Goal: Task Accomplishment & Management: Manage account settings

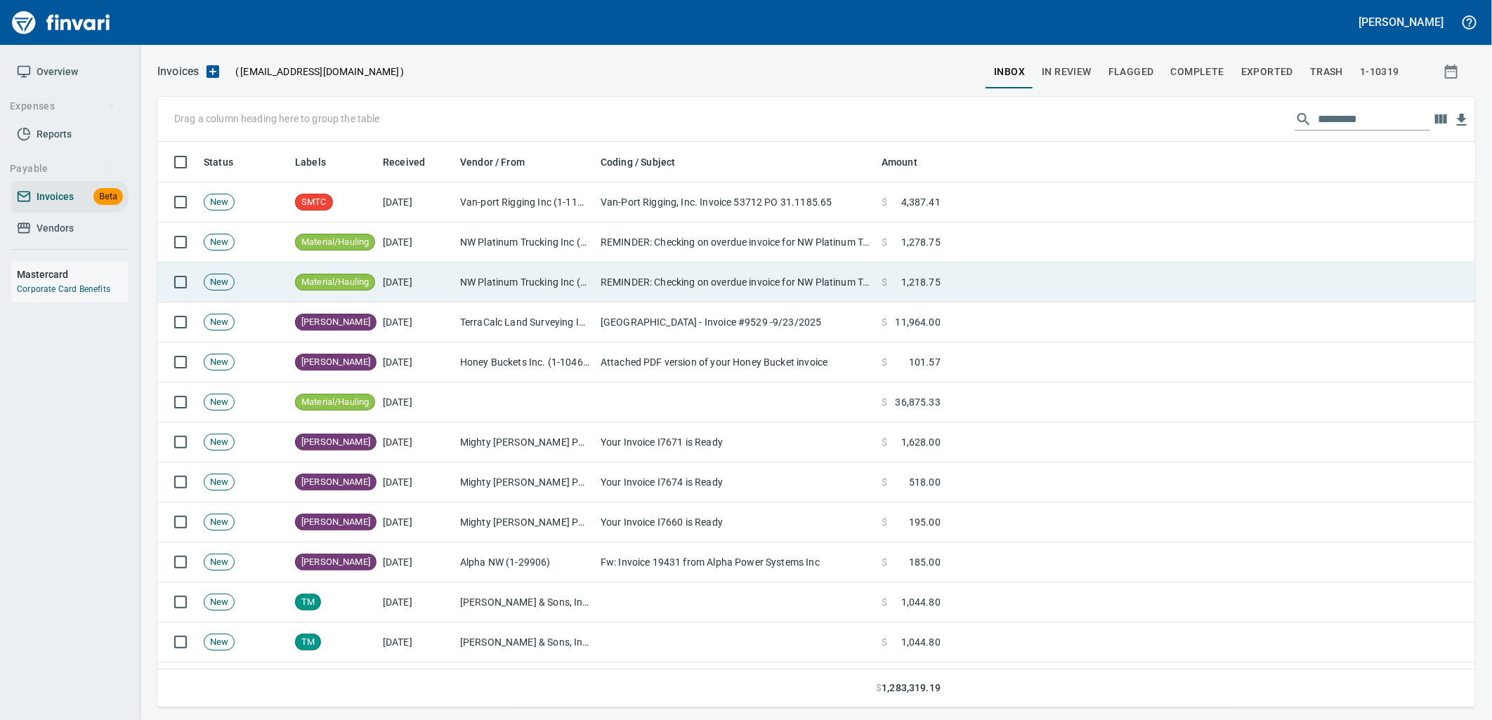
scroll to position [555, 1294]
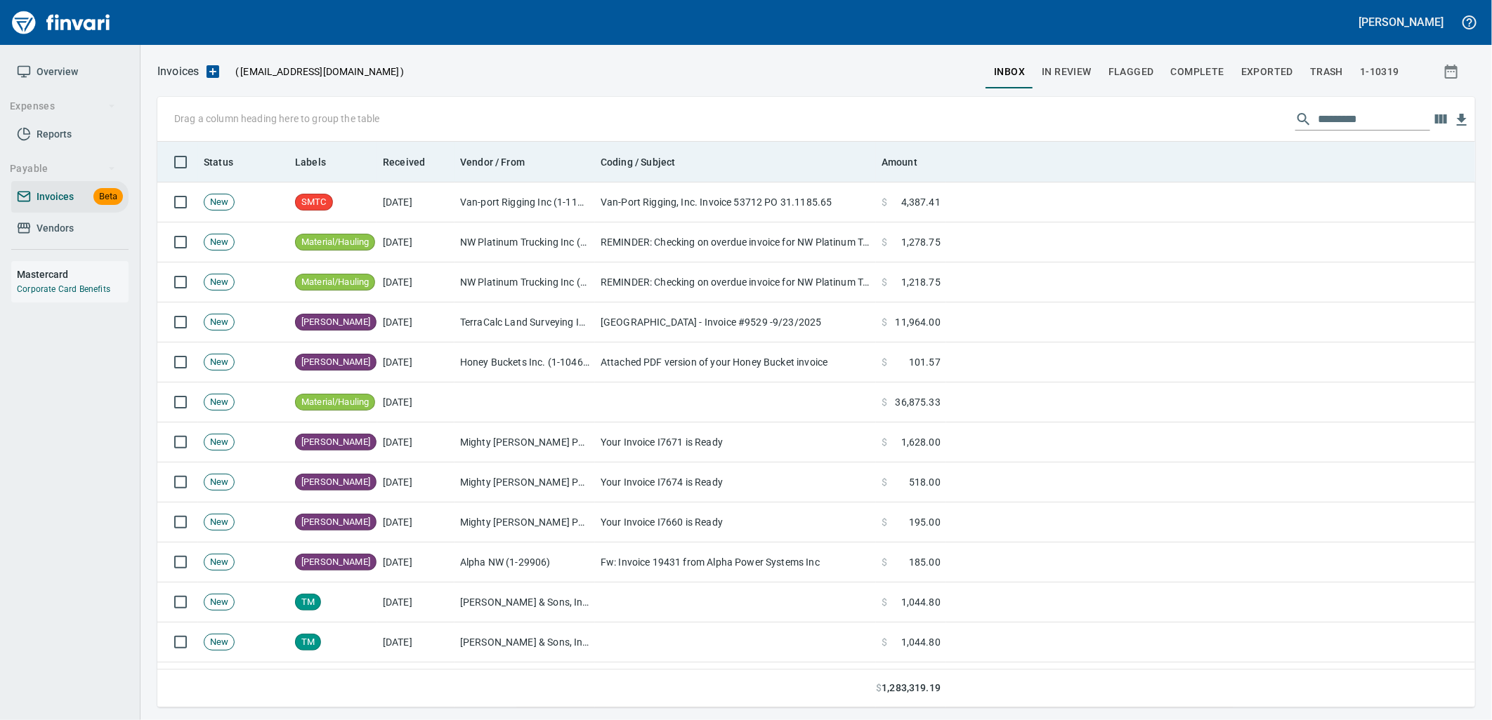
click at [316, 152] on th "Labels" at bounding box center [333, 162] width 88 height 41
click at [311, 167] on span "Labels" at bounding box center [310, 162] width 31 height 17
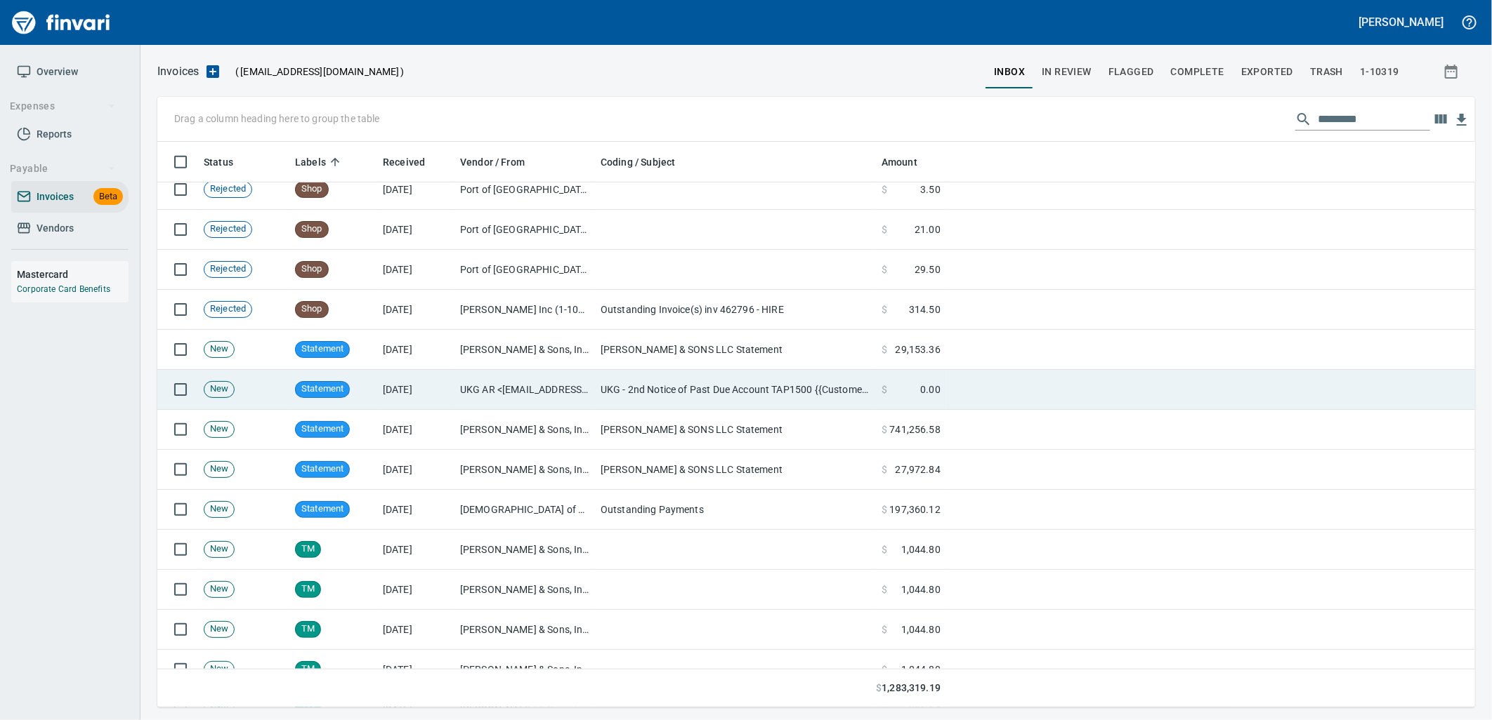
scroll to position [3681, 0]
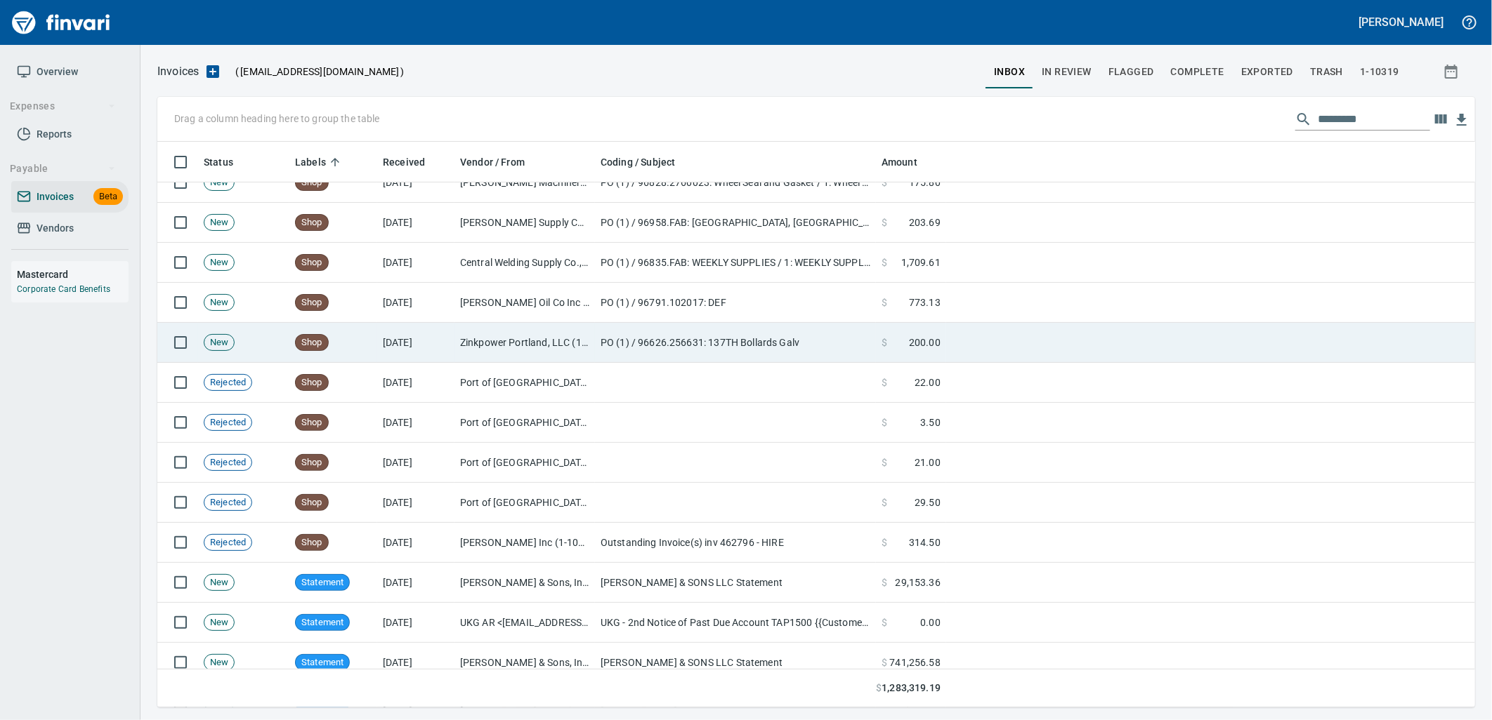
click at [396, 343] on td "[DATE]" at bounding box center [415, 343] width 77 height 40
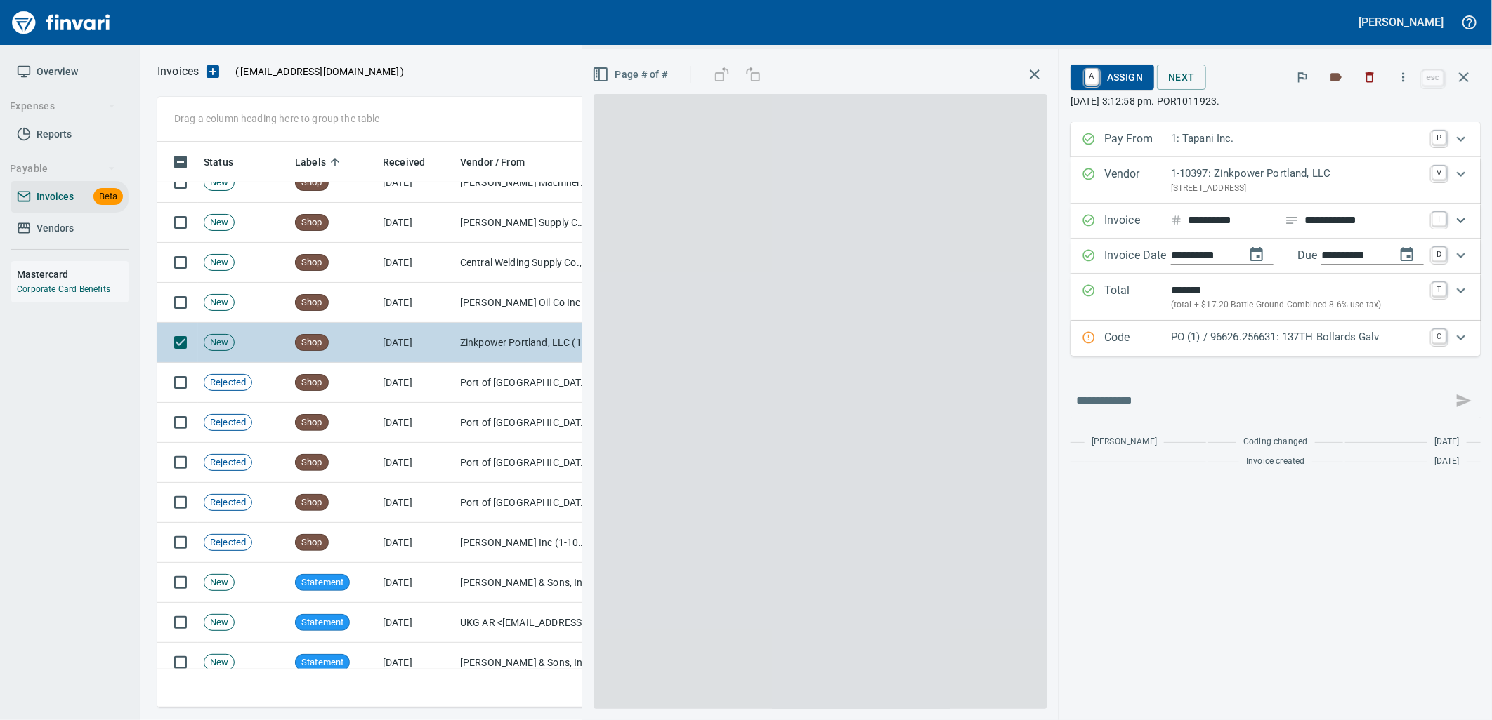
scroll to position [555, 1293]
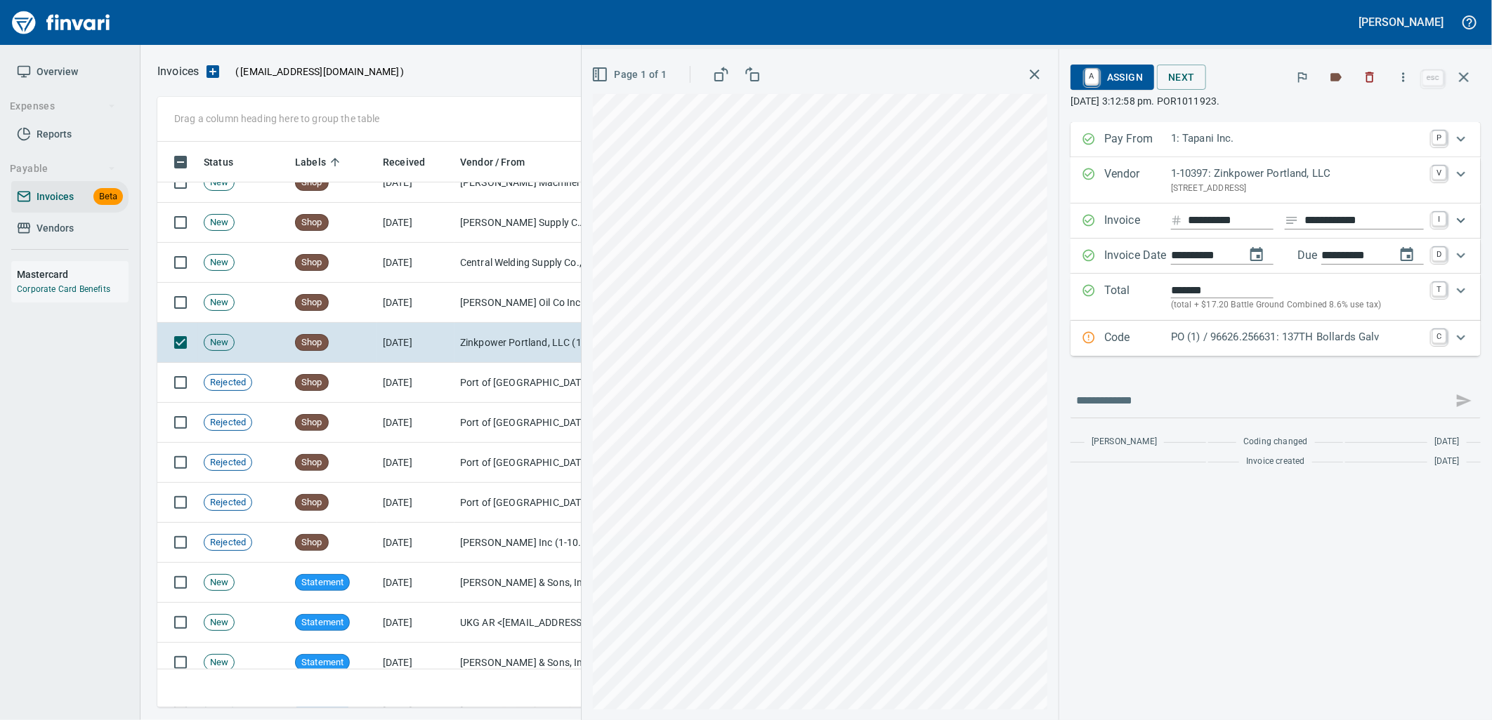
click at [1241, 343] on p "PO (1) / 96626.256631: 137TH Bollards Galv" at bounding box center [1297, 337] width 253 height 16
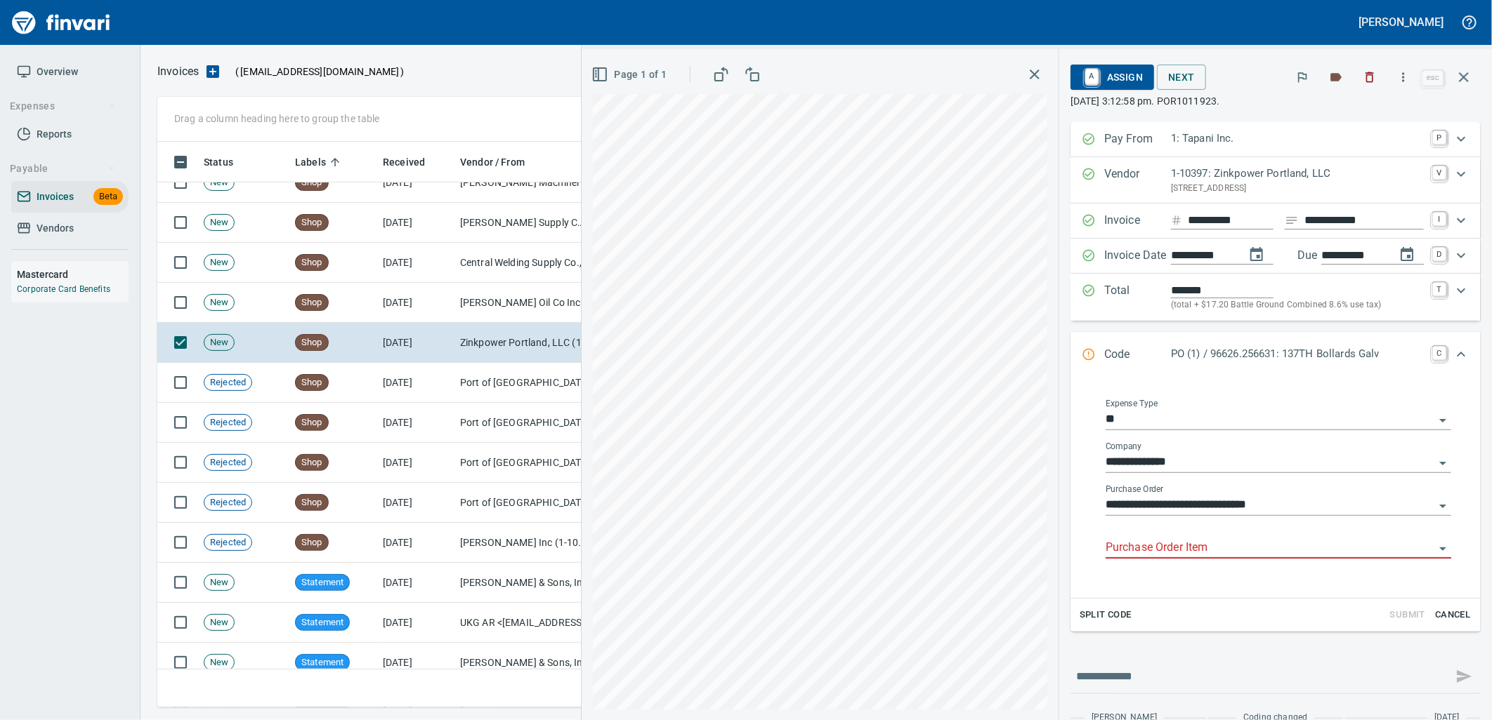
click at [1206, 555] on input "Purchase Order Item" at bounding box center [1269, 549] width 329 height 20
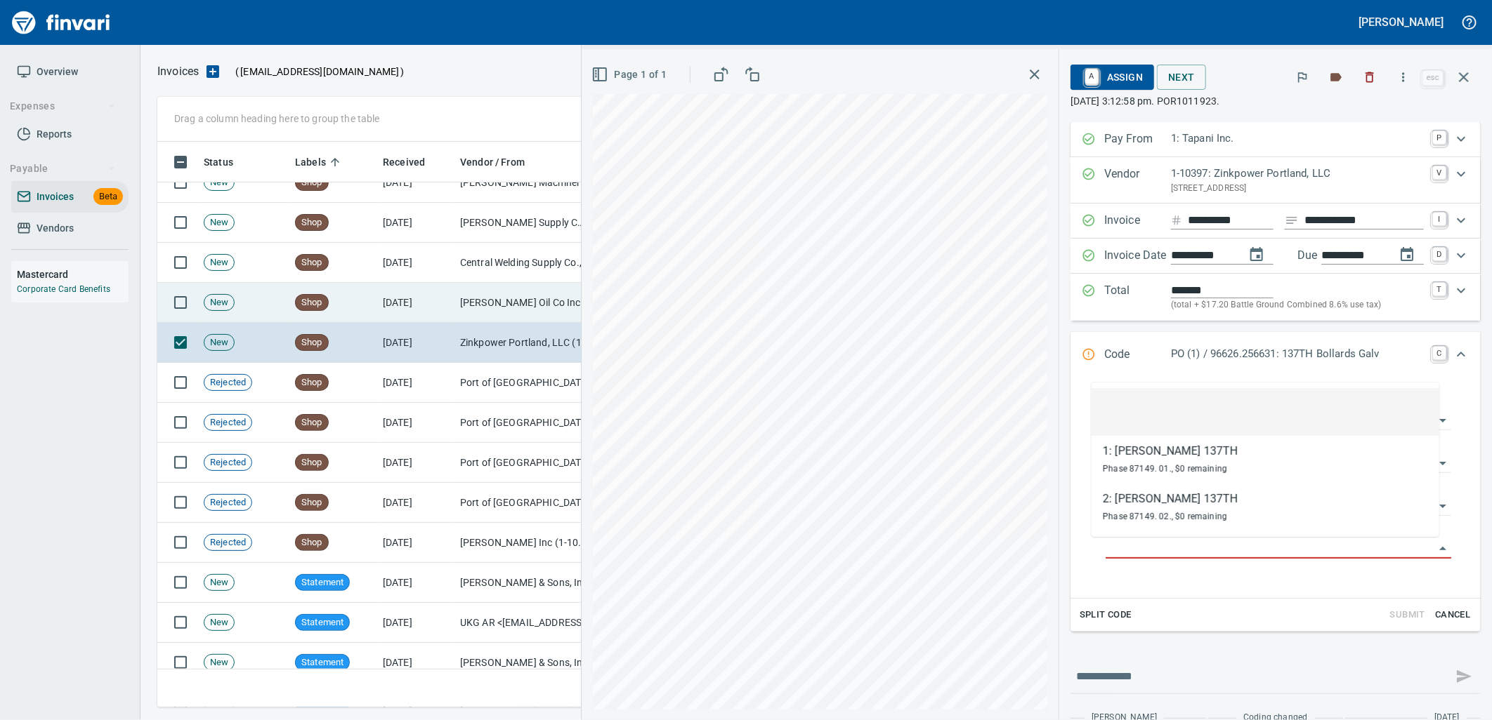
click at [448, 303] on td "[DATE]" at bounding box center [415, 303] width 77 height 40
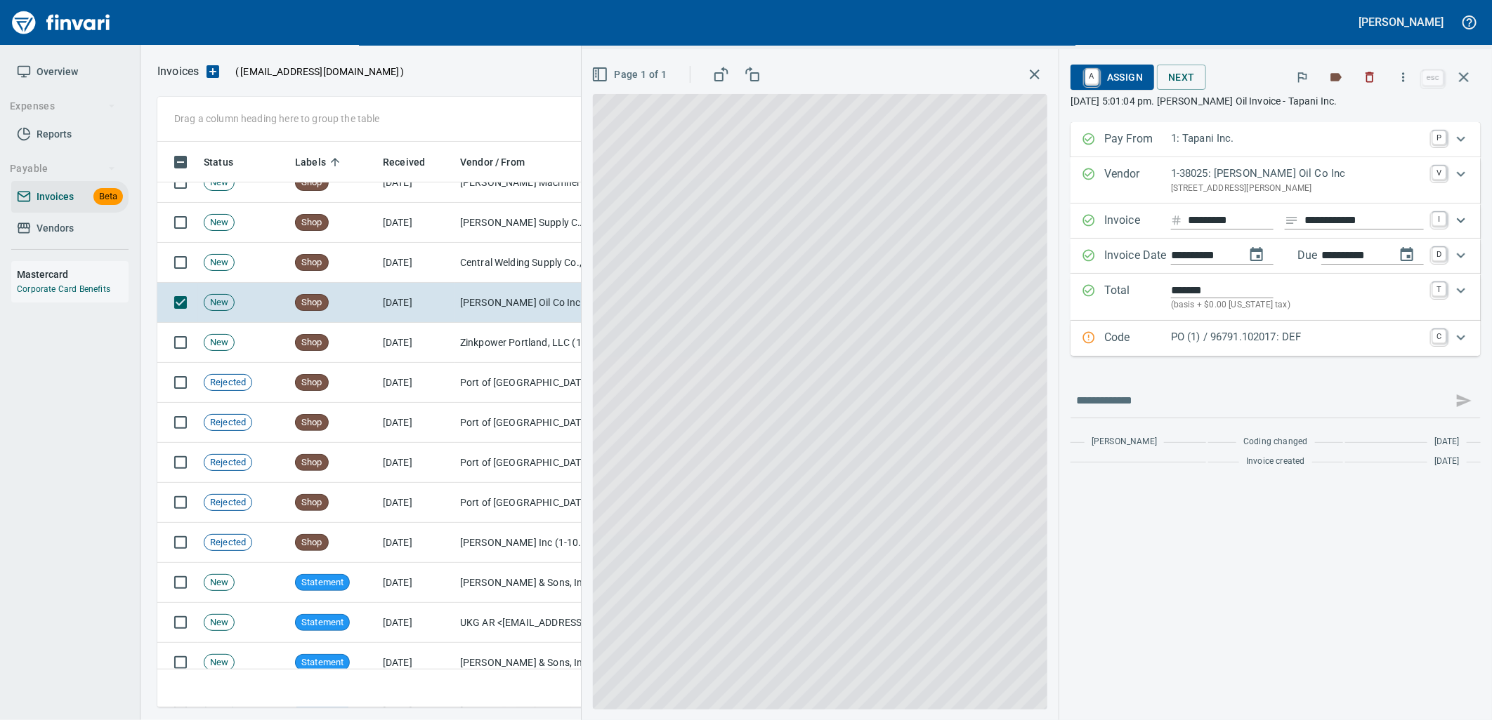
click at [1274, 330] on p "PO (1) / 96791.102017: DEF" at bounding box center [1297, 337] width 253 height 16
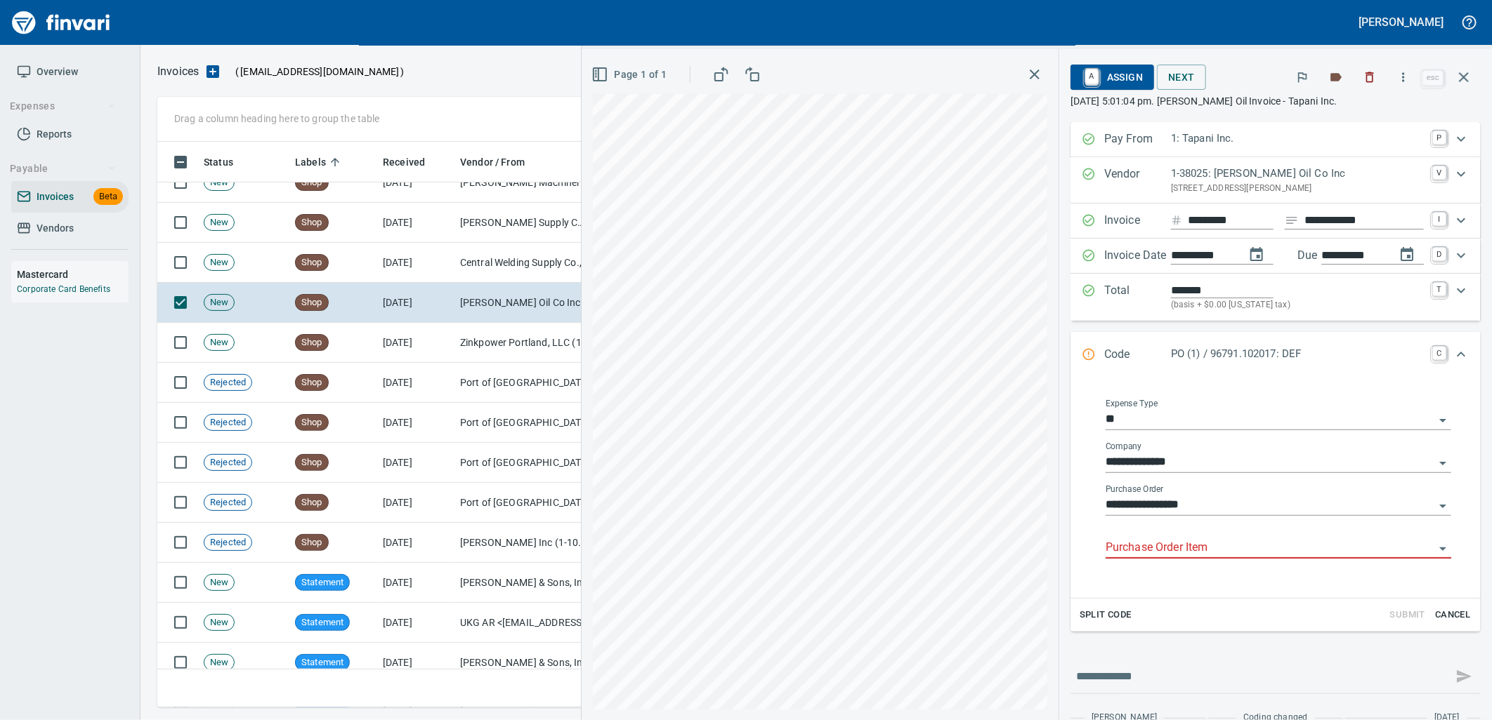
click at [1161, 551] on input "Purchase Order Item" at bounding box center [1269, 549] width 329 height 20
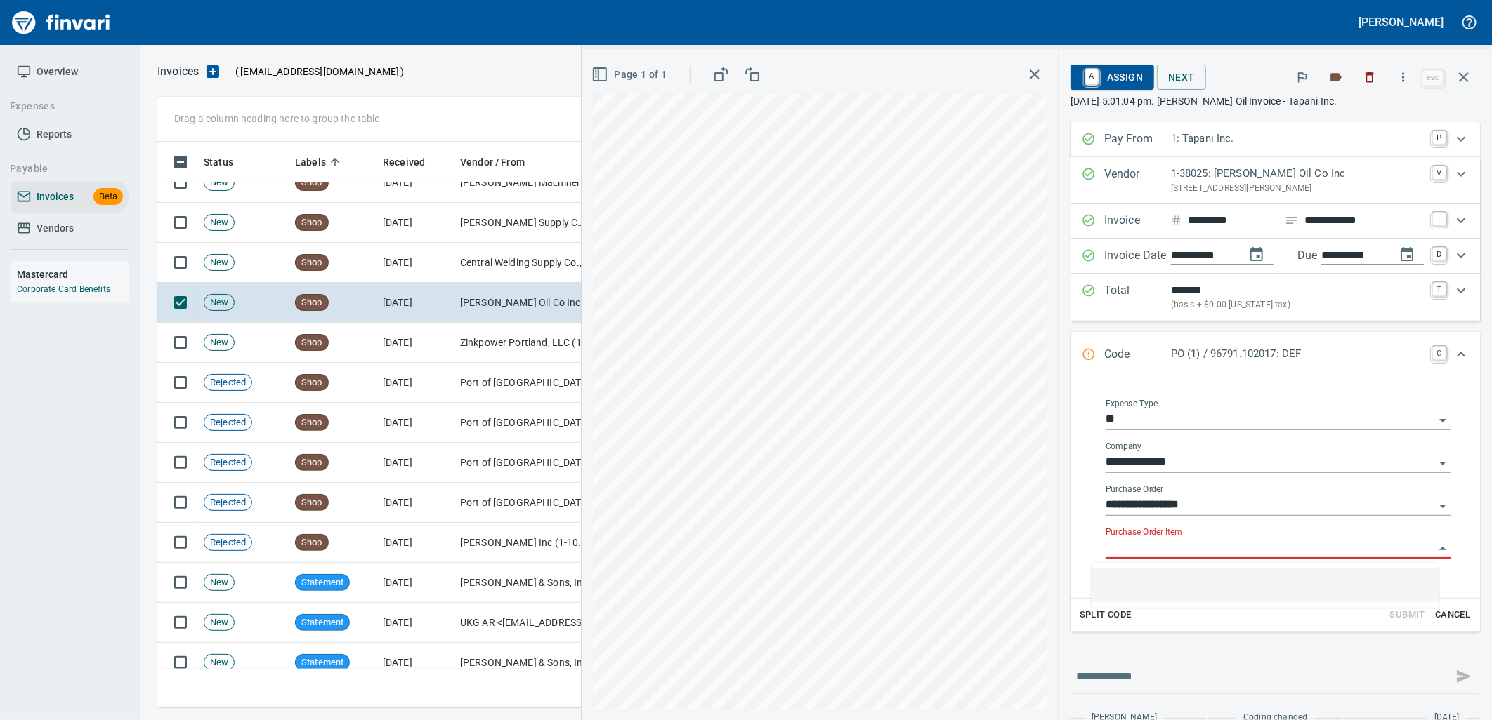
scroll to position [555, 1293]
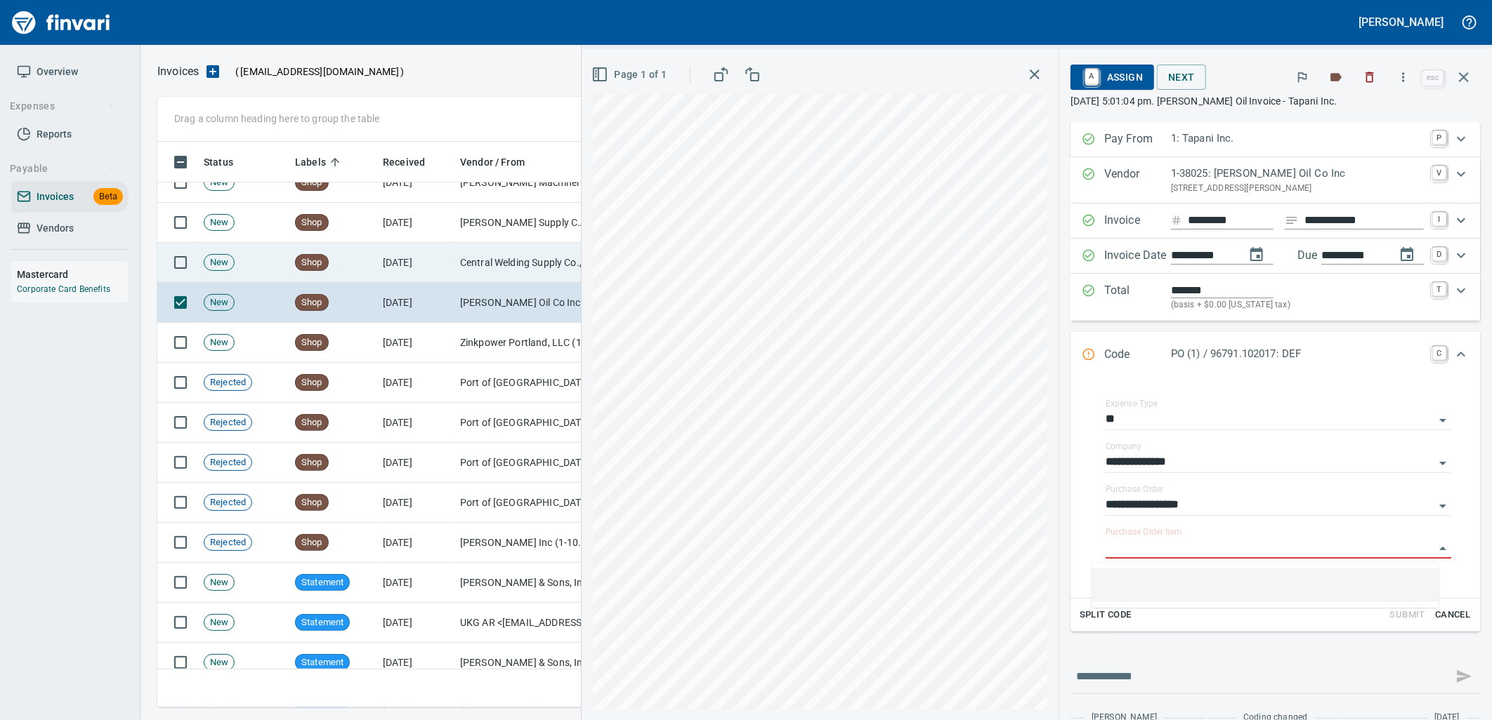
click at [440, 261] on td "[DATE]" at bounding box center [415, 263] width 77 height 40
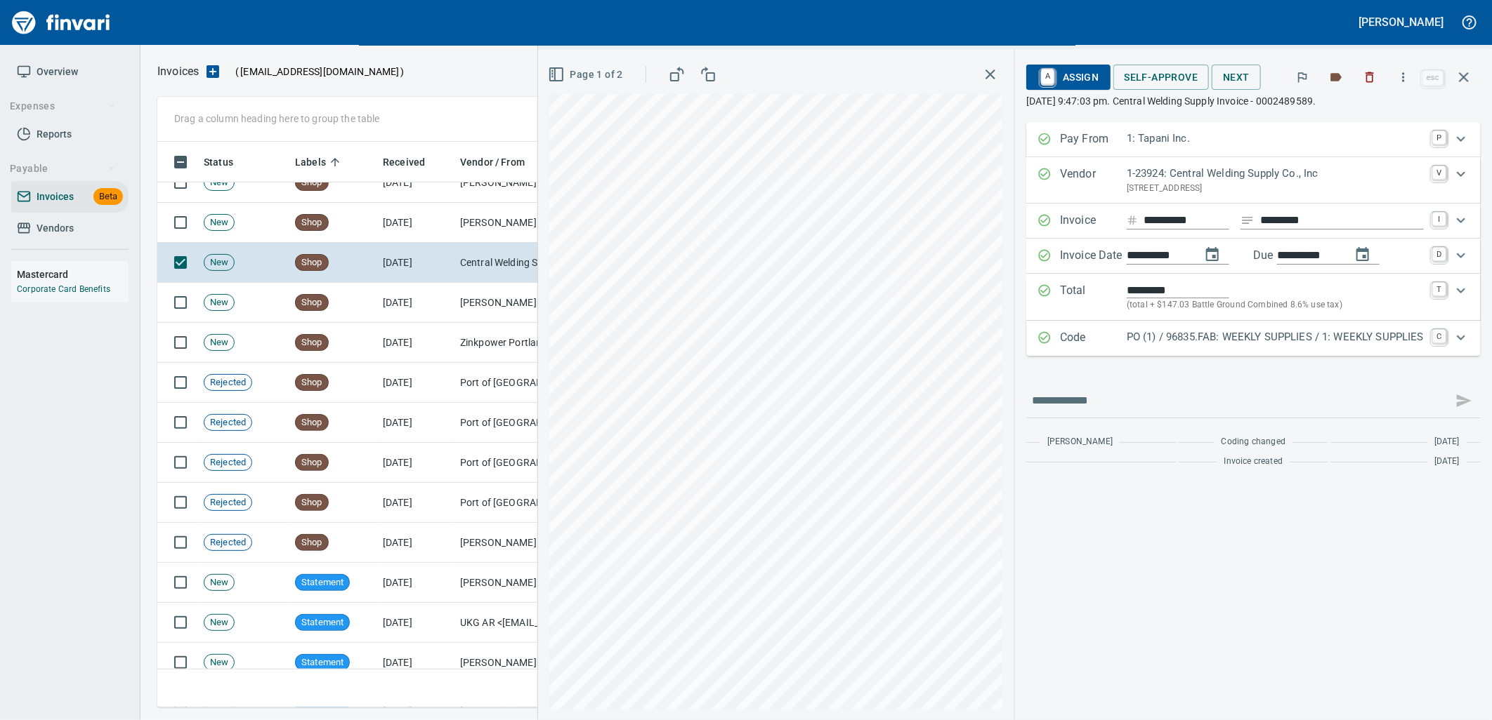
click at [1270, 339] on p "PO (1) / 96835.FAB: WEEKLY SUPPLIES / 1: WEEKLY SUPPLIES" at bounding box center [1274, 337] width 297 height 16
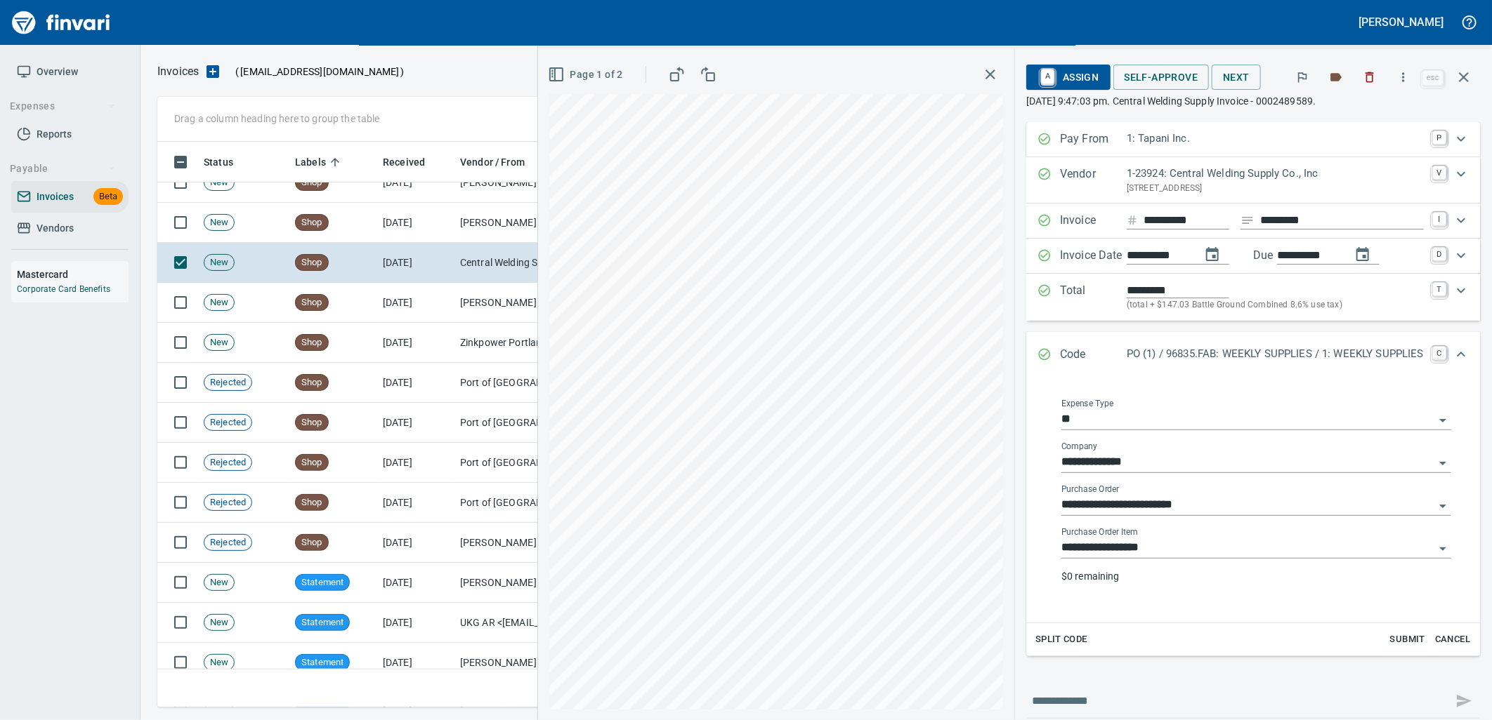
click at [1157, 546] on input "**********" at bounding box center [1247, 549] width 373 height 20
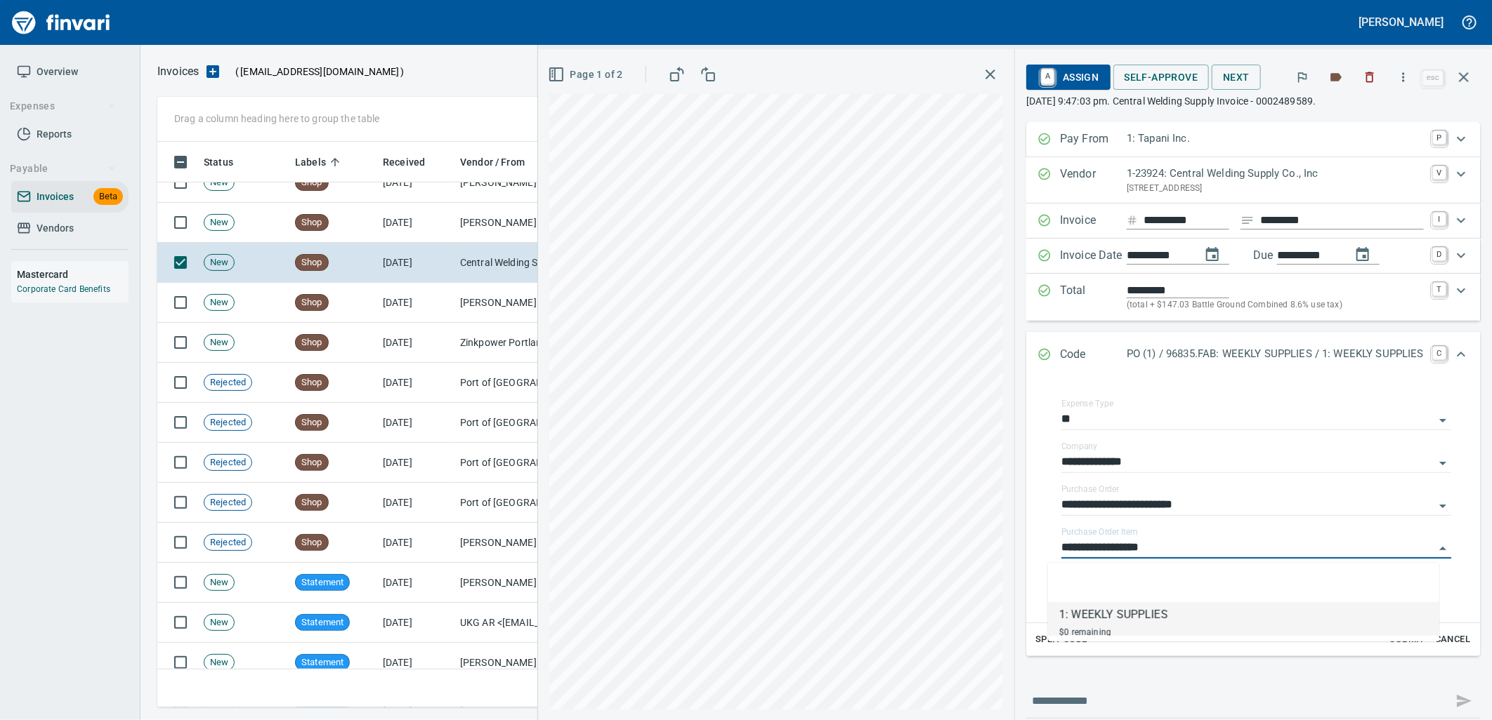
scroll to position [555, 1293]
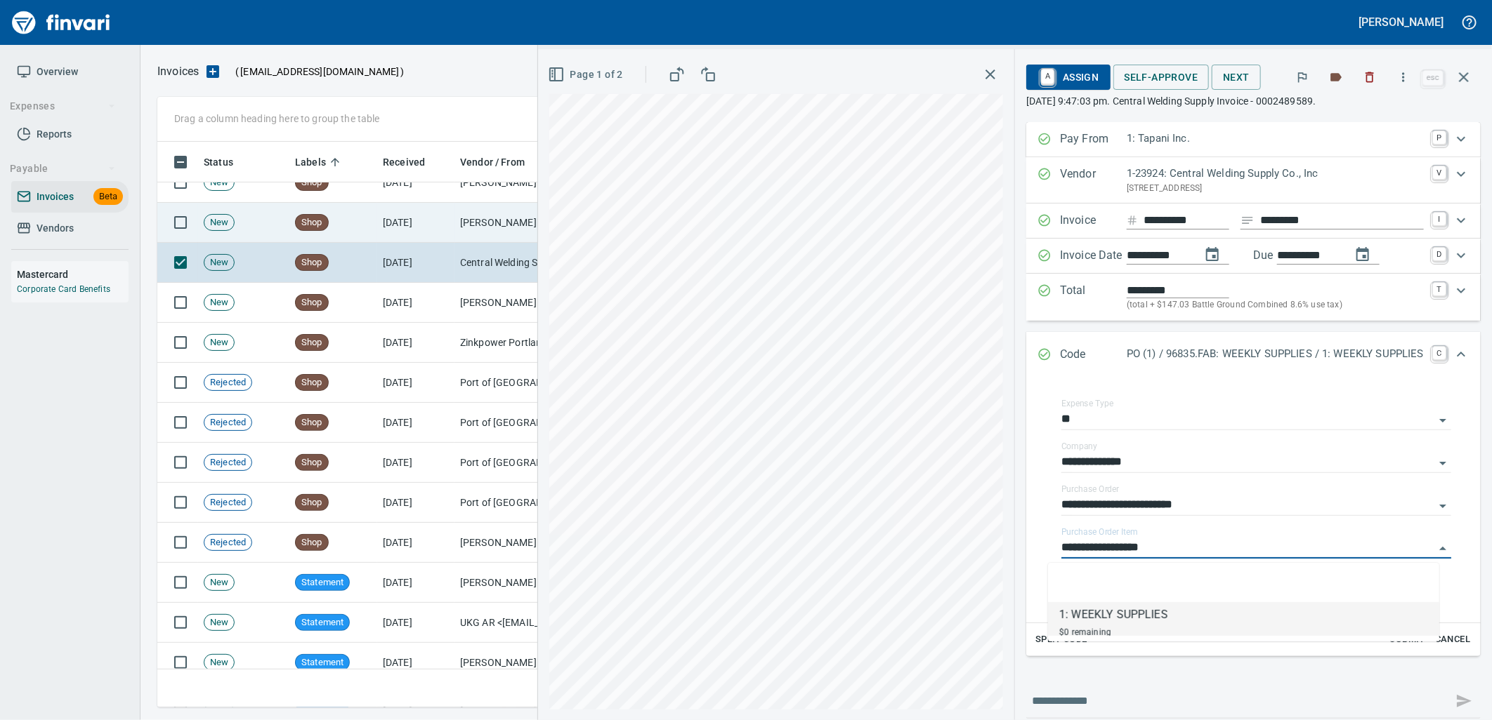
click at [412, 229] on td "[DATE]" at bounding box center [415, 223] width 77 height 40
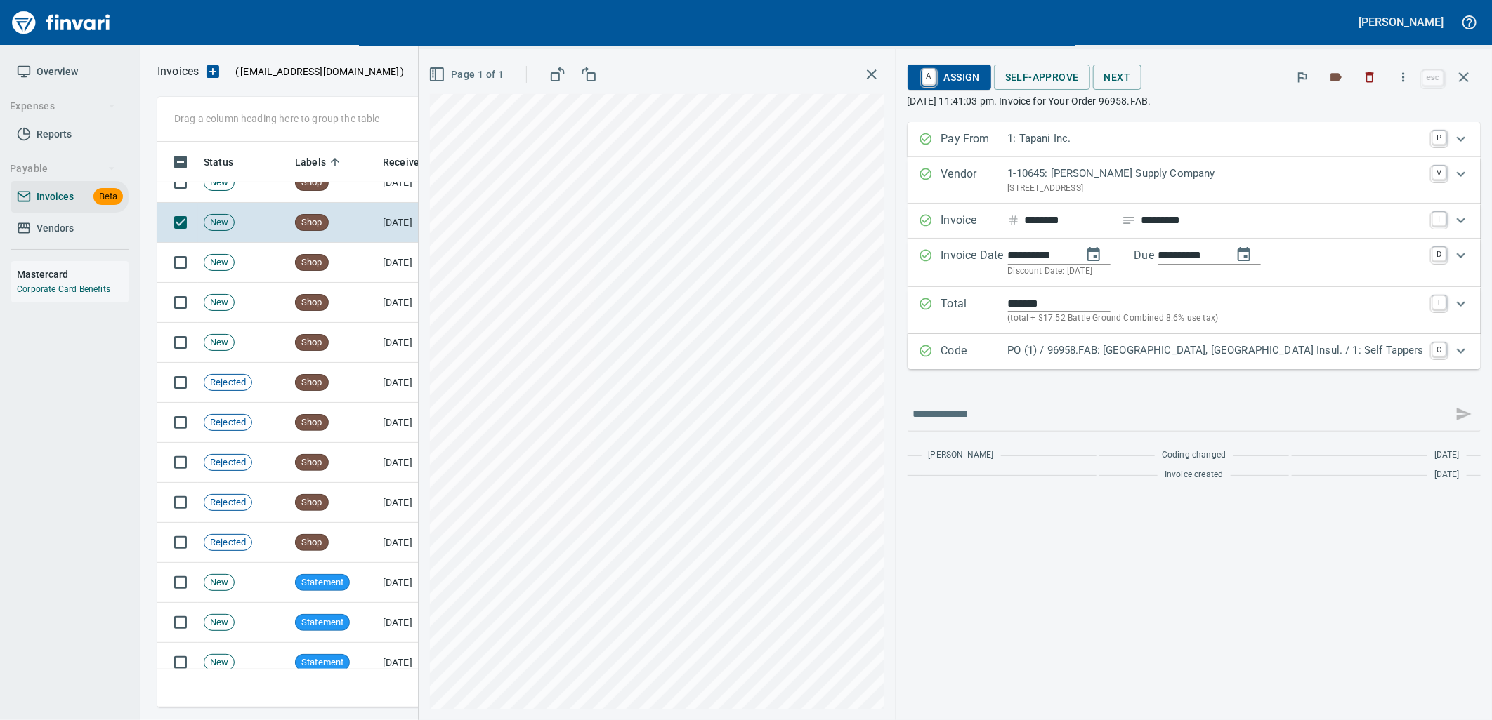
click at [1178, 351] on p "PO (1) / 96958.FAB: South Awning, Lower Prune Hill Insul. / 1: Self Tappers" at bounding box center [1216, 351] width 416 height 16
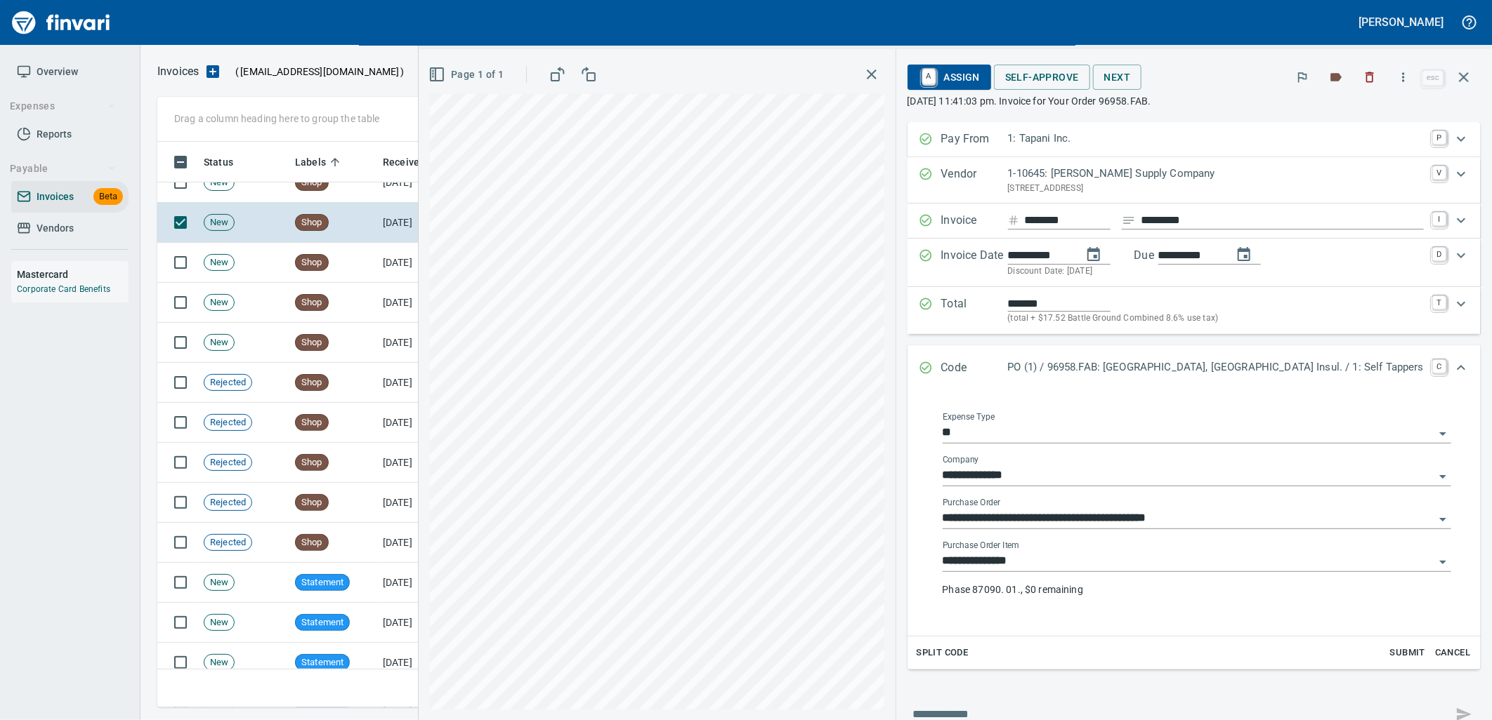
click at [1131, 571] on input "**********" at bounding box center [1188, 562] width 492 height 20
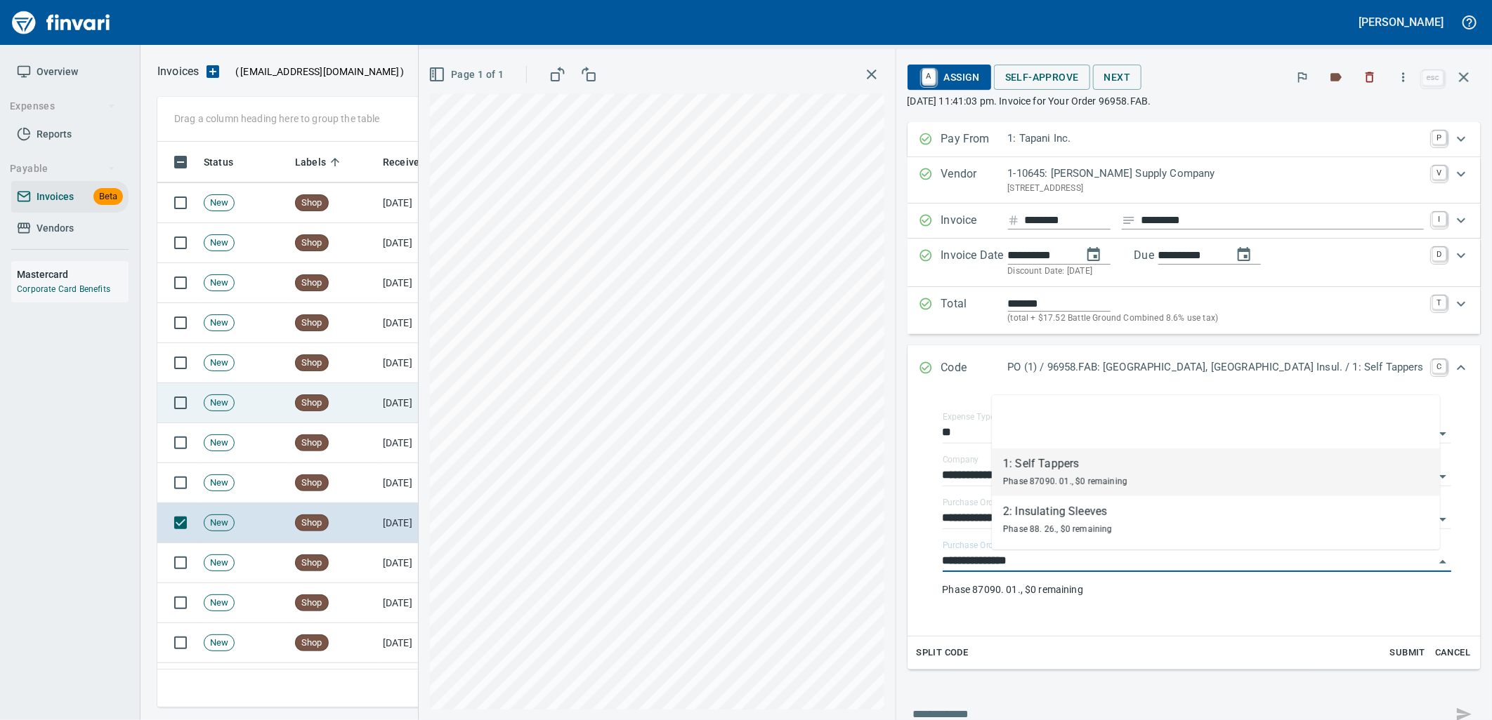
scroll to position [3369, 0]
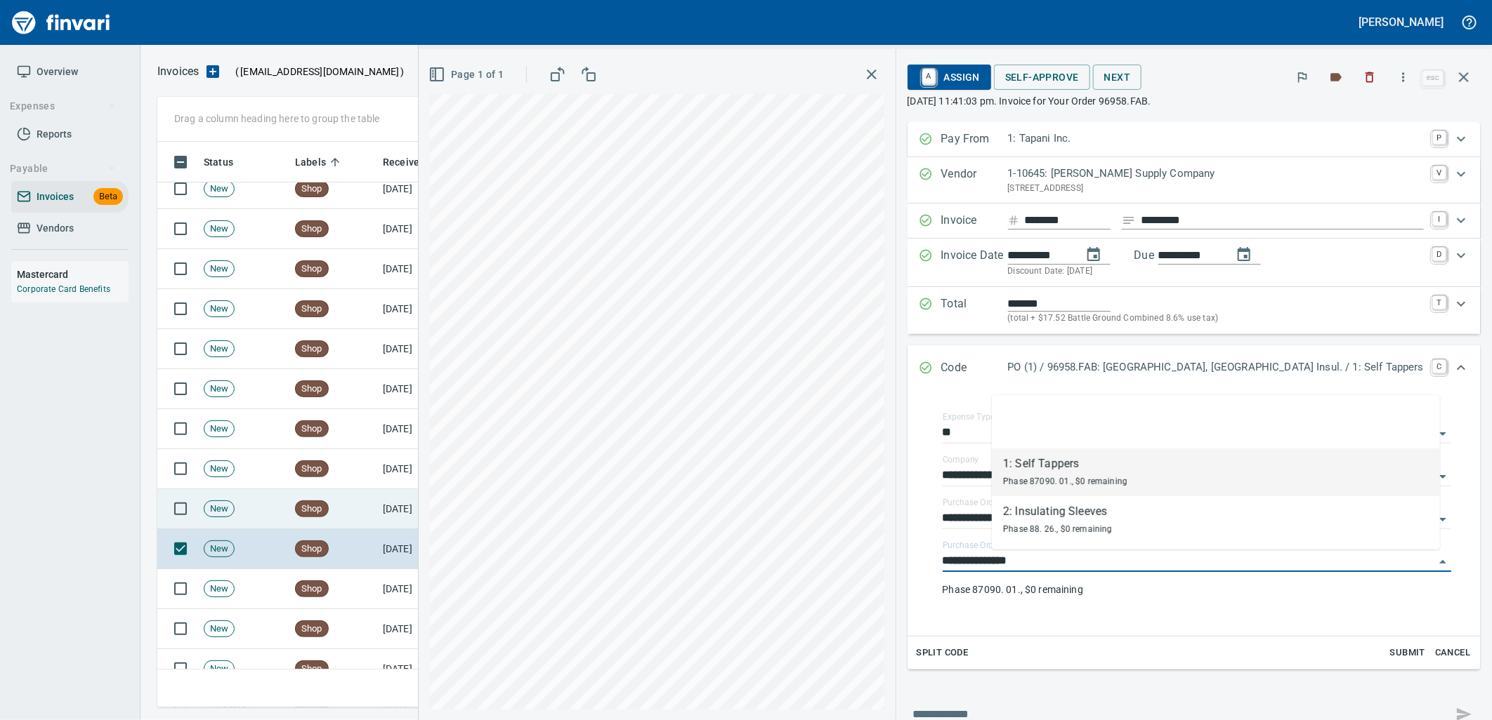
click at [403, 513] on td "[DATE]" at bounding box center [415, 509] width 77 height 40
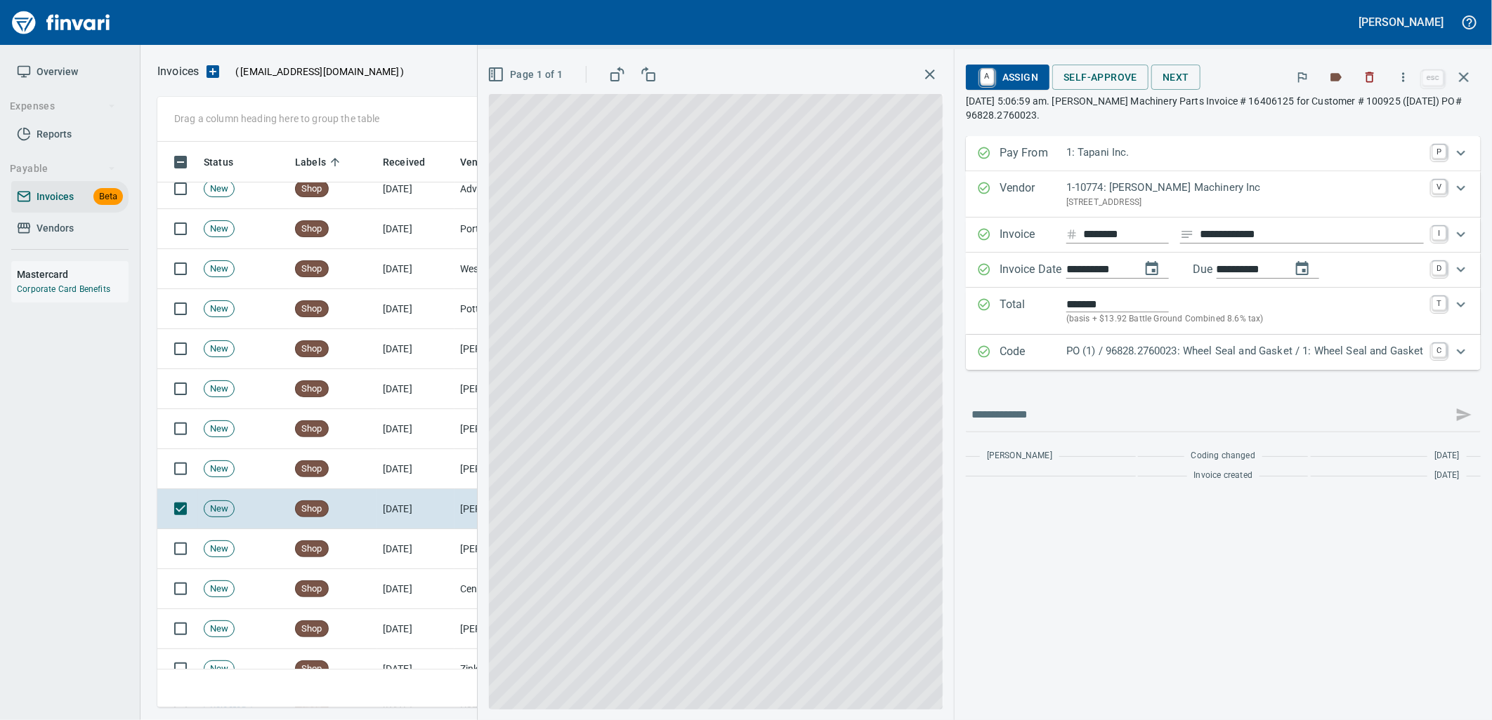
click at [1118, 360] on div "PO (1) / 96828.2760023: Wheel Seal and Gasket / 1: Wheel Seal and Gasket" at bounding box center [1244, 352] width 357 height 18
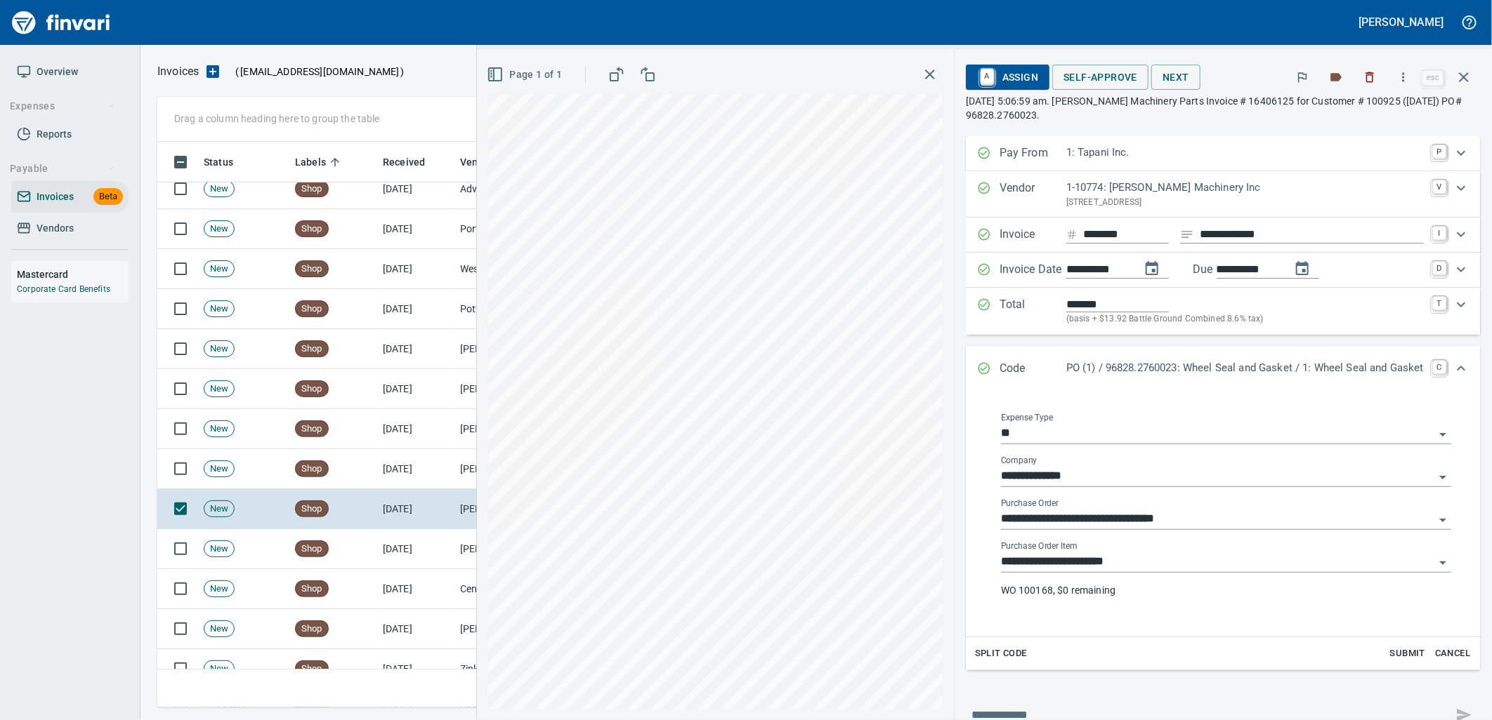
click at [1135, 570] on input "**********" at bounding box center [1217, 563] width 433 height 20
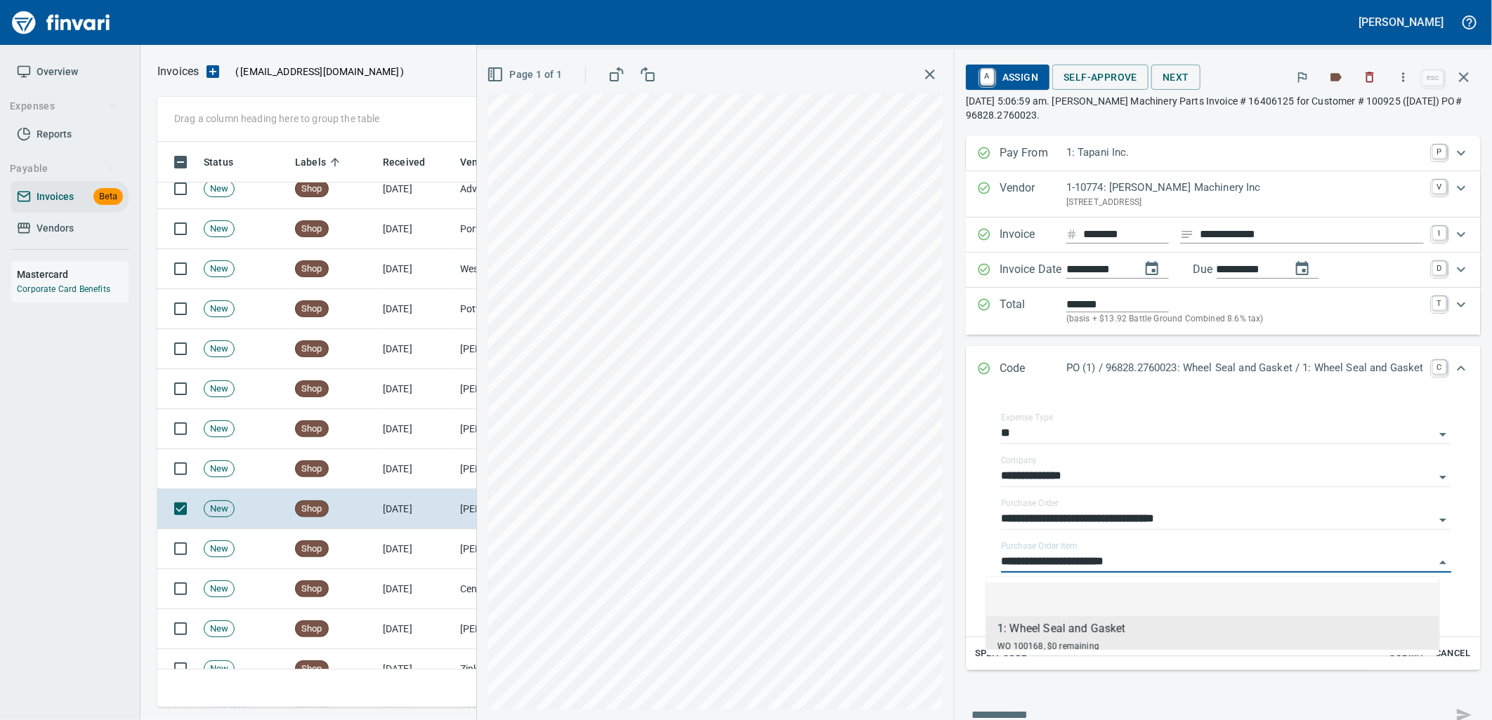
scroll to position [555, 1293]
click at [382, 474] on td "[DATE]" at bounding box center [415, 469] width 77 height 40
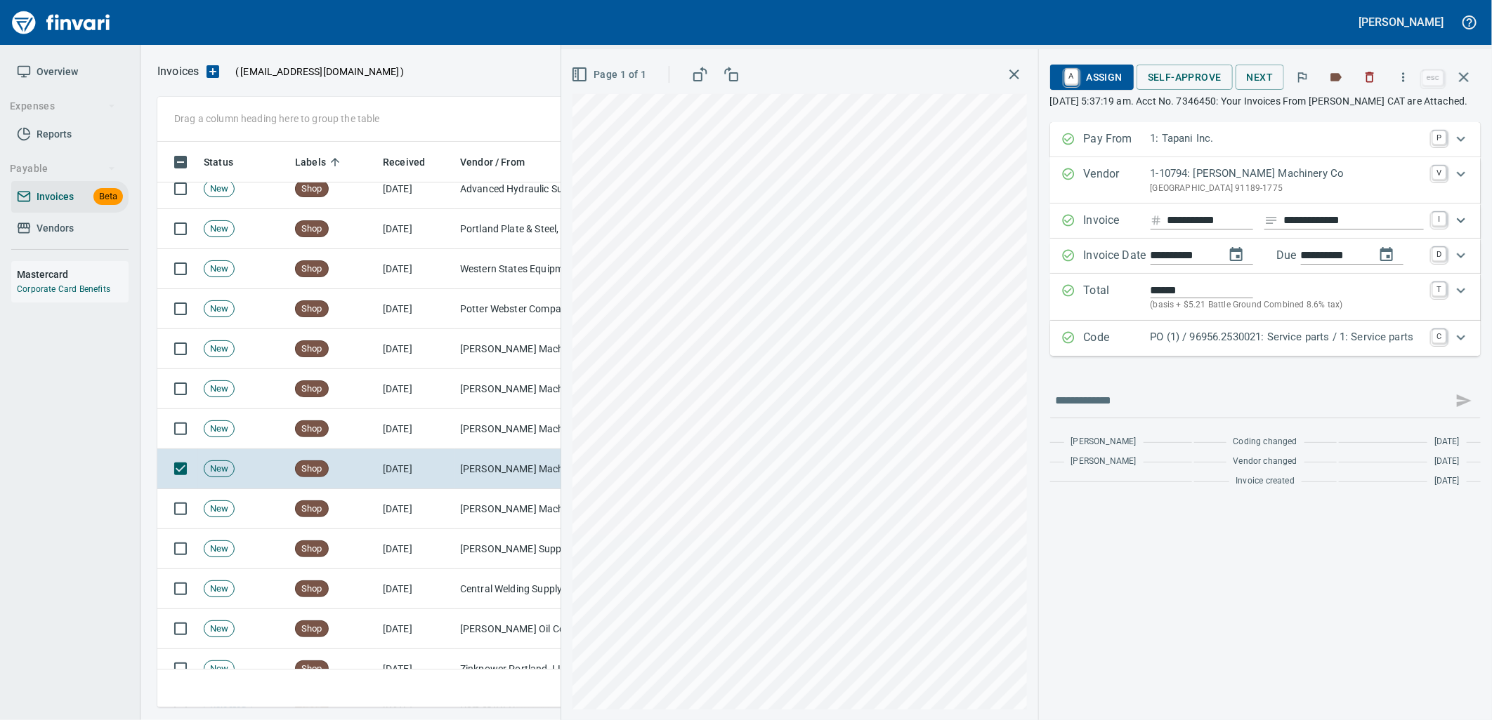
click at [1197, 341] on div "Code PO (1) / 96956.2530021: Service parts / 1: Service parts C" at bounding box center [1265, 338] width 430 height 35
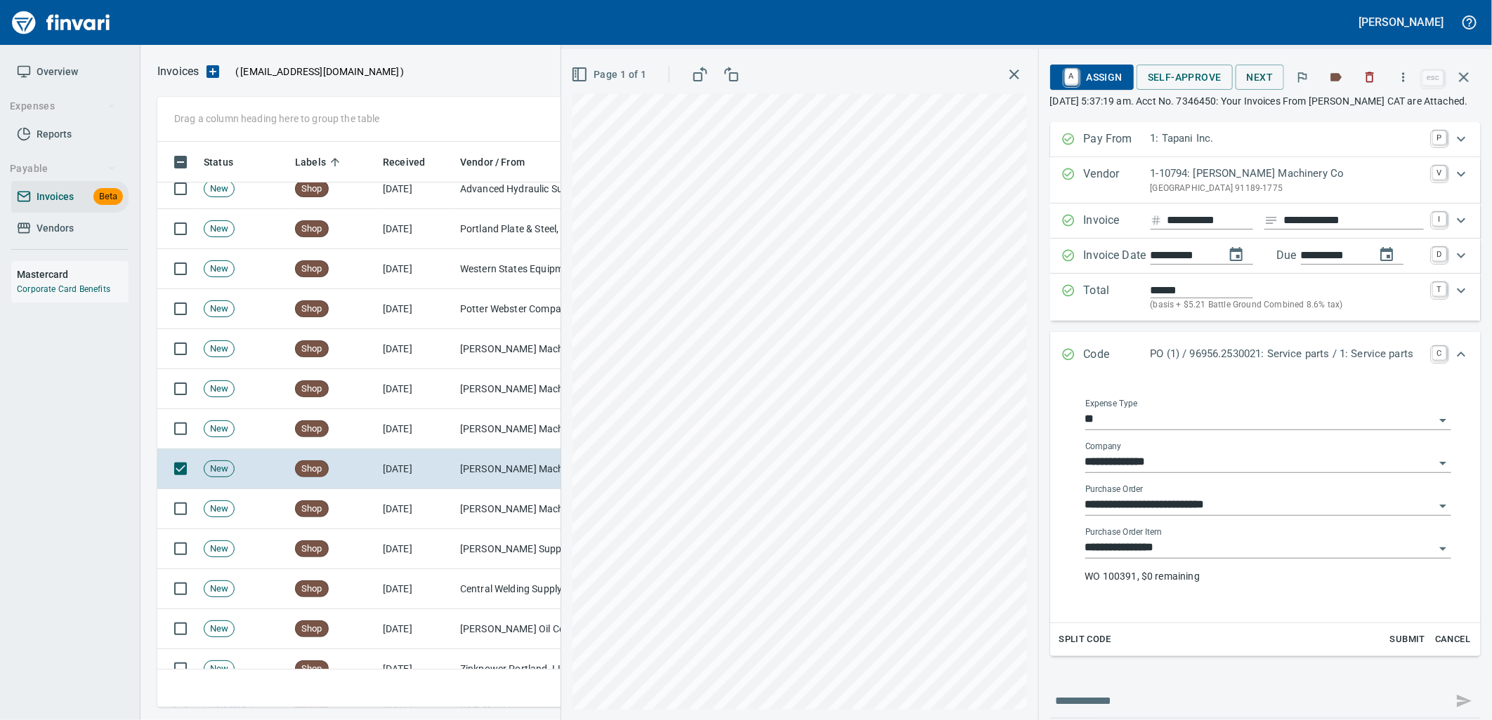
click at [1194, 558] on input "**********" at bounding box center [1259, 549] width 349 height 20
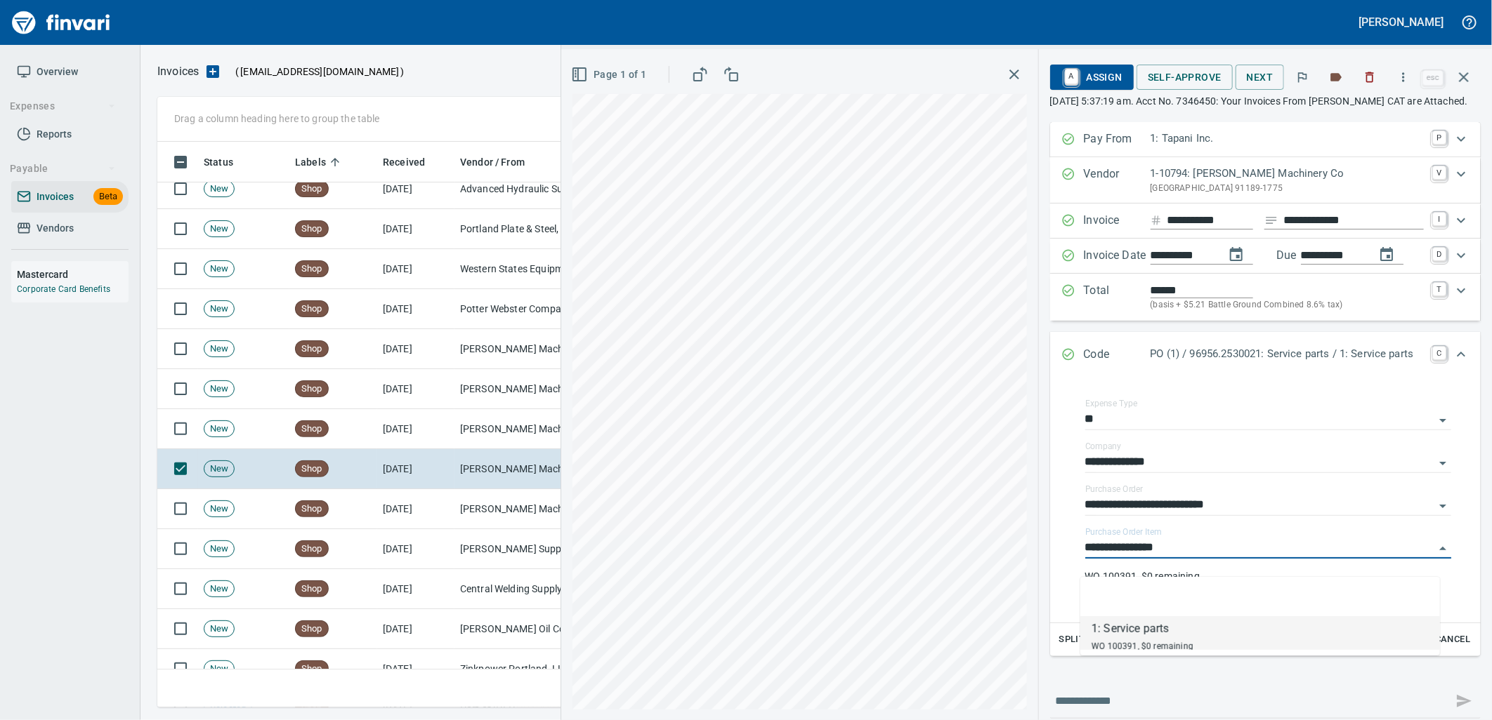
scroll to position [555, 1293]
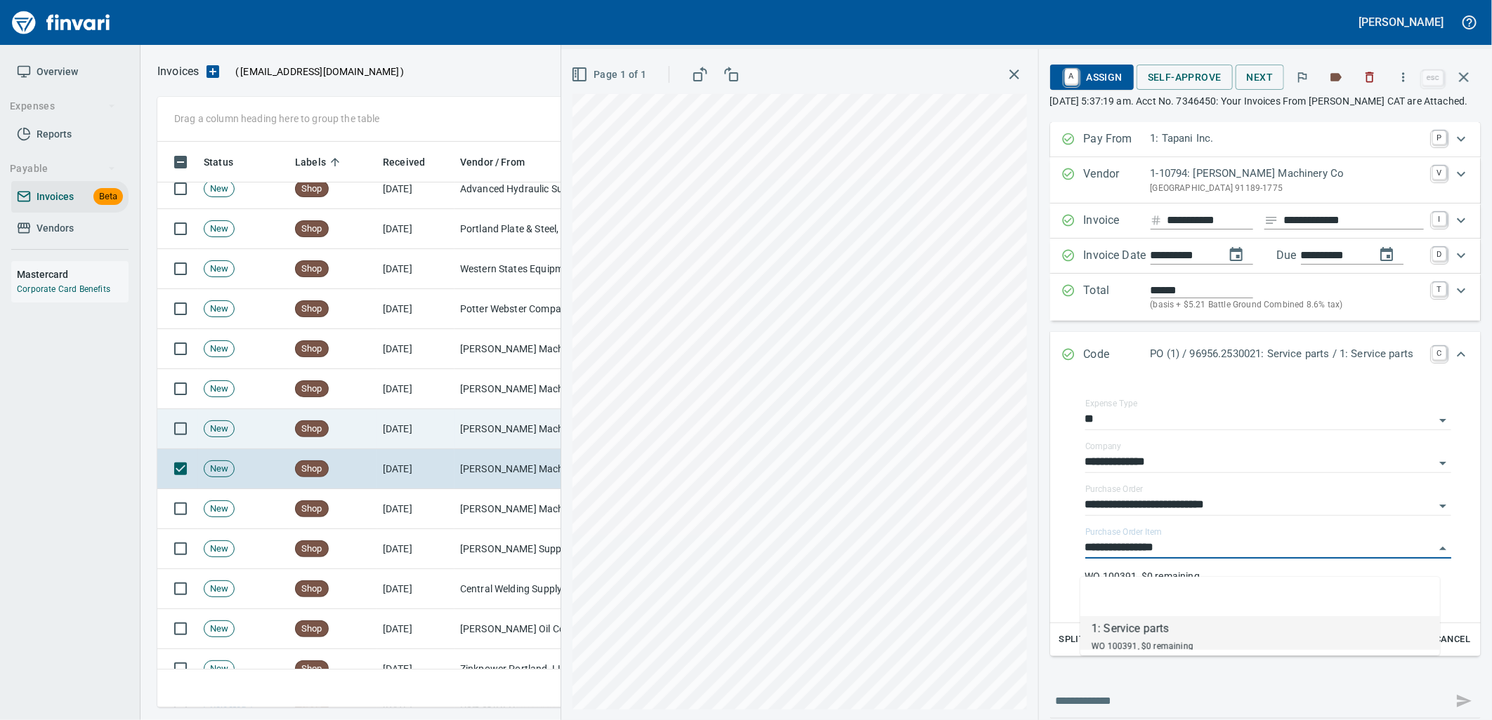
click at [395, 432] on td "[DATE]" at bounding box center [415, 429] width 77 height 40
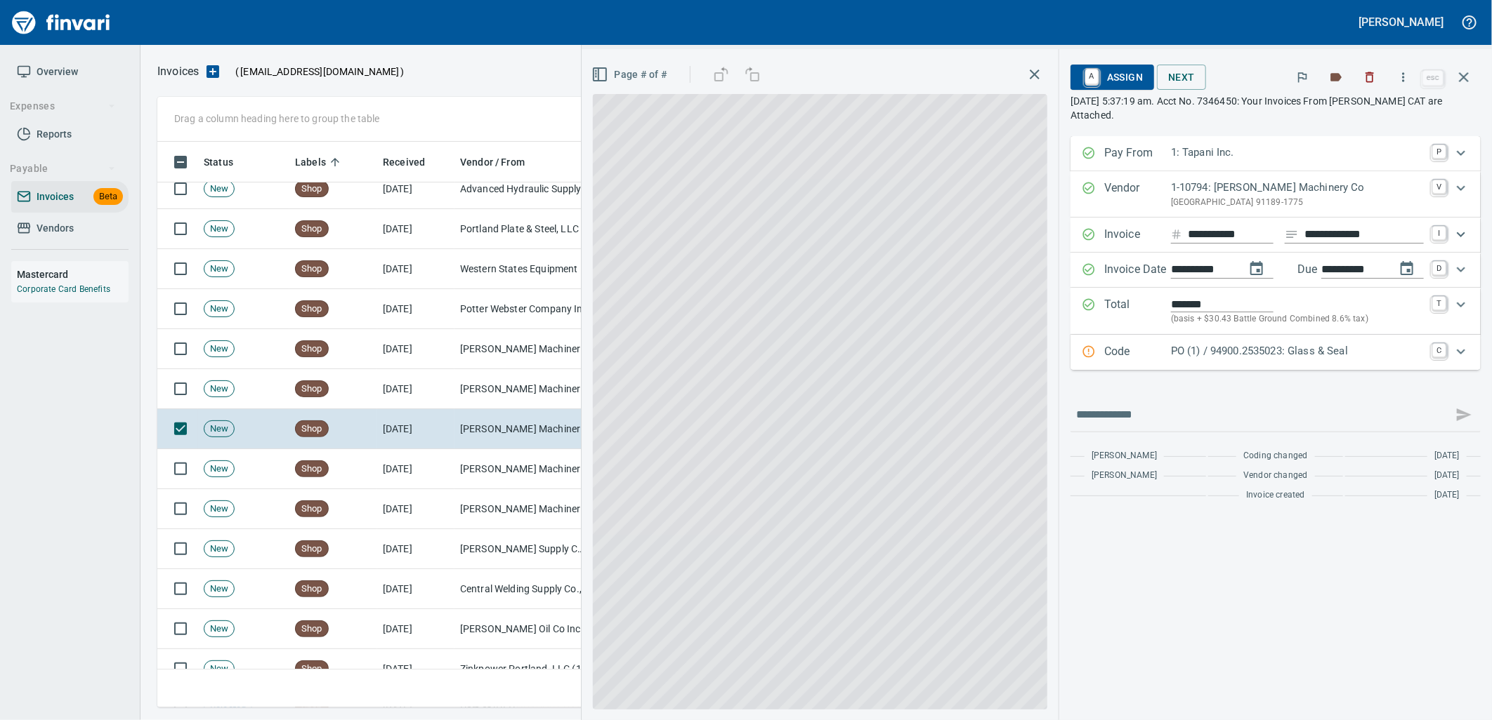
click at [1296, 348] on p "PO (1) / 94900.2535023: Glass & Seal" at bounding box center [1297, 351] width 253 height 16
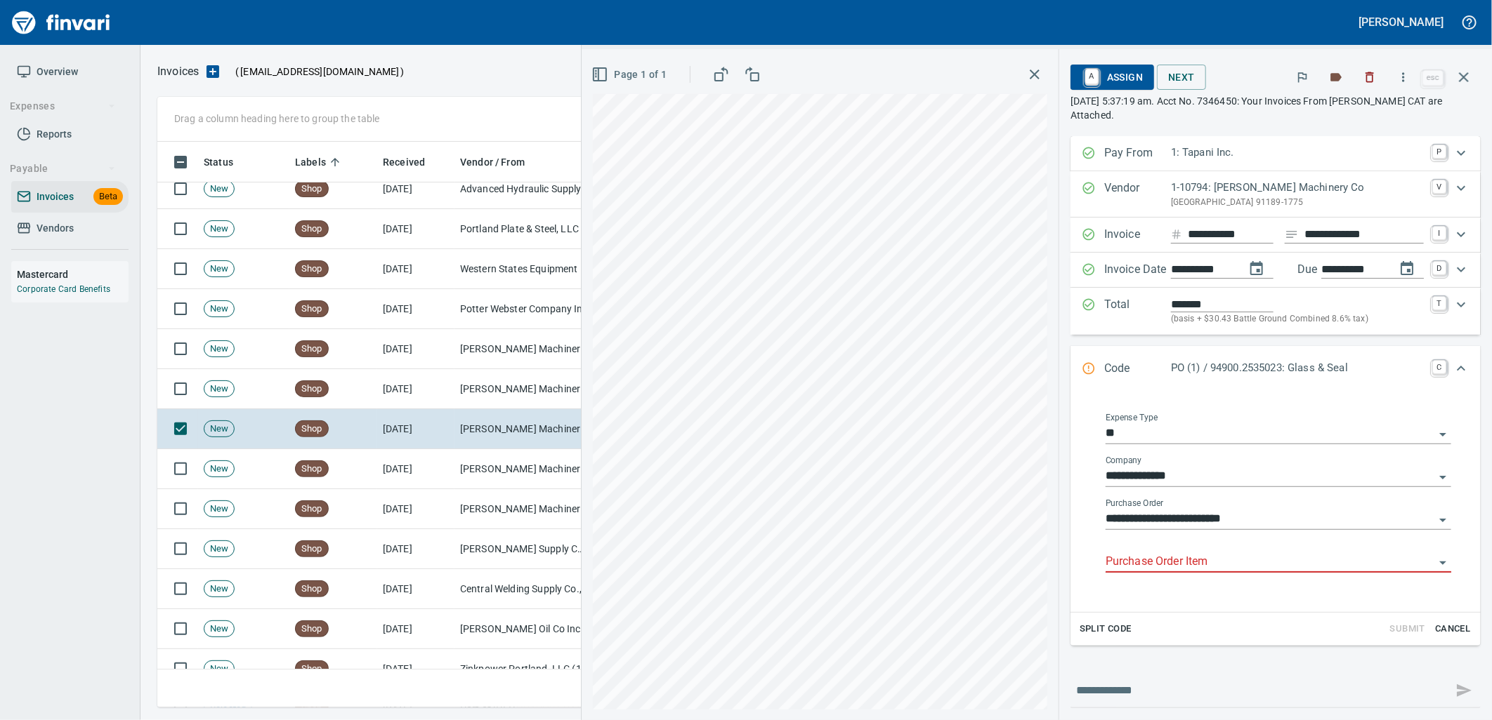
click at [1203, 551] on div "Purchase Order Item" at bounding box center [1277, 557] width 345 height 32
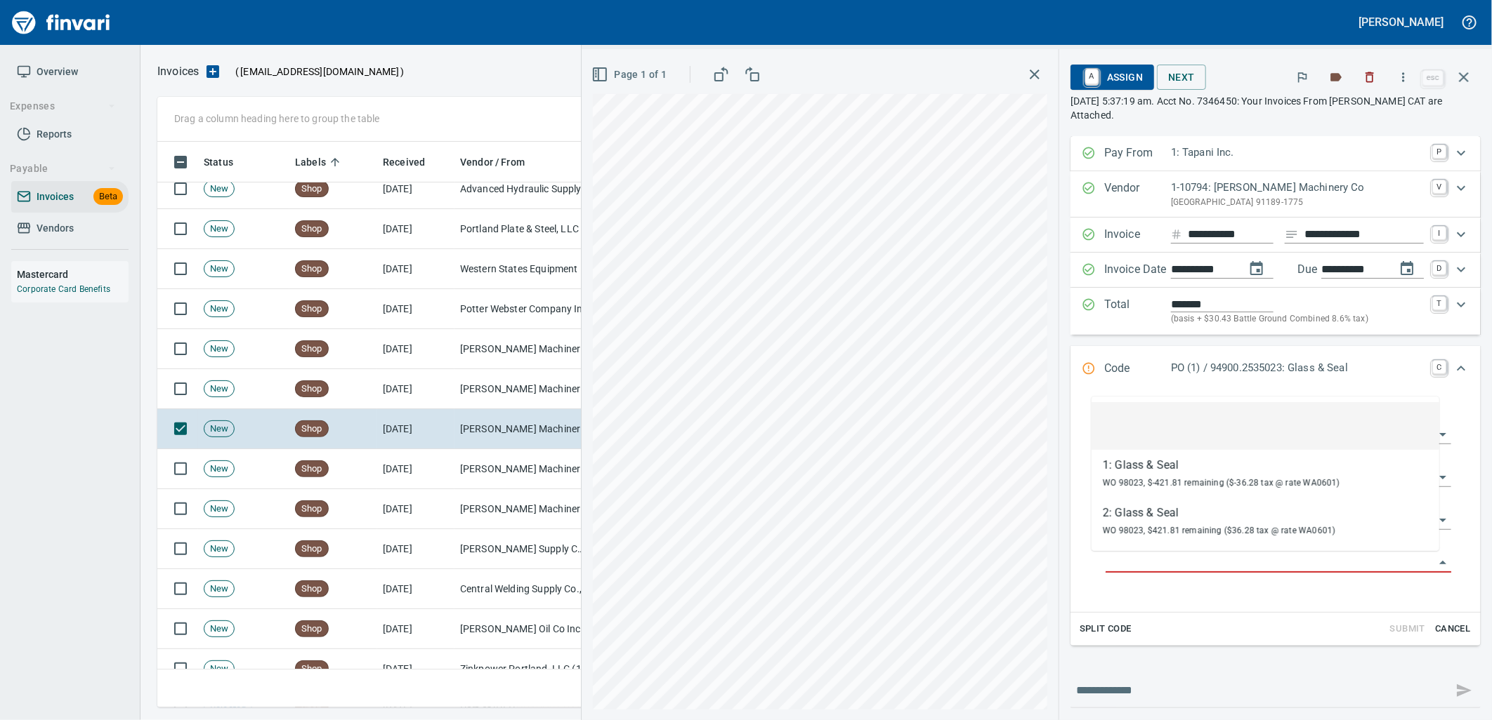
click at [1197, 562] on input "Purchase Order Item" at bounding box center [1269, 563] width 329 height 20
click at [400, 397] on td "[DATE]" at bounding box center [415, 389] width 77 height 40
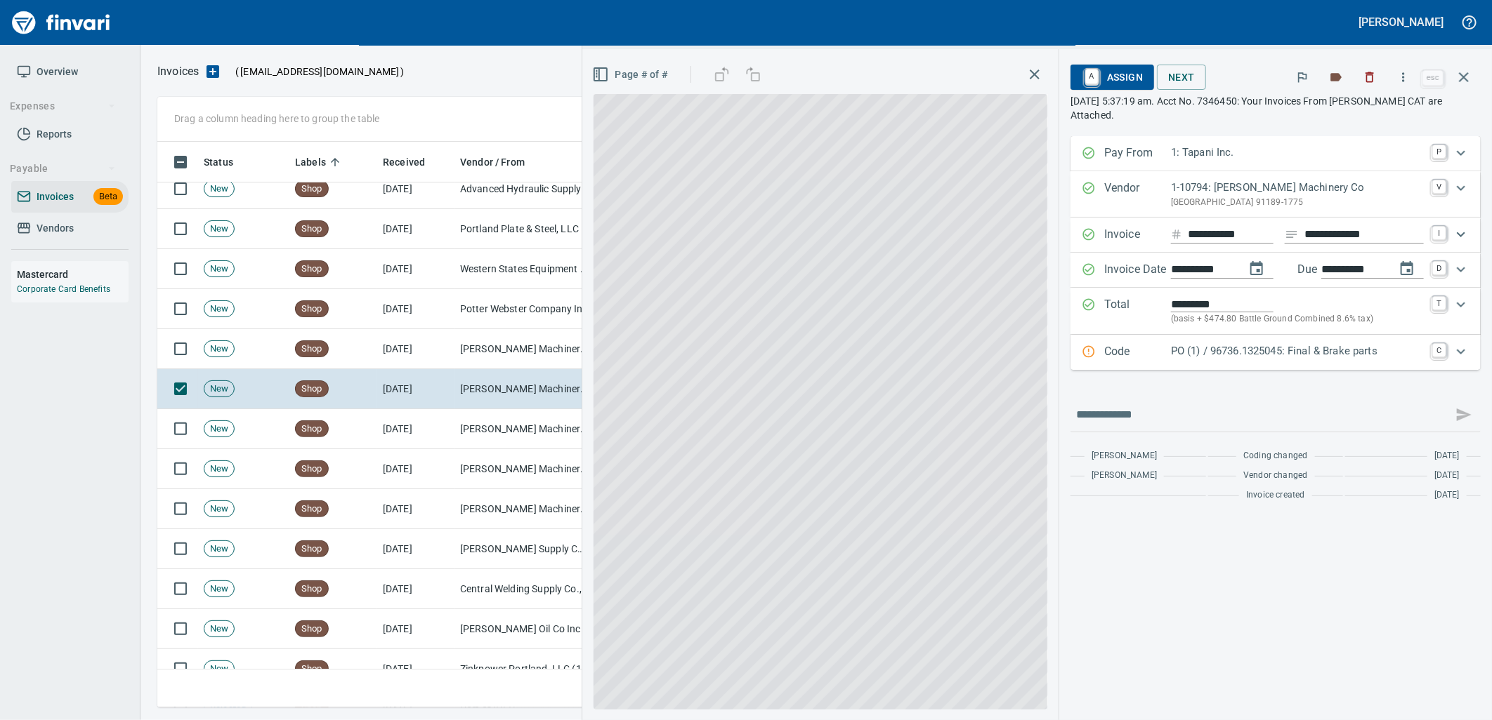
click at [1272, 352] on p "PO (1) / 96736.1325045: Final & Brake parts" at bounding box center [1297, 351] width 253 height 16
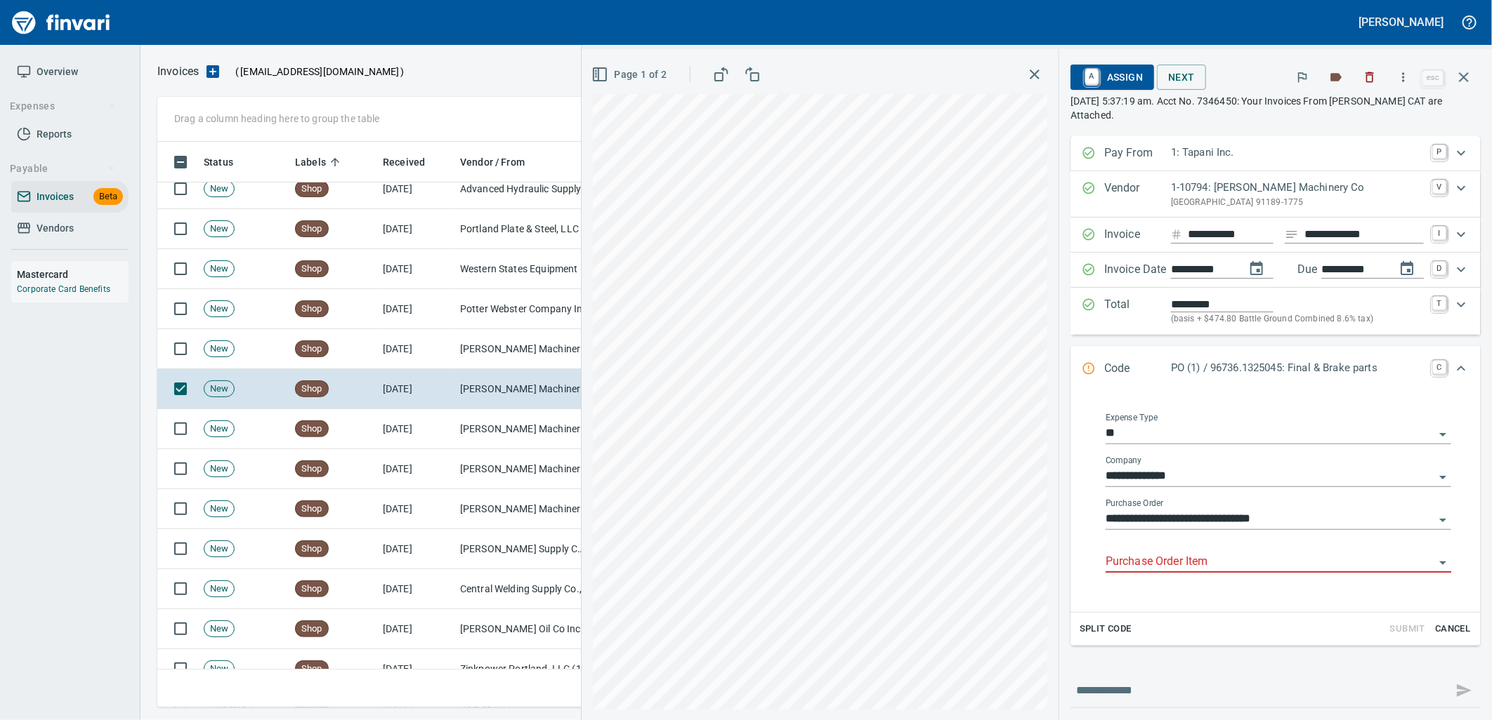
click at [1209, 581] on div "Purchase Order Item" at bounding box center [1277, 562] width 345 height 43
click at [1209, 571] on input "Purchase Order Item" at bounding box center [1269, 563] width 329 height 20
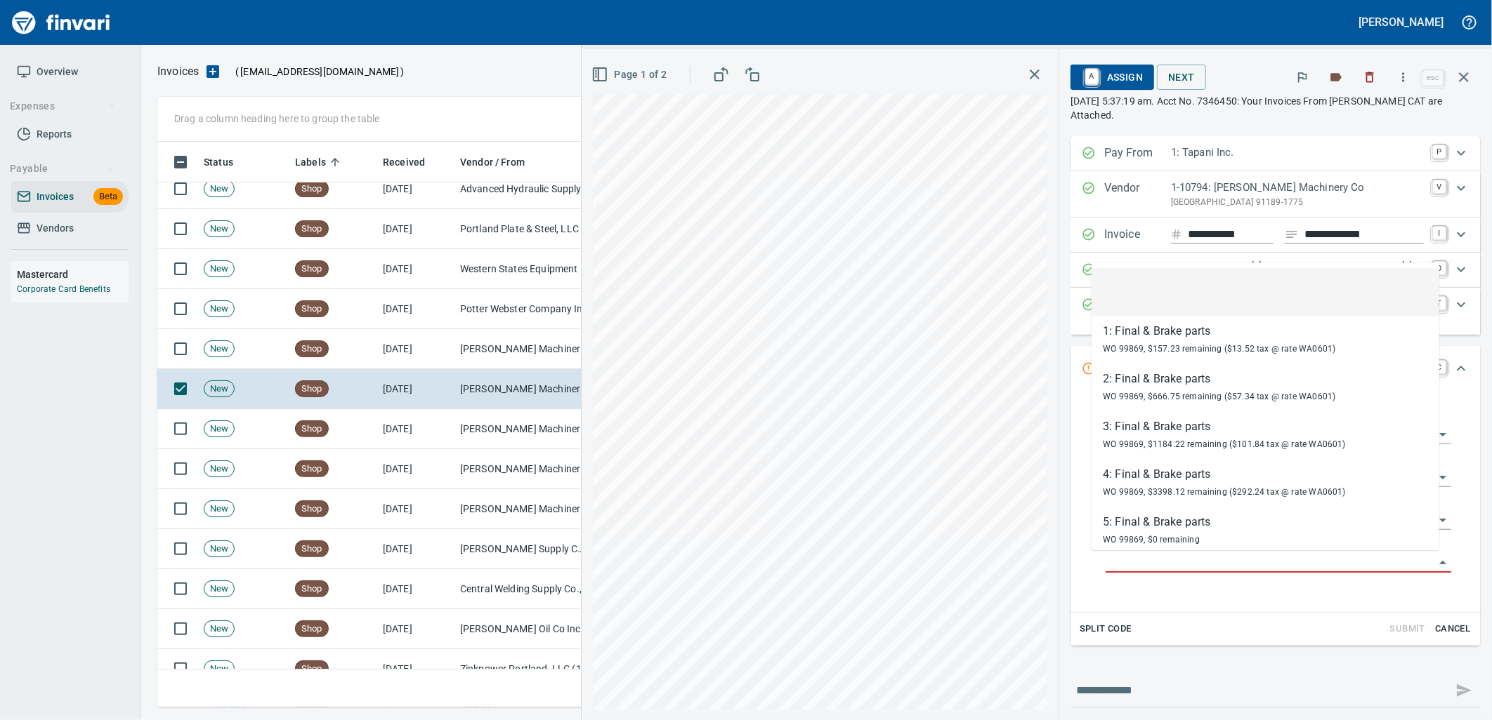
scroll to position [555, 1293]
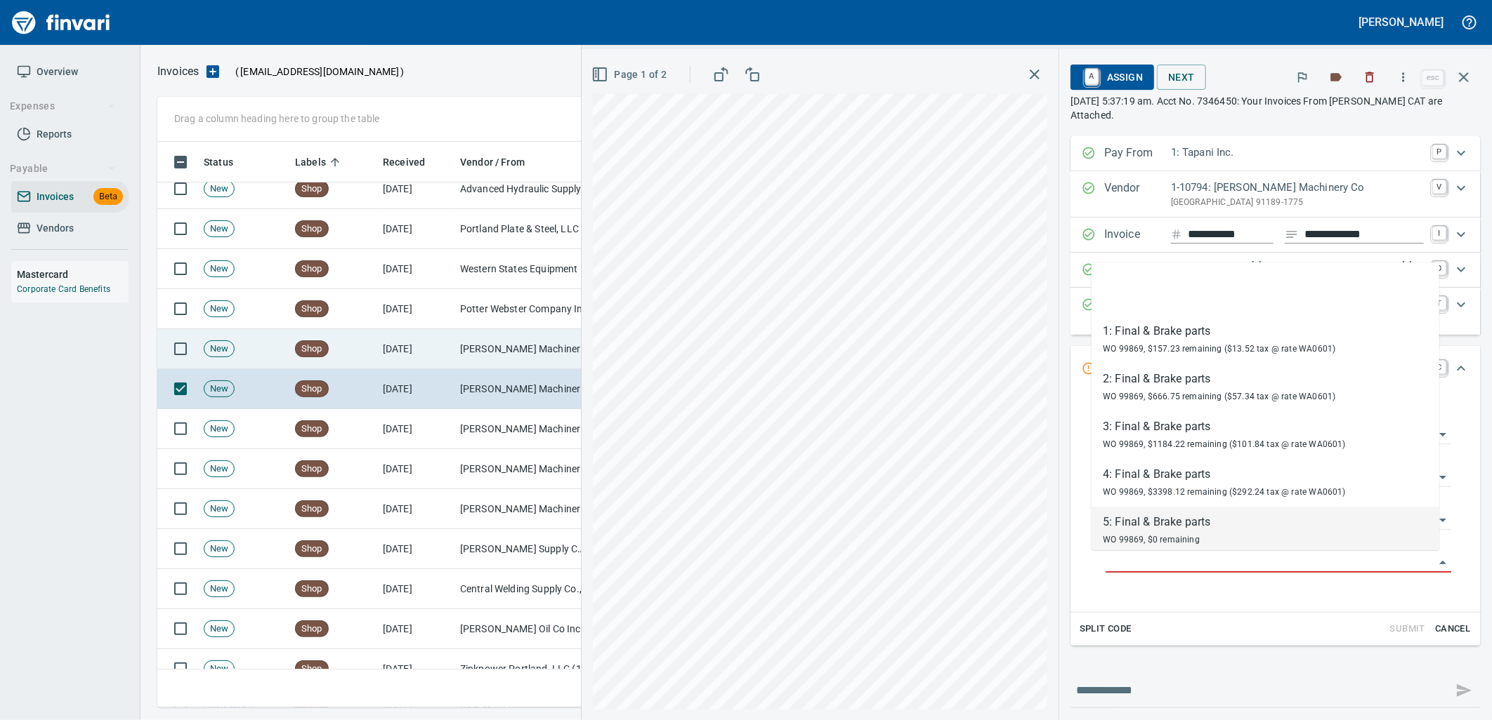
click at [335, 357] on td "Shop" at bounding box center [333, 349] width 88 height 40
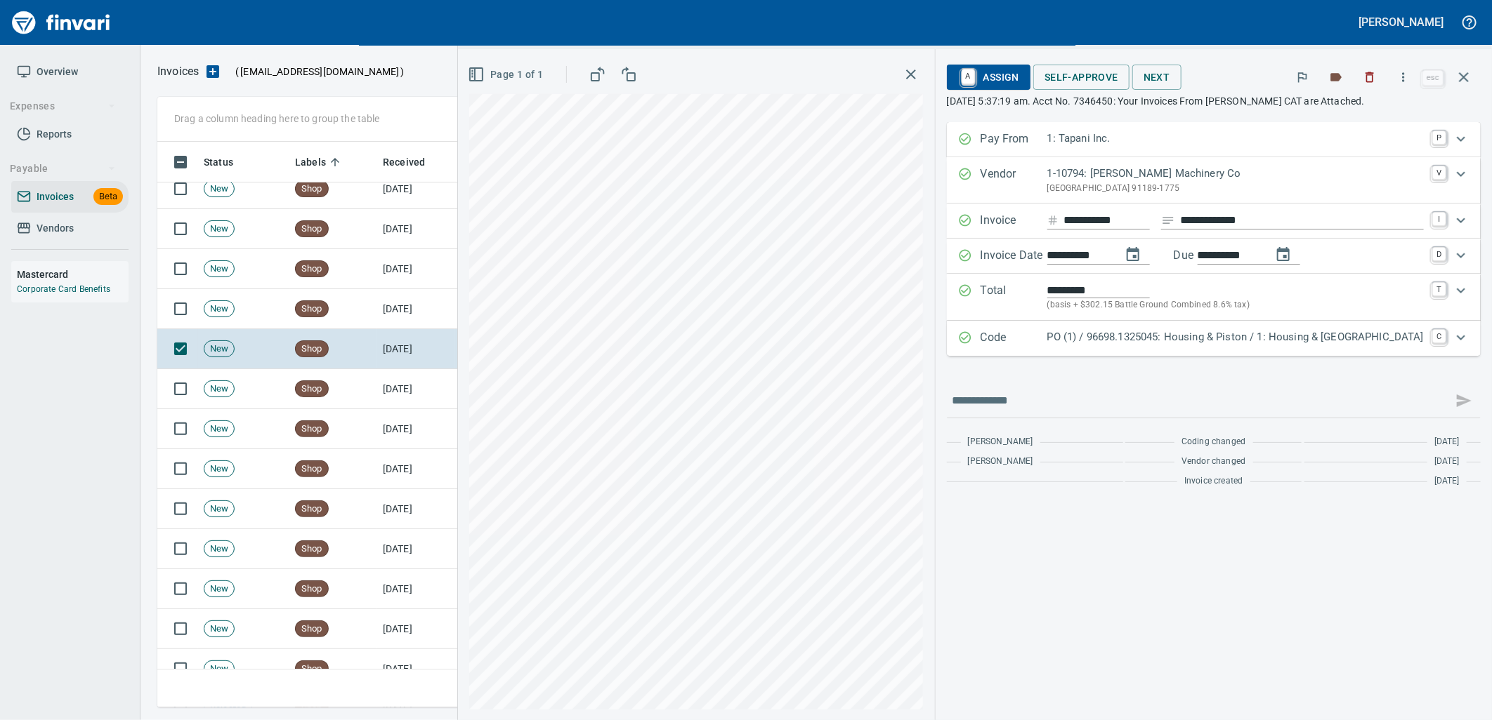
click at [1216, 349] on div "Code PO (1) / 96698.1325045: Housing & Piston / 1: Housing & Piston C" at bounding box center [1214, 338] width 534 height 35
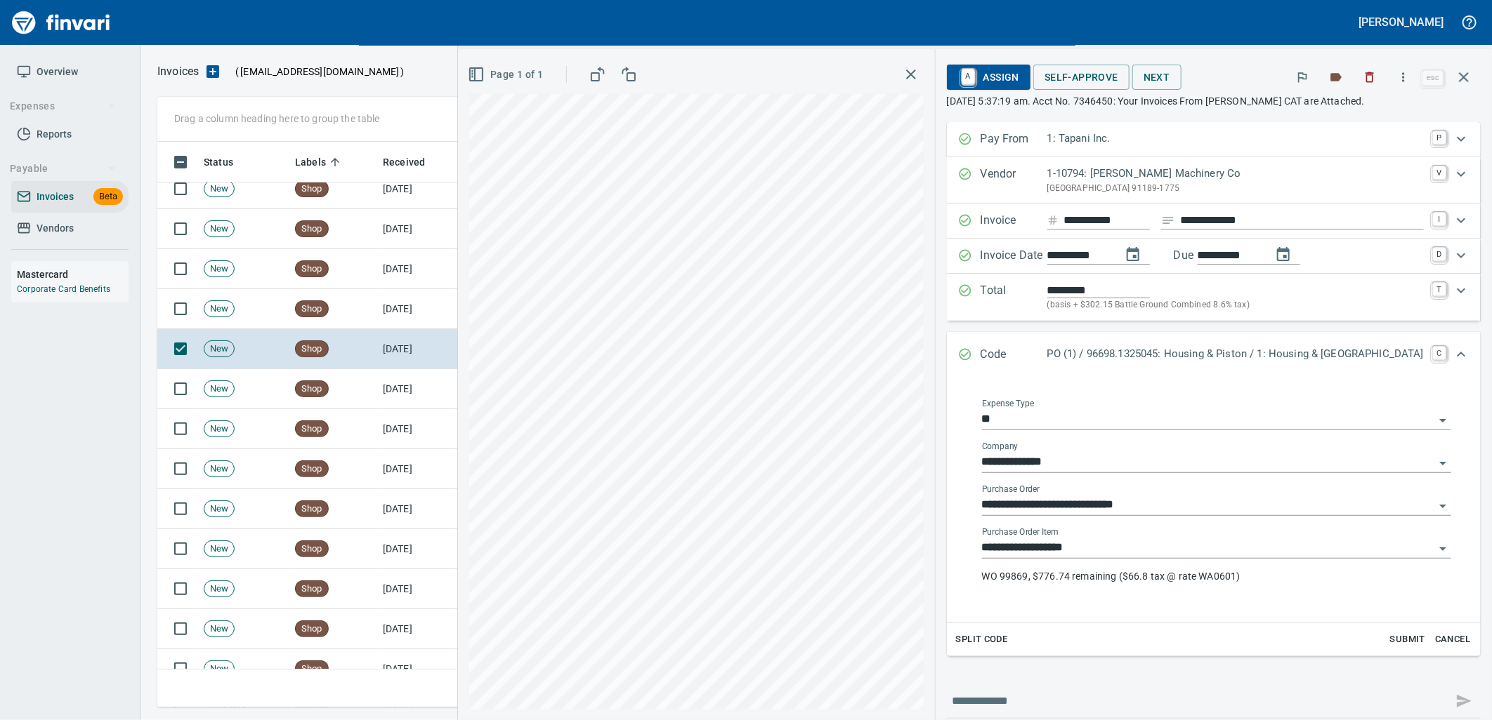
click at [1168, 553] on input "**********" at bounding box center [1208, 549] width 452 height 20
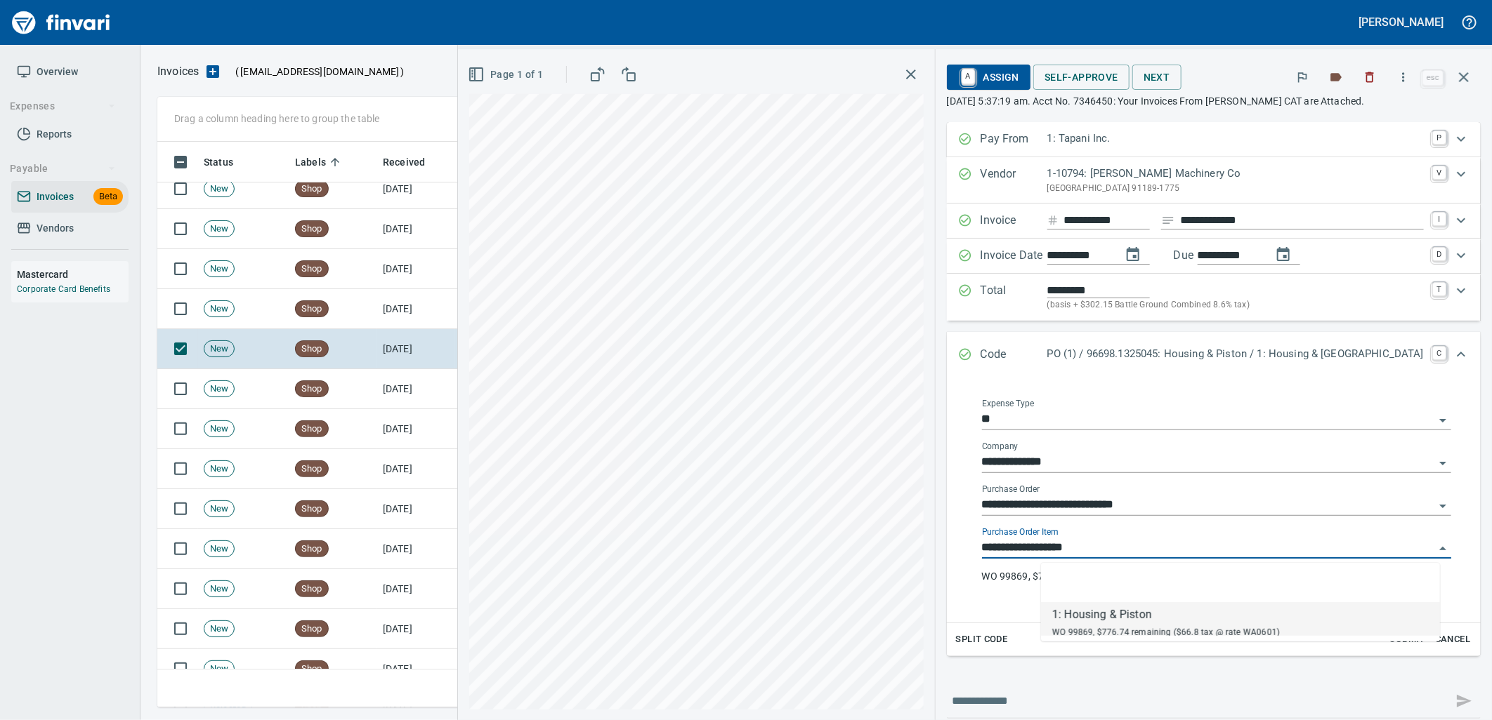
scroll to position [555, 1293]
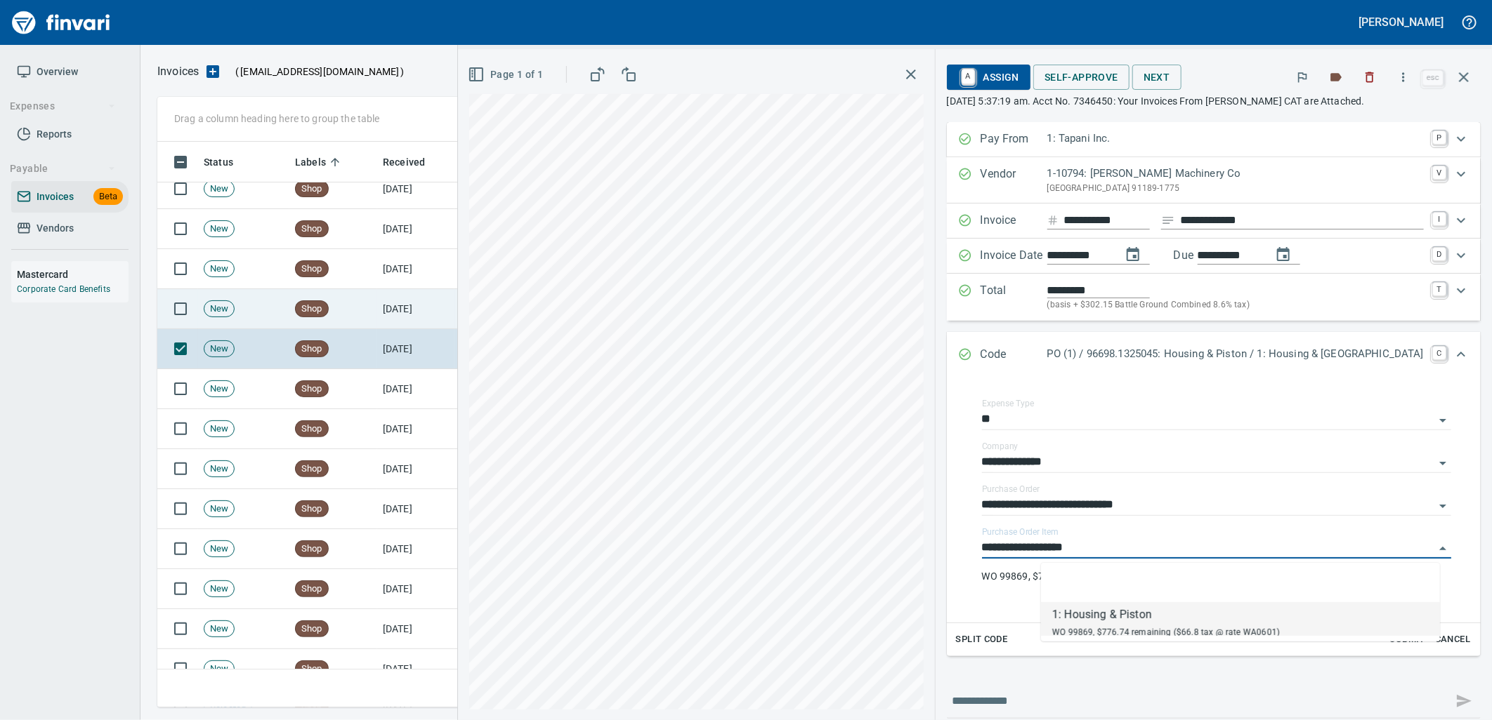
click at [402, 290] on td "[DATE]" at bounding box center [415, 309] width 77 height 40
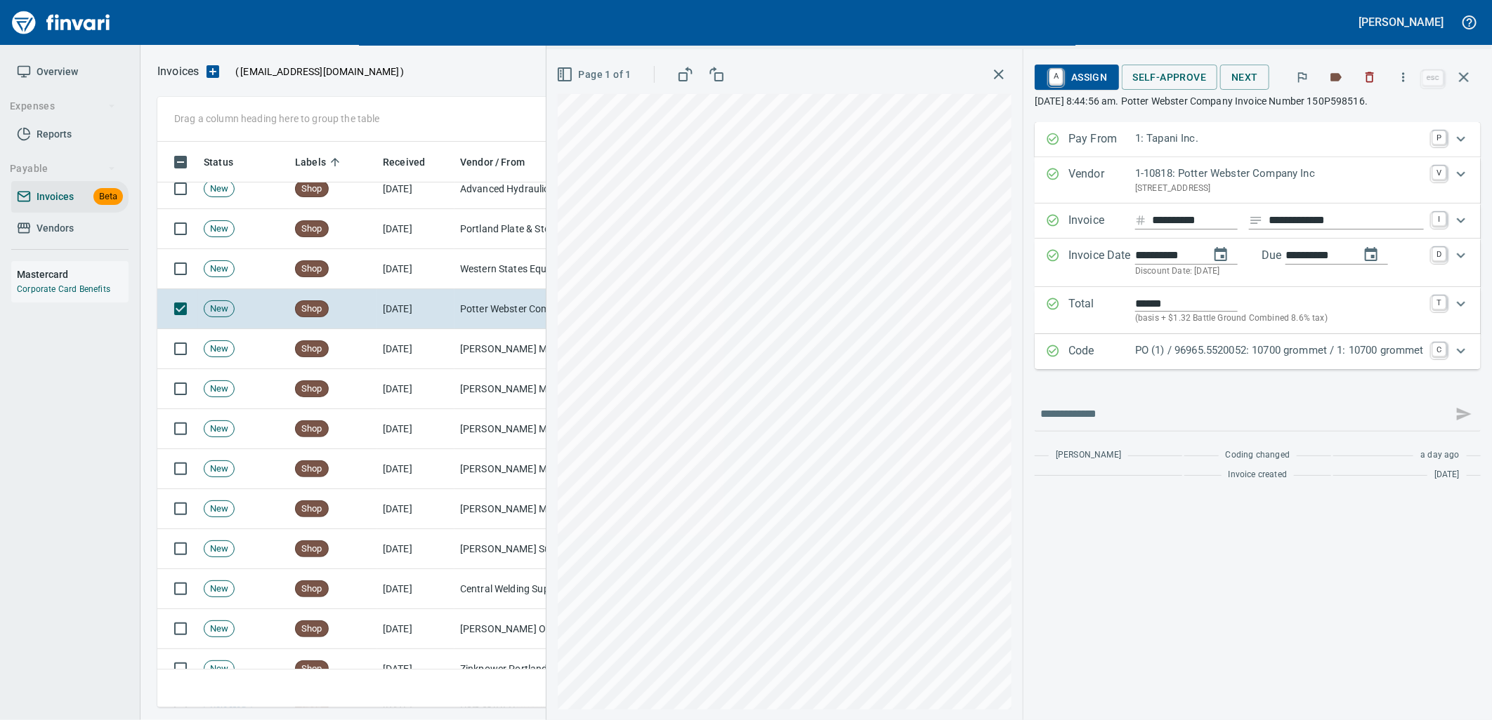
click at [1196, 349] on p "PO (1) / 96965.5520052: 10700 grommet / 1: 10700 grommet" at bounding box center [1279, 351] width 289 height 16
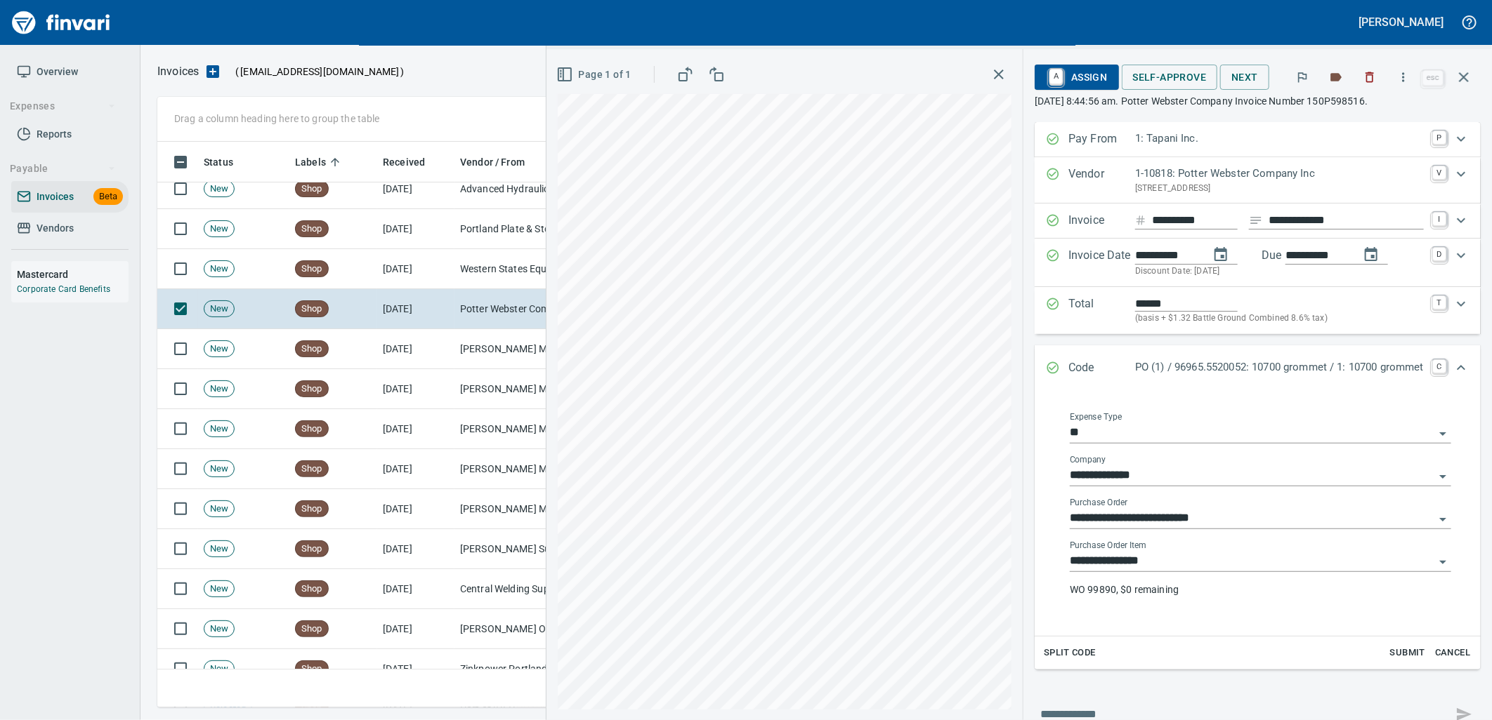
click at [1188, 559] on input "**********" at bounding box center [1251, 562] width 364 height 20
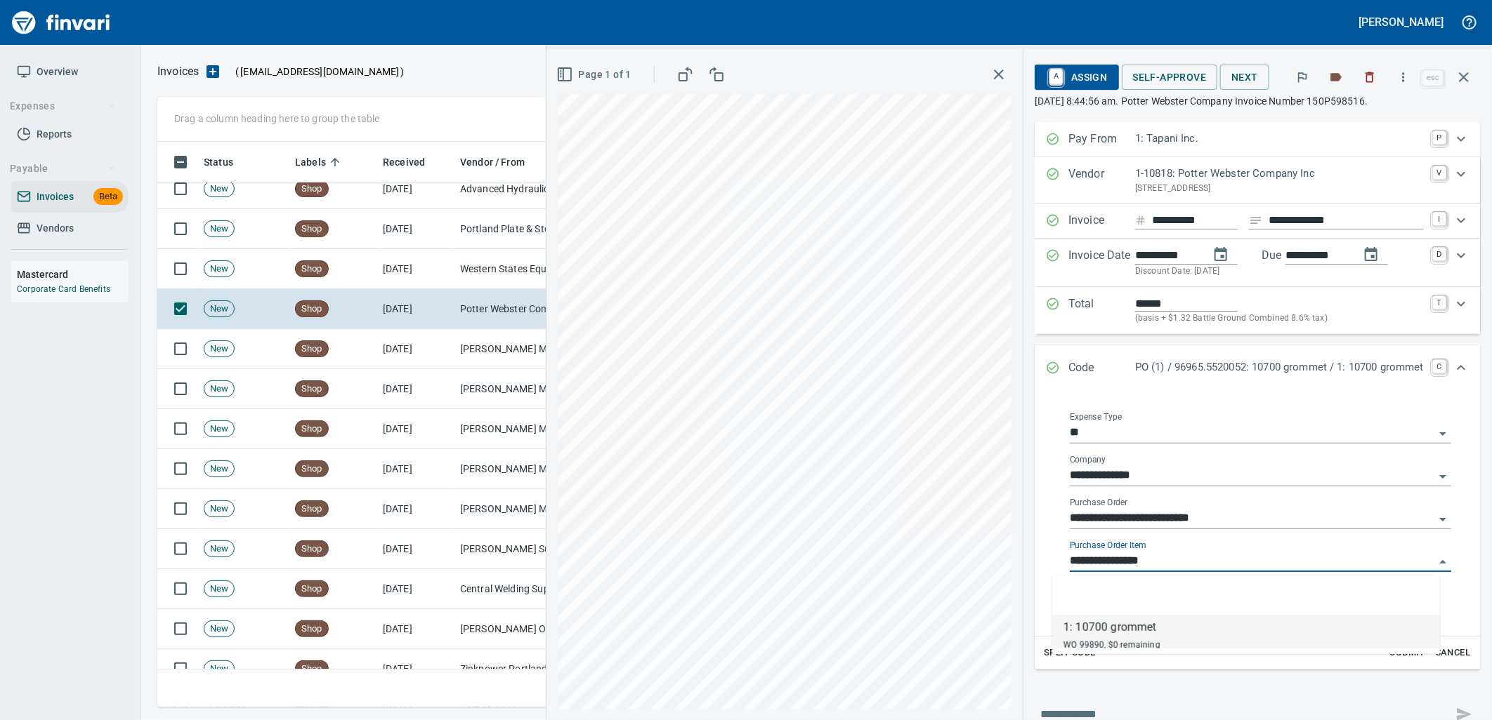
scroll to position [555, 1293]
click at [362, 278] on td "Shop" at bounding box center [333, 269] width 88 height 40
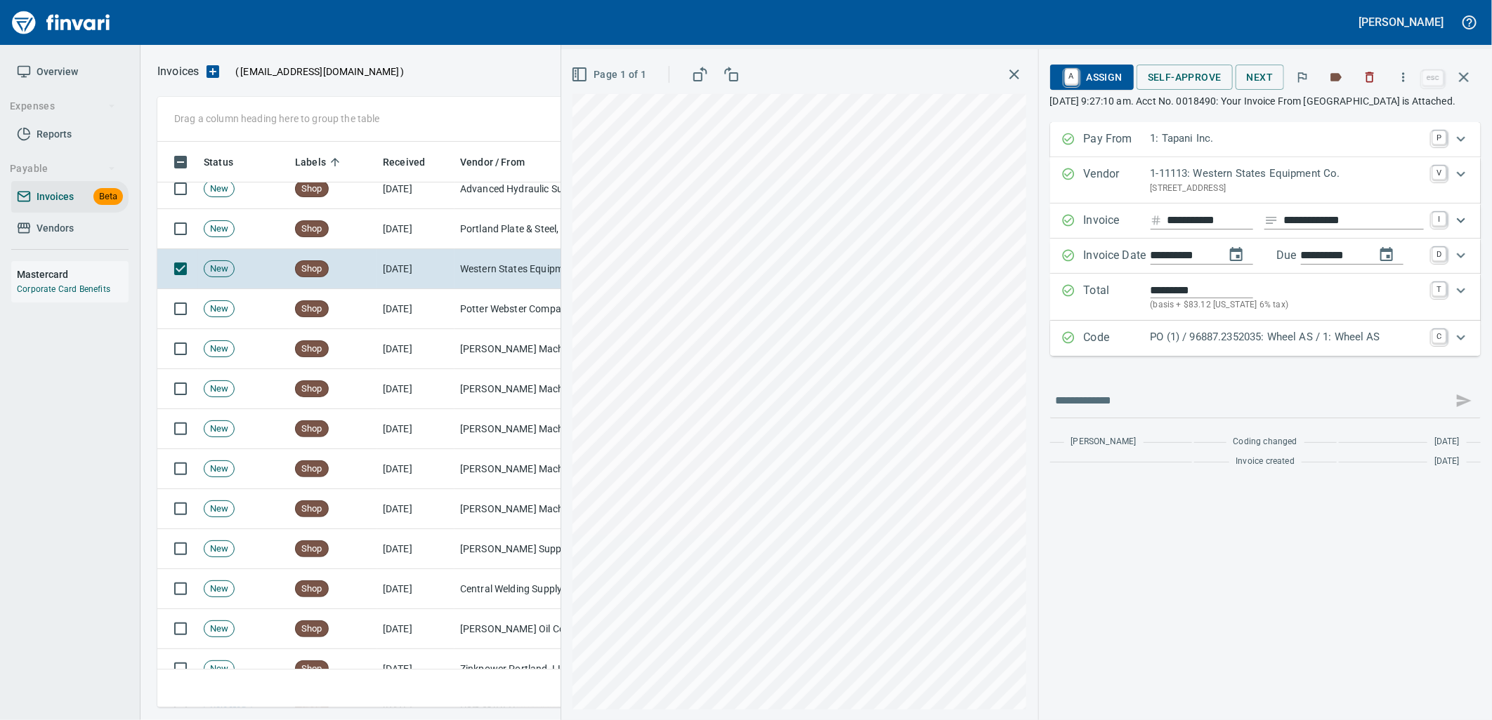
click at [1286, 345] on p "PO (1) / 96887.2352035: Wheel AS / 1: Wheel AS" at bounding box center [1286, 337] width 273 height 16
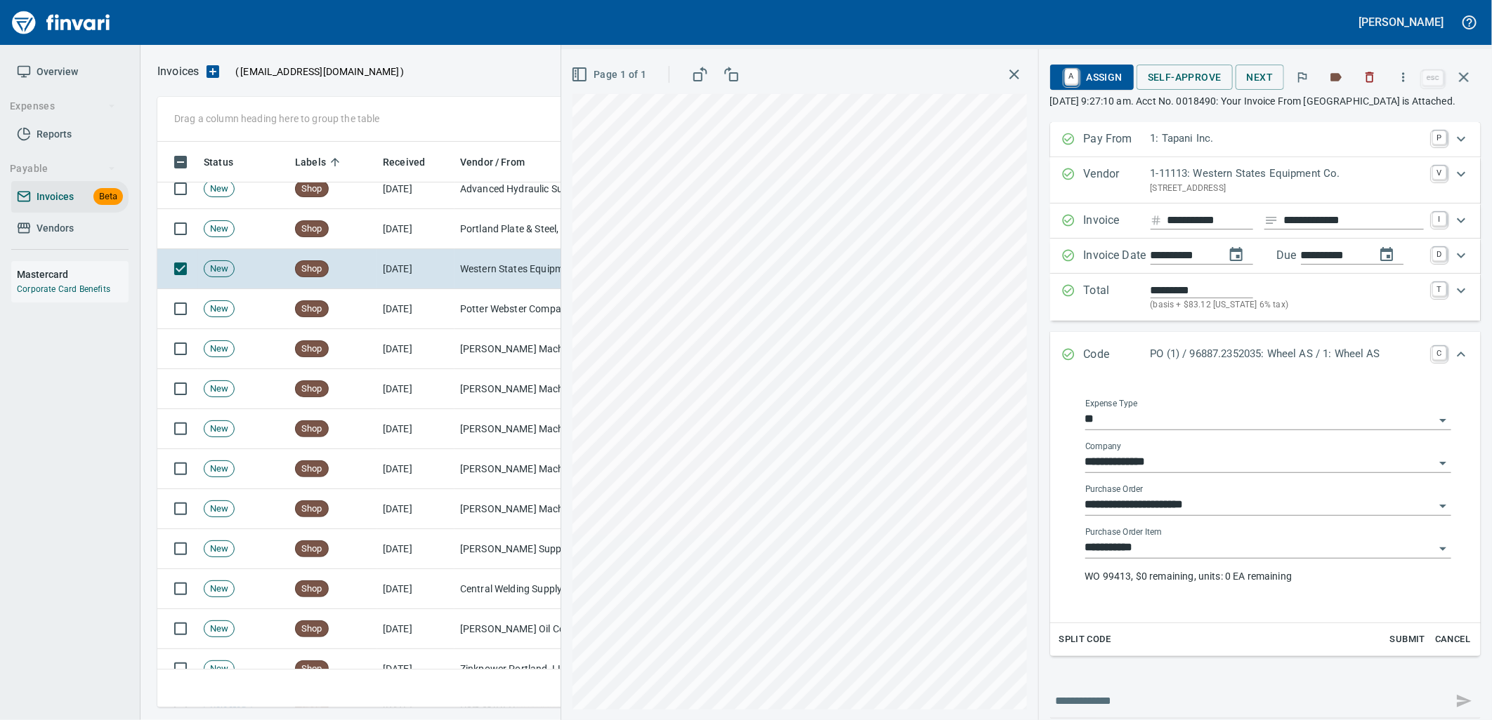
click at [1209, 558] on input "**********" at bounding box center [1259, 549] width 349 height 20
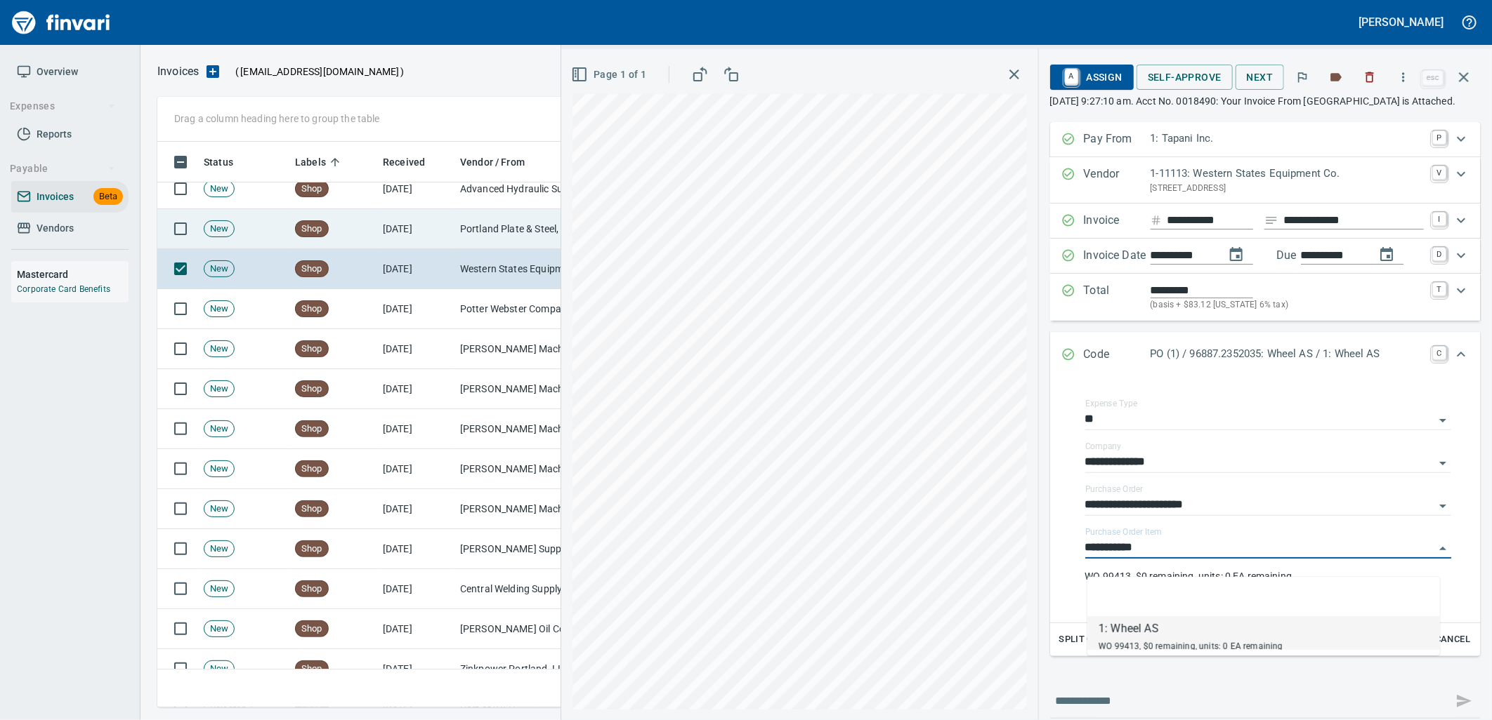
click at [447, 225] on td "[DATE]" at bounding box center [415, 229] width 77 height 40
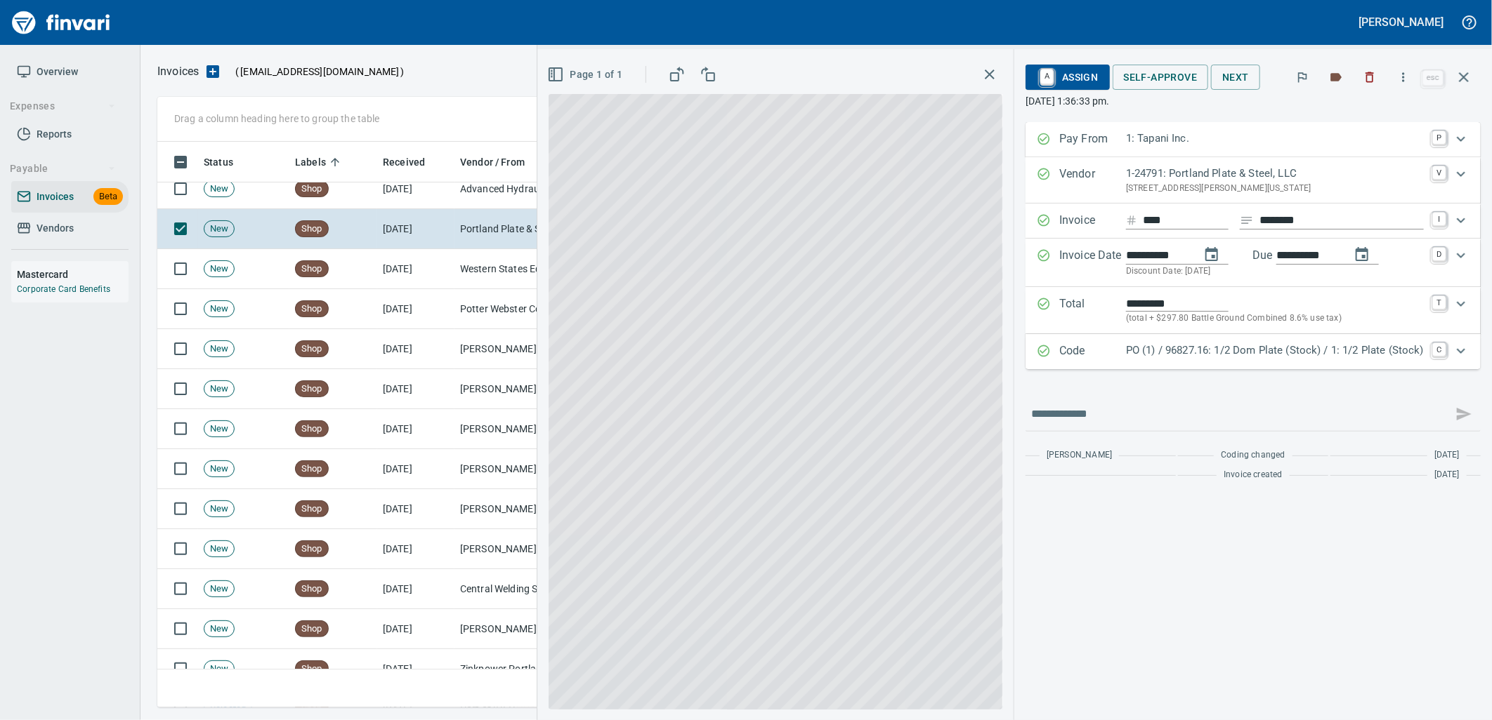
click at [1272, 355] on p "PO (1) / 96827.16: 1/2 Dom Plate (Stock) / 1: 1/2 Plate (Stock)" at bounding box center [1275, 351] width 298 height 16
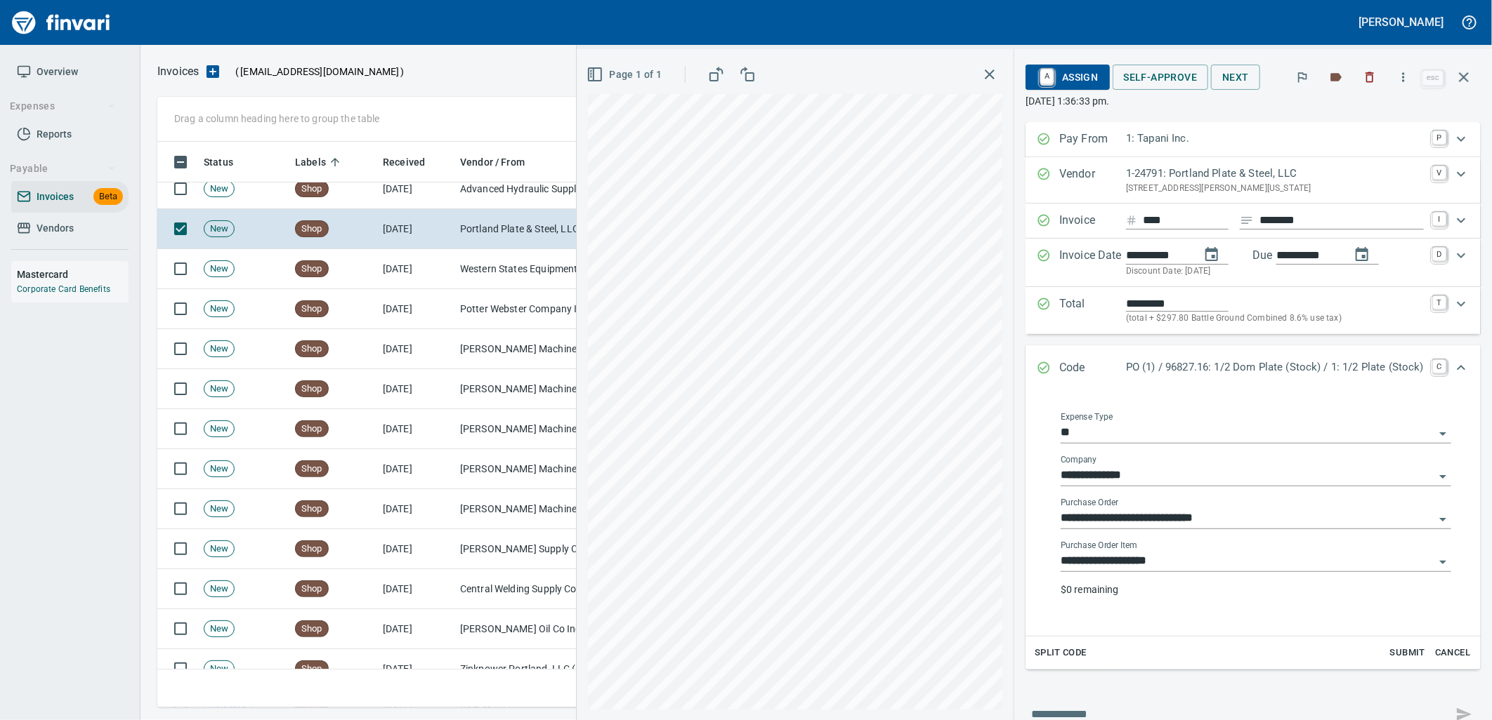
click at [1199, 564] on input "**********" at bounding box center [1247, 562] width 374 height 20
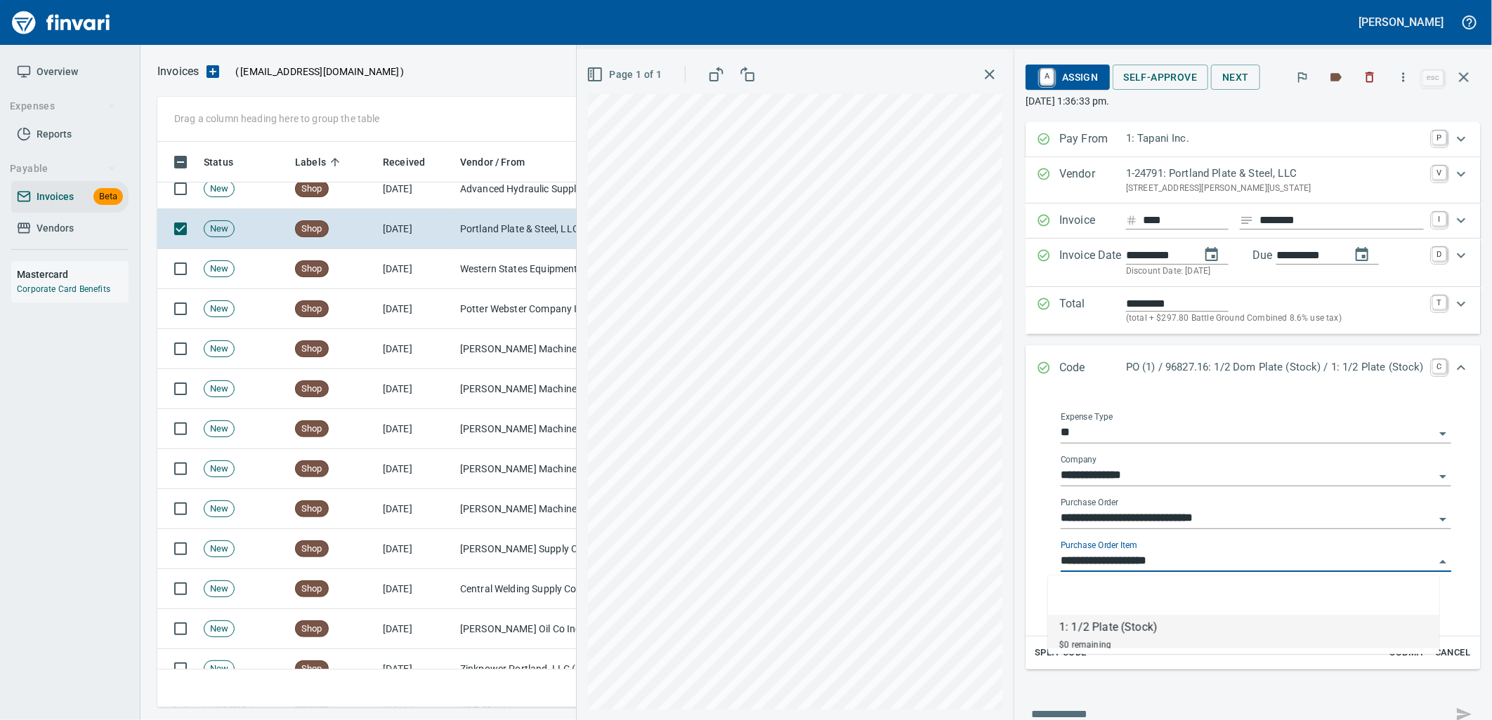
scroll to position [555, 1293]
click at [503, 193] on td "Advanced Hydraulic Supply Co. LLC (1-10020)" at bounding box center [524, 189] width 140 height 40
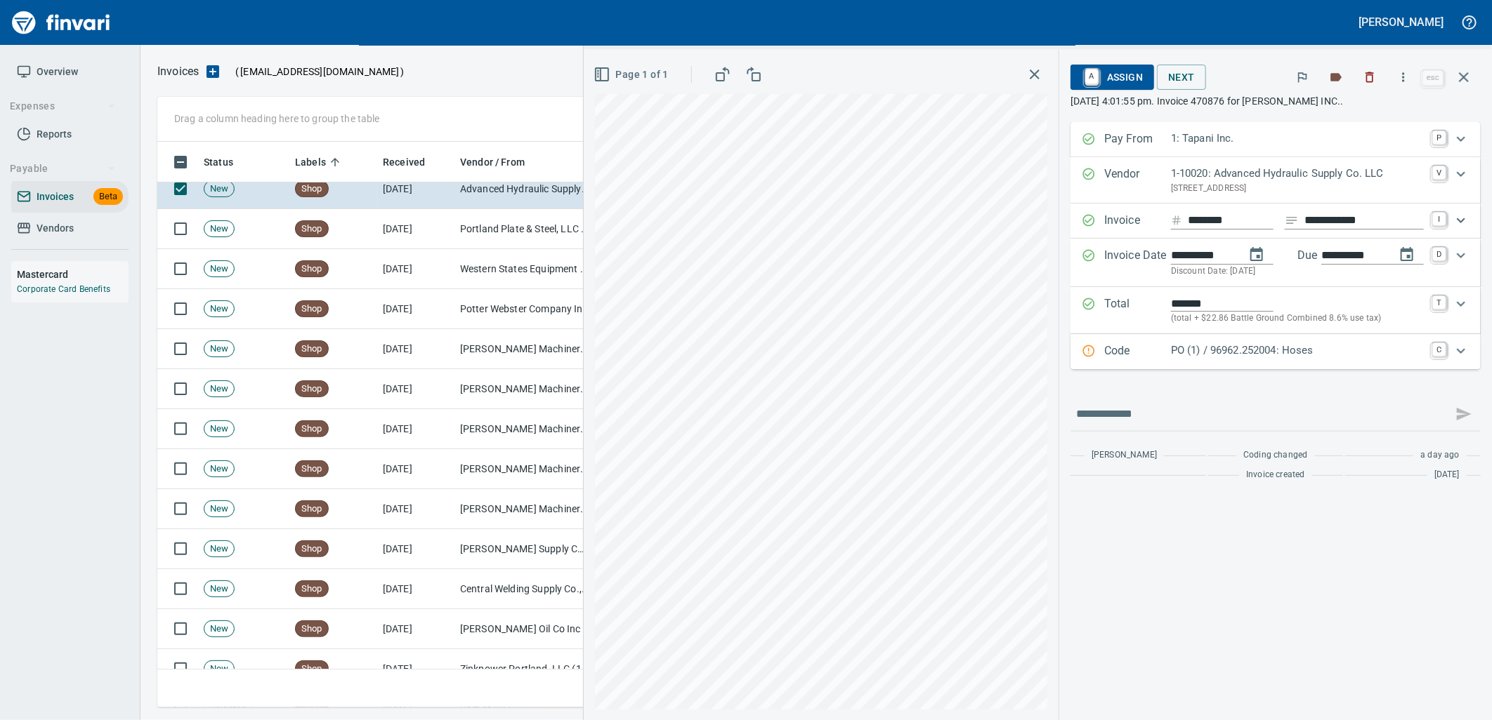
drag, startPoint x: 1206, startPoint y: 353, endPoint x: 1250, endPoint y: 509, distance: 161.9
click at [1213, 359] on p "PO (1) / 96962.252004: Hoses" at bounding box center [1297, 351] width 253 height 16
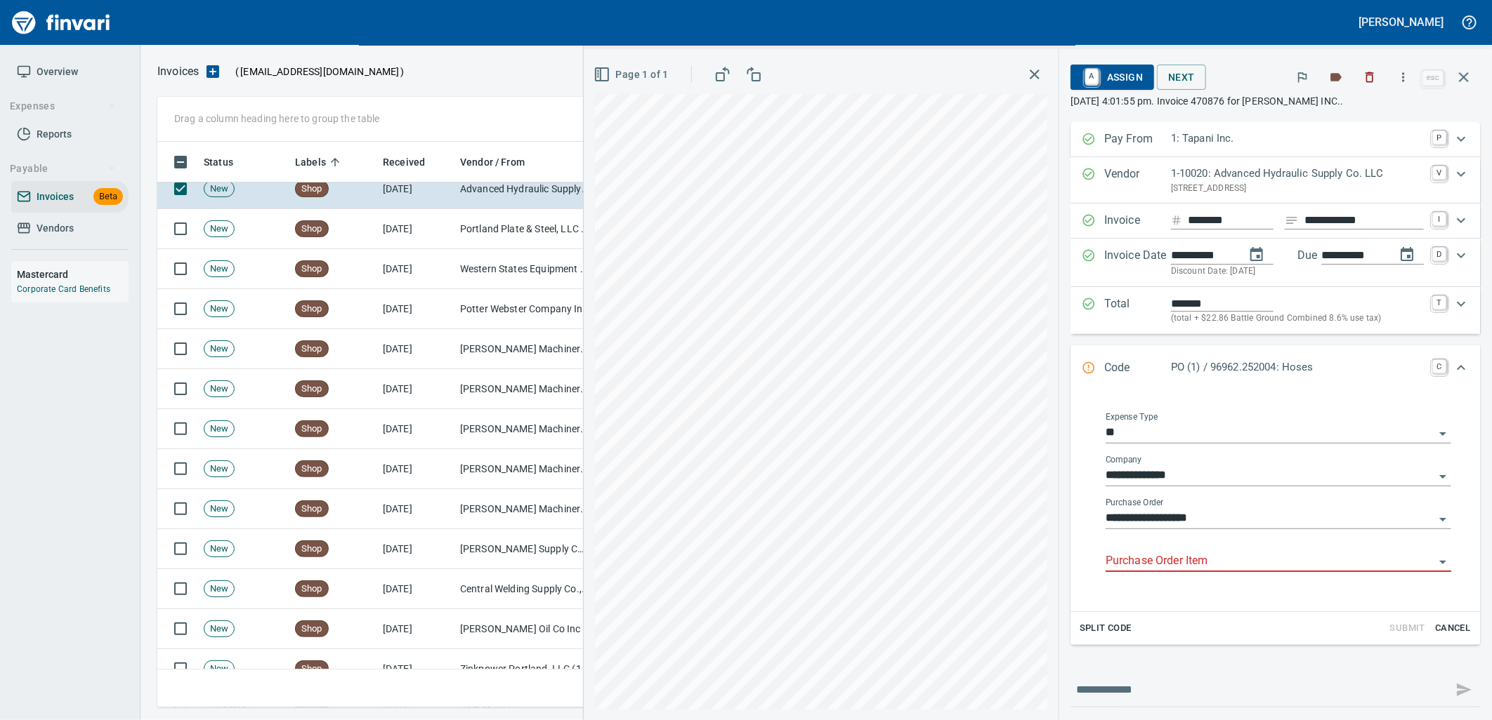
click at [1194, 558] on input "Purchase Order Item" at bounding box center [1269, 562] width 329 height 20
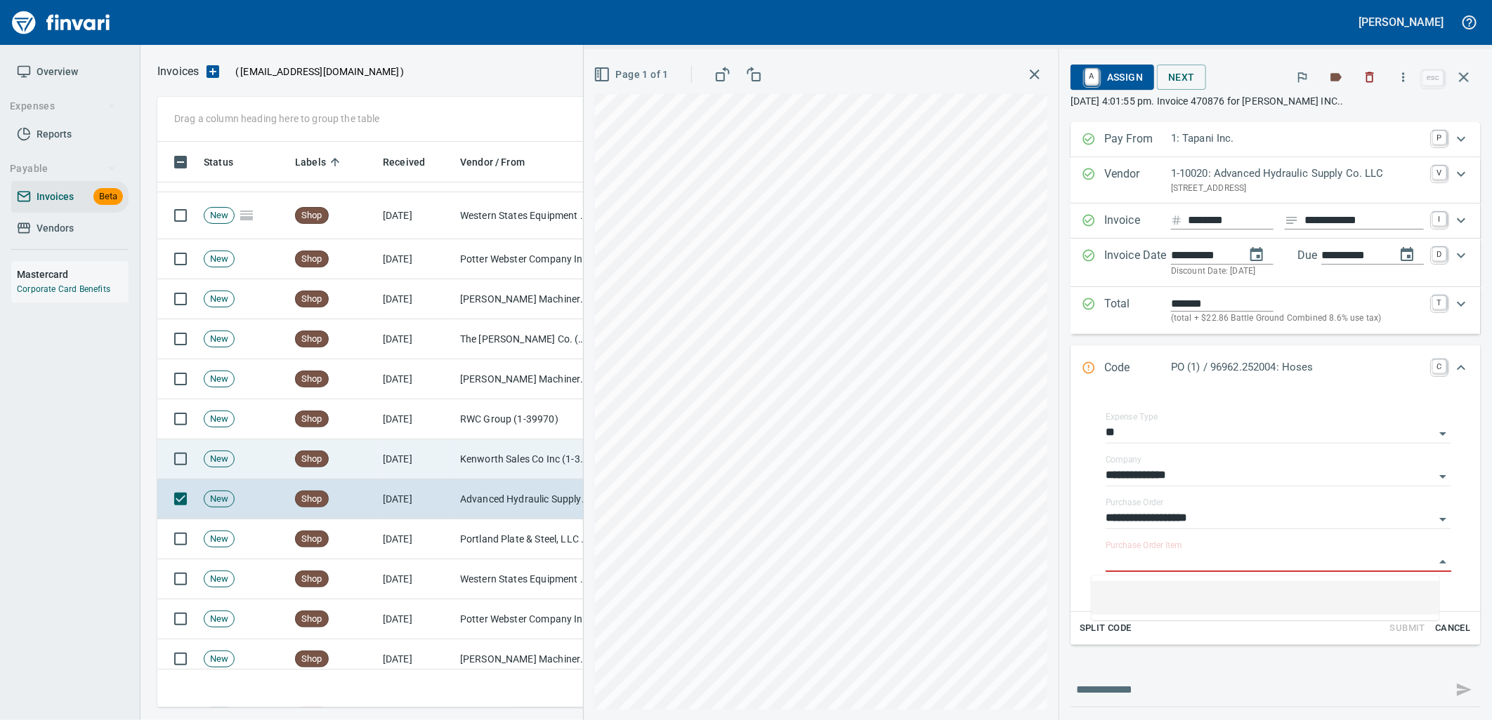
scroll to position [3057, 0]
click at [396, 457] on td "[DATE]" at bounding box center [415, 460] width 77 height 40
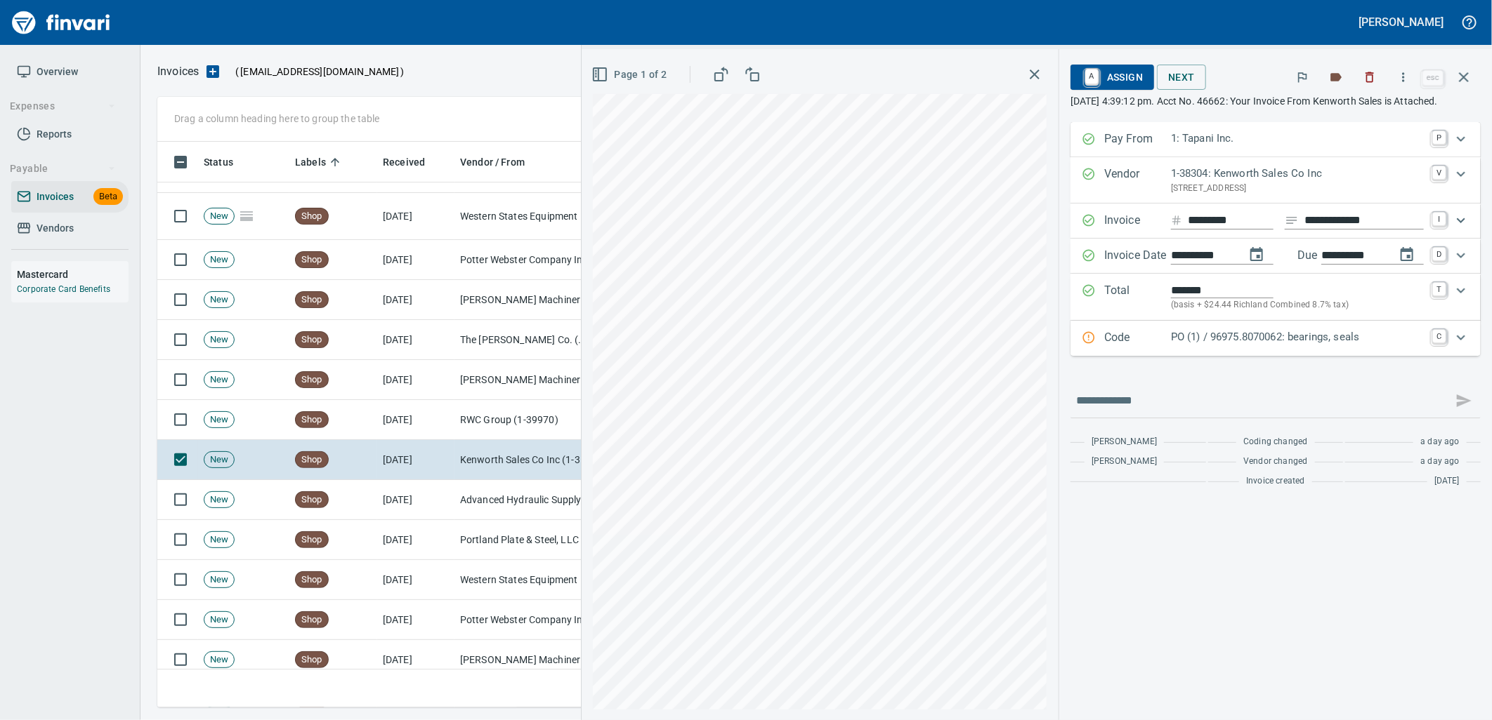
click at [1197, 345] on p "PO (1) / 96975.8070062: bearings, seals" at bounding box center [1297, 337] width 253 height 16
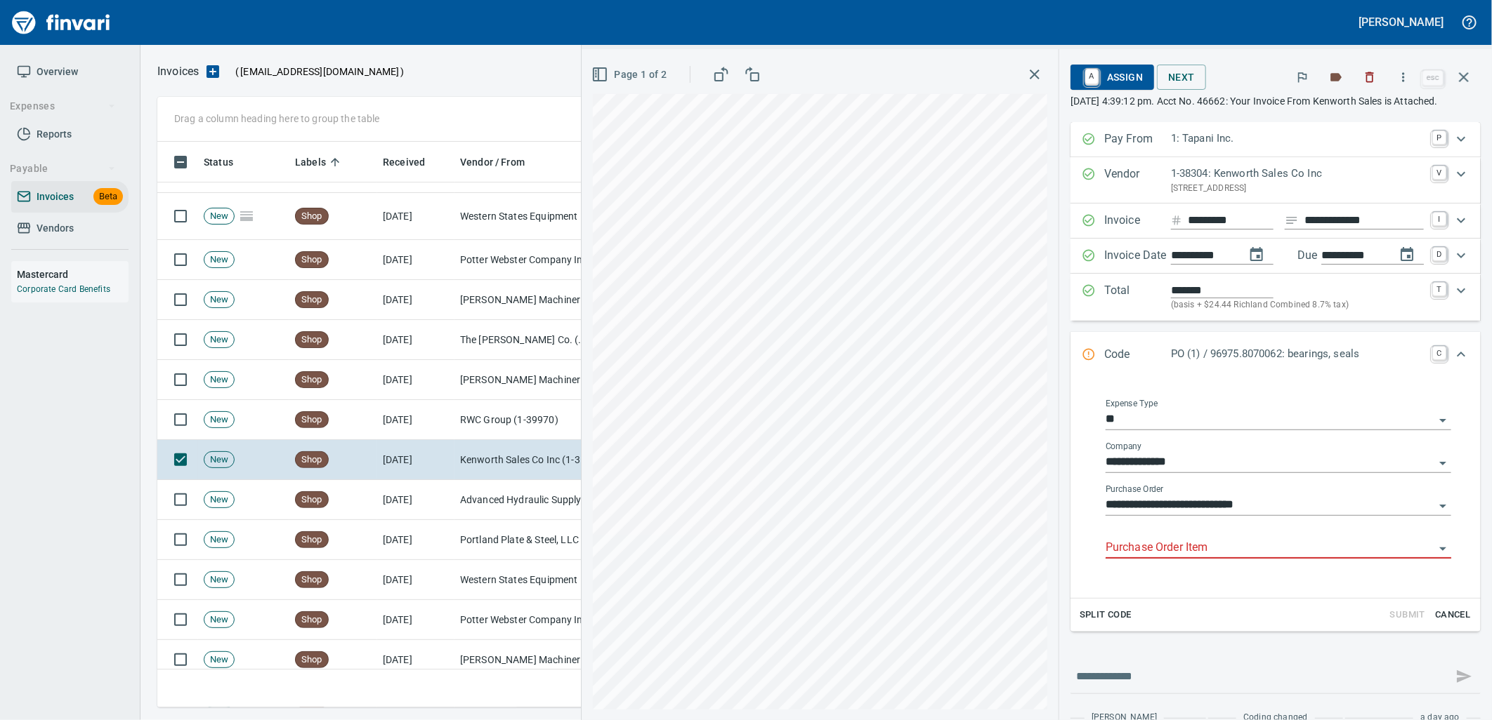
click at [1166, 558] on input "Purchase Order Item" at bounding box center [1269, 549] width 329 height 20
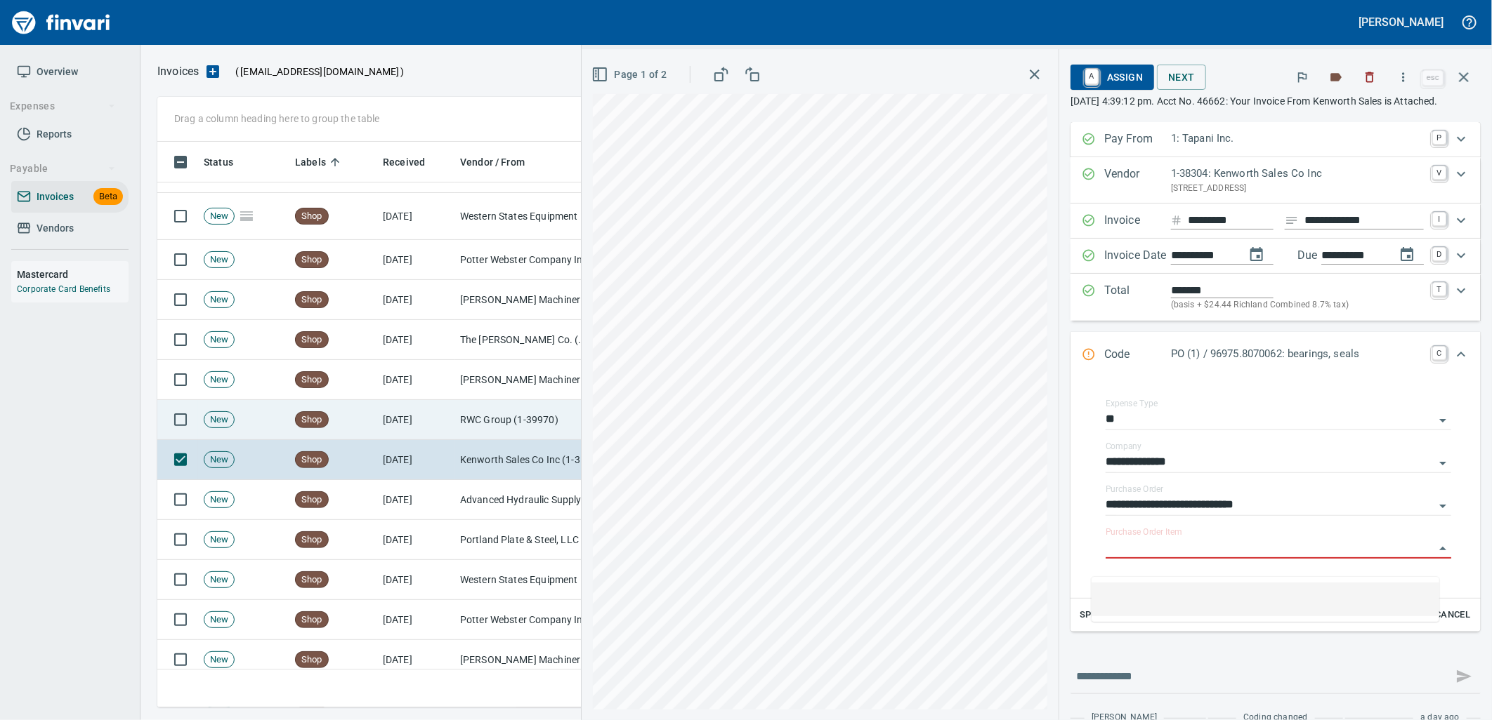
click at [492, 409] on td "RWC Group (1-39970)" at bounding box center [524, 420] width 140 height 40
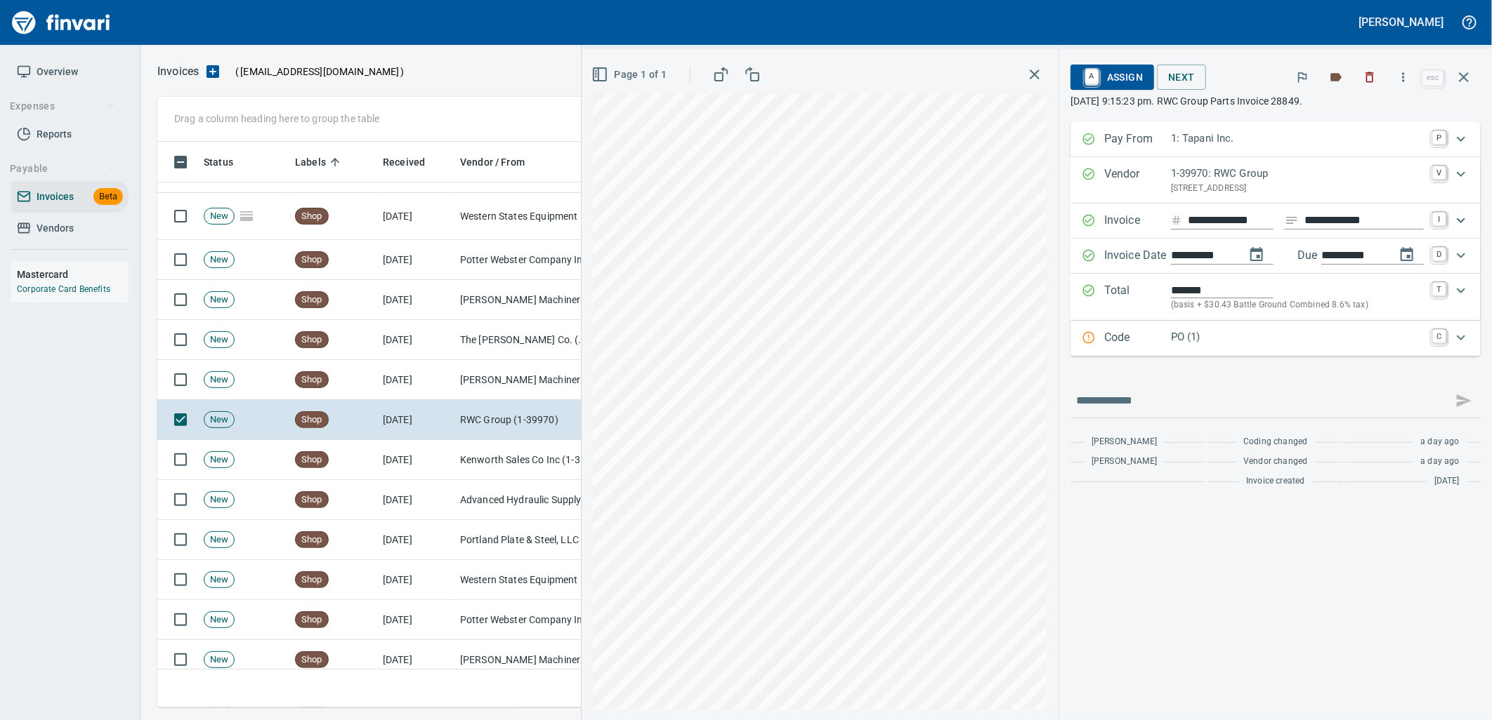
click at [1185, 346] on div "PO (1)" at bounding box center [1297, 338] width 253 height 18
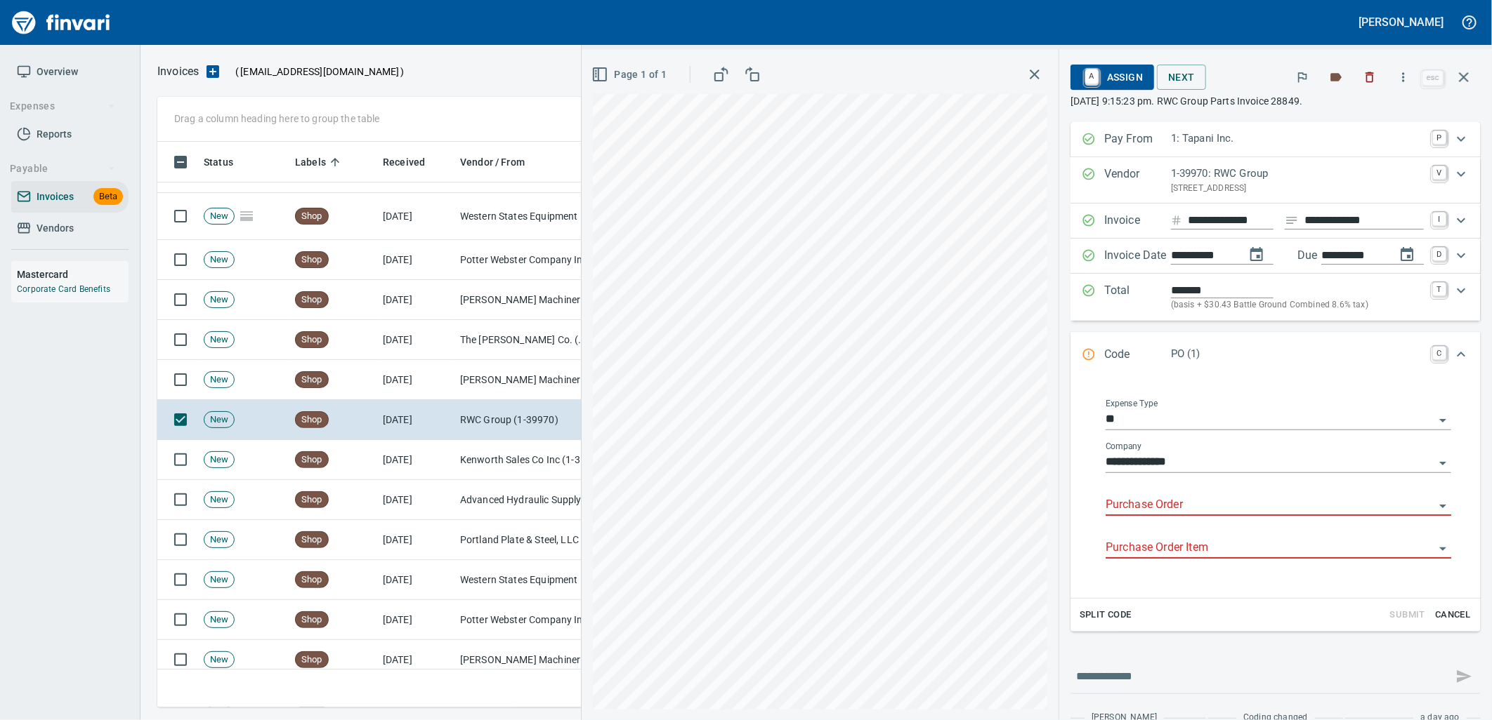
click at [1159, 508] on input "Purchase Order" at bounding box center [1269, 506] width 329 height 20
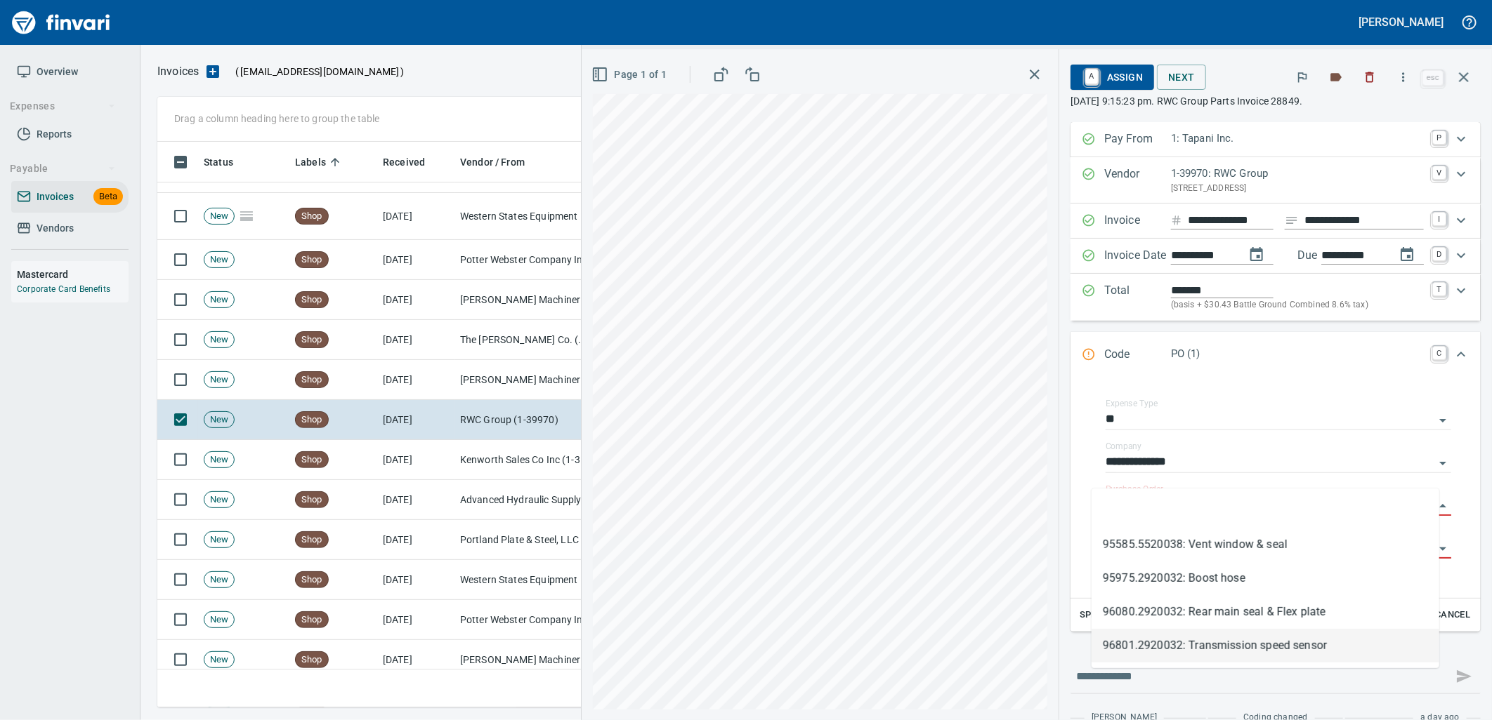
scroll to position [555, 1293]
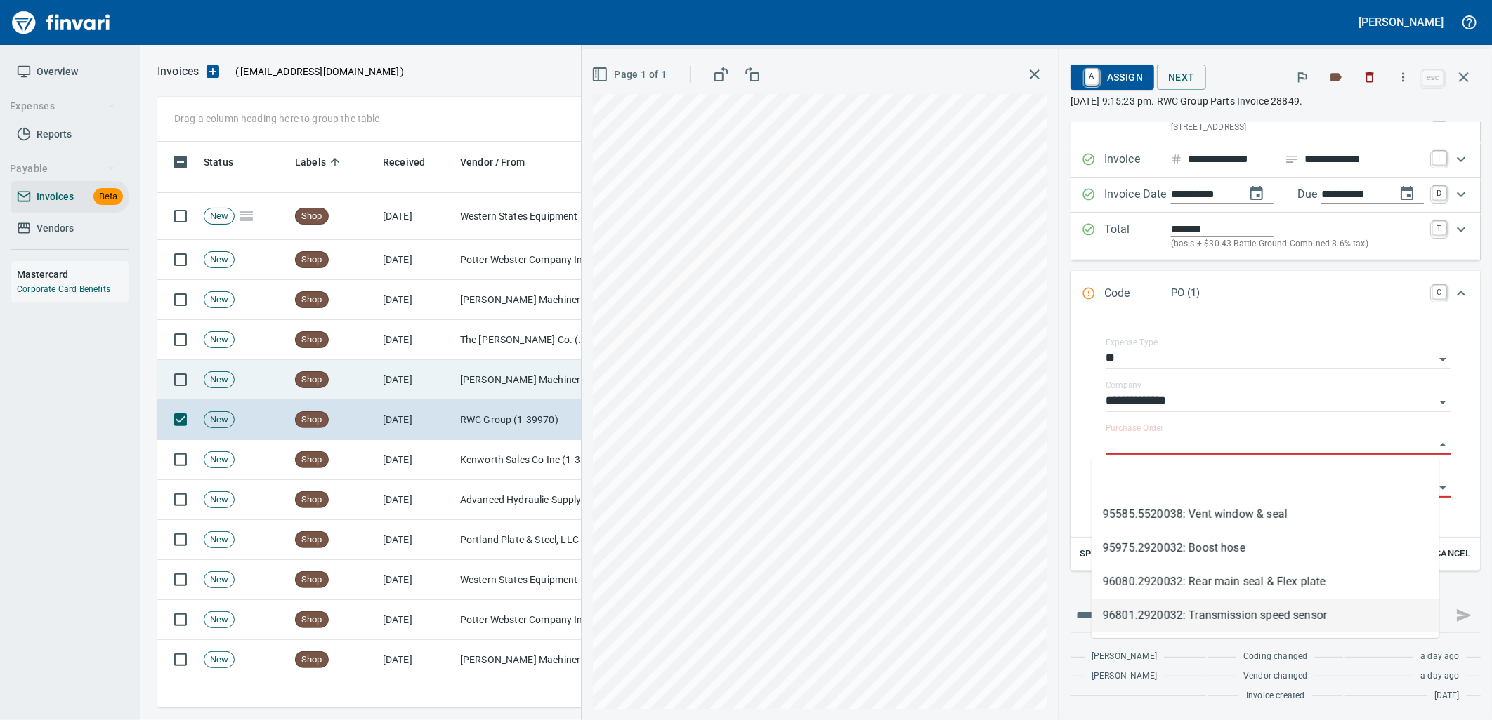
click at [369, 373] on td "Shop" at bounding box center [333, 380] width 88 height 40
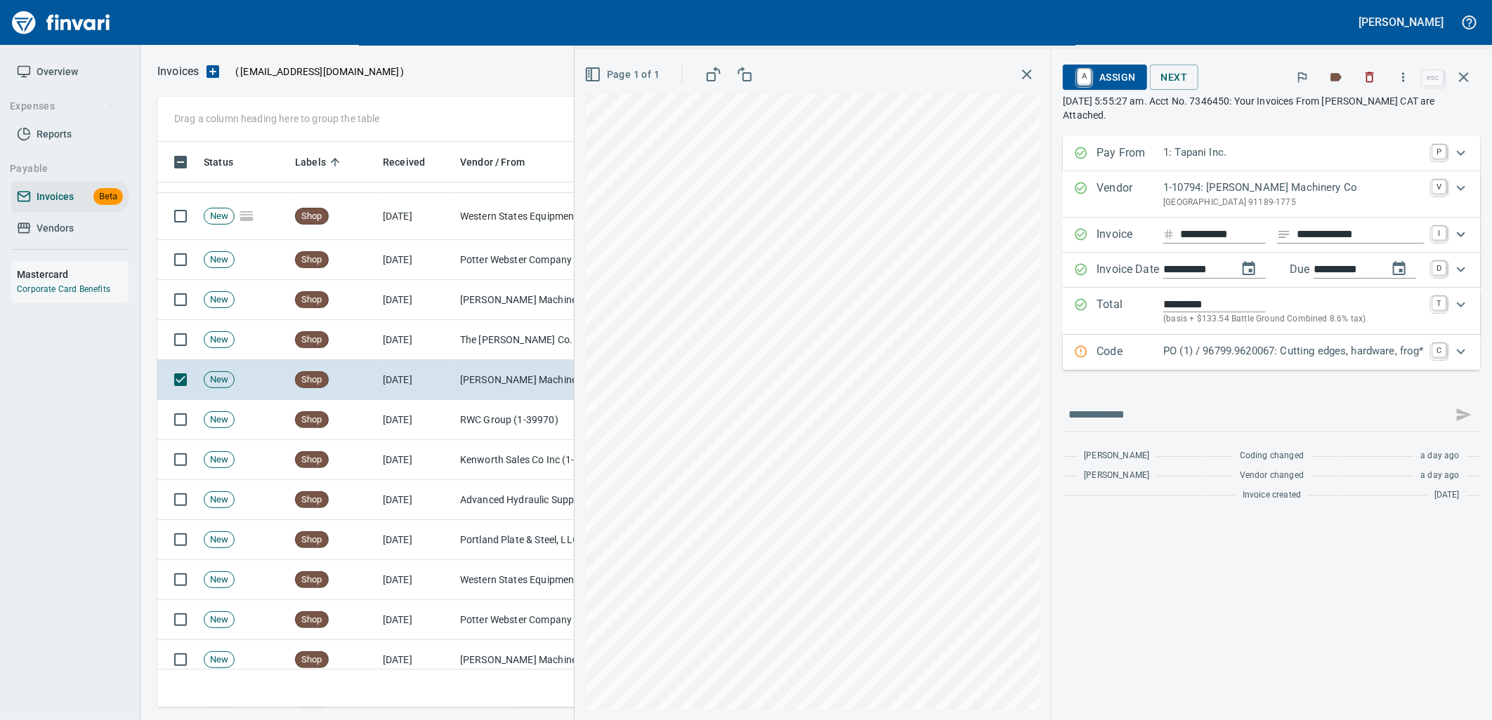
click at [1237, 356] on p "PO (1) / 96799.9620067: Cutting edges, hardware, frog*" at bounding box center [1293, 351] width 261 height 16
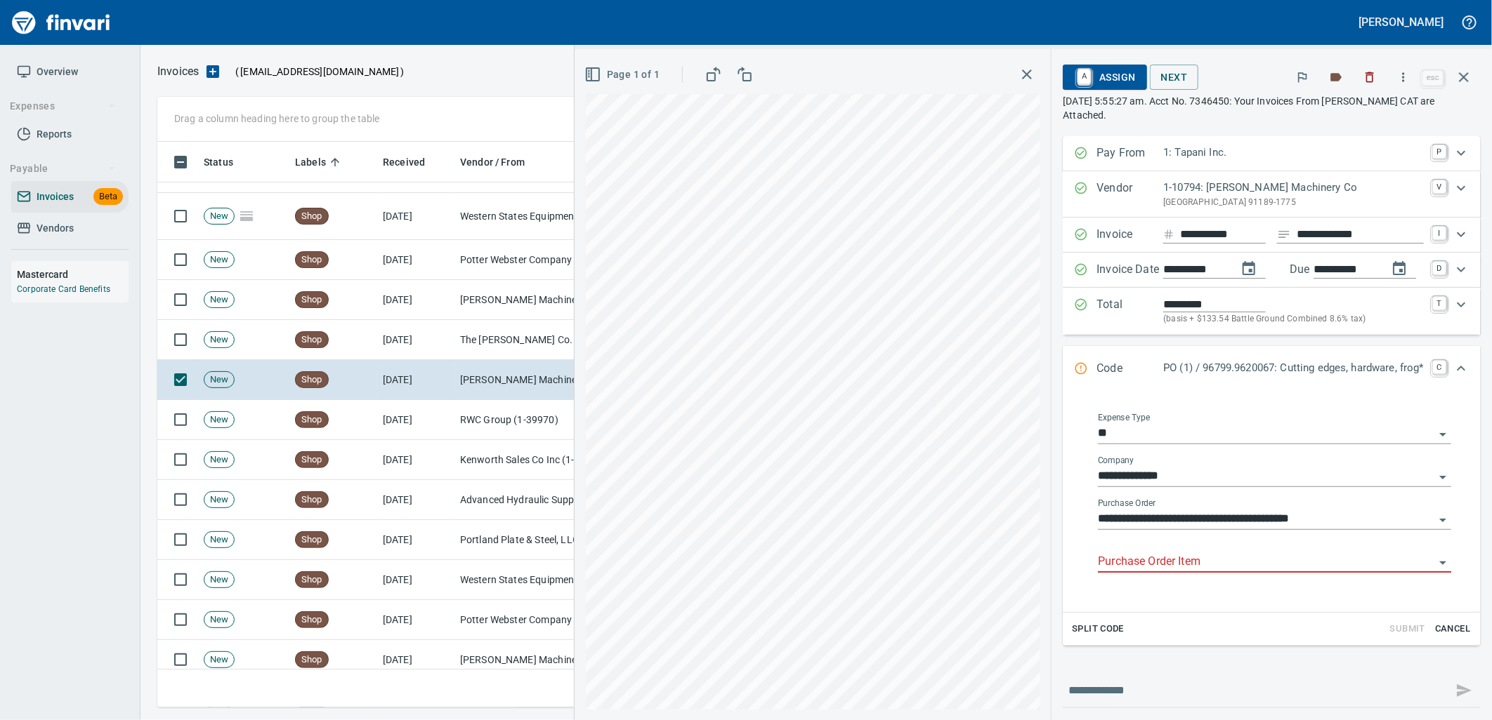
click at [1202, 565] on input "Purchase Order Item" at bounding box center [1266, 563] width 336 height 20
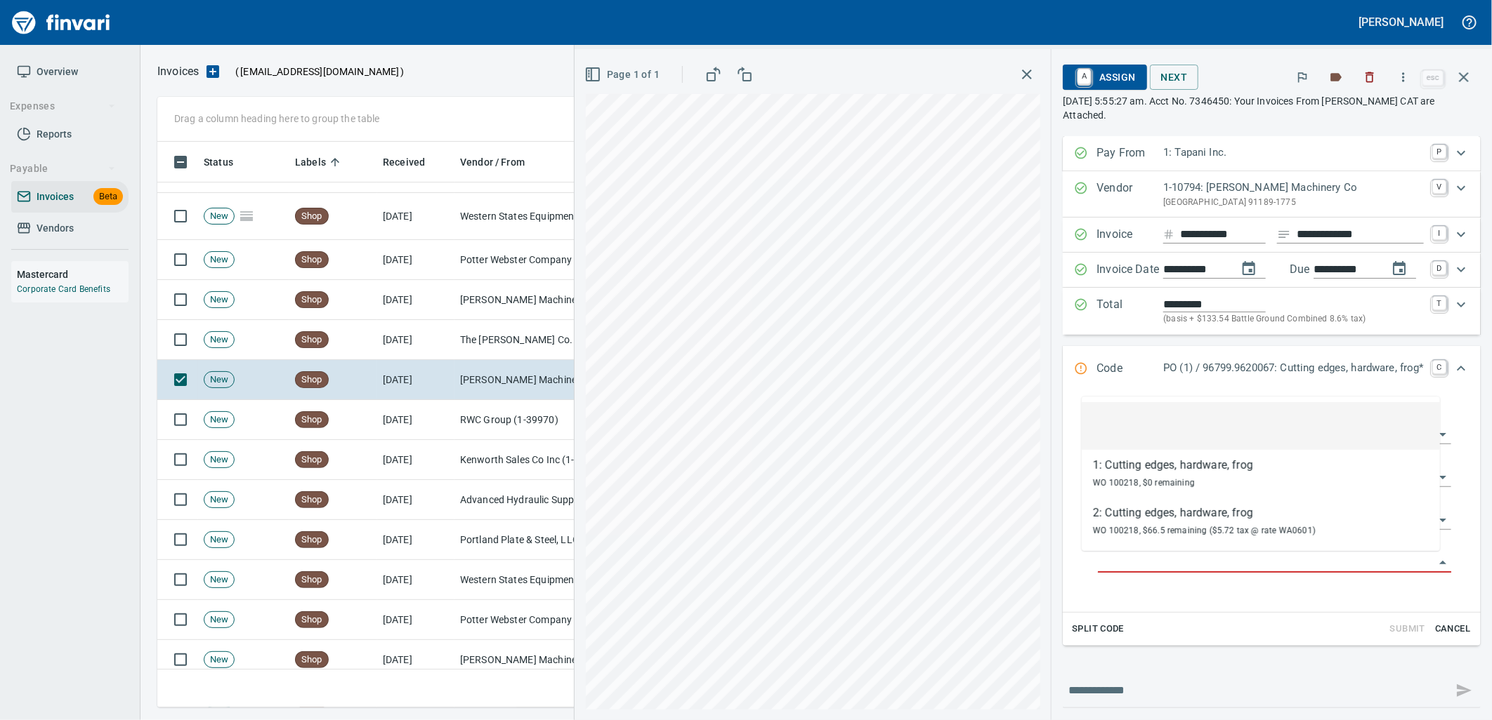
scroll to position [555, 1293]
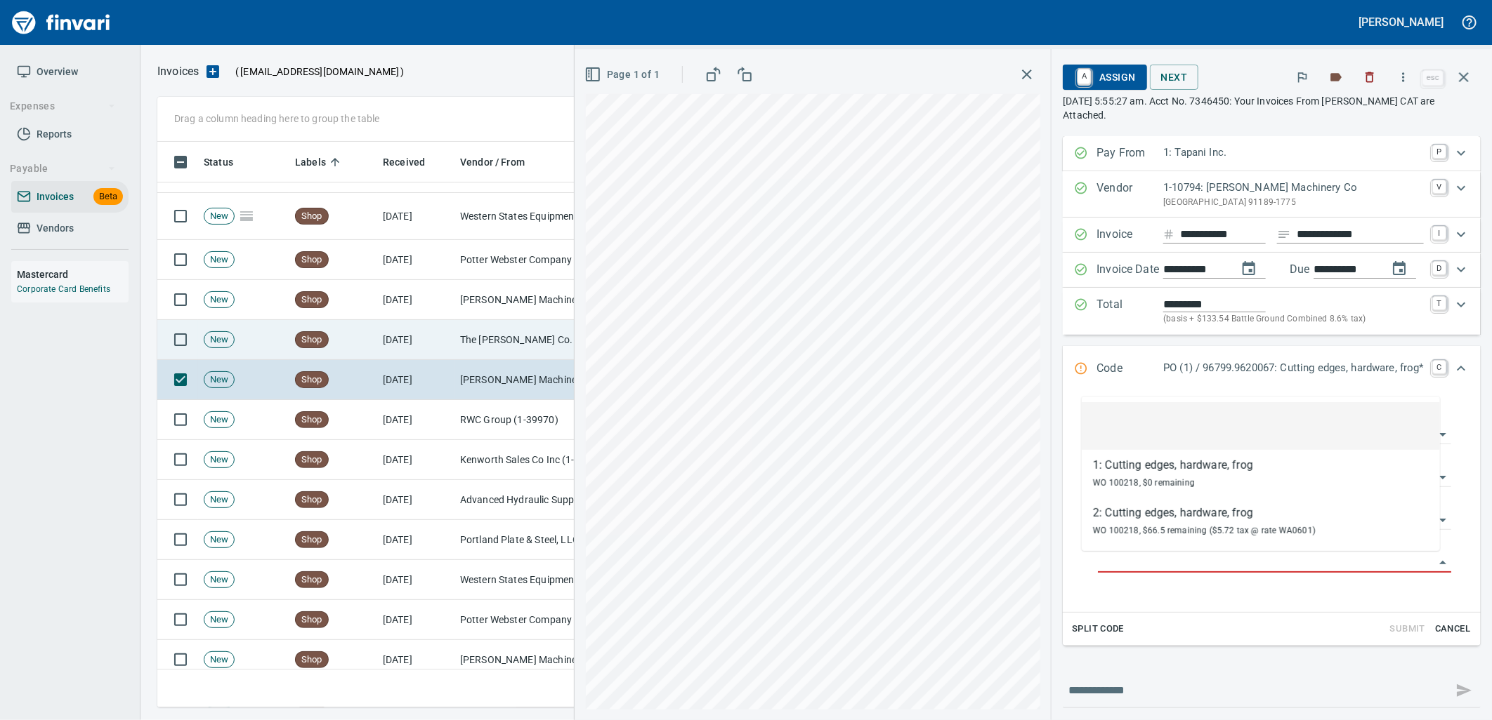
click at [486, 330] on td "The Sherwin-Williams Co. (1-10943)" at bounding box center [524, 340] width 140 height 40
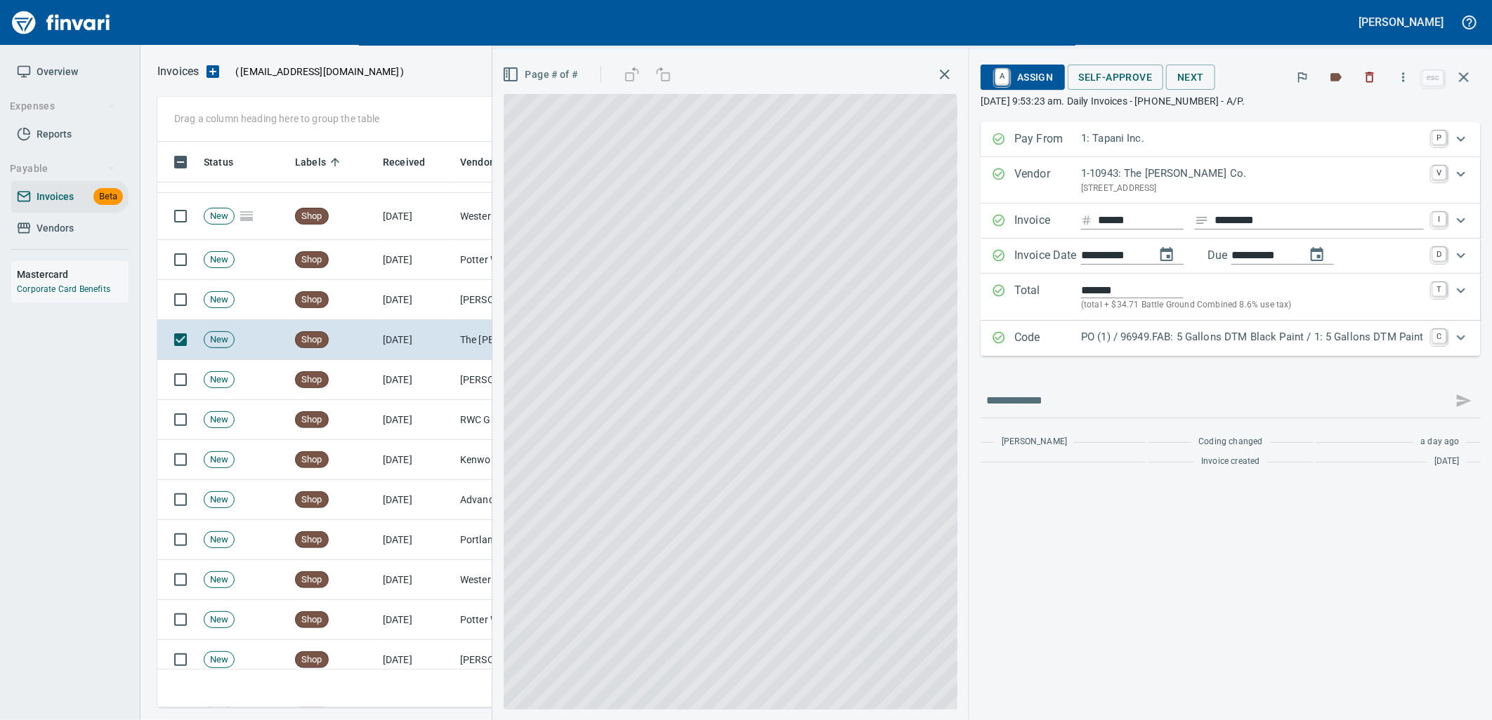
click at [1237, 341] on p "PO (1) / 96949.FAB: 5 Gallons DTM Black Paint / 1: 5 Gallons DTM Paint" at bounding box center [1252, 337] width 343 height 16
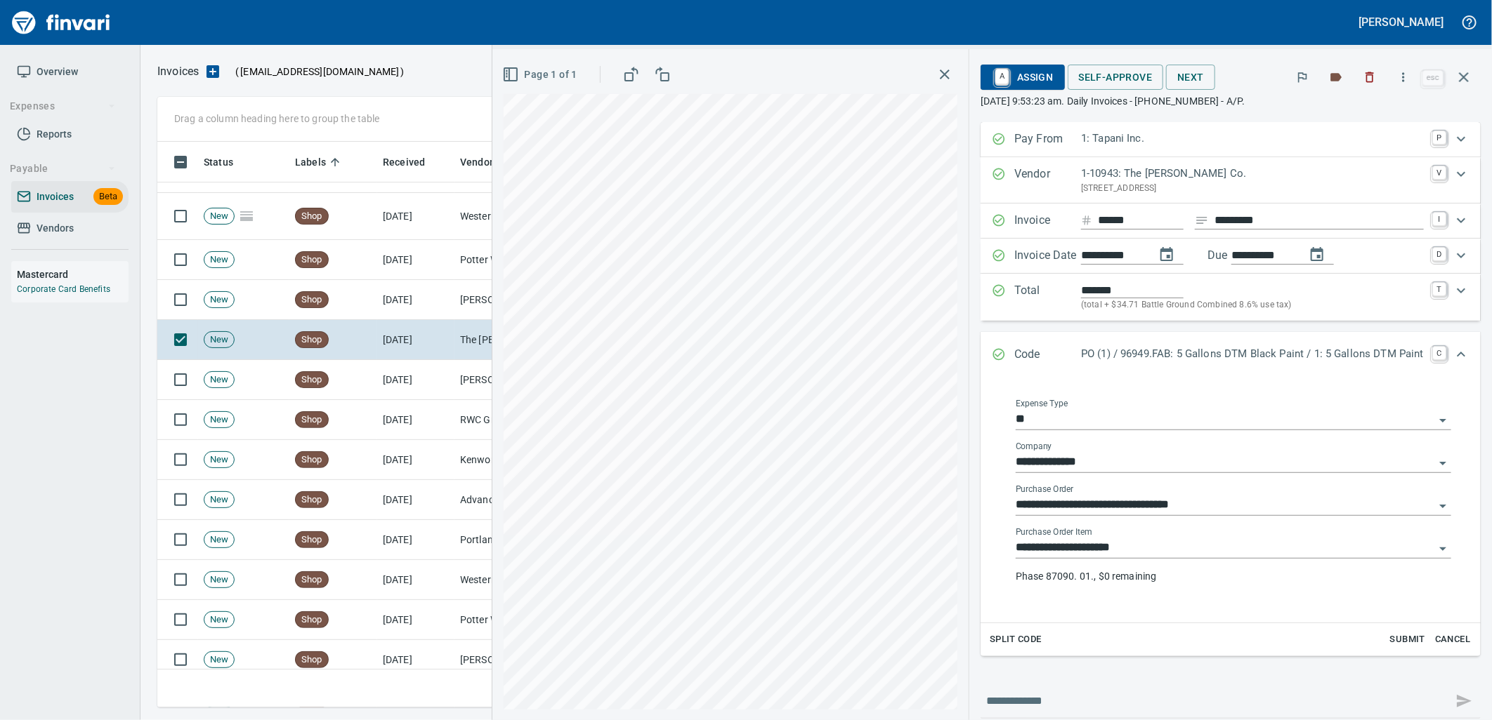
click at [1185, 556] on input "**********" at bounding box center [1224, 549] width 419 height 20
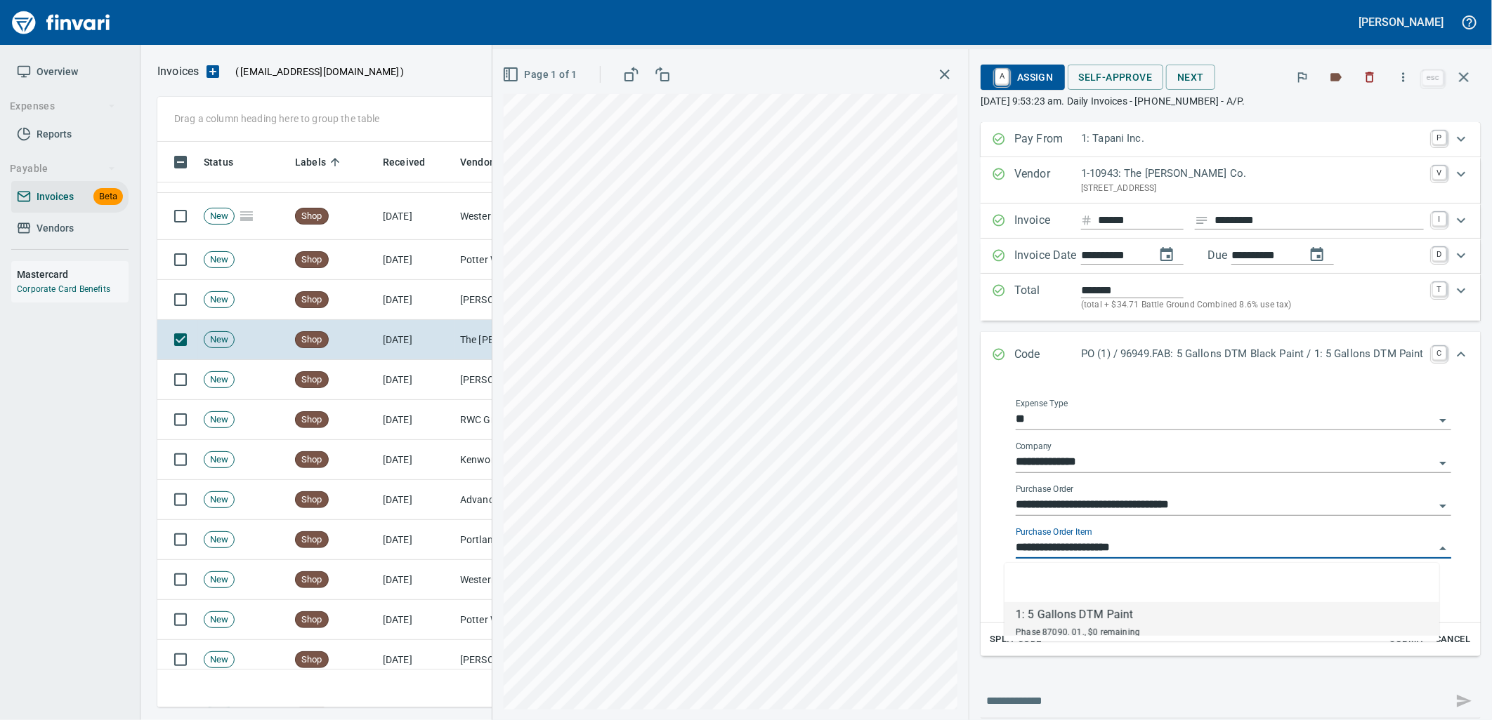
scroll to position [555, 1293]
click at [383, 308] on td "[DATE]" at bounding box center [415, 300] width 77 height 40
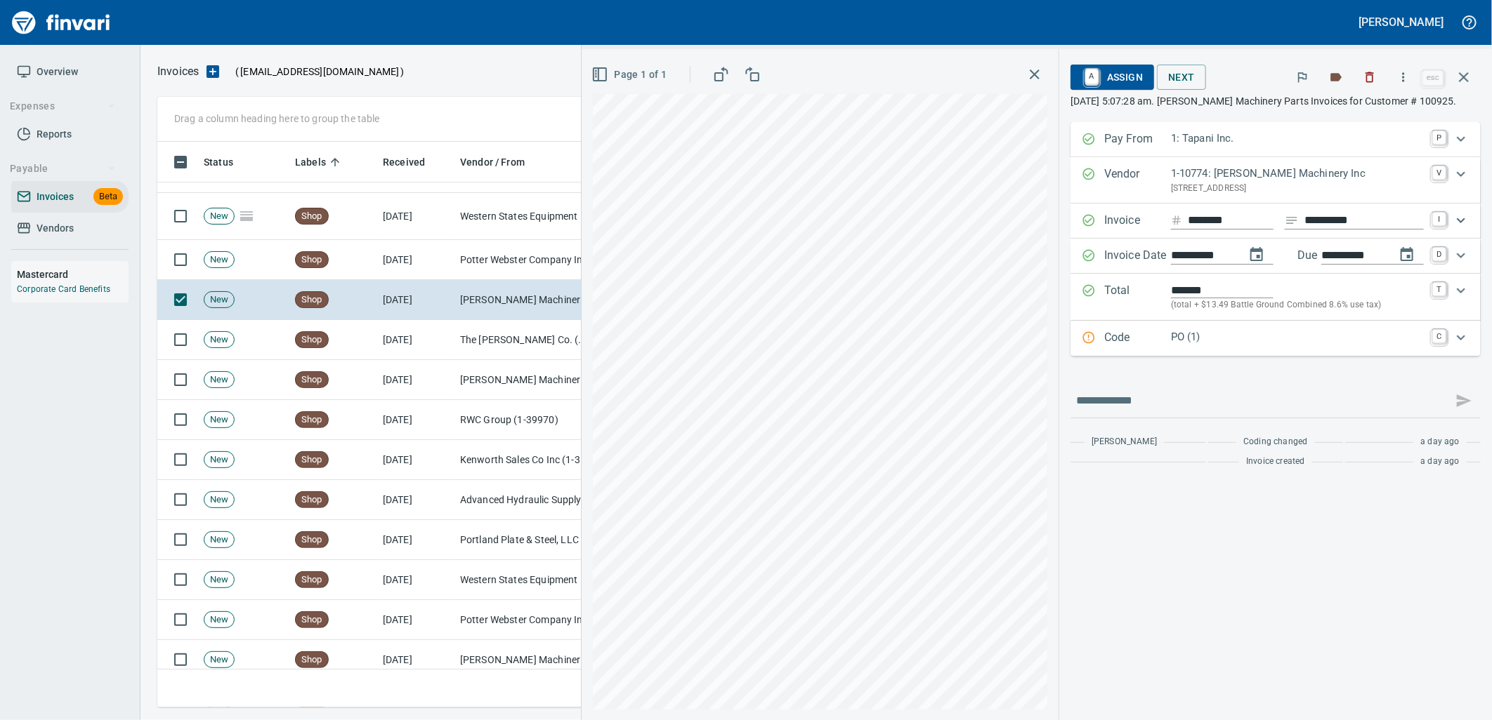
click at [1310, 341] on p "PO (1)" at bounding box center [1297, 337] width 253 height 16
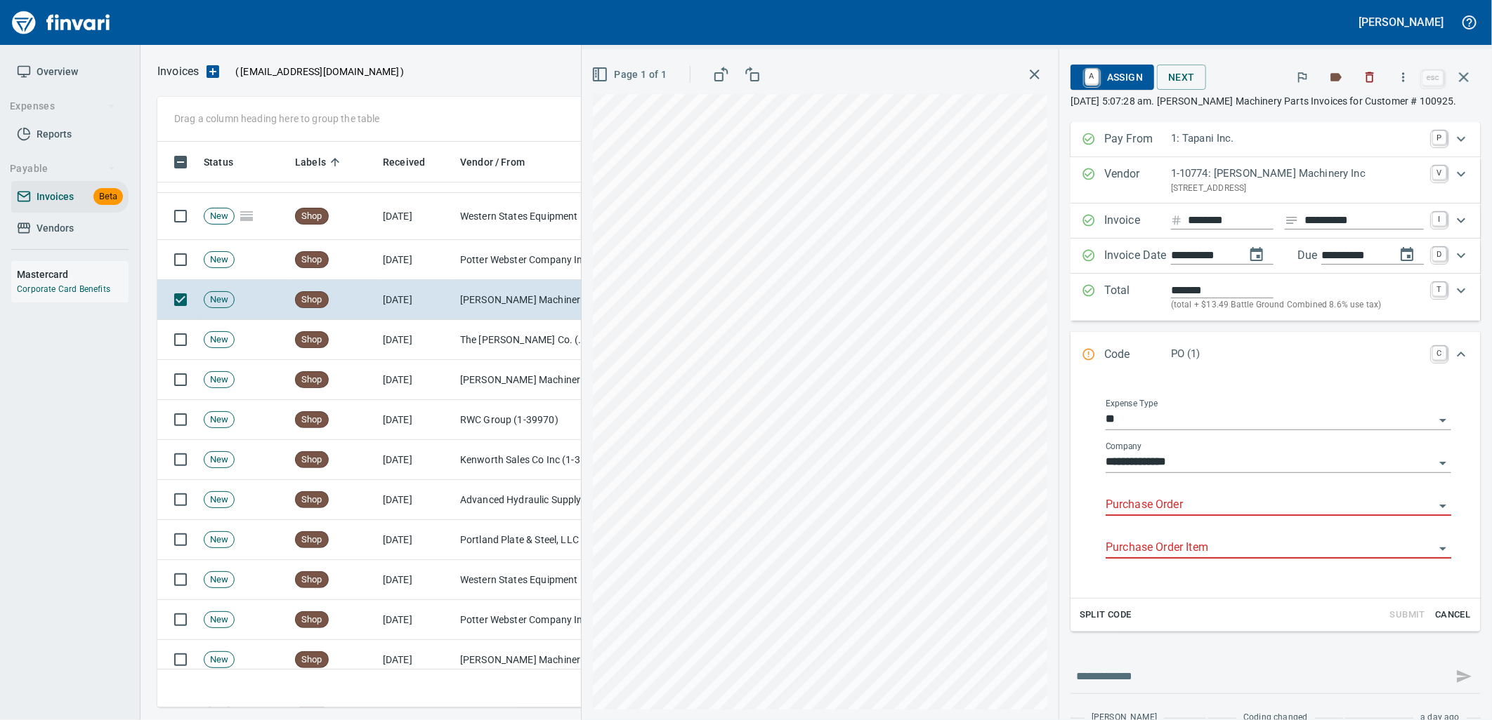
click at [1198, 500] on input "Purchase Order" at bounding box center [1269, 506] width 329 height 20
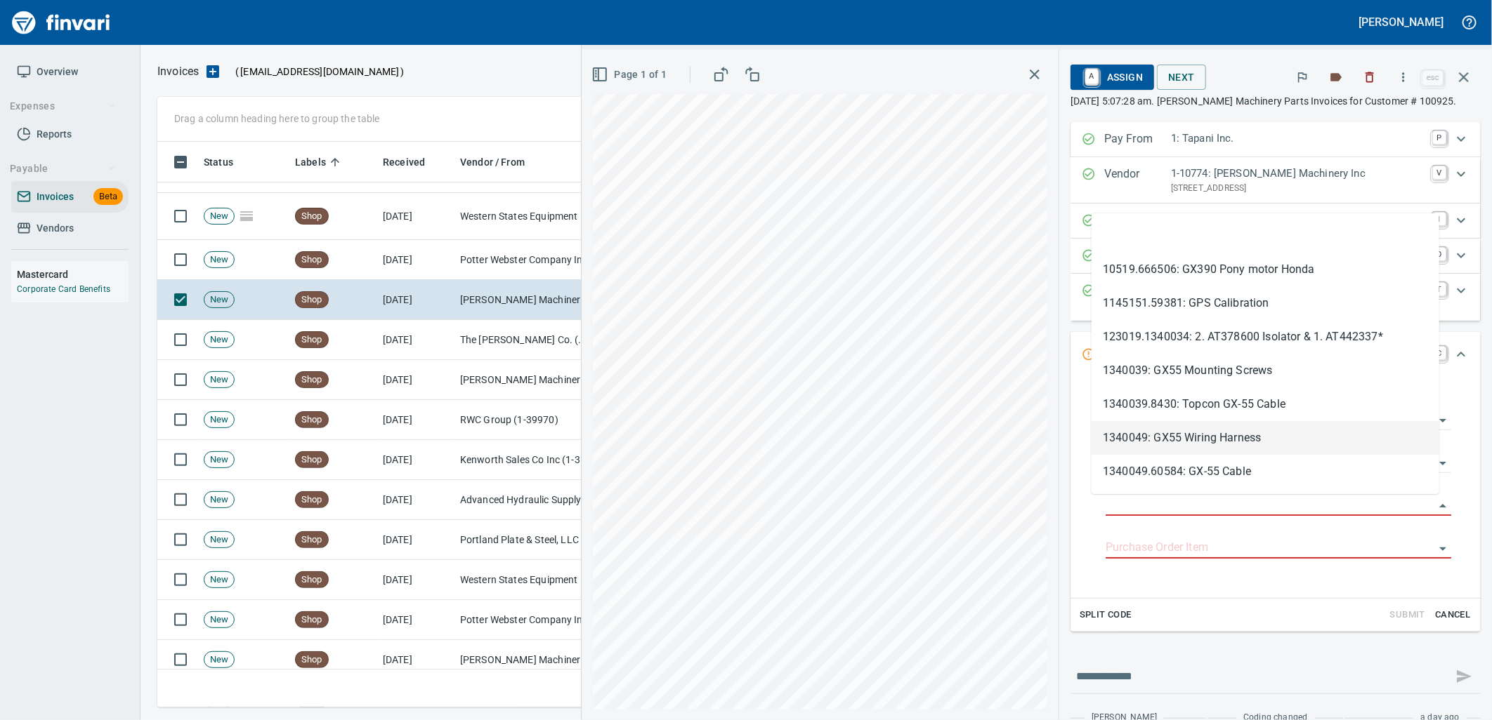
scroll to position [555, 1293]
type input "**********"
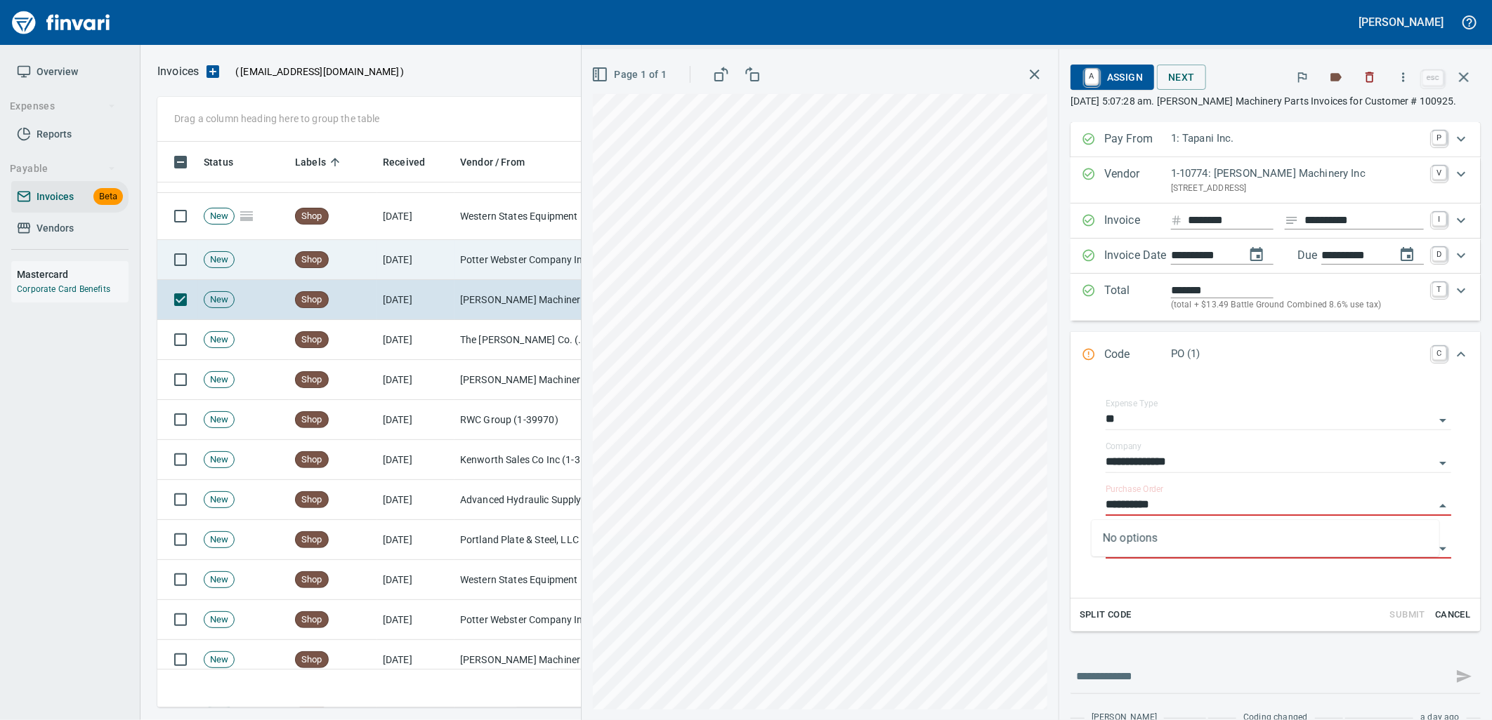
click at [447, 275] on td "[DATE]" at bounding box center [415, 260] width 77 height 40
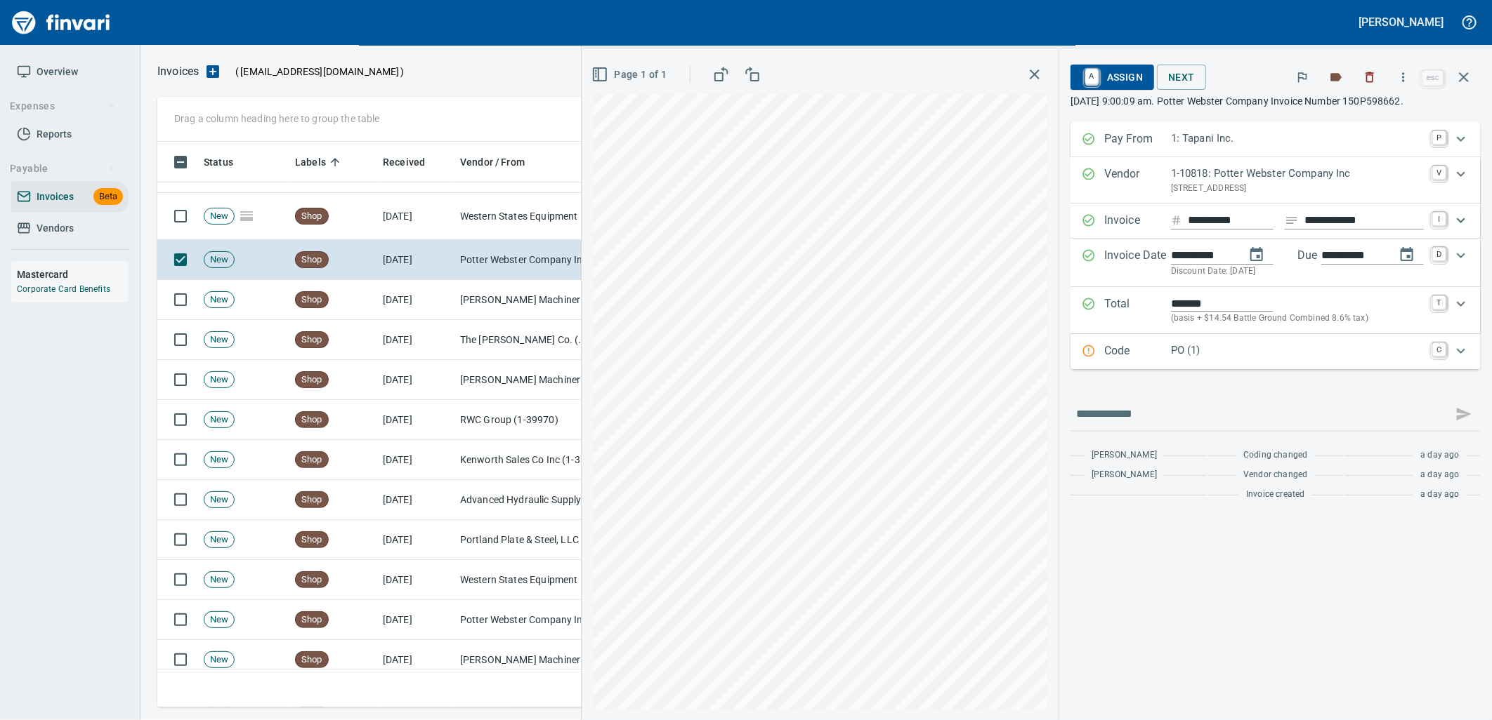
click at [1187, 351] on p "PO (1)" at bounding box center [1297, 351] width 253 height 16
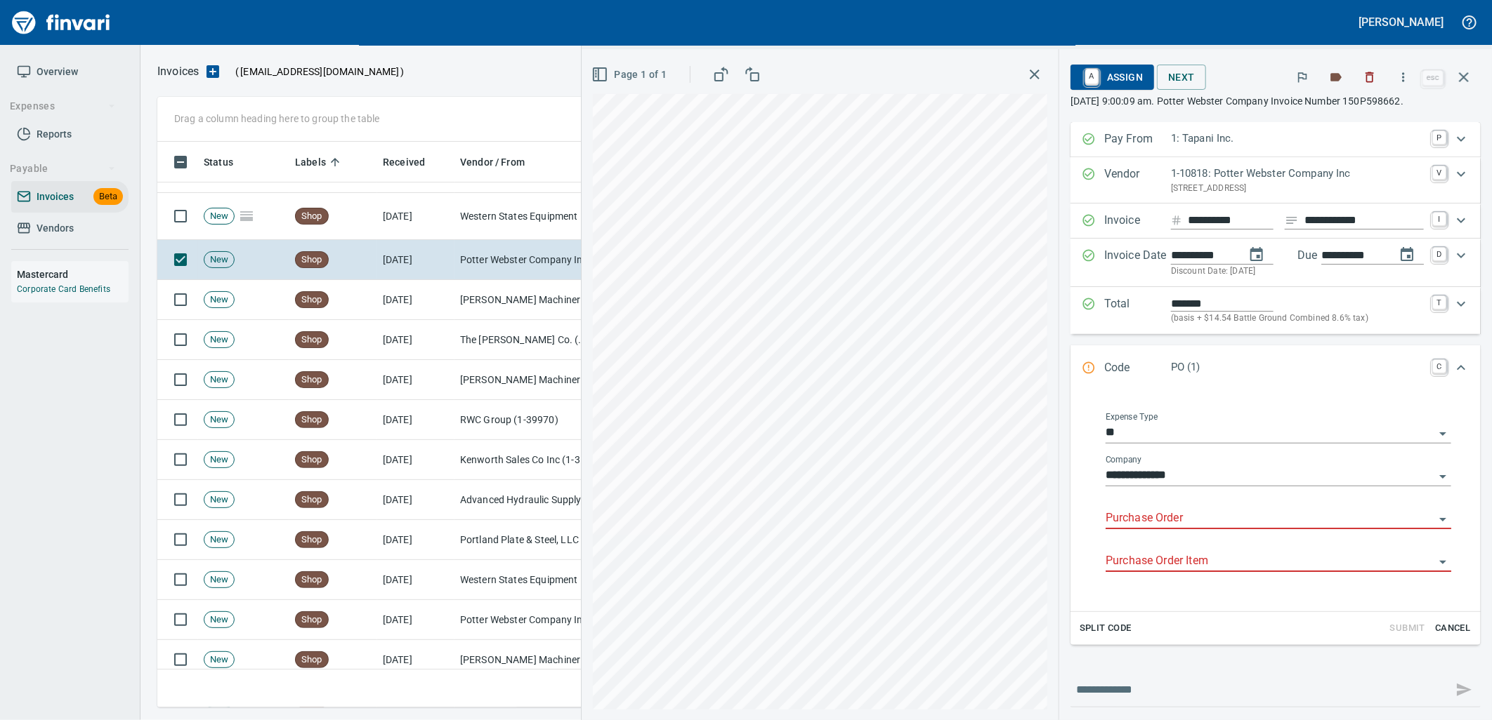
drag, startPoint x: 1183, startPoint y: 504, endPoint x: 1188, endPoint y: 527, distance: 23.0
click at [1188, 527] on div "Purchase Order" at bounding box center [1277, 514] width 345 height 32
click at [1188, 527] on input "Purchase Order" at bounding box center [1269, 519] width 329 height 20
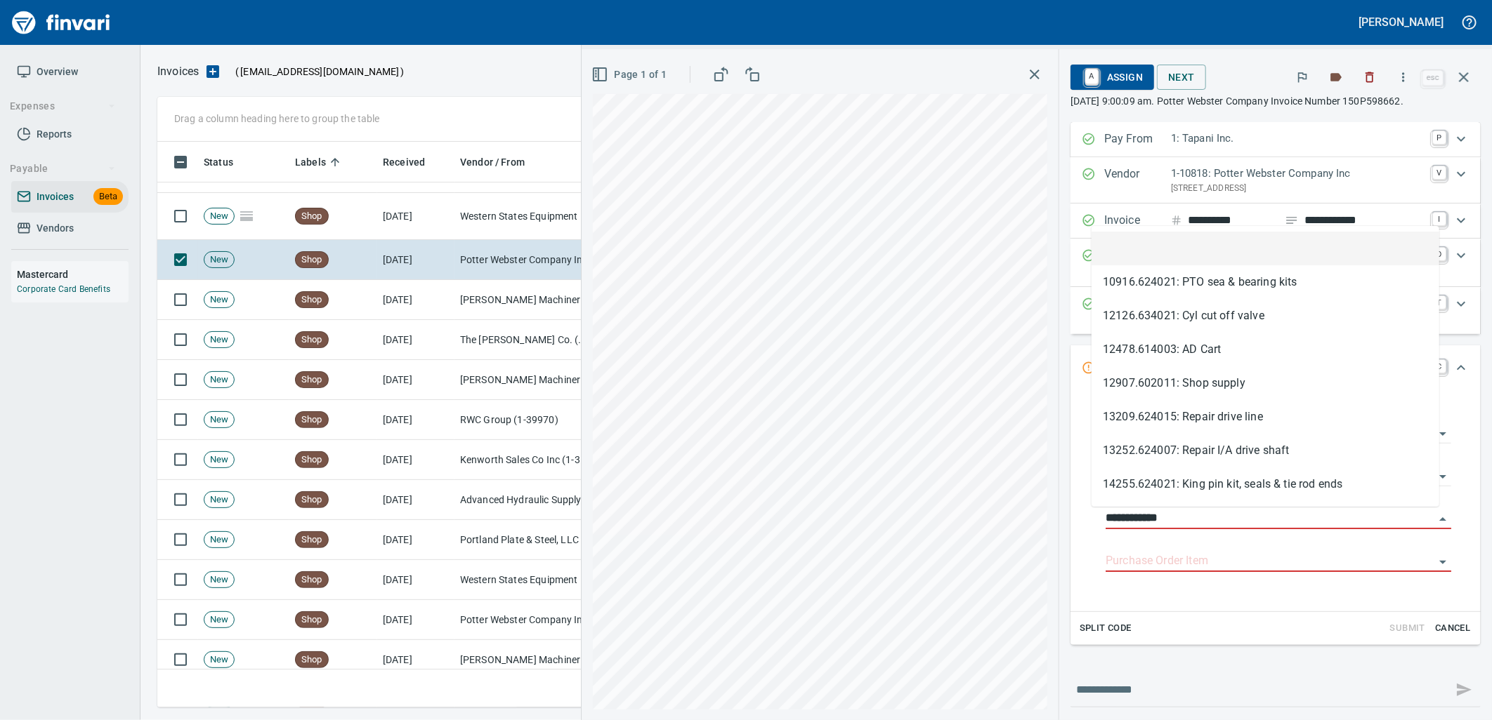
scroll to position [555, 1293]
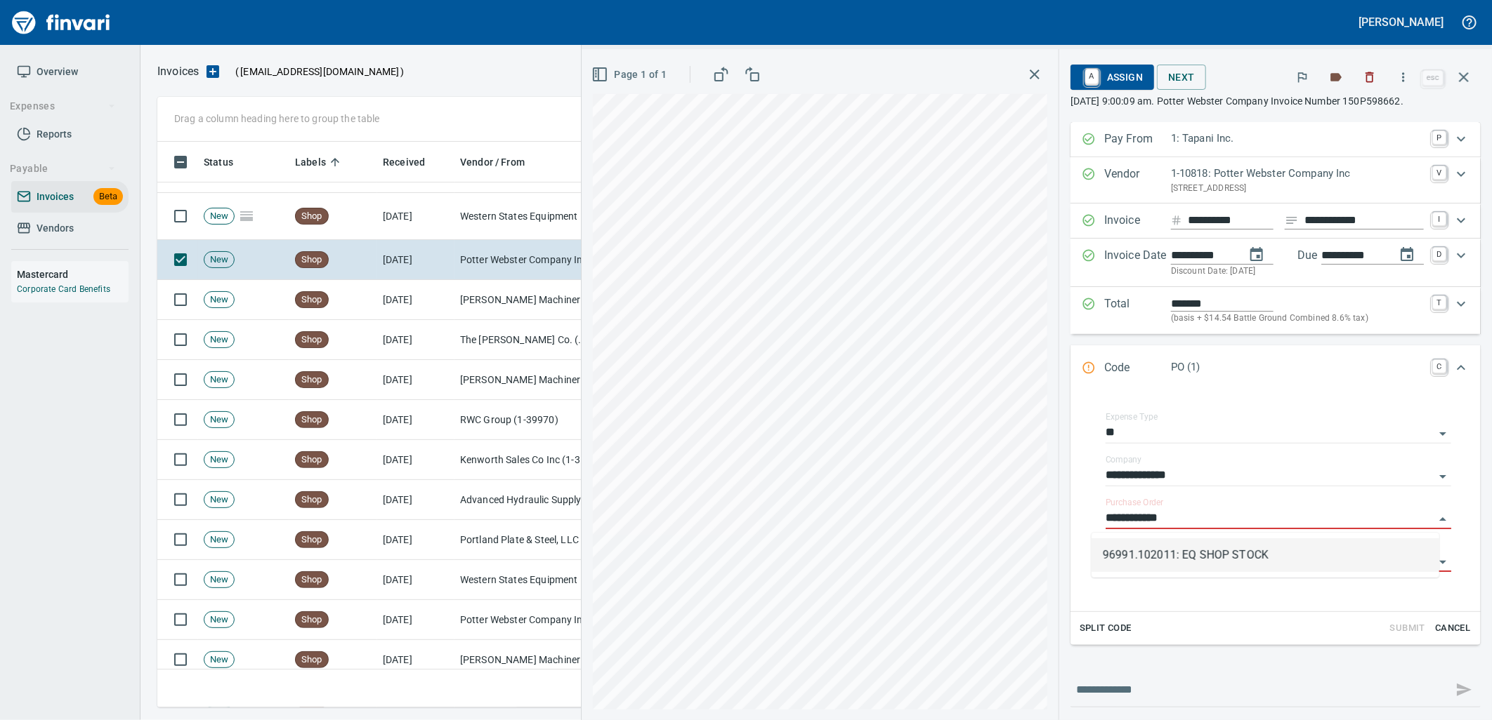
click at [1208, 546] on li "96991.102011: EQ SHOP STOCK" at bounding box center [1265, 556] width 348 height 34
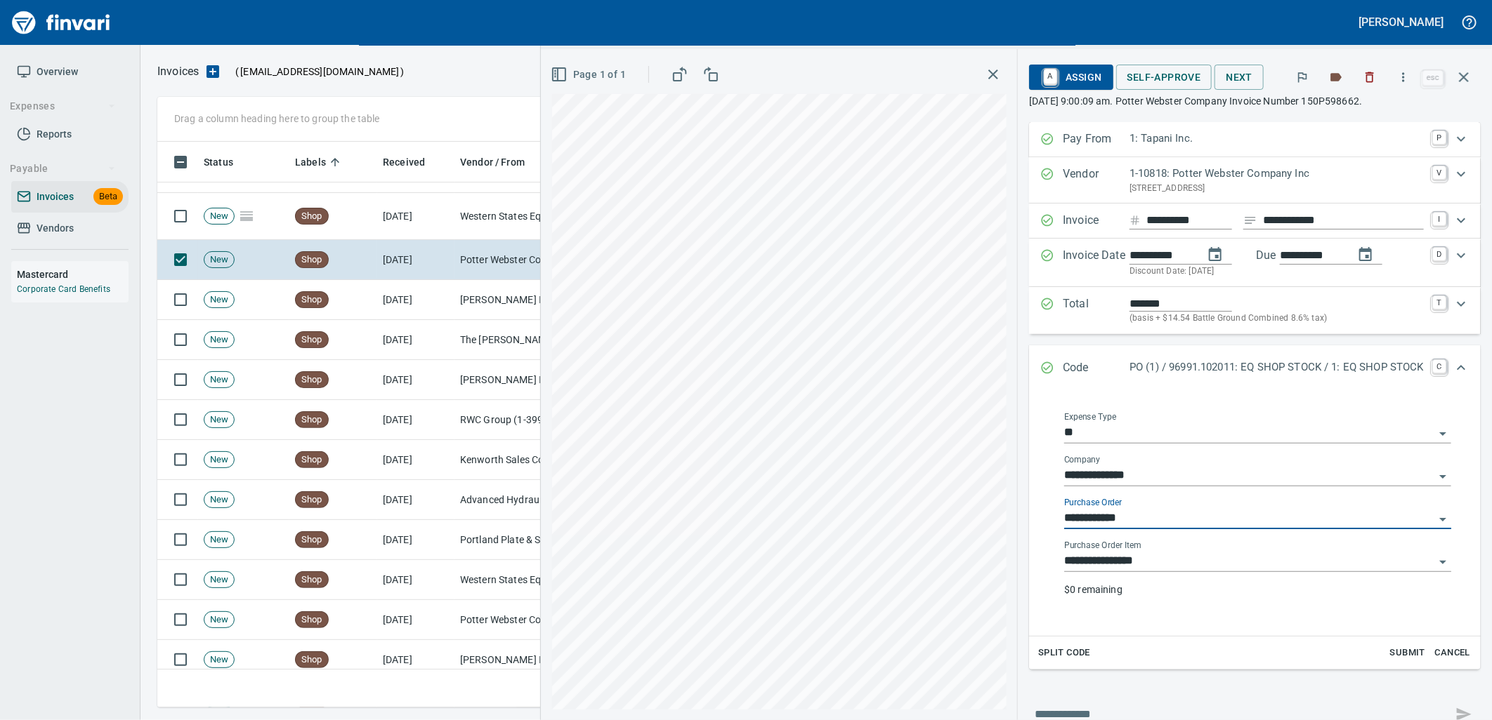
type input "**********"
click at [1170, 548] on div "**********" at bounding box center [1257, 557] width 387 height 32
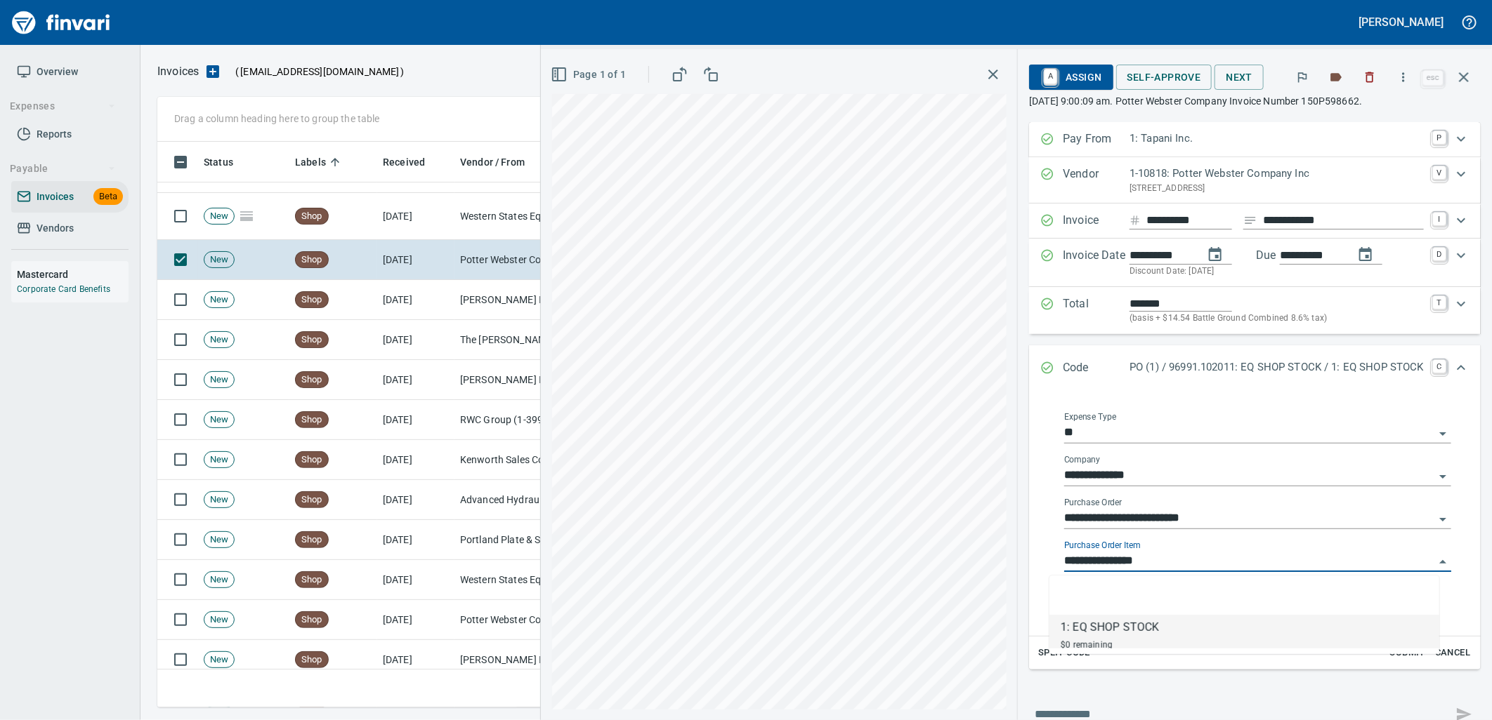
click at [1157, 556] on input "**********" at bounding box center [1249, 562] width 370 height 20
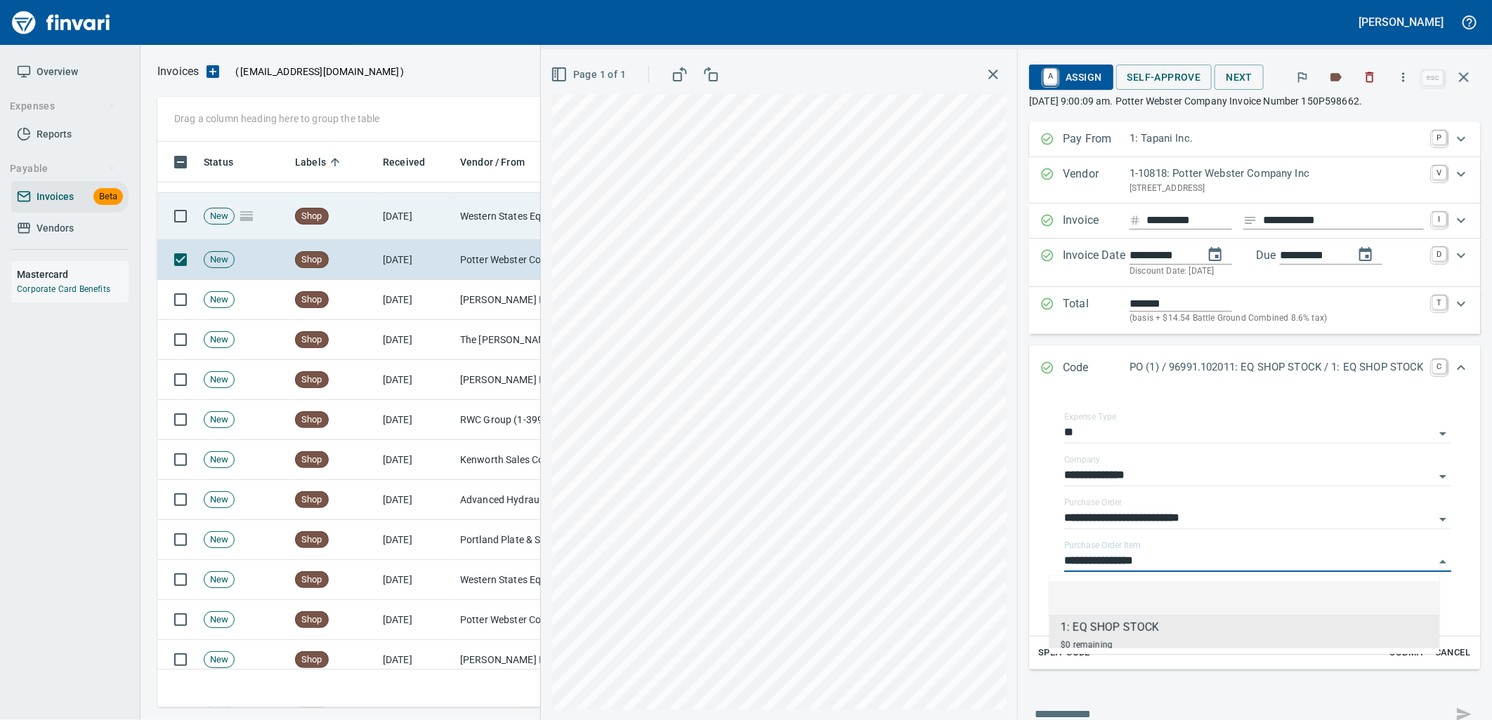
click at [381, 204] on td "[DATE]" at bounding box center [415, 216] width 77 height 47
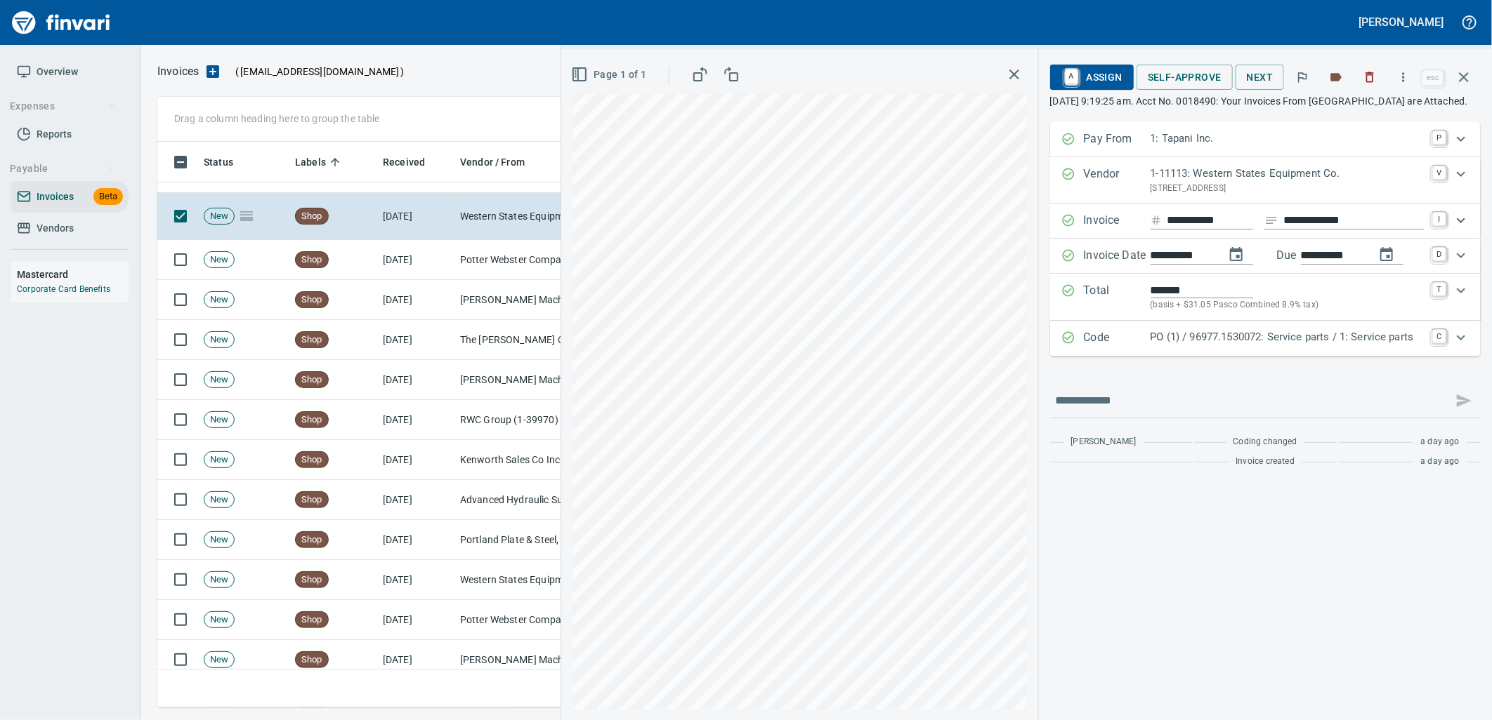
click at [1292, 345] on p "PO (1) / 96977.1530072: Service parts / 1: Service parts" at bounding box center [1286, 337] width 273 height 16
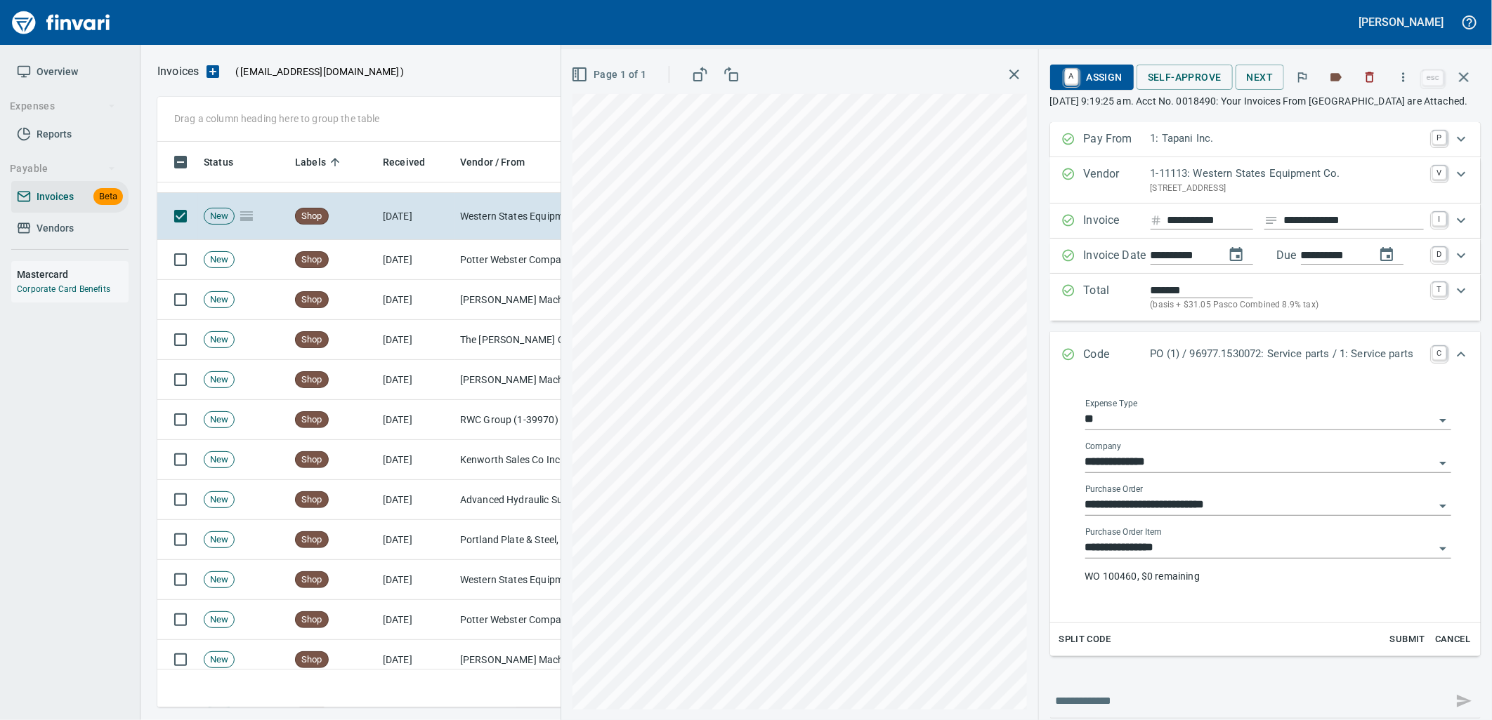
click at [1183, 558] on input "**********" at bounding box center [1259, 549] width 349 height 20
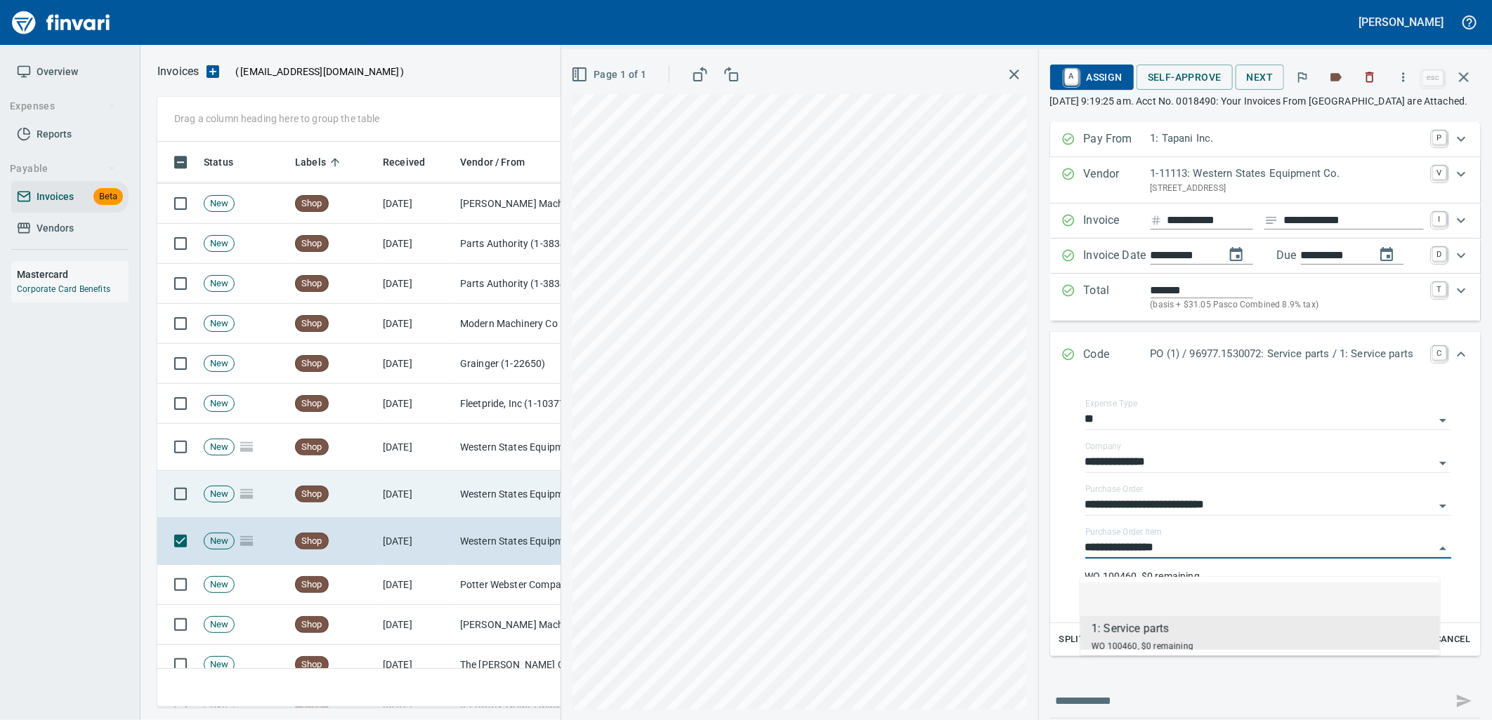
scroll to position [2666, 0]
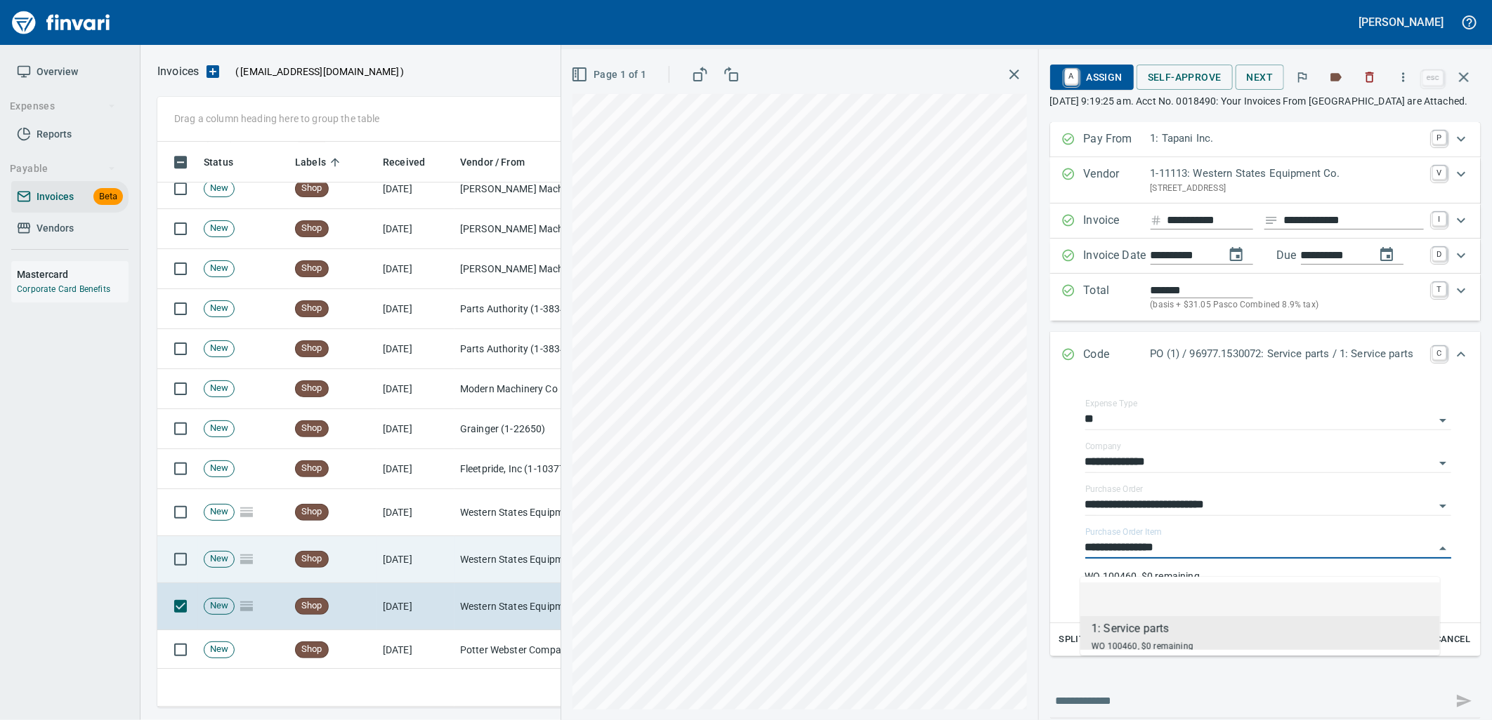
click at [462, 552] on td "Western States Equipment Co. (1-11113)" at bounding box center [524, 559] width 140 height 47
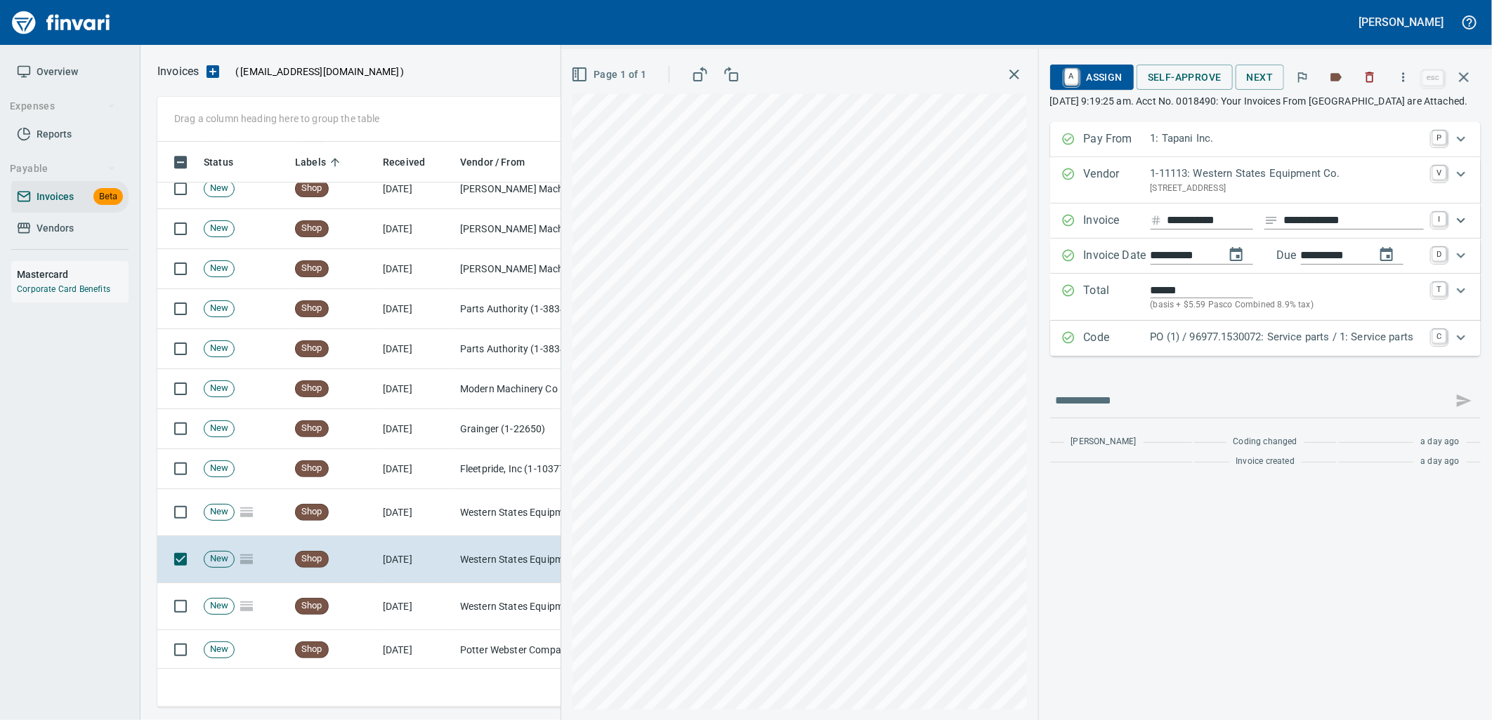
click at [1343, 356] on div "Code PO (1) / 96977.1530072: Service parts / 1: Service parts C" at bounding box center [1265, 338] width 430 height 35
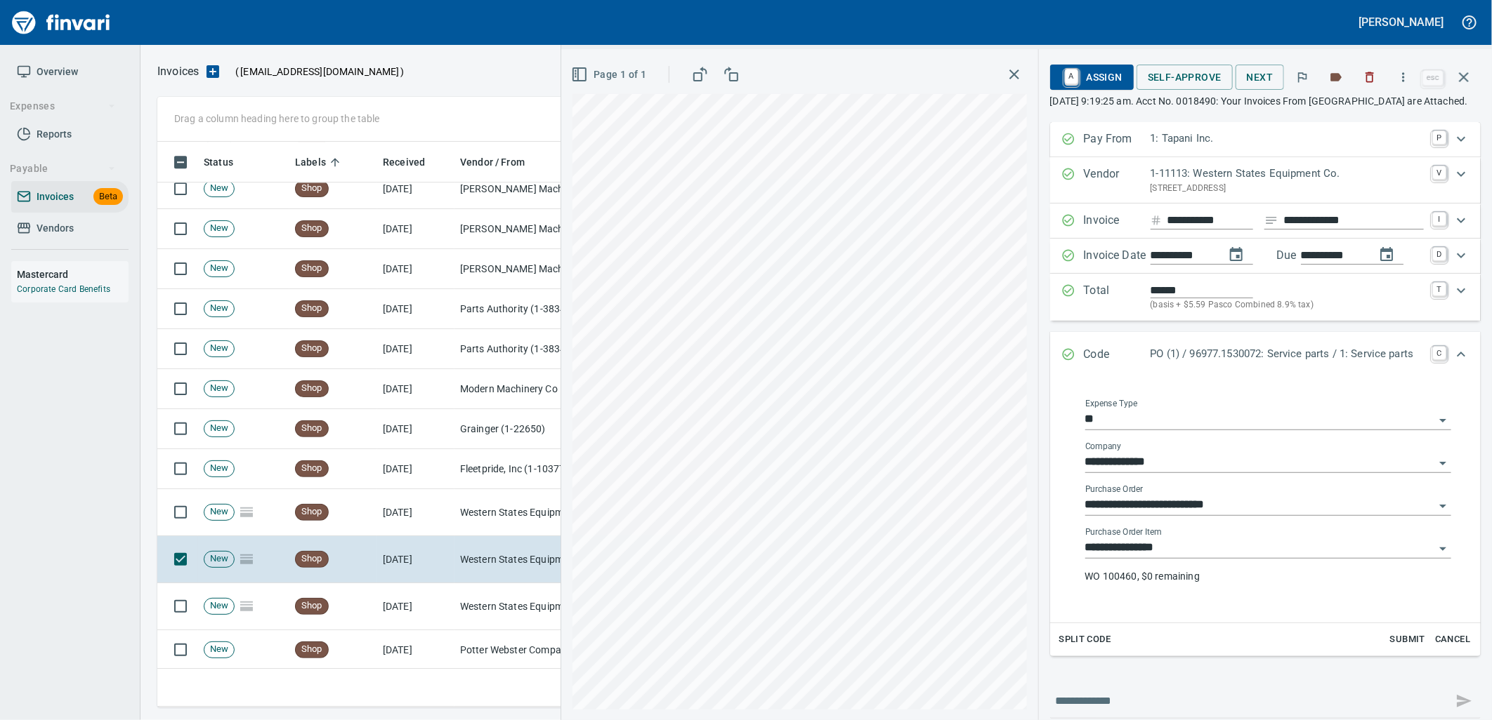
click at [1251, 558] on input "**********" at bounding box center [1259, 549] width 349 height 20
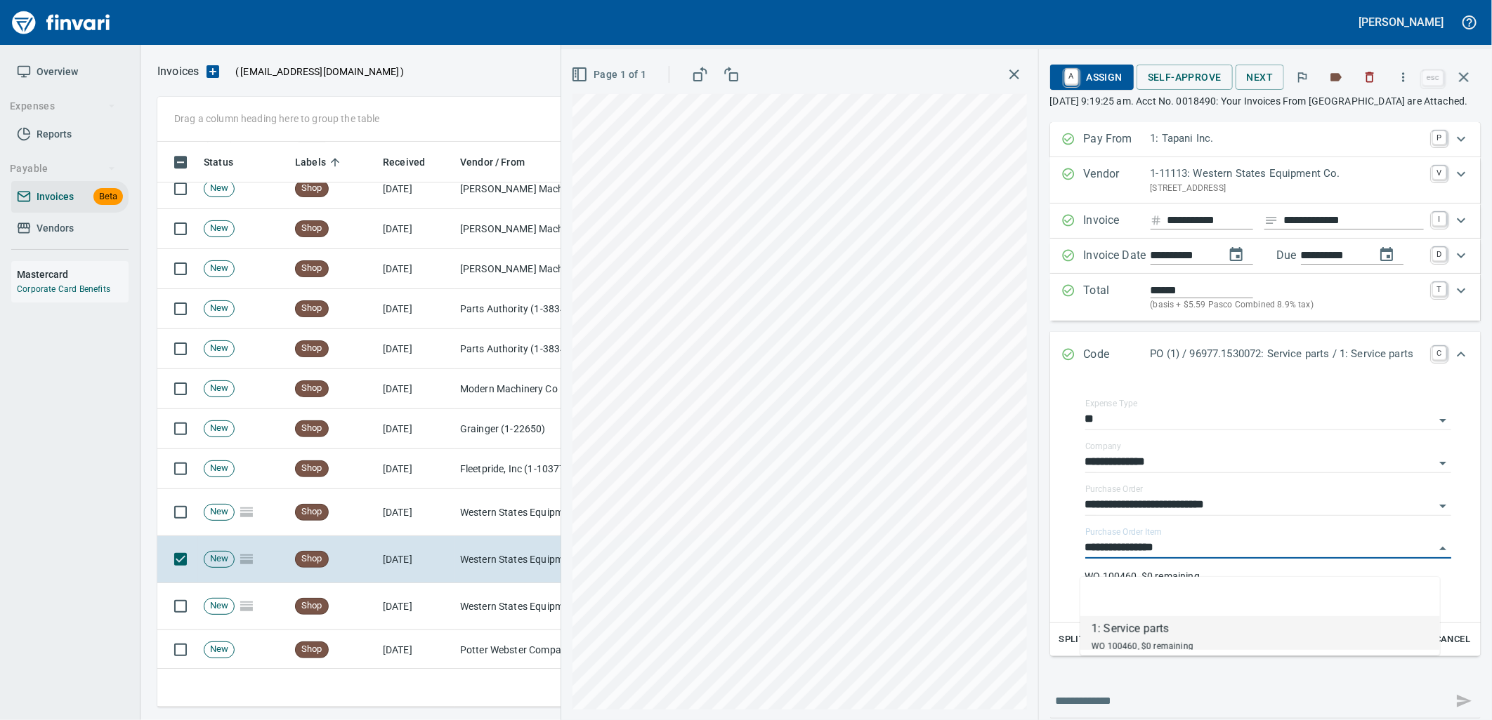
scroll to position [555, 1293]
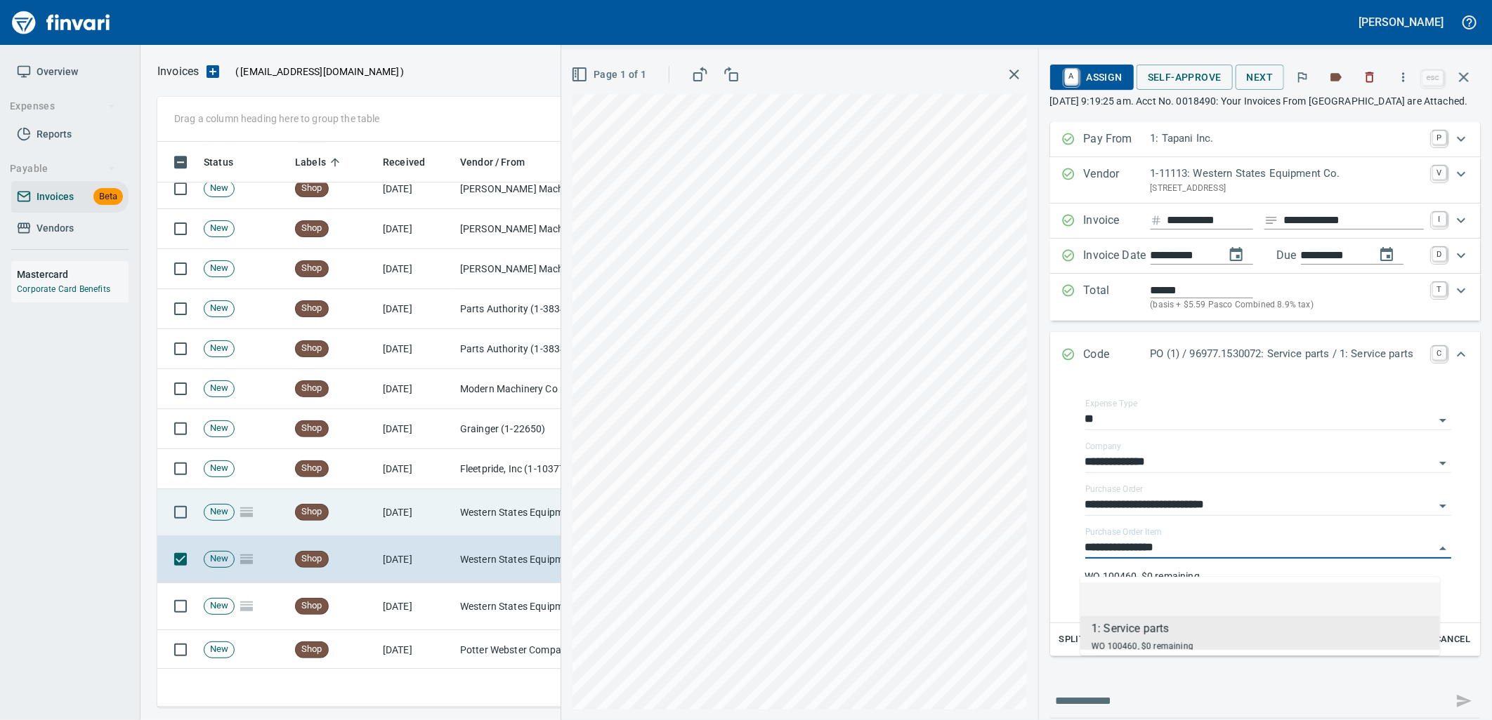
click at [487, 520] on td "Western States Equipment Co. (1-11113)" at bounding box center [524, 512] width 140 height 47
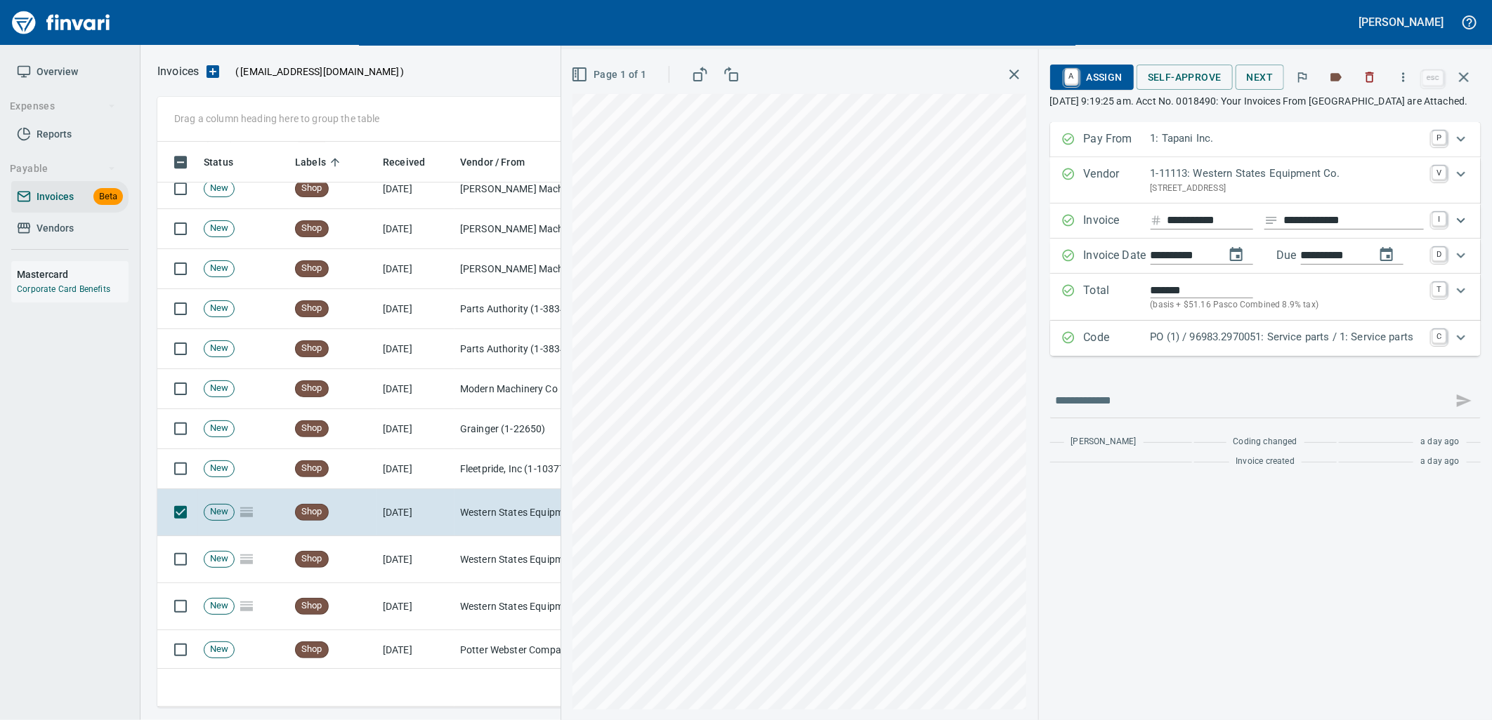
click at [1356, 345] on p "PO (1) / 96983.2970051: Service parts / 1: Service parts" at bounding box center [1286, 337] width 273 height 16
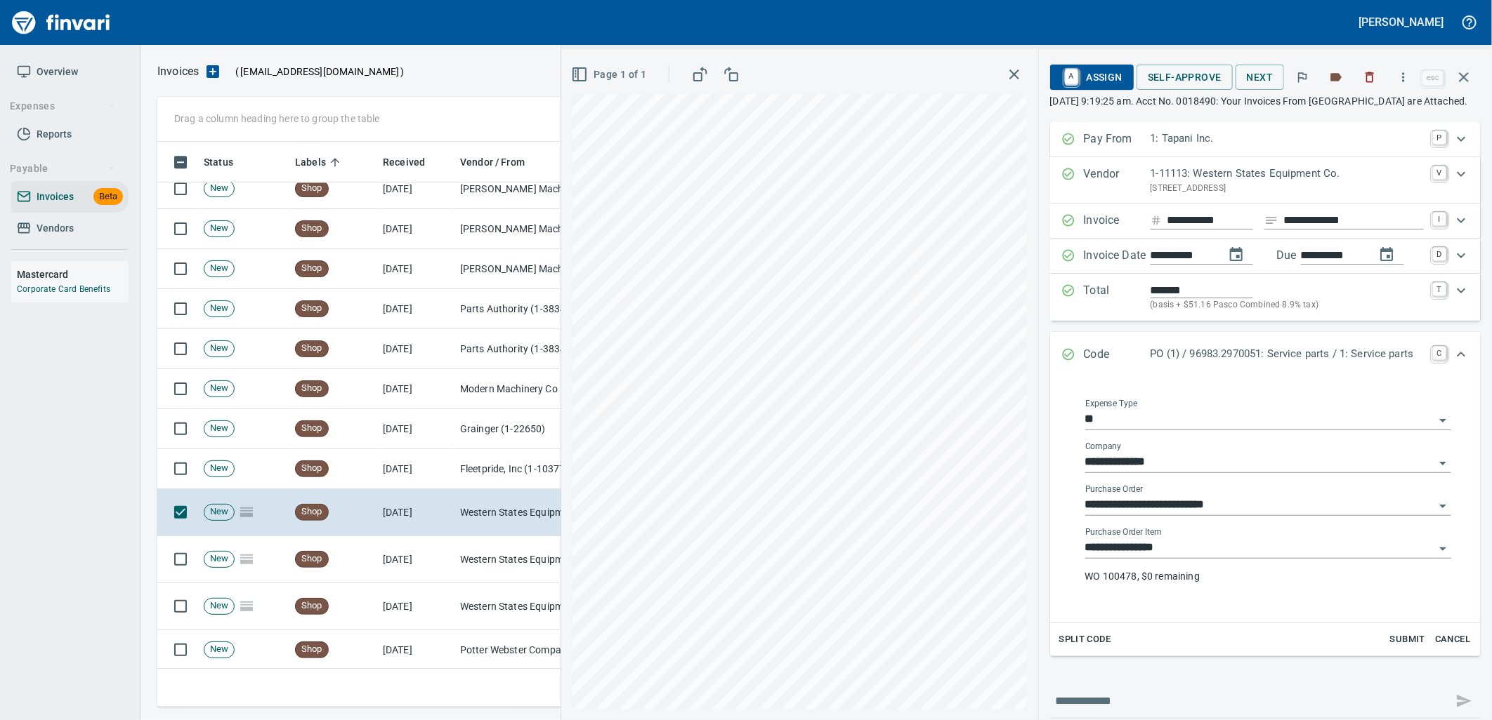
click at [1187, 558] on input "**********" at bounding box center [1259, 549] width 349 height 20
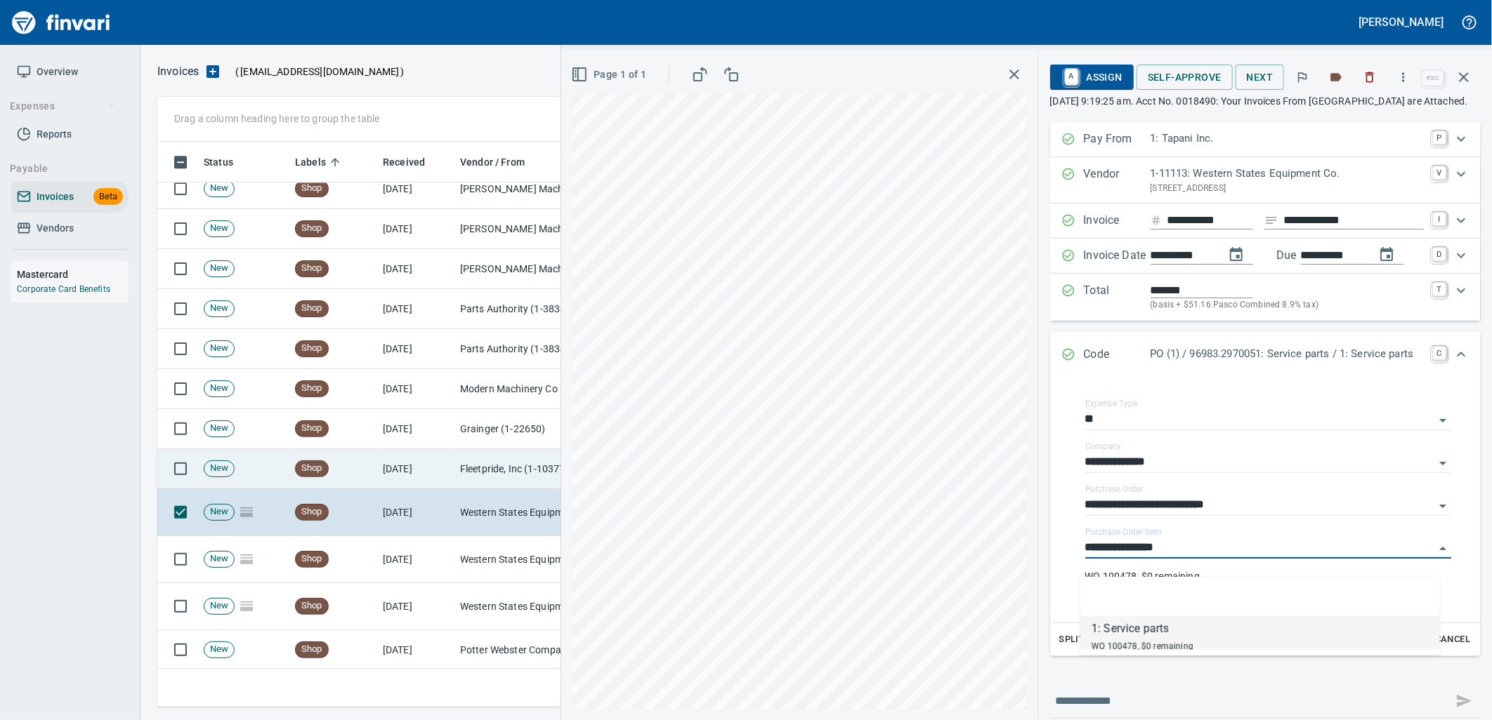
click at [381, 471] on td "[DATE]" at bounding box center [415, 469] width 77 height 40
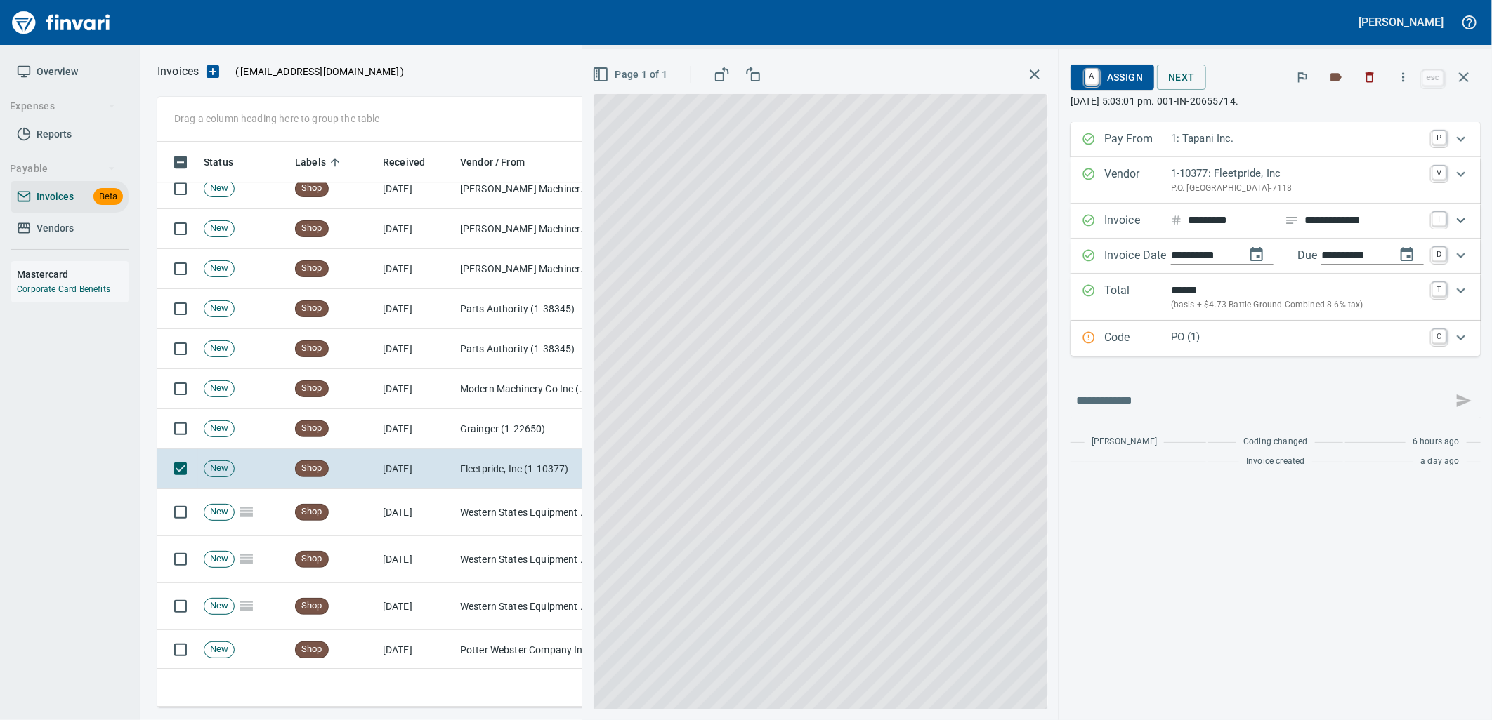
click at [1171, 347] on div "PO (1)" at bounding box center [1297, 338] width 253 height 18
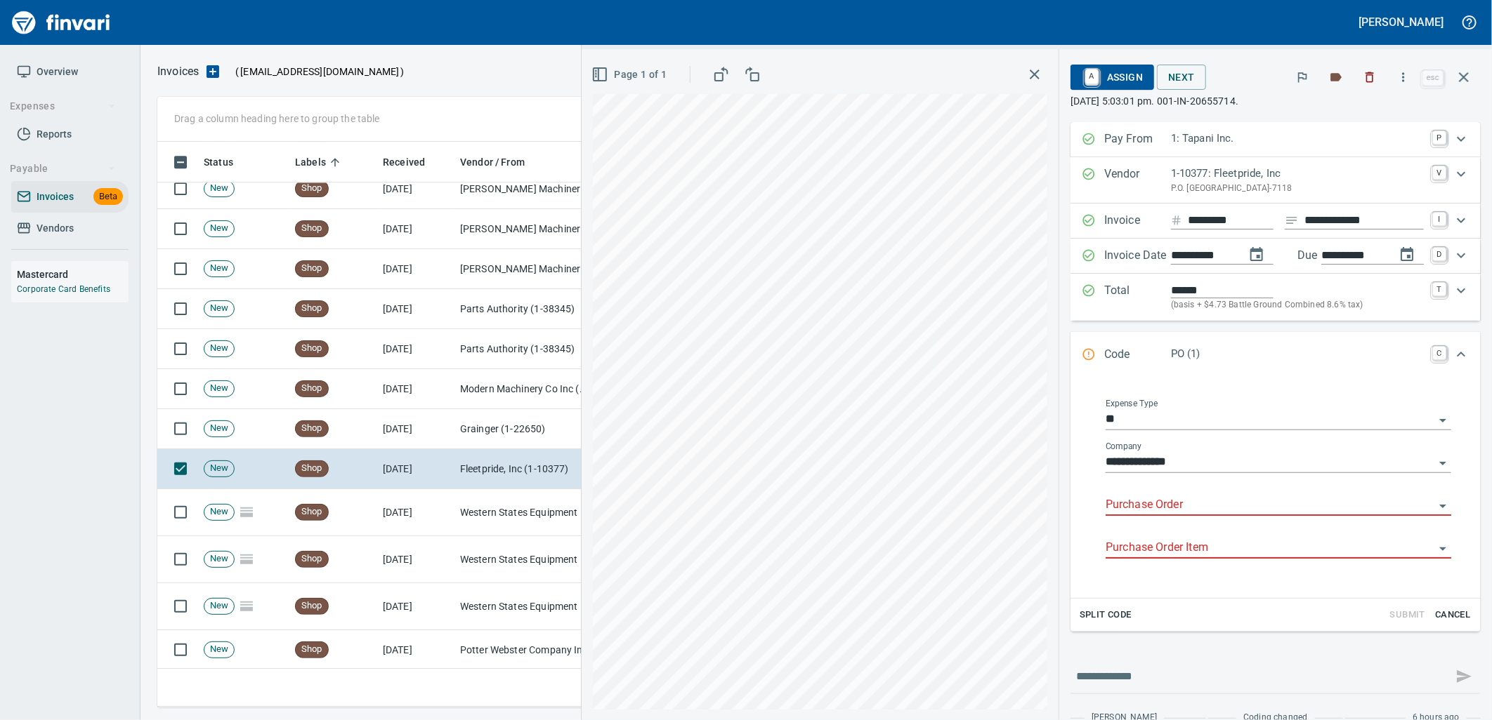
click at [1155, 502] on input "Purchase Order" at bounding box center [1269, 506] width 329 height 20
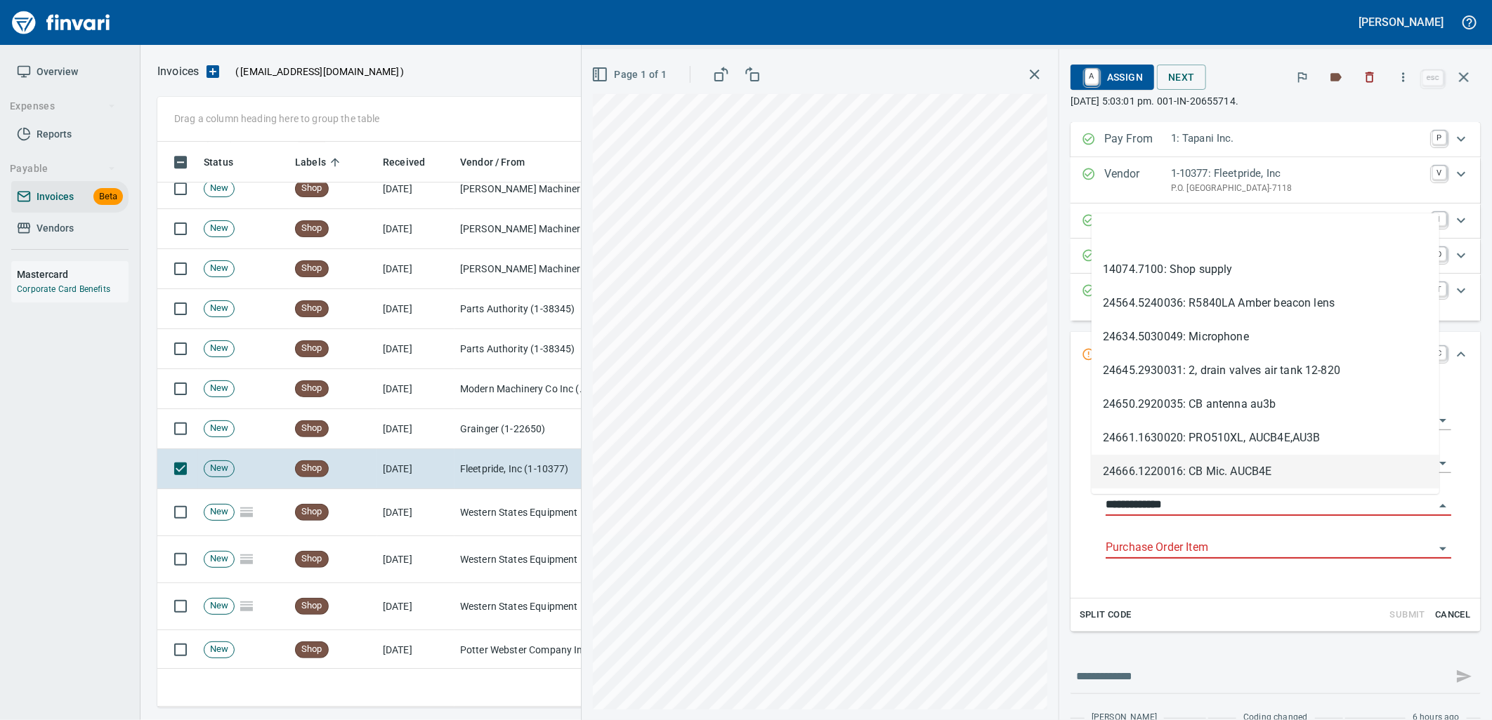
scroll to position [555, 1293]
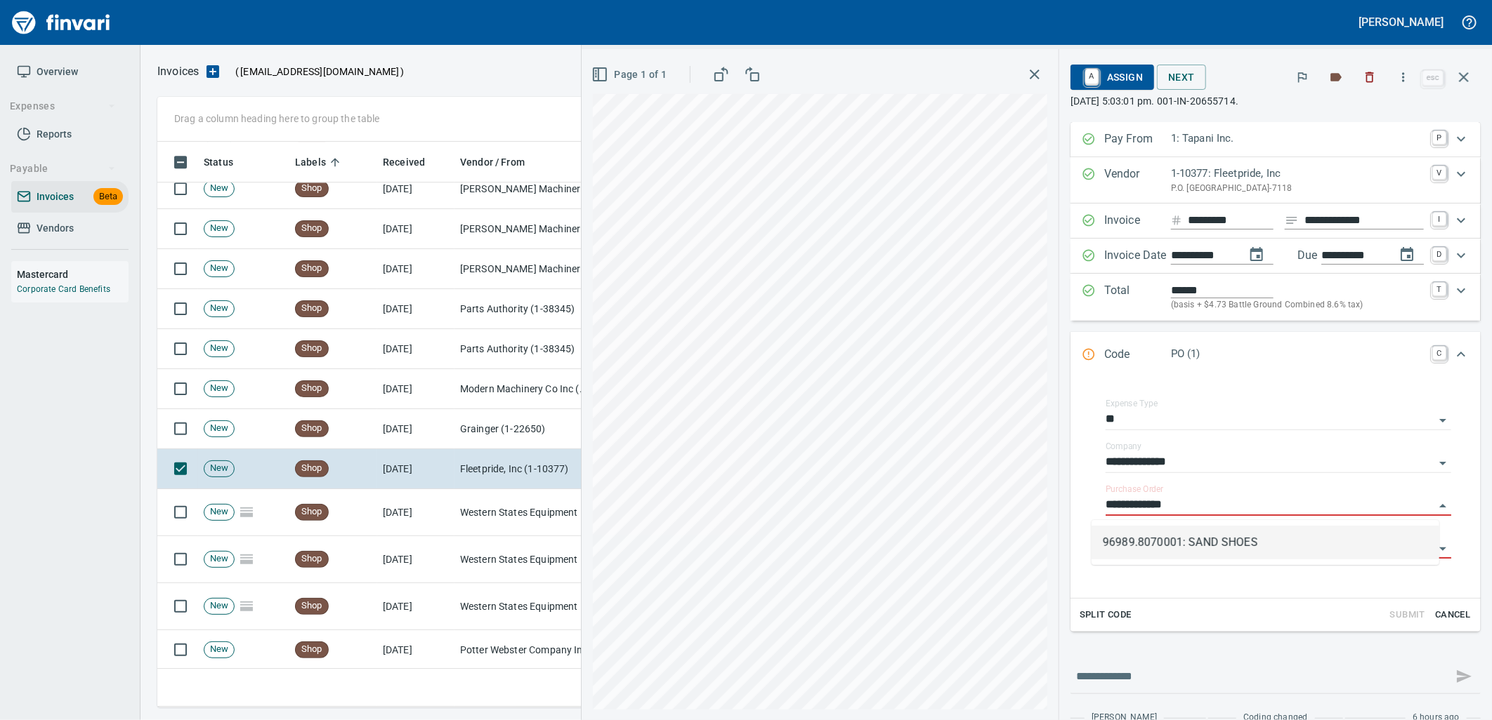
click at [1236, 544] on li "96989.8070001: SAND SHOES" at bounding box center [1265, 543] width 348 height 34
type input "**********"
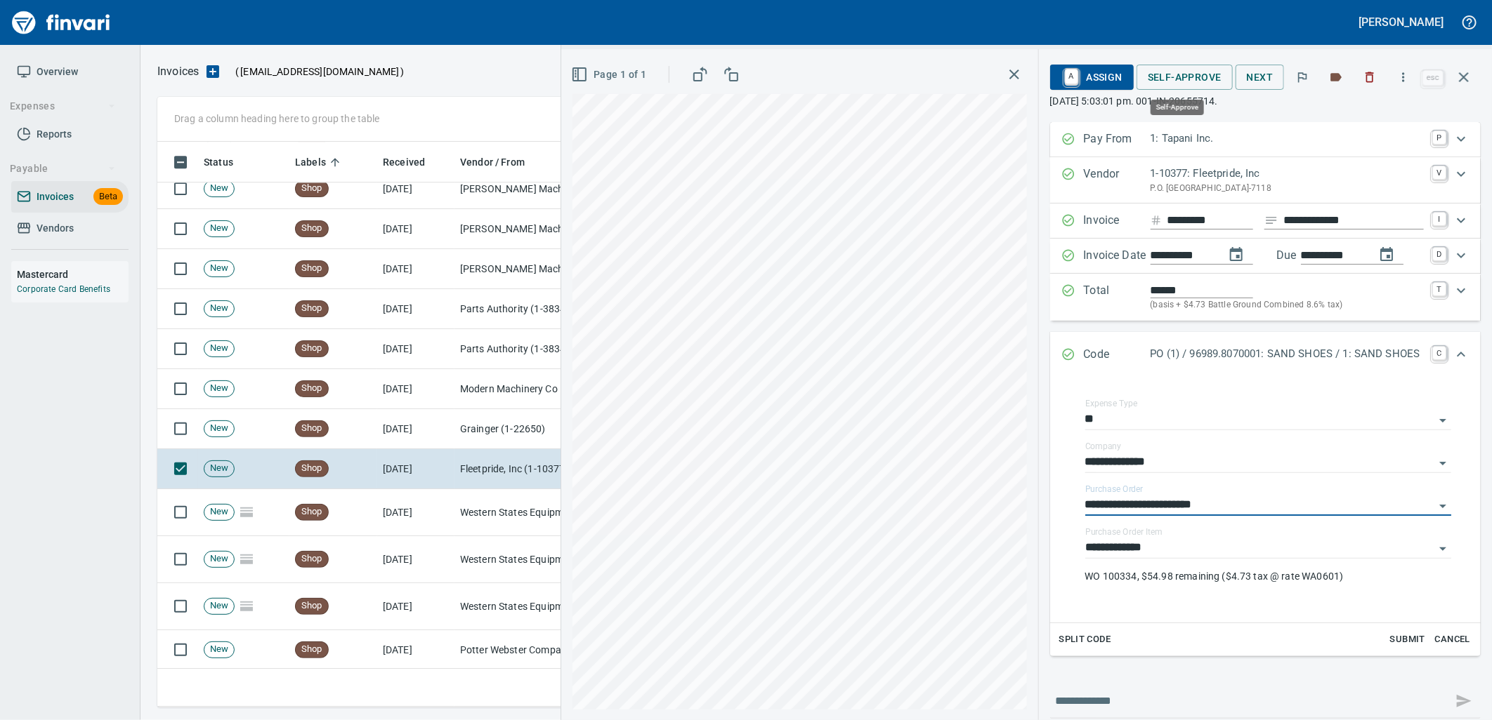
click at [1171, 76] on span "Self-Approve" at bounding box center [1184, 78] width 74 height 18
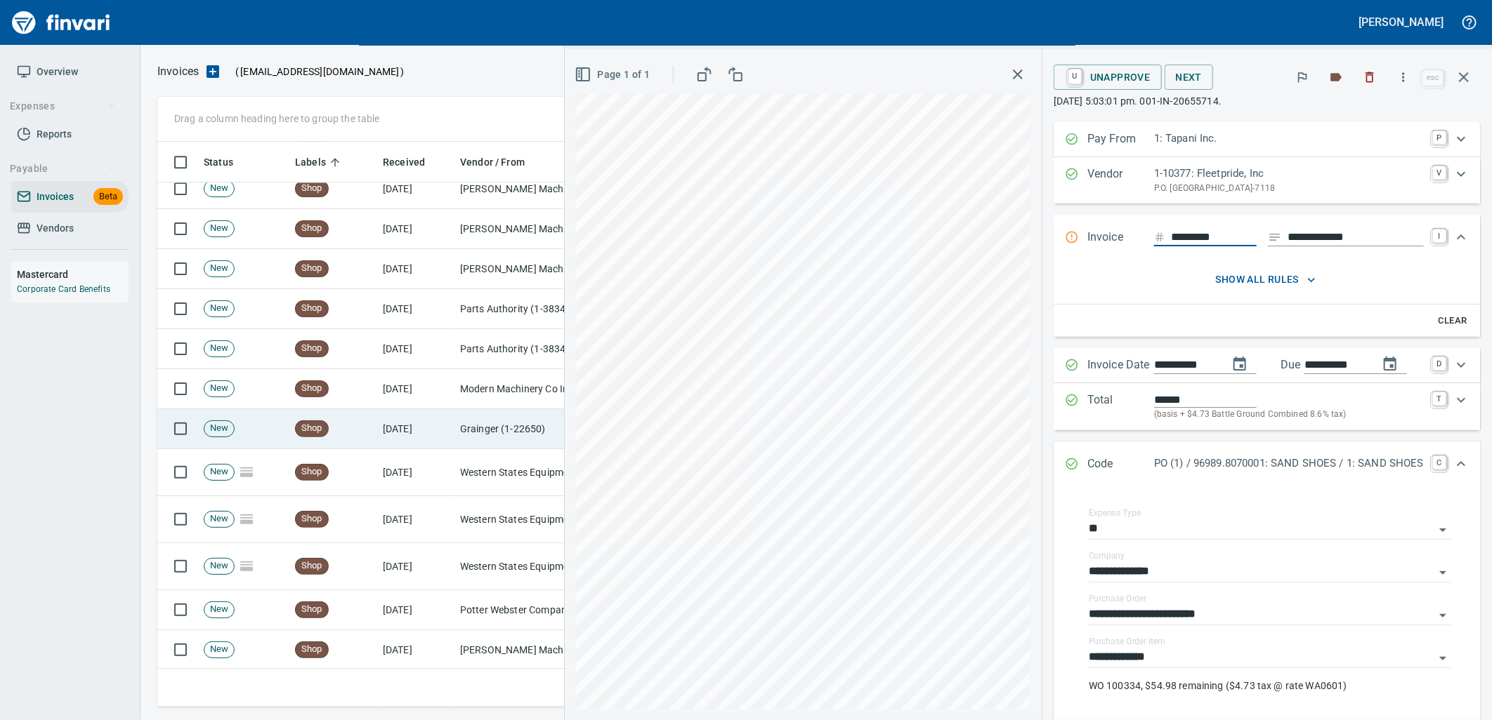
click at [458, 436] on td "Grainger (1-22650)" at bounding box center [524, 429] width 140 height 40
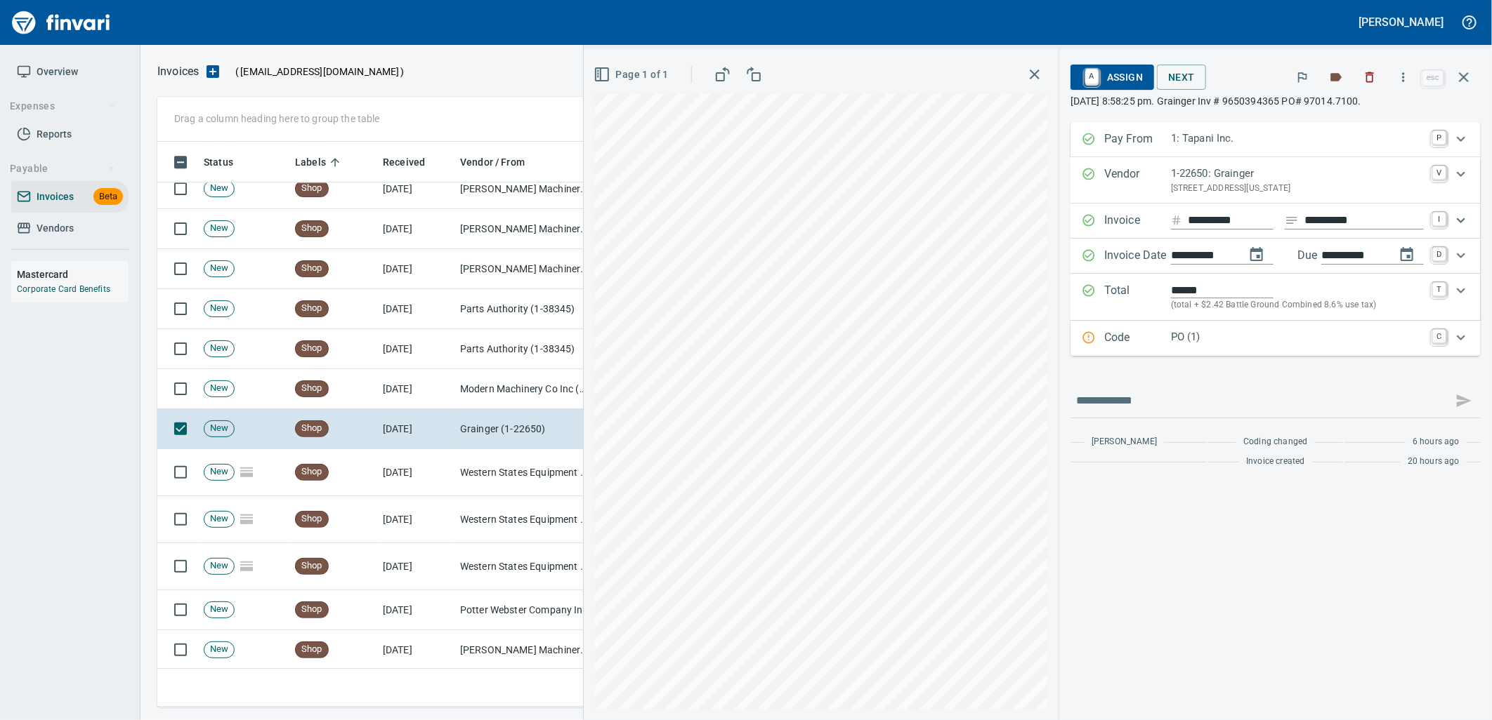
click at [1218, 345] on p "PO (1)" at bounding box center [1297, 337] width 253 height 16
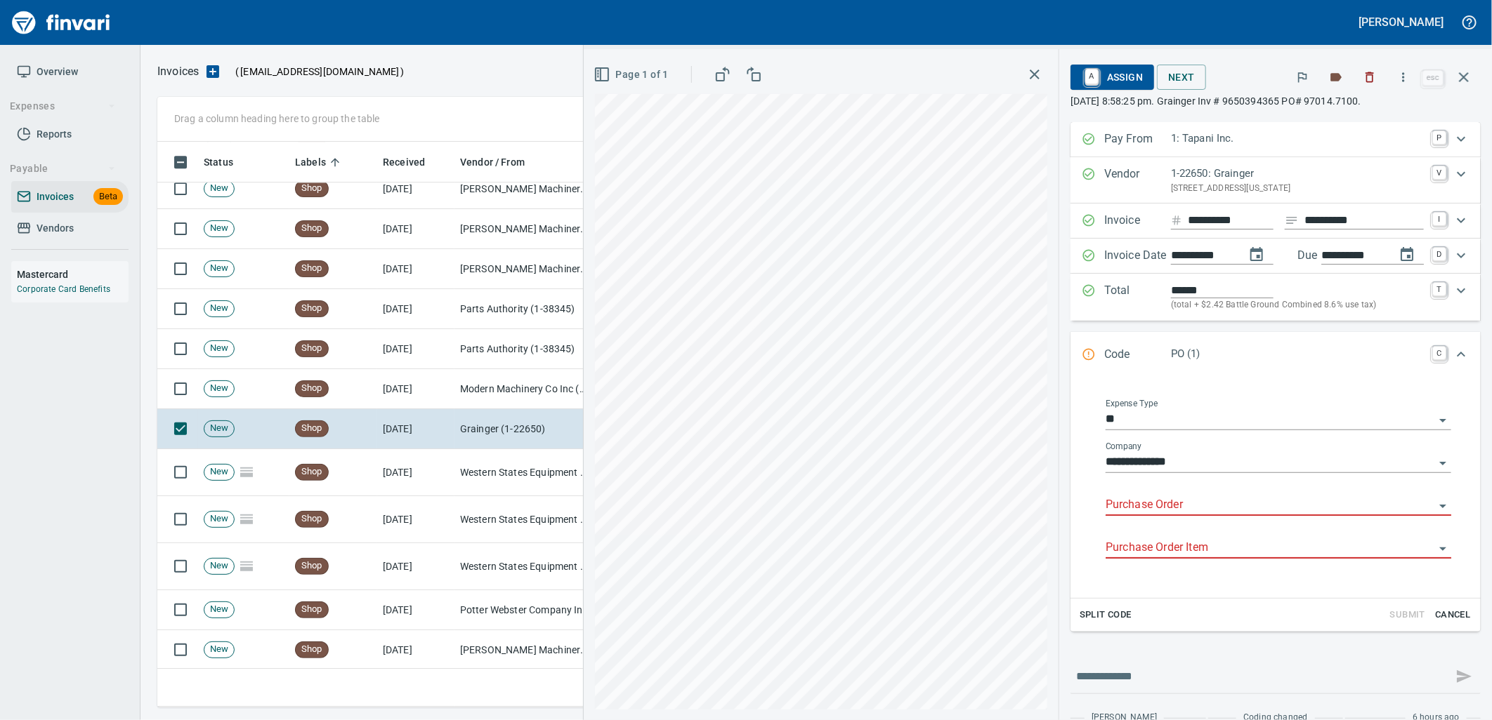
click at [1187, 513] on input "Purchase Order" at bounding box center [1269, 506] width 329 height 20
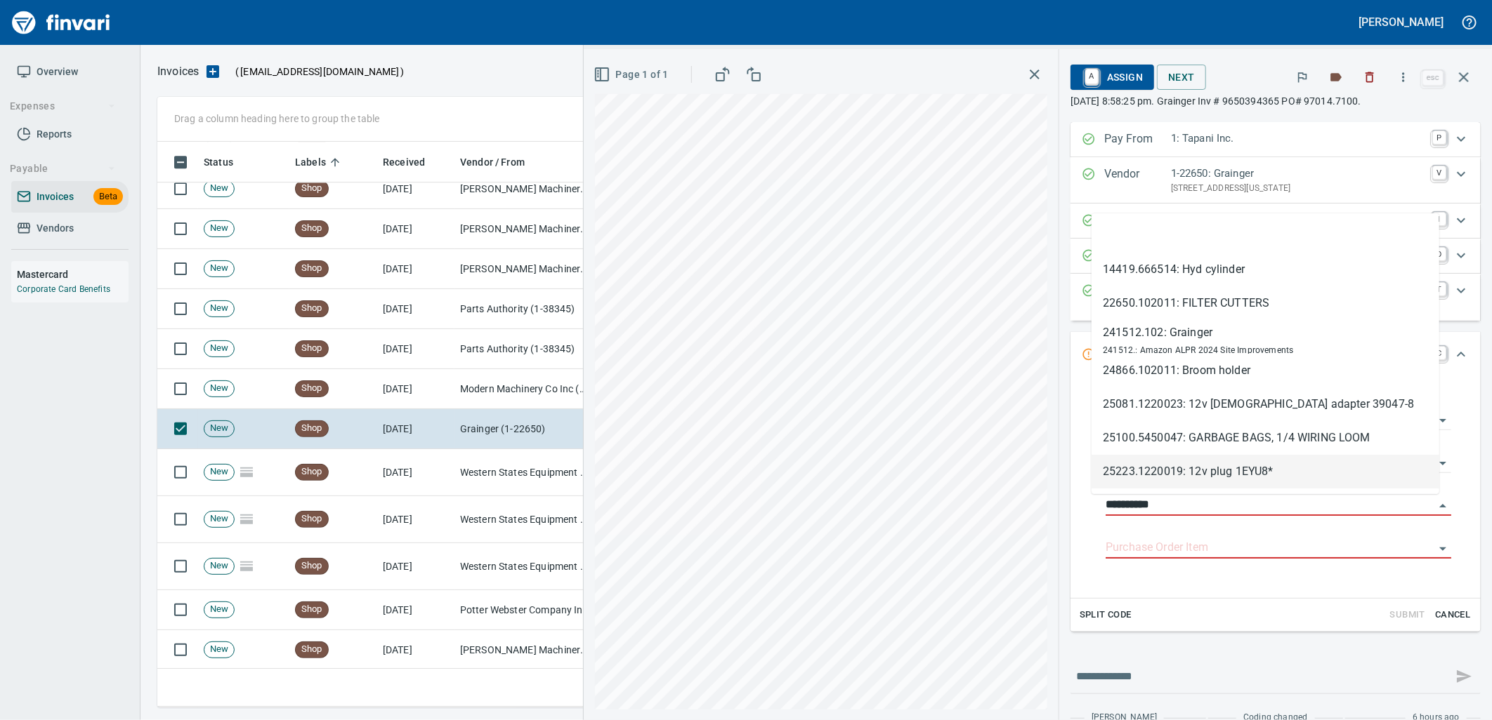
scroll to position [555, 1293]
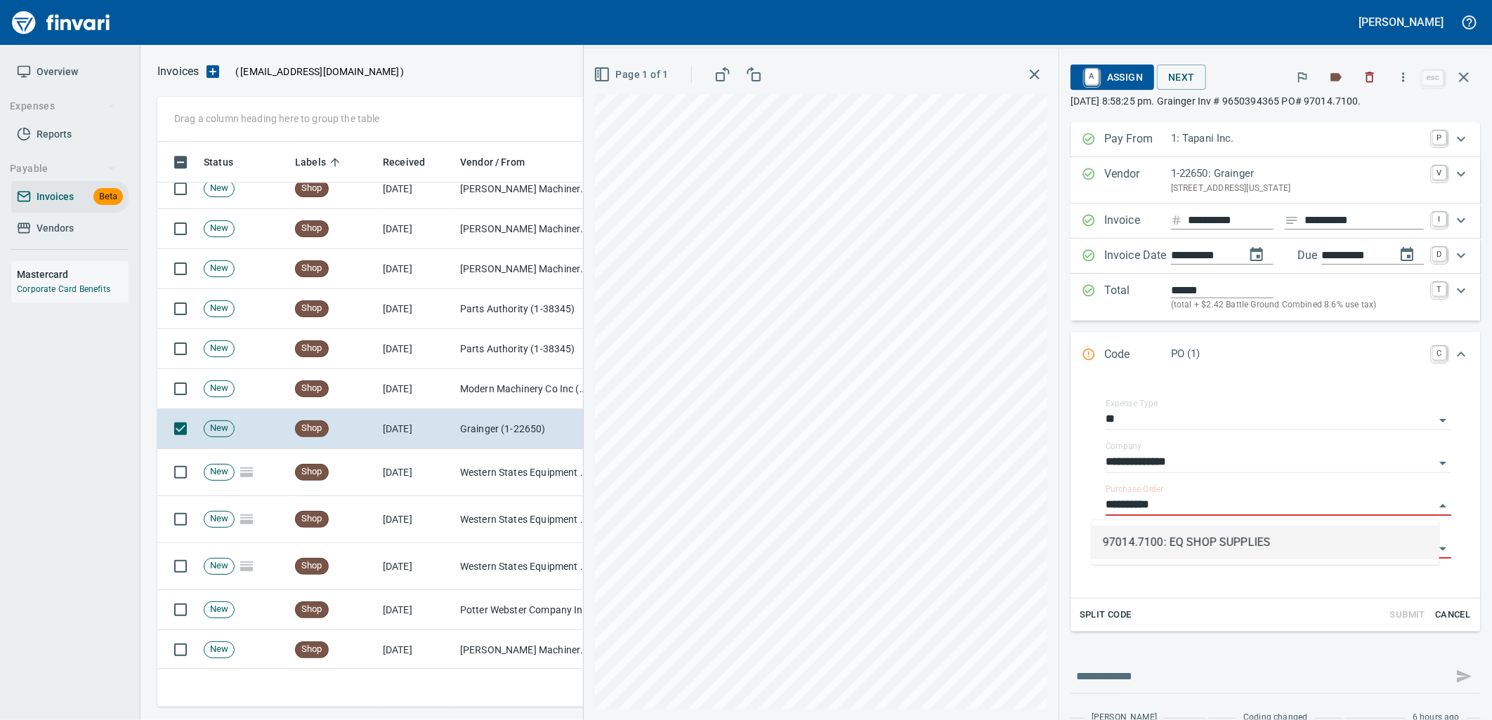
click at [1178, 550] on li "97014.7100: EQ SHOP SUPPLIES" at bounding box center [1265, 543] width 348 height 34
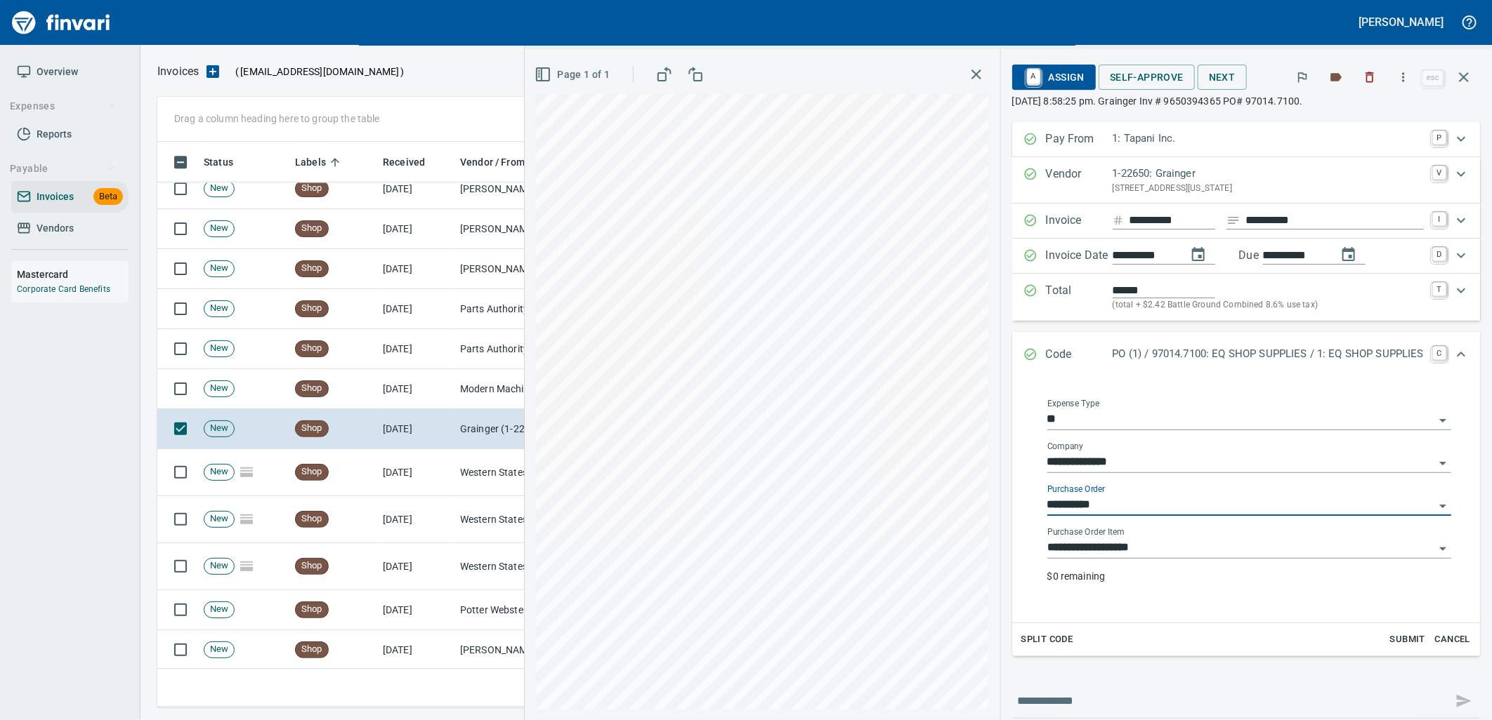
type input "**********"
click at [1182, 548] on input "**********" at bounding box center [1240, 549] width 387 height 20
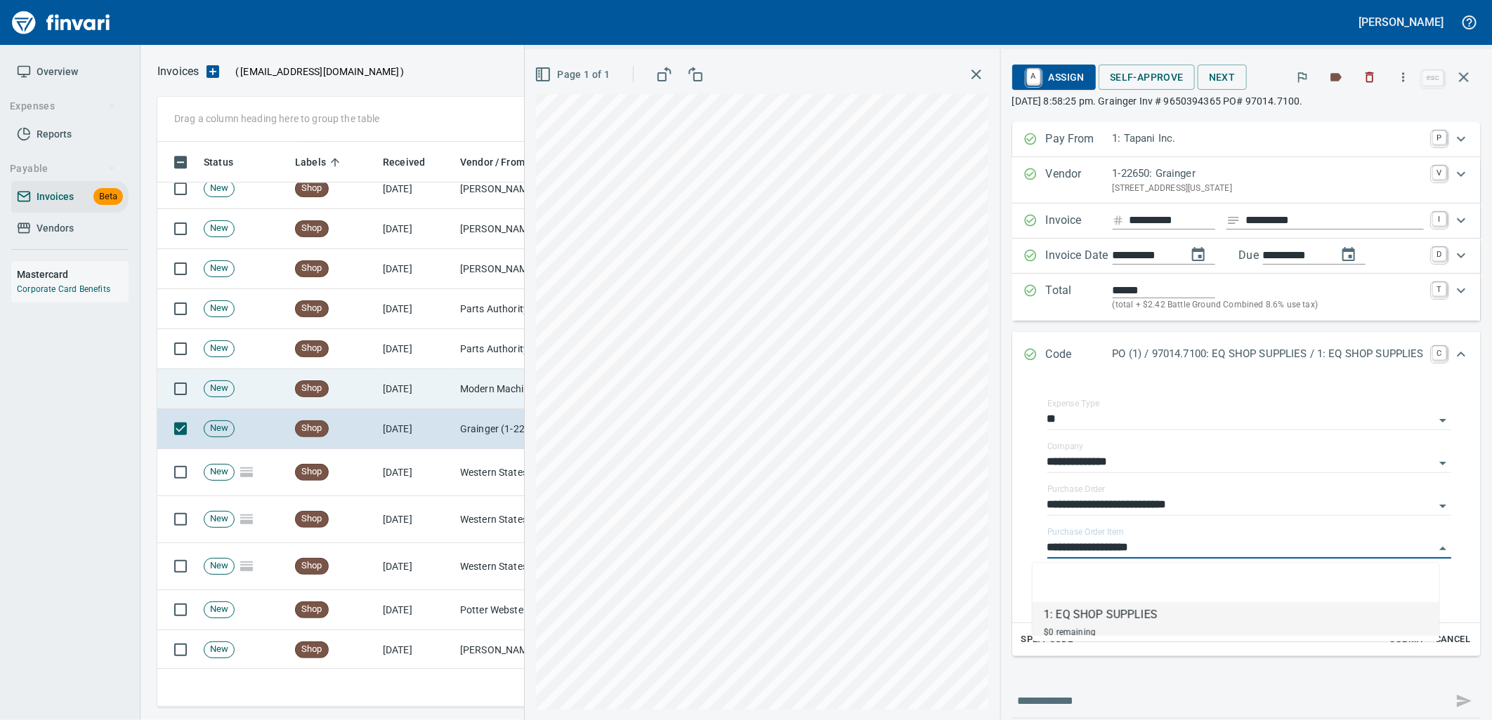
click at [349, 406] on td "Shop" at bounding box center [333, 389] width 88 height 40
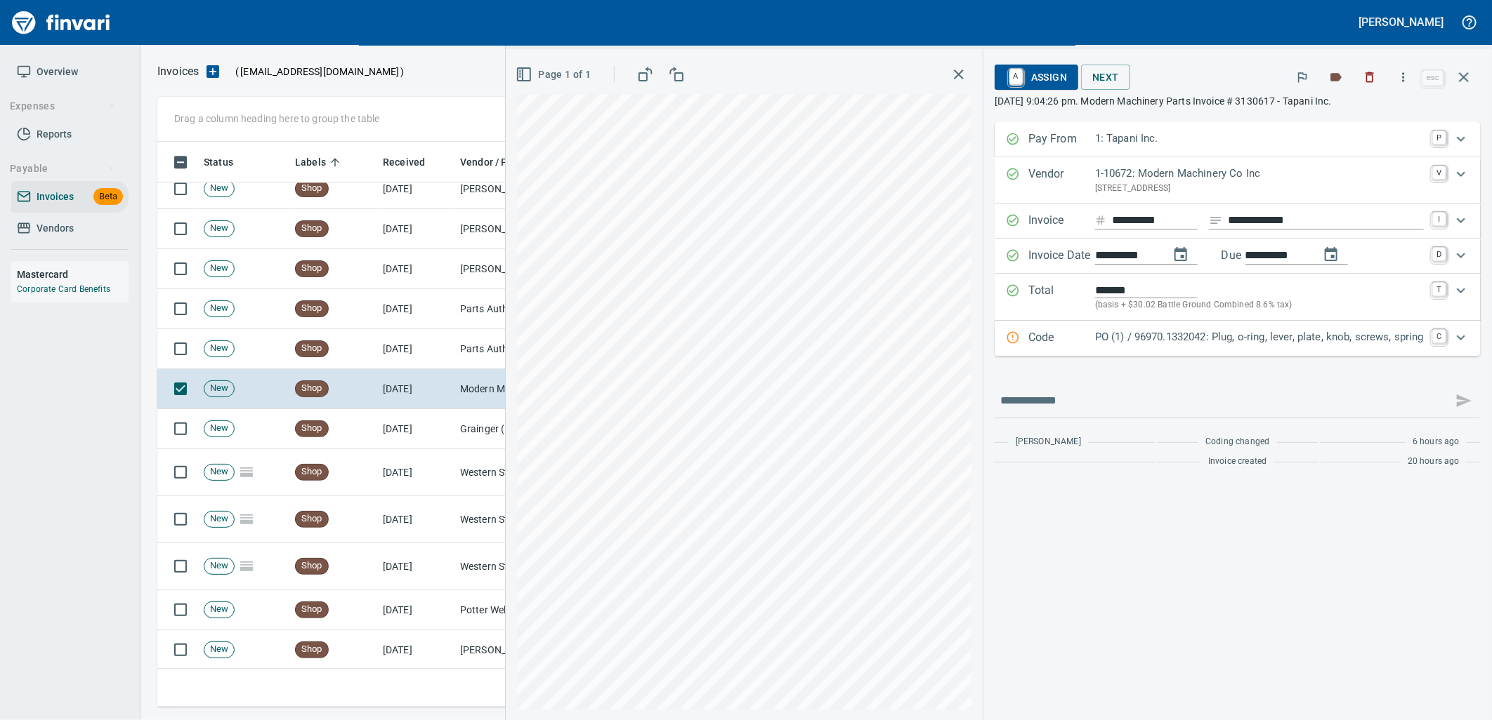
click at [1166, 334] on p "PO (1) / 96970.1332042: Plug, o-ring, lever, plate, knob, screws, spring" at bounding box center [1259, 337] width 329 height 16
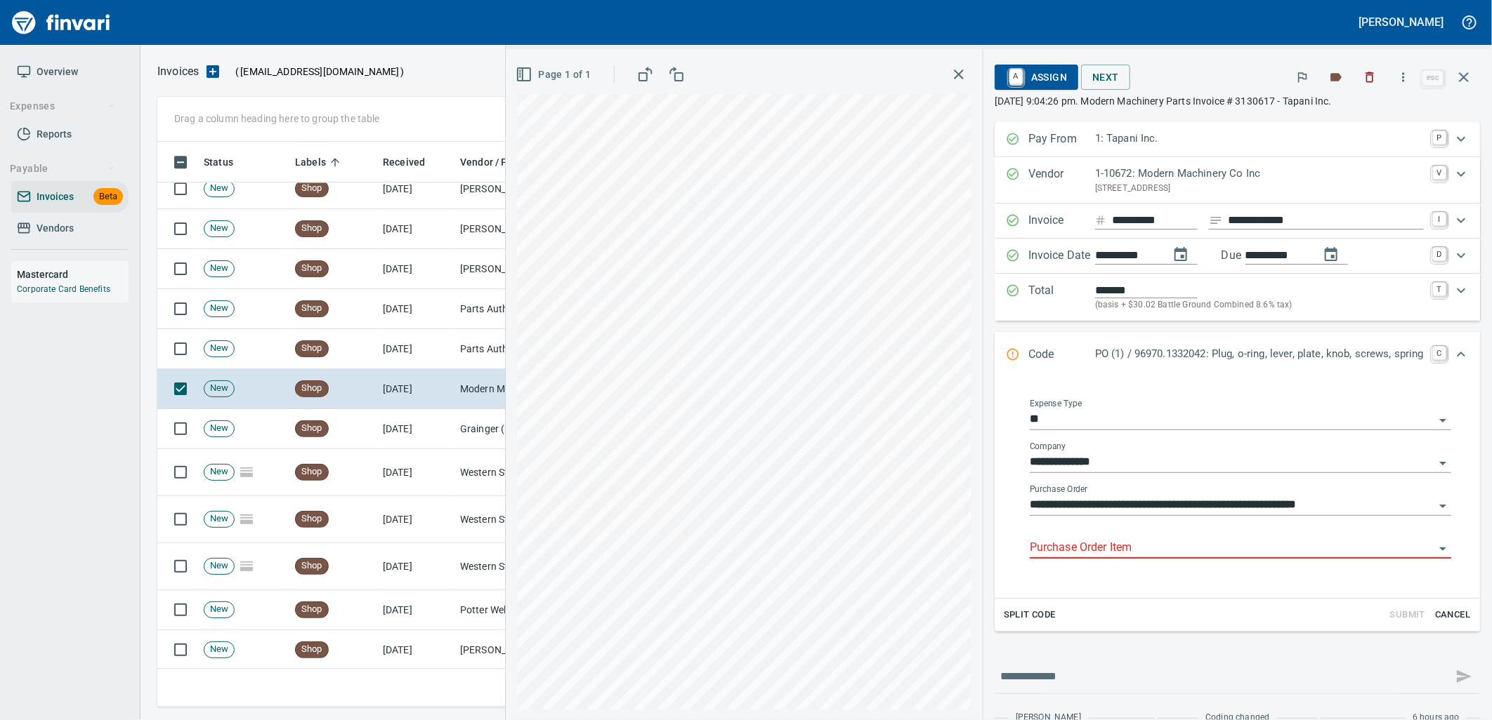
click at [1159, 548] on input "Purchase Order Item" at bounding box center [1231, 549] width 404 height 20
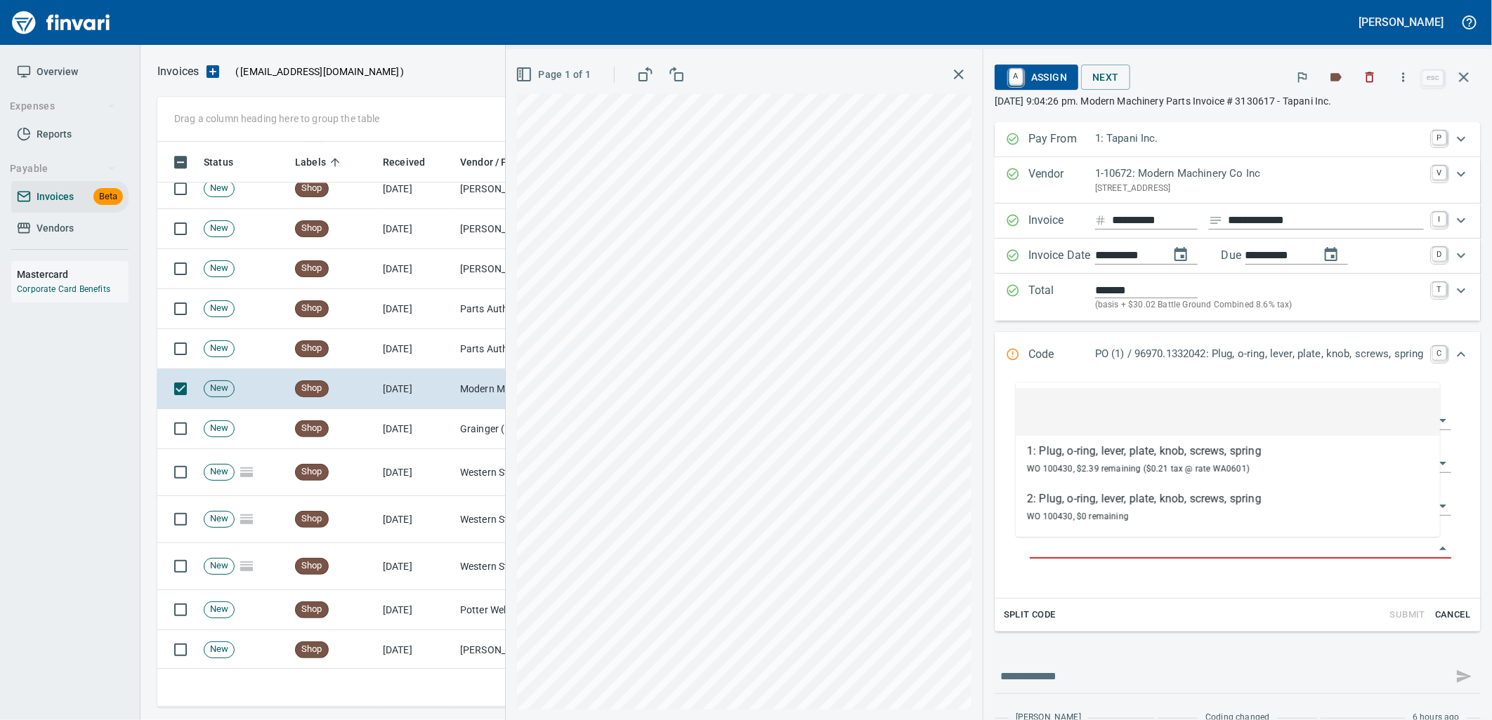
scroll to position [555, 1293]
click at [290, 345] on td "Shop" at bounding box center [333, 349] width 88 height 40
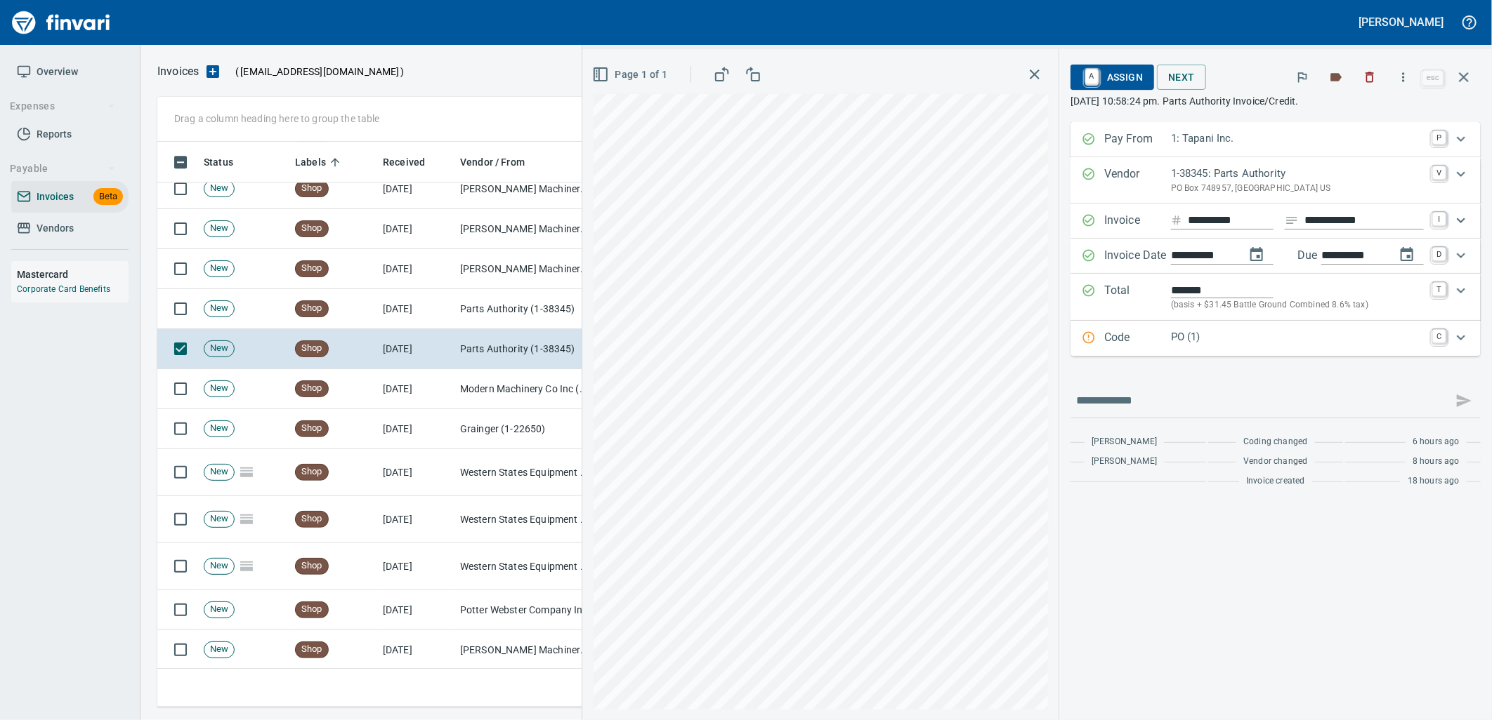
click at [1216, 350] on div "Code PO (1) C" at bounding box center [1275, 338] width 410 height 35
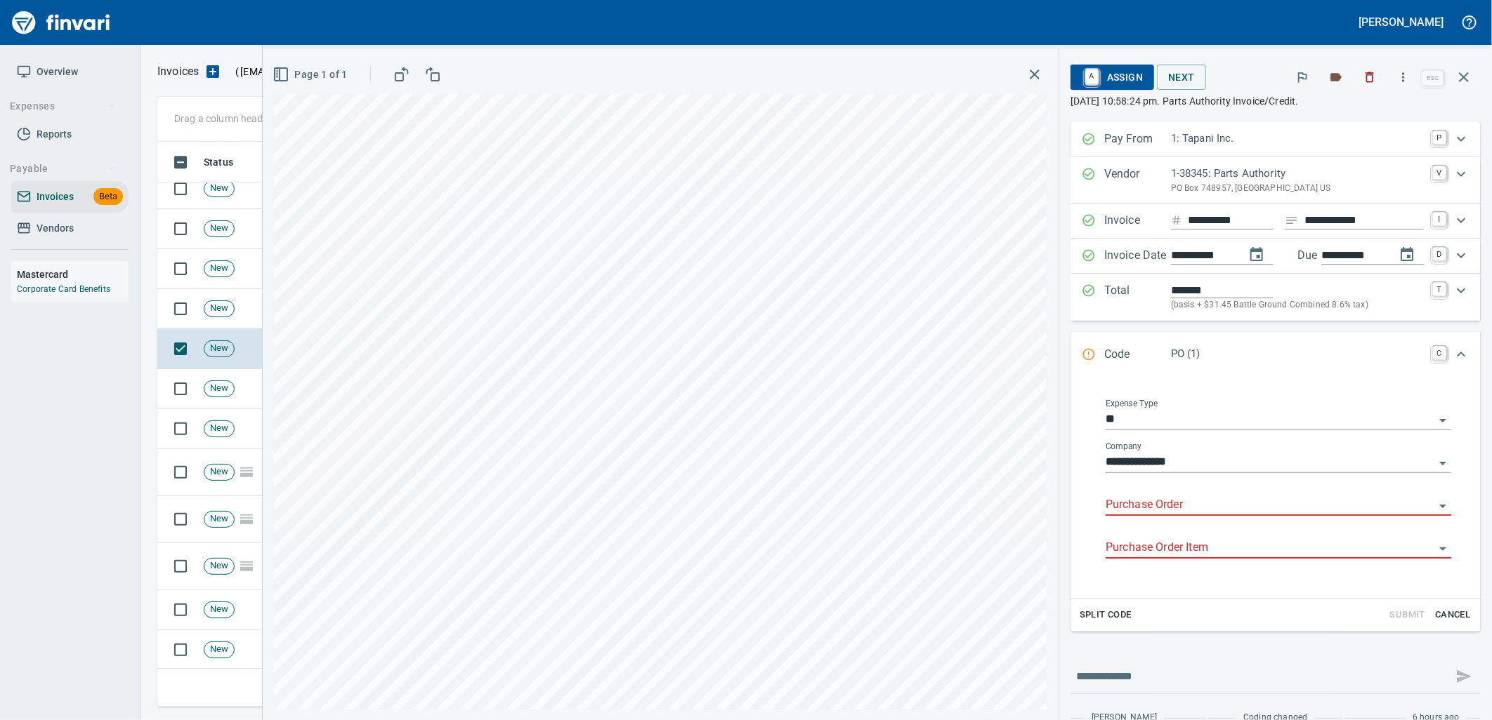
click at [1211, 508] on input "Purchase Order" at bounding box center [1269, 506] width 329 height 20
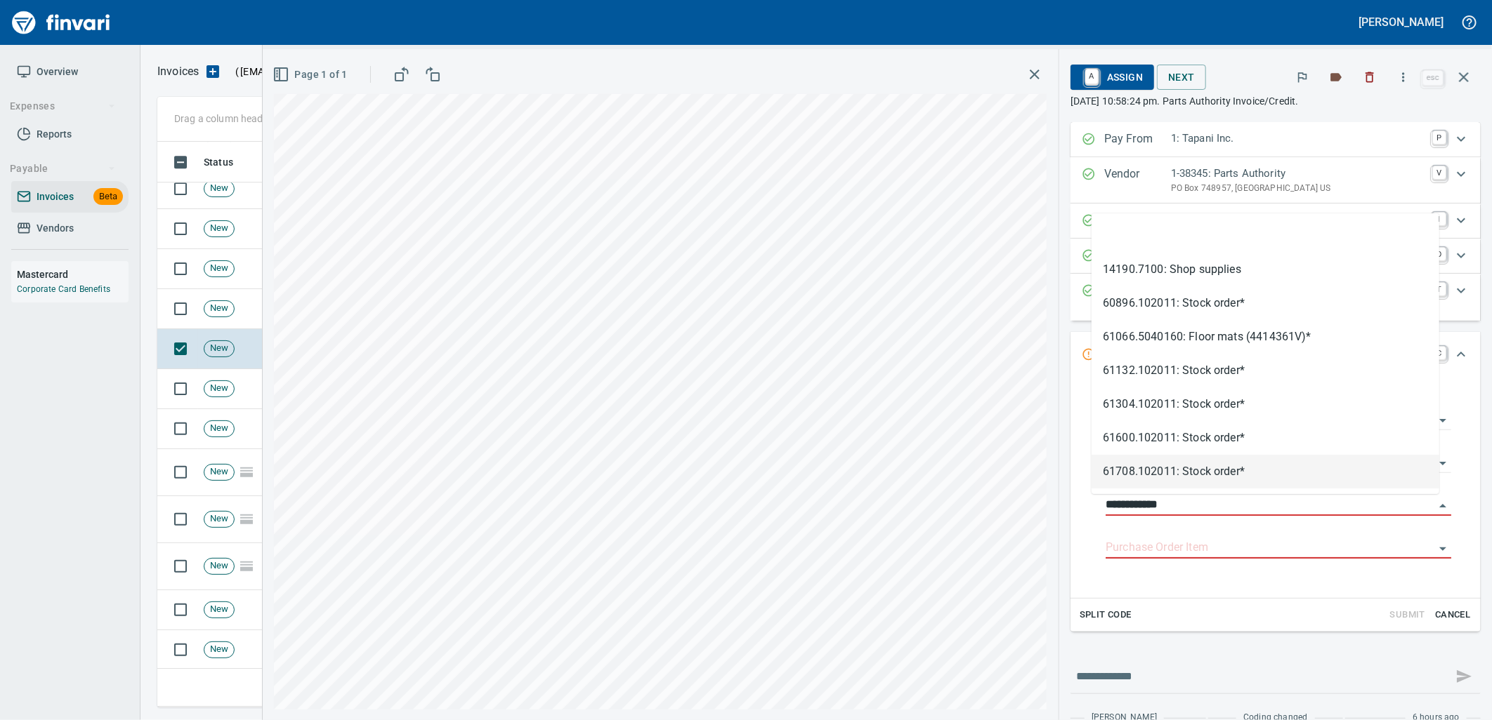
scroll to position [555, 1293]
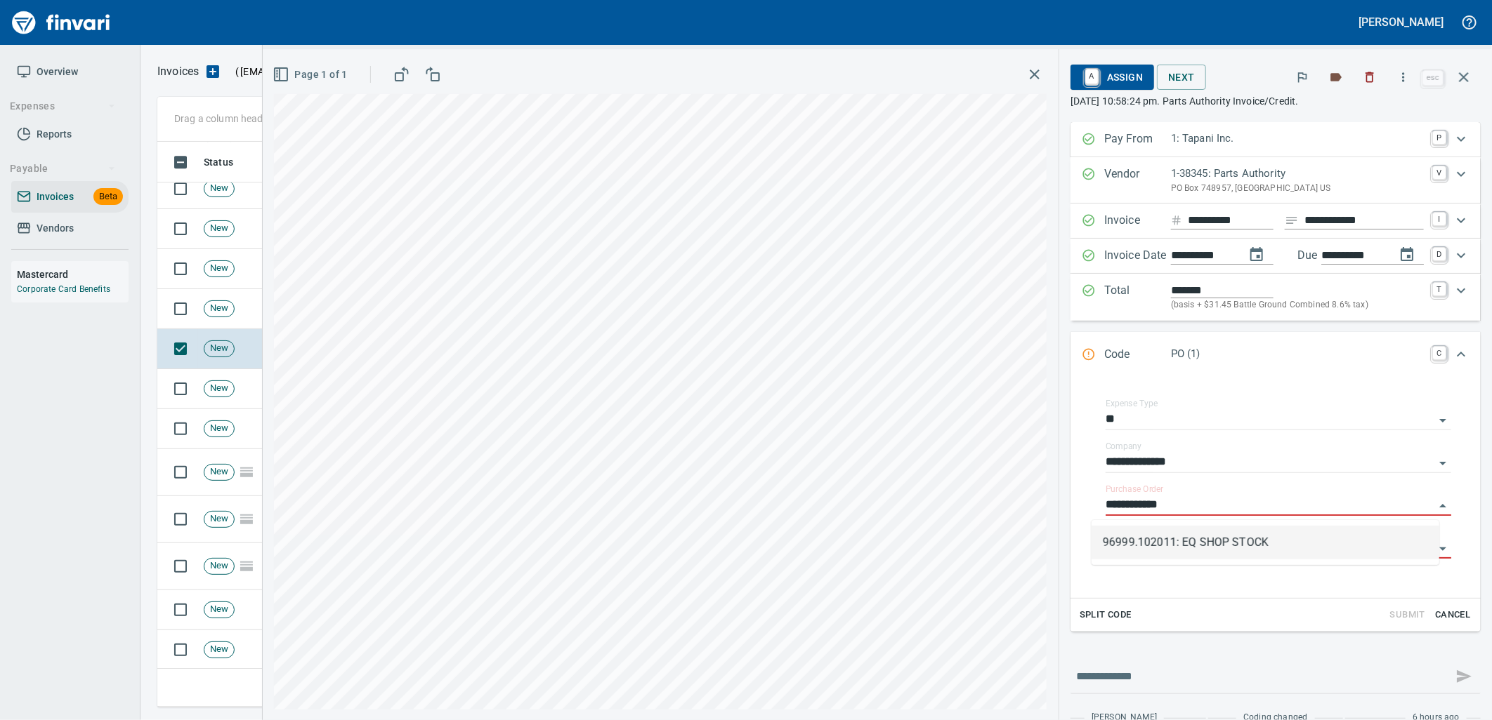
click at [1257, 558] on li "96999.102011: EQ SHOP STOCK" at bounding box center [1265, 543] width 348 height 34
type input "**********"
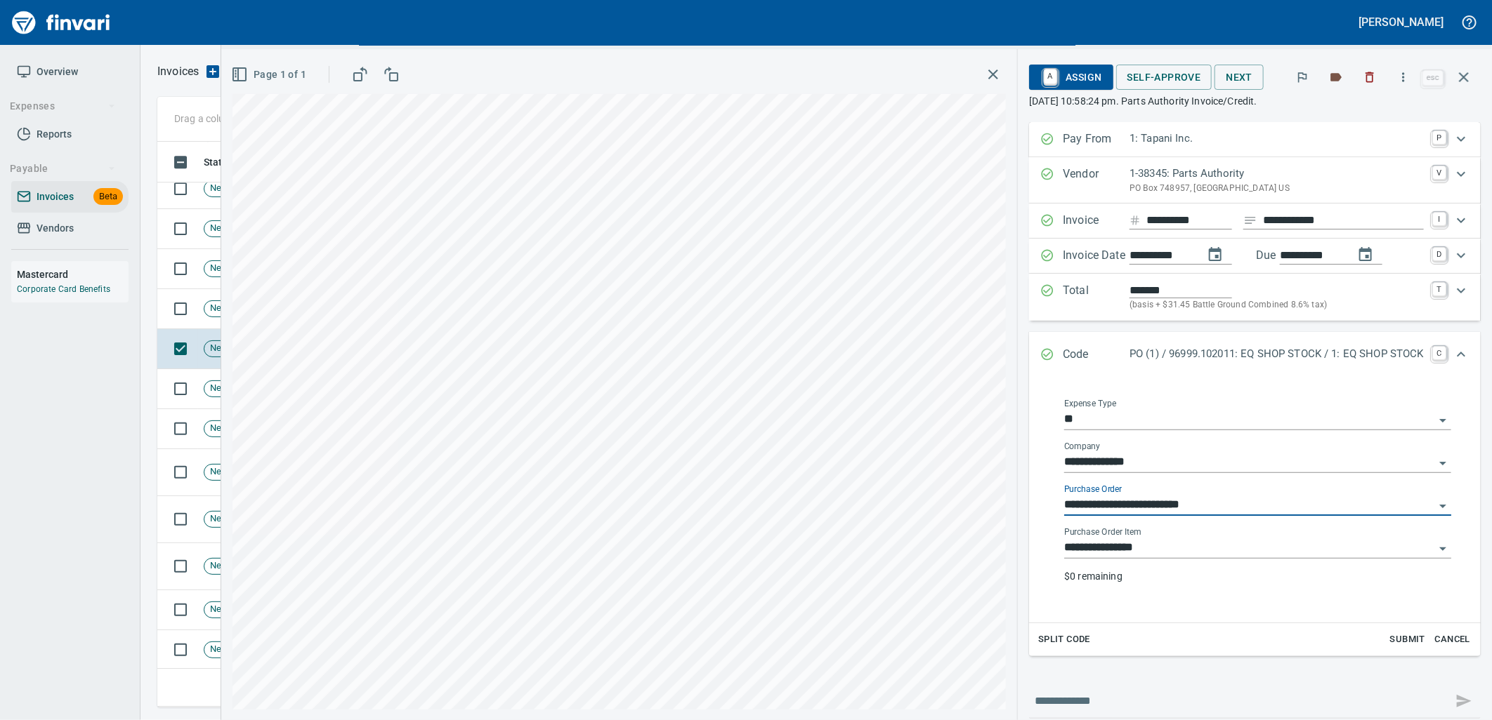
click at [1209, 558] on input "**********" at bounding box center [1249, 549] width 370 height 20
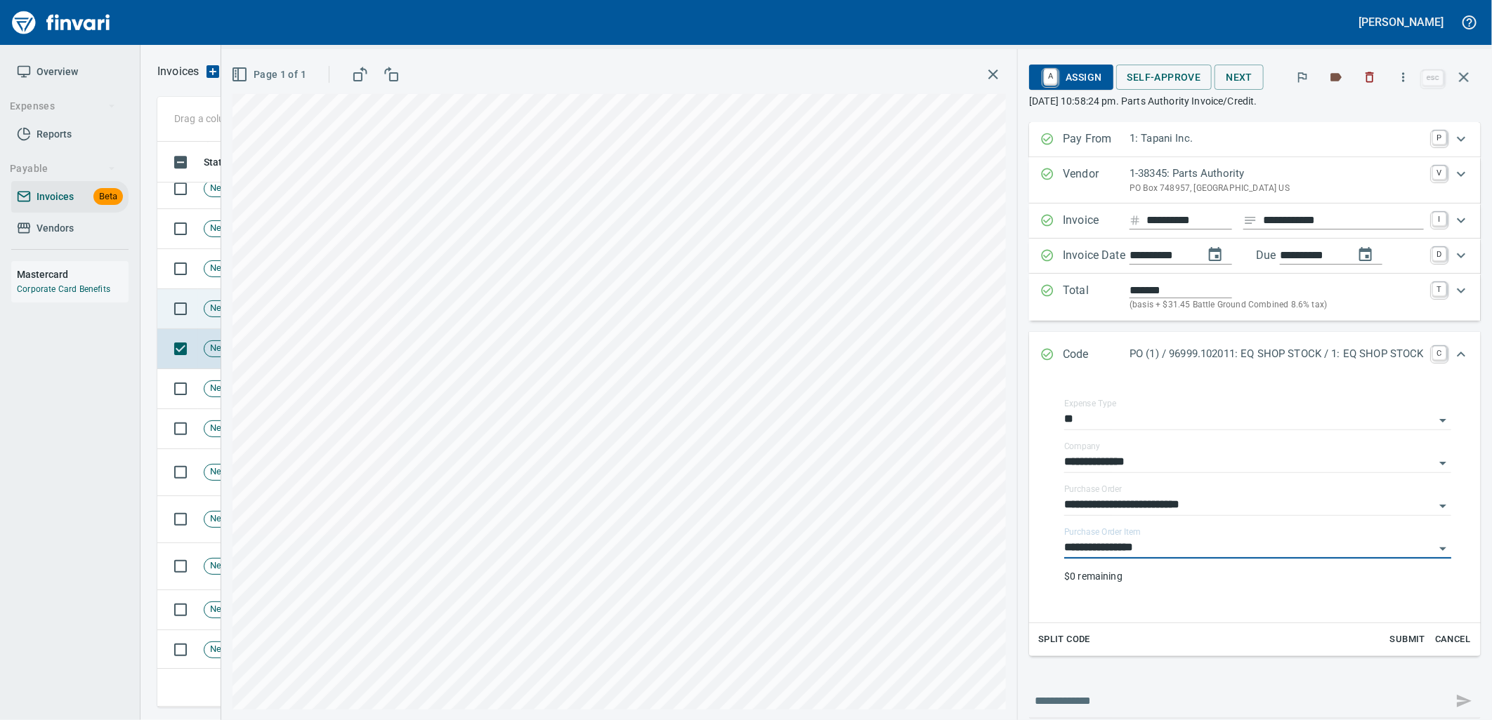
click at [202, 320] on td "New" at bounding box center [243, 309] width 91 height 40
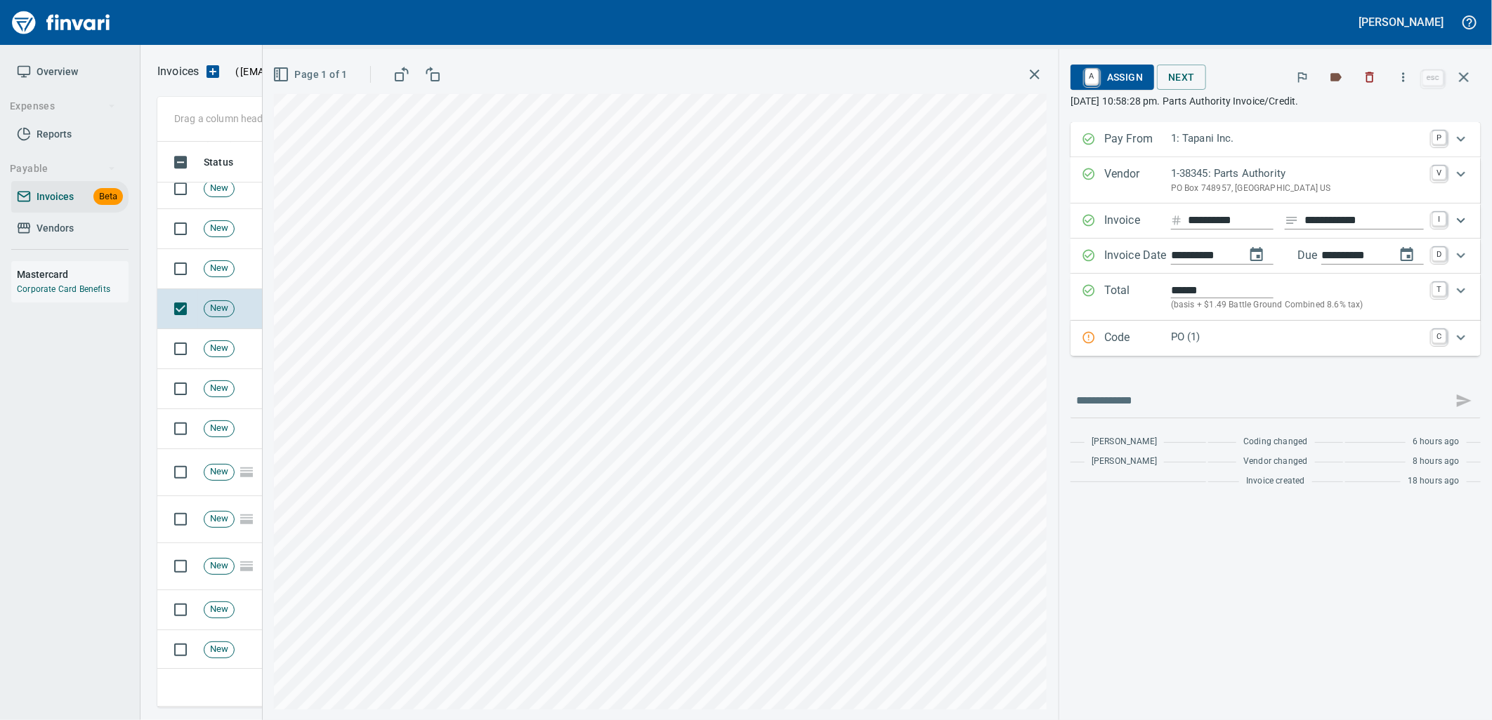
click at [1269, 336] on p "PO (1)" at bounding box center [1297, 337] width 253 height 16
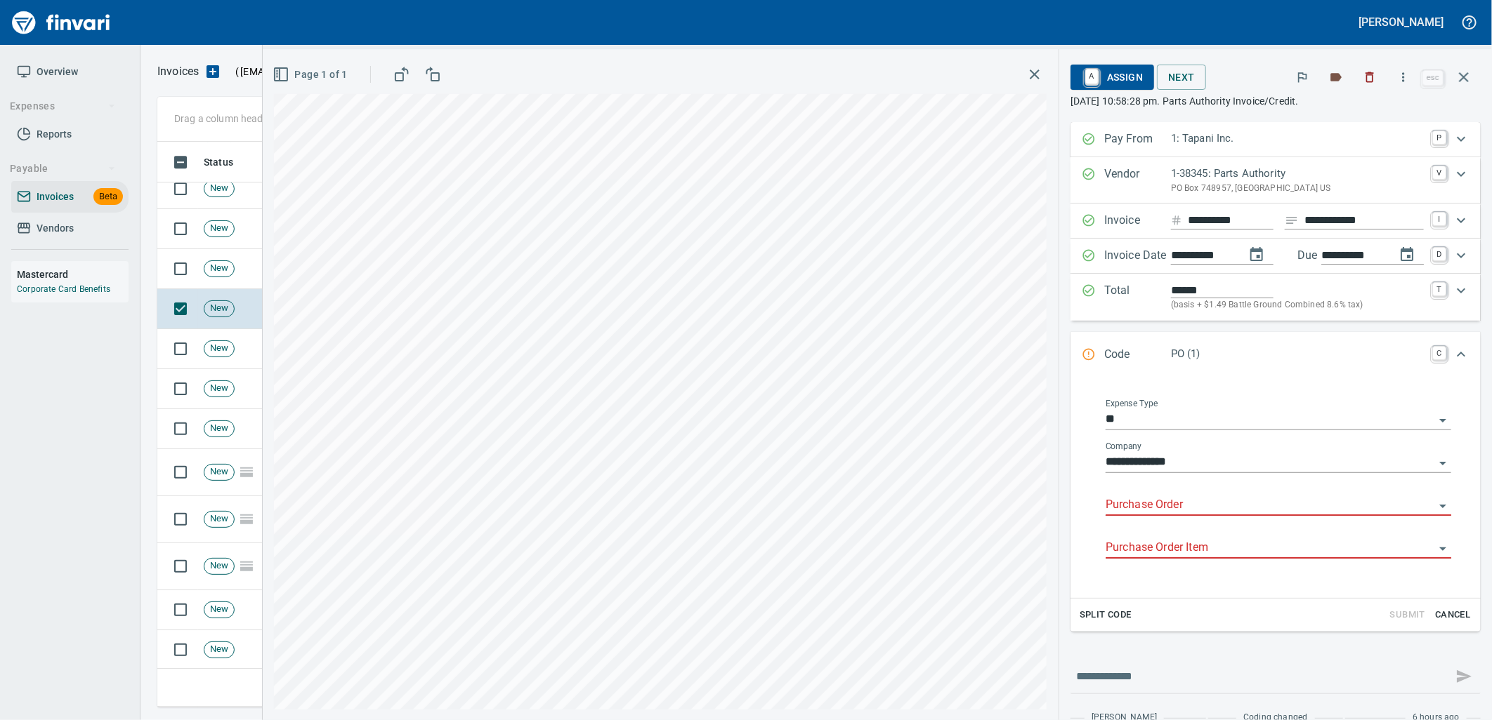
click at [1230, 501] on input "Purchase Order" at bounding box center [1269, 506] width 329 height 20
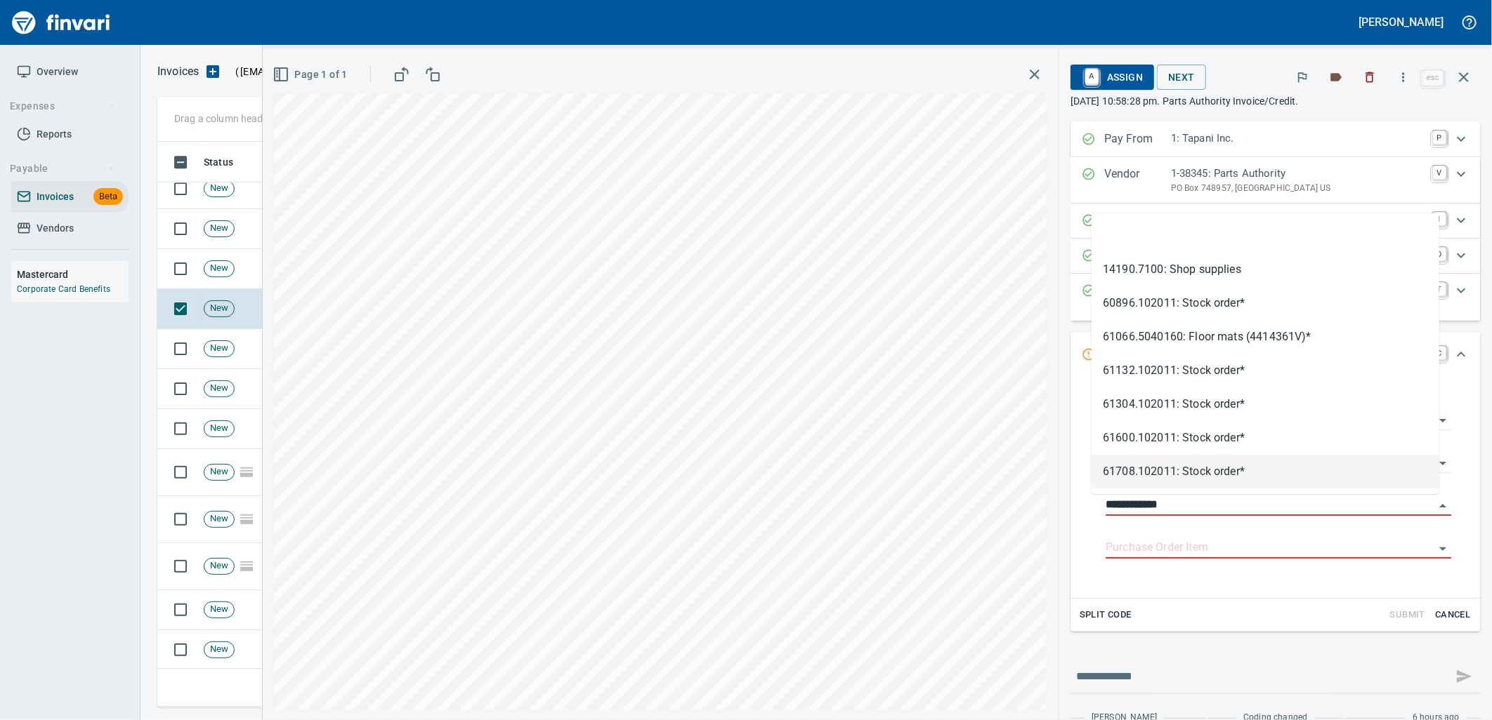
scroll to position [555, 1293]
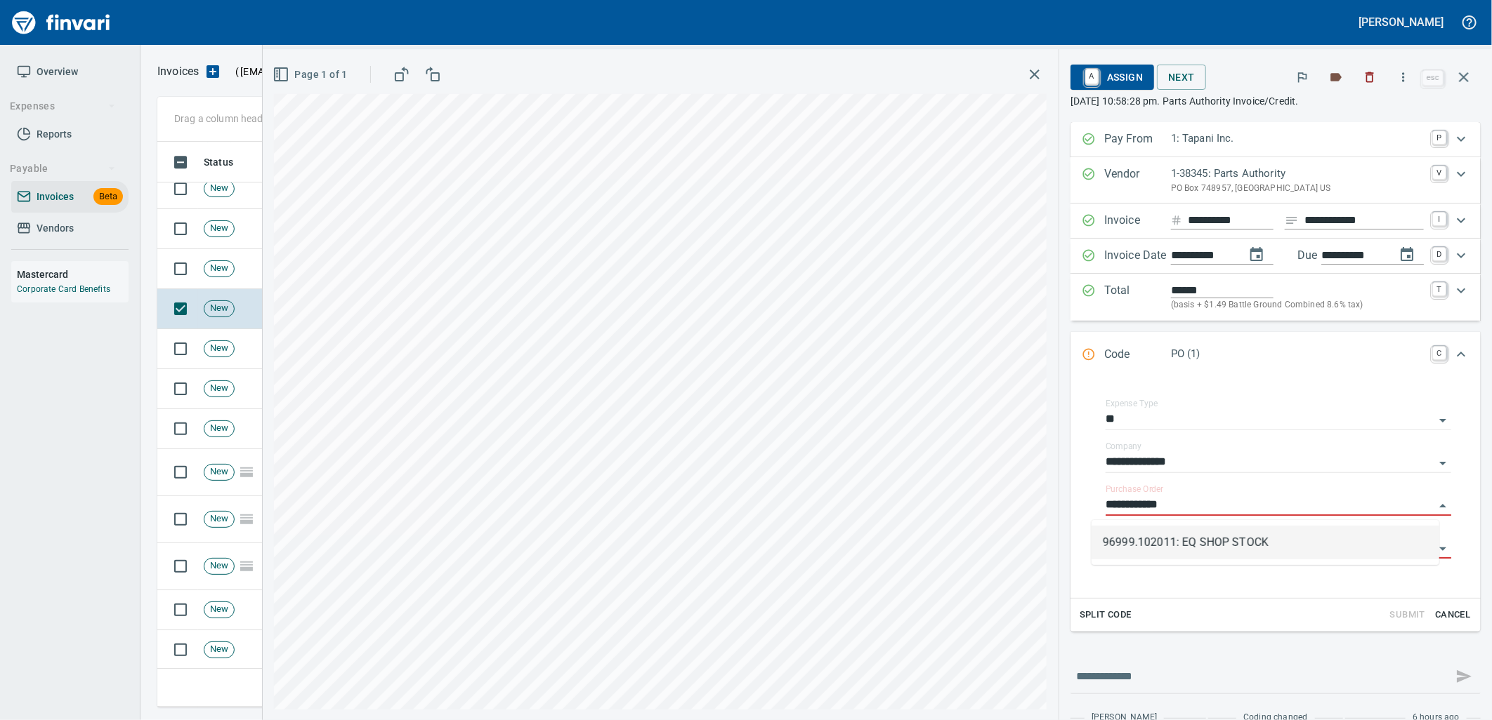
click at [1211, 541] on li "96999.102011: EQ SHOP STOCK" at bounding box center [1265, 543] width 348 height 34
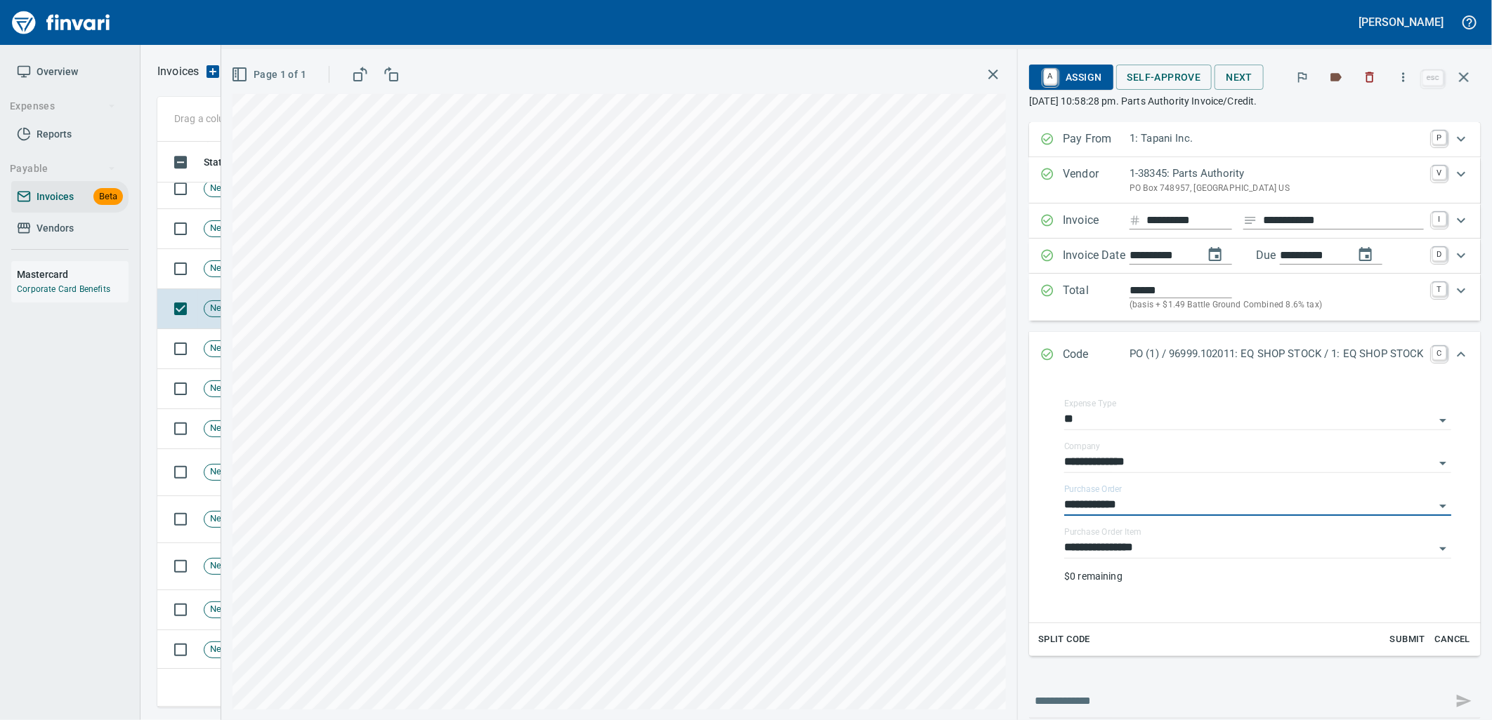
type input "**********"
click at [1205, 550] on input "**********" at bounding box center [1249, 549] width 370 height 20
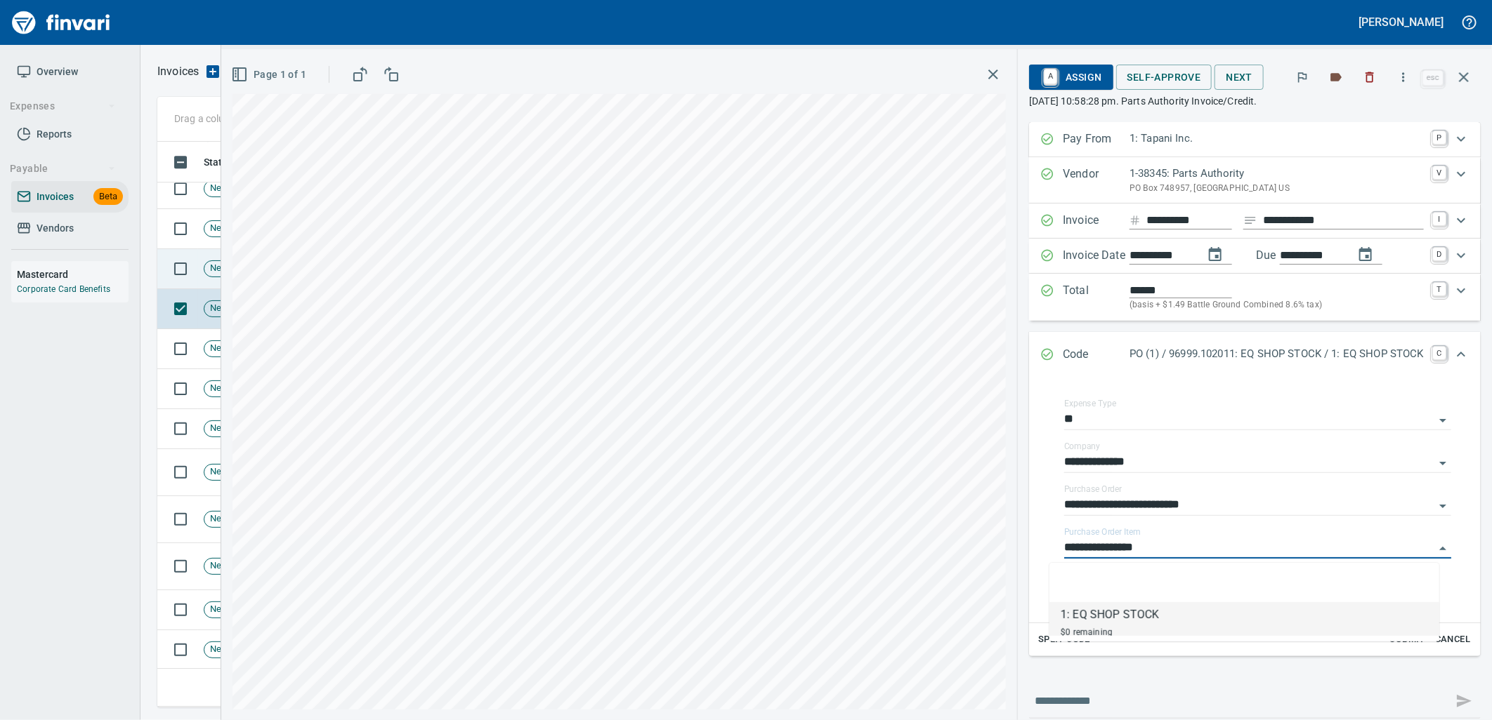
click at [200, 271] on td "New" at bounding box center [243, 269] width 91 height 40
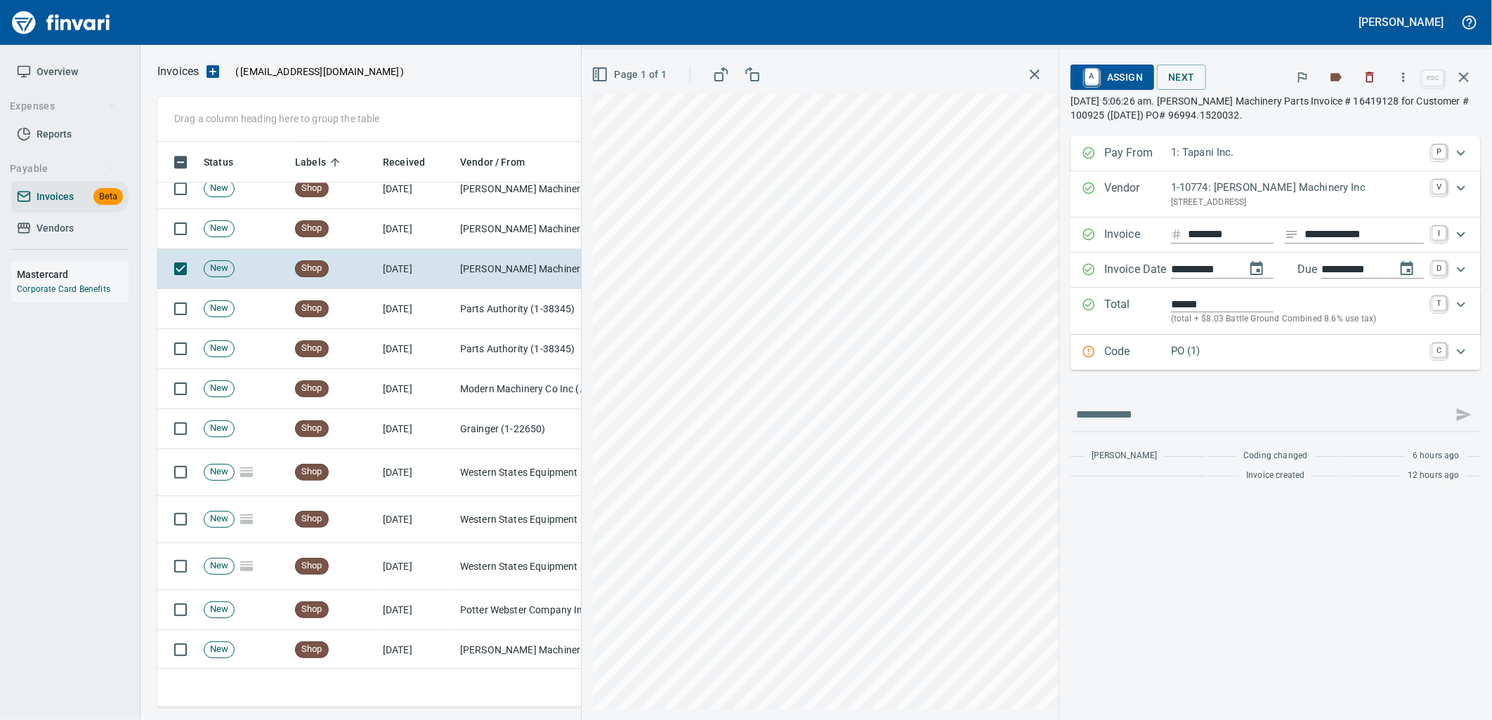
click at [1152, 341] on div "Code PO (1) C" at bounding box center [1275, 352] width 410 height 35
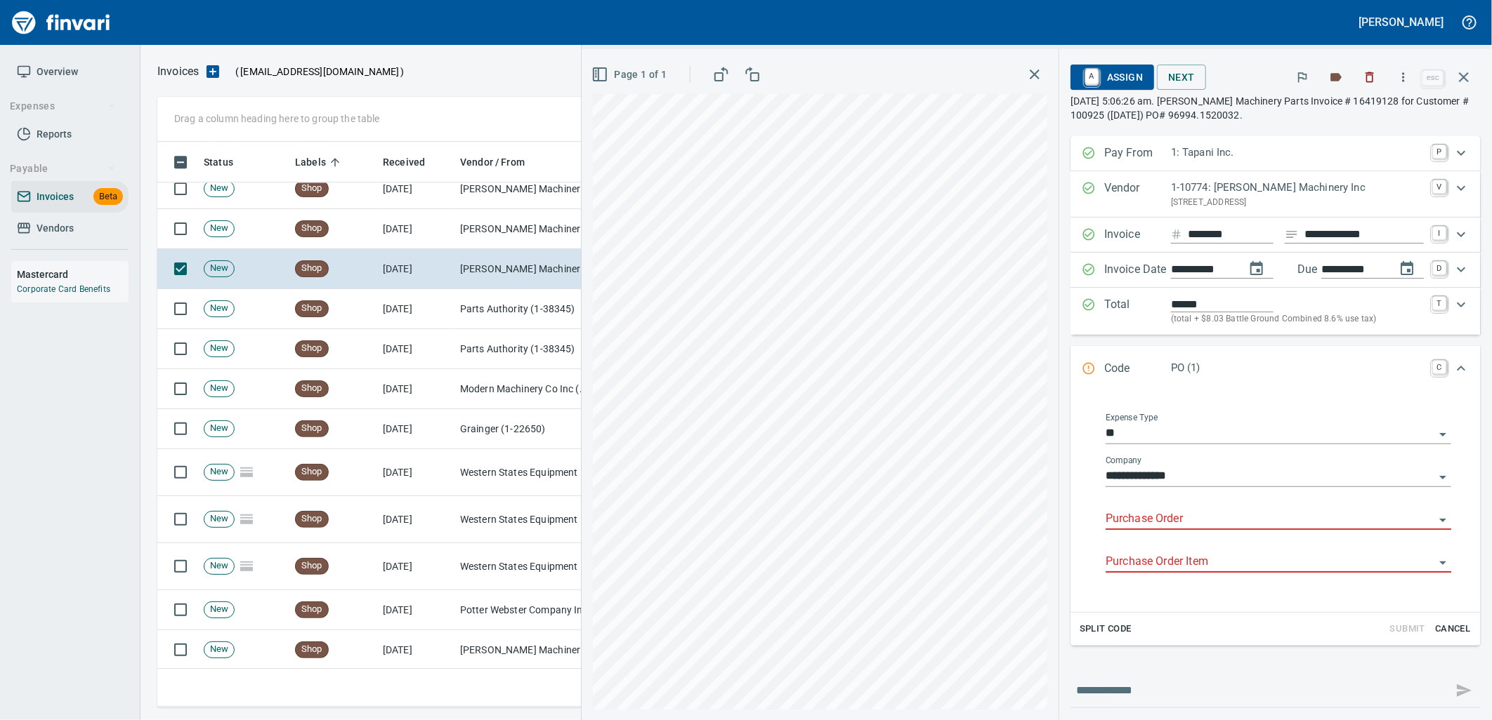
click at [1176, 515] on input "Purchase Order" at bounding box center [1269, 520] width 329 height 20
drag, startPoint x: 1159, startPoint y: 560, endPoint x: 1147, endPoint y: 570, distance: 14.5
click at [1157, 560] on li "96994.1520032: BELT GROMMETS COTER PIN NUT" at bounding box center [1265, 557] width 348 height 34
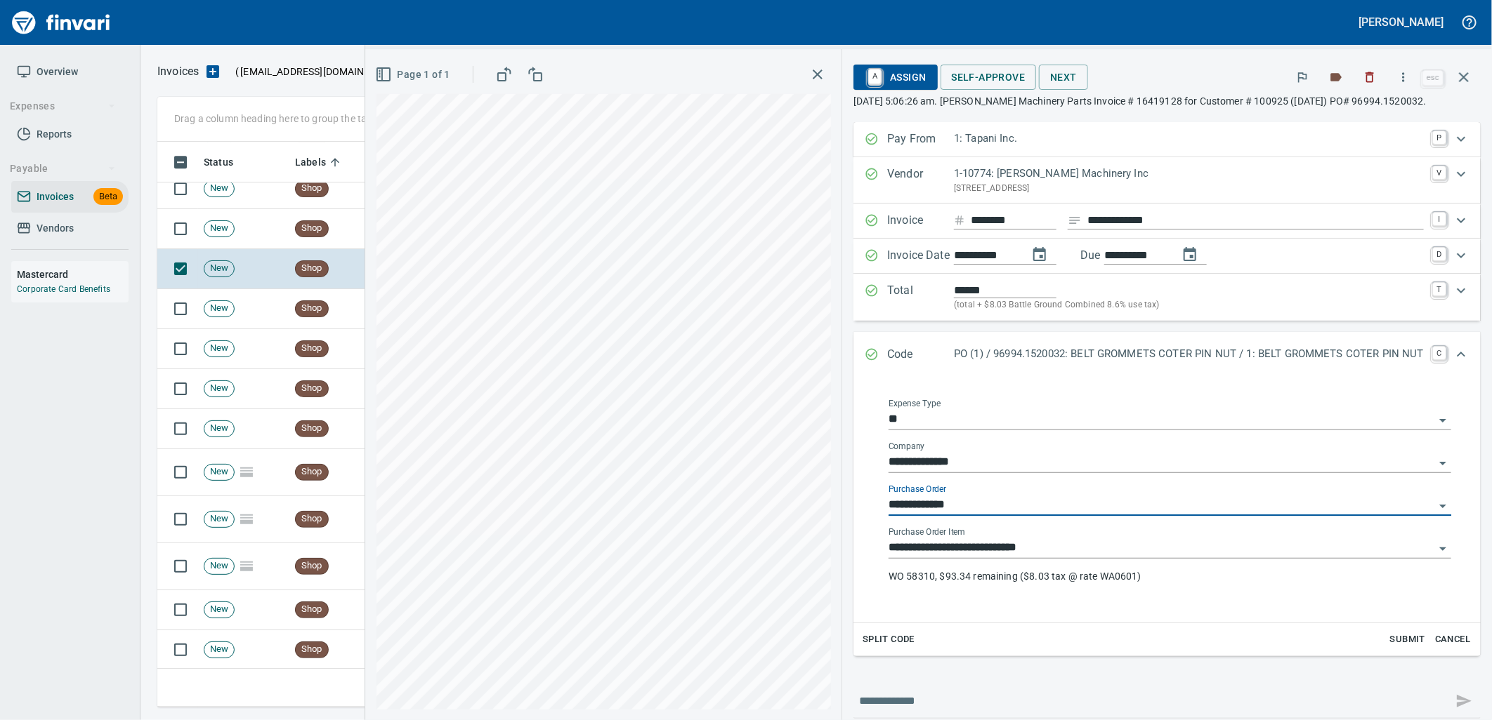
type input "**********"
click at [958, 76] on span "Self-Approve" at bounding box center [989, 78] width 74 height 18
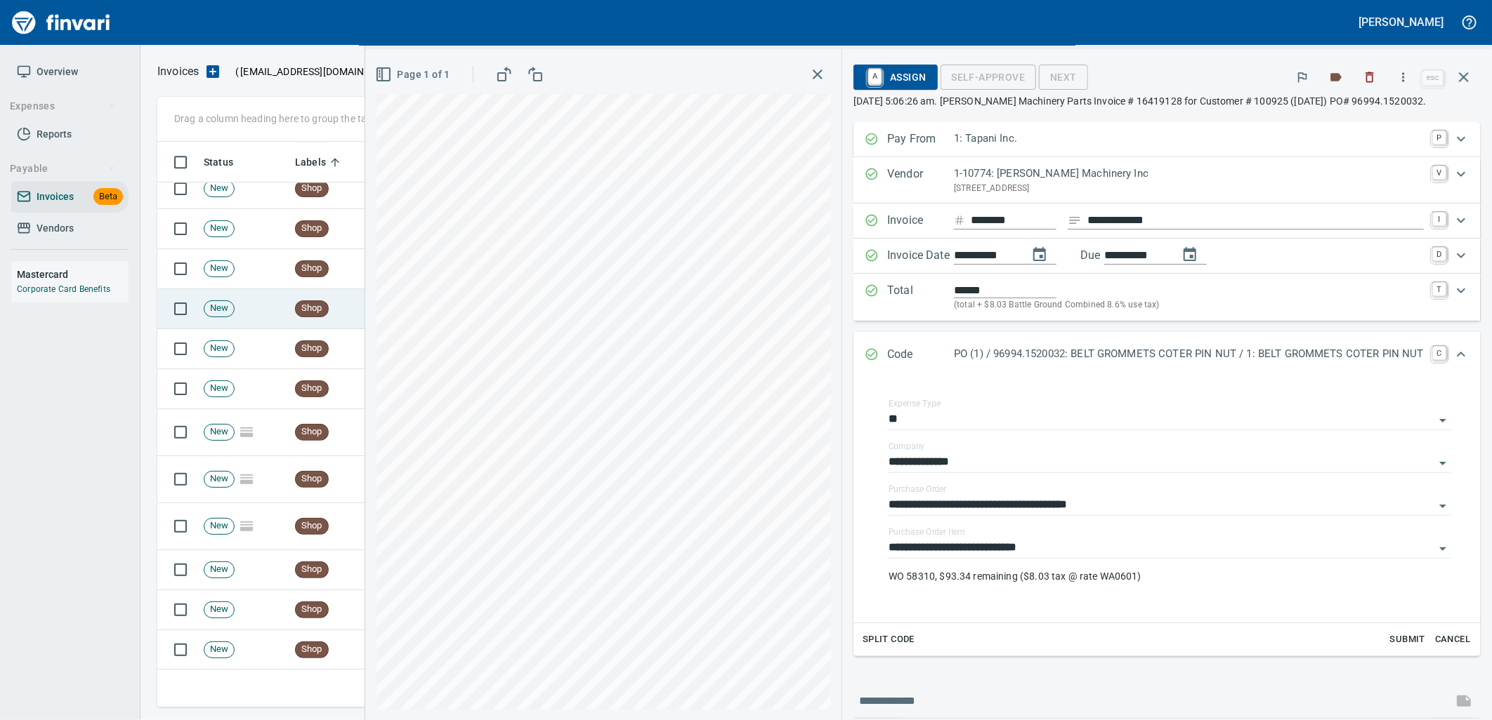
click at [269, 240] on td "New" at bounding box center [243, 229] width 91 height 40
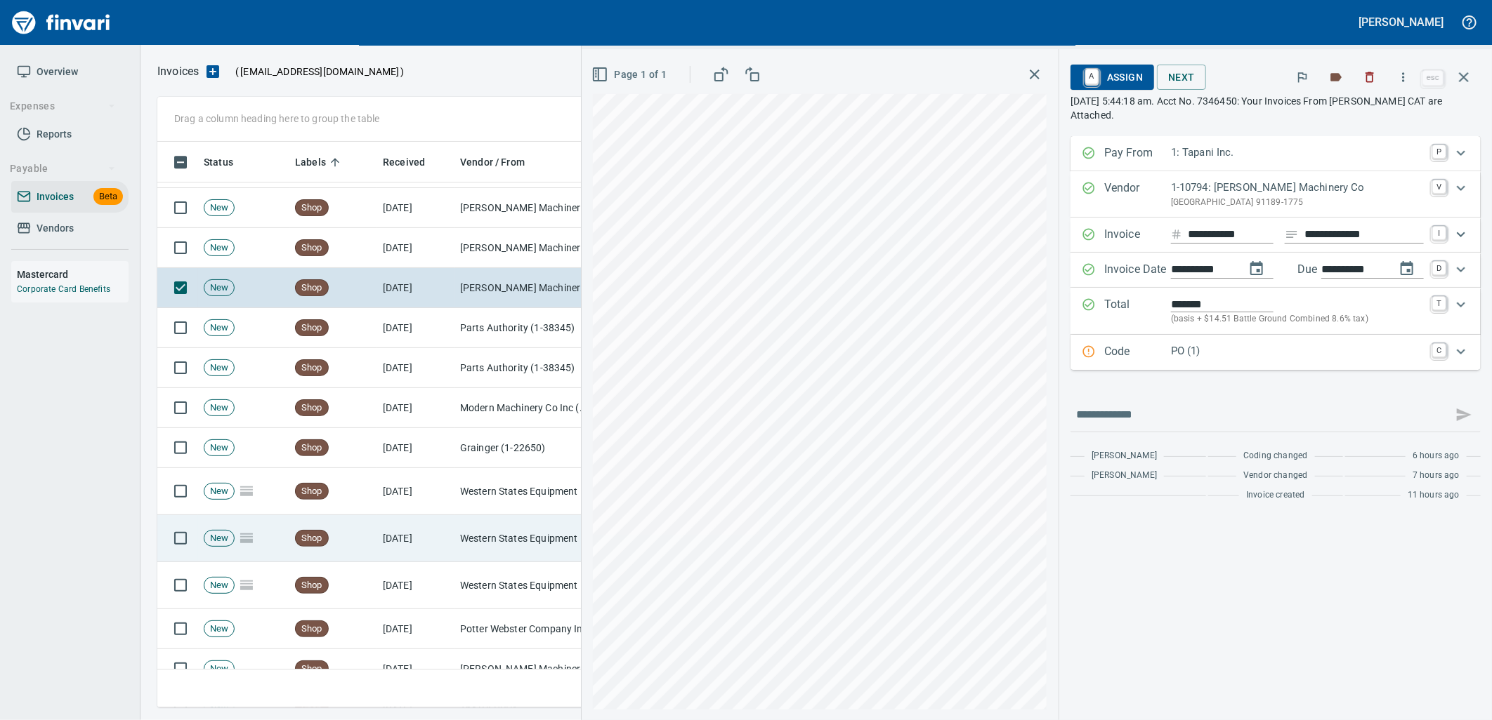
scroll to position [2510, 0]
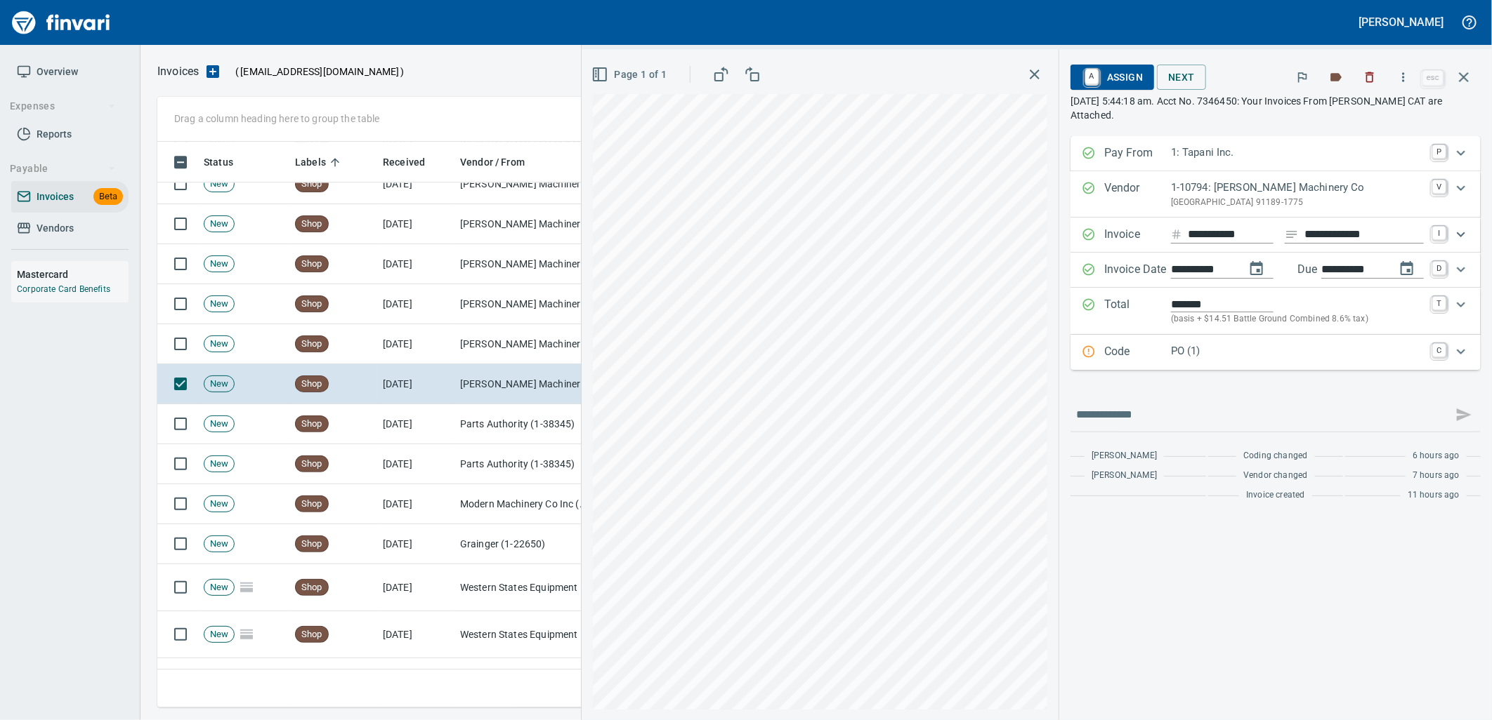
click at [1159, 348] on p "Code" at bounding box center [1137, 352] width 67 height 18
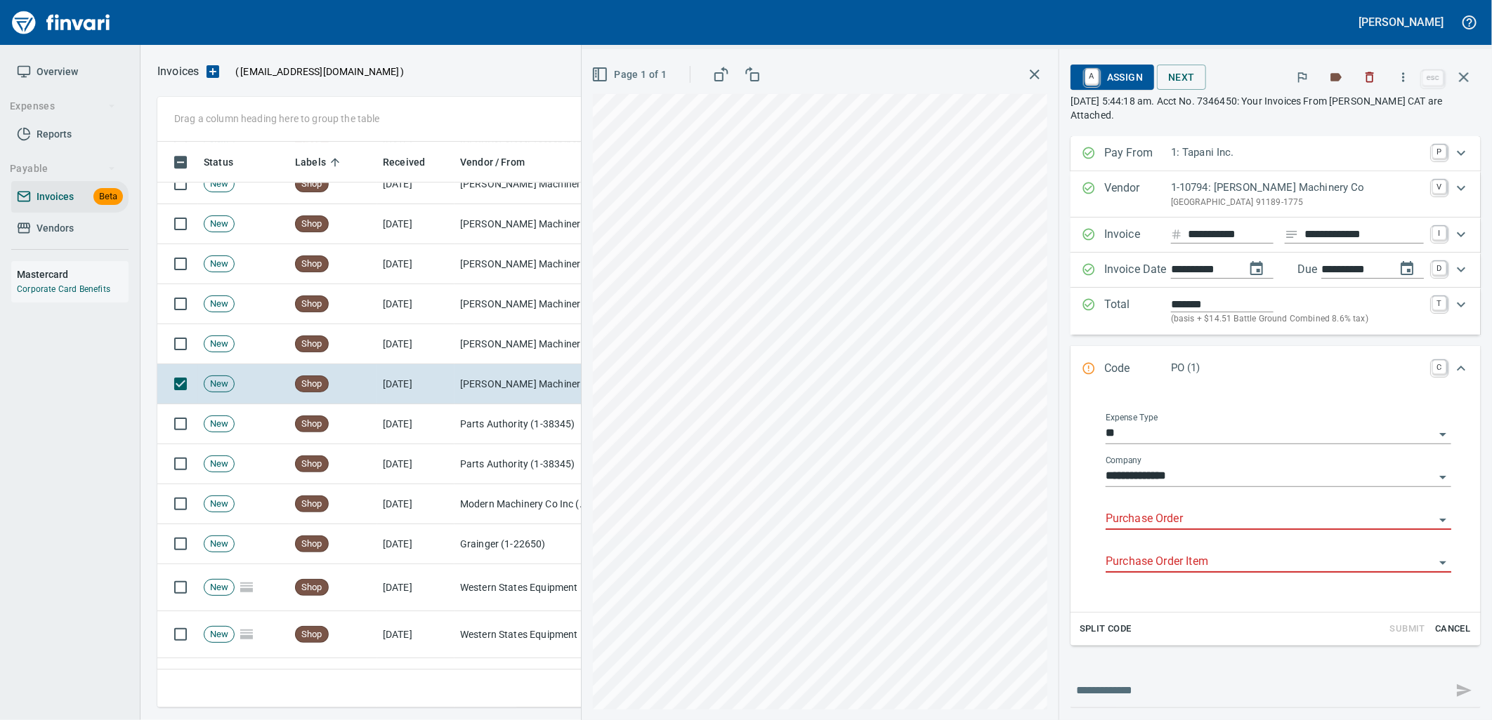
click at [1140, 525] on input "Purchase Order" at bounding box center [1269, 520] width 329 height 20
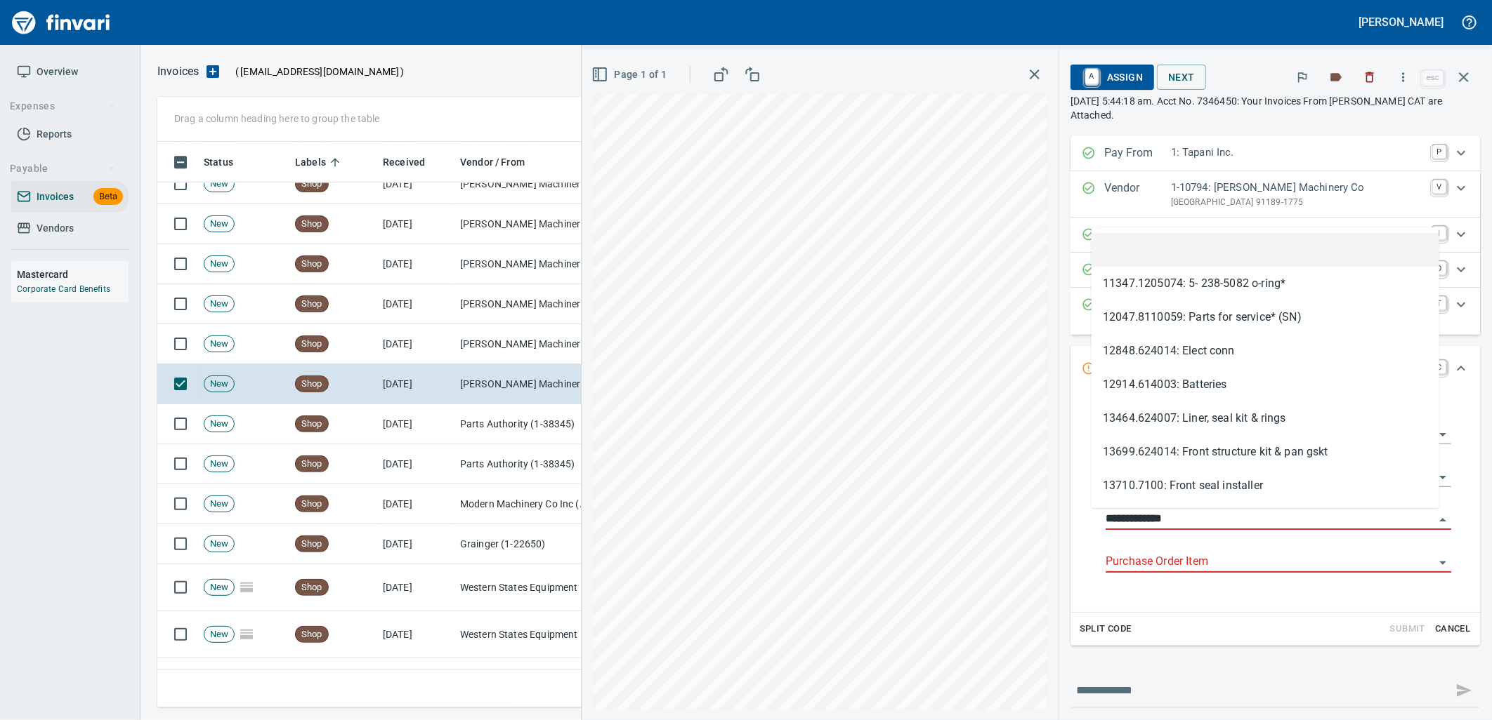
scroll to position [555, 1293]
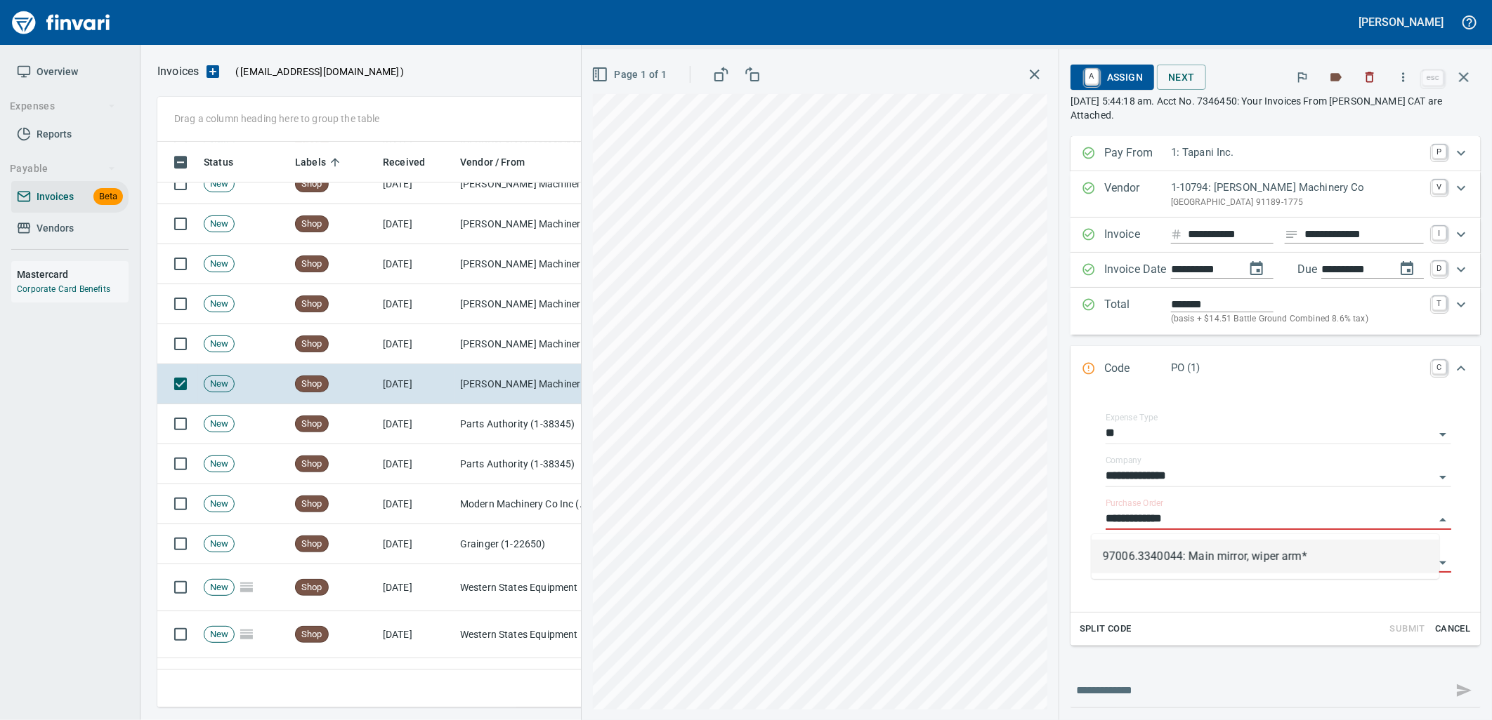
click at [1216, 572] on li "97006.3340044: Main mirror, wiper arm*" at bounding box center [1265, 557] width 348 height 34
type input "**********"
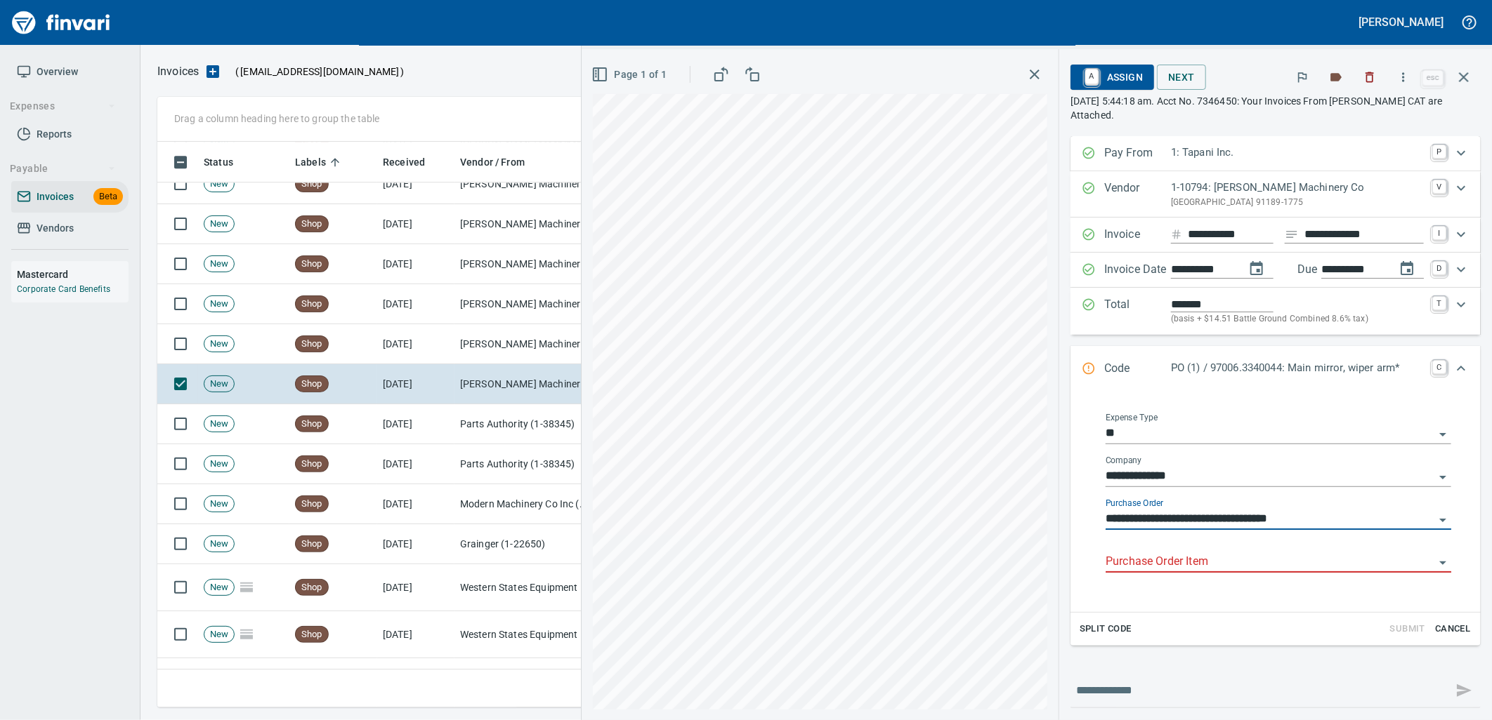
click at [1209, 569] on input "Purchase Order Item" at bounding box center [1269, 563] width 329 height 20
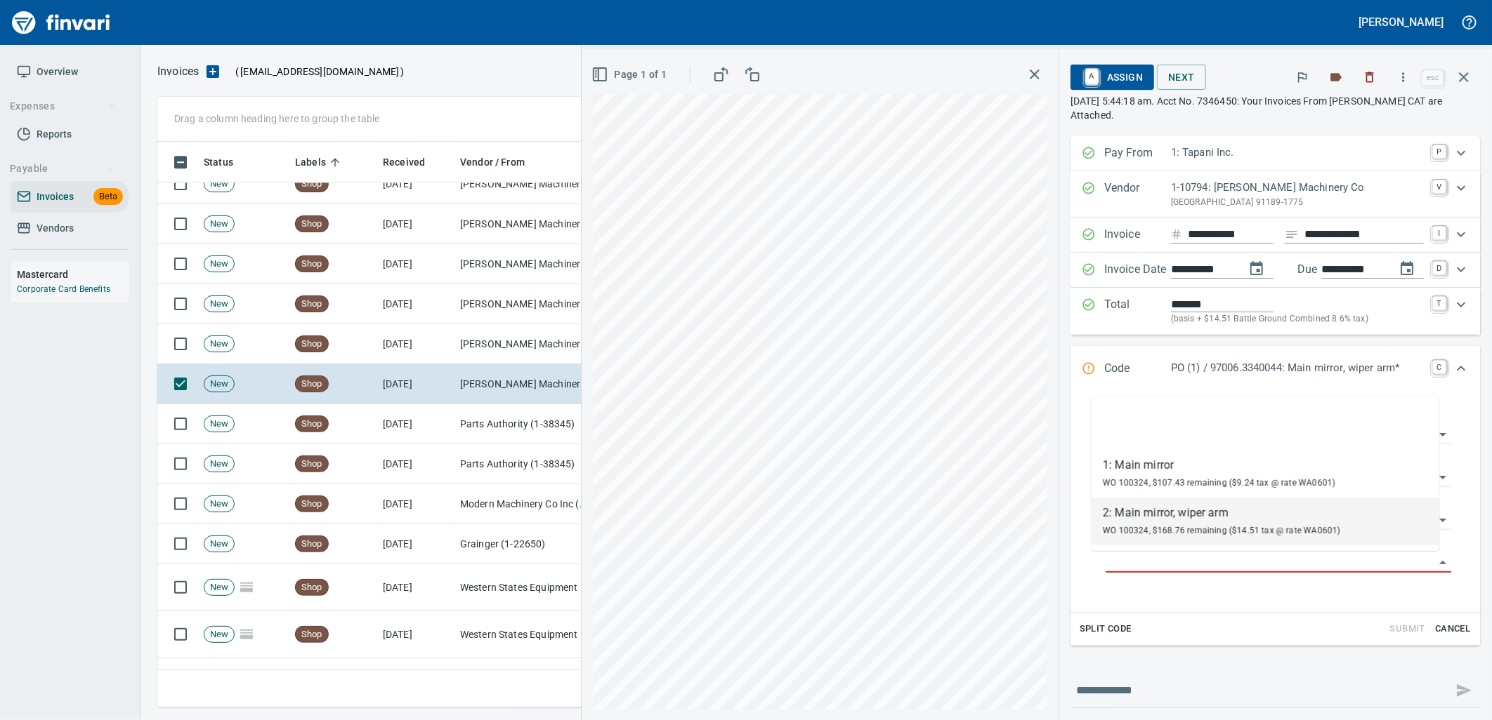
click at [1166, 531] on span "WO 100324, $168.76 remaining ($14.51 tax @ rate WA0601)" at bounding box center [1220, 531] width 237 height 10
type input "**********"
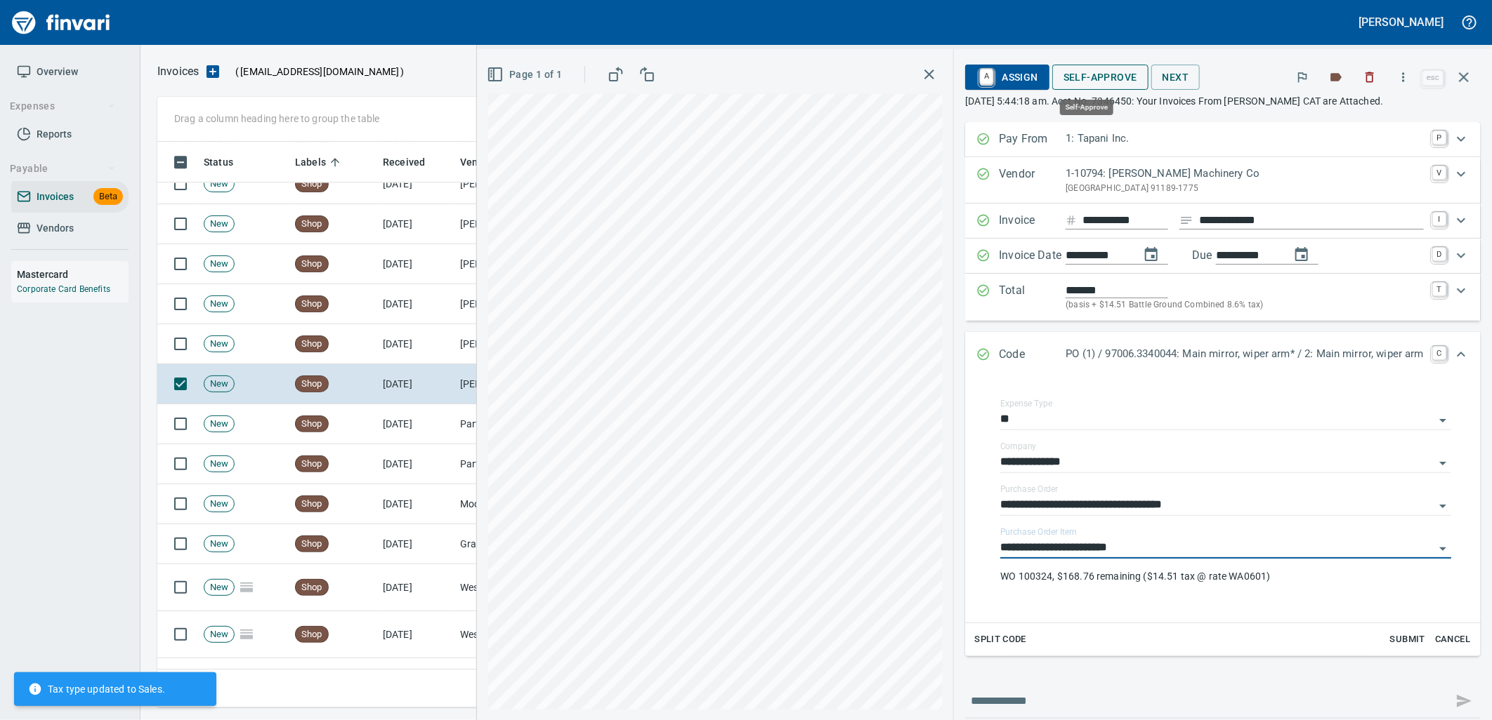
click at [1073, 79] on span "Self-Approve" at bounding box center [1100, 78] width 74 height 18
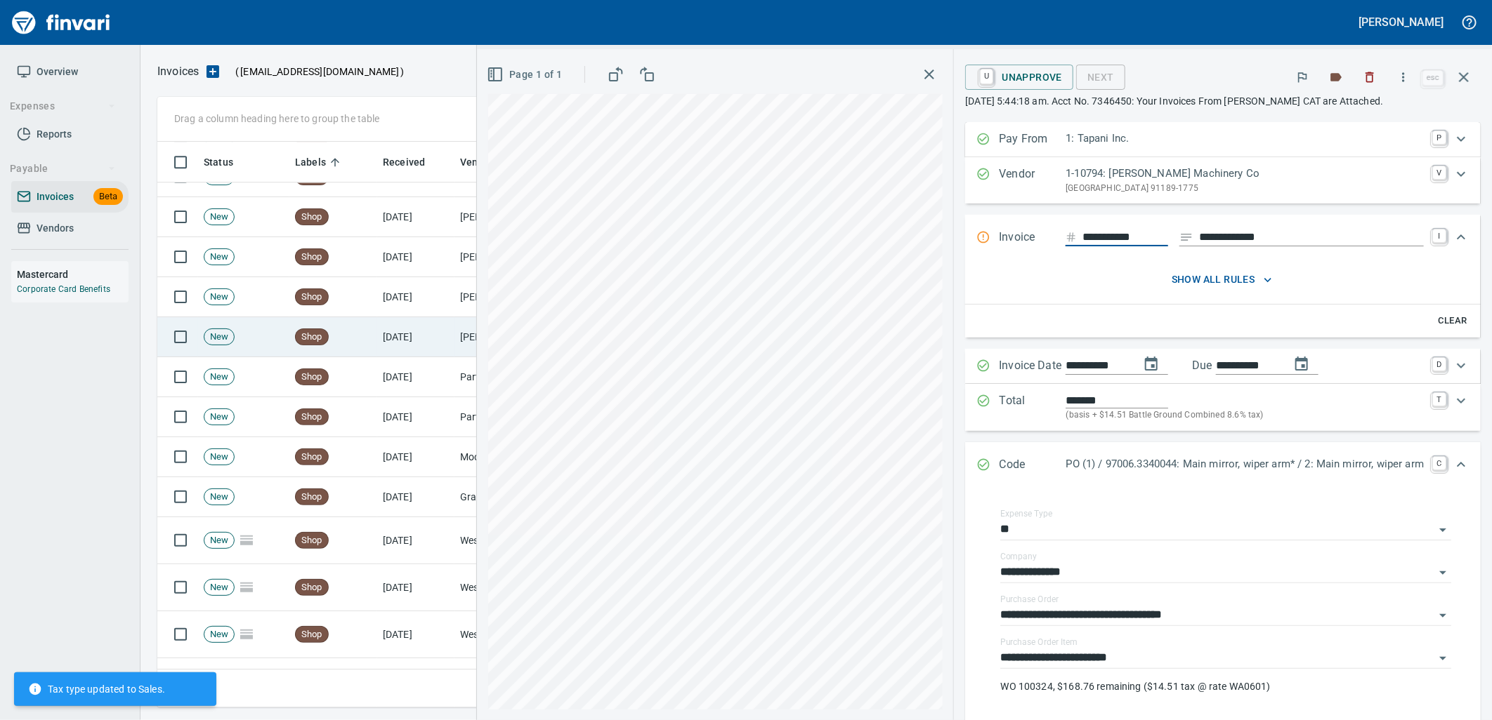
click at [373, 345] on td "Shop" at bounding box center [333, 337] width 88 height 40
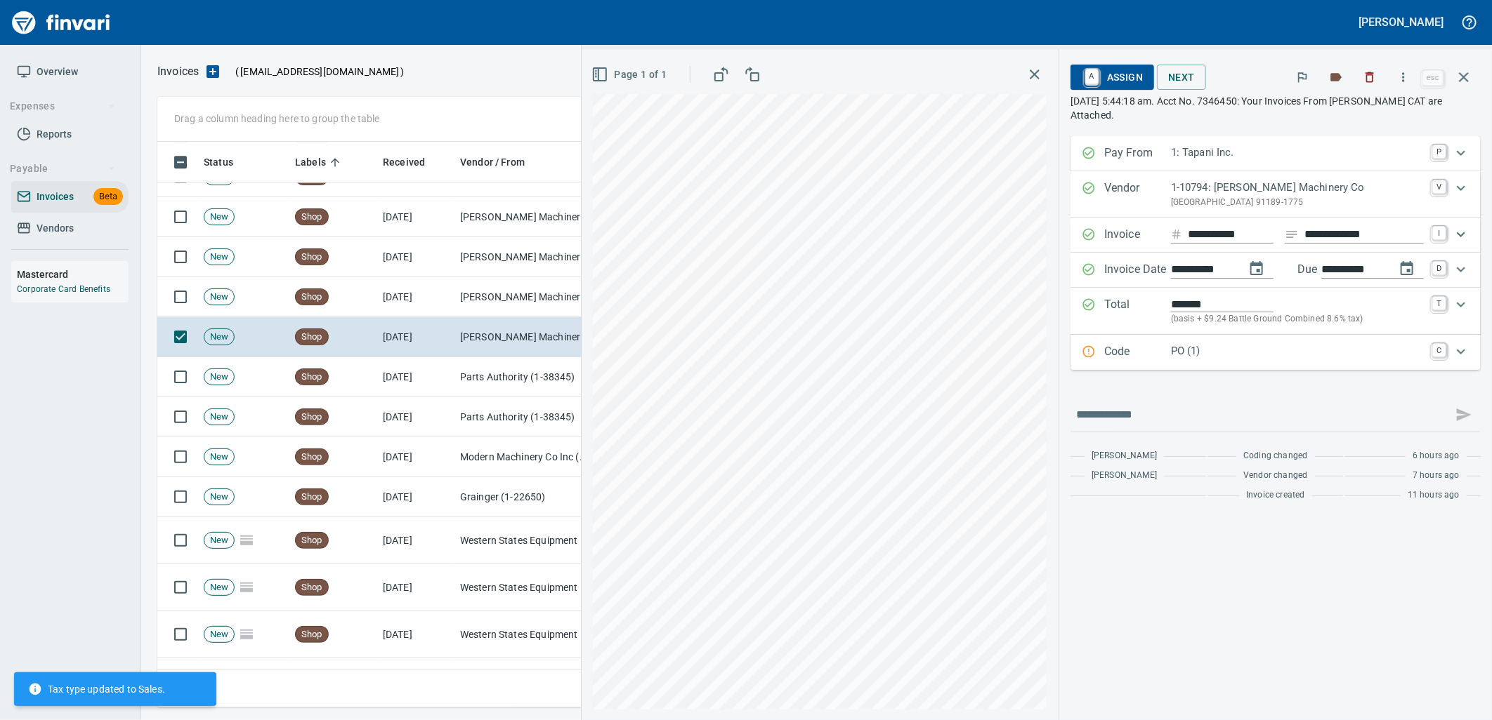
click at [1237, 358] on p "PO (1)" at bounding box center [1297, 351] width 253 height 16
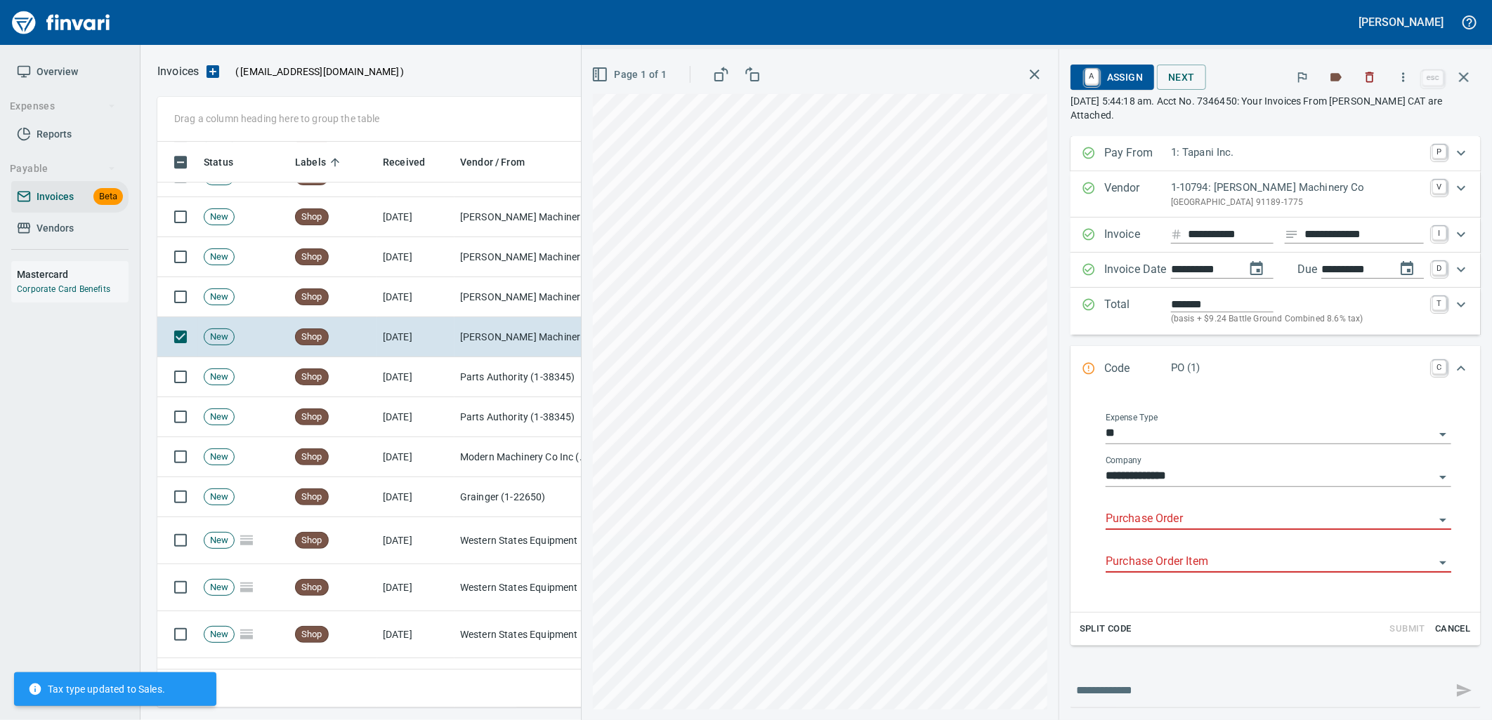
click at [1183, 522] on input "Purchase Order" at bounding box center [1269, 520] width 329 height 20
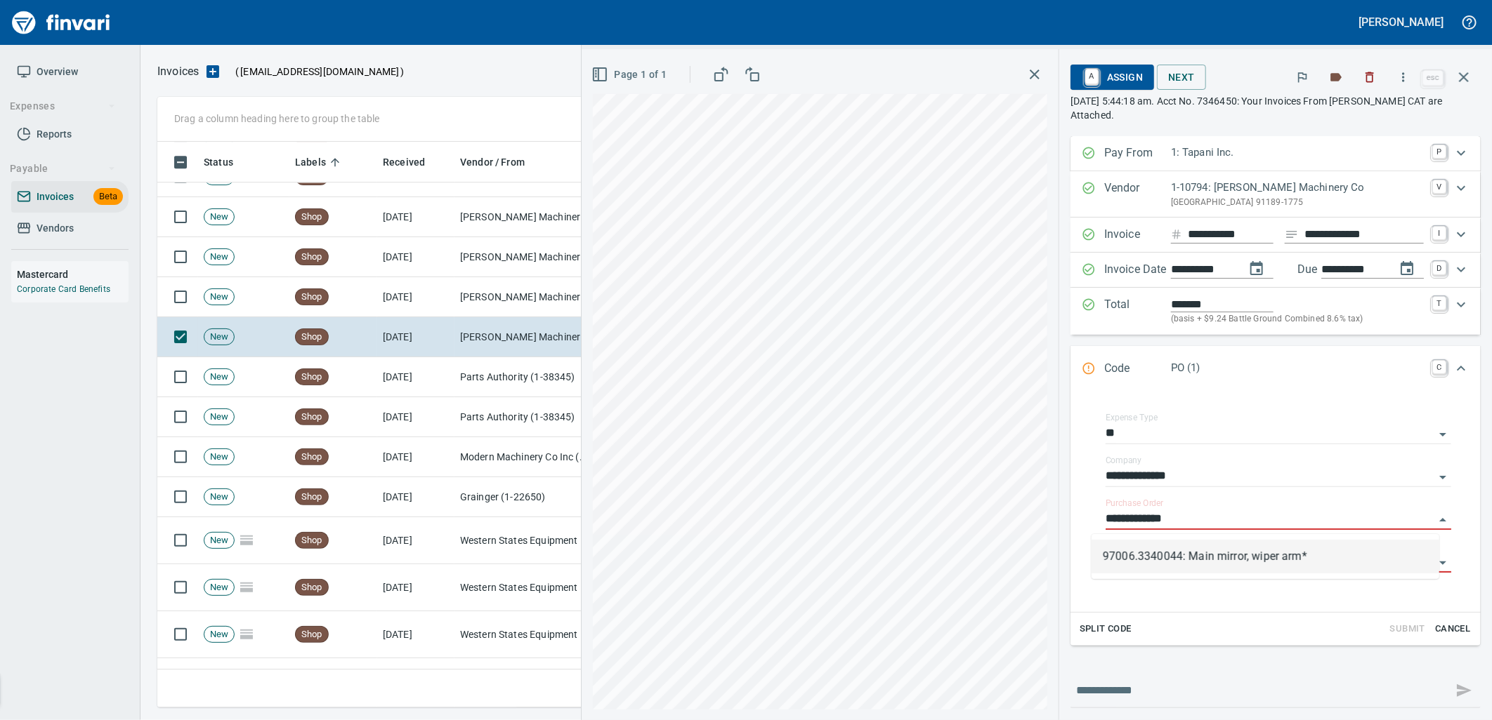
scroll to position [555, 1293]
click at [1159, 545] on li "97006.3340044: Main mirror, wiper arm*" at bounding box center [1265, 557] width 348 height 34
type input "**********"
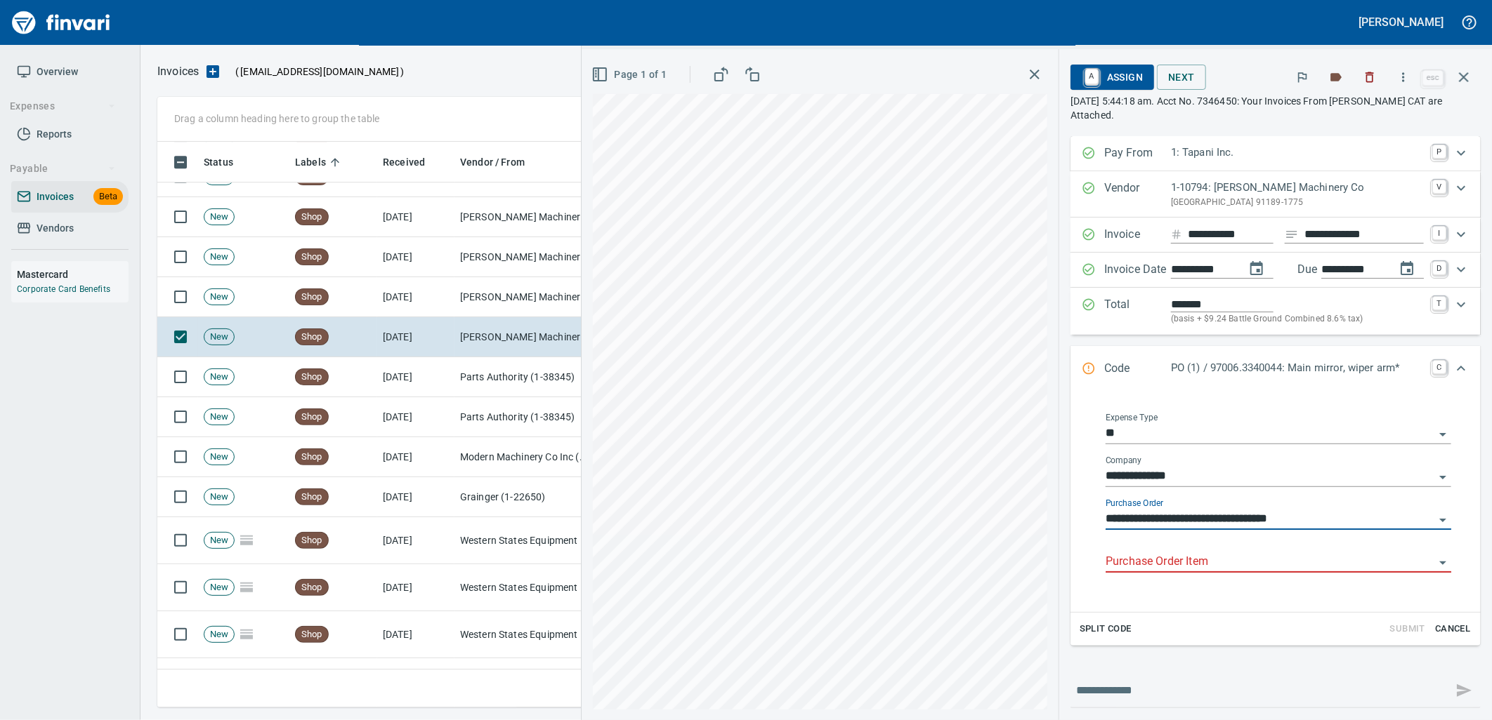
click at [1163, 564] on input "Purchase Order Item" at bounding box center [1269, 563] width 329 height 20
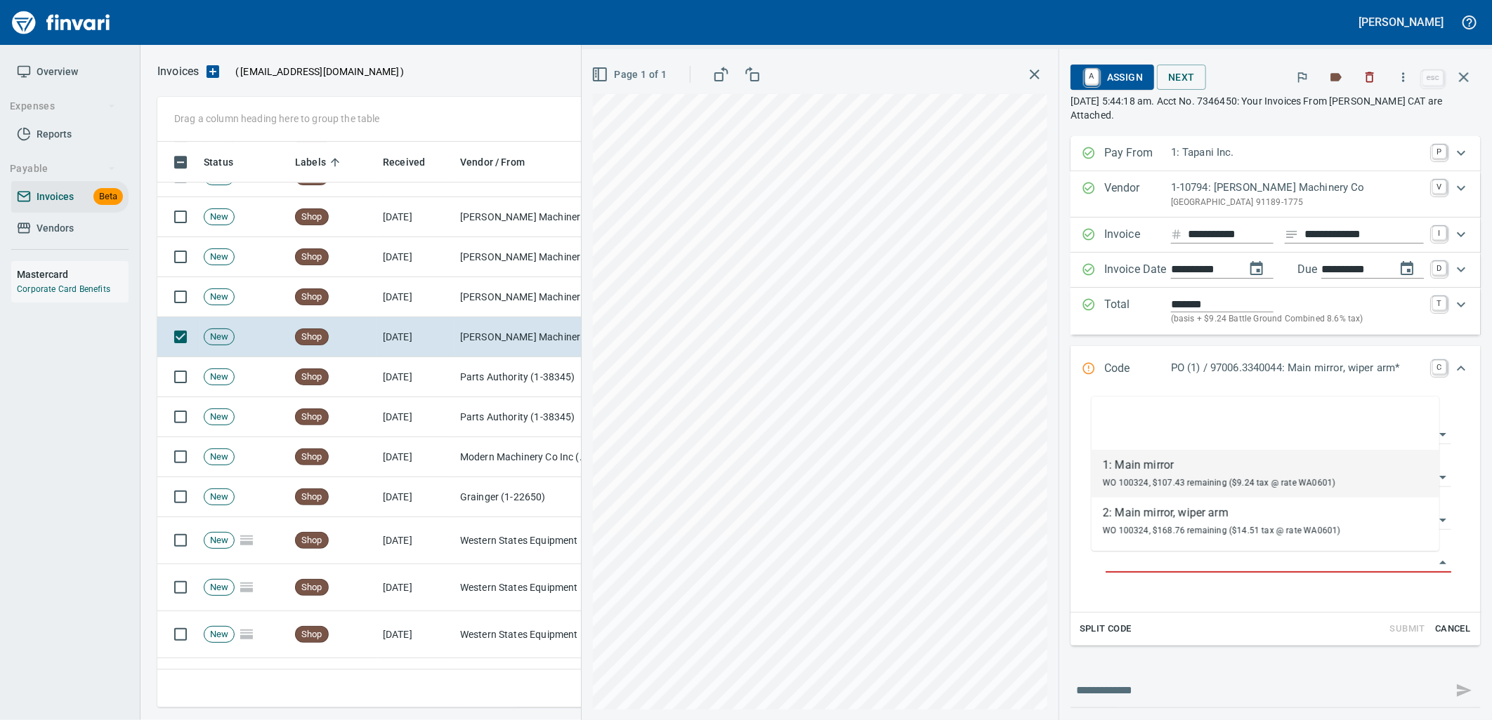
click at [1147, 485] on span "WO 100324, $107.43 remaining ($9.24 tax @ rate WA0601)" at bounding box center [1218, 483] width 232 height 10
type input "**********"
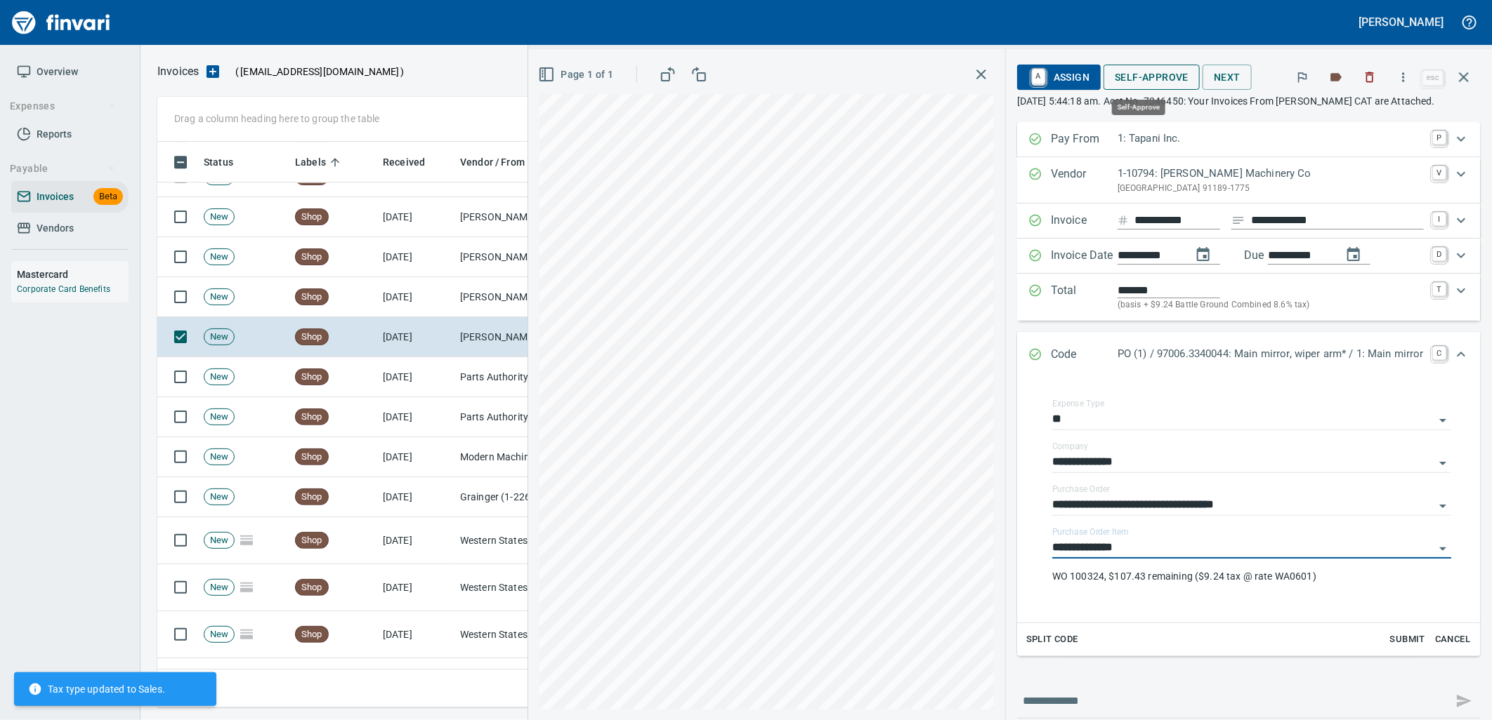
click at [1140, 79] on span "Self-Approve" at bounding box center [1151, 78] width 74 height 18
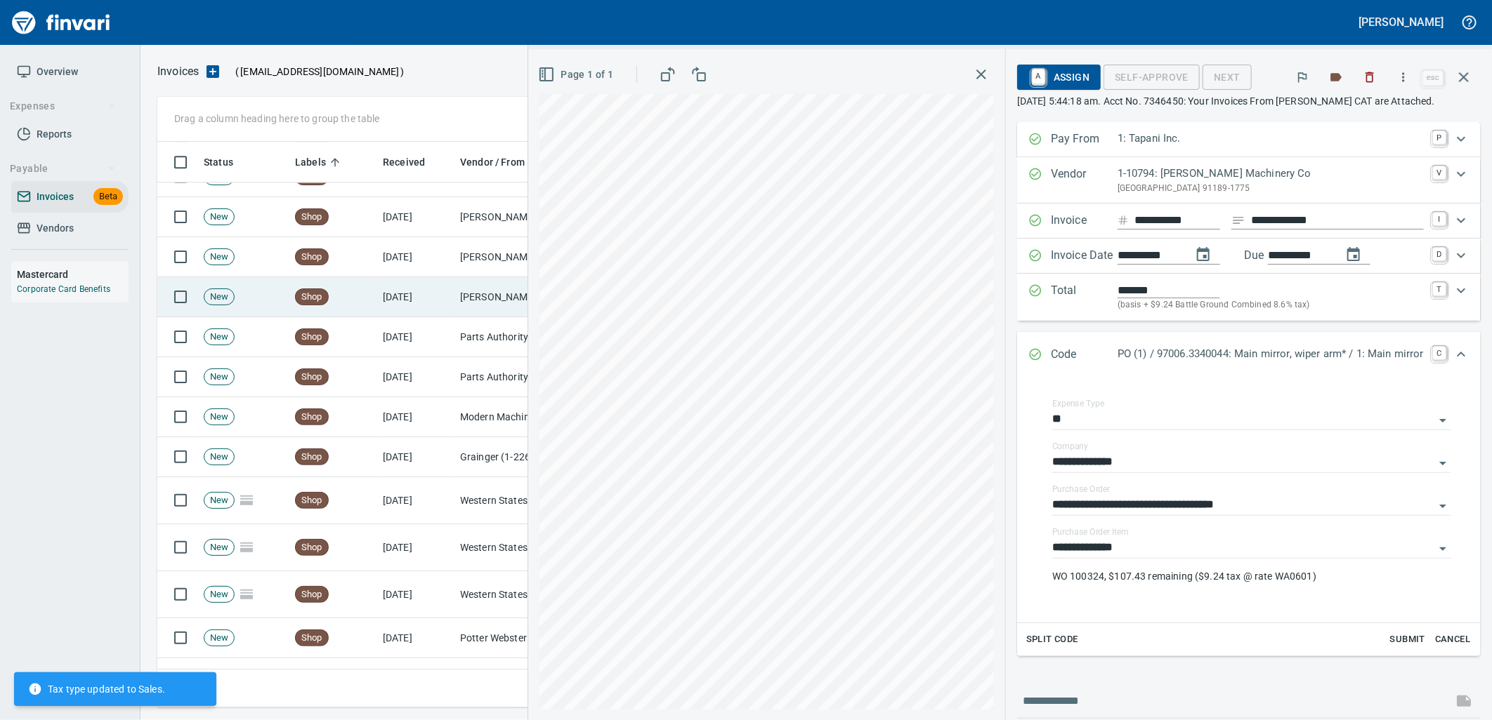
click at [410, 294] on td "[DATE]" at bounding box center [415, 297] width 77 height 40
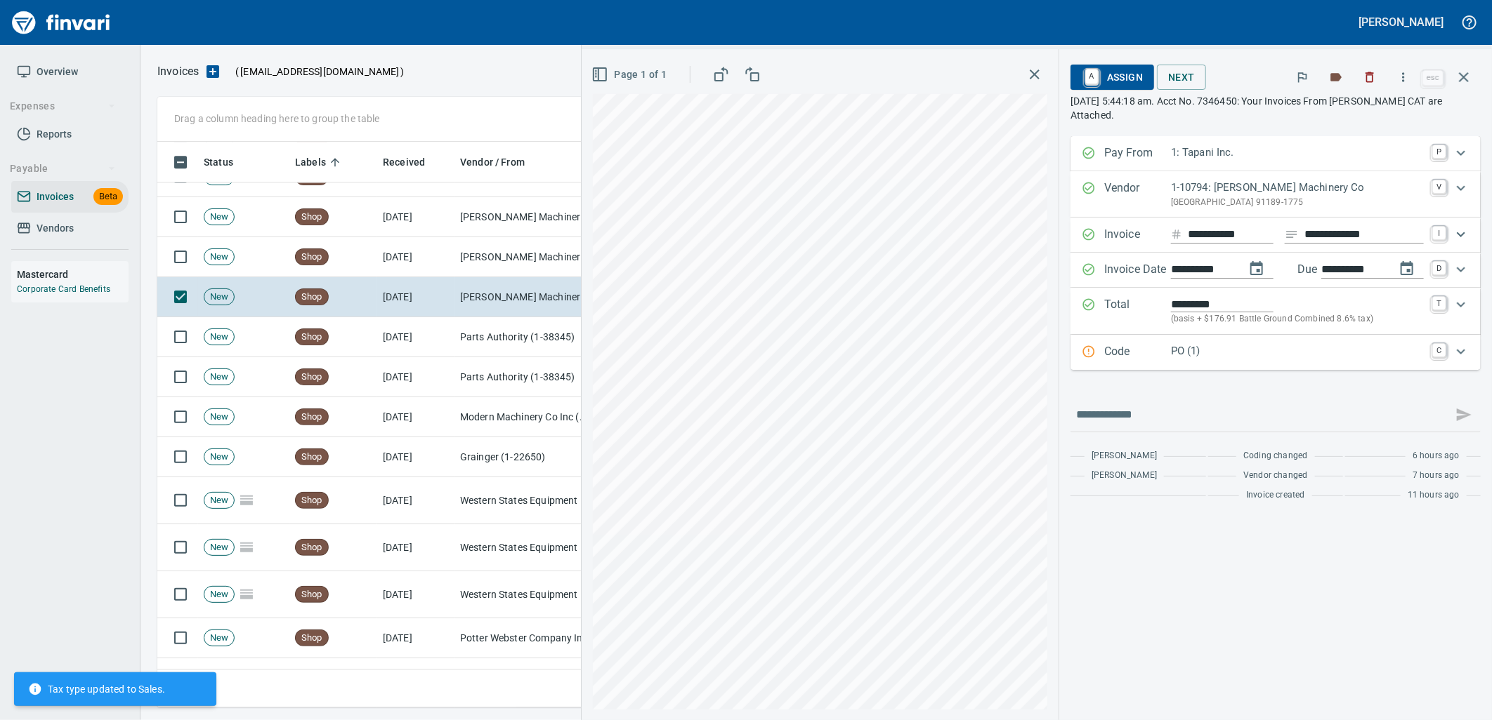
click at [1223, 356] on p "PO (1)" at bounding box center [1297, 351] width 253 height 16
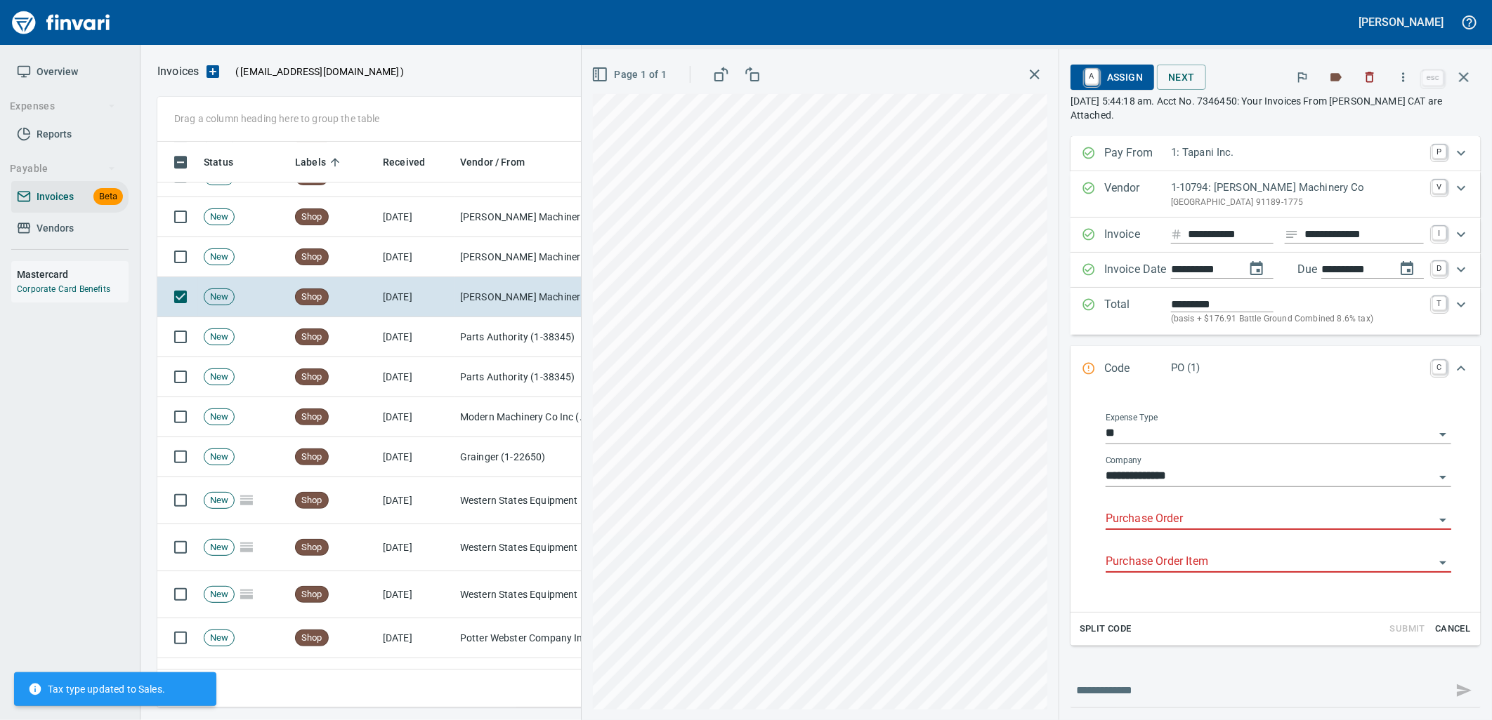
click at [1150, 520] on input "Purchase Order" at bounding box center [1269, 520] width 329 height 20
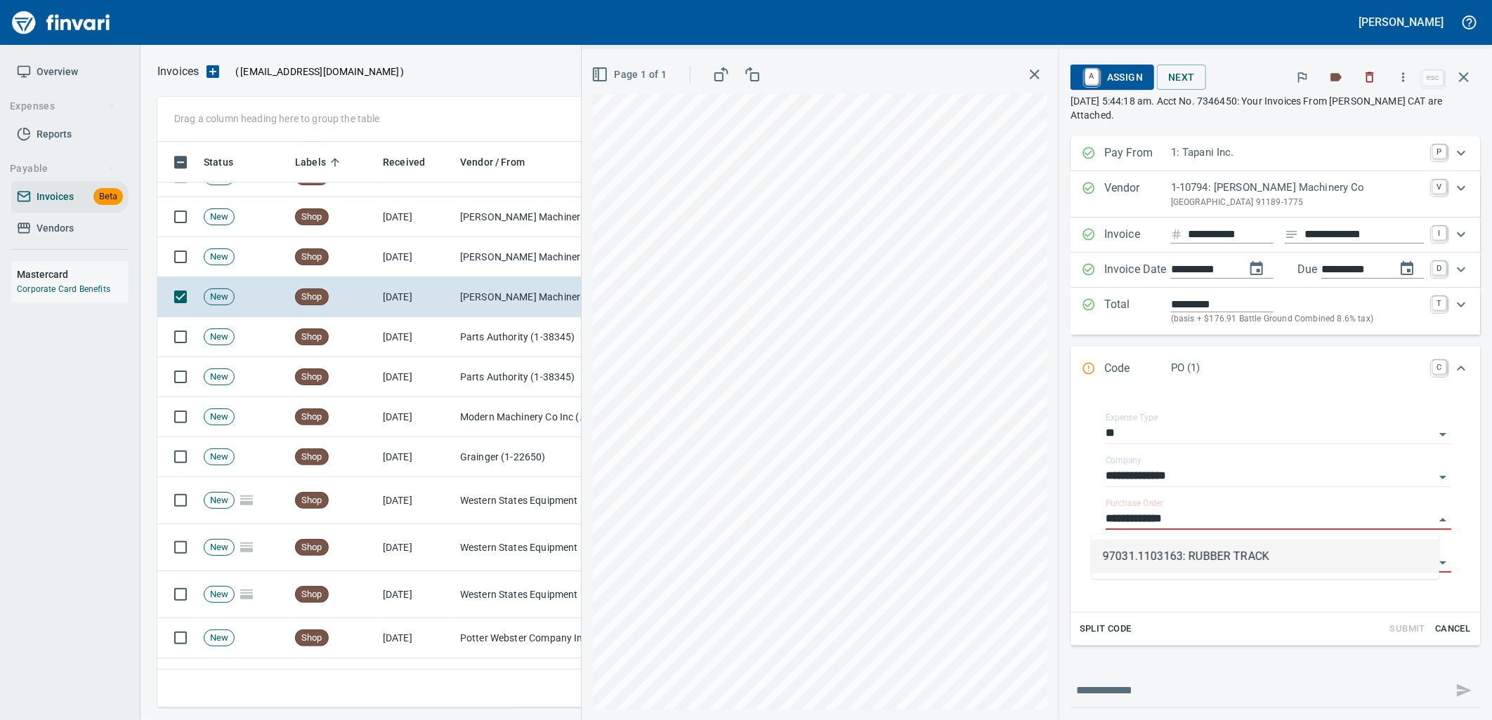
click at [1224, 559] on li "97031.1103163: RUBBER TRACK" at bounding box center [1265, 557] width 348 height 34
type input "**********"
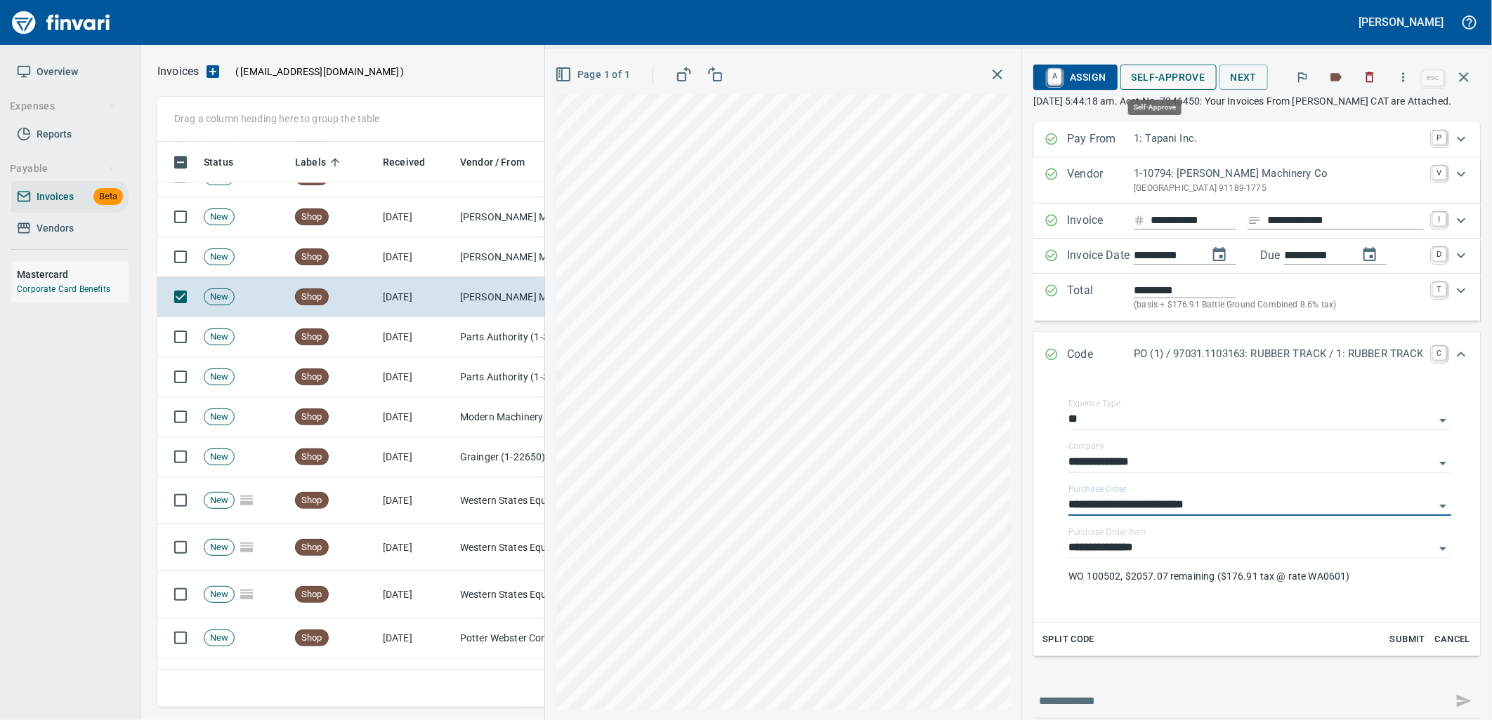
click at [1166, 74] on span "Self-Approve" at bounding box center [1168, 78] width 74 height 18
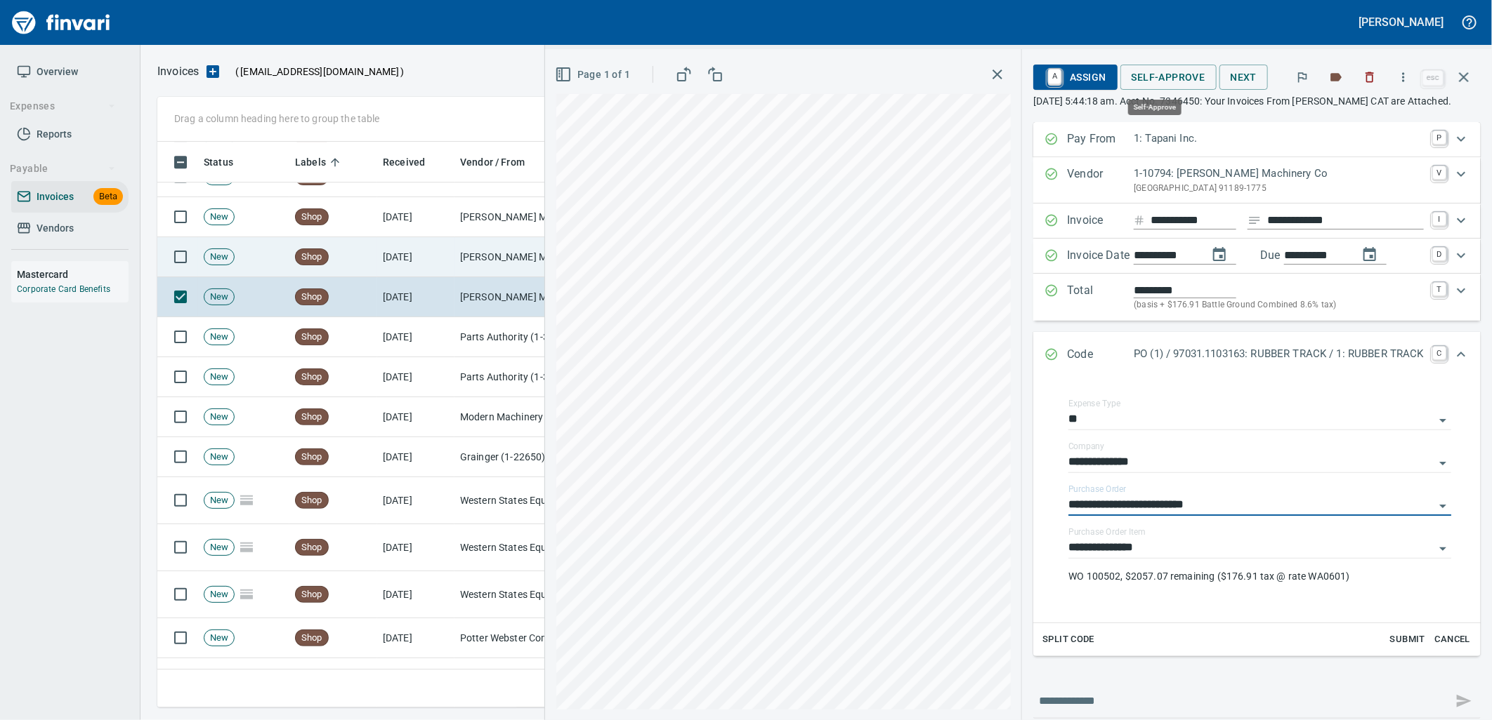
click at [482, 251] on td "[PERSON_NAME] Machinery Co (1-10794)" at bounding box center [524, 257] width 140 height 40
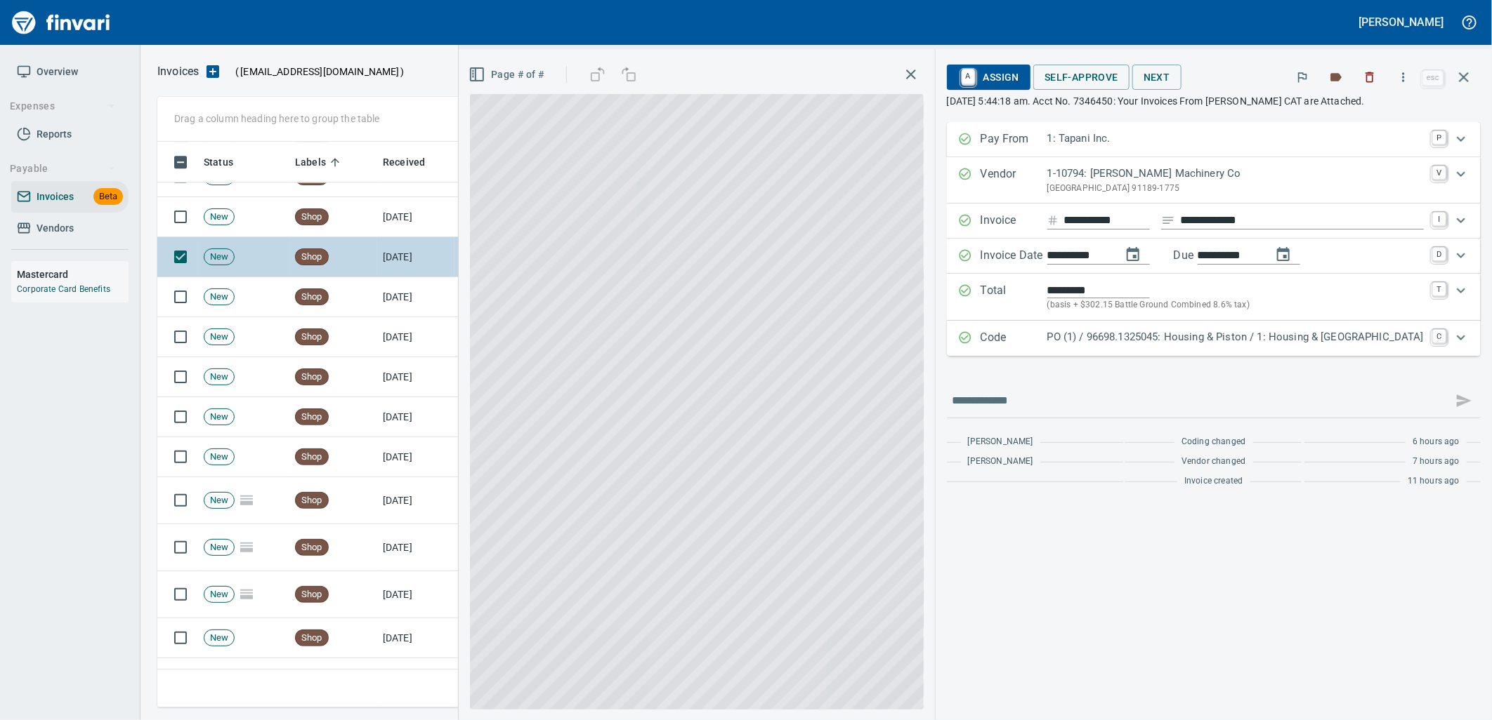
scroll to position [555, 1293]
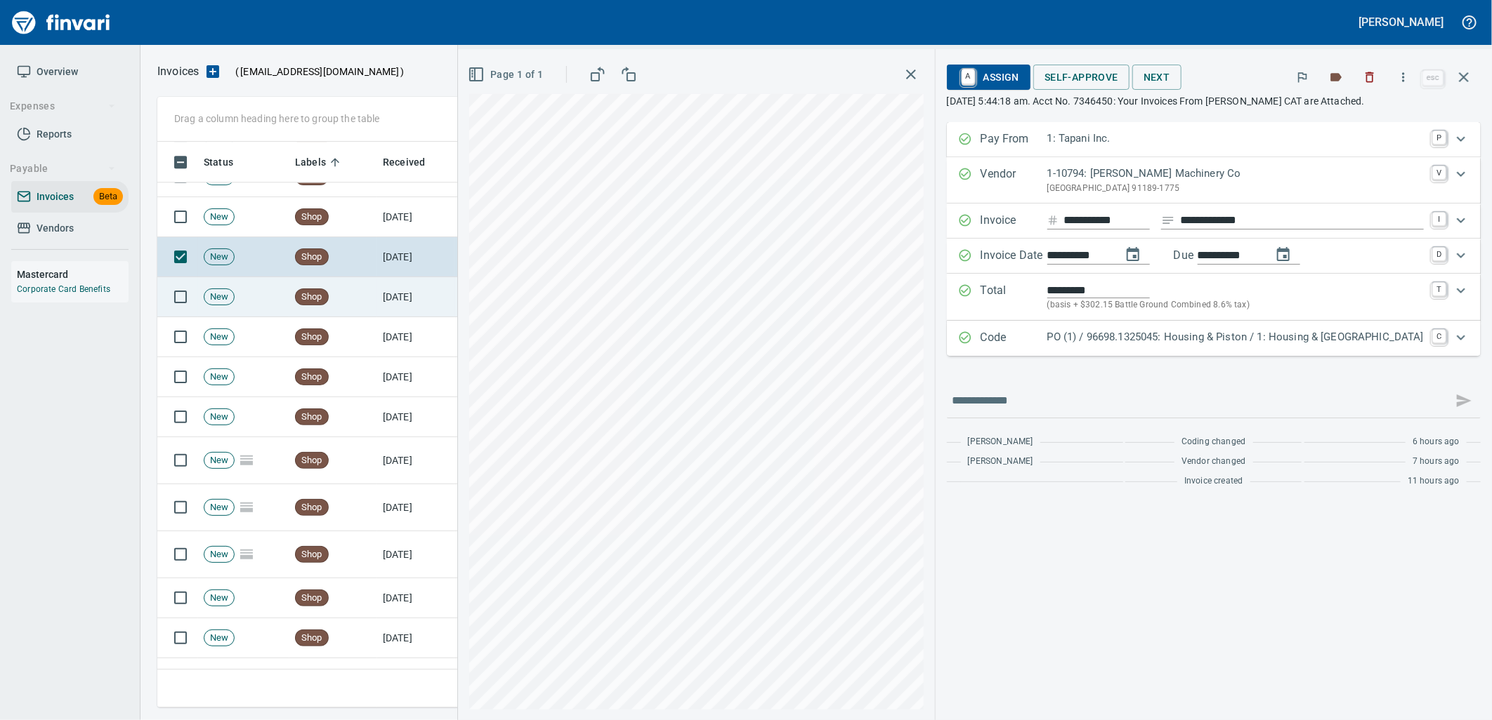
click at [372, 299] on td "Shop" at bounding box center [333, 297] width 88 height 40
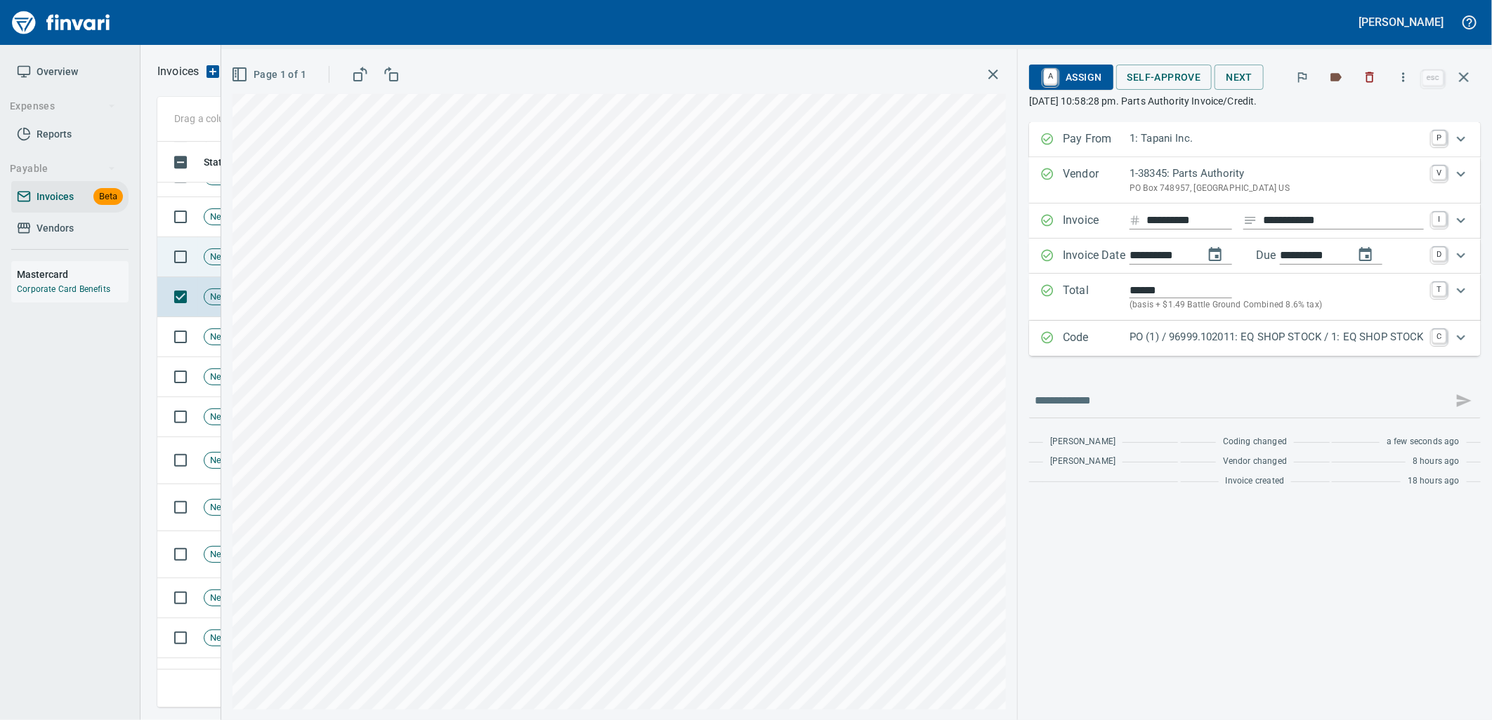
click at [213, 260] on span "New" at bounding box center [218, 257] width 29 height 13
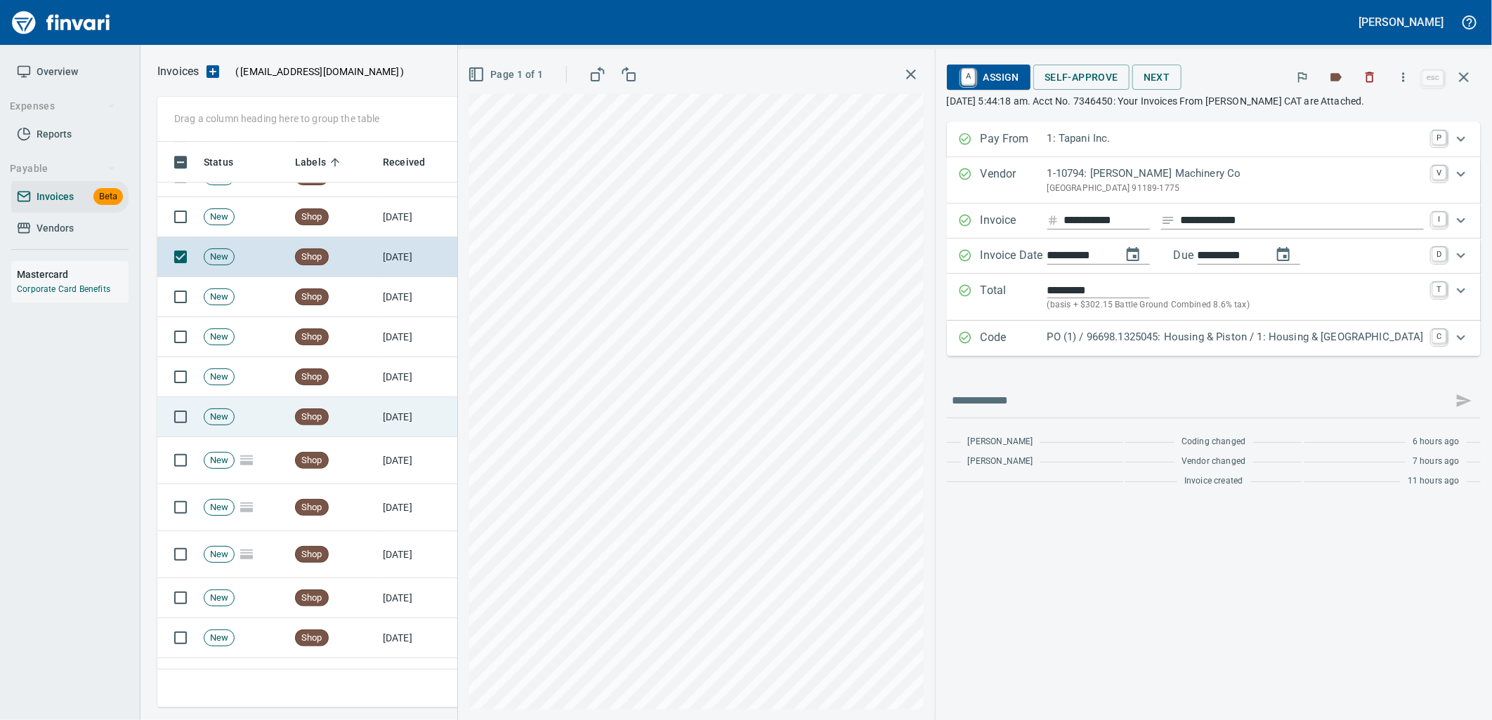
scroll to position [2432, 0]
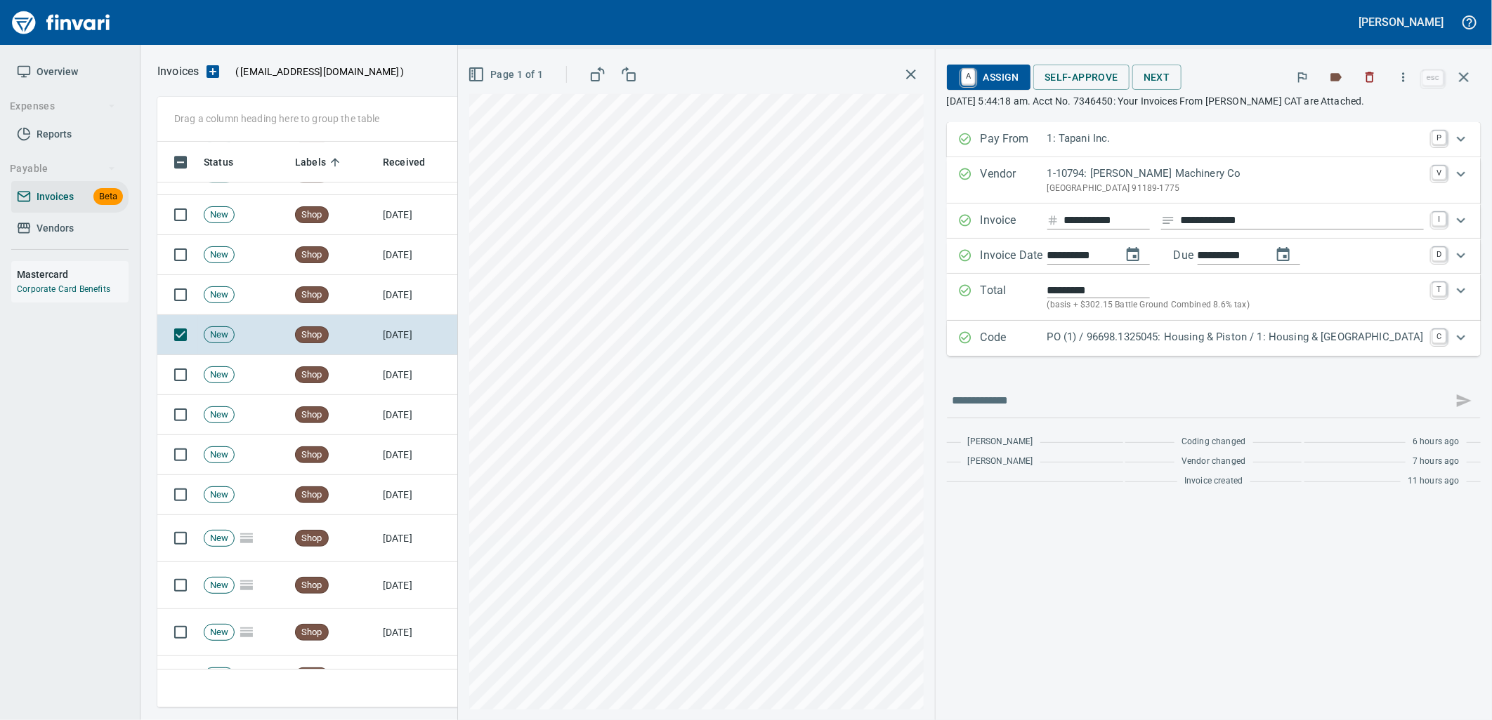
click at [1249, 343] on p "PO (1) / 96698.1325045: Housing & Piston / 1: Housing & Piston" at bounding box center [1235, 337] width 376 height 16
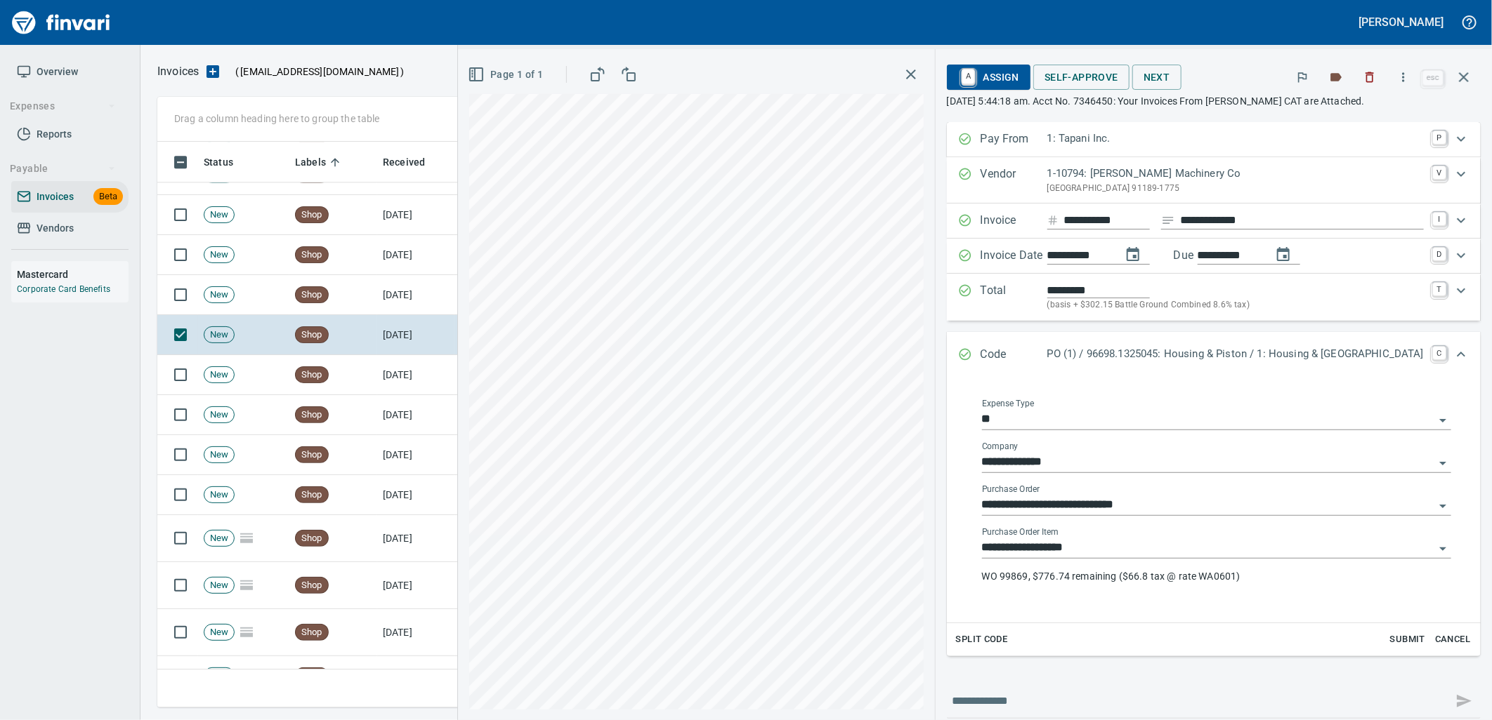
click at [1198, 557] on input "**********" at bounding box center [1208, 549] width 452 height 20
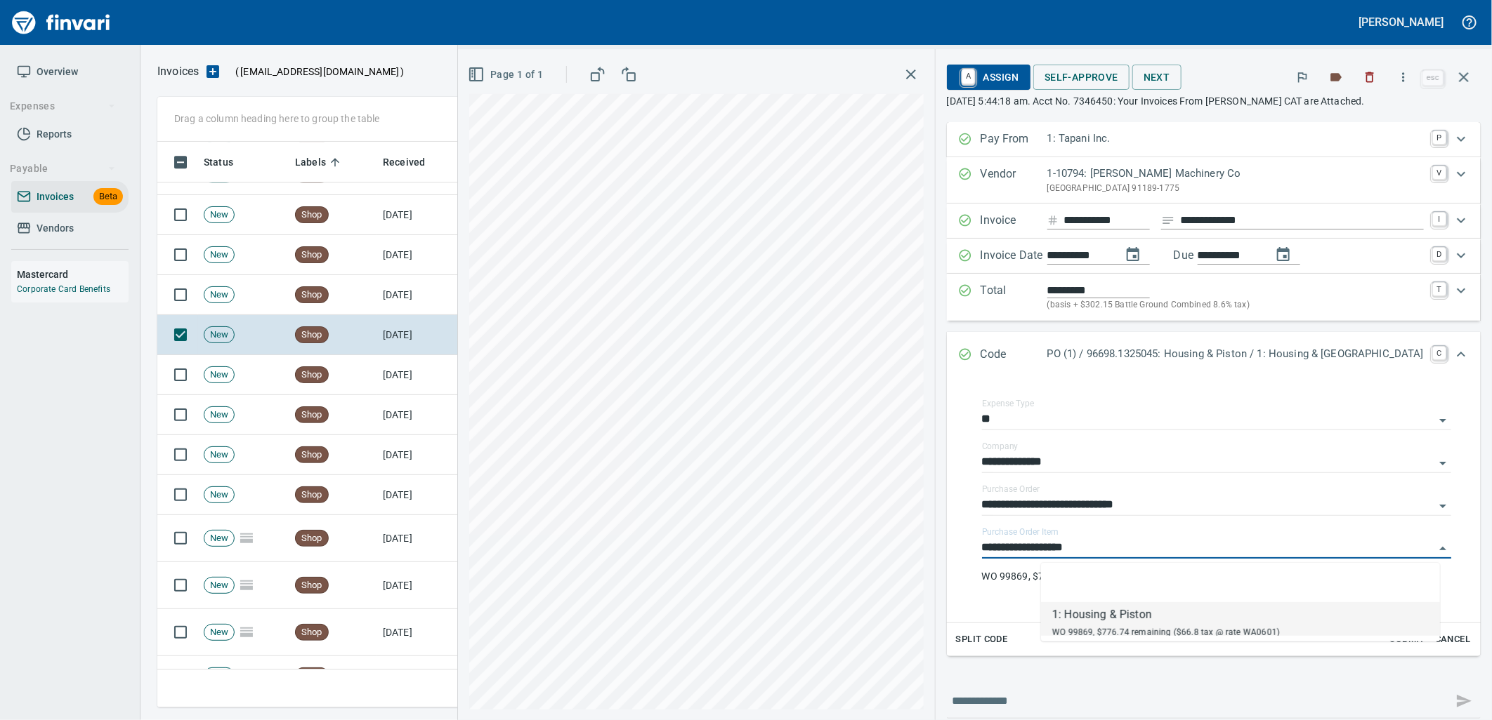
scroll to position [555, 1293]
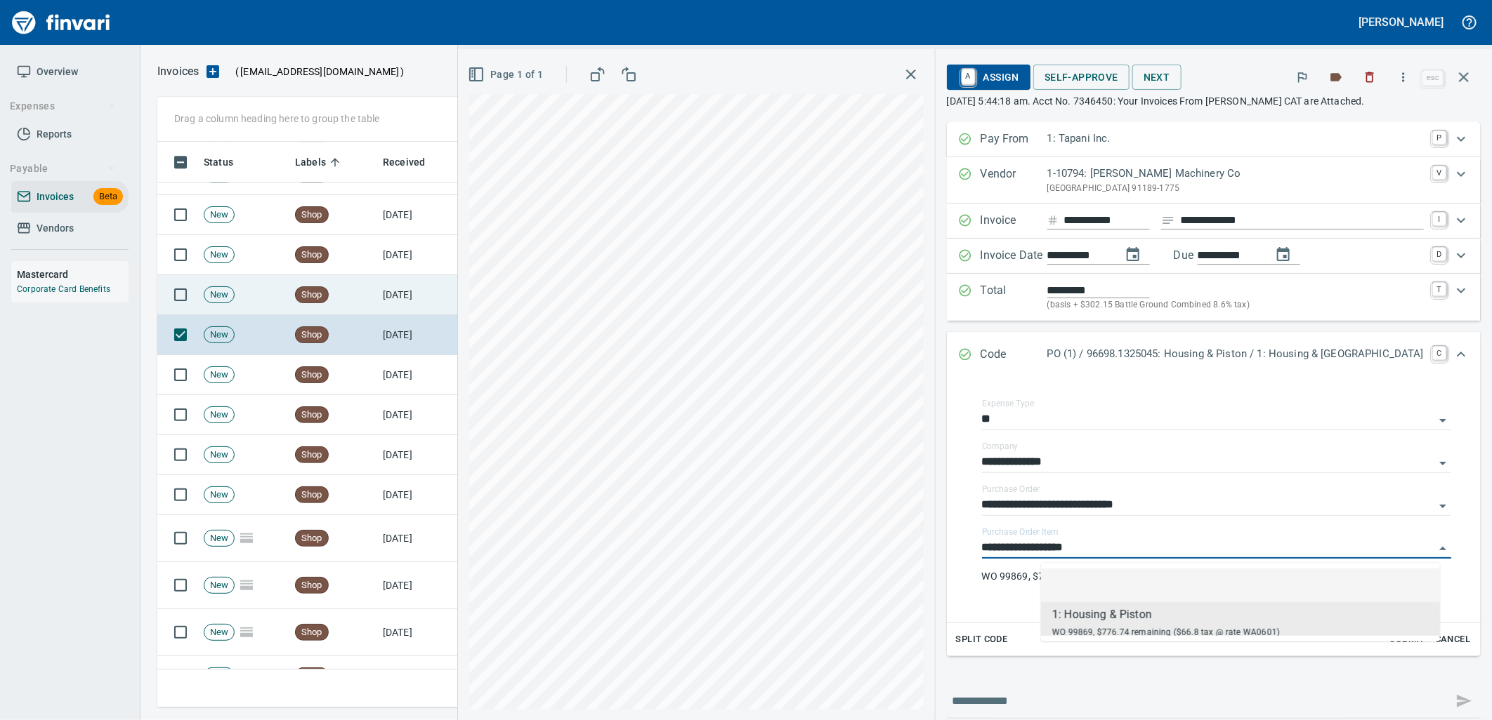
click at [348, 279] on td "Shop" at bounding box center [333, 295] width 88 height 40
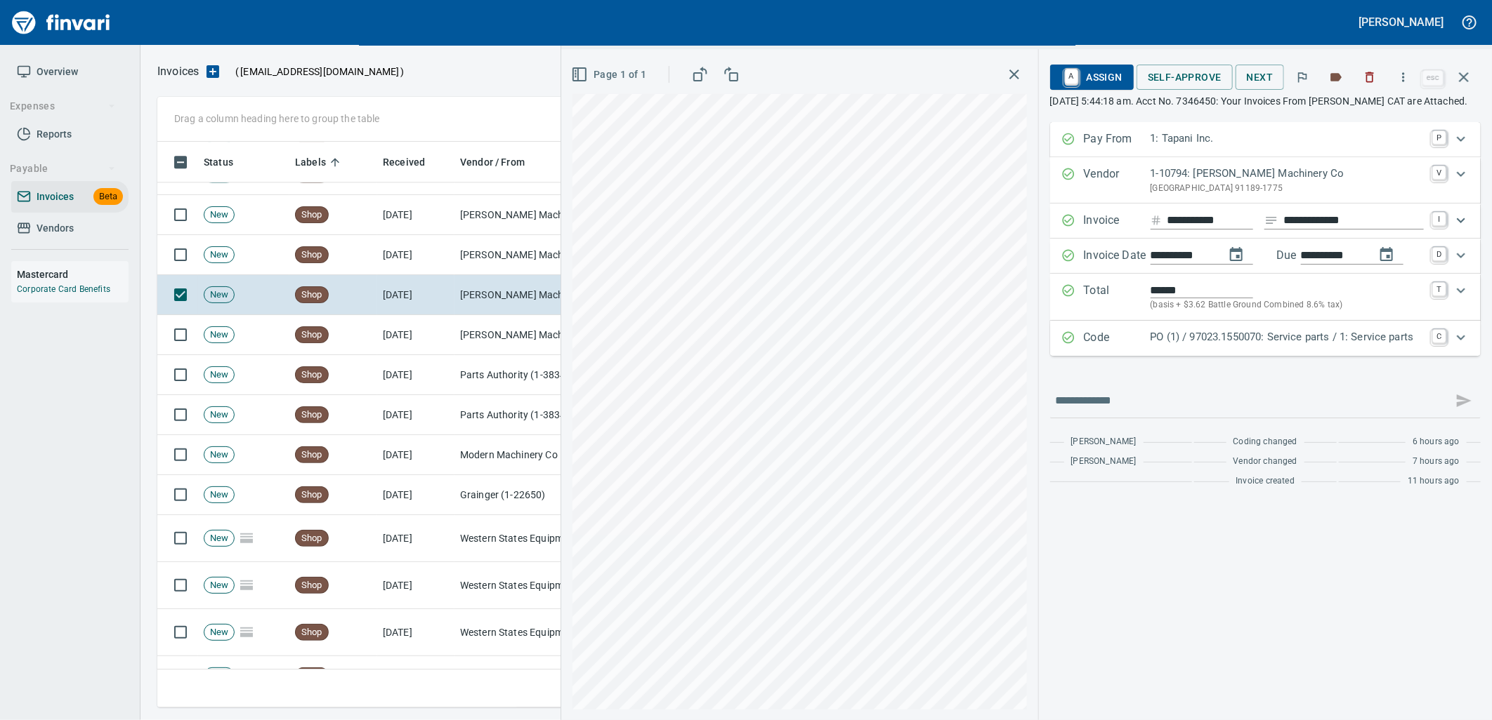
click at [1223, 345] on p "PO (1) / 97023.1550070: Service parts / 1: Service parts" at bounding box center [1286, 337] width 273 height 16
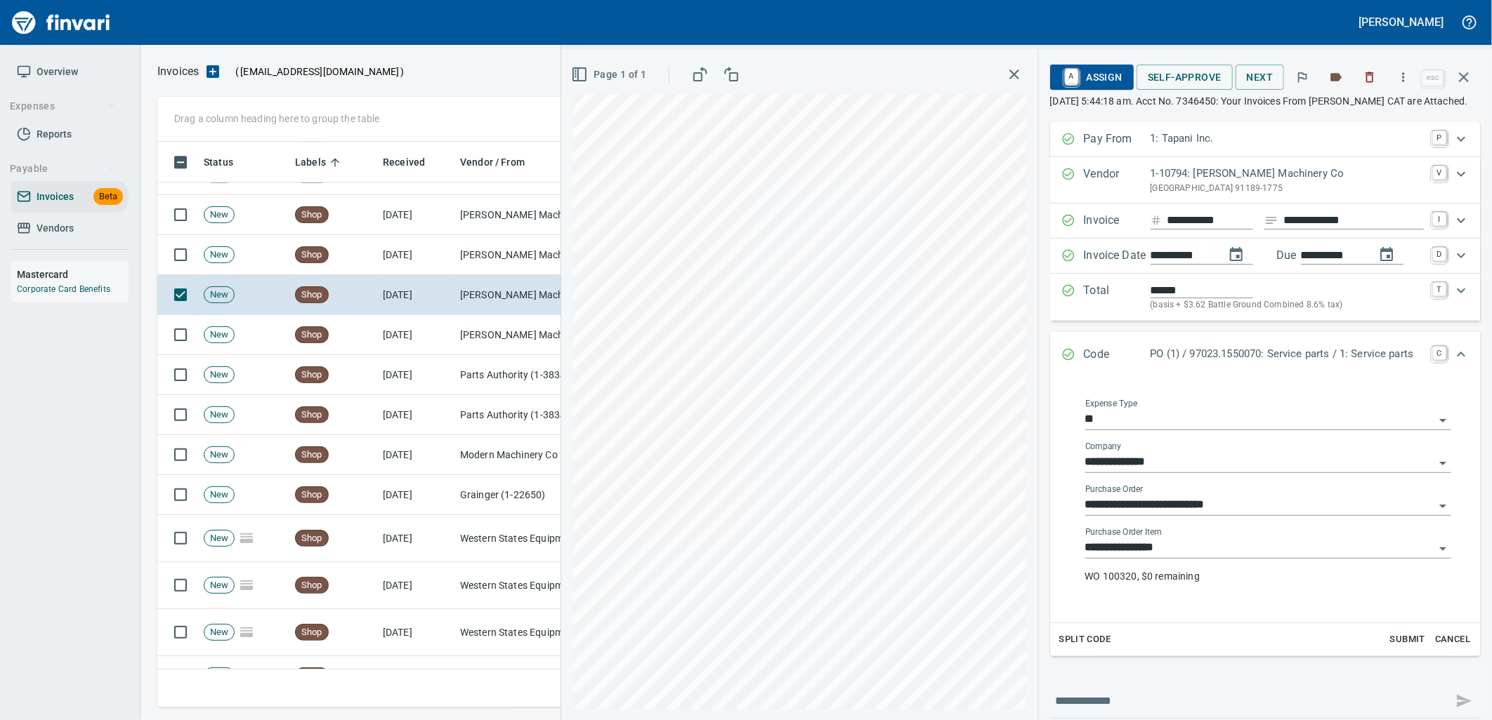
click at [1202, 558] on input "**********" at bounding box center [1259, 549] width 349 height 20
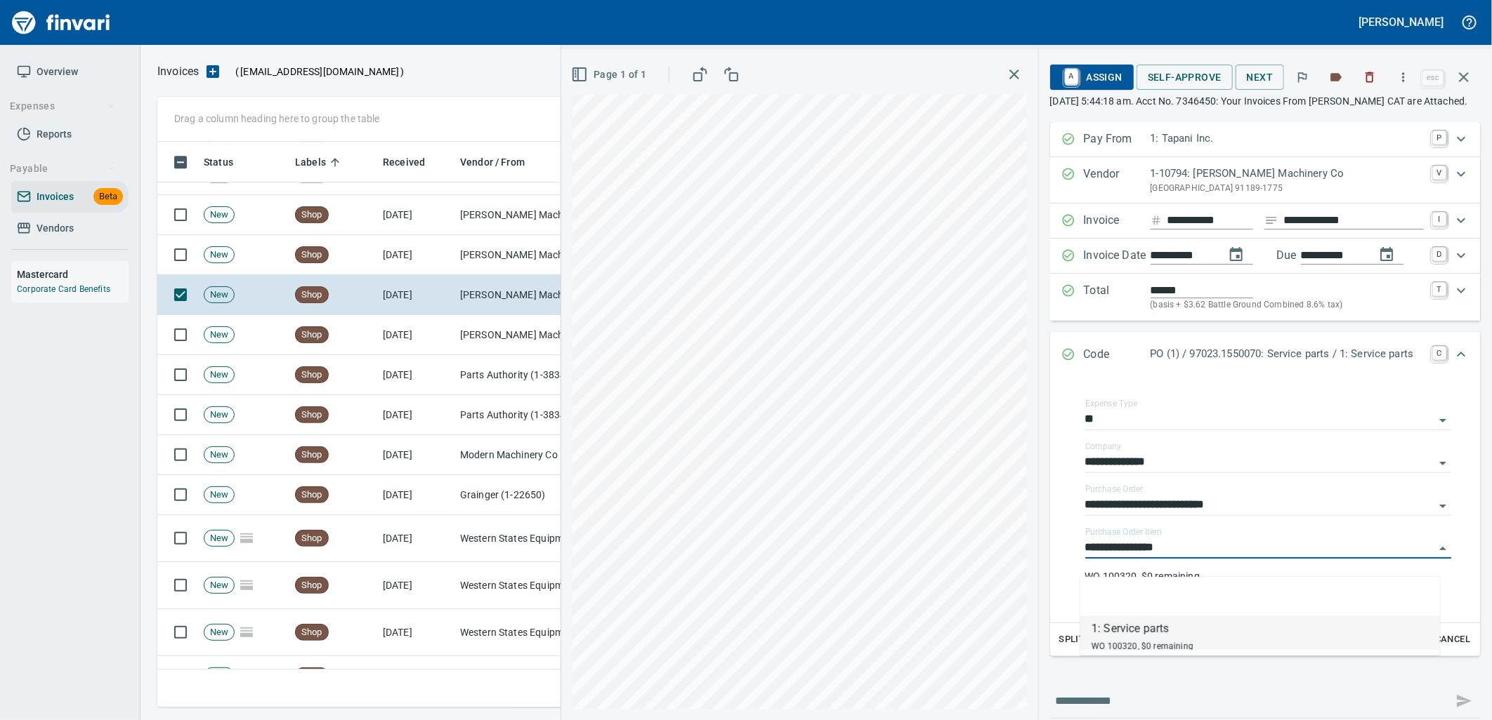
scroll to position [555, 1293]
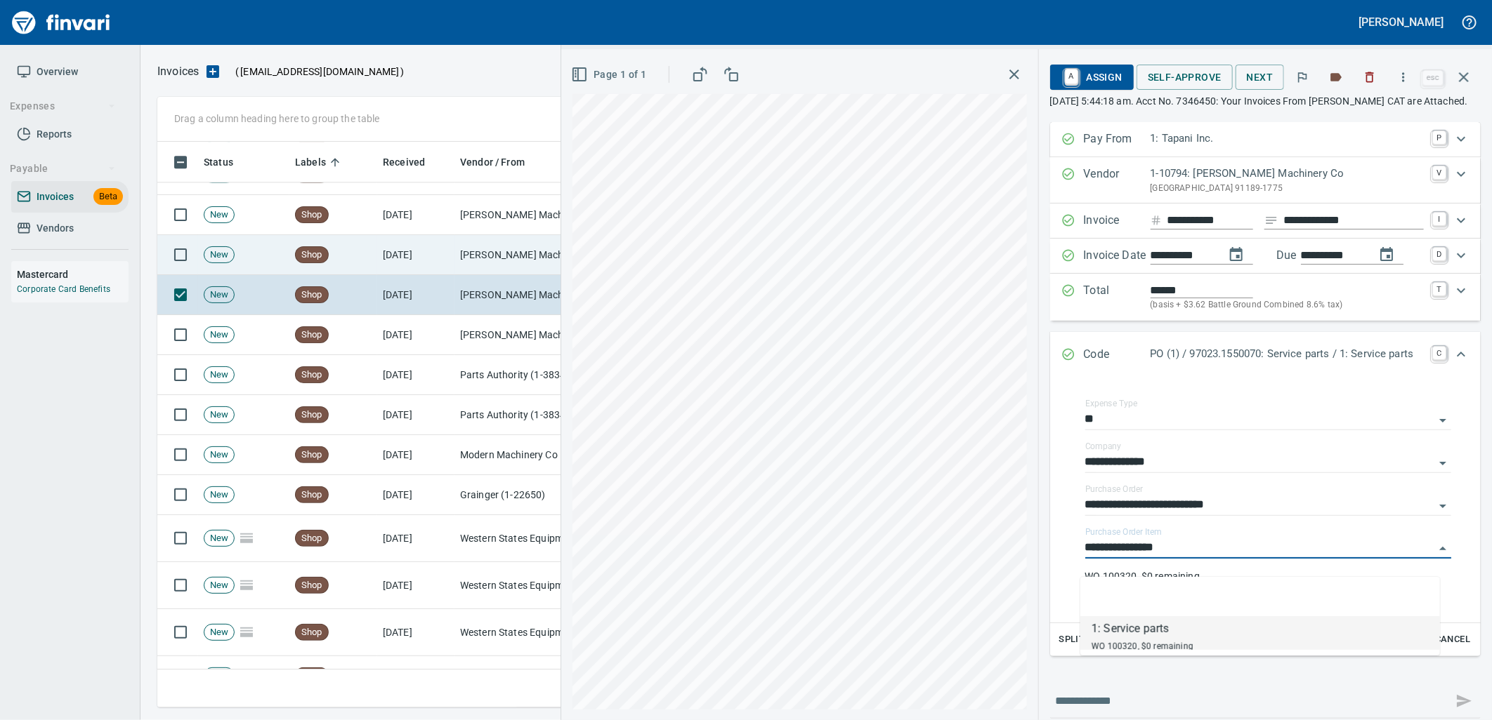
click at [467, 247] on td "[PERSON_NAME] Machinery Co (1-10794)" at bounding box center [524, 255] width 140 height 40
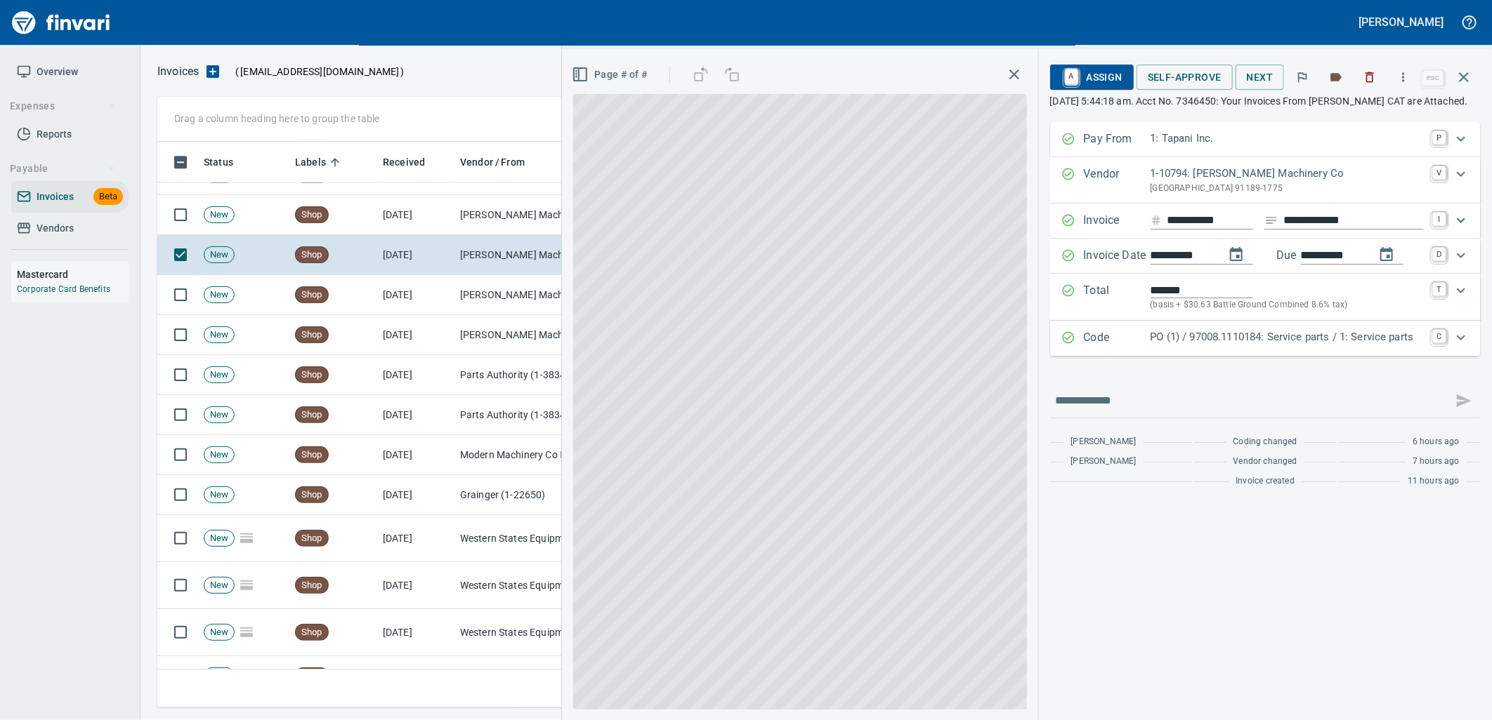
click at [1251, 345] on p "PO (1) / 97008.1110184: Service parts / 1: Service parts" at bounding box center [1286, 337] width 273 height 16
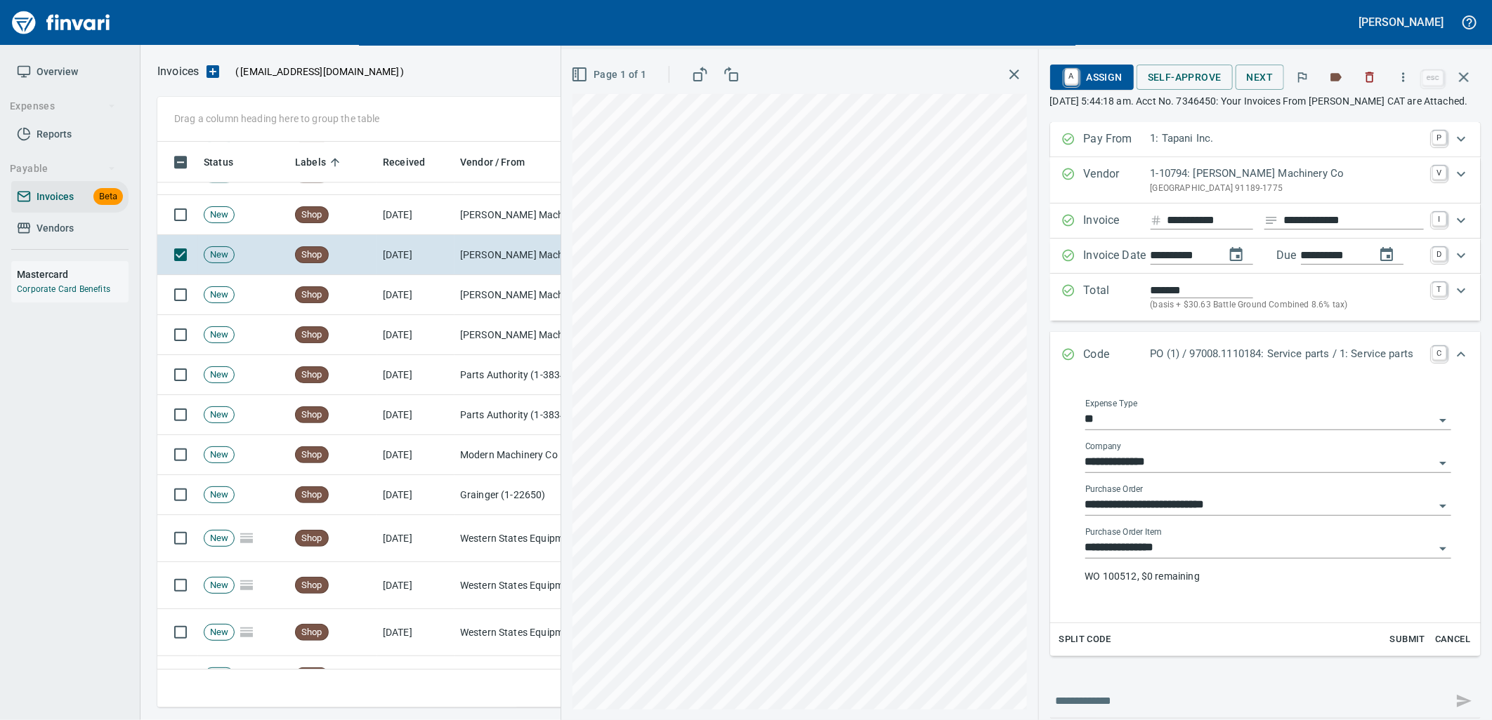
click at [1177, 558] on input "**********" at bounding box center [1259, 549] width 349 height 20
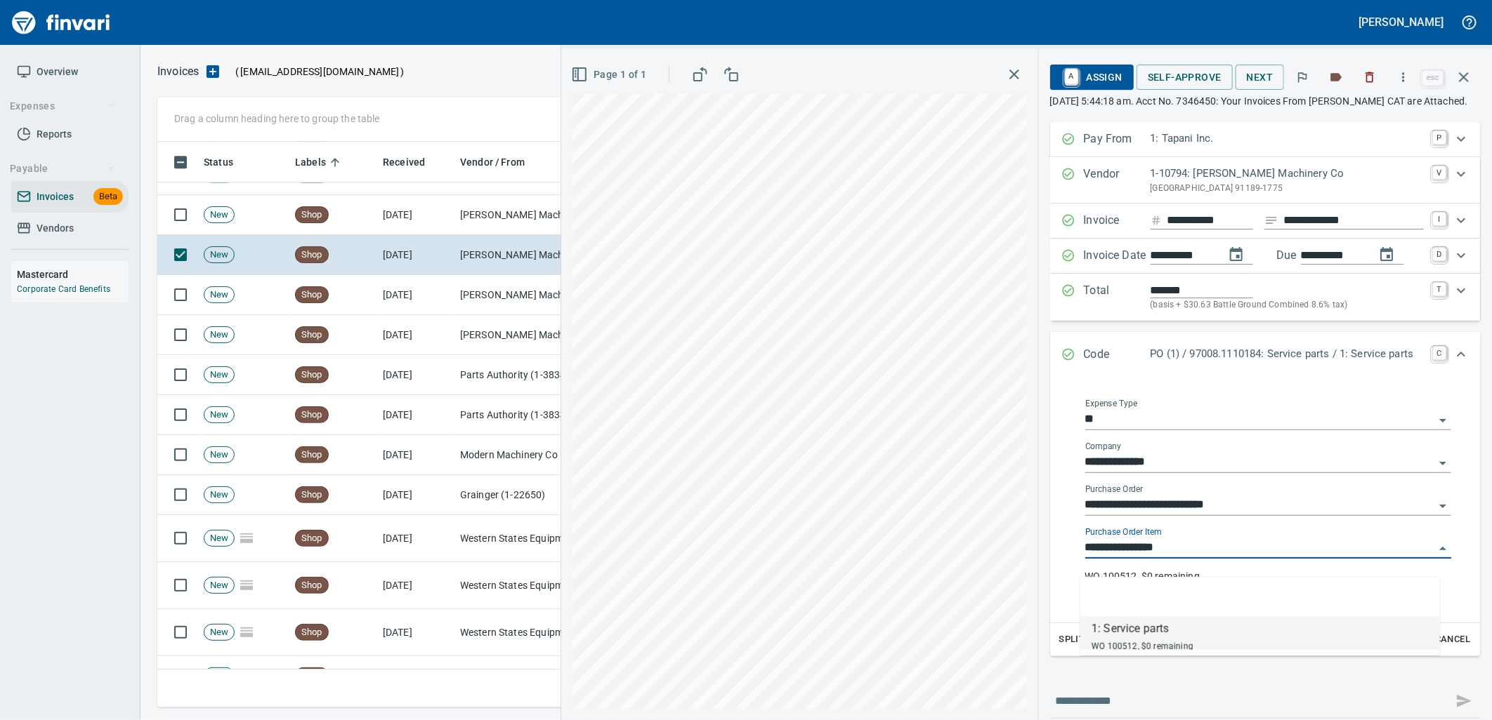
scroll to position [555, 1293]
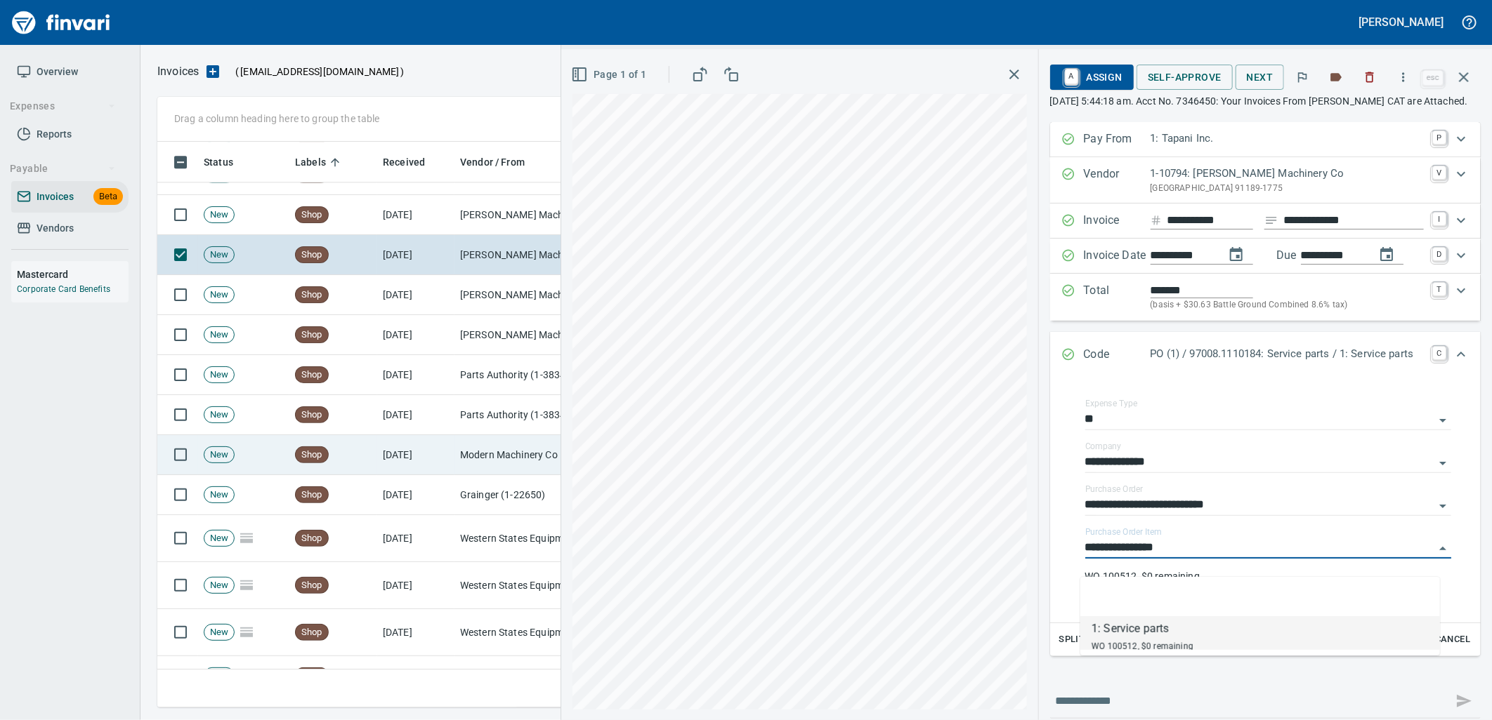
click at [438, 216] on td "[DATE]" at bounding box center [415, 215] width 77 height 40
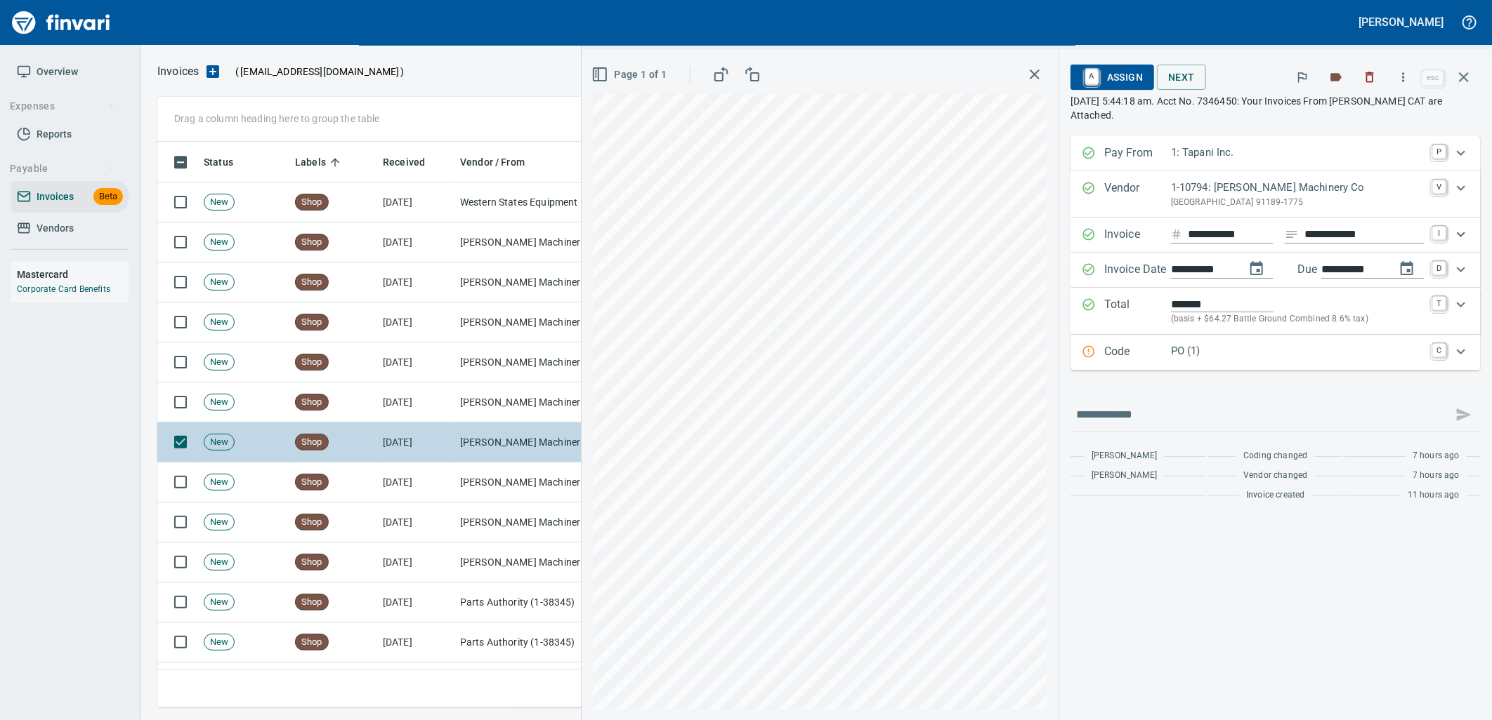
scroll to position [2199, 0]
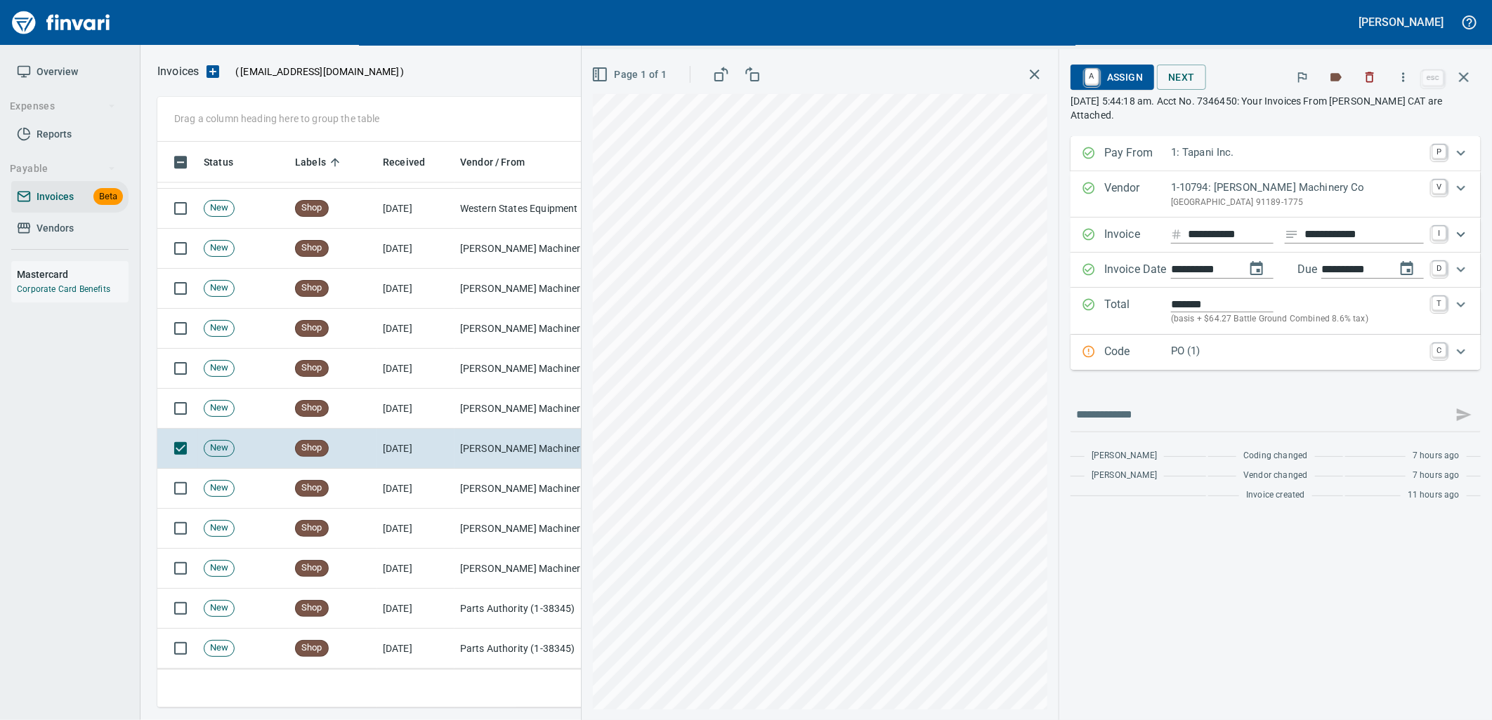
click at [1208, 354] on p "PO (1)" at bounding box center [1297, 351] width 253 height 16
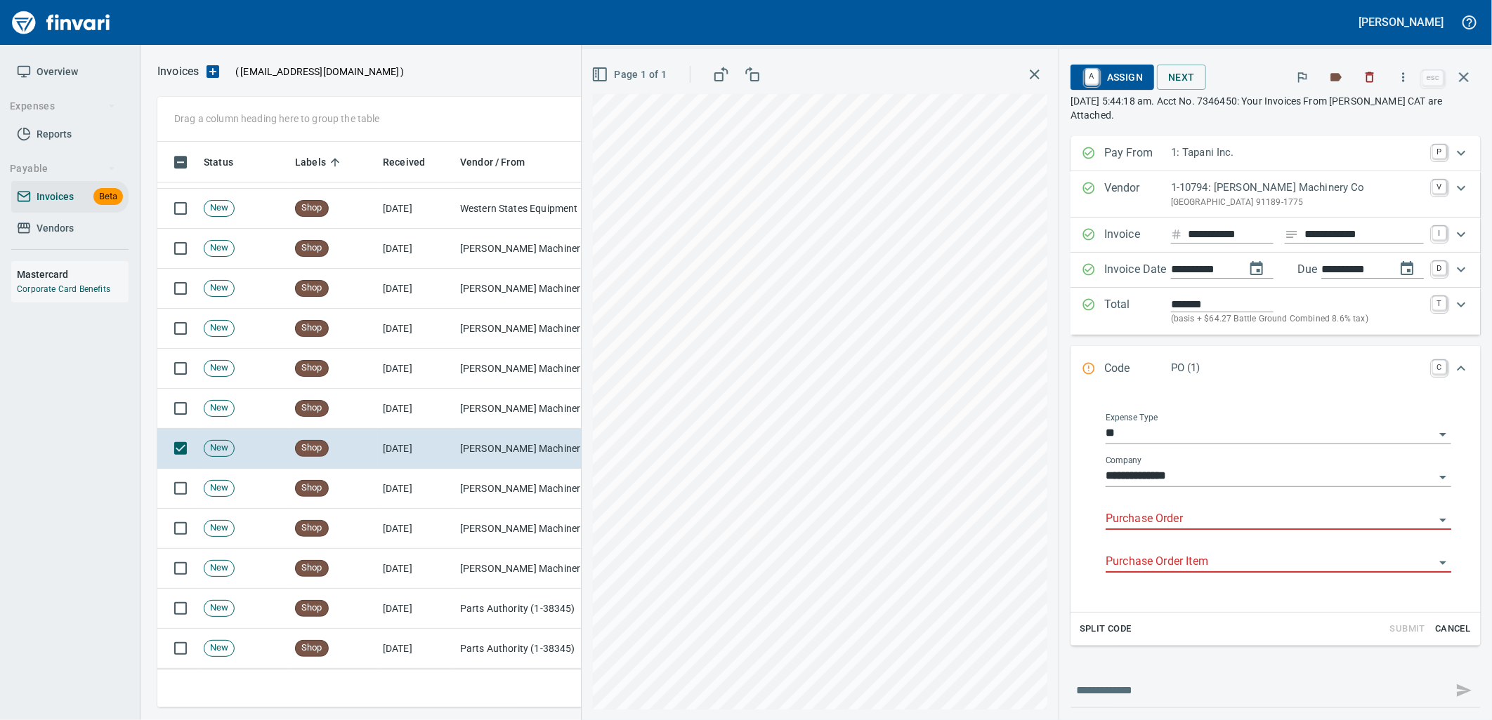
click at [1166, 517] on input "Purchase Order" at bounding box center [1269, 520] width 329 height 20
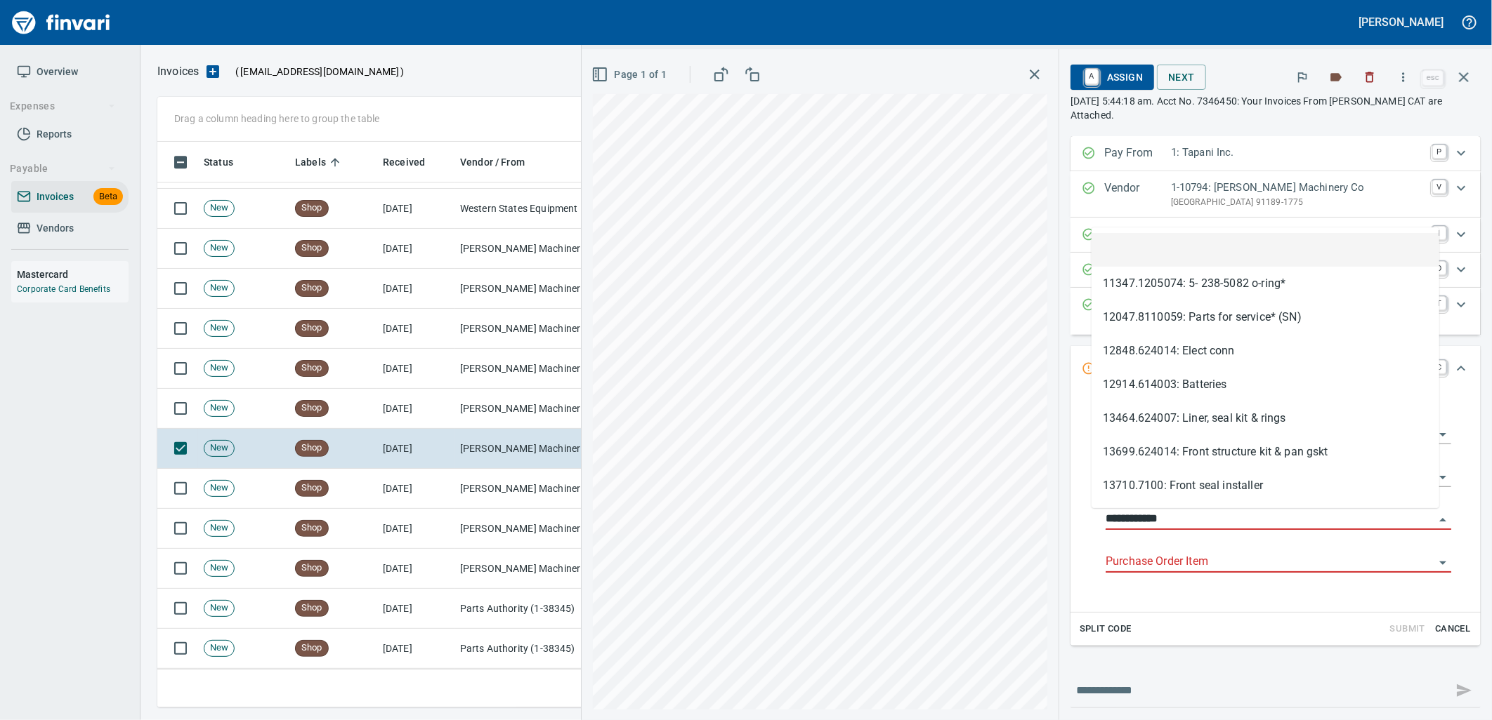
scroll to position [555, 1293]
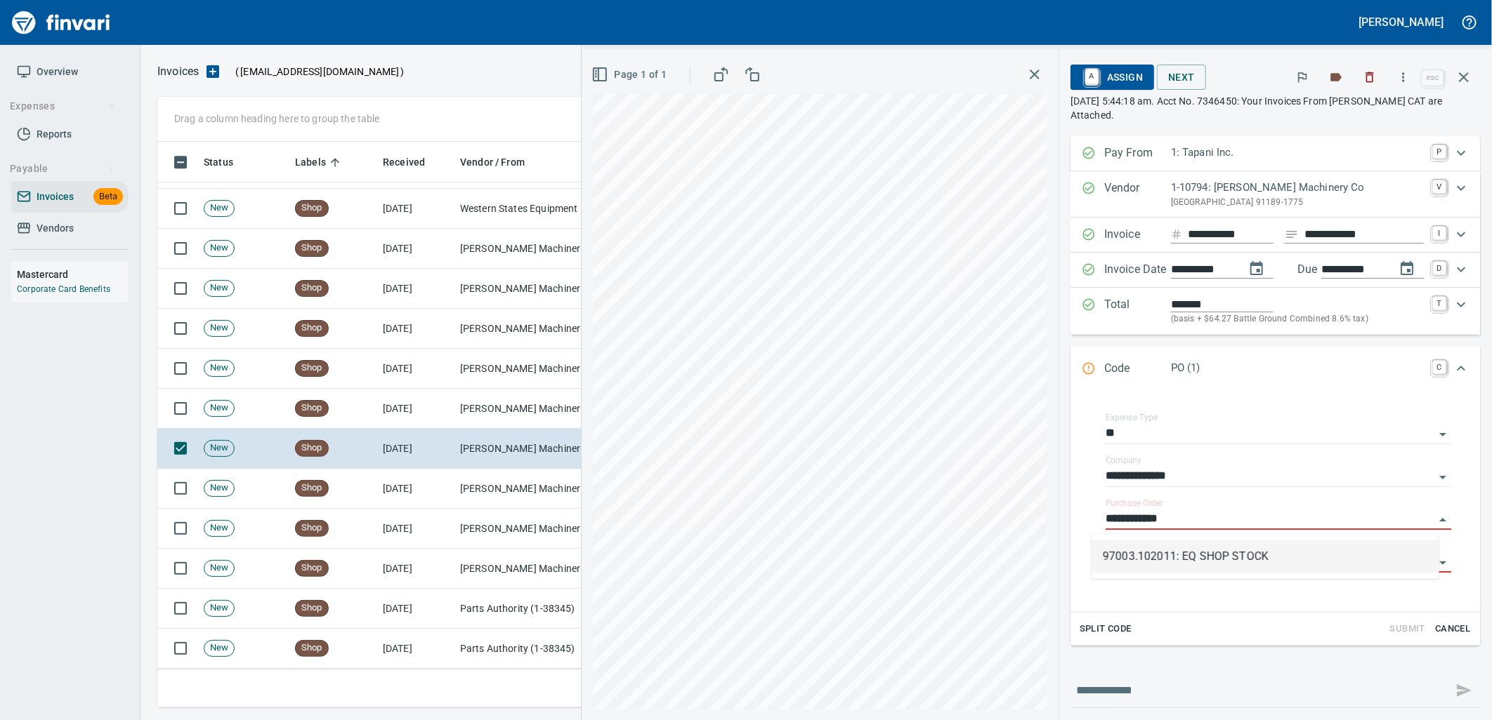
click at [1194, 557] on li "97003.102011: EQ SHOP STOCK" at bounding box center [1265, 557] width 348 height 34
type input "**********"
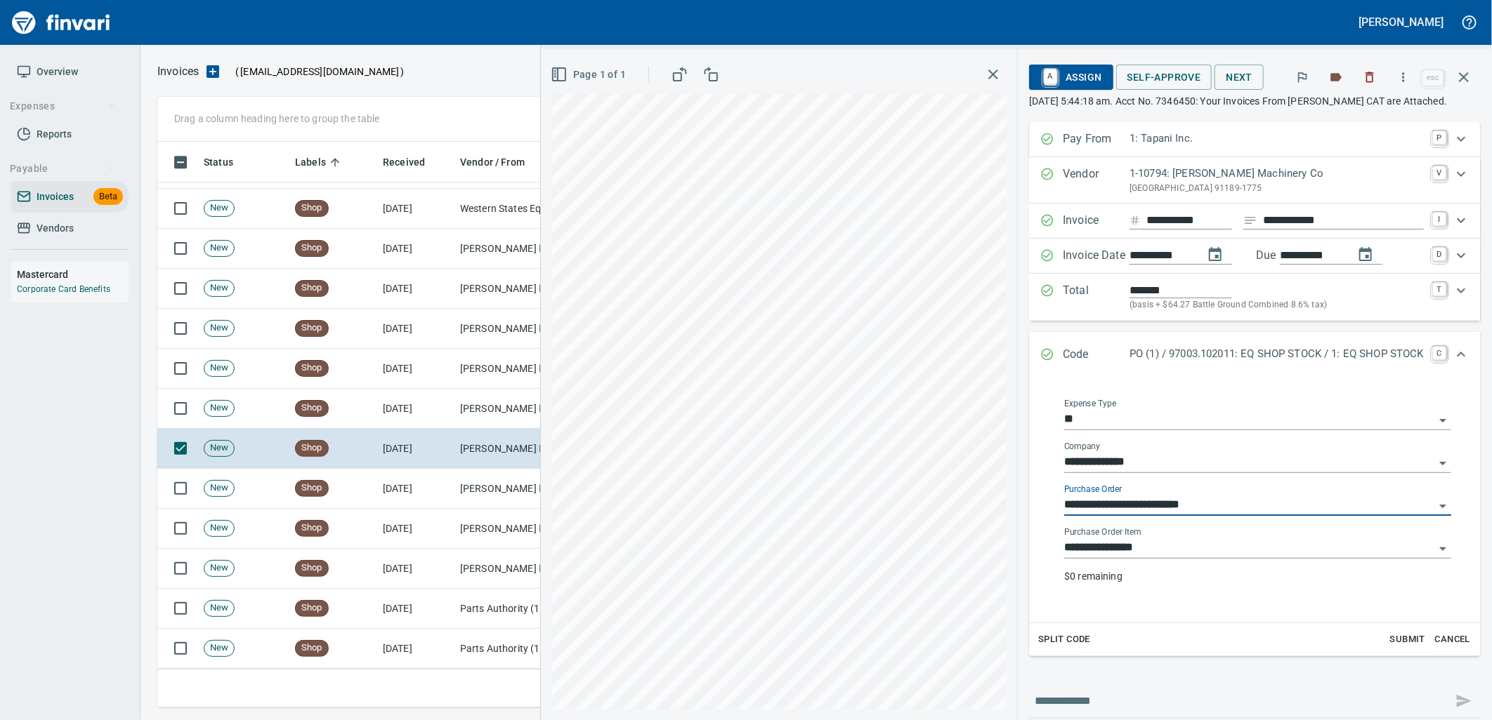
click at [1183, 545] on input "**********" at bounding box center [1249, 549] width 370 height 20
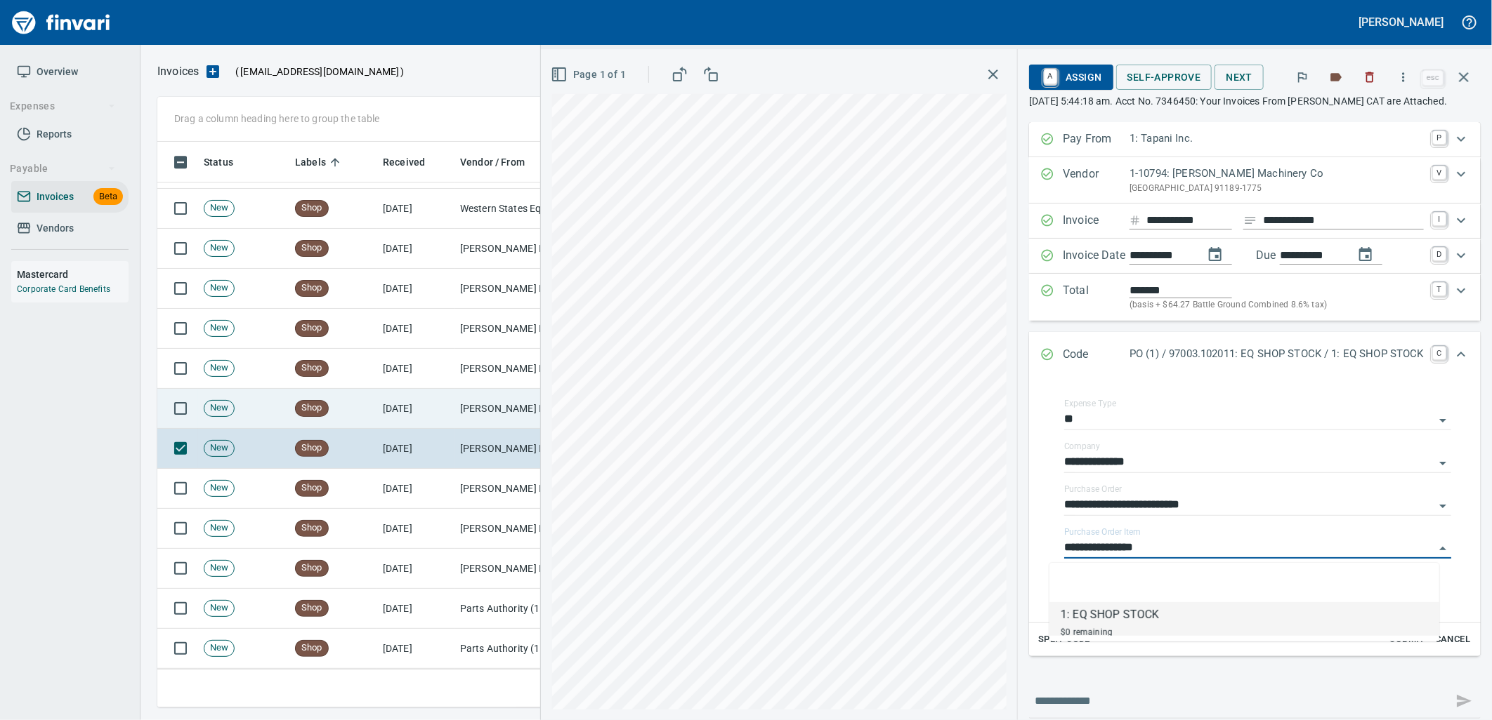
click at [486, 405] on td "[PERSON_NAME] Machinery Co (1-10794)" at bounding box center [524, 409] width 140 height 40
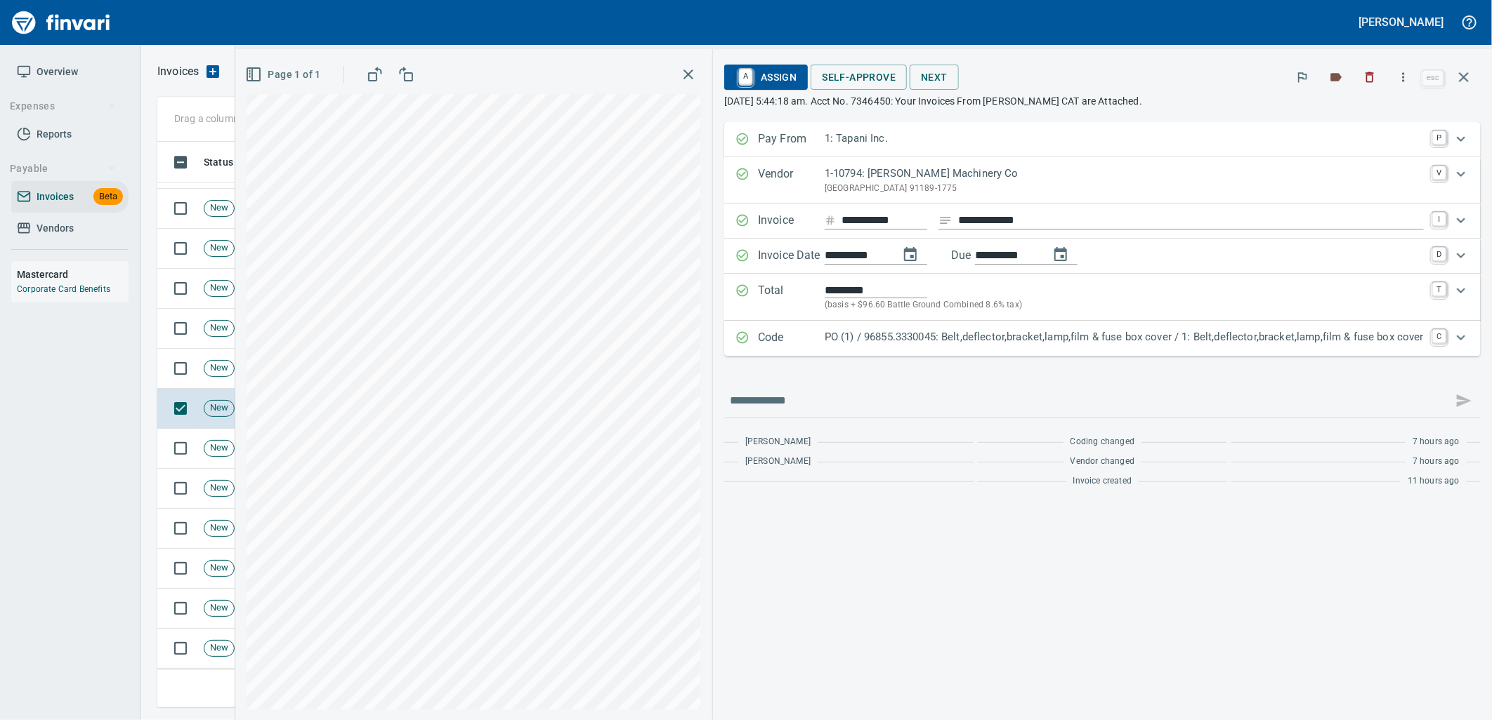
click at [1220, 337] on p "PO (1) / 96855.3330045: Belt,deflector,bracket,lamp,film & fuse box cover / 1: …" at bounding box center [1123, 337] width 599 height 16
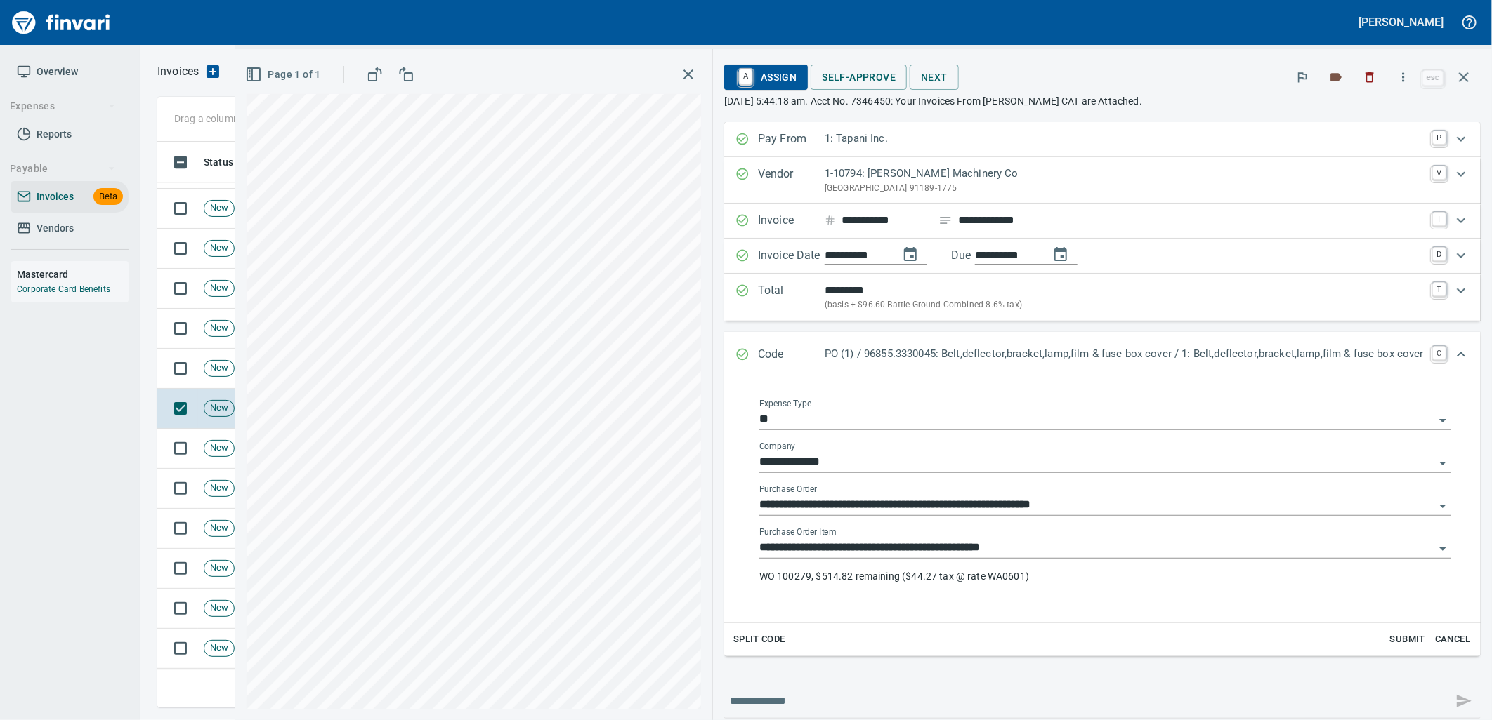
click at [1037, 544] on input "**********" at bounding box center [1096, 549] width 675 height 20
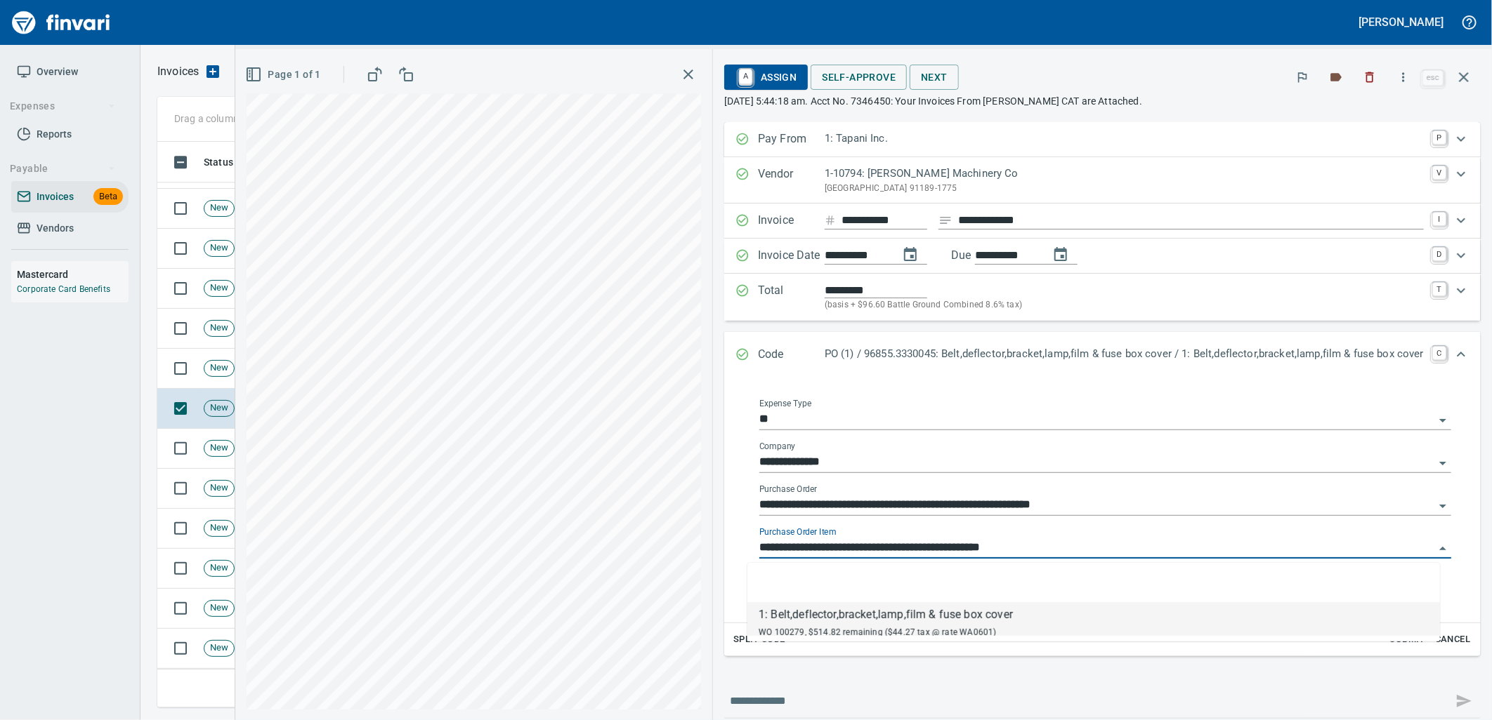
scroll to position [555, 1293]
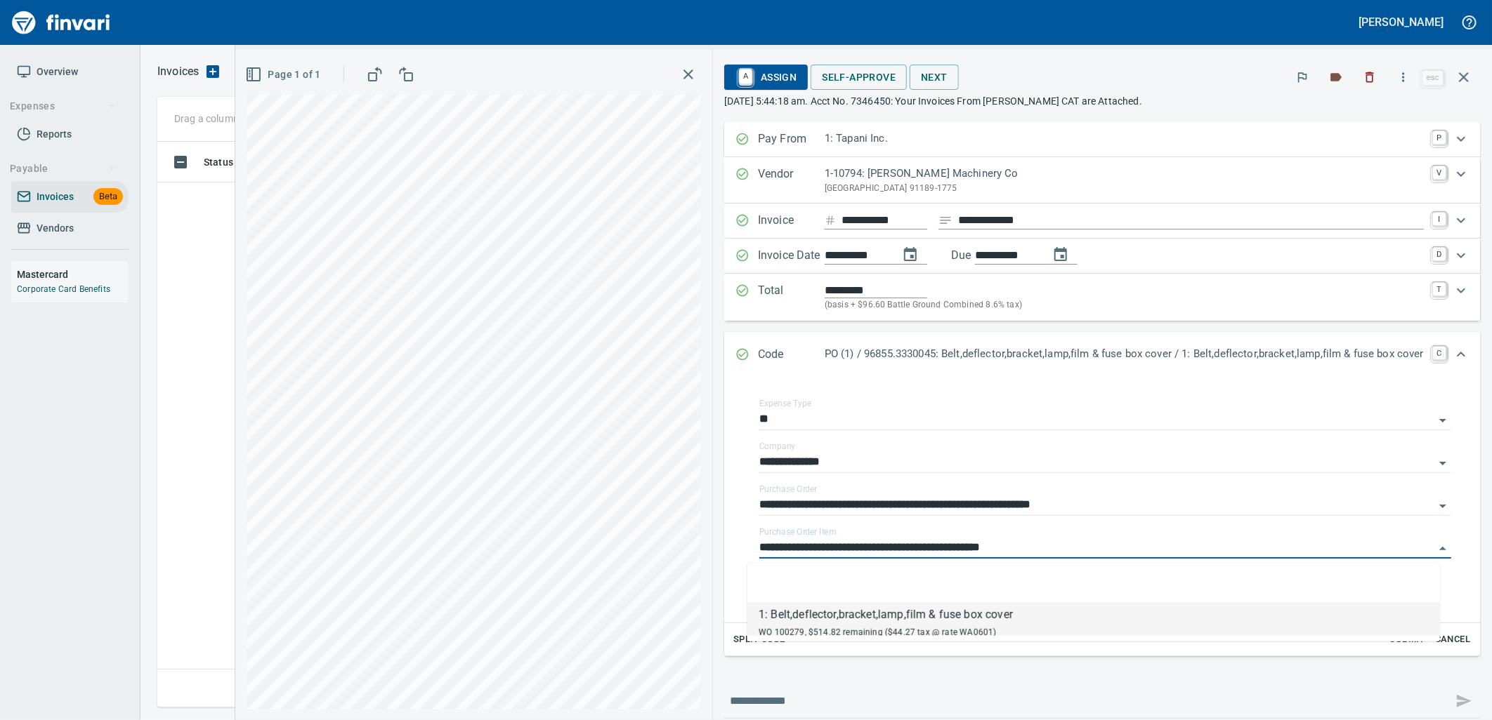
scroll to position [555, 1293]
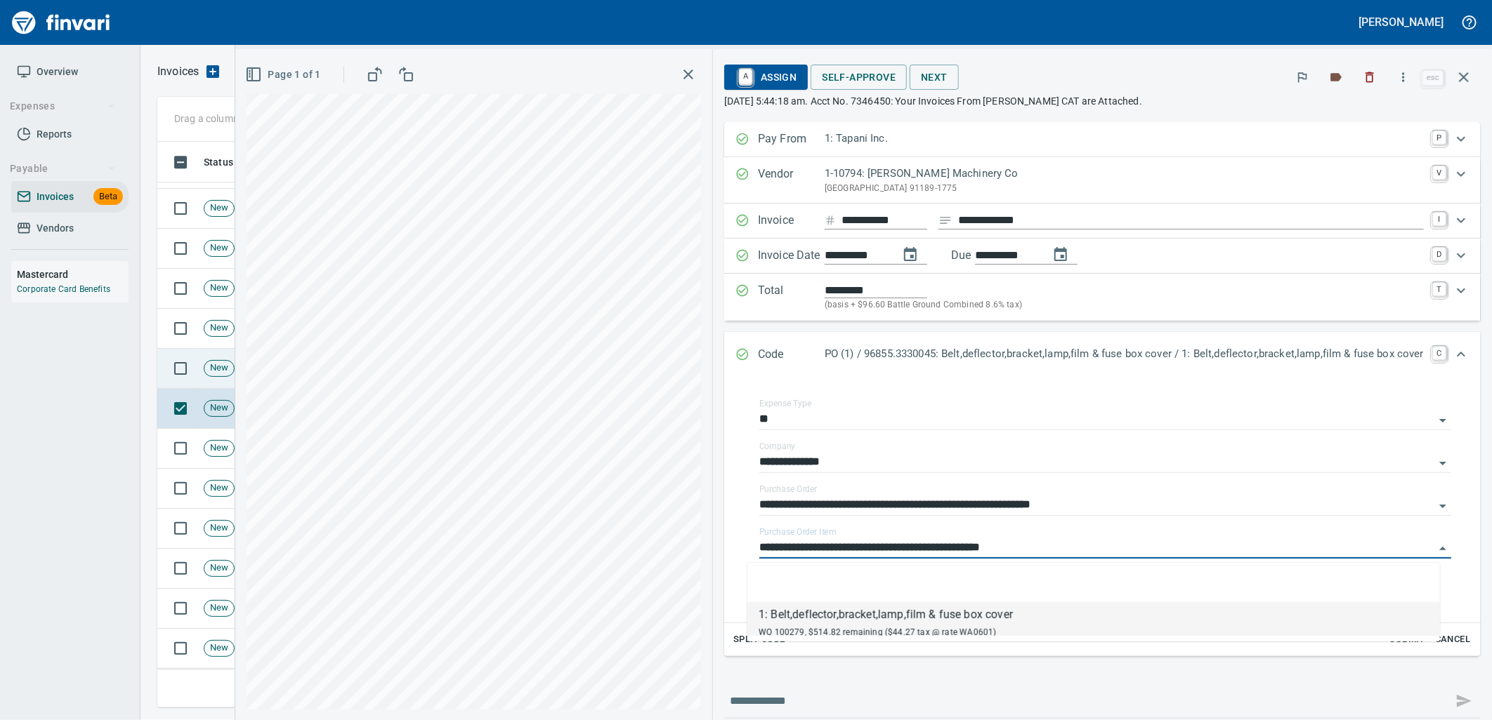
click at [213, 380] on td "New" at bounding box center [243, 369] width 91 height 40
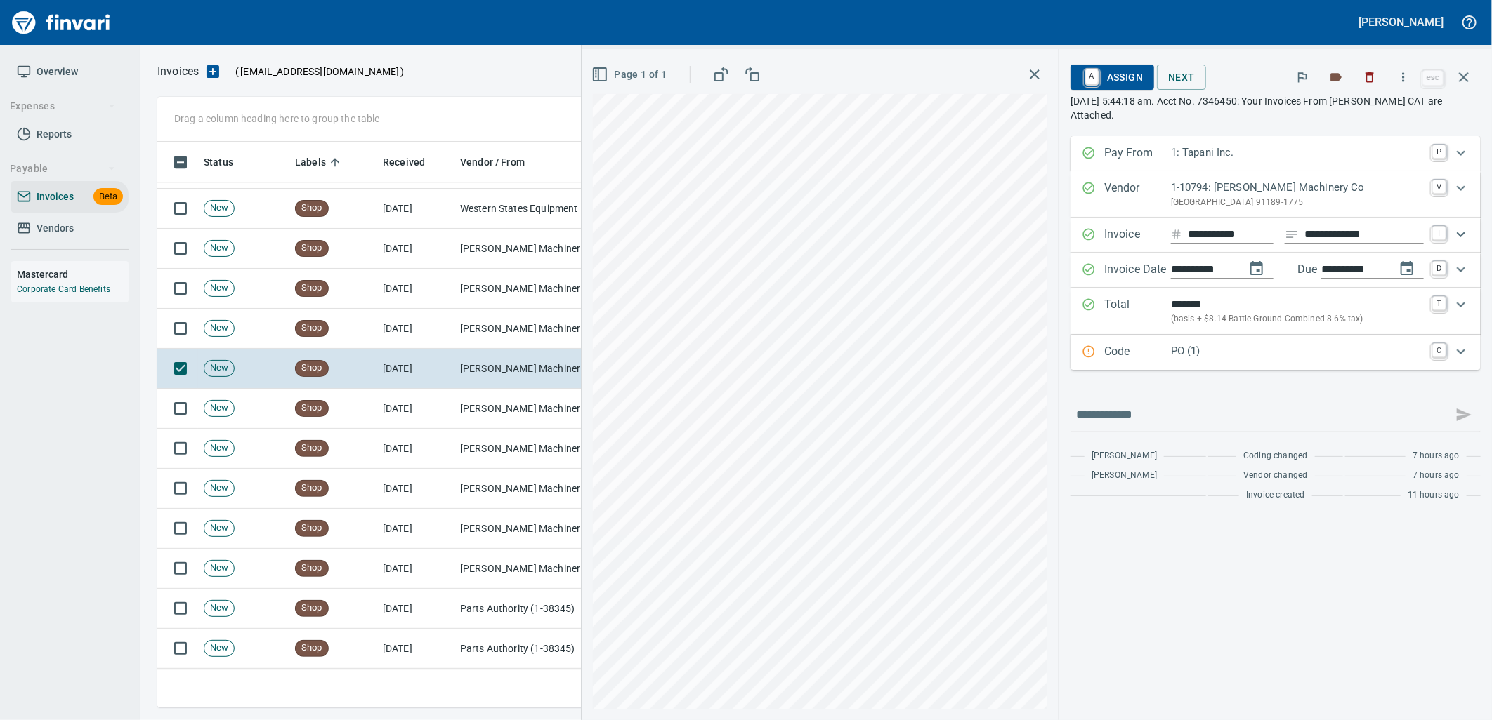
click at [1246, 353] on p "PO (1)" at bounding box center [1297, 351] width 253 height 16
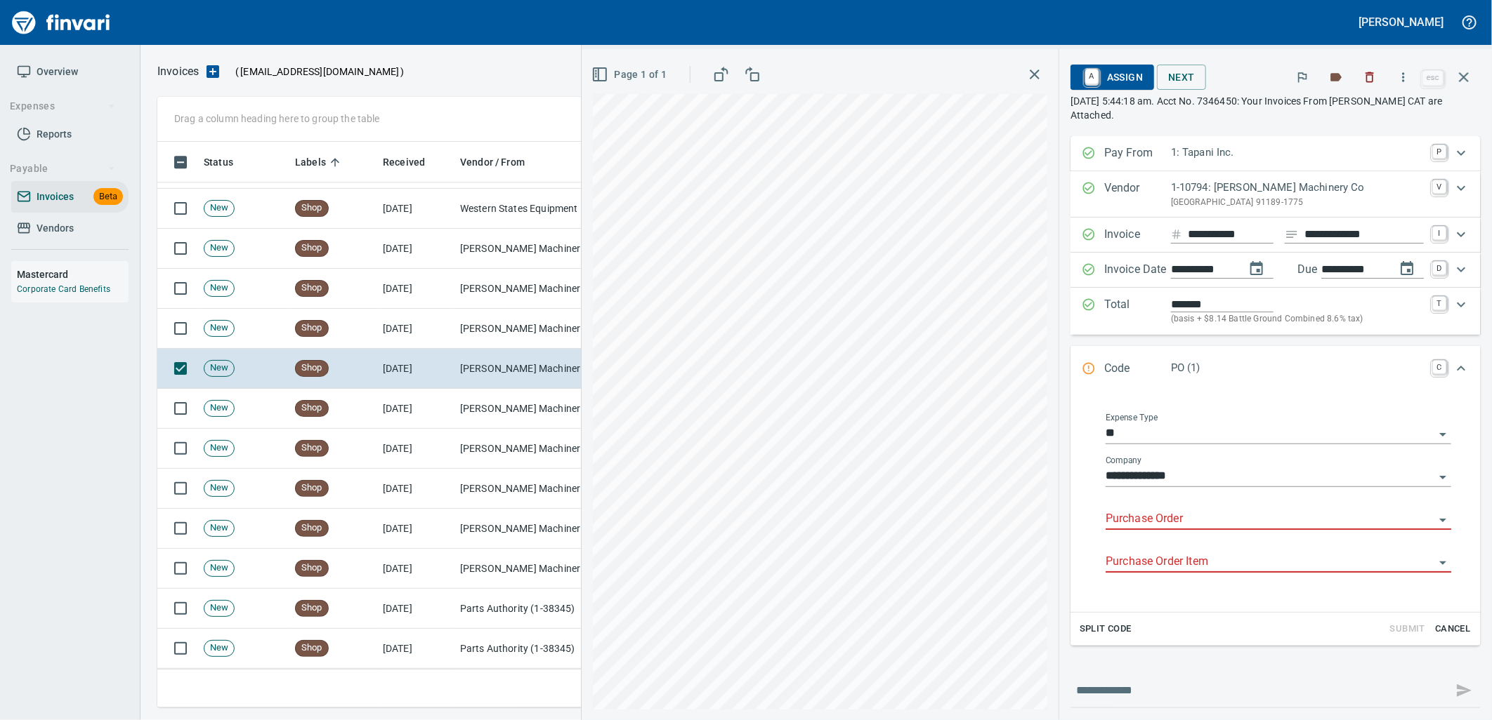
click at [1189, 518] on input "Purchase Order" at bounding box center [1269, 520] width 329 height 20
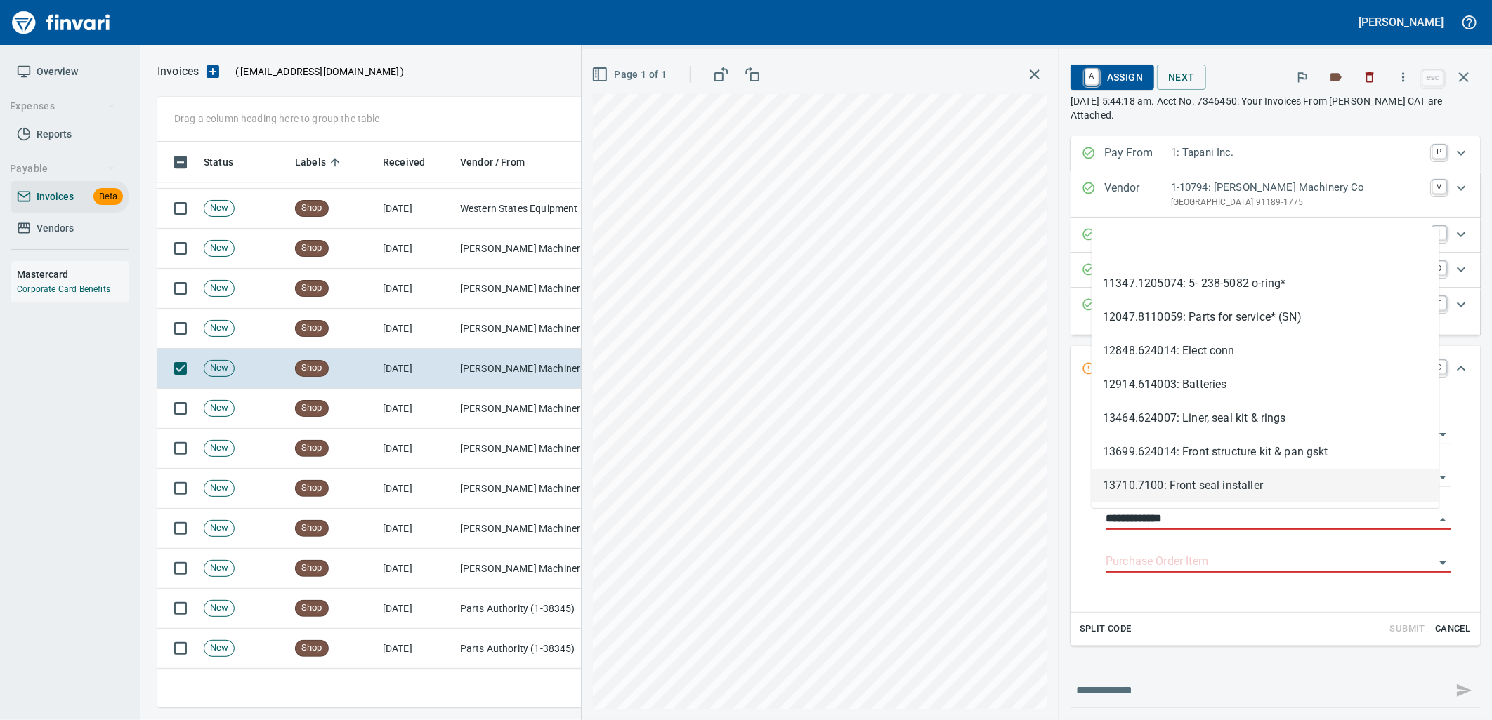
scroll to position [555, 1293]
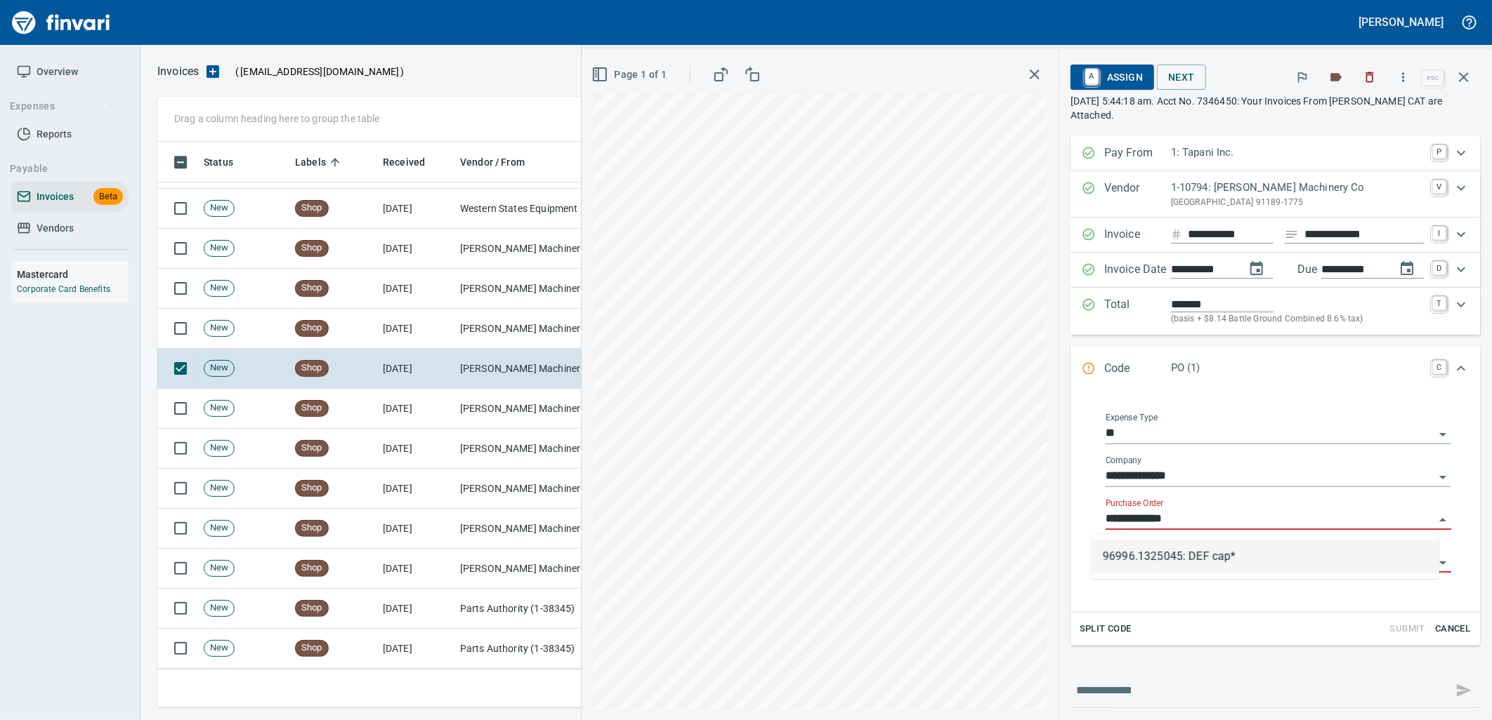
click at [1185, 565] on li "96996.1325045: DEF cap*" at bounding box center [1265, 557] width 348 height 34
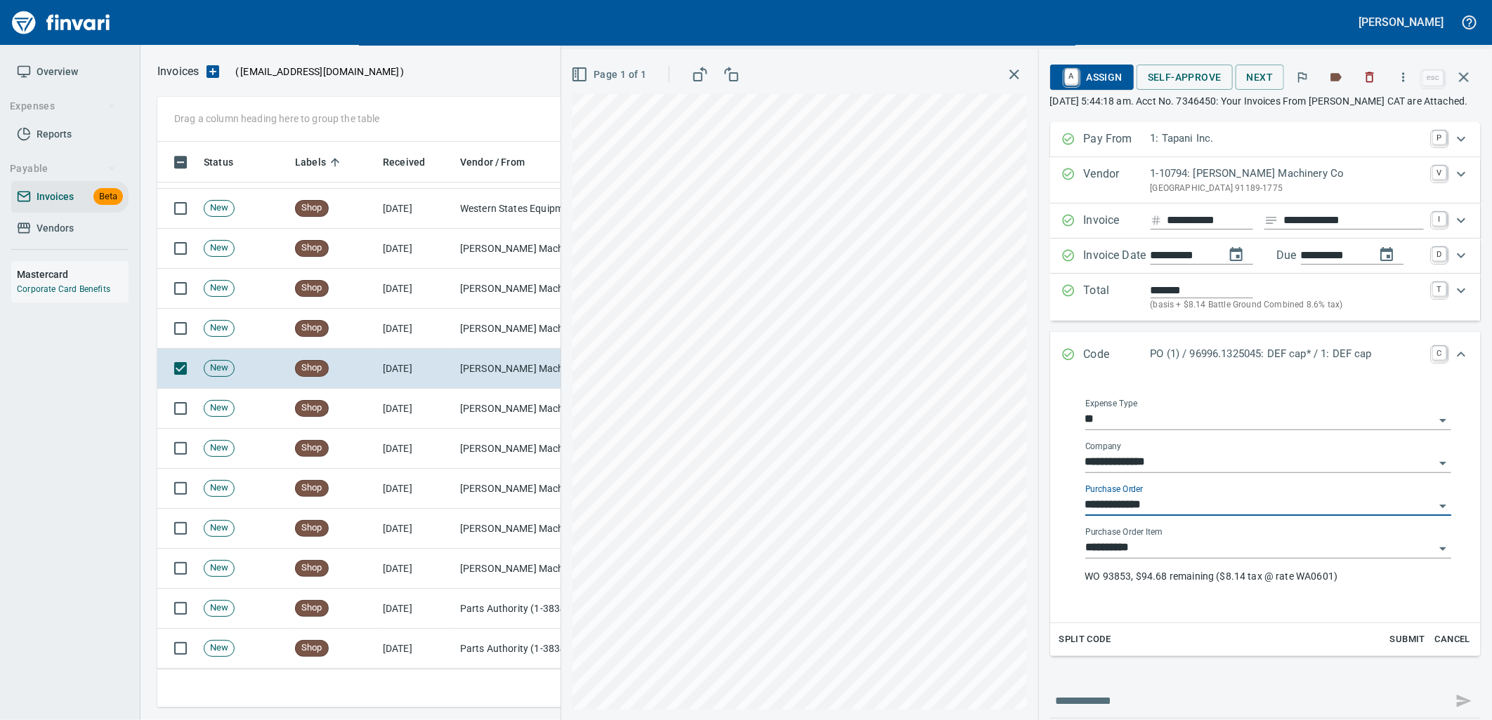
type input "**********"
click at [1213, 82] on span "Self-Approve" at bounding box center [1184, 78] width 74 height 18
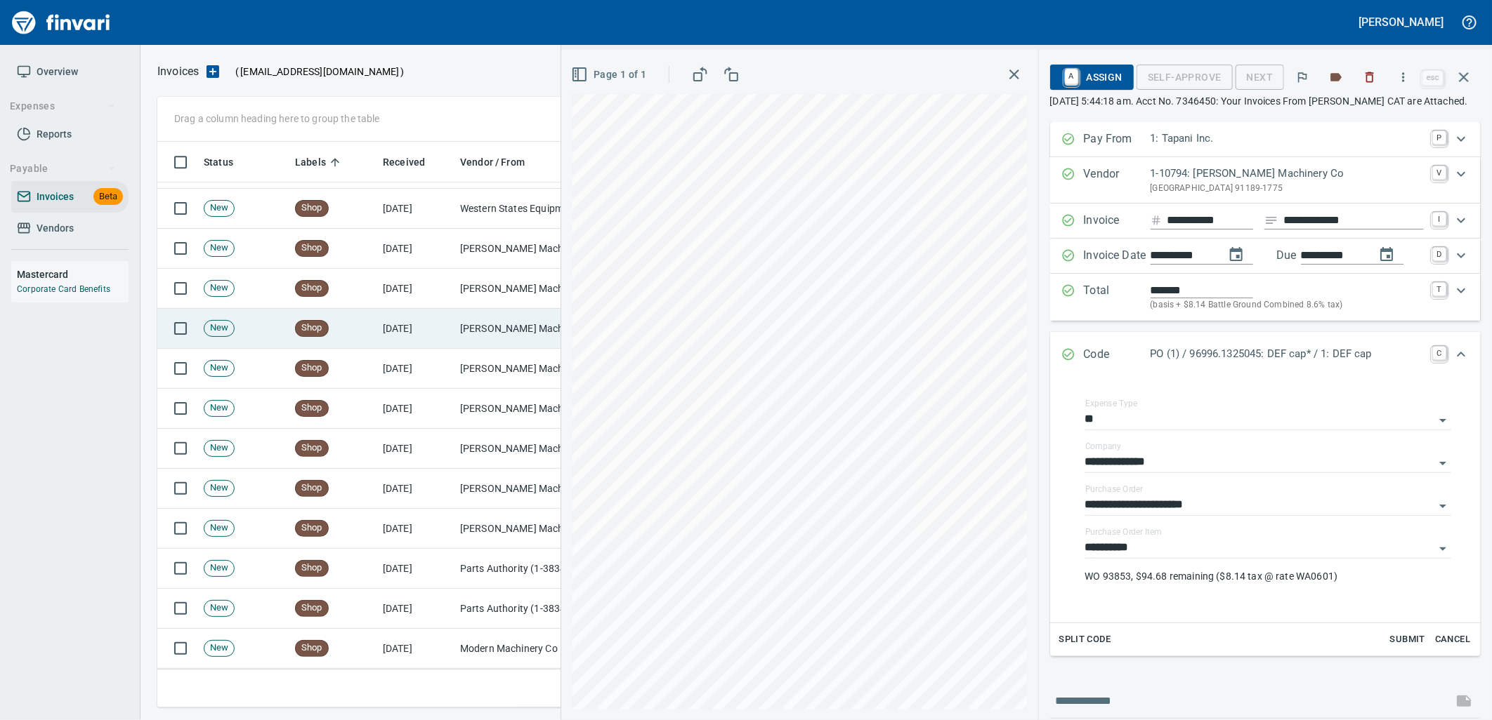
click at [420, 325] on td "[DATE]" at bounding box center [415, 329] width 77 height 40
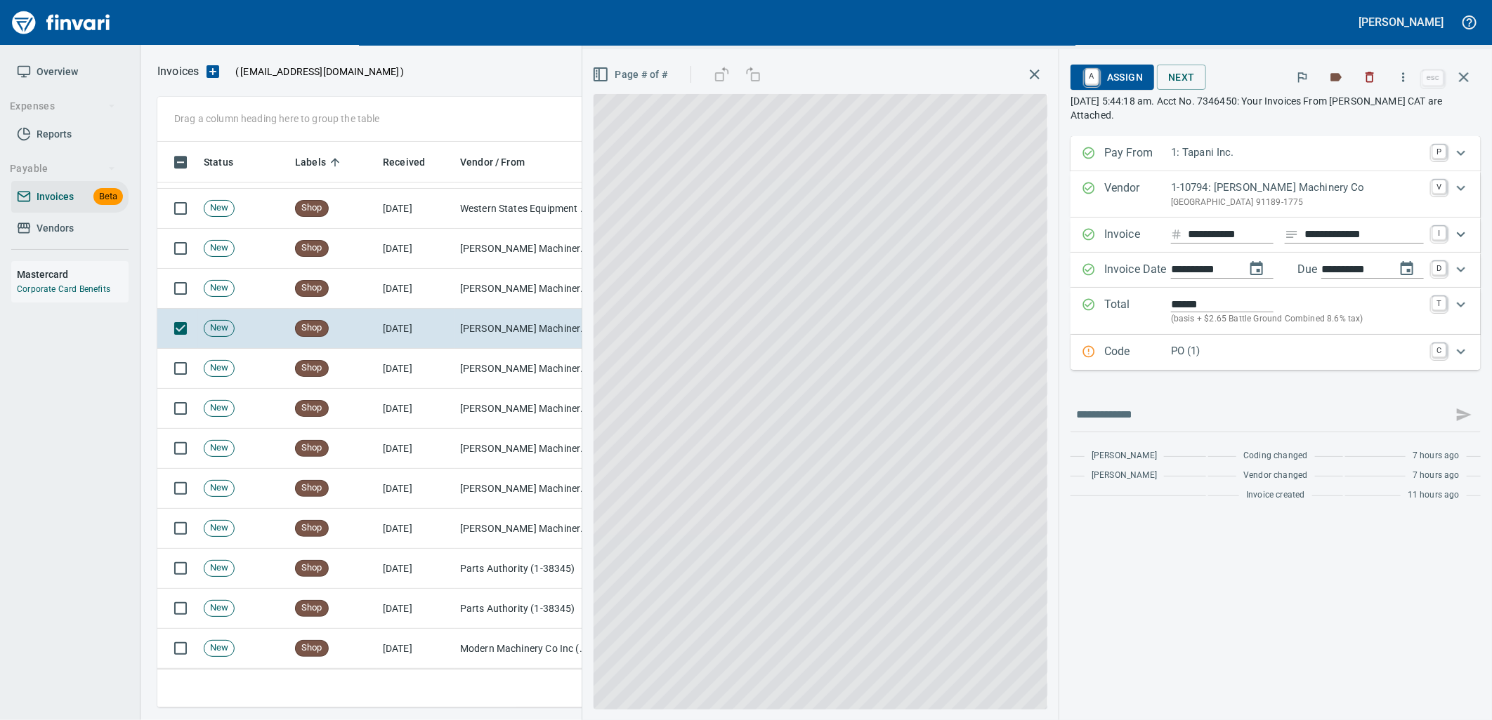
click at [1190, 353] on p "PO (1)" at bounding box center [1297, 351] width 253 height 16
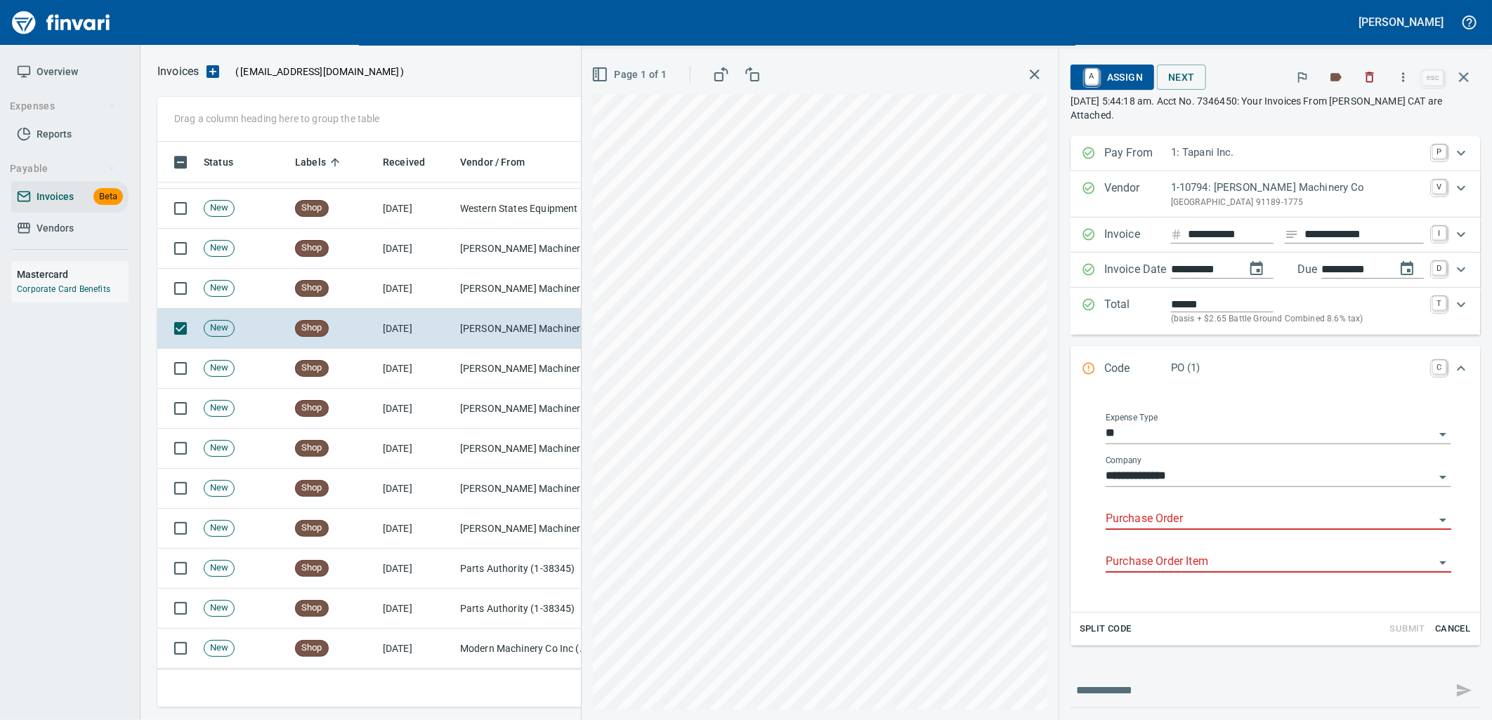
click at [1187, 515] on input "Purchase Order" at bounding box center [1269, 520] width 329 height 20
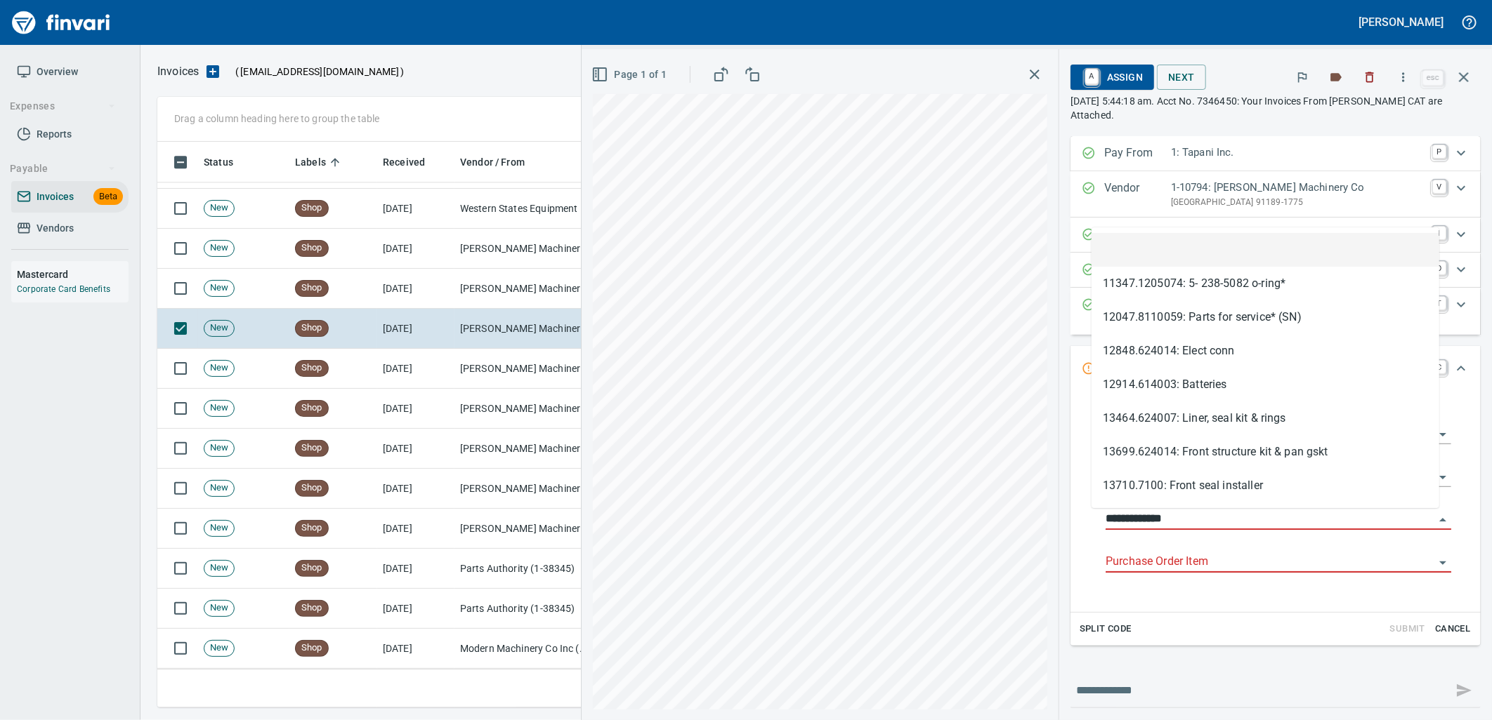
scroll to position [555, 1293]
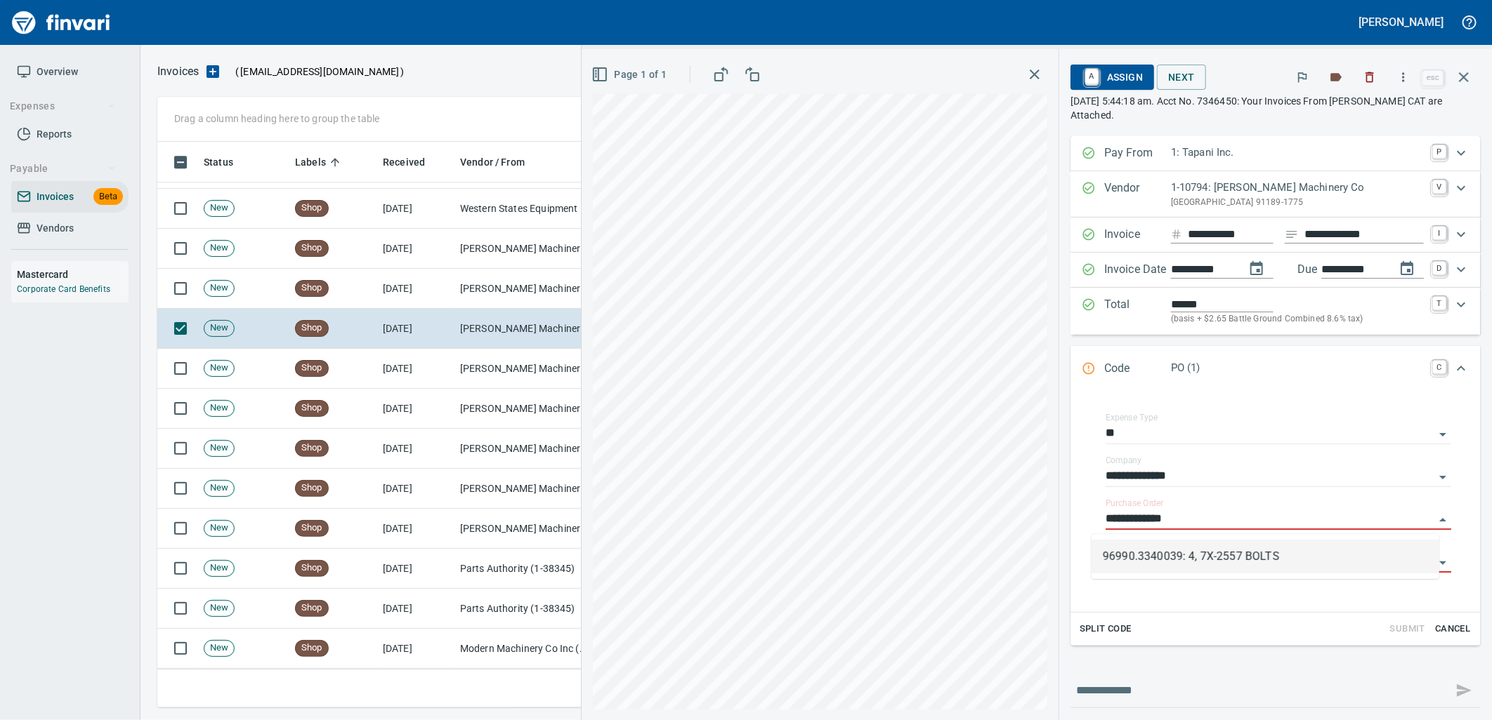
click at [1176, 560] on li "96990.3340039: 4, 7X-2557 BOLTS" at bounding box center [1265, 557] width 348 height 34
type input "**********"
type input "********"
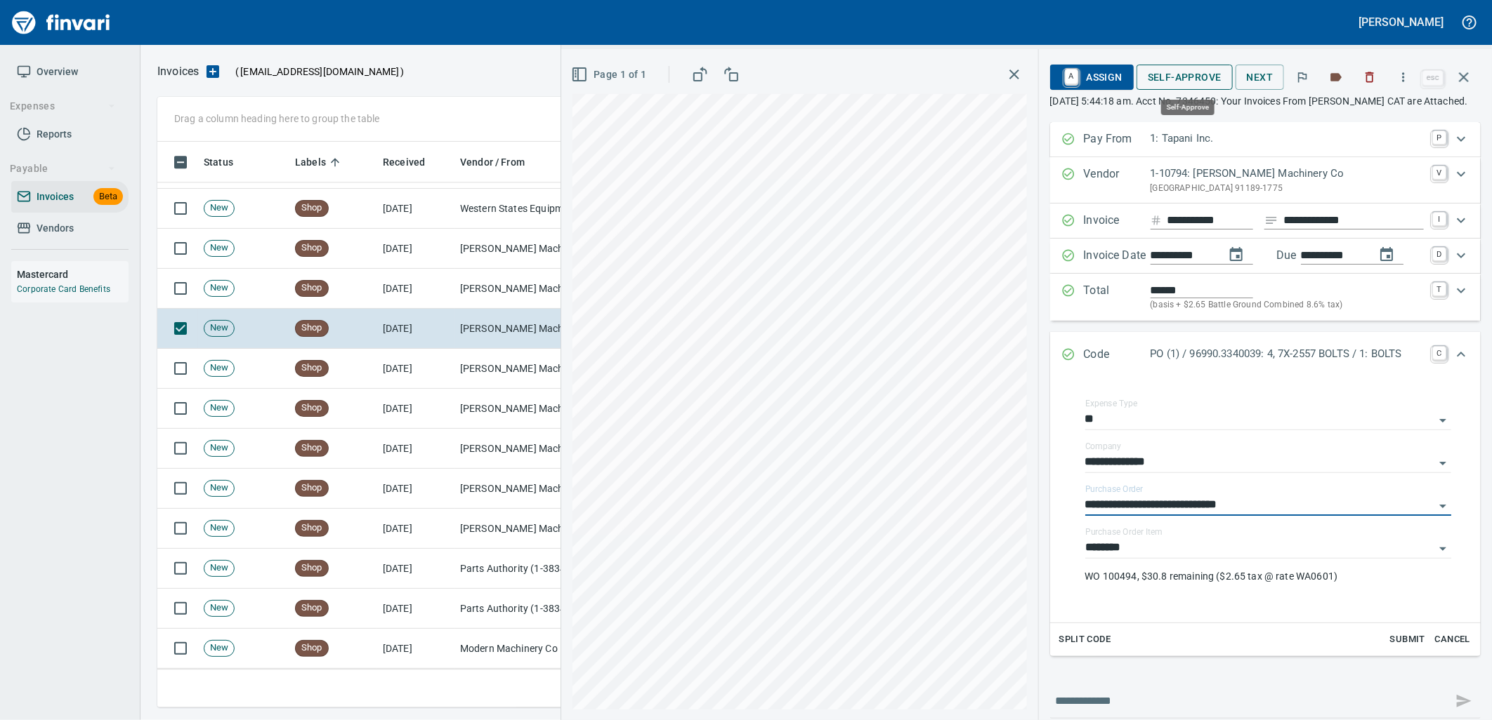
click at [1178, 77] on span "Self-Approve" at bounding box center [1184, 78] width 74 height 18
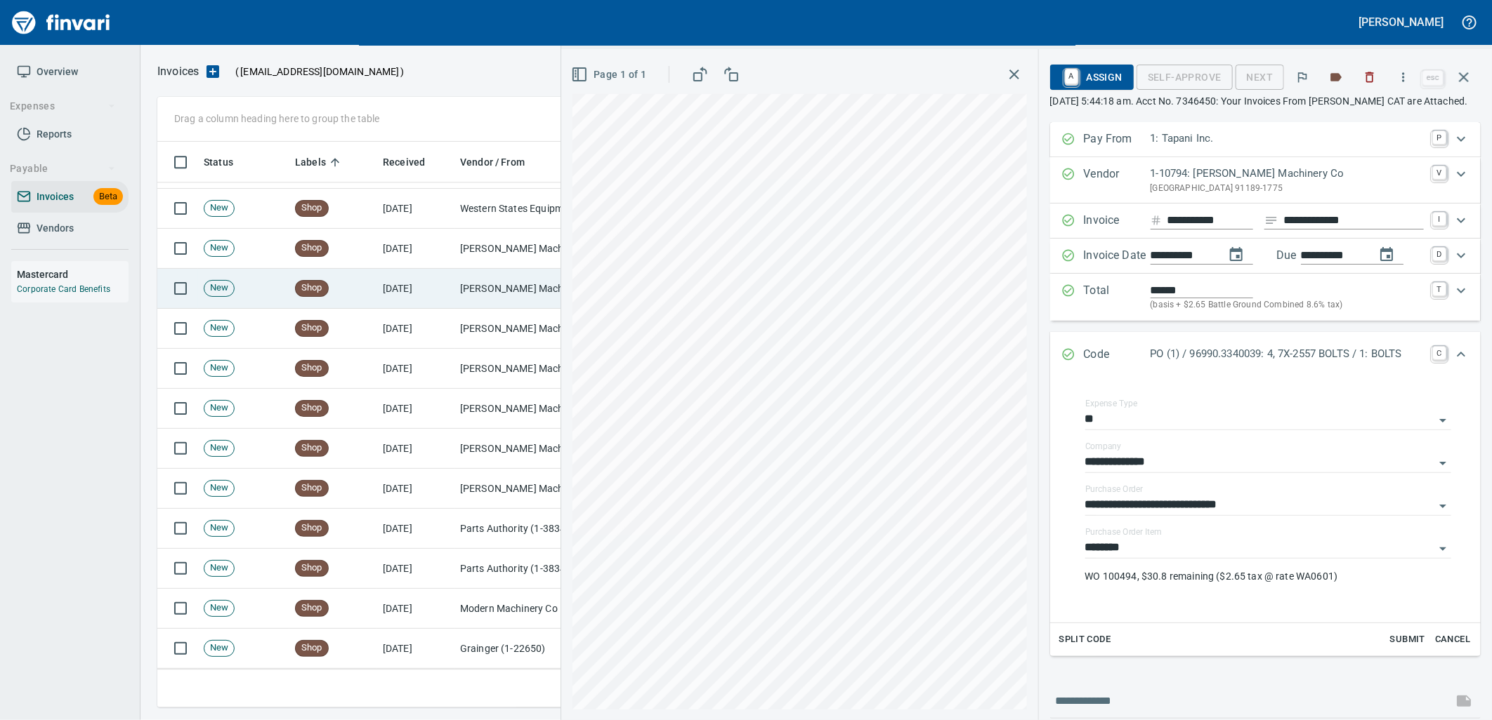
click at [489, 288] on td "[PERSON_NAME] Machinery Co (1-10794)" at bounding box center [524, 289] width 140 height 40
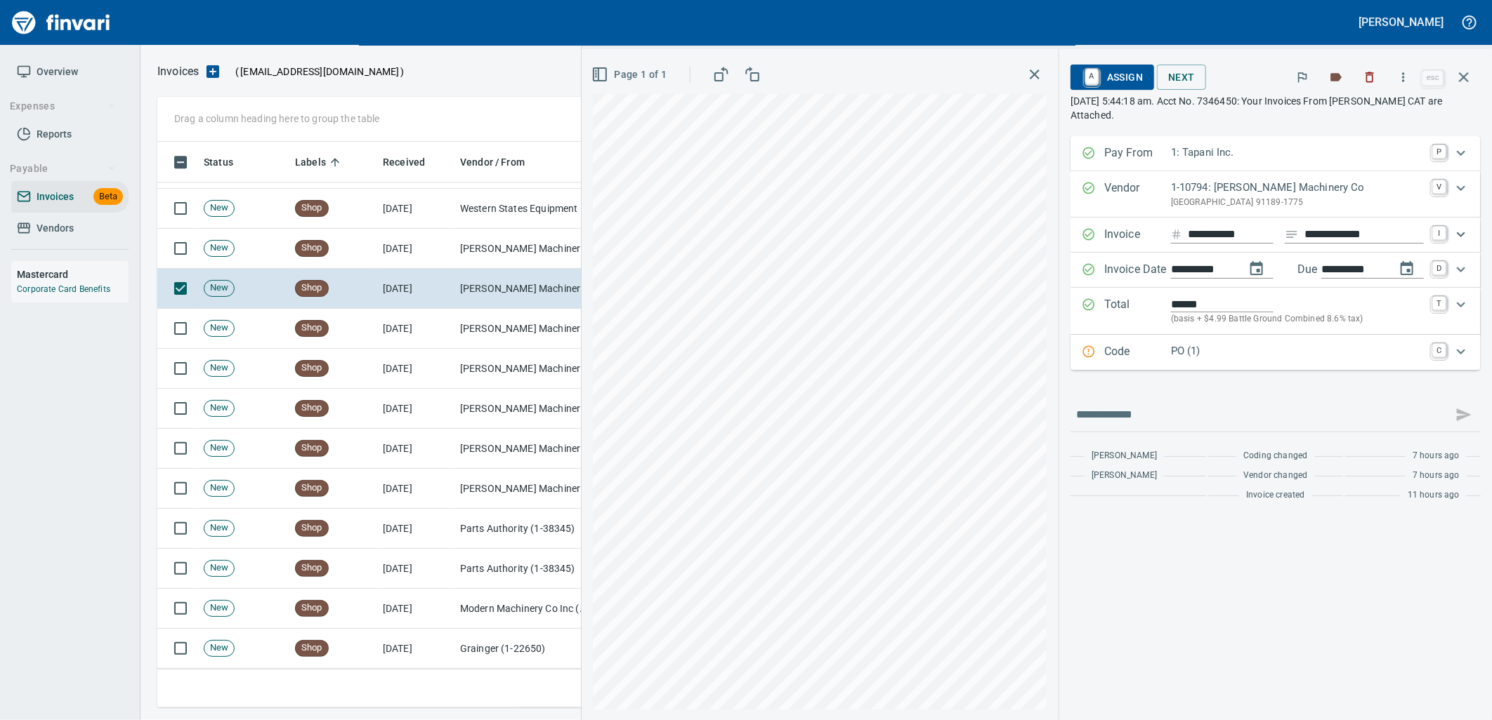
click at [1226, 356] on p "PO (1)" at bounding box center [1297, 351] width 253 height 16
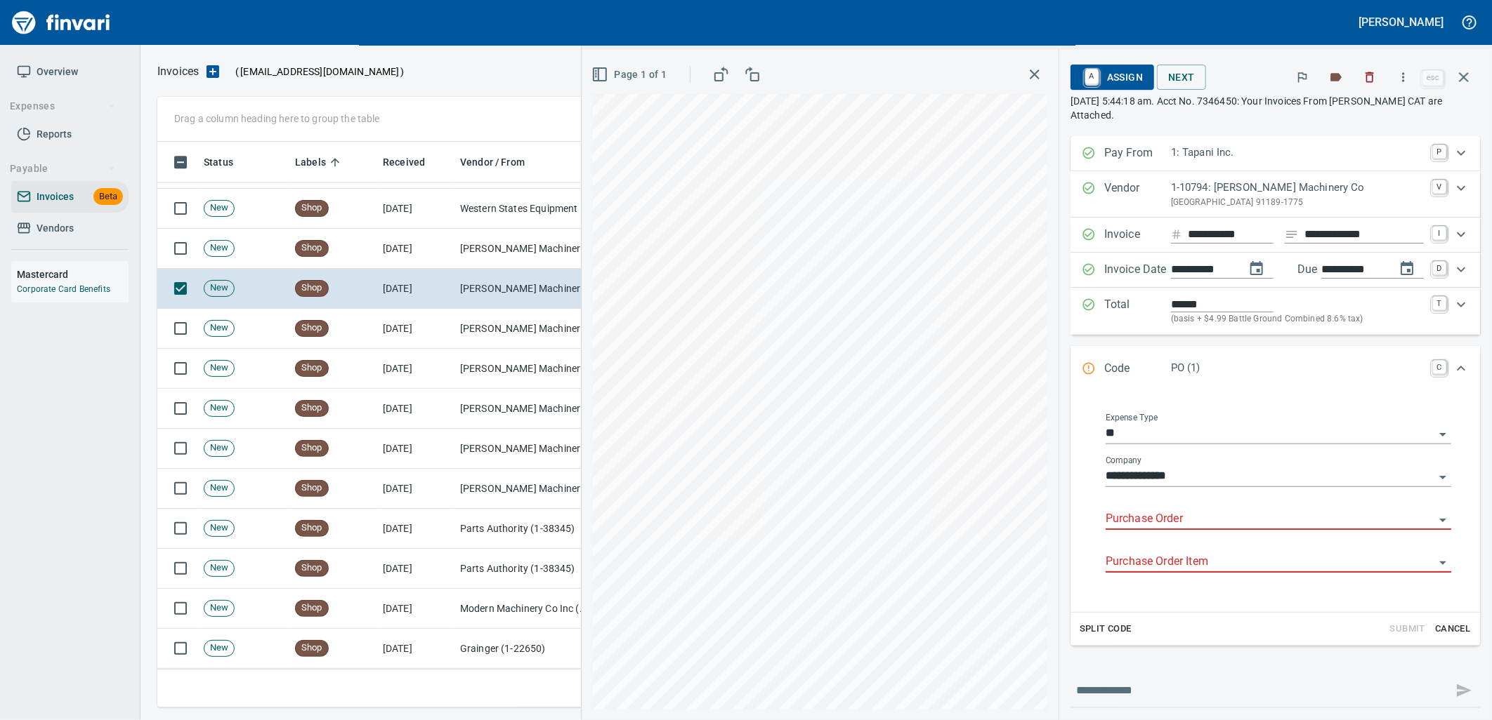
click at [1181, 522] on input "Purchase Order" at bounding box center [1269, 520] width 329 height 20
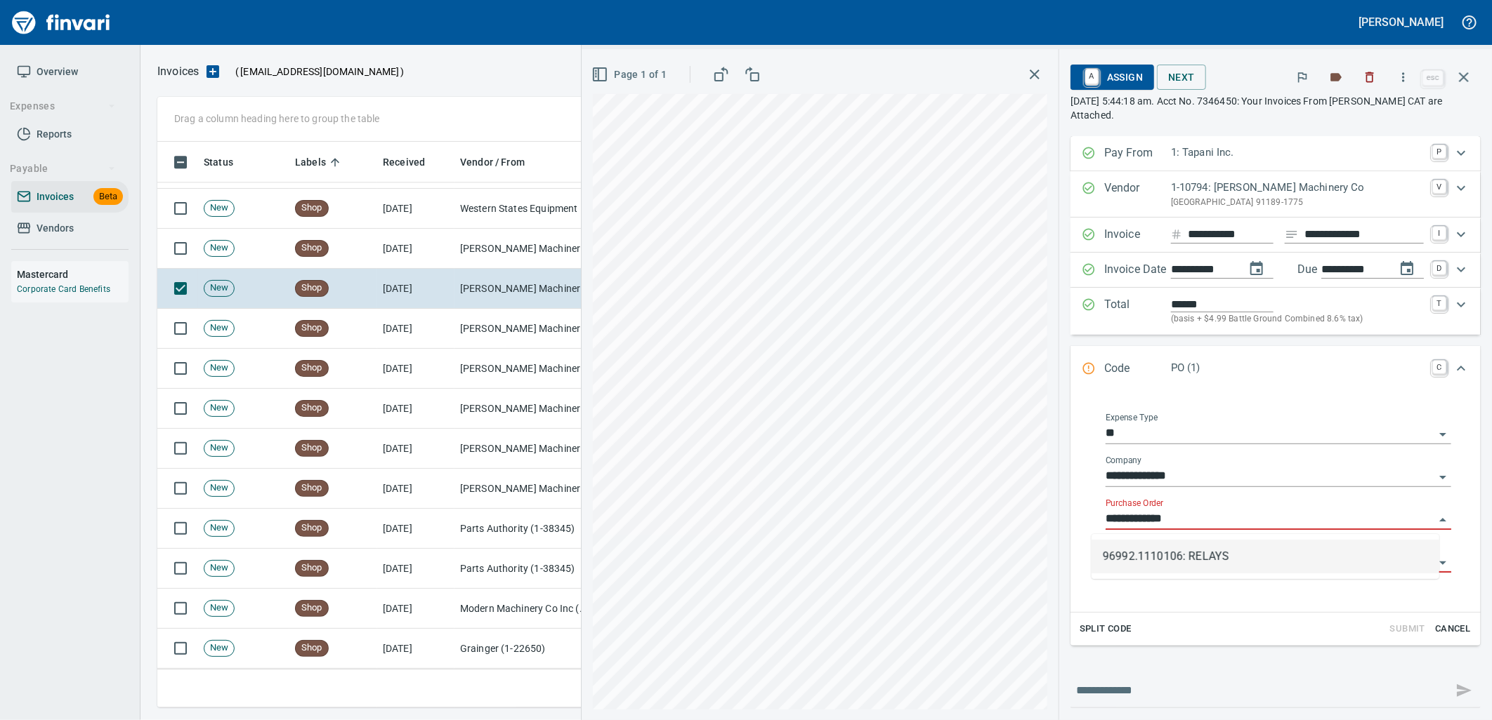
scroll to position [555, 1293]
click at [1267, 550] on li "96992.1110106: RELAYS" at bounding box center [1265, 557] width 348 height 34
type input "**********"
type input "*********"
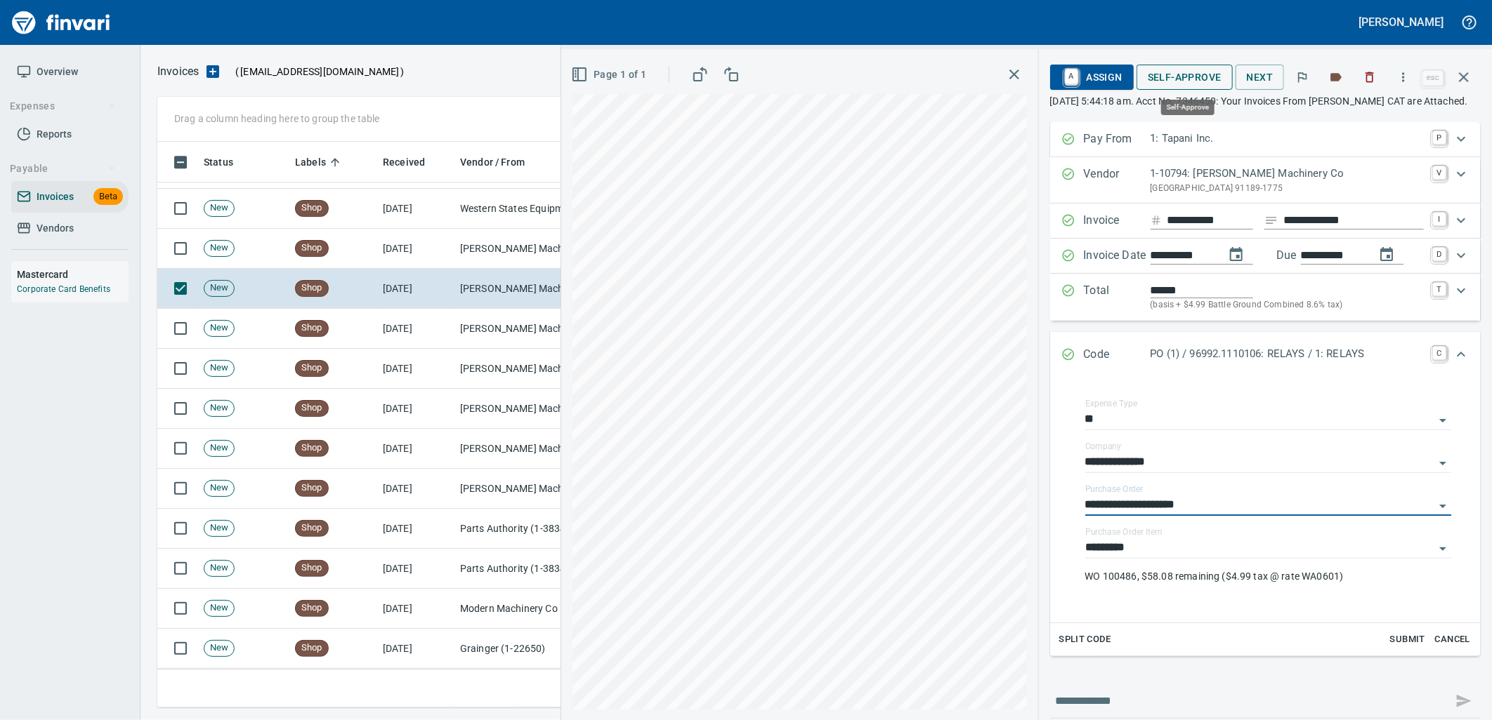
click at [1201, 74] on span "Self-Approve" at bounding box center [1184, 78] width 74 height 18
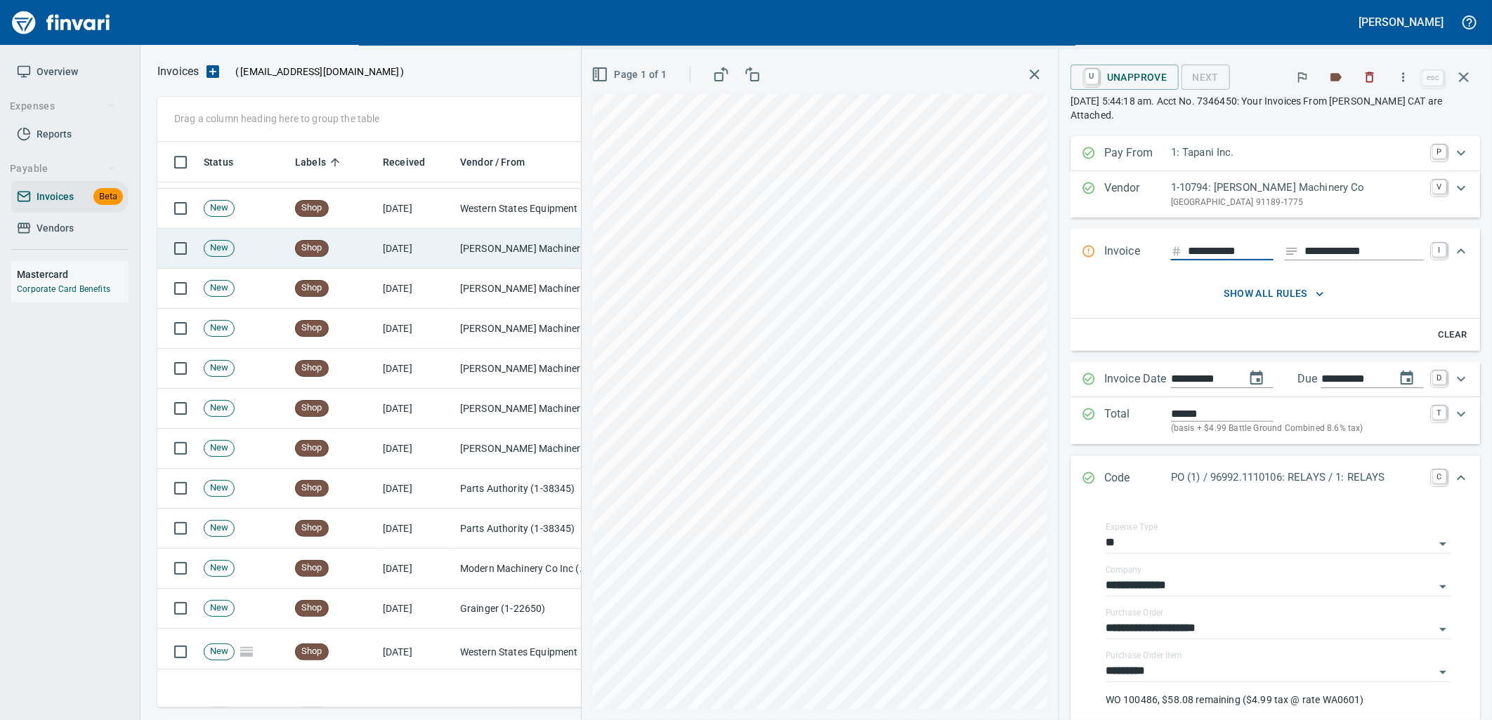
click at [532, 257] on td "[PERSON_NAME] Machinery Co (1-10794)" at bounding box center [524, 249] width 140 height 40
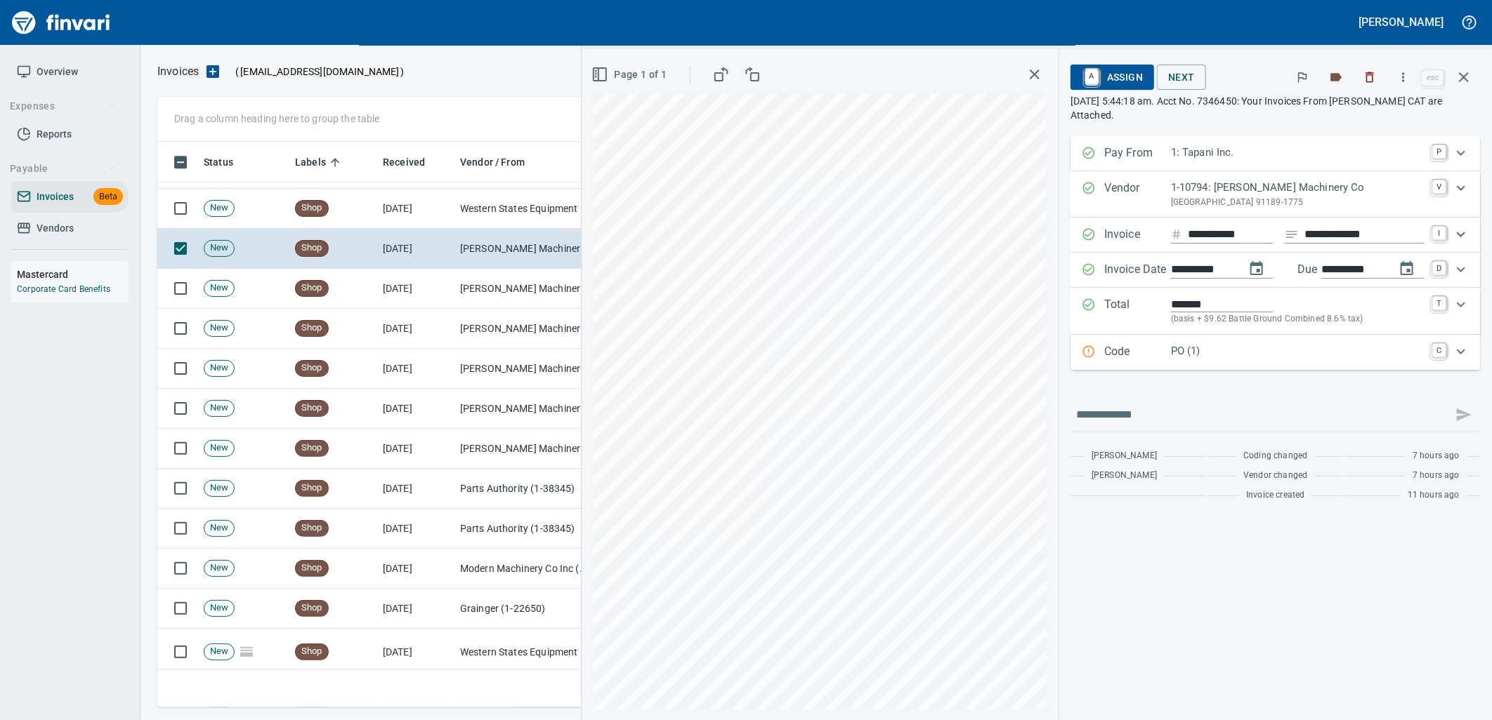
click at [1217, 349] on p "PO (1)" at bounding box center [1297, 351] width 253 height 16
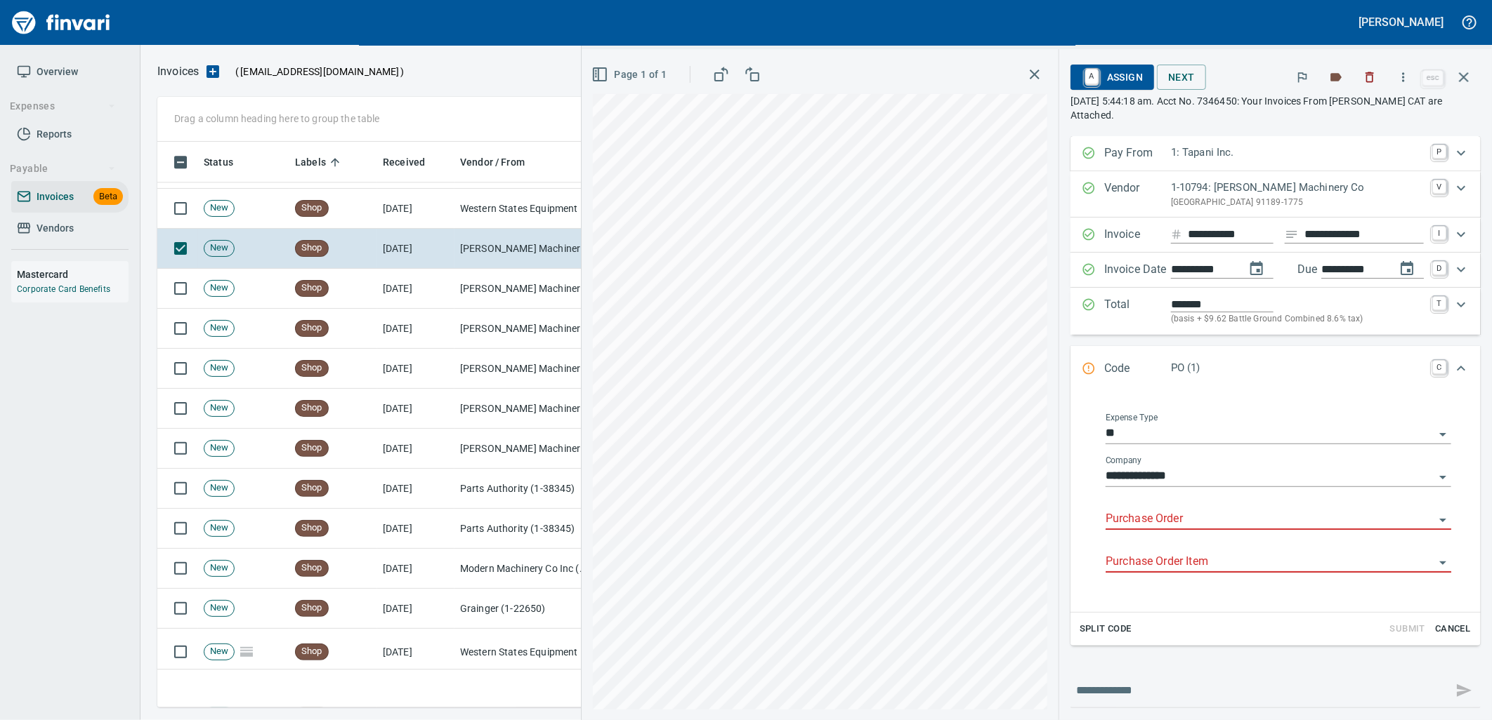
click at [1199, 527] on input "Purchase Order" at bounding box center [1269, 520] width 329 height 20
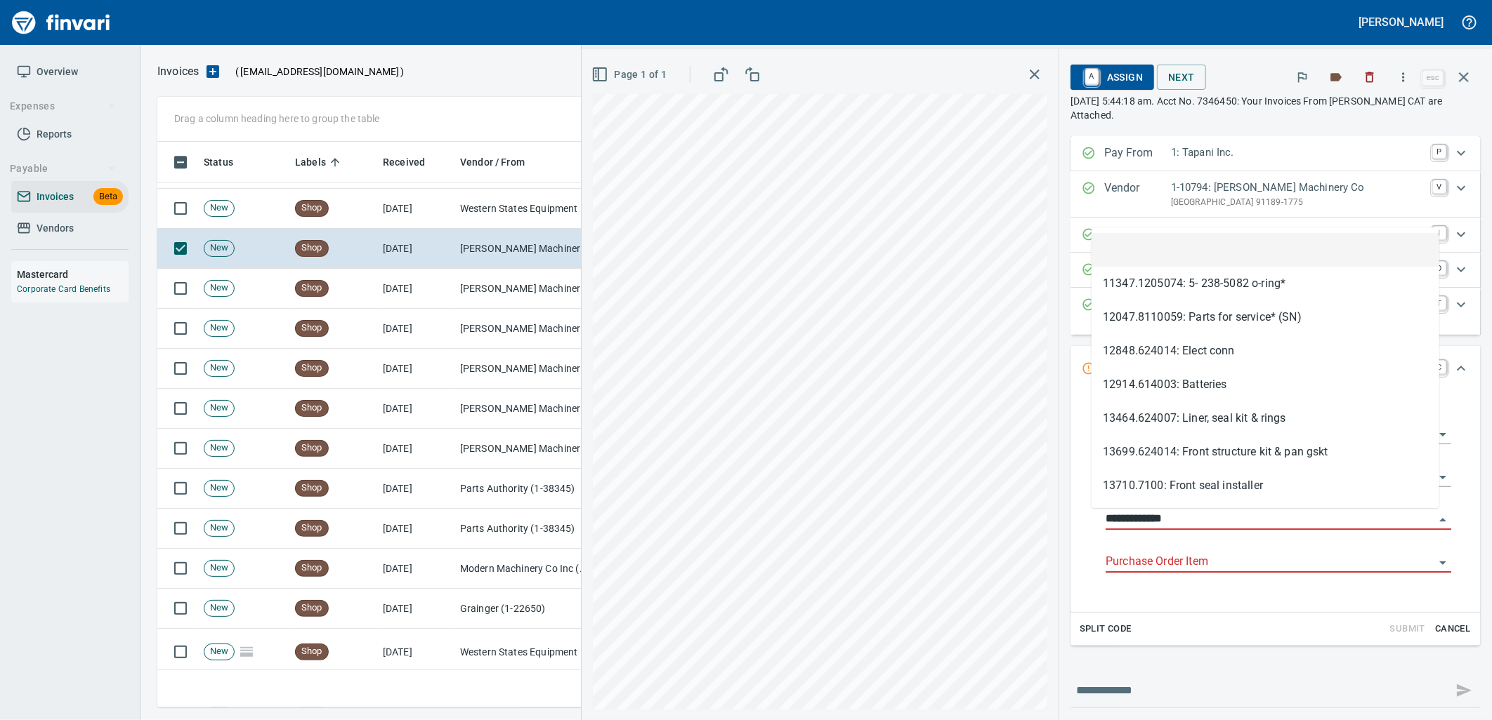
scroll to position [555, 1293]
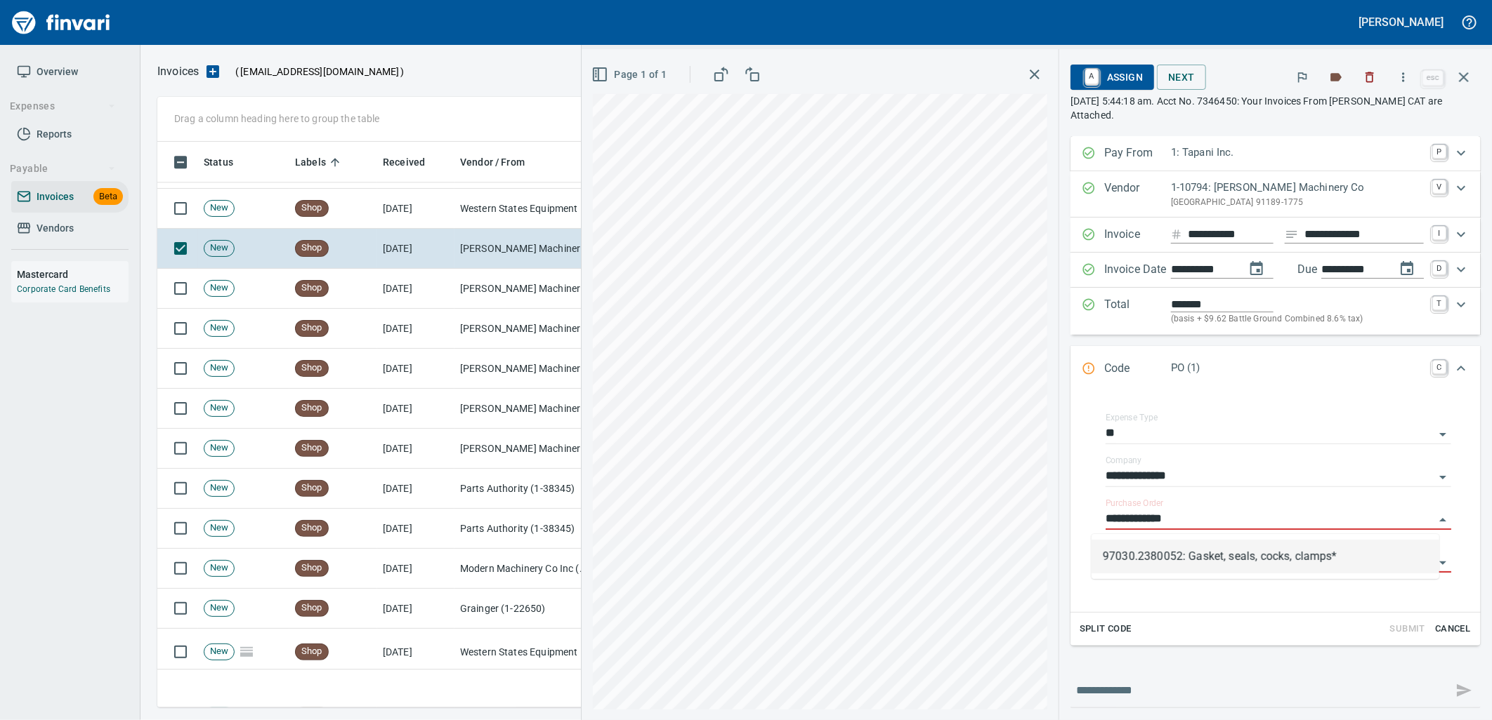
click at [1166, 560] on li "97030.2380052: Gasket, seals, cocks, clamps*" at bounding box center [1265, 557] width 348 height 34
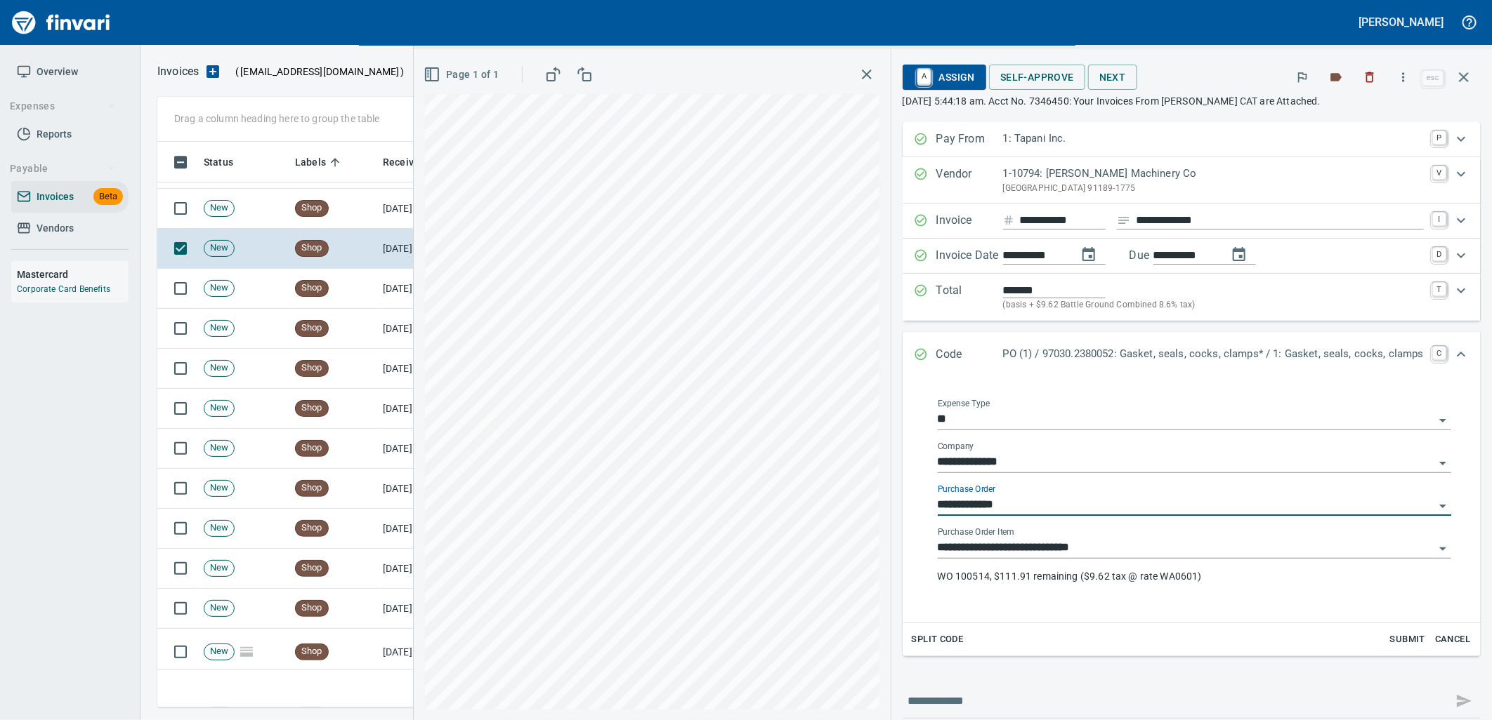
type input "**********"
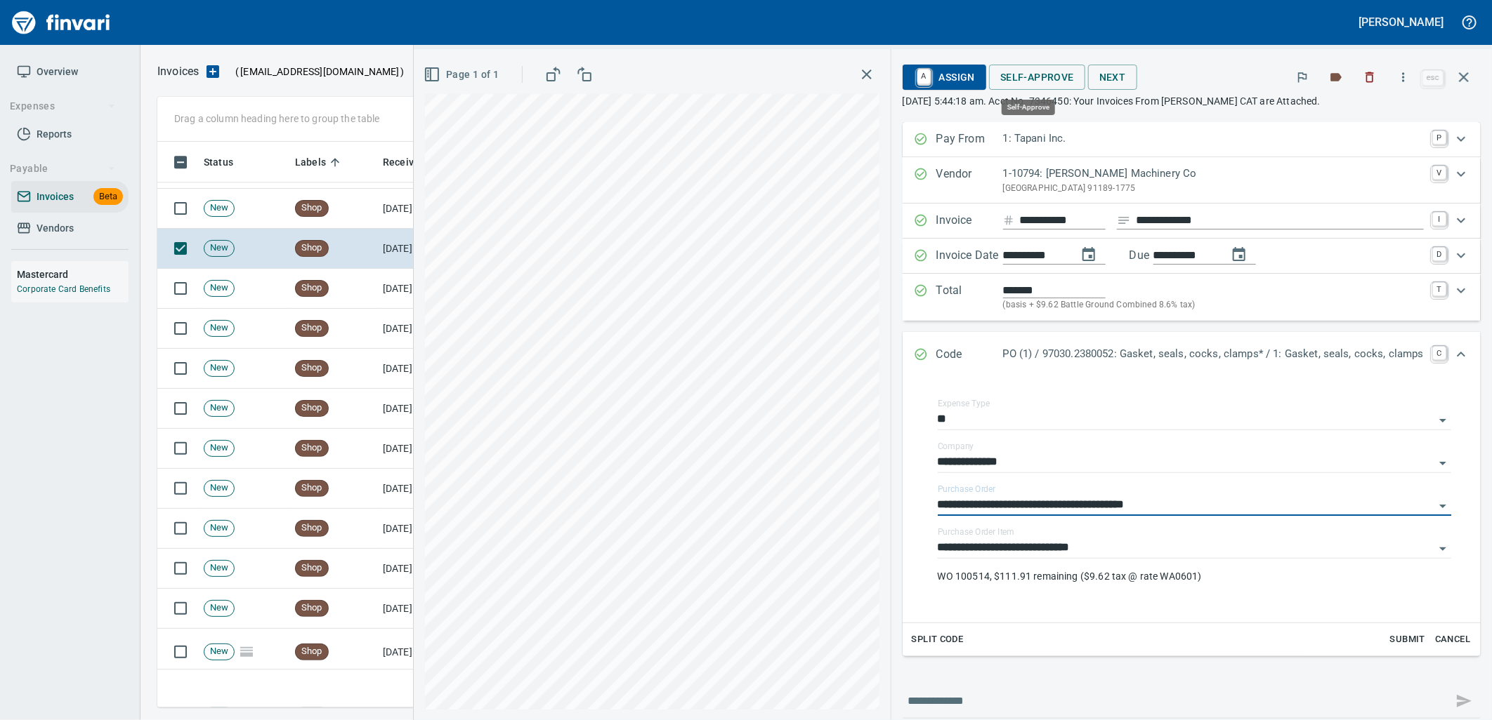
click at [1044, 69] on span "Self-Approve" at bounding box center [1037, 78] width 74 height 18
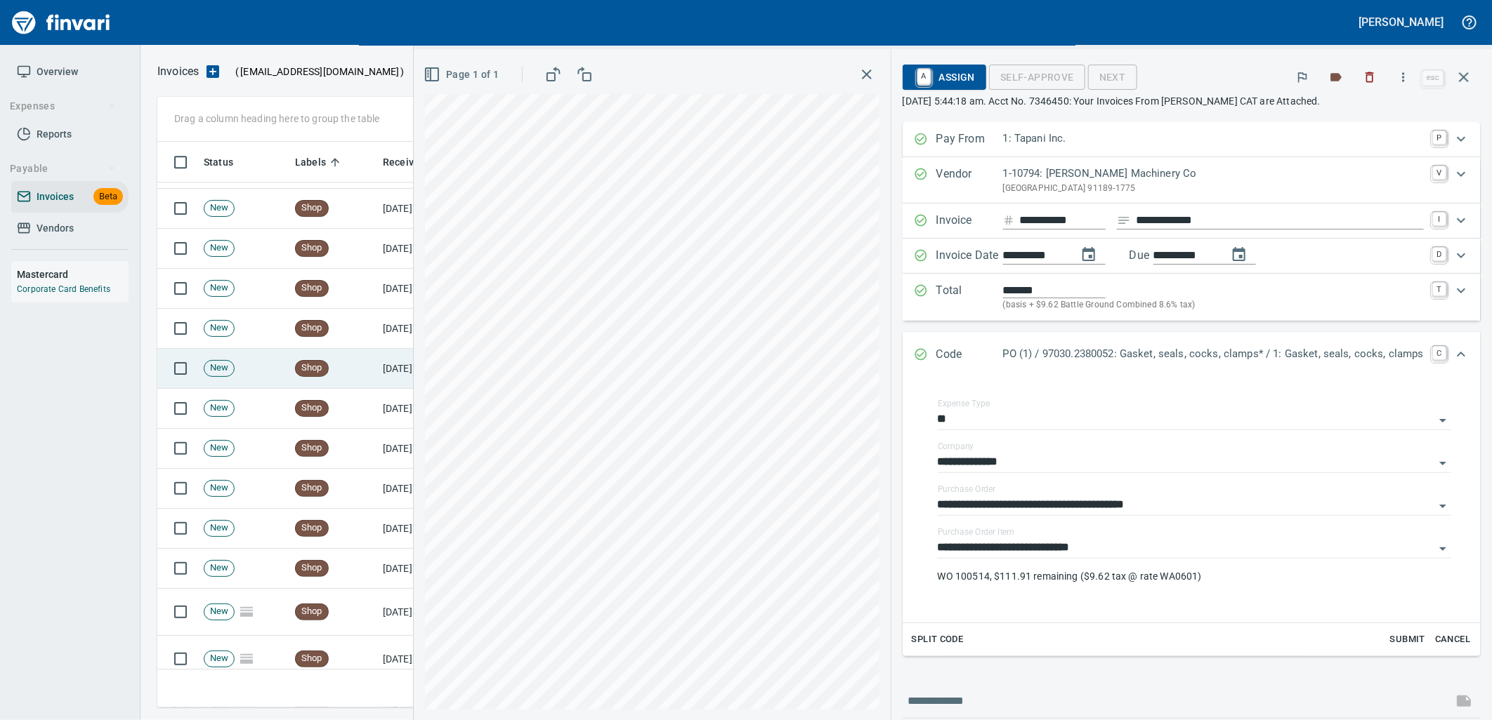
click at [384, 209] on td "[DATE]" at bounding box center [415, 209] width 77 height 40
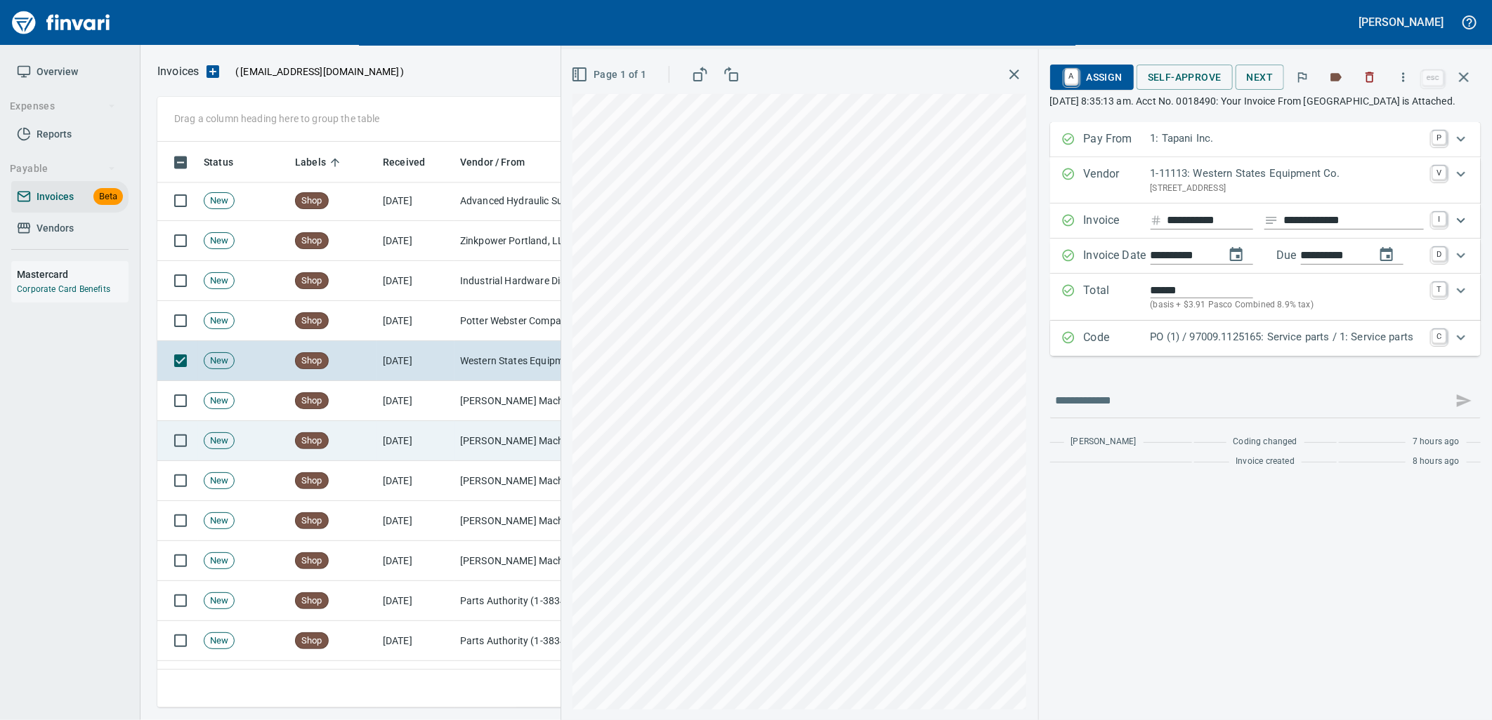
scroll to position [2042, 0]
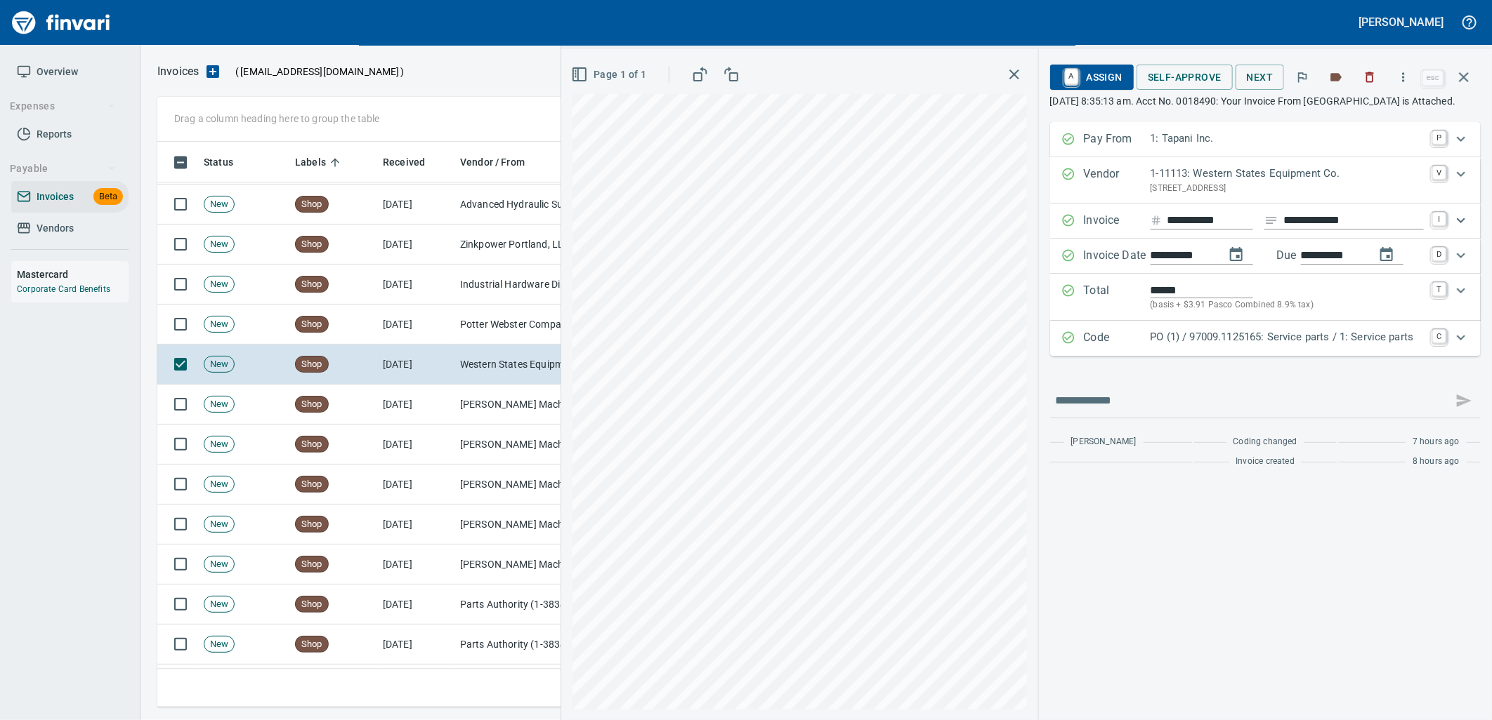
click at [1168, 345] on p "PO (1) / 97009.1125165: Service parts / 1: Service parts" at bounding box center [1286, 337] width 273 height 16
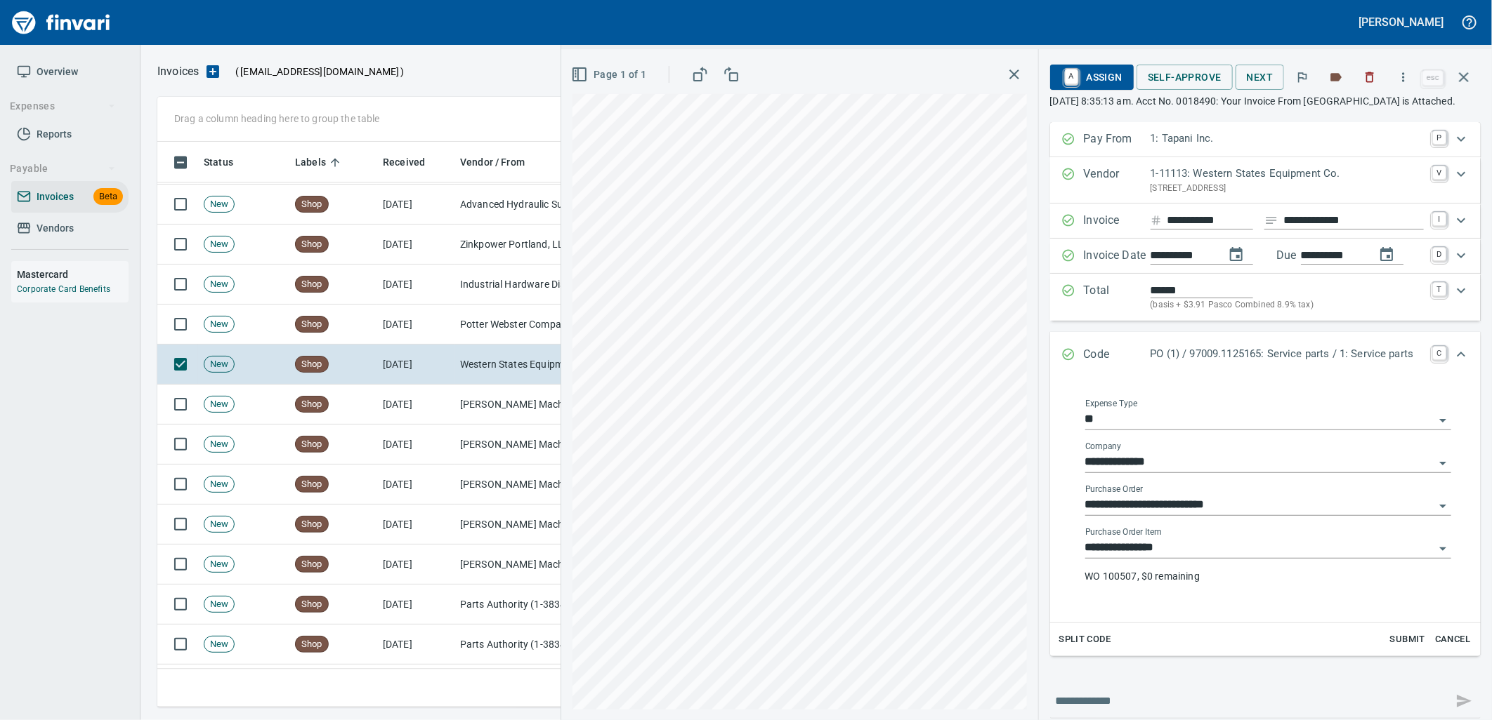
drag, startPoint x: 1164, startPoint y: 560, endPoint x: 1040, endPoint y: 552, distance: 124.5
click at [1163, 558] on input "**********" at bounding box center [1259, 549] width 349 height 20
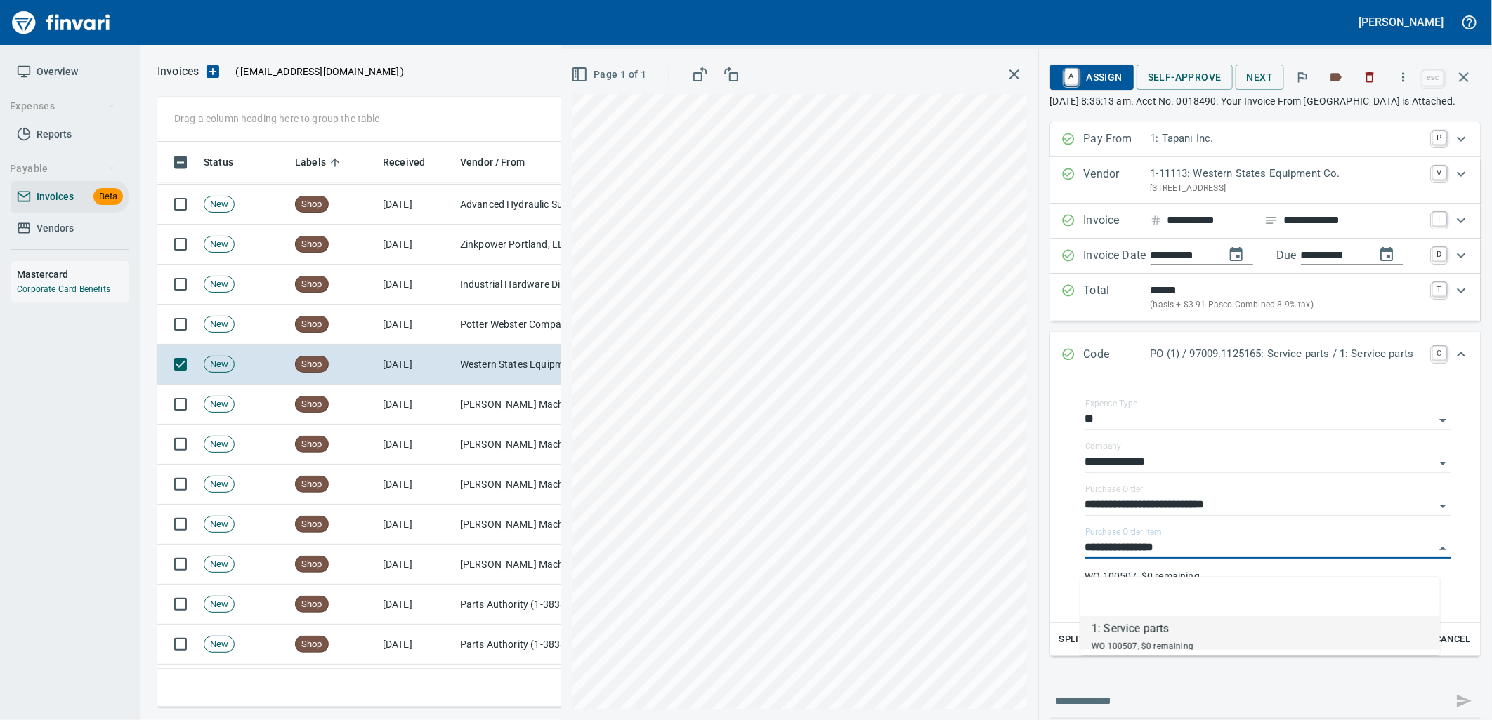
scroll to position [555, 1293]
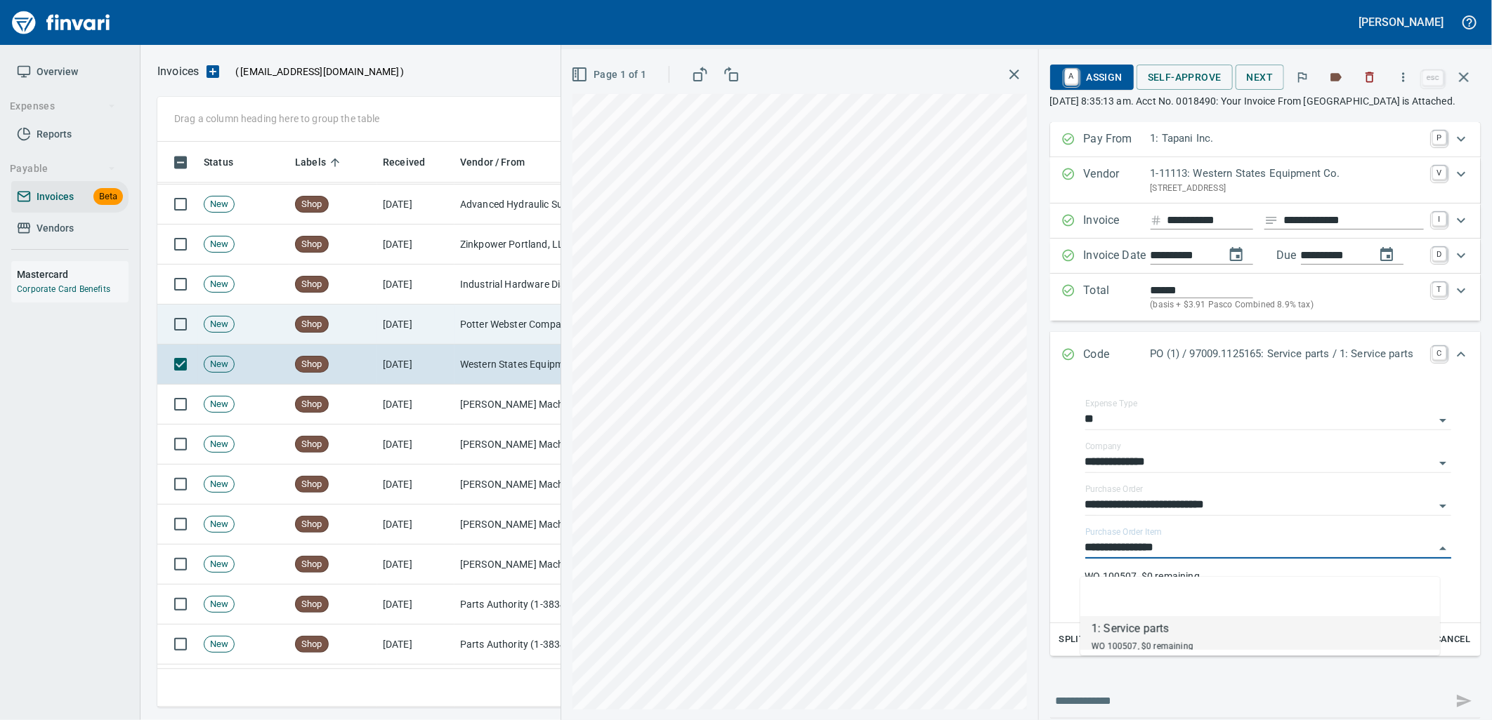
click at [456, 321] on td "Potter Webster Company Inc (1-10818)" at bounding box center [524, 325] width 140 height 40
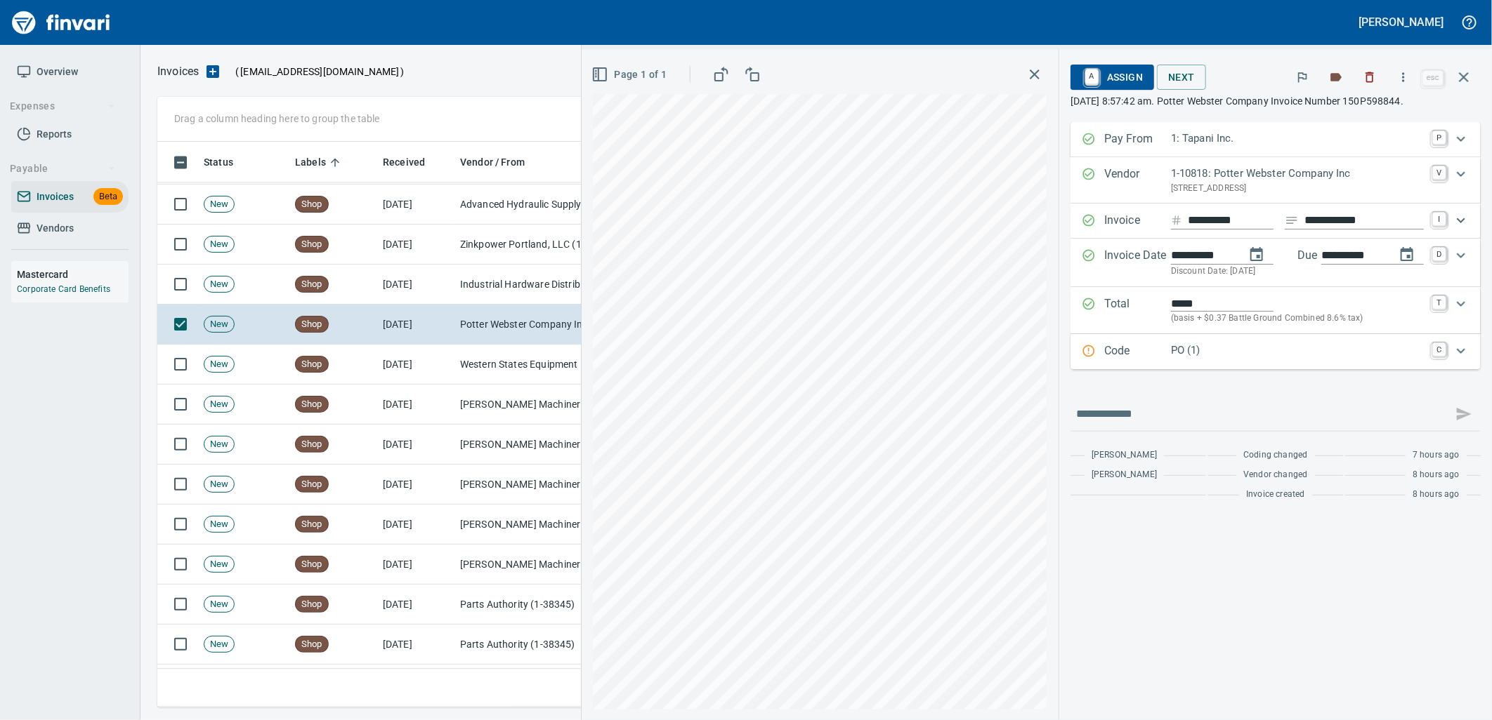
click at [1216, 355] on p "PO (1)" at bounding box center [1297, 351] width 253 height 16
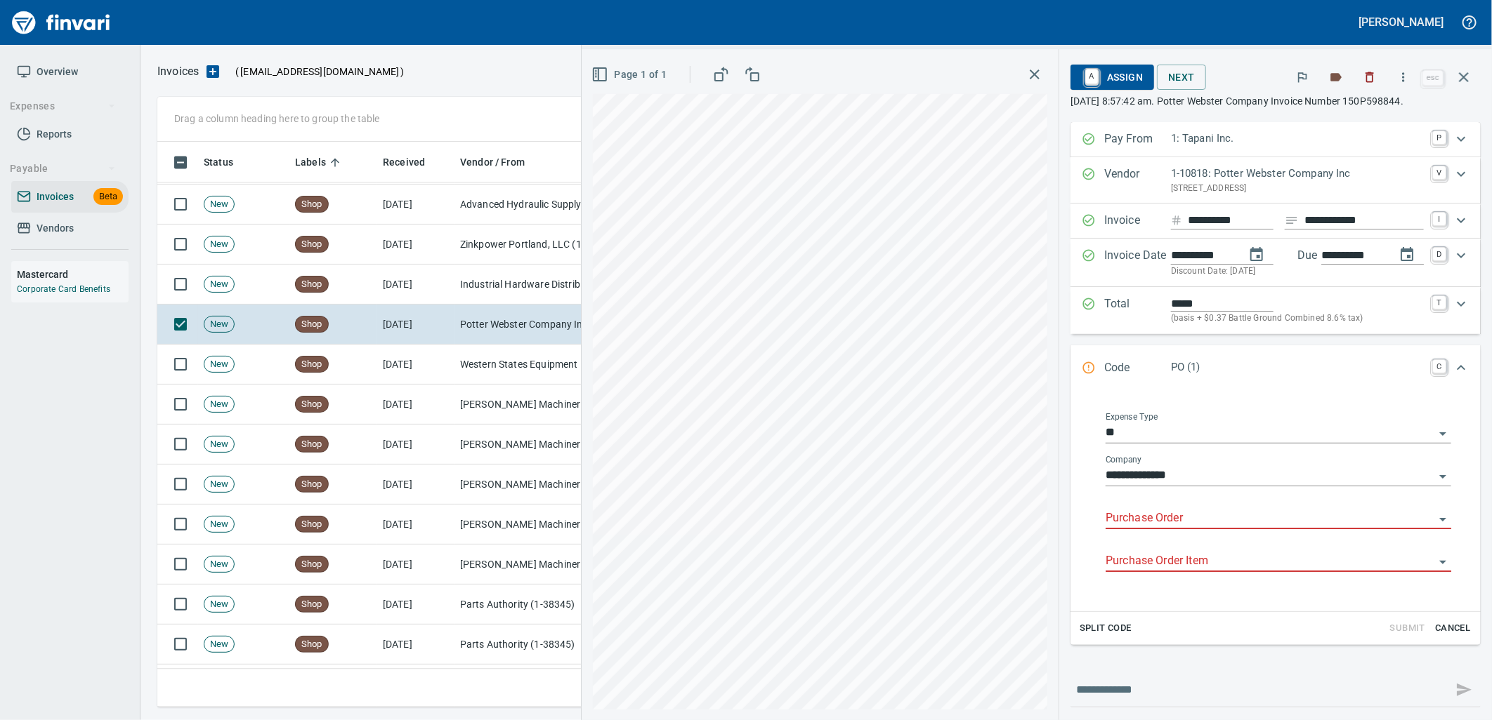
click at [1188, 511] on input "Purchase Order" at bounding box center [1269, 519] width 329 height 20
click at [1150, 563] on li "96991.102011: EQ SHOP STOCK" at bounding box center [1265, 556] width 348 height 34
type input "**********"
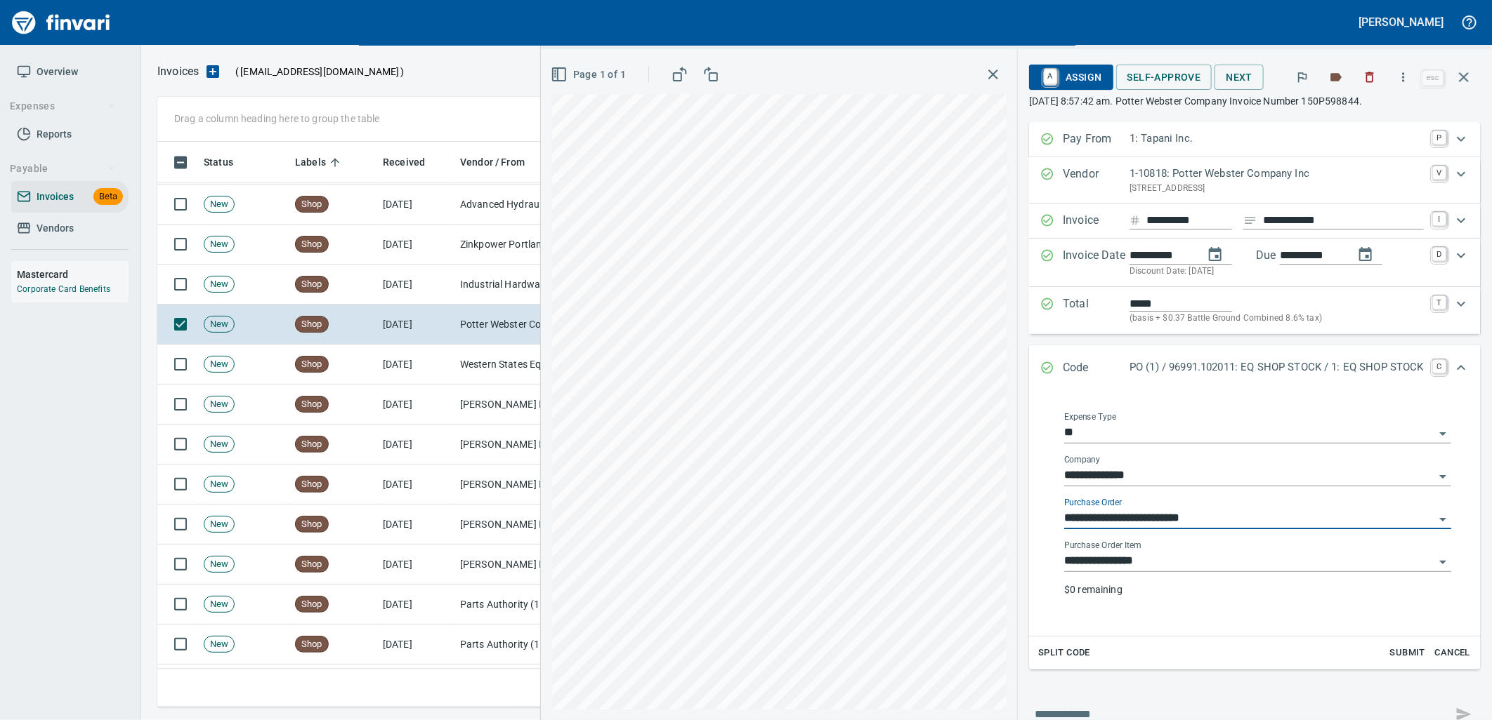
click at [1190, 559] on input "**********" at bounding box center [1249, 562] width 370 height 20
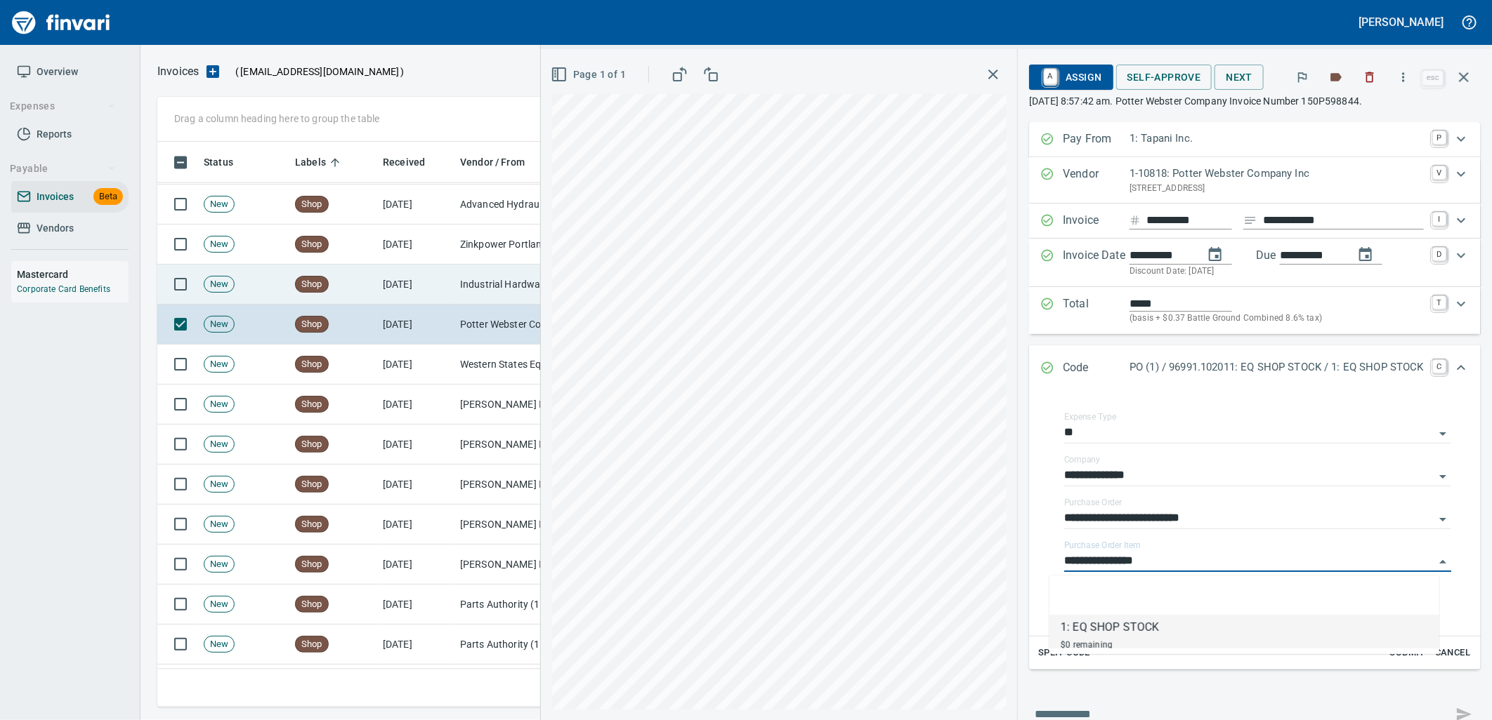
click at [422, 284] on td "[DATE]" at bounding box center [415, 285] width 77 height 40
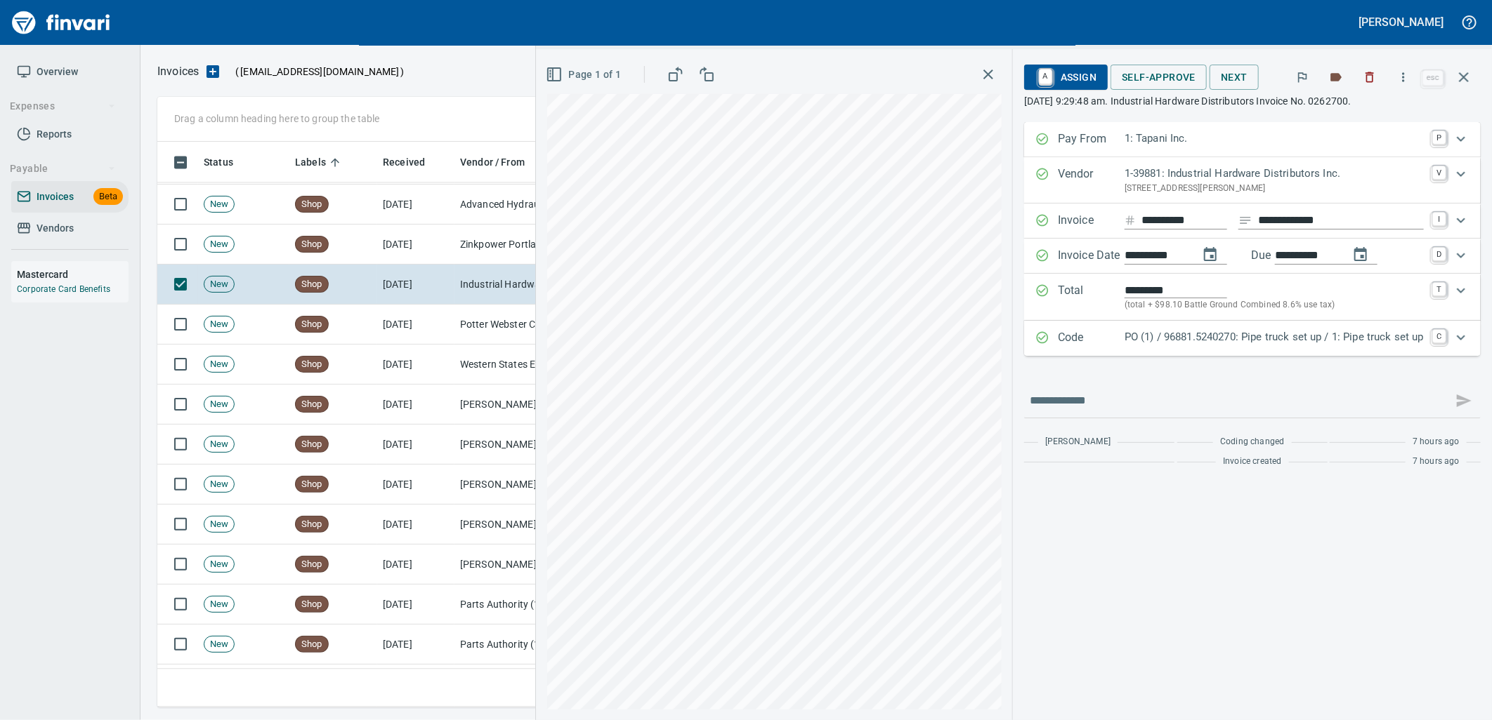
click at [1222, 334] on p "PO (1) / 96881.5240270: Pipe truck set up / 1: Pipe truck set up" at bounding box center [1273, 337] width 299 height 16
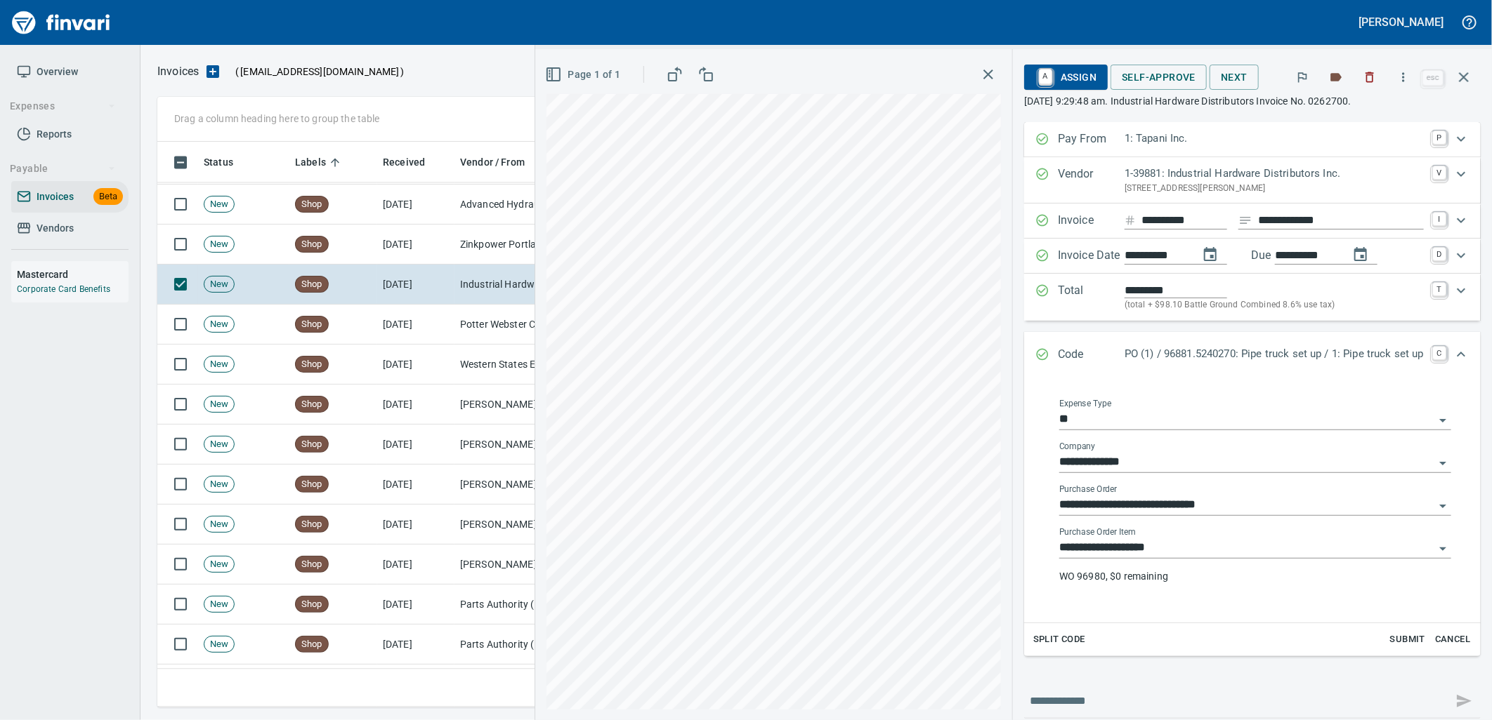
click at [1189, 558] on input "**********" at bounding box center [1246, 549] width 375 height 20
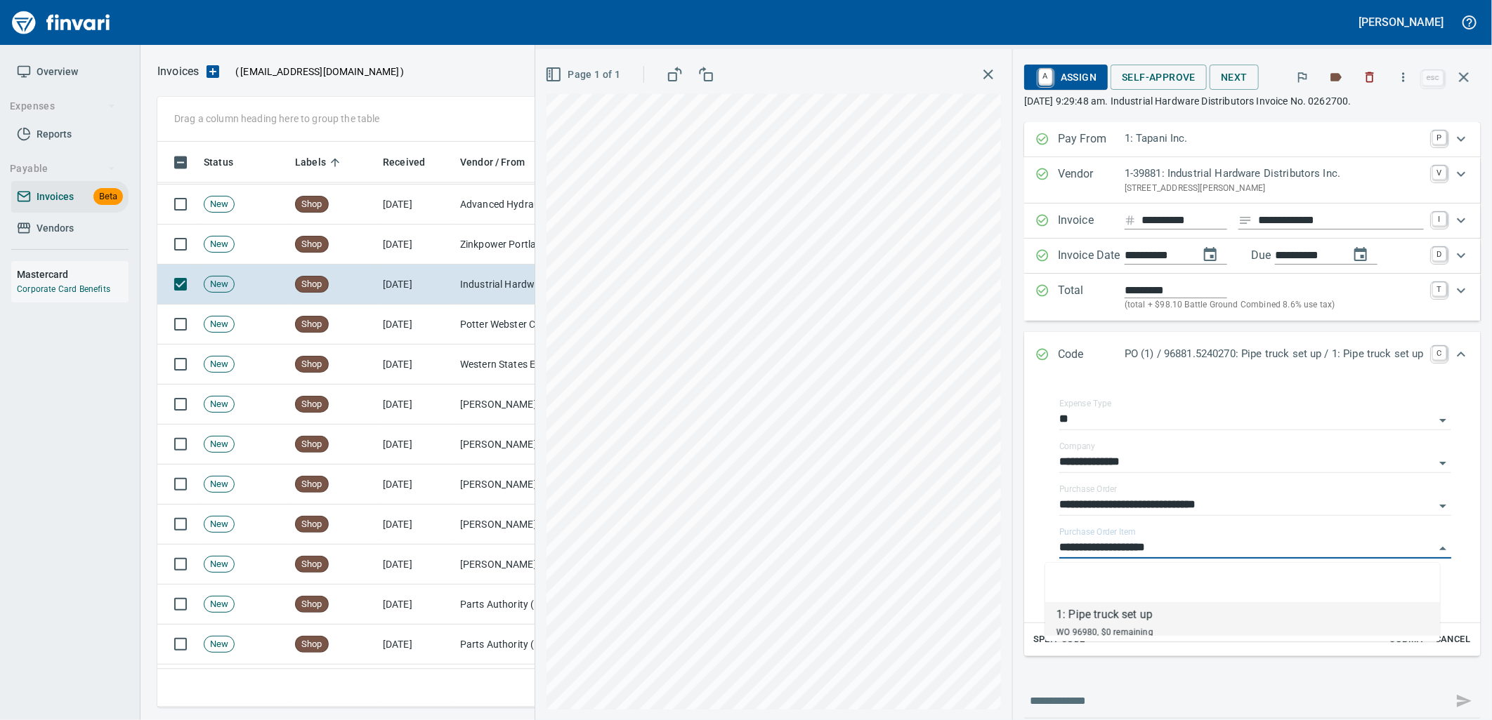
scroll to position [555, 1293]
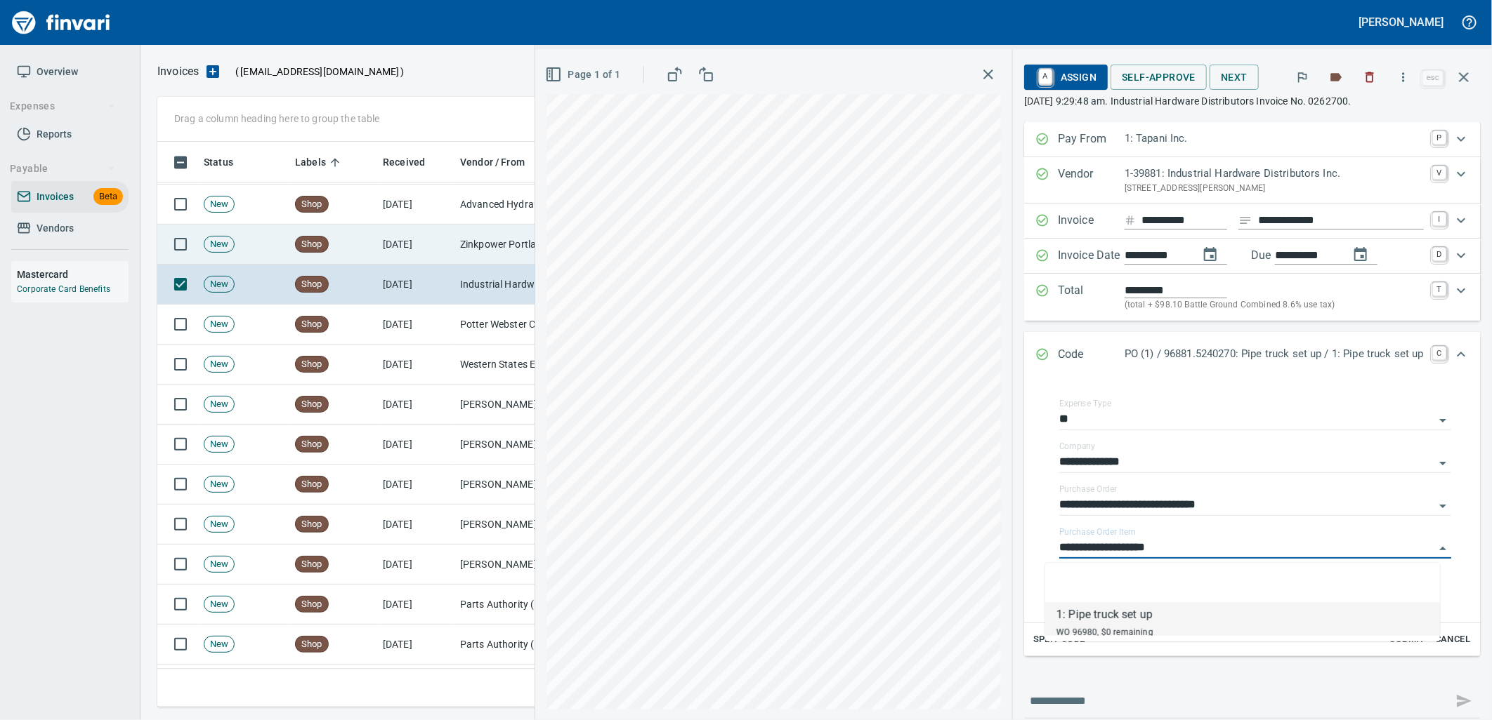
click at [419, 227] on td "[DATE]" at bounding box center [415, 245] width 77 height 40
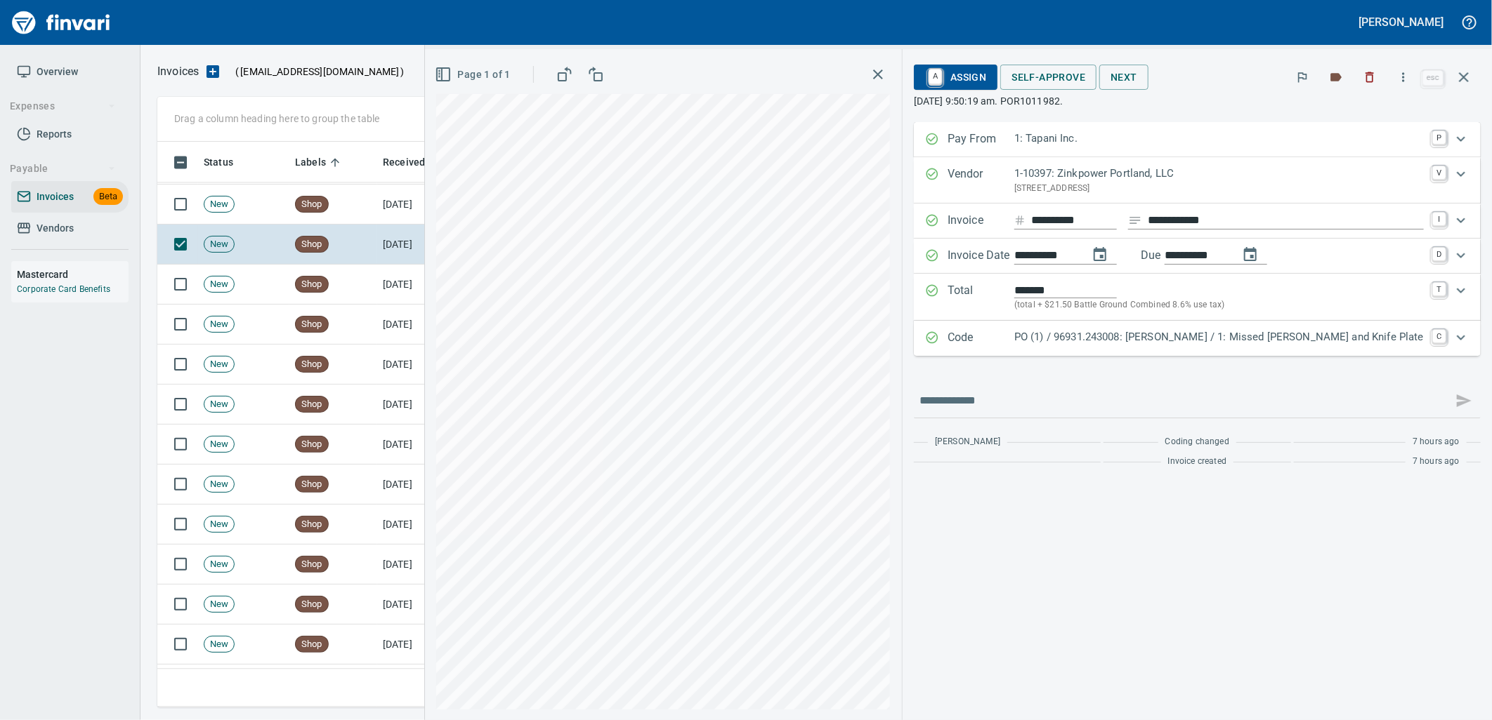
click at [1134, 343] on p "PO (1) / 96931.243008: [PERSON_NAME] / 1: Missed [PERSON_NAME] and Knife Plate" at bounding box center [1218, 337] width 409 height 16
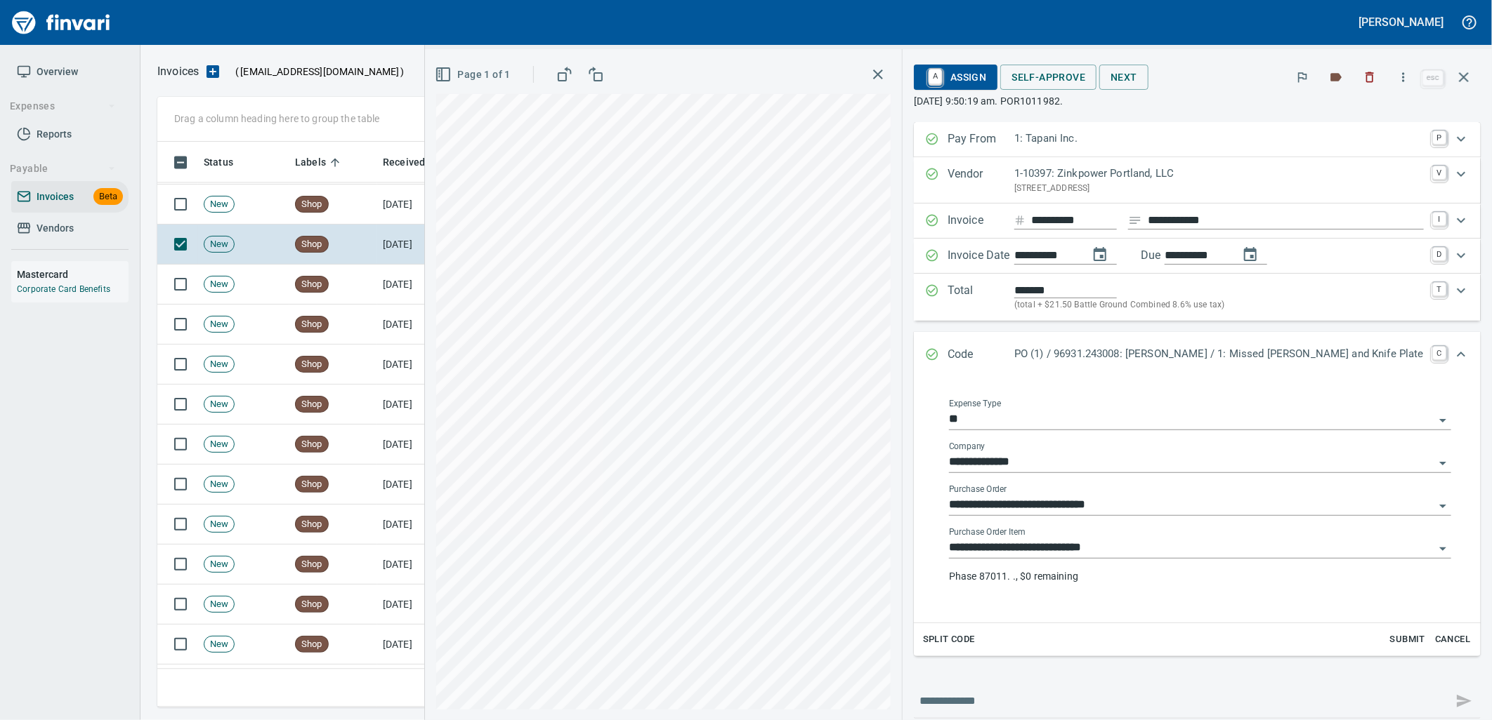
click at [1114, 545] on input "**********" at bounding box center [1191, 549] width 485 height 20
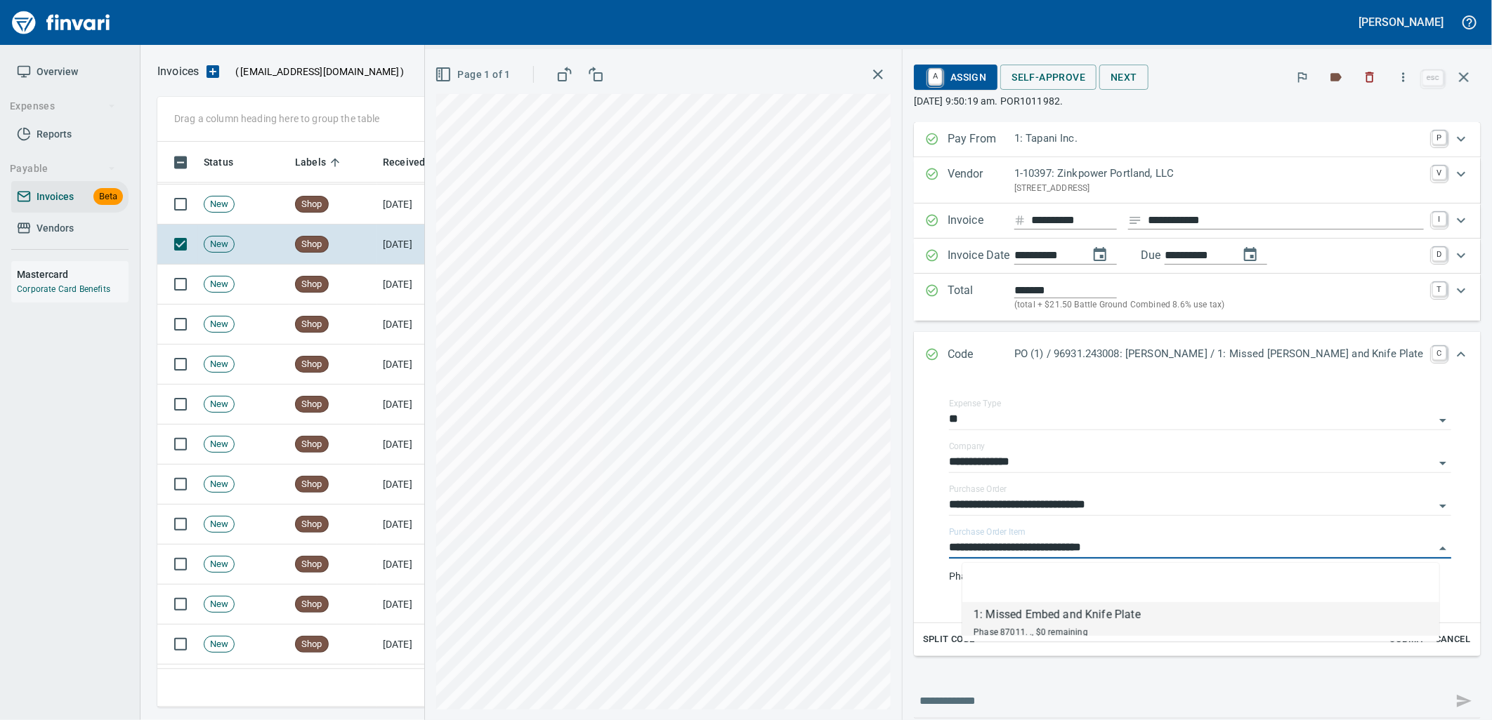
scroll to position [555, 1293]
click at [379, 211] on td "[DATE]" at bounding box center [415, 205] width 77 height 40
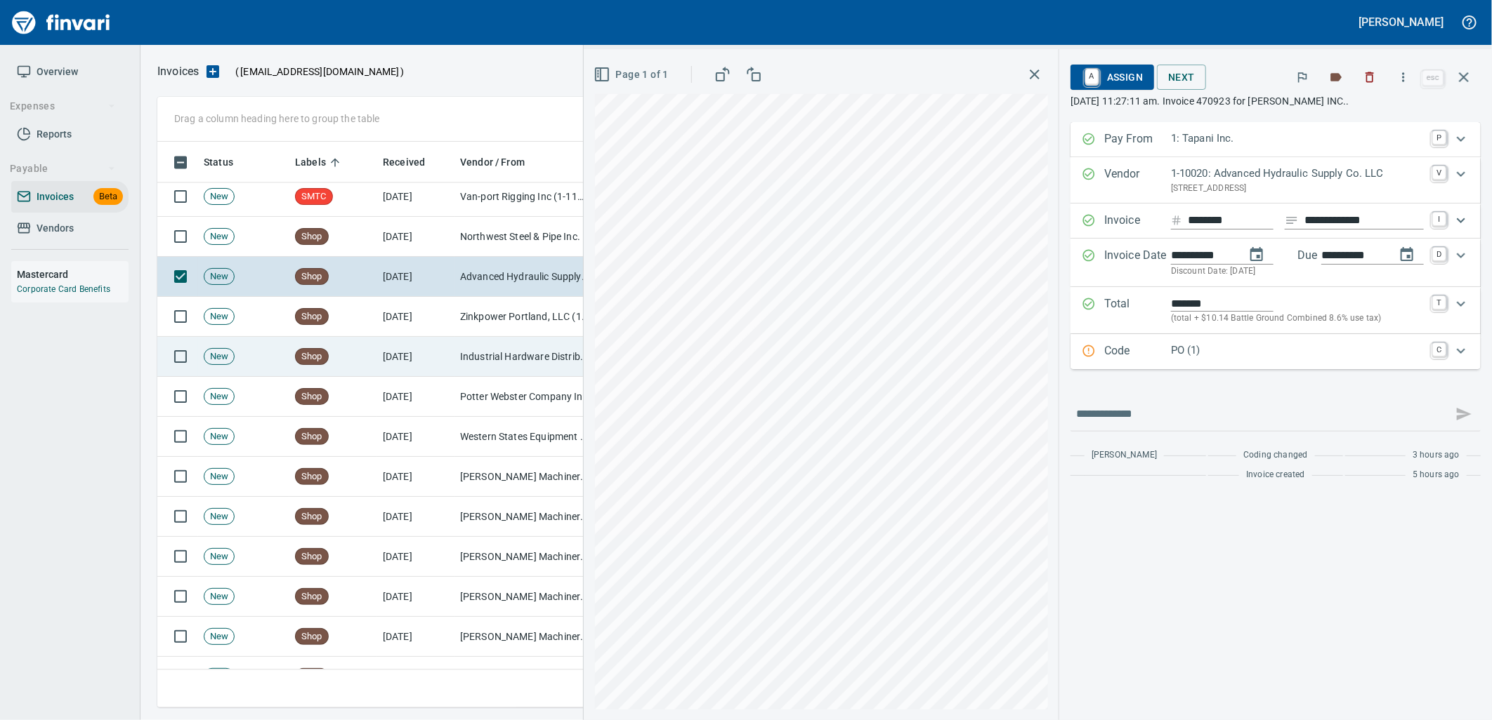
scroll to position [1886, 0]
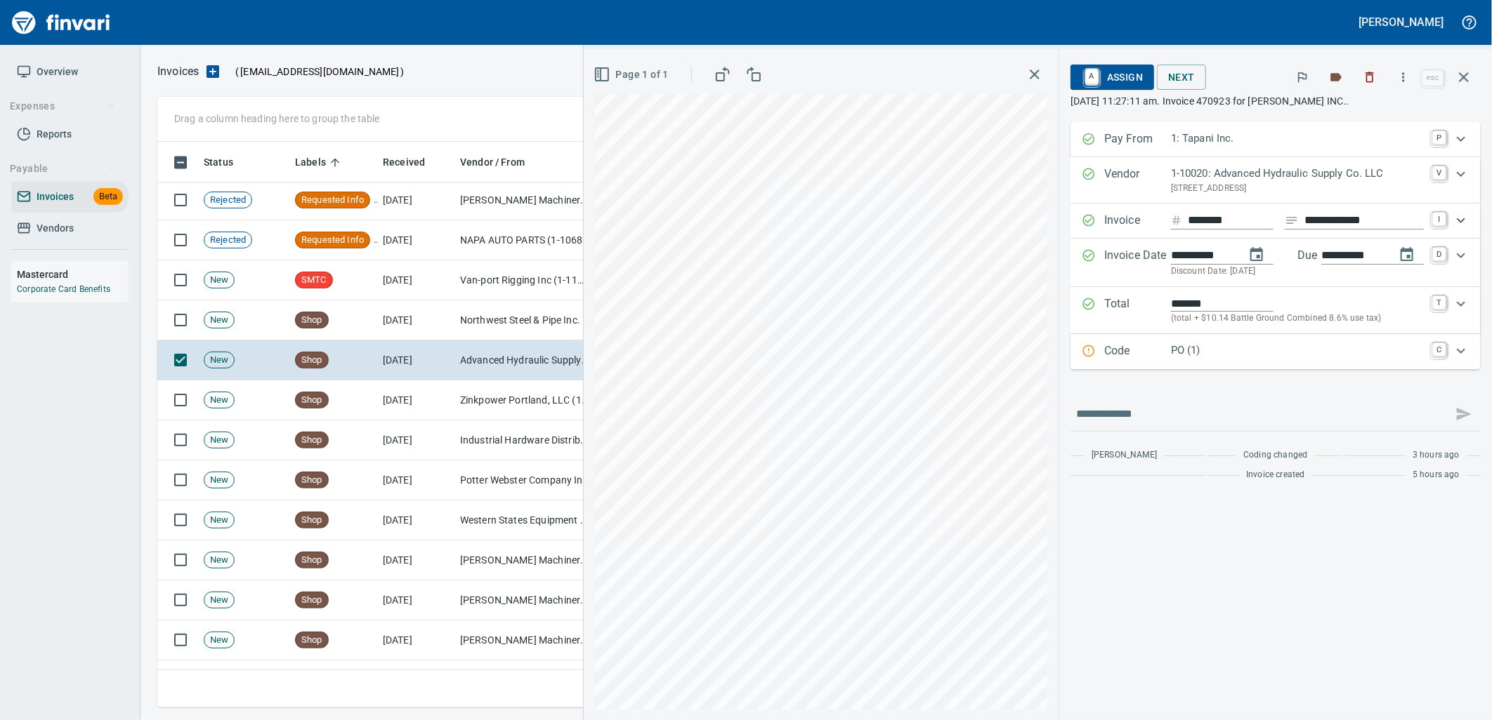
click at [1215, 351] on p "PO (1)" at bounding box center [1297, 351] width 253 height 16
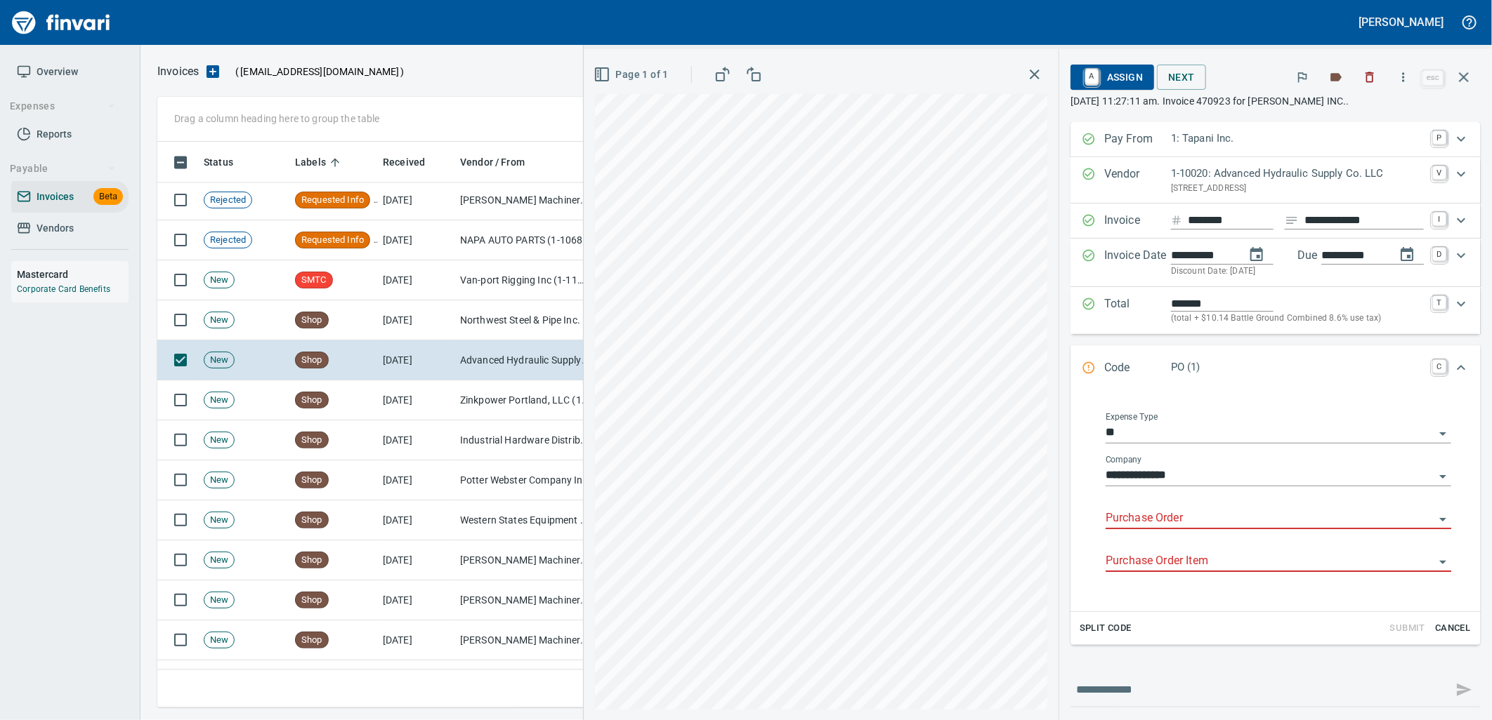
click at [1173, 518] on input "Purchase Order" at bounding box center [1269, 519] width 329 height 20
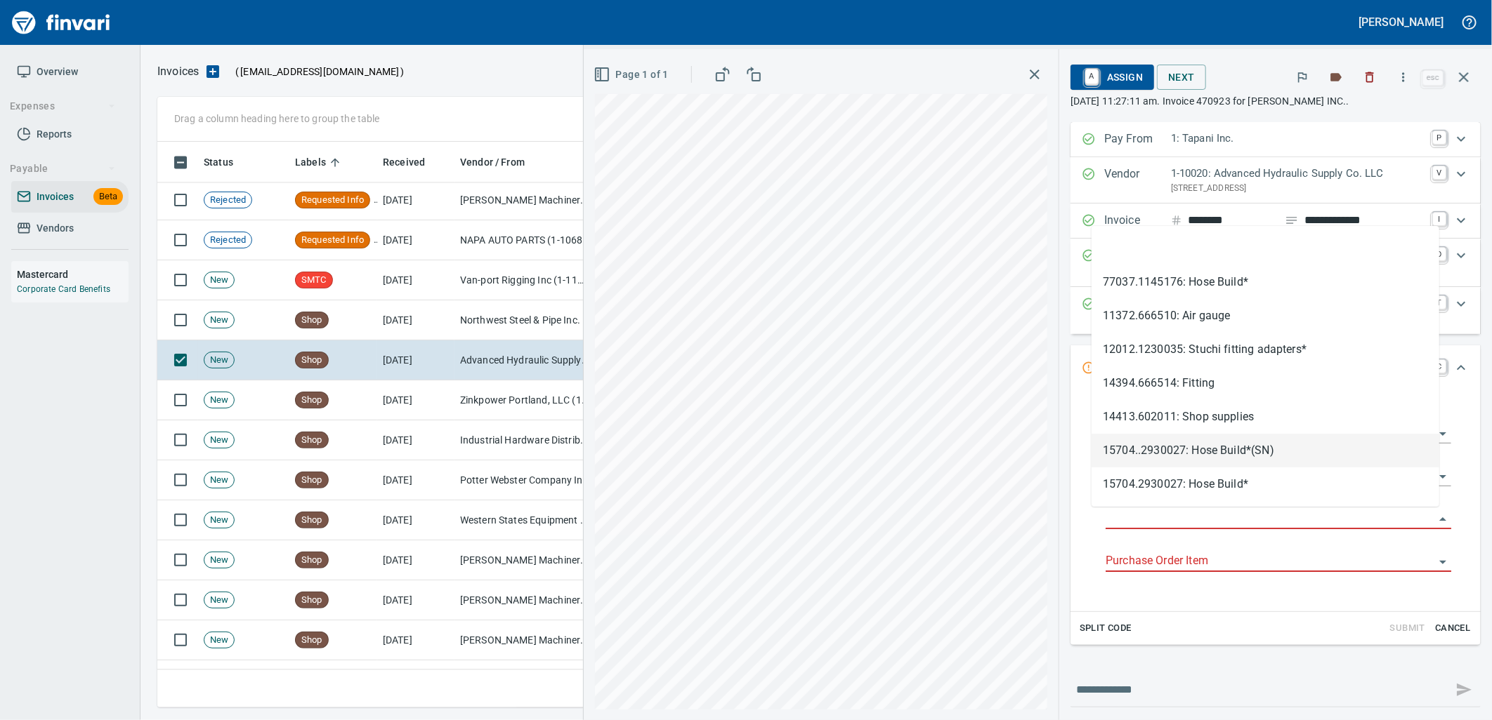
type input "**********"
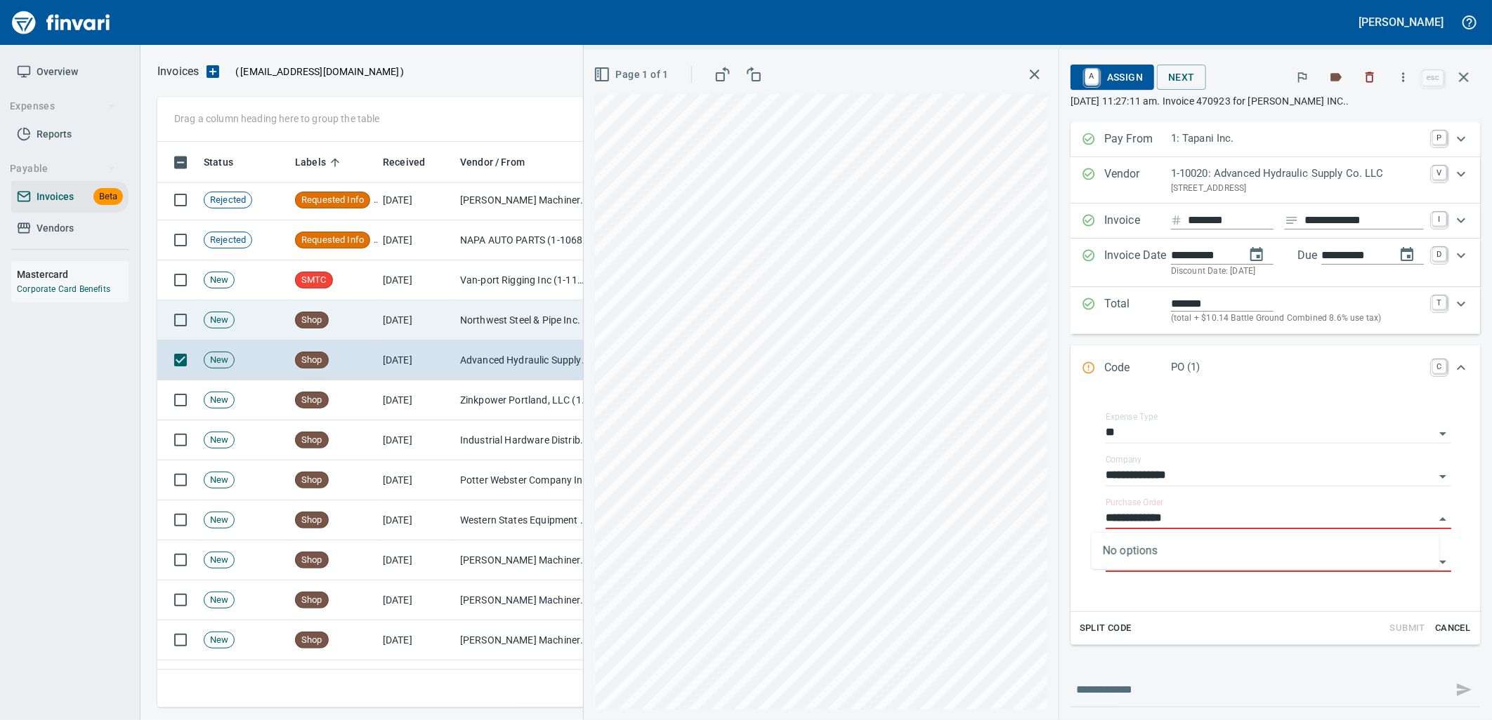
click at [455, 317] on td "Northwest Steel & Pipe Inc. (1-22439)" at bounding box center [524, 321] width 140 height 40
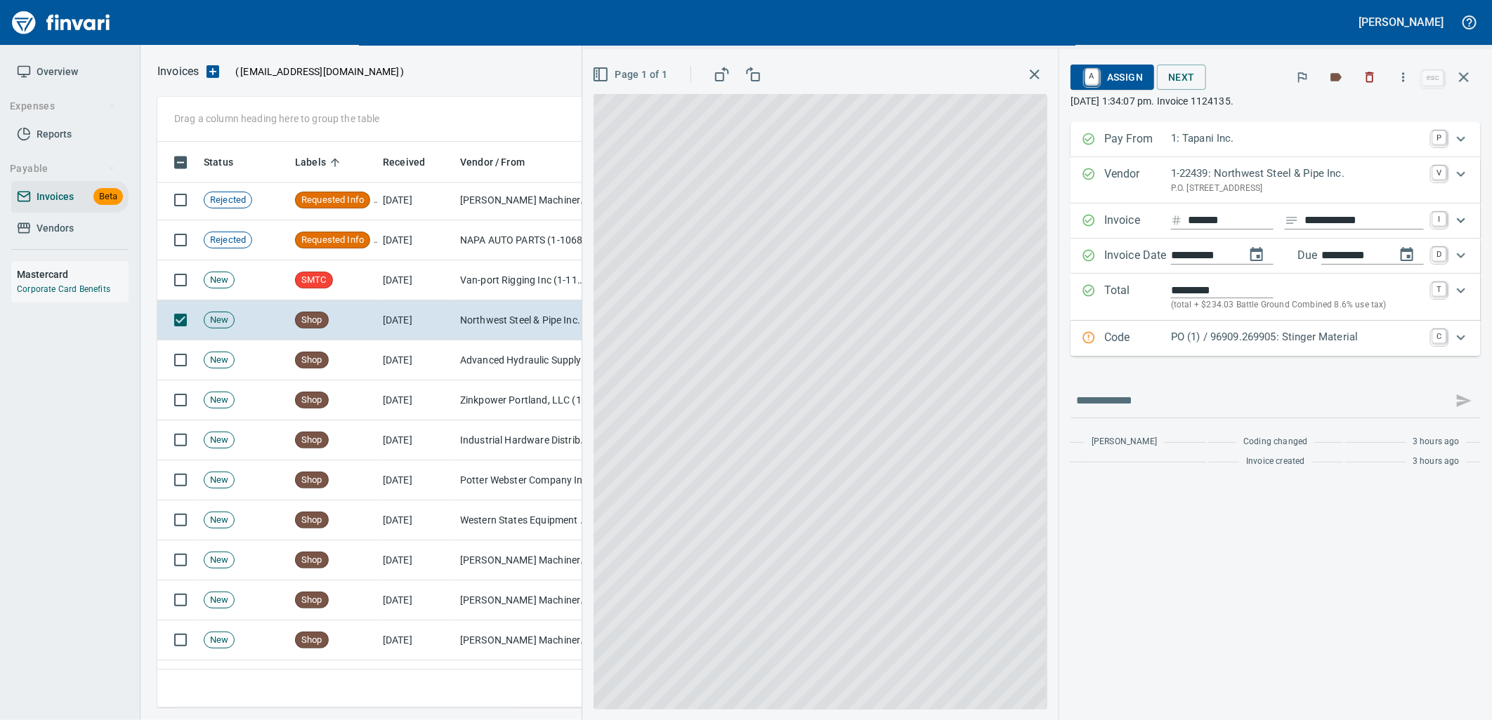
click at [1226, 339] on p "PO (1) / 96909.269905: Stinger Material" at bounding box center [1297, 337] width 253 height 16
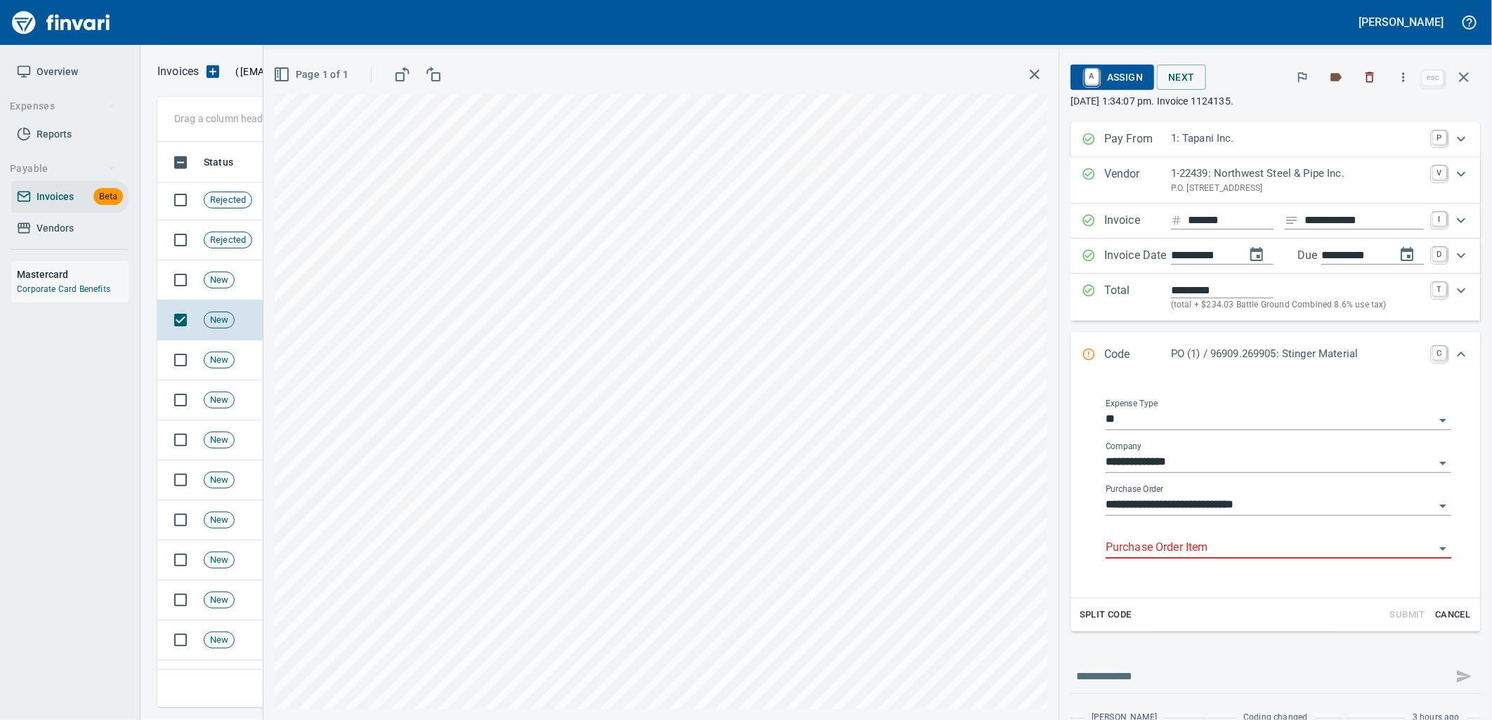
click at [1208, 546] on input "Purchase Order Item" at bounding box center [1269, 549] width 329 height 20
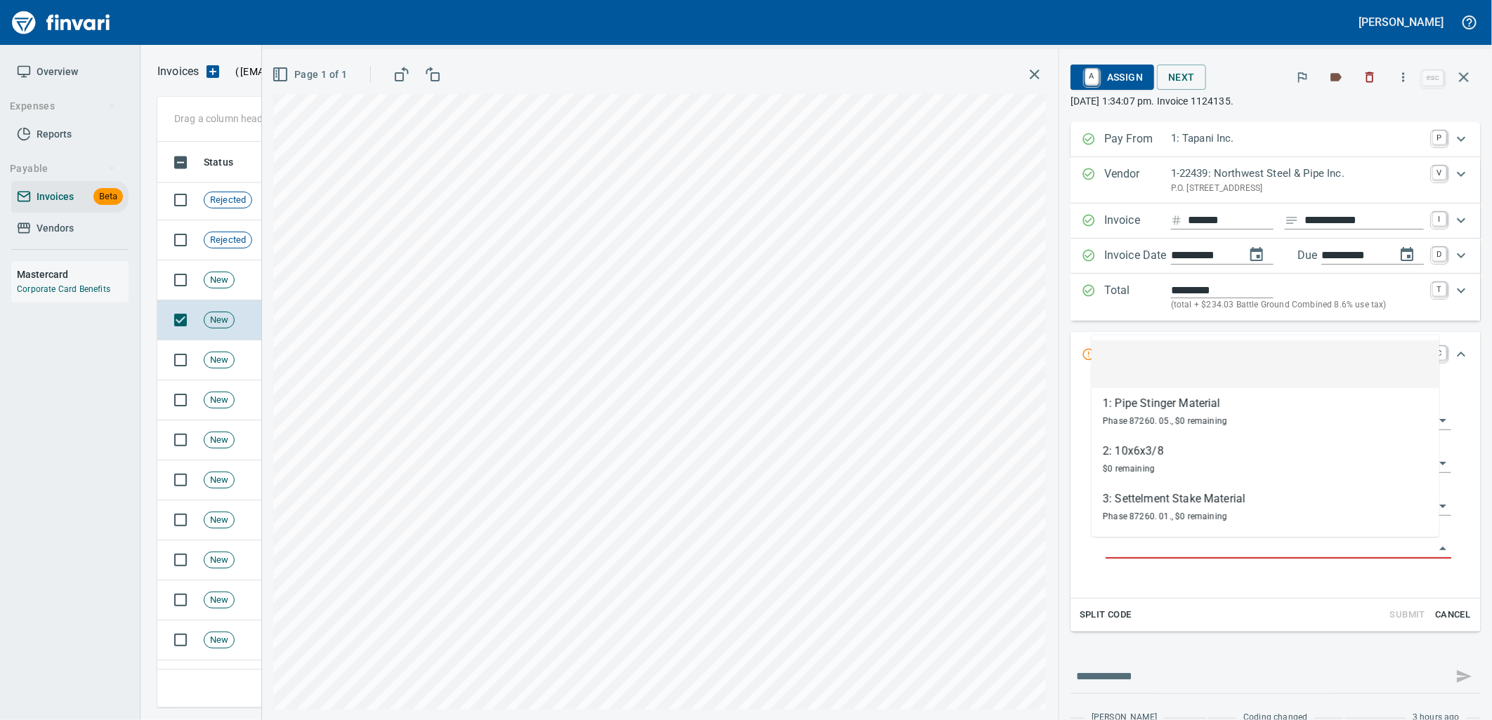
scroll to position [555, 1293]
click at [1463, 77] on icon "button" at bounding box center [1464, 77] width 10 height 10
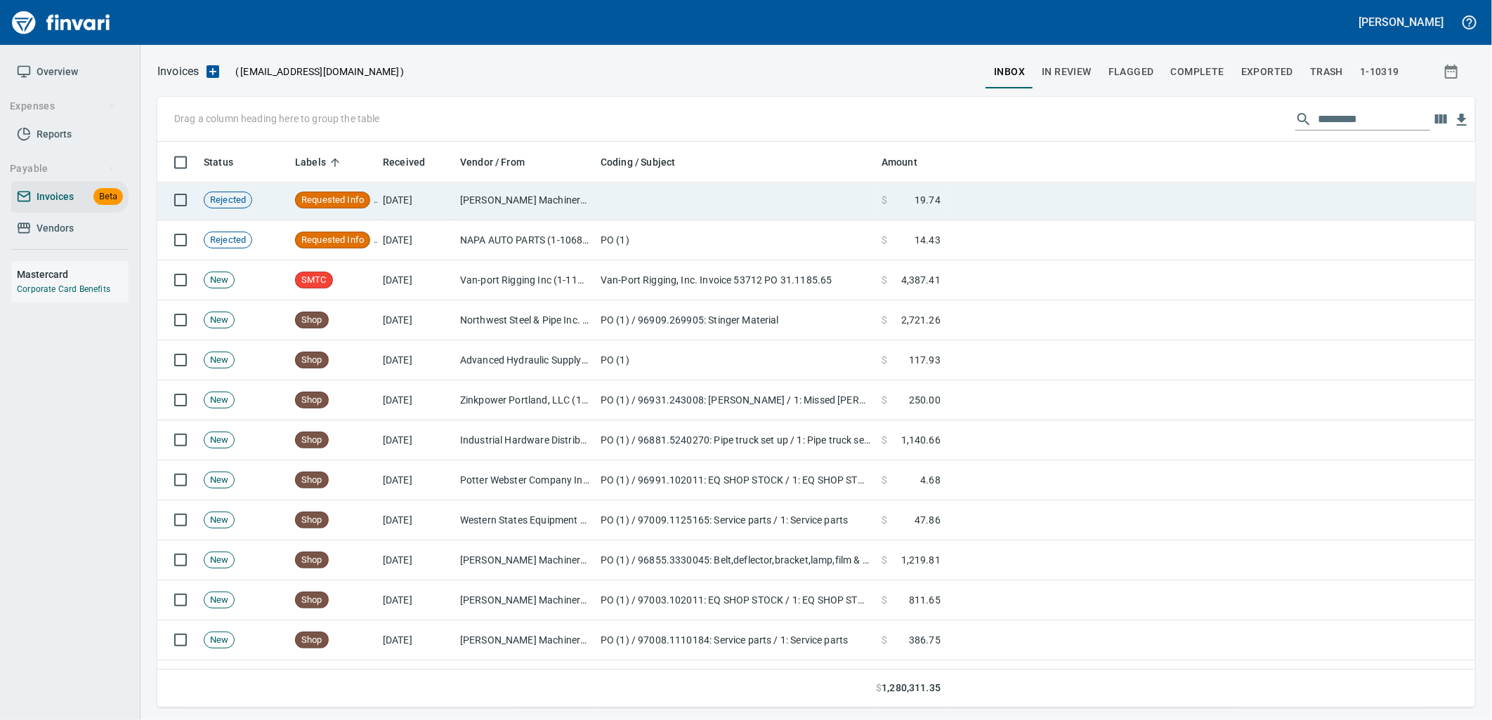
scroll to position [555, 1294]
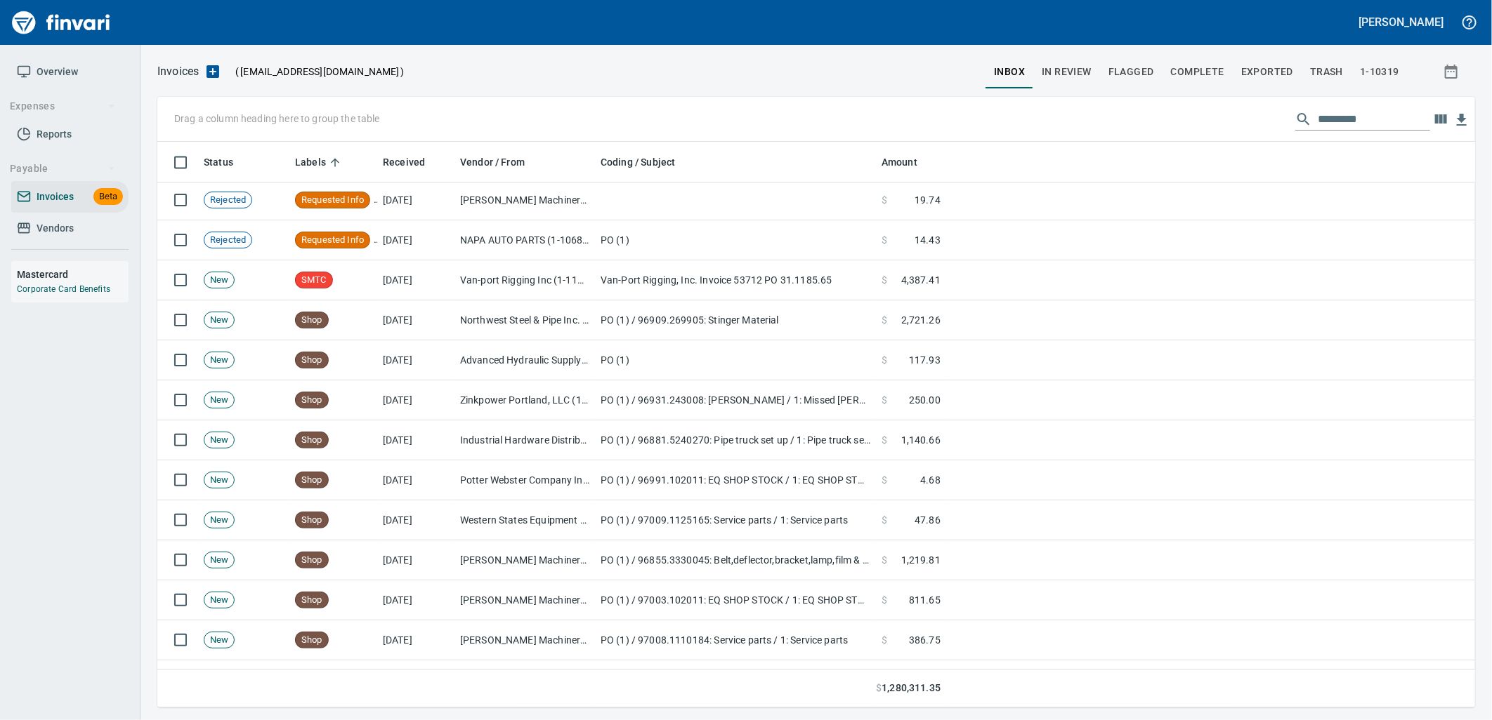
click at [1069, 72] on span "In Review" at bounding box center [1066, 72] width 50 height 18
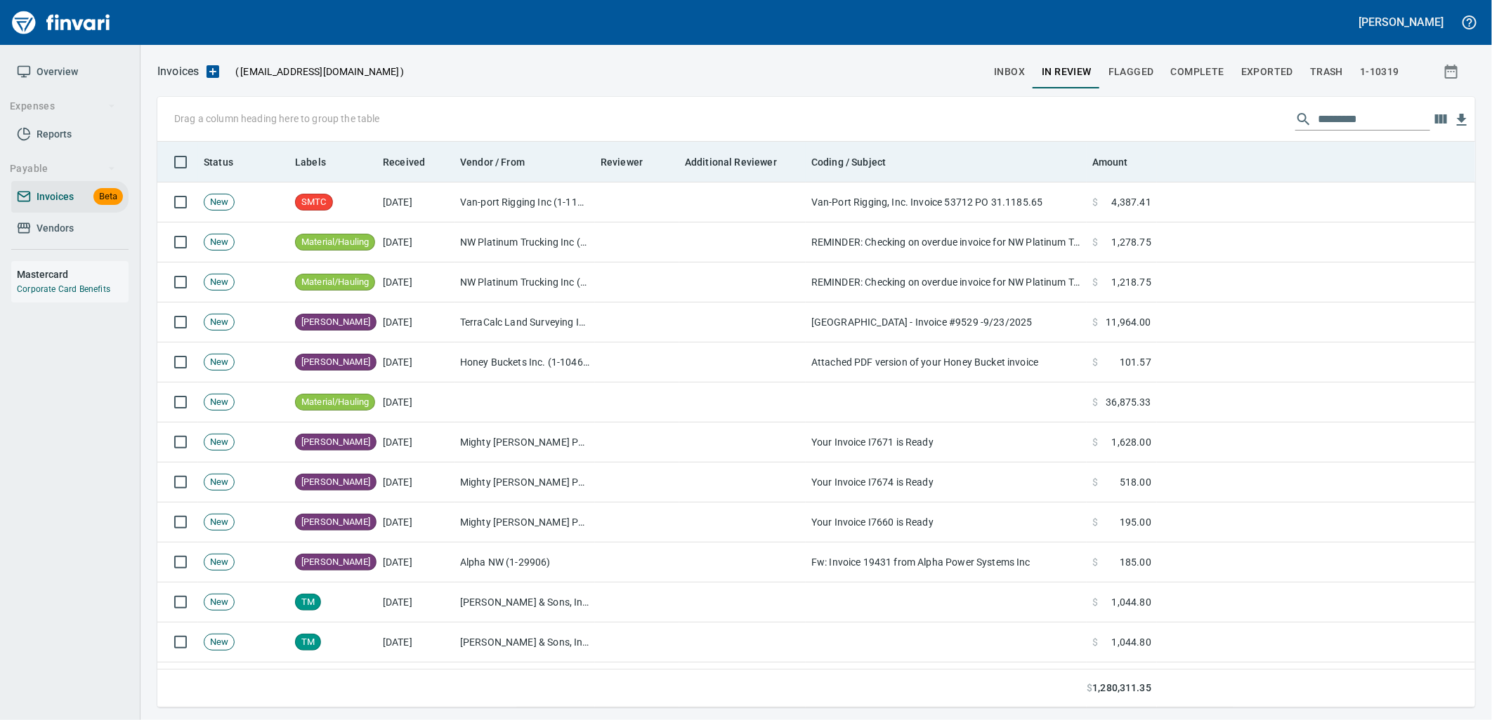
scroll to position [555, 1294]
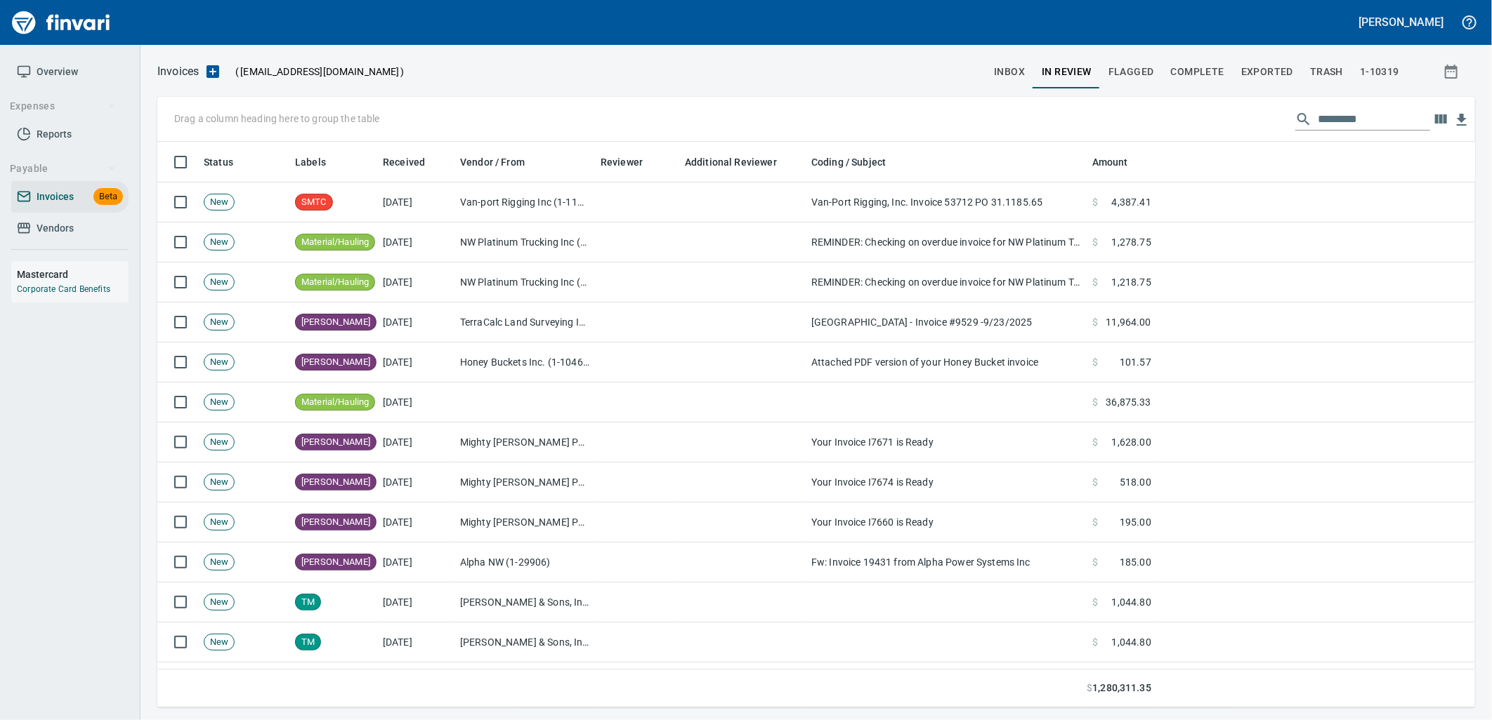
click at [1339, 115] on input "text" at bounding box center [1373, 119] width 112 height 22
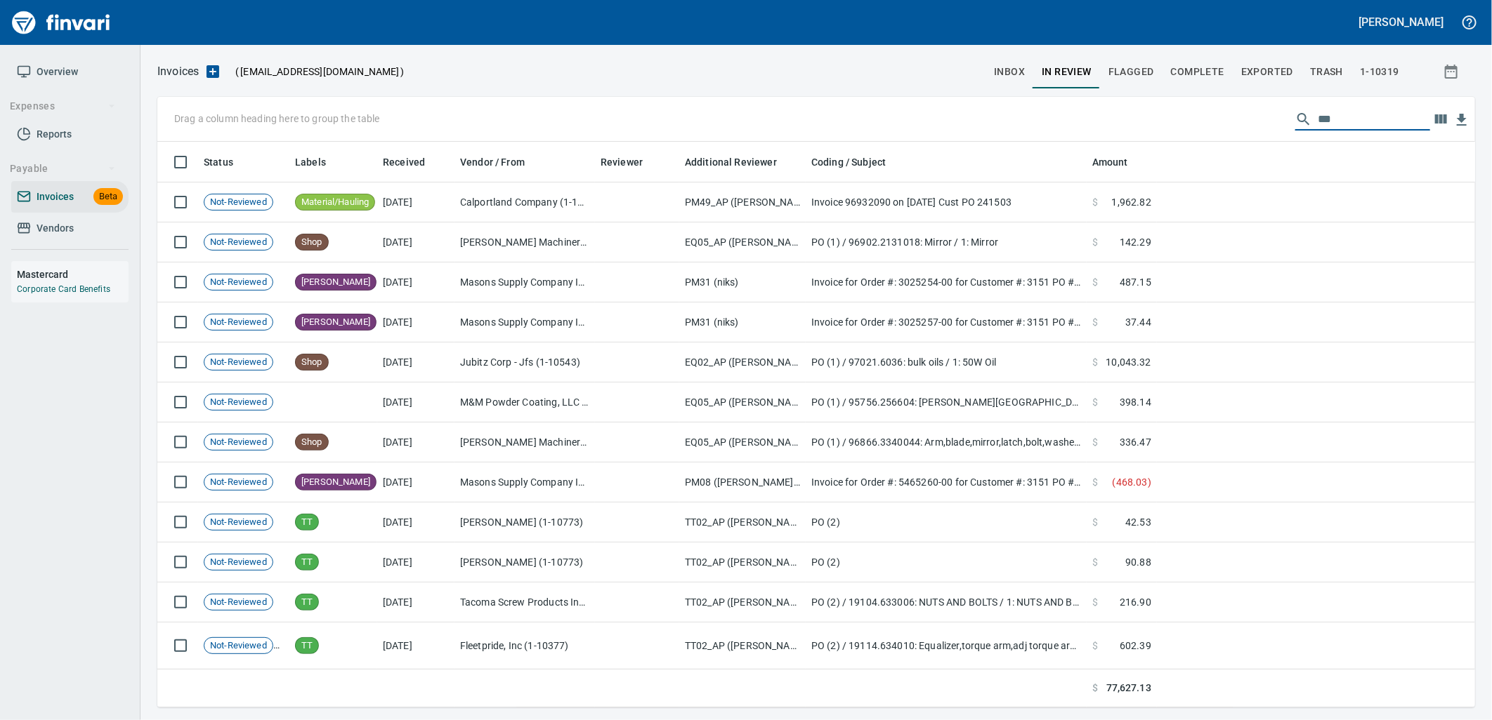
click at [1352, 122] on input "**" at bounding box center [1373, 119] width 112 height 22
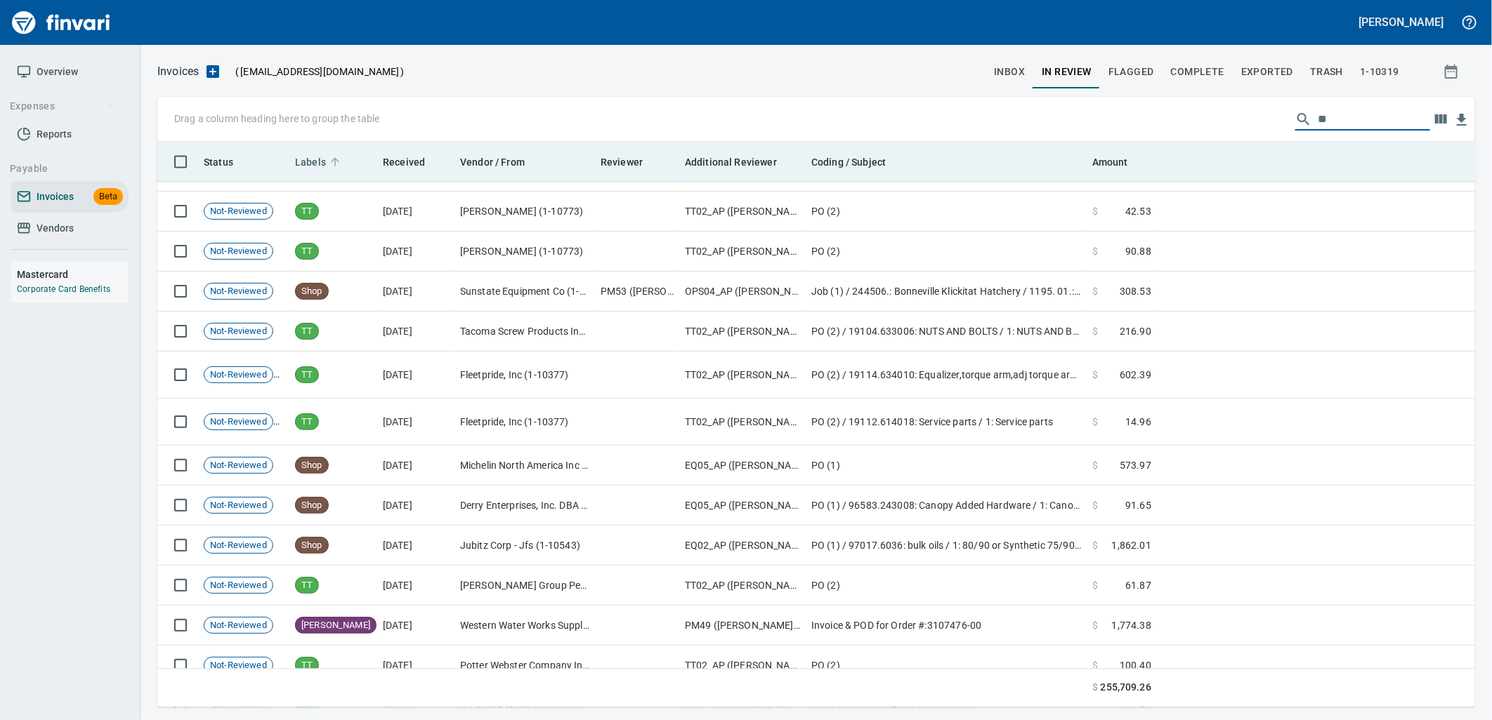
click at [324, 158] on span "Labels" at bounding box center [319, 162] width 49 height 17
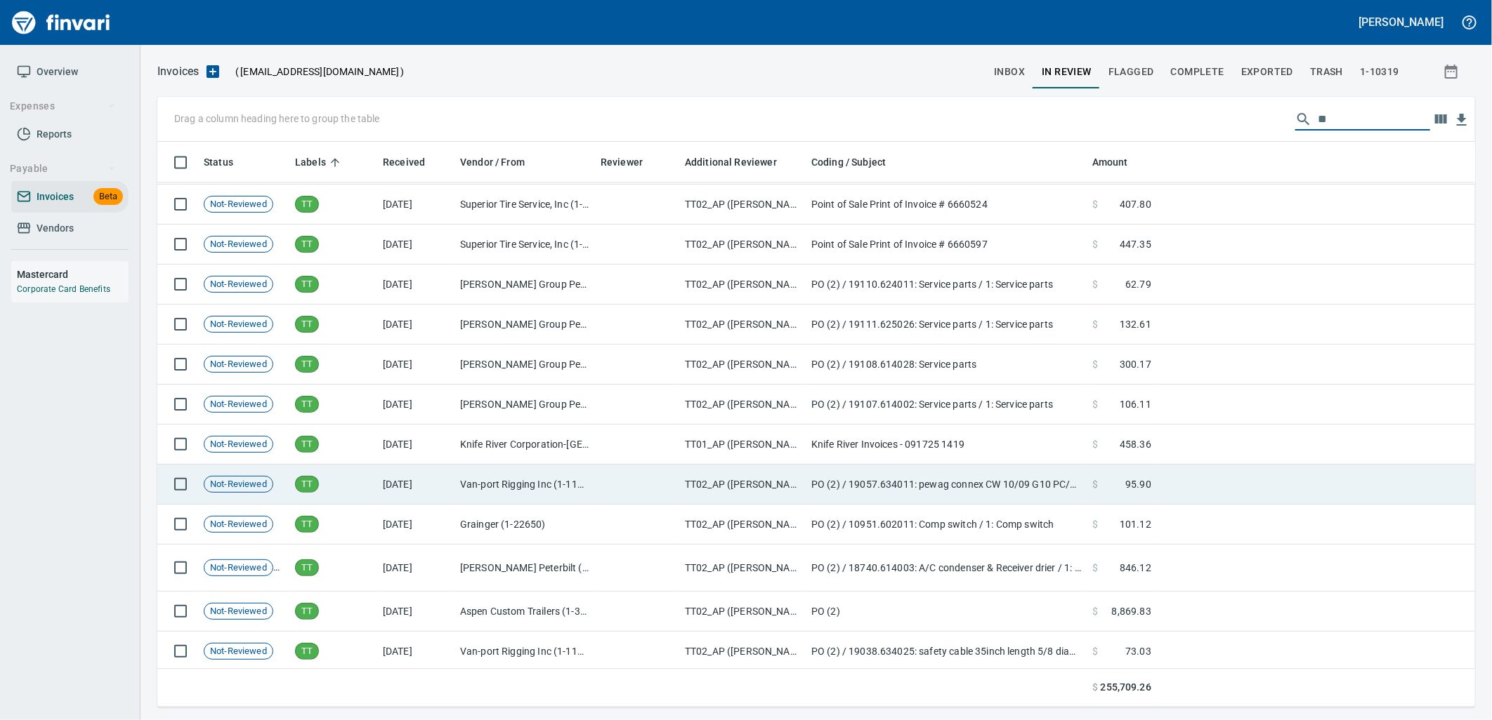
scroll to position [5379, 0]
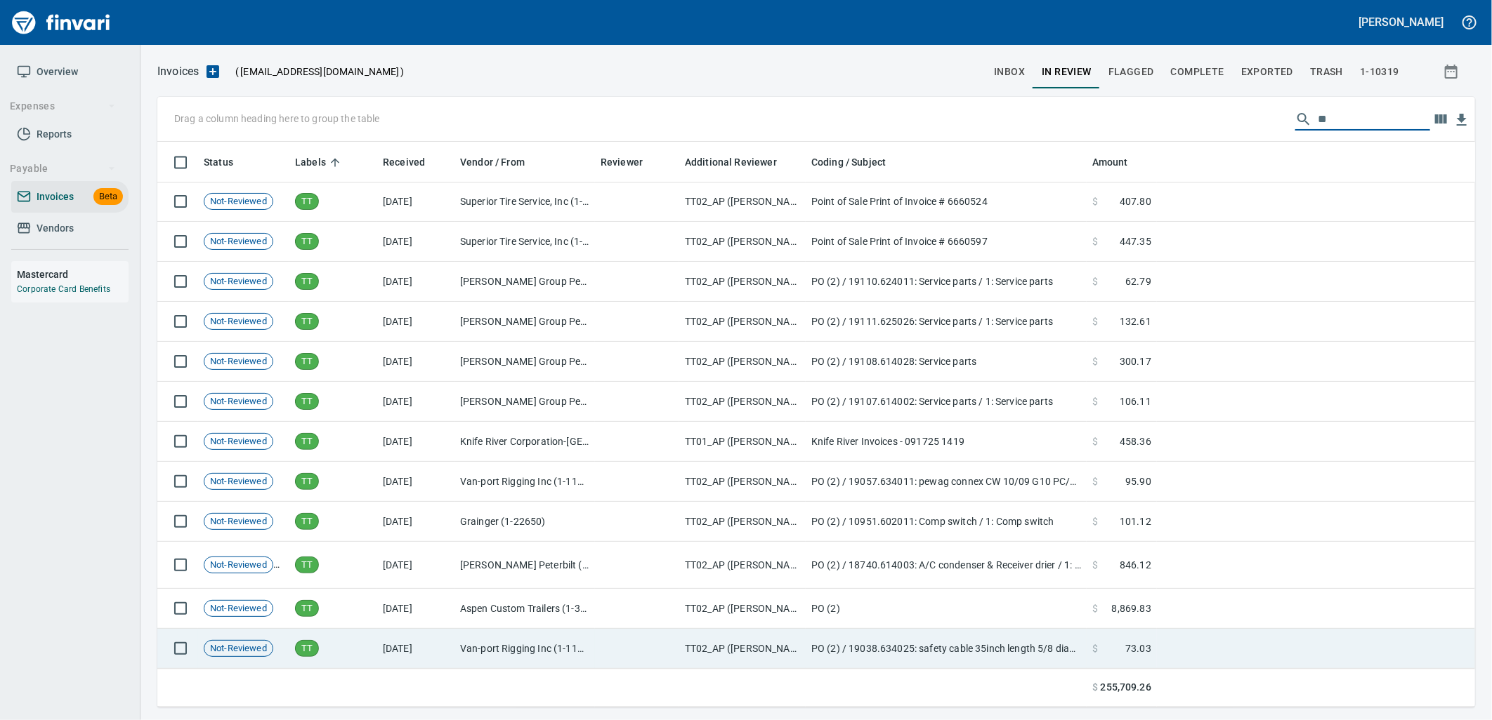
type input "**"
click at [548, 658] on td "Van-port Rigging Inc (1-11072)" at bounding box center [524, 649] width 140 height 40
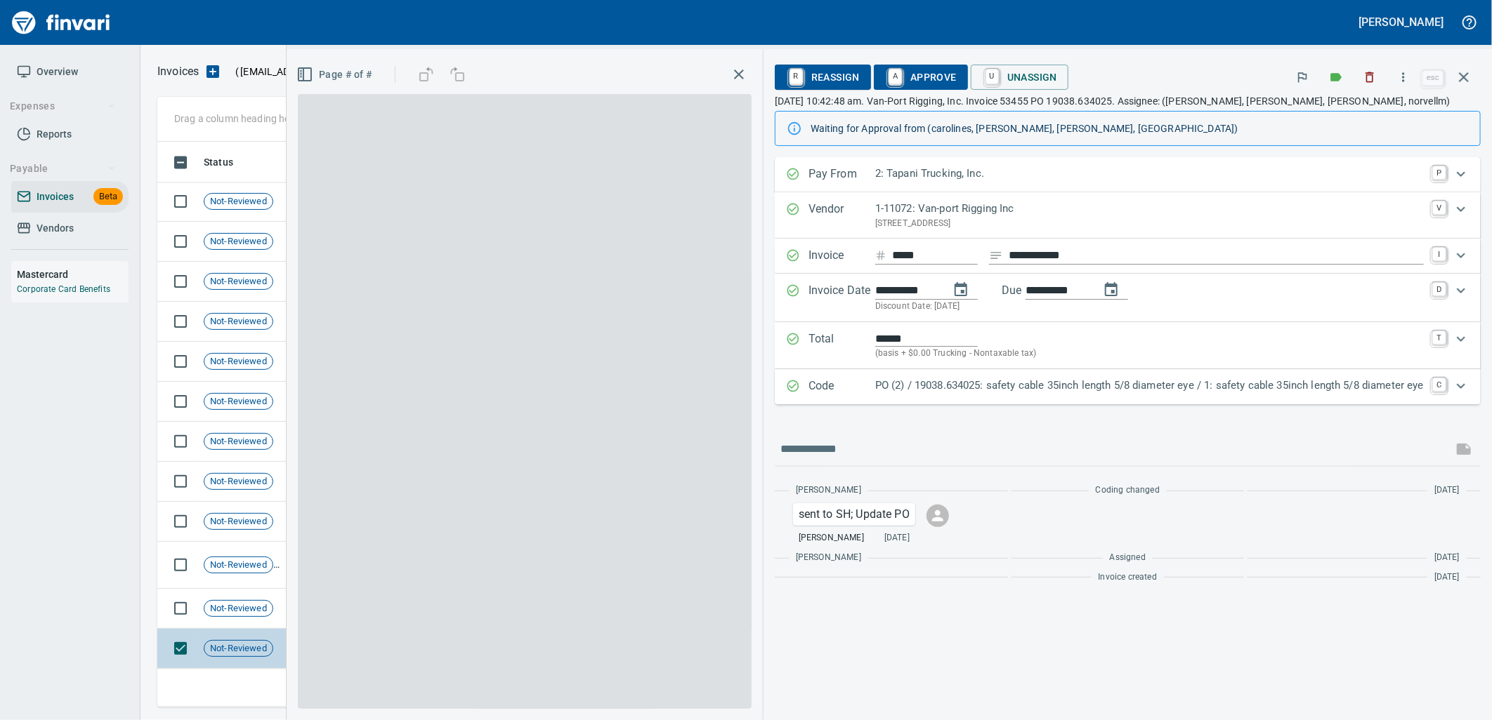
scroll to position [555, 1293]
click at [1012, 377] on div "Code PO (2) / 19038.634025: safety cable 35inch length 5/8 diameter eye / 1: sa…" at bounding box center [1128, 386] width 706 height 35
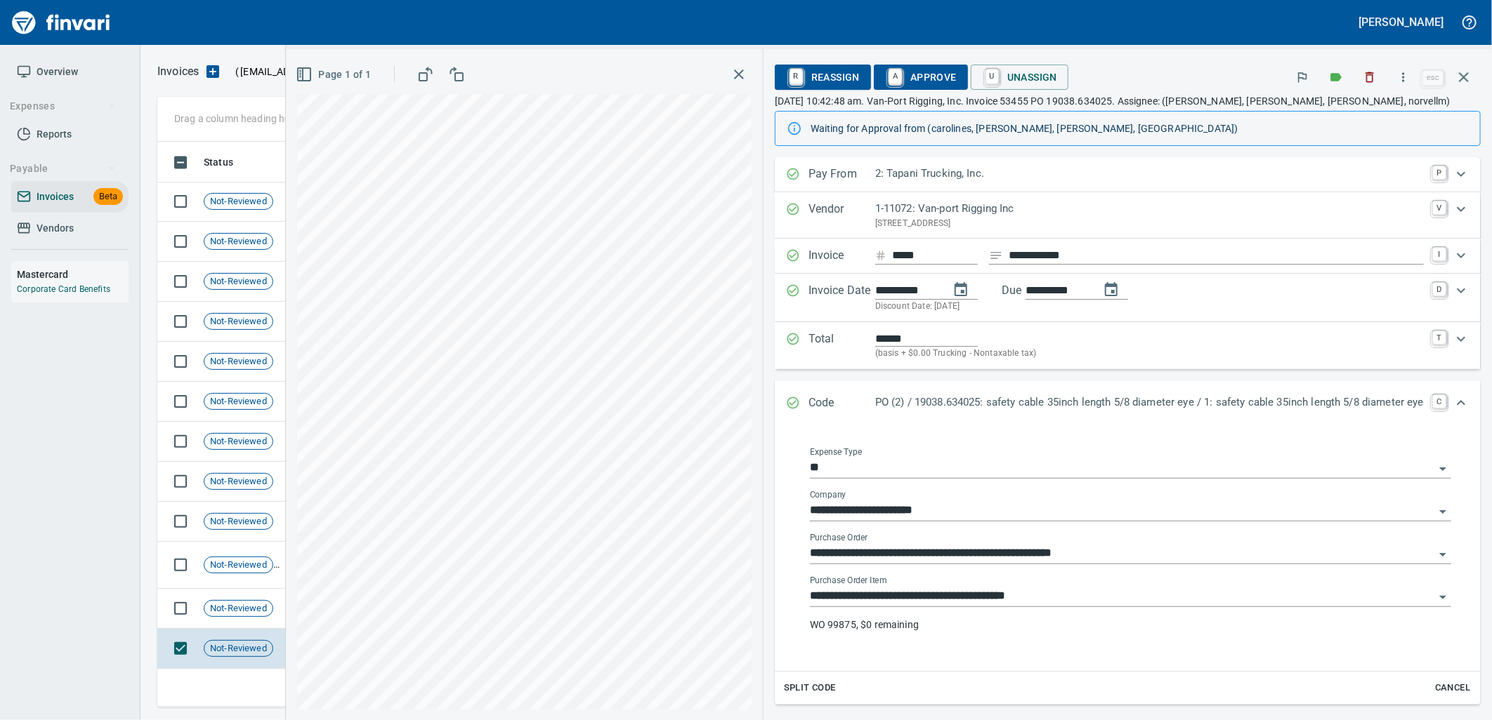
click at [982, 593] on input "**********" at bounding box center [1122, 597] width 624 height 20
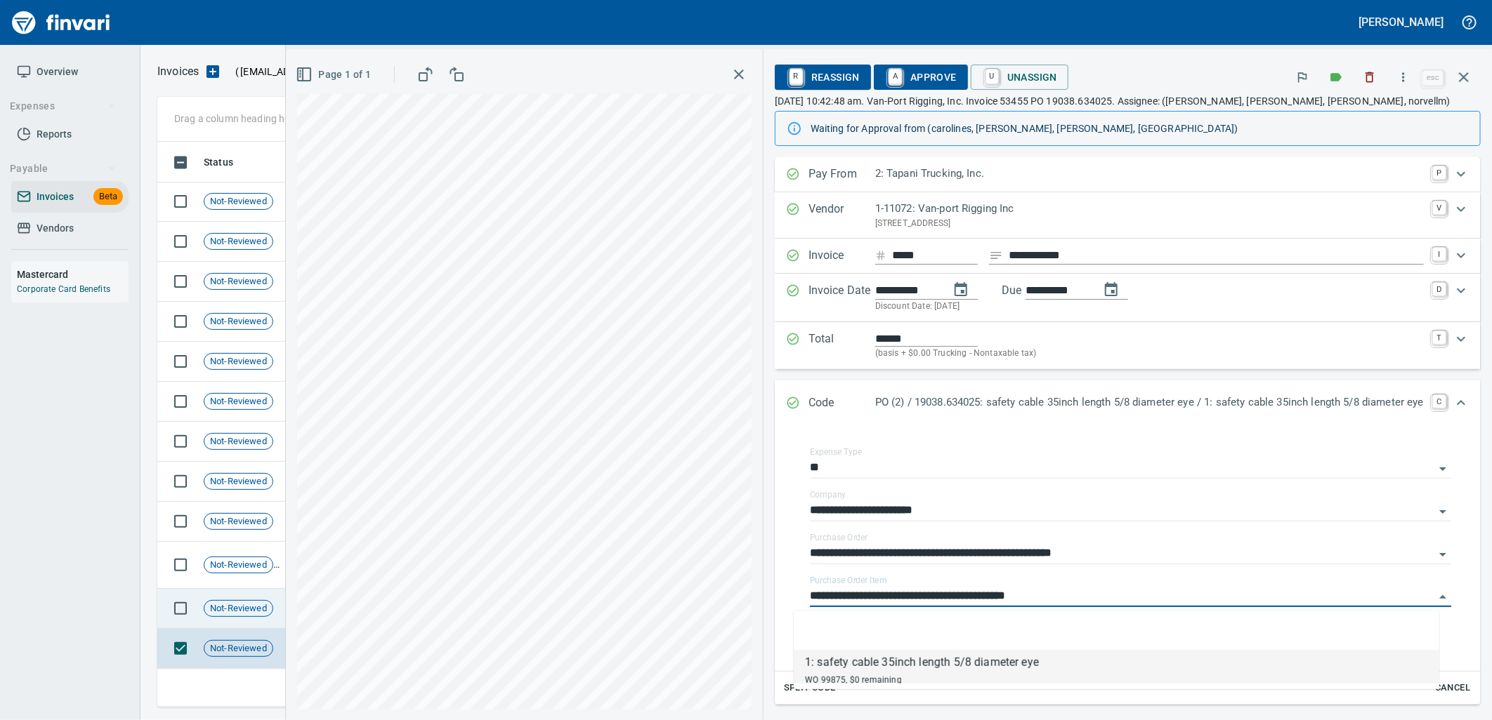
click at [209, 610] on span "Not-Reviewed" at bounding box center [238, 609] width 68 height 13
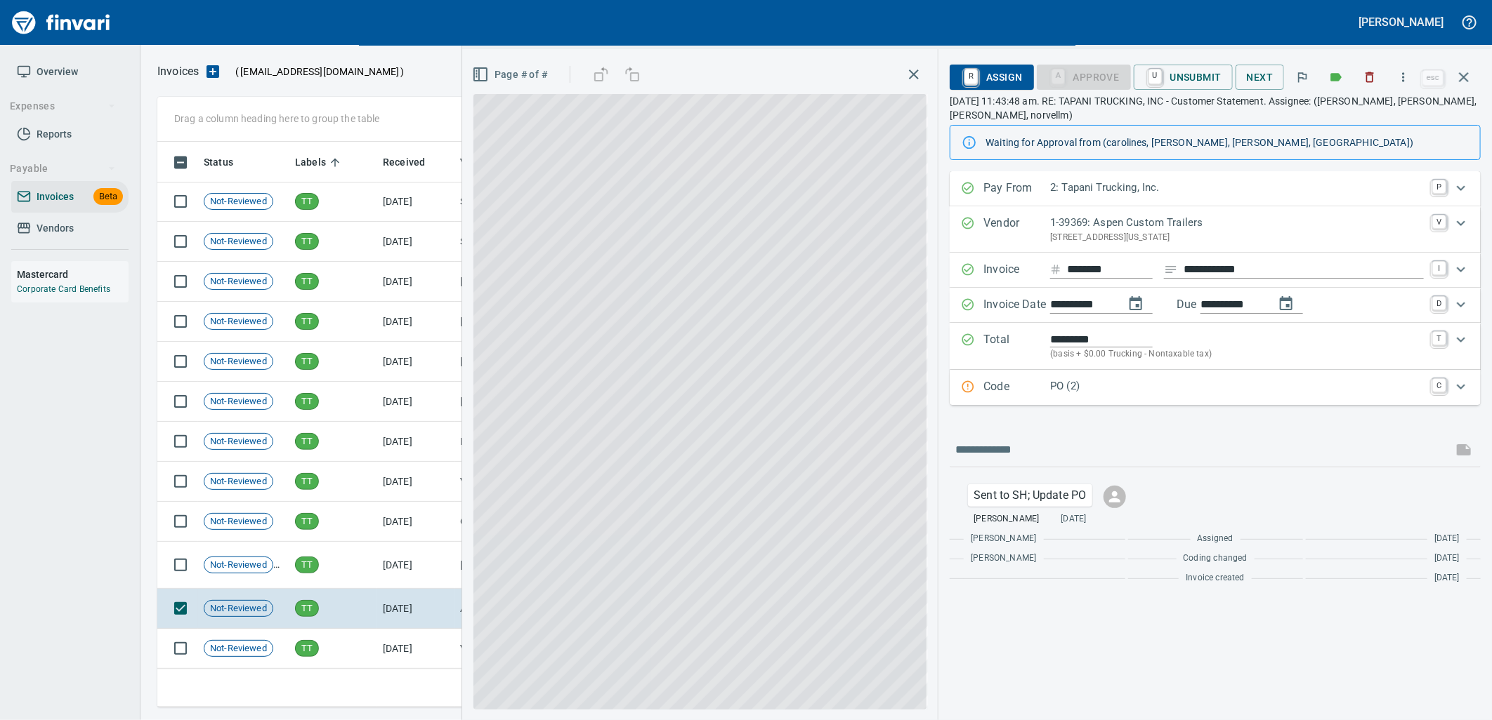
click at [1058, 390] on p "PO (2)" at bounding box center [1237, 386] width 374 height 16
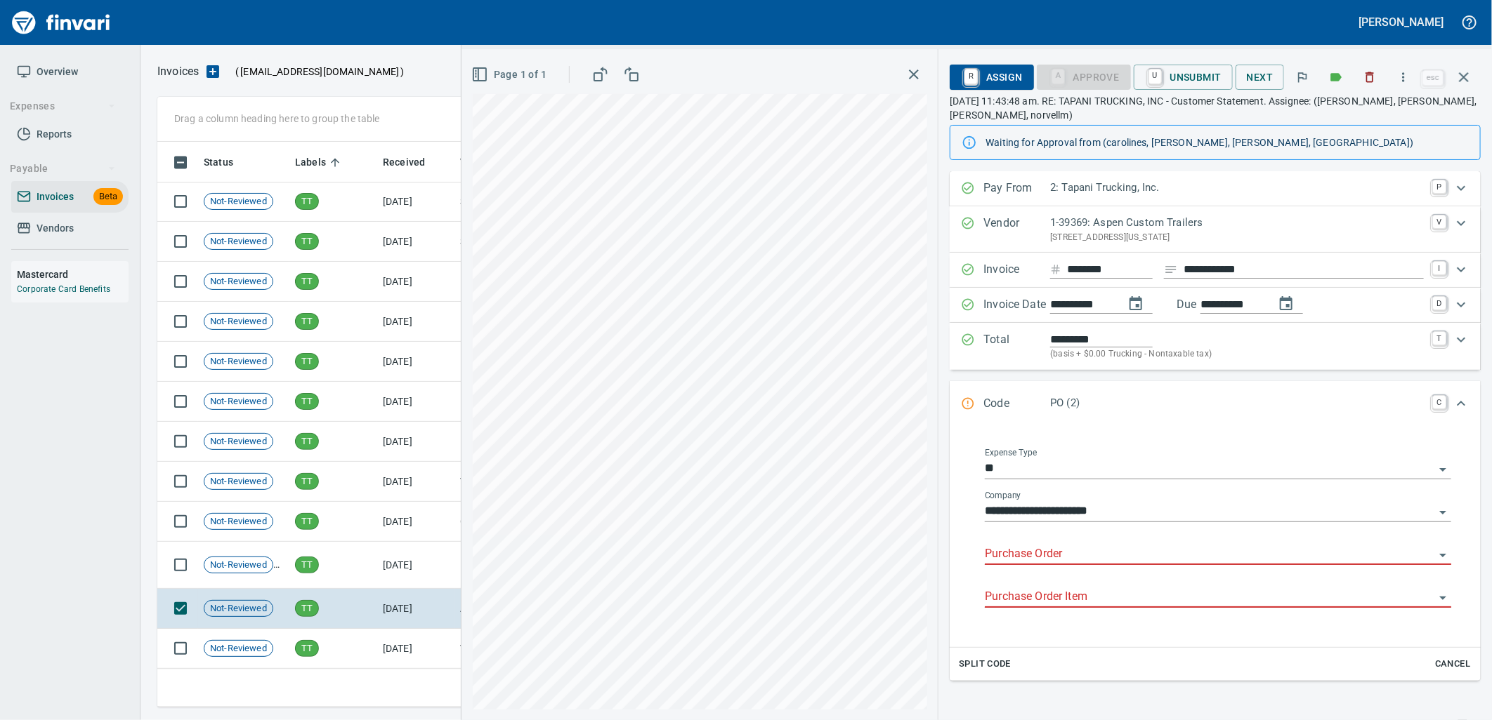
click at [1033, 557] on input "Purchase Order" at bounding box center [1209, 555] width 449 height 20
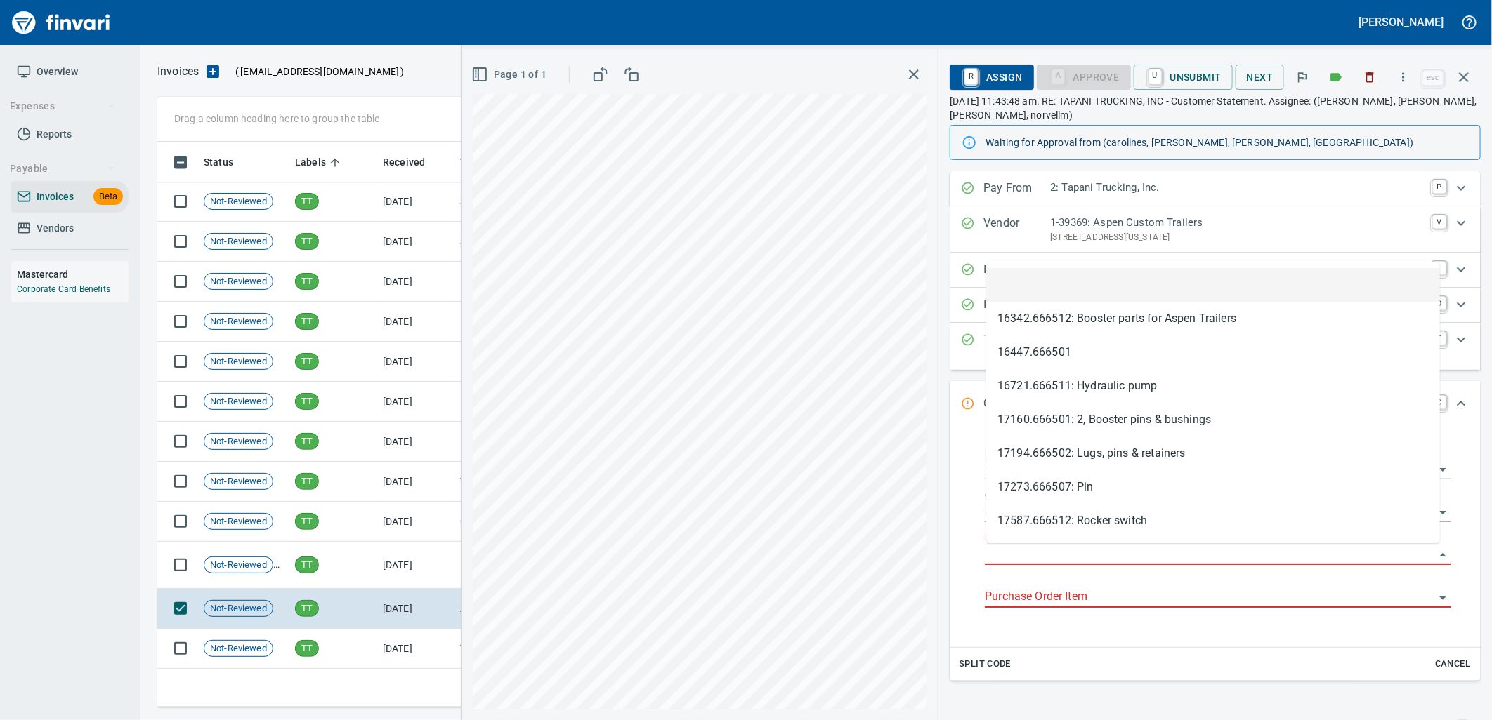
scroll to position [555, 1293]
type input "**********"
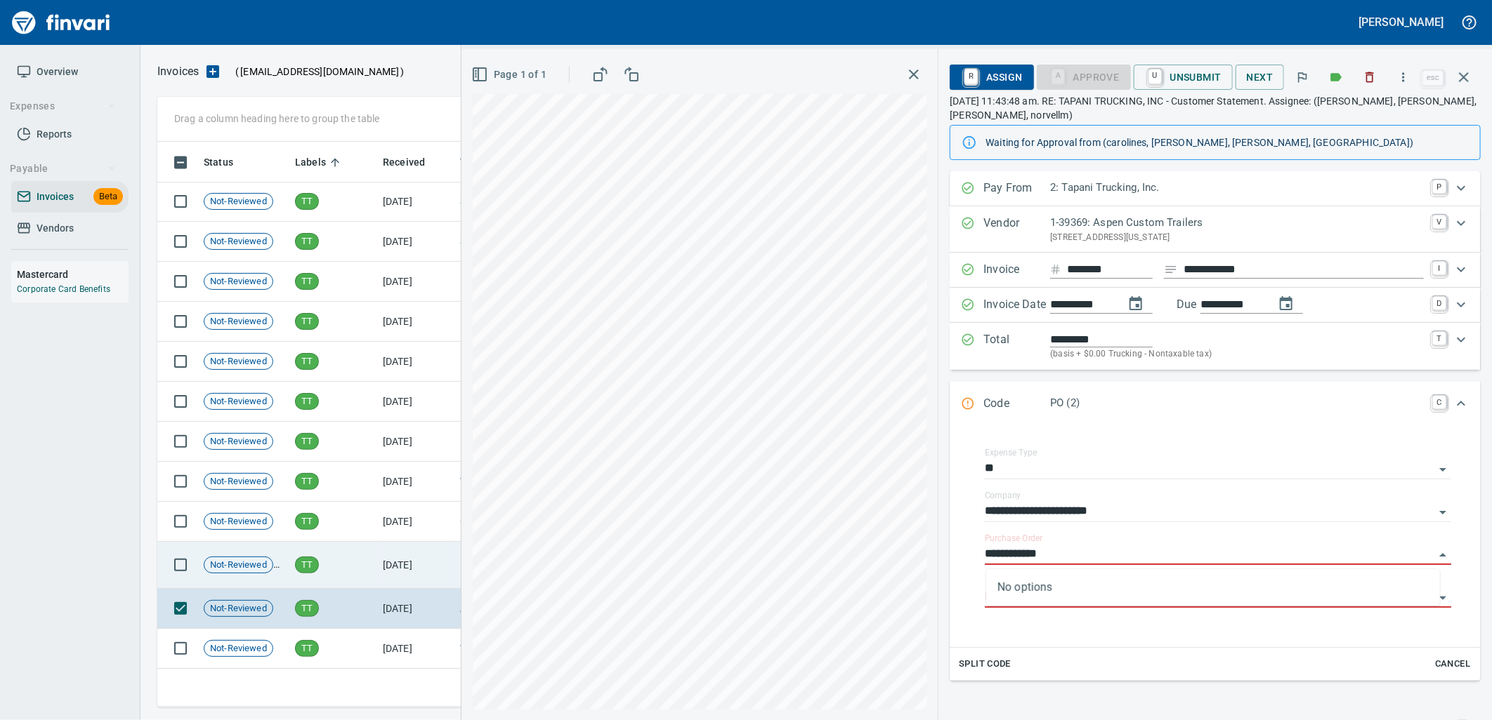
click at [362, 566] on td "TT" at bounding box center [333, 565] width 88 height 47
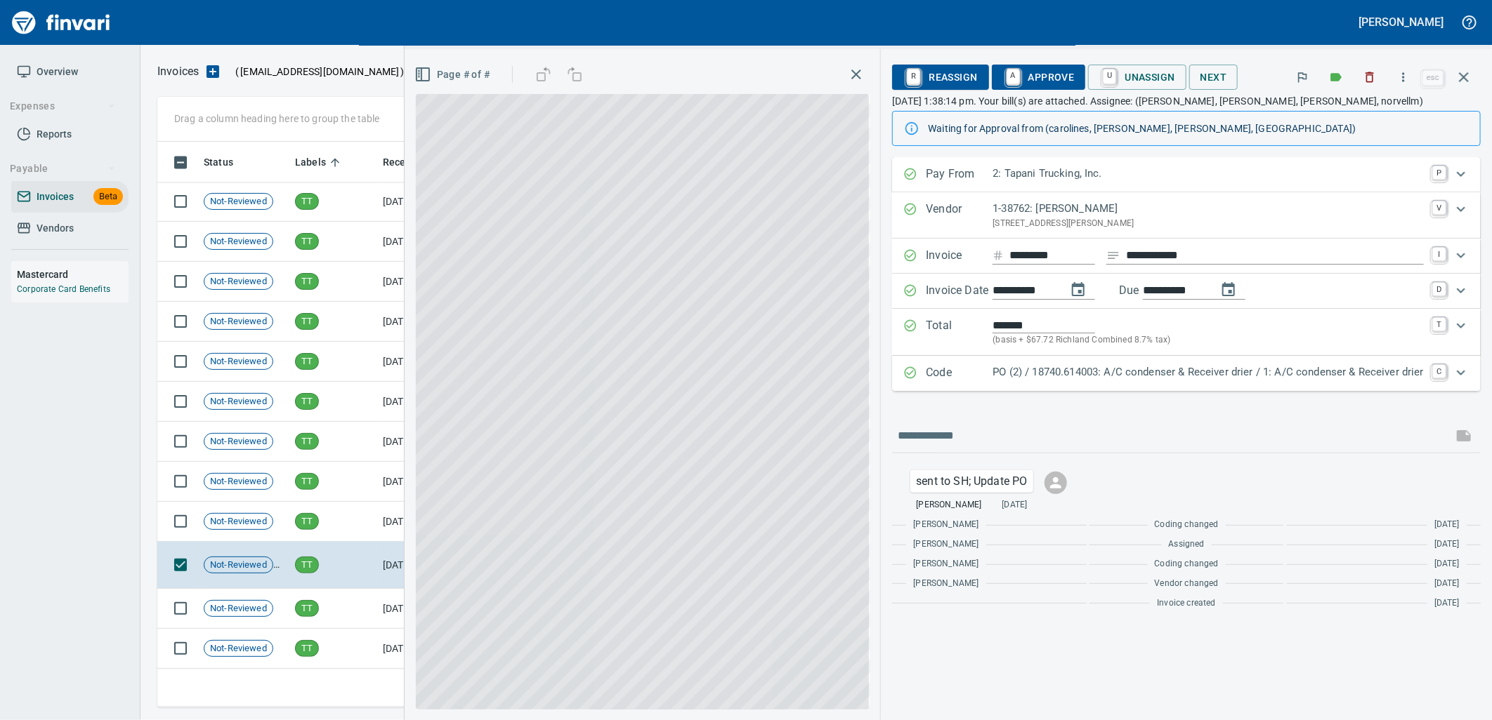
click at [1082, 375] on p "PO (2) / 18740.614003: A/C condenser & Receiver drier / 1: A/C condenser & Rece…" at bounding box center [1207, 372] width 431 height 16
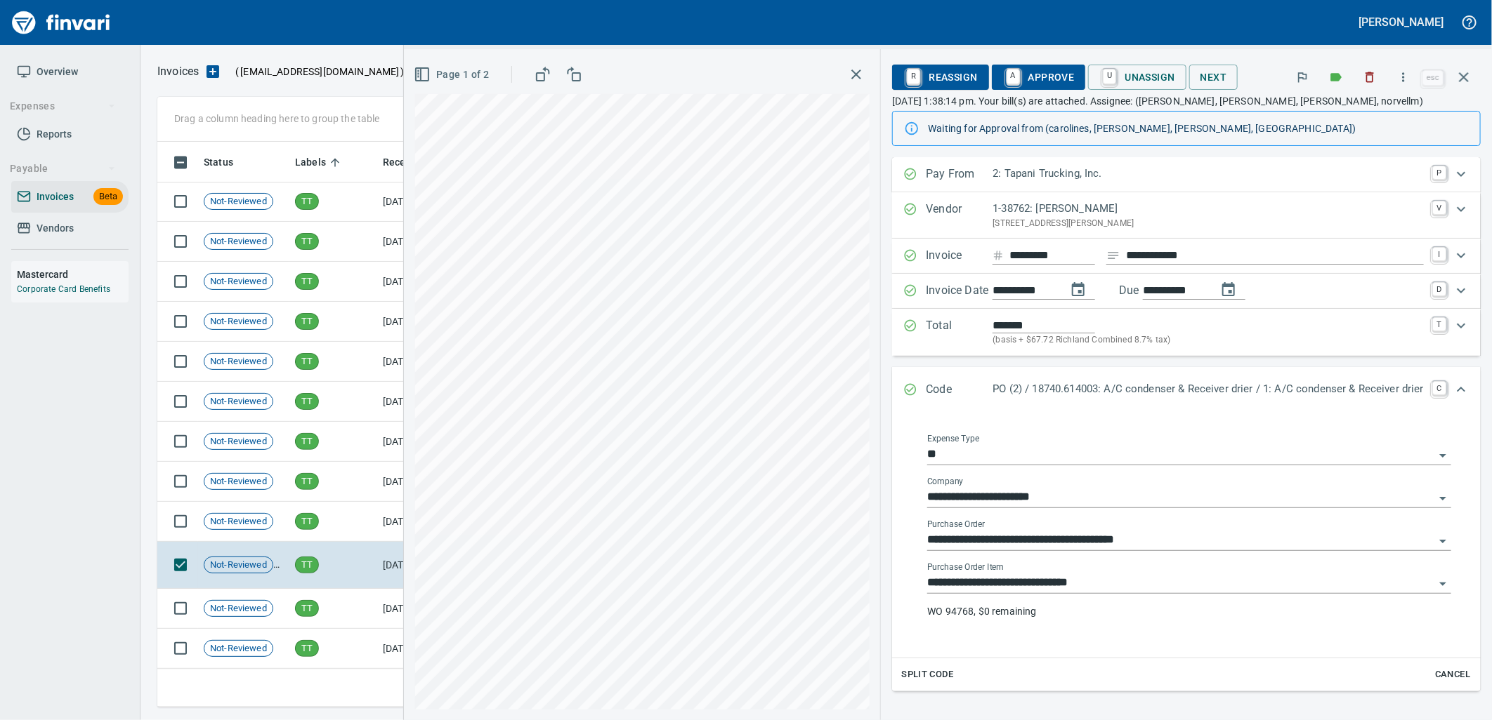
click at [1117, 583] on input "**********" at bounding box center [1180, 584] width 507 height 20
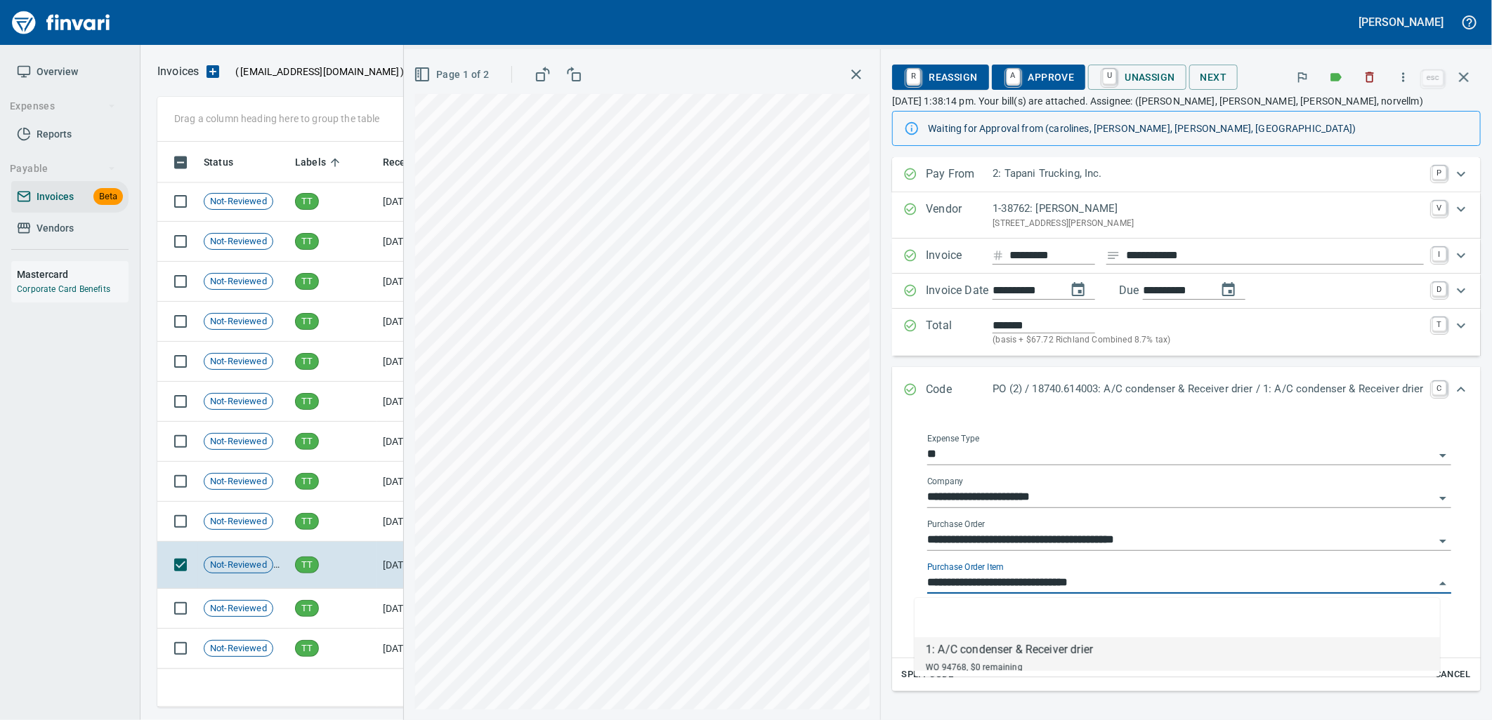
scroll to position [555, 1293]
click at [265, 520] on span "Not-Reviewed" at bounding box center [238, 521] width 68 height 13
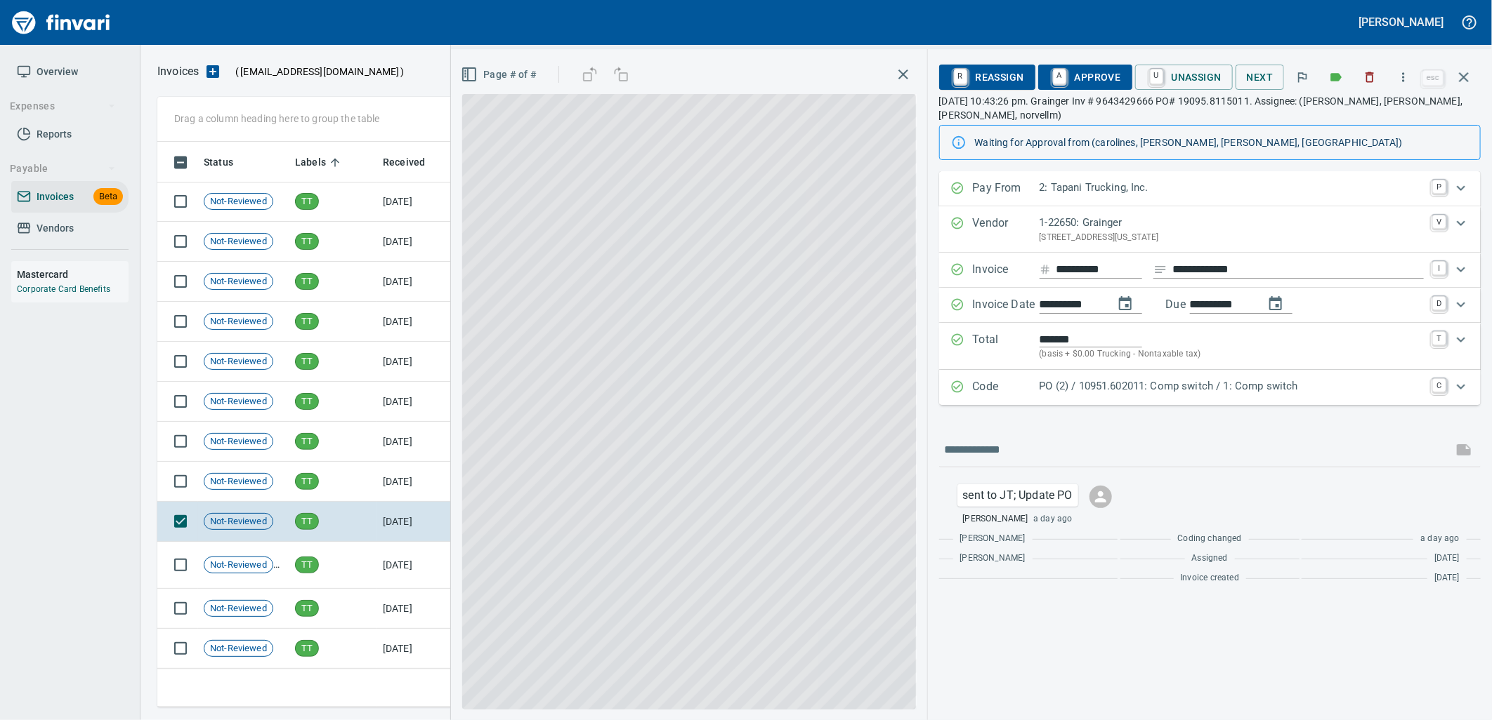
click at [1140, 390] on p "PO (2) / 10951.602011: Comp switch / 1: Comp switch" at bounding box center [1231, 386] width 384 height 16
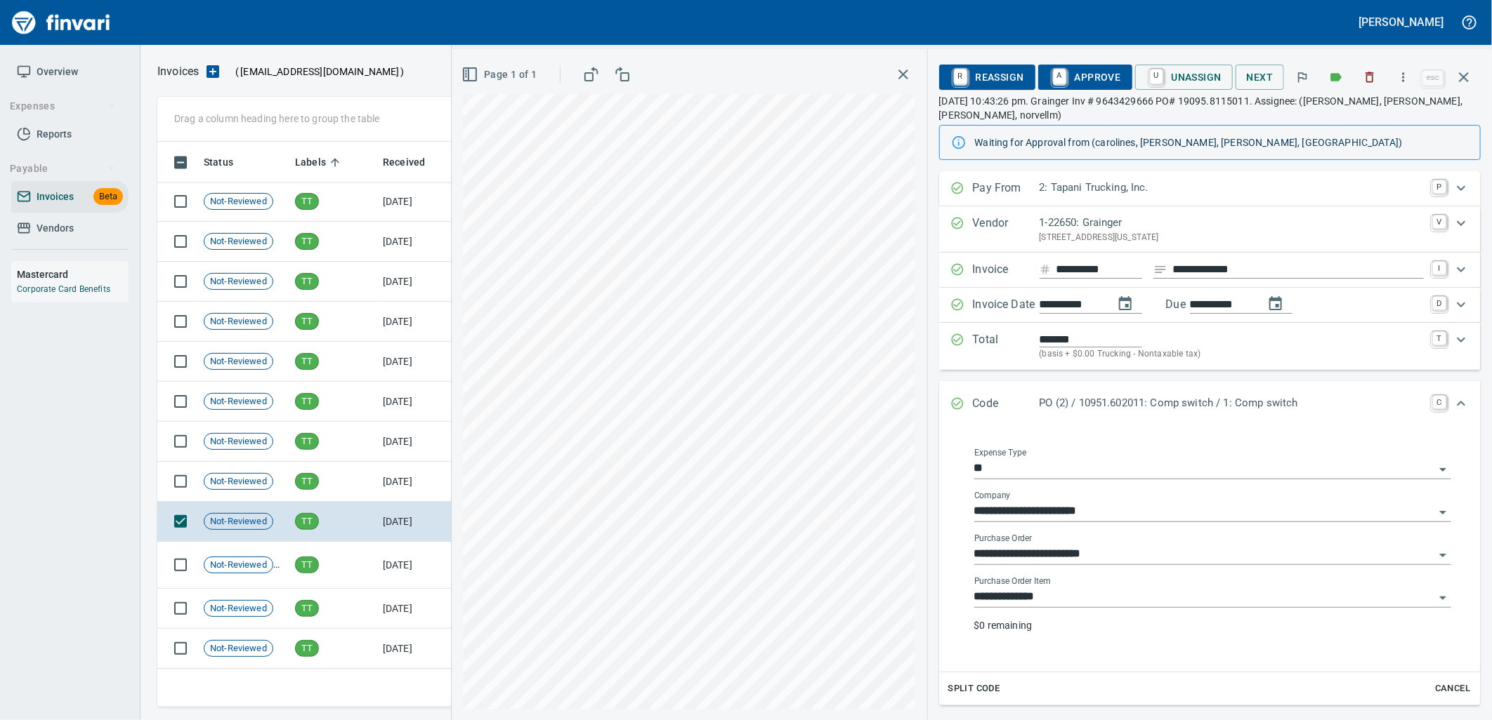
click at [1077, 602] on input "**********" at bounding box center [1204, 598] width 460 height 20
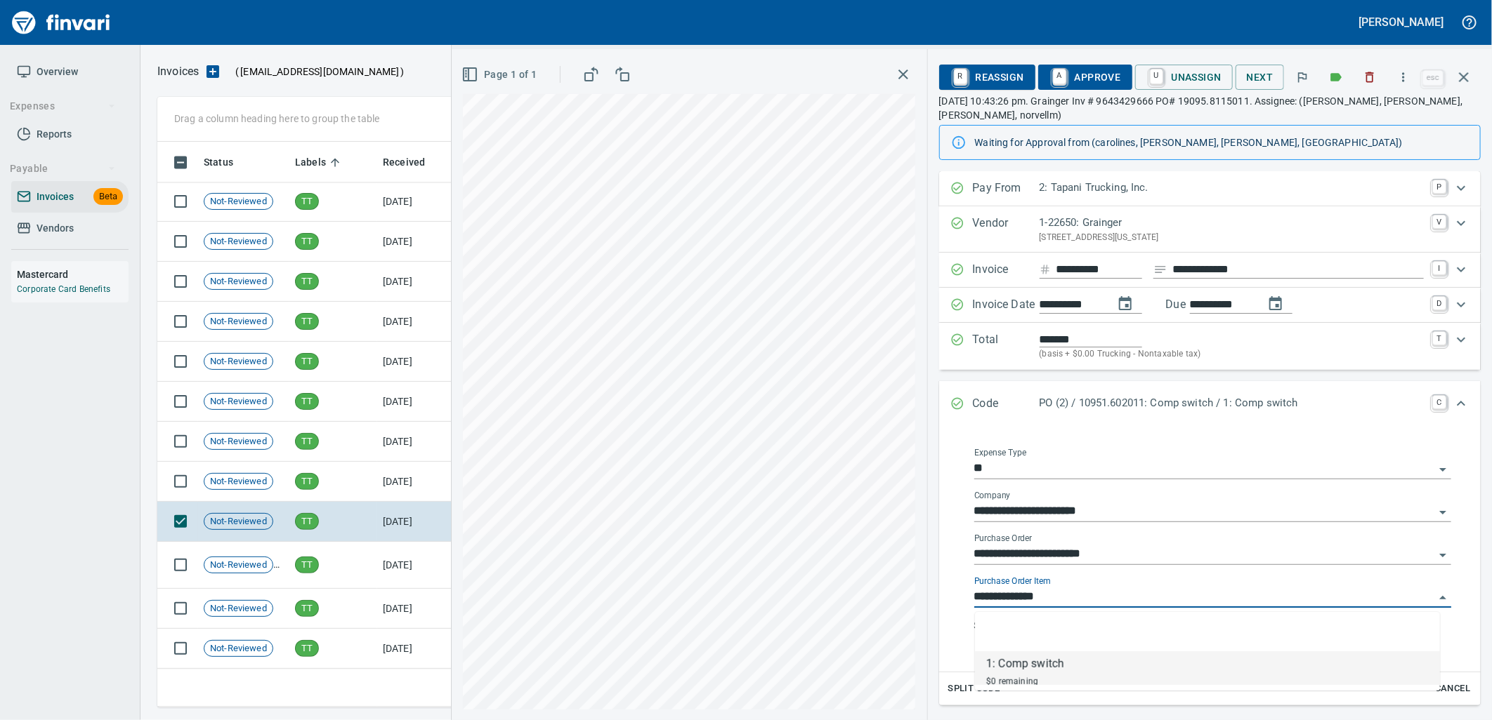
scroll to position [555, 1293]
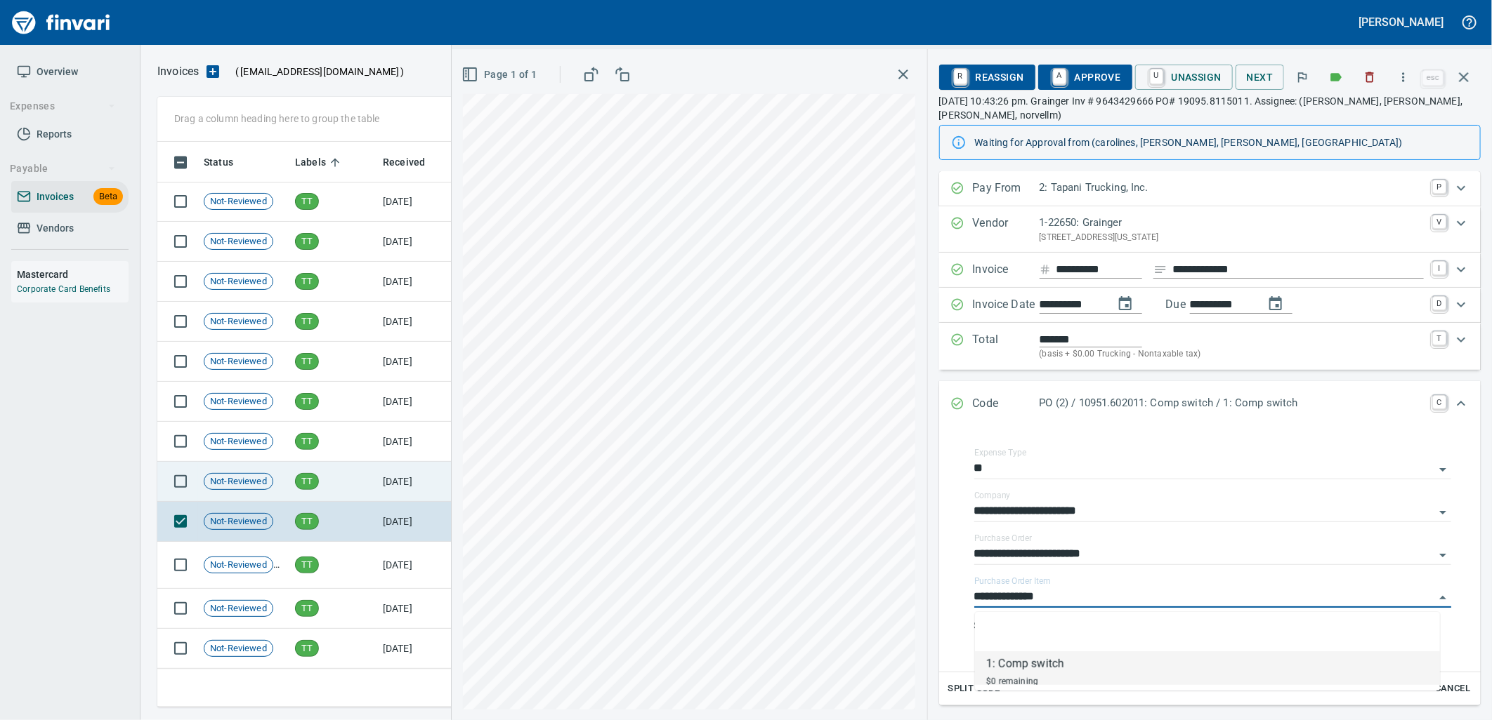
click at [374, 482] on td "TT" at bounding box center [333, 482] width 88 height 40
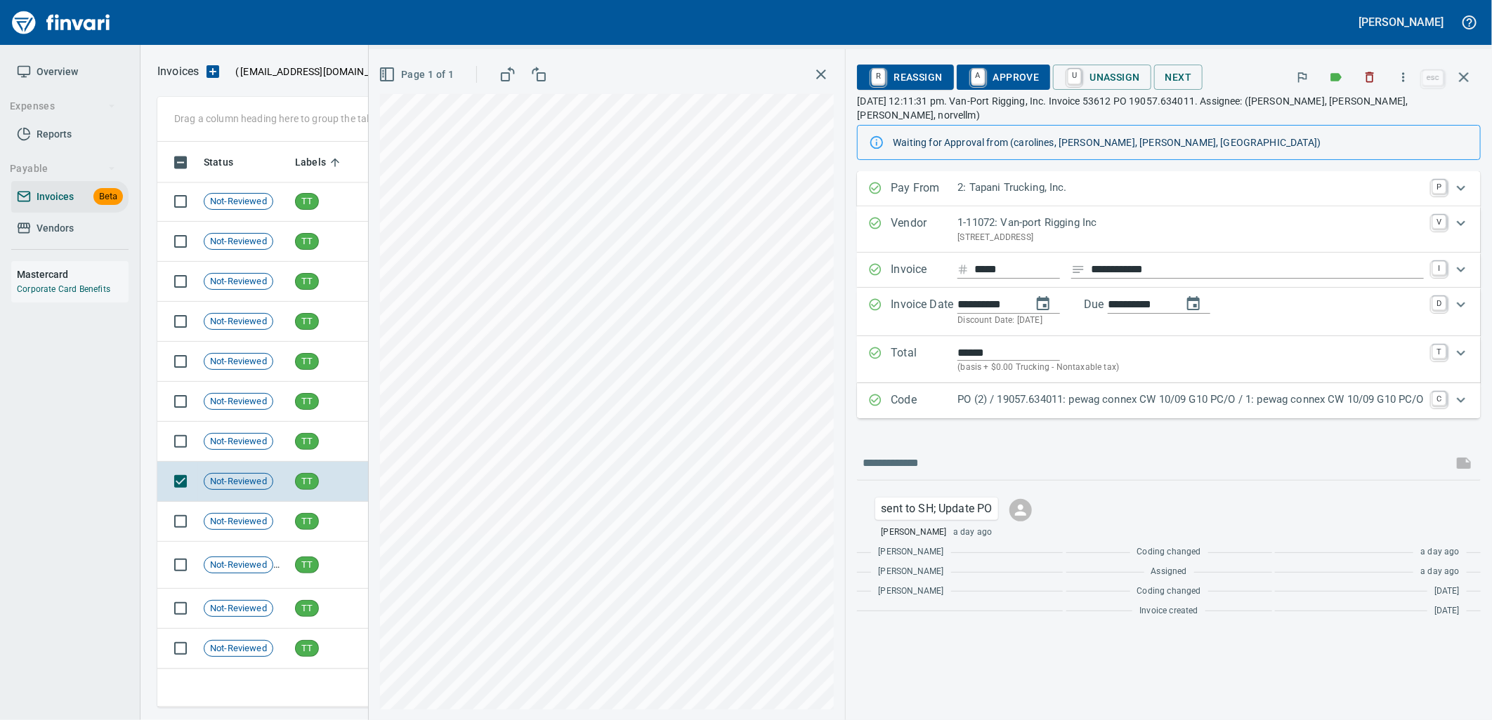
drag, startPoint x: 1110, startPoint y: 387, endPoint x: 1091, endPoint y: 562, distance: 176.6
click at [1111, 392] on p "PO (2) / 19057.634011: pewag connex CW 10/09 G10 PC/O / 1: pewag connex CW 10/0…" at bounding box center [1190, 400] width 466 height 16
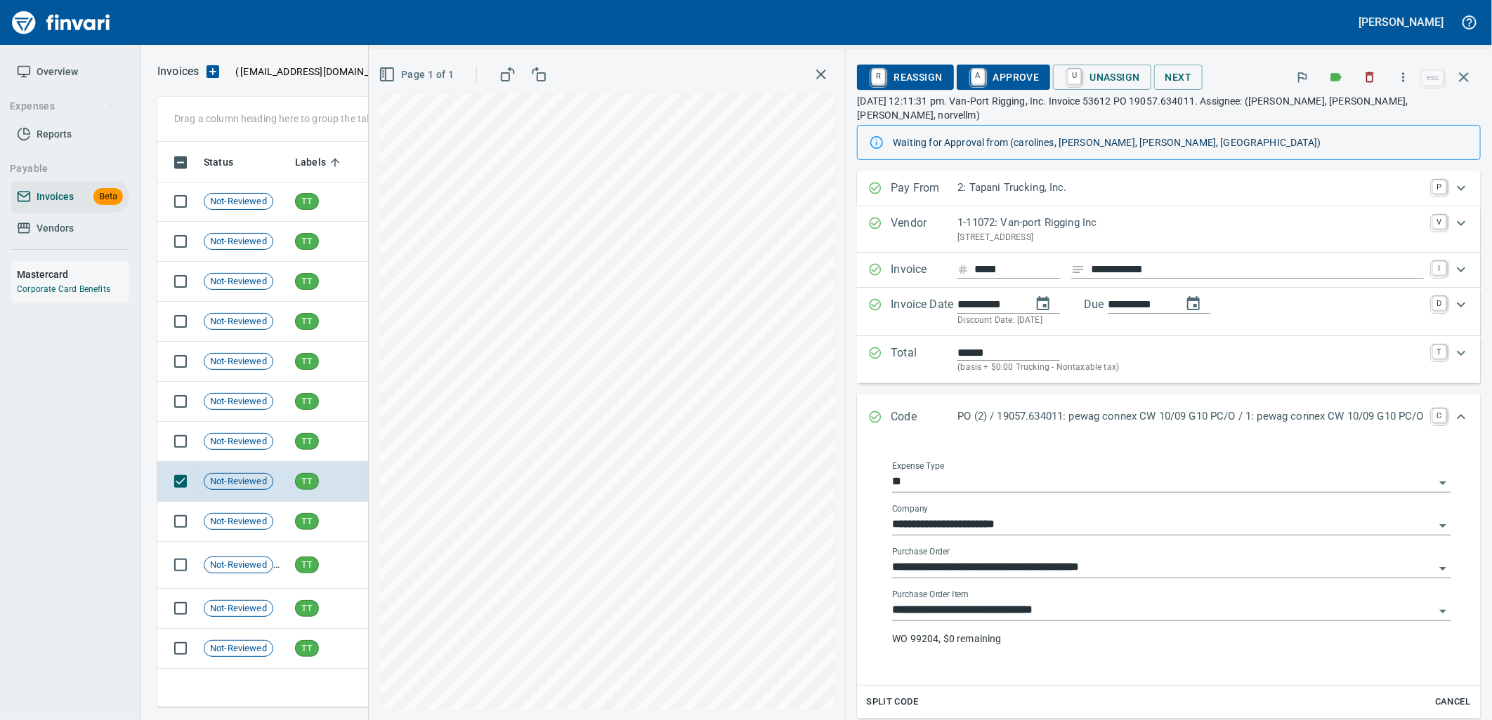
drag, startPoint x: 1077, startPoint y: 600, endPoint x: 843, endPoint y: 621, distance: 234.9
click at [1077, 601] on input "**********" at bounding box center [1163, 611] width 542 height 20
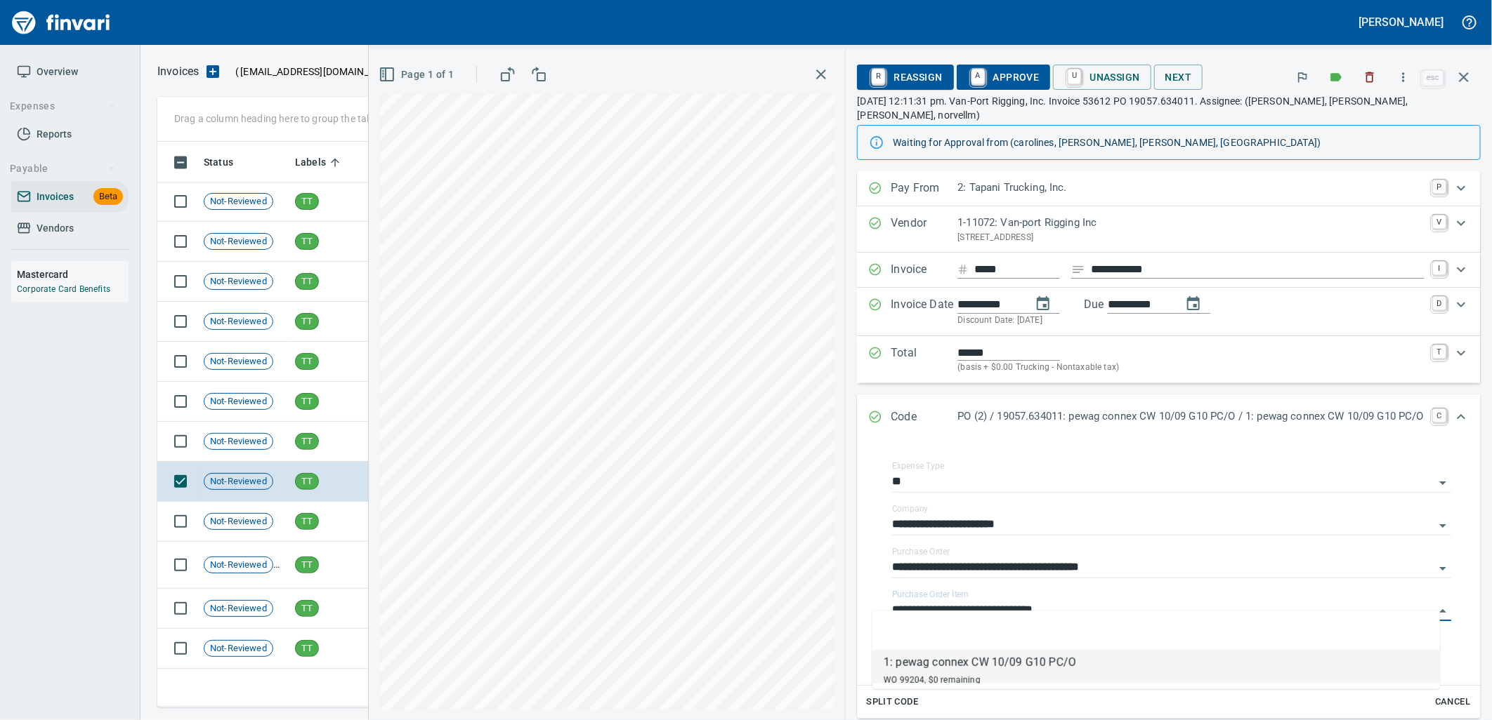
scroll to position [555, 1293]
click at [296, 446] on span "TT" at bounding box center [307, 441] width 22 height 13
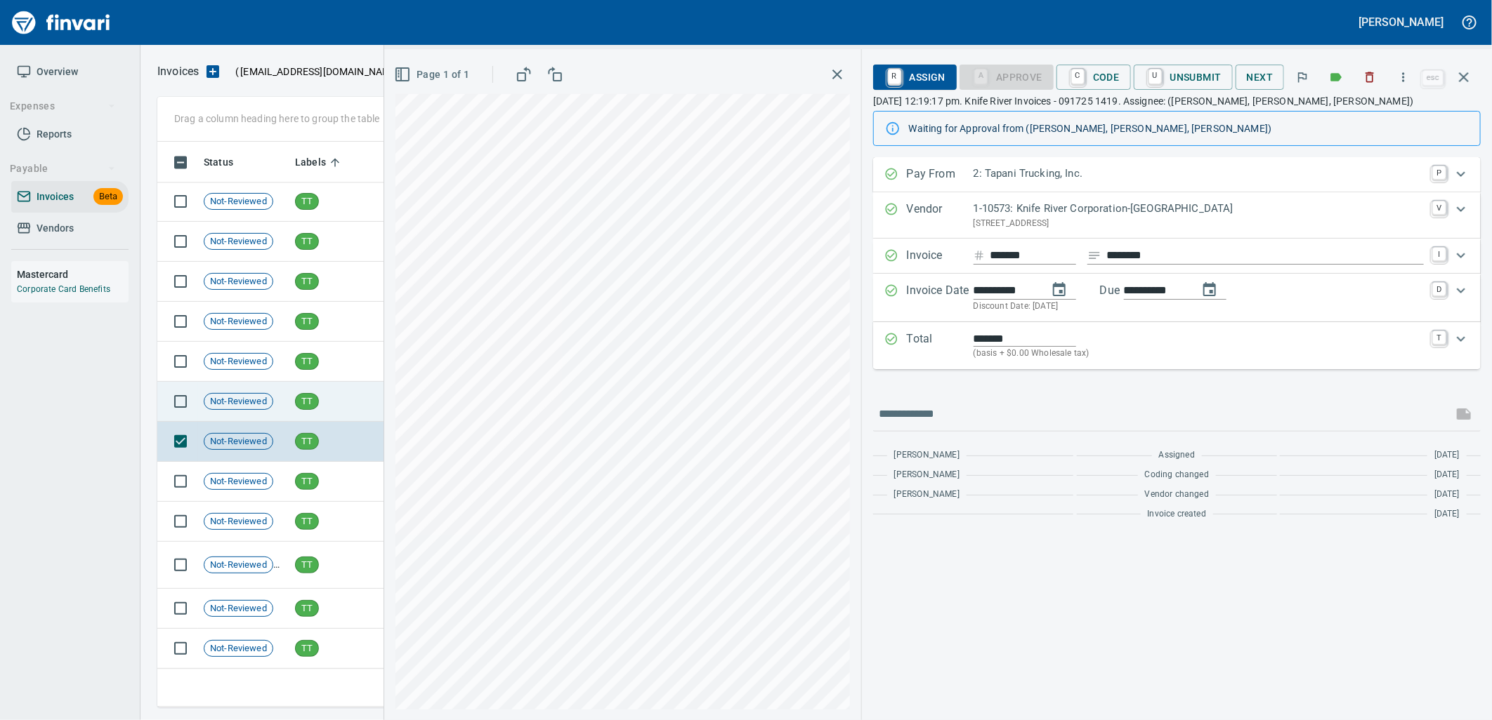
click at [338, 392] on td "TT" at bounding box center [333, 402] width 88 height 40
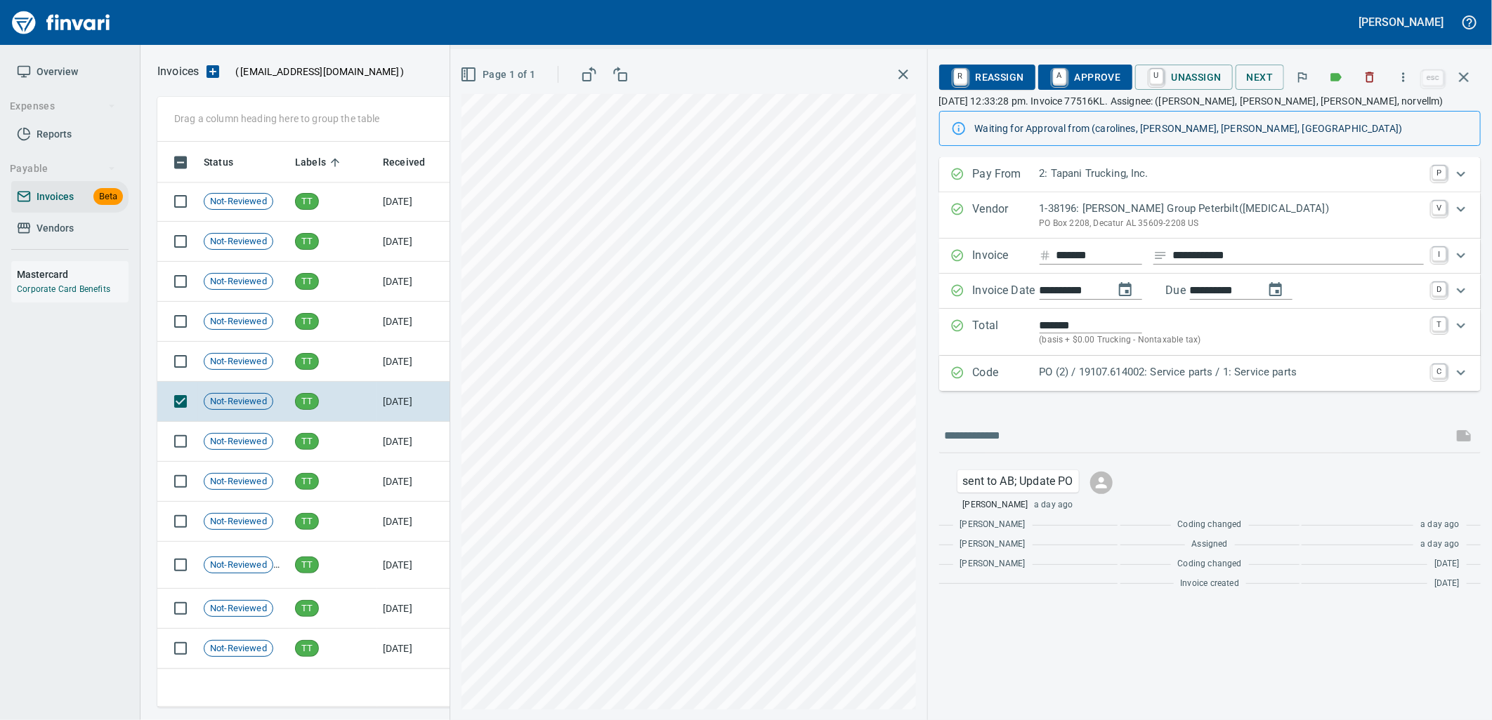
click at [1154, 380] on p "PO (2) / 19107.614002: Service parts / 1: Service parts" at bounding box center [1231, 372] width 384 height 16
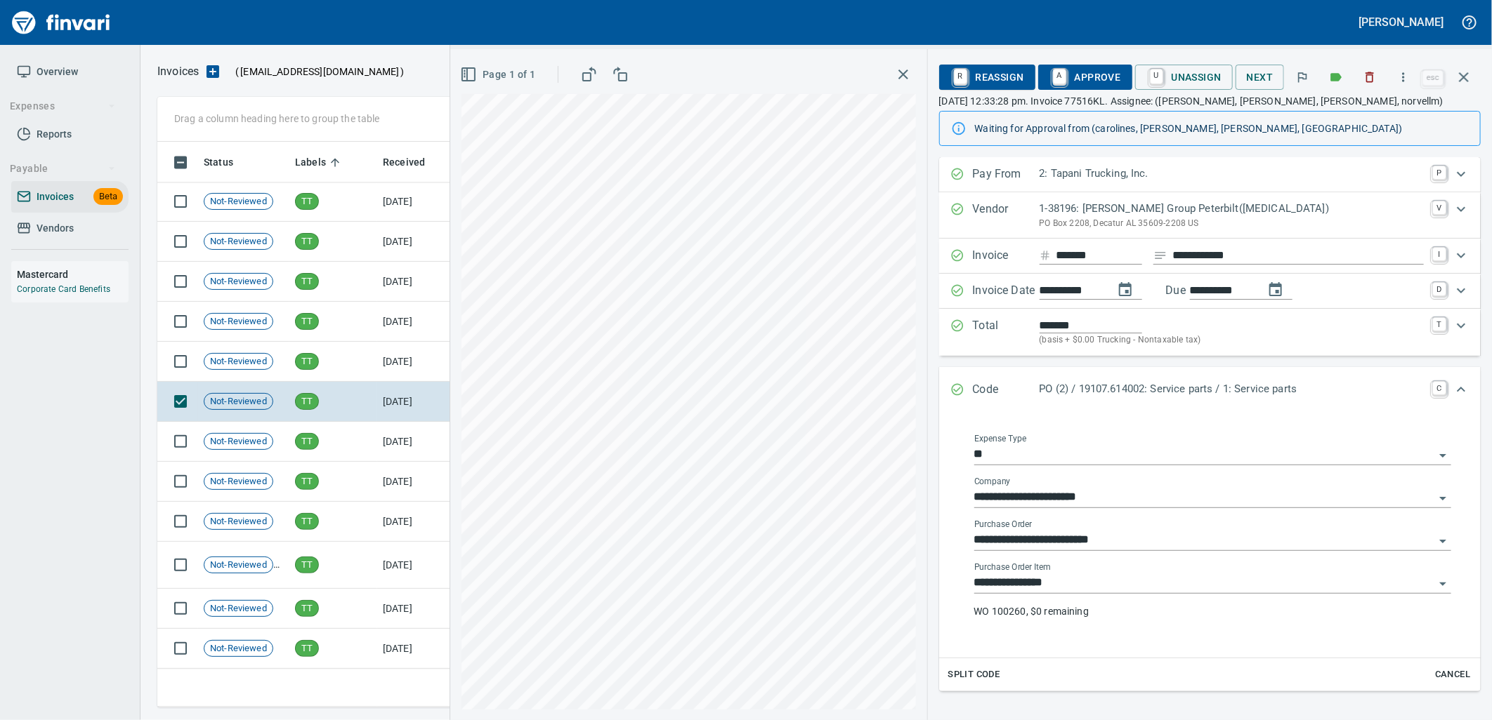
click at [1084, 581] on input "**********" at bounding box center [1204, 584] width 460 height 20
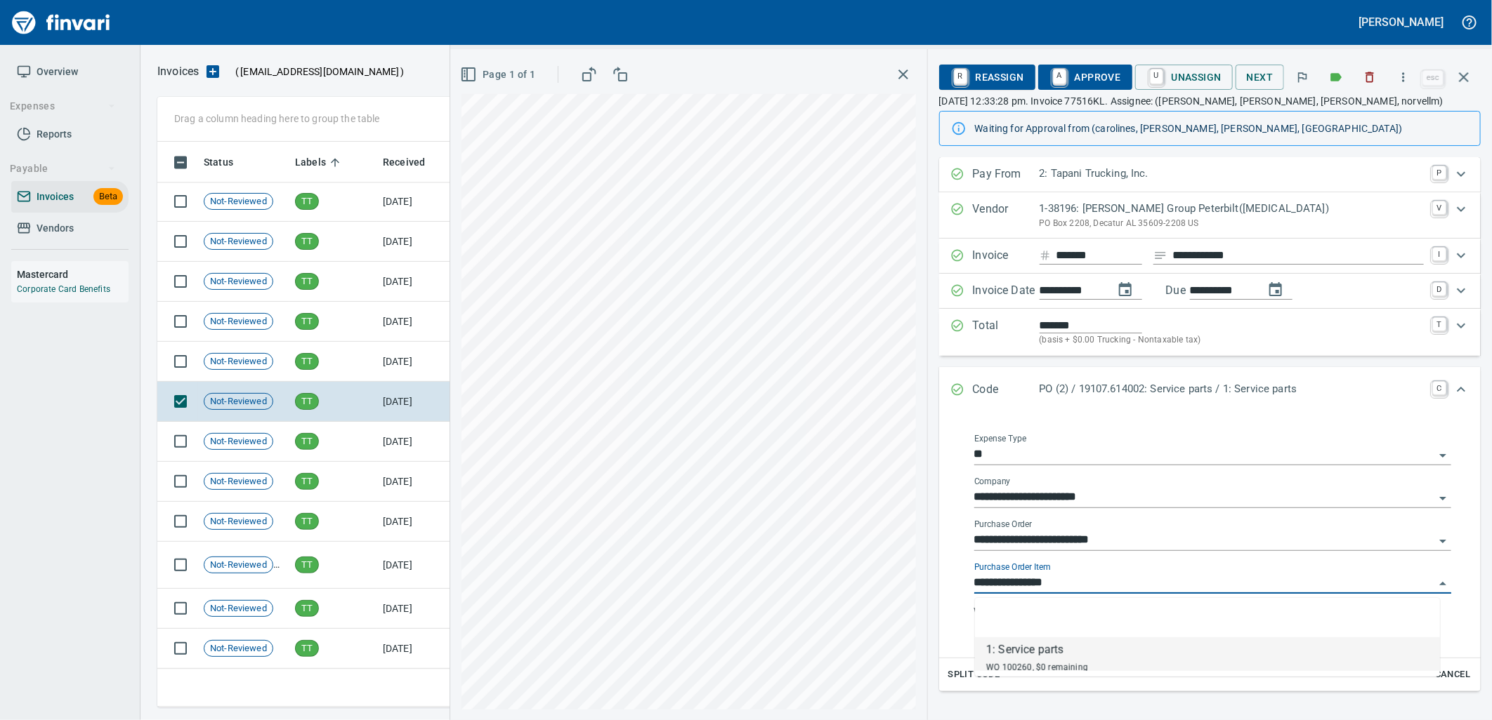
scroll to position [555, 1293]
click at [302, 362] on span "TT" at bounding box center [307, 361] width 22 height 13
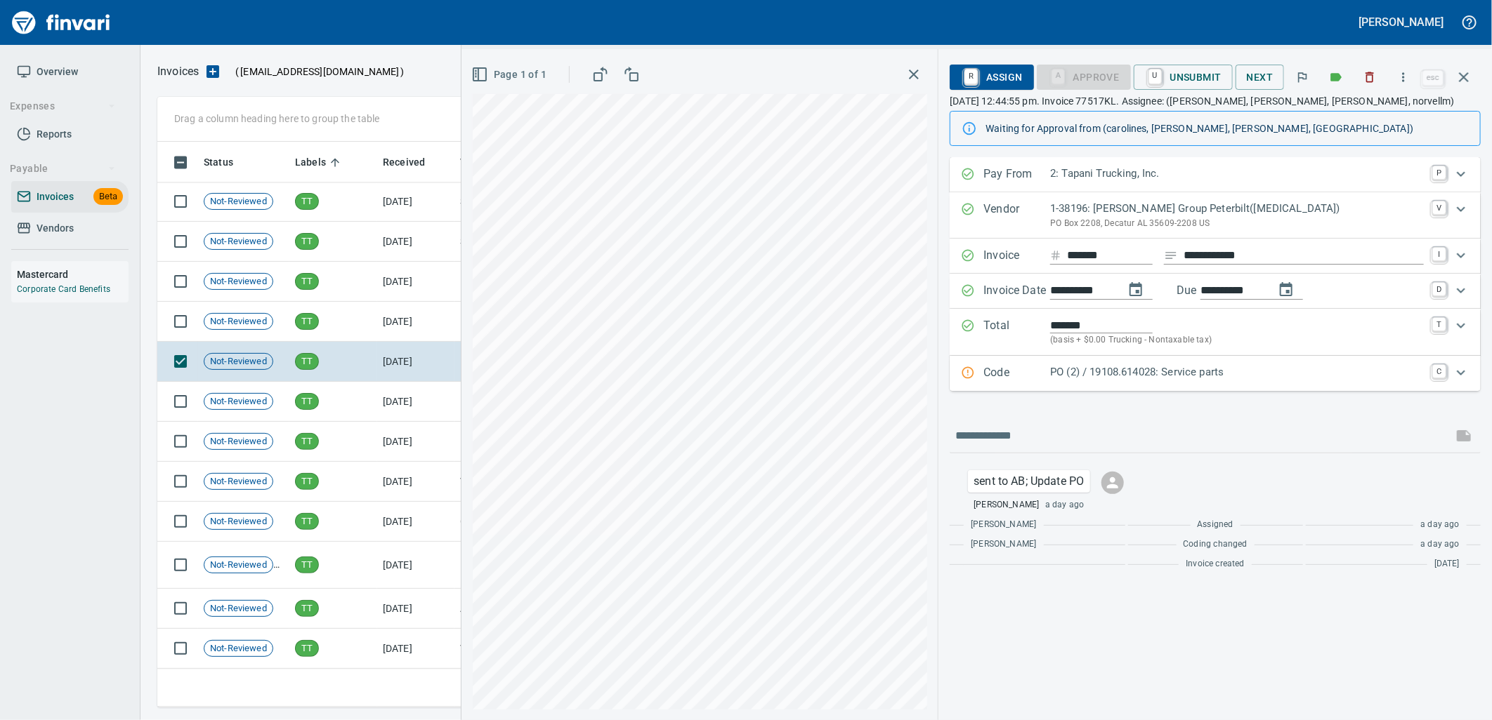
click at [1176, 375] on p "PO (2) / 19108.614028: Service parts" at bounding box center [1237, 372] width 374 height 16
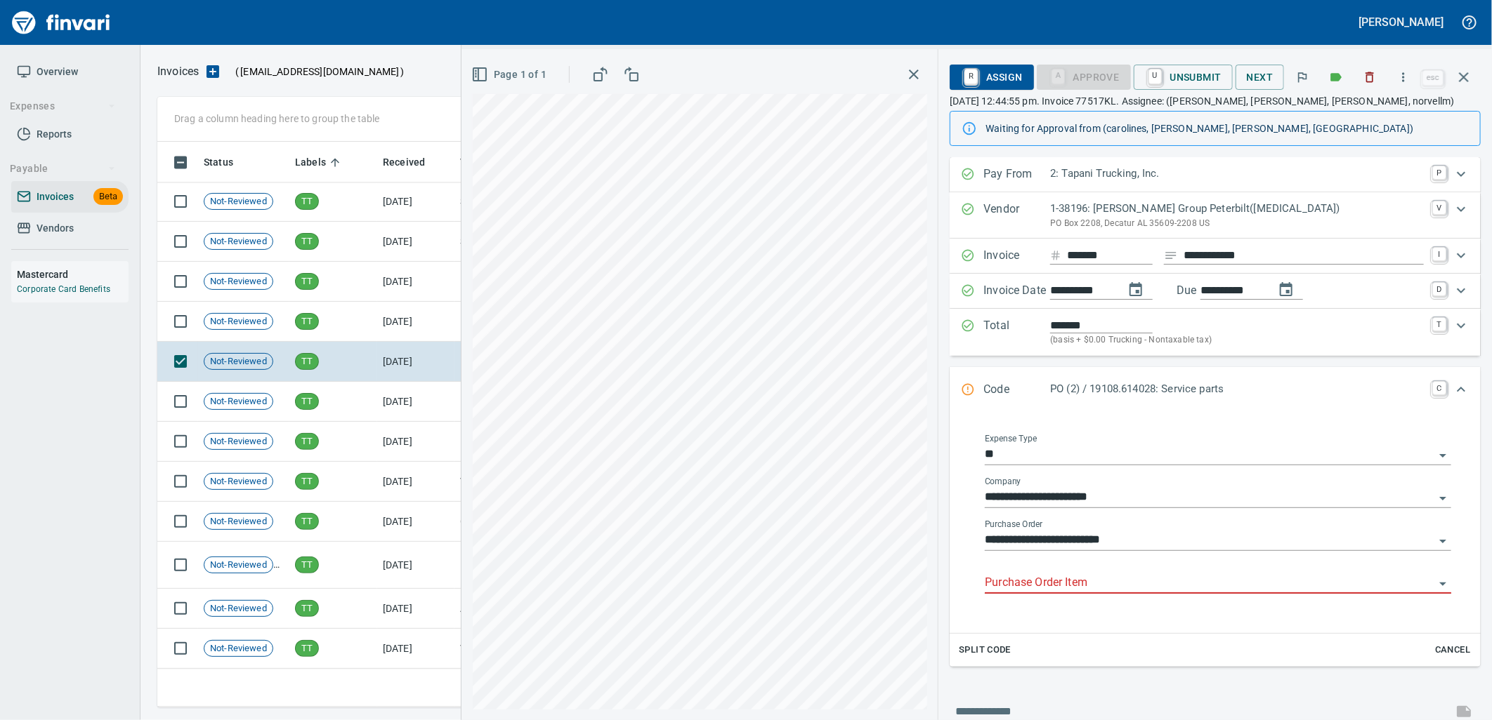
click at [1098, 591] on input "Purchase Order Item" at bounding box center [1209, 584] width 449 height 20
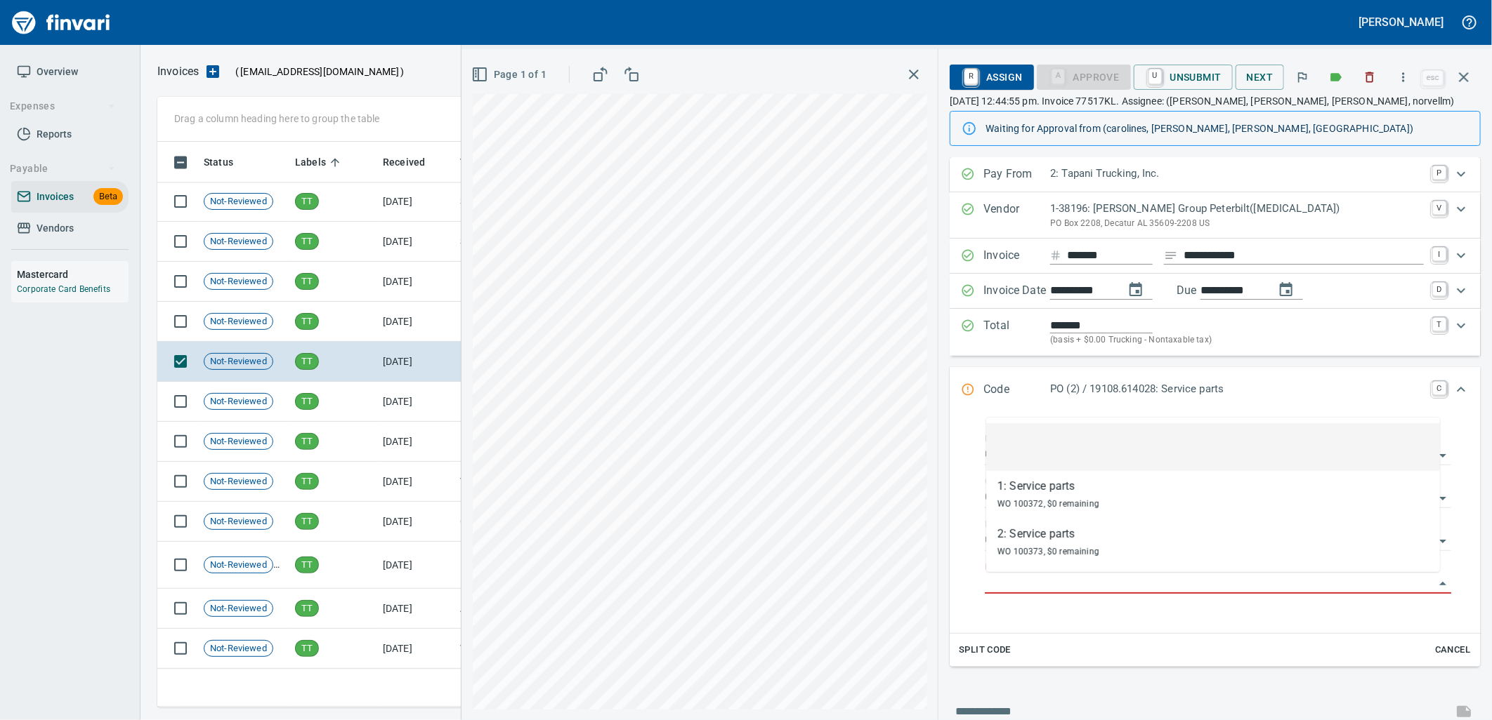
scroll to position [555, 1293]
click at [345, 331] on td "TT" at bounding box center [333, 322] width 88 height 40
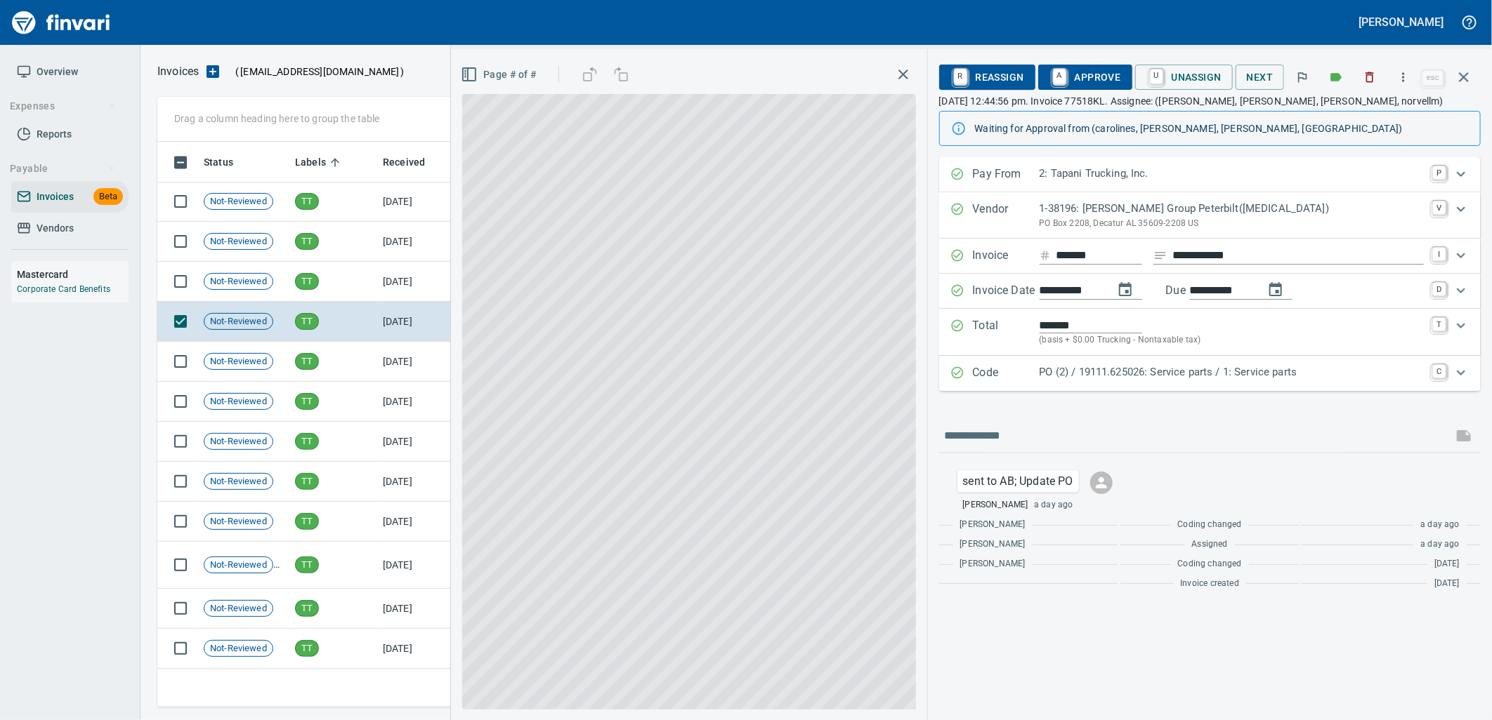
click at [1183, 369] on p "PO (2) / 19111.625026: Service parts / 1: Service parts" at bounding box center [1231, 372] width 384 height 16
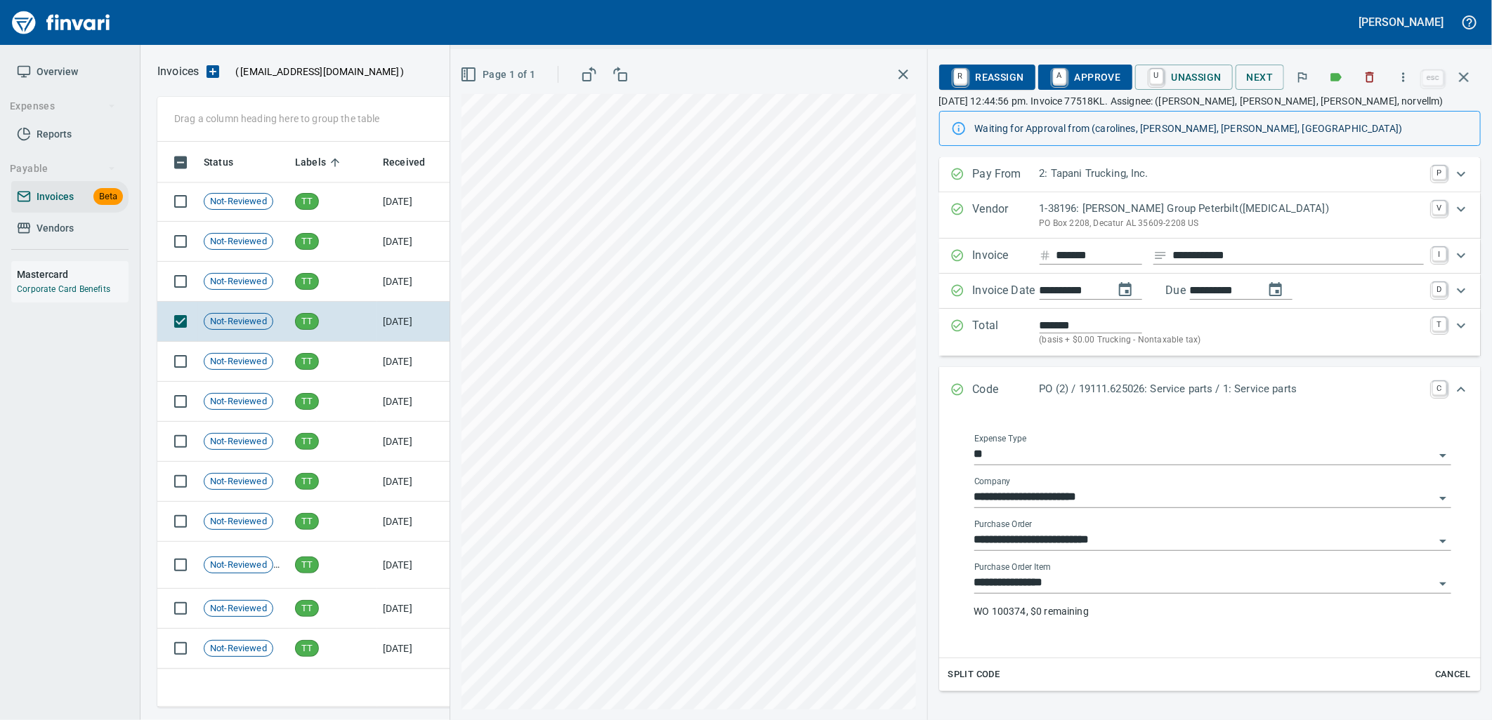
click at [1104, 583] on input "**********" at bounding box center [1204, 584] width 460 height 20
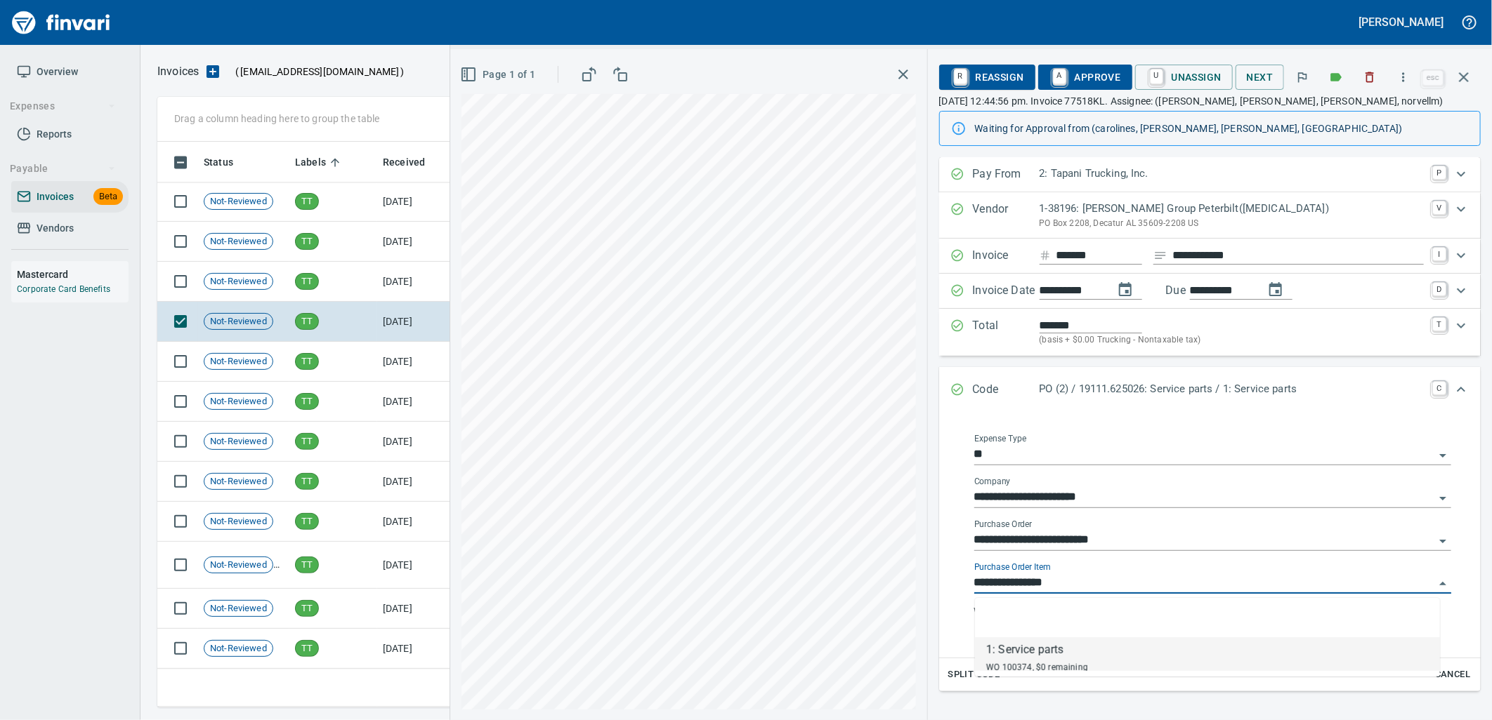
scroll to position [555, 1293]
click at [363, 277] on td "TT" at bounding box center [333, 282] width 88 height 40
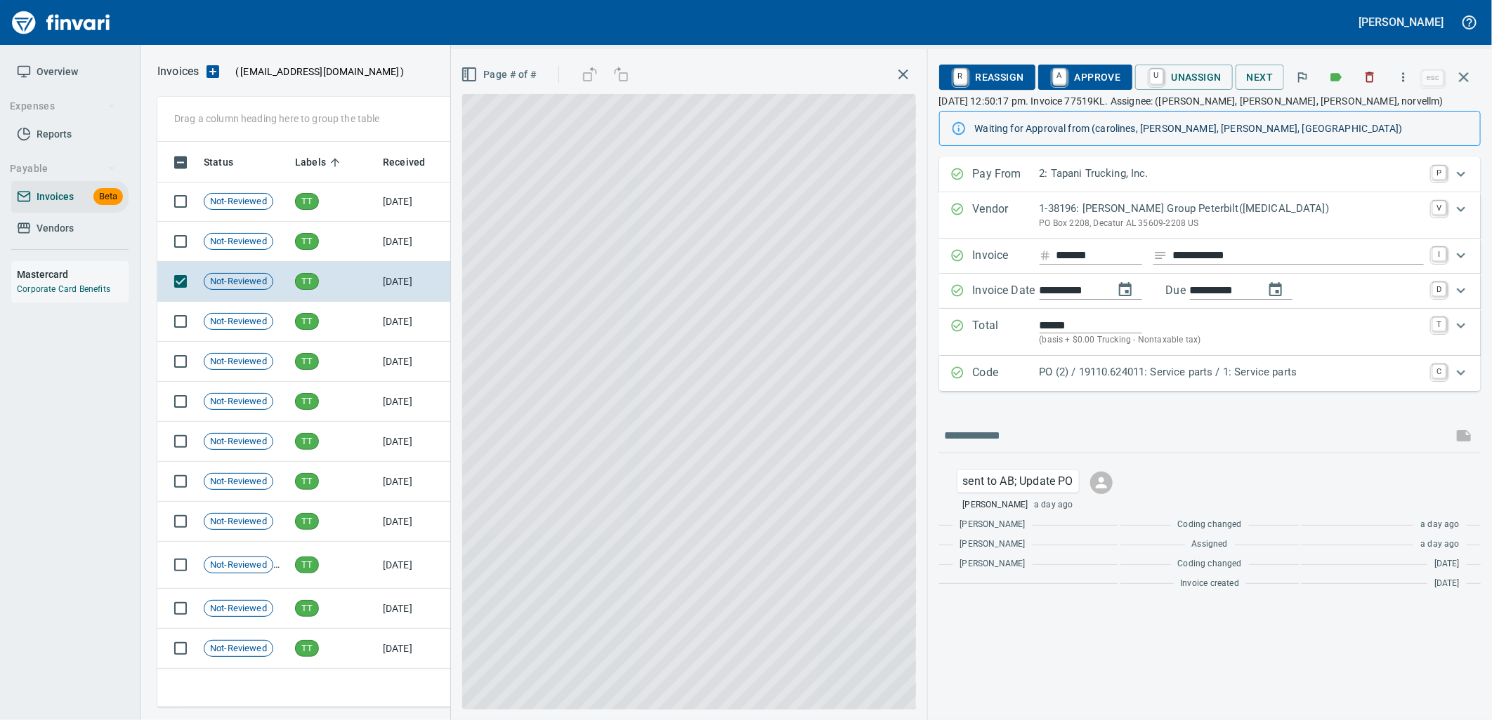
click at [1157, 373] on p "PO (2) / 19110.624011: Service parts / 1: Service parts" at bounding box center [1231, 372] width 384 height 16
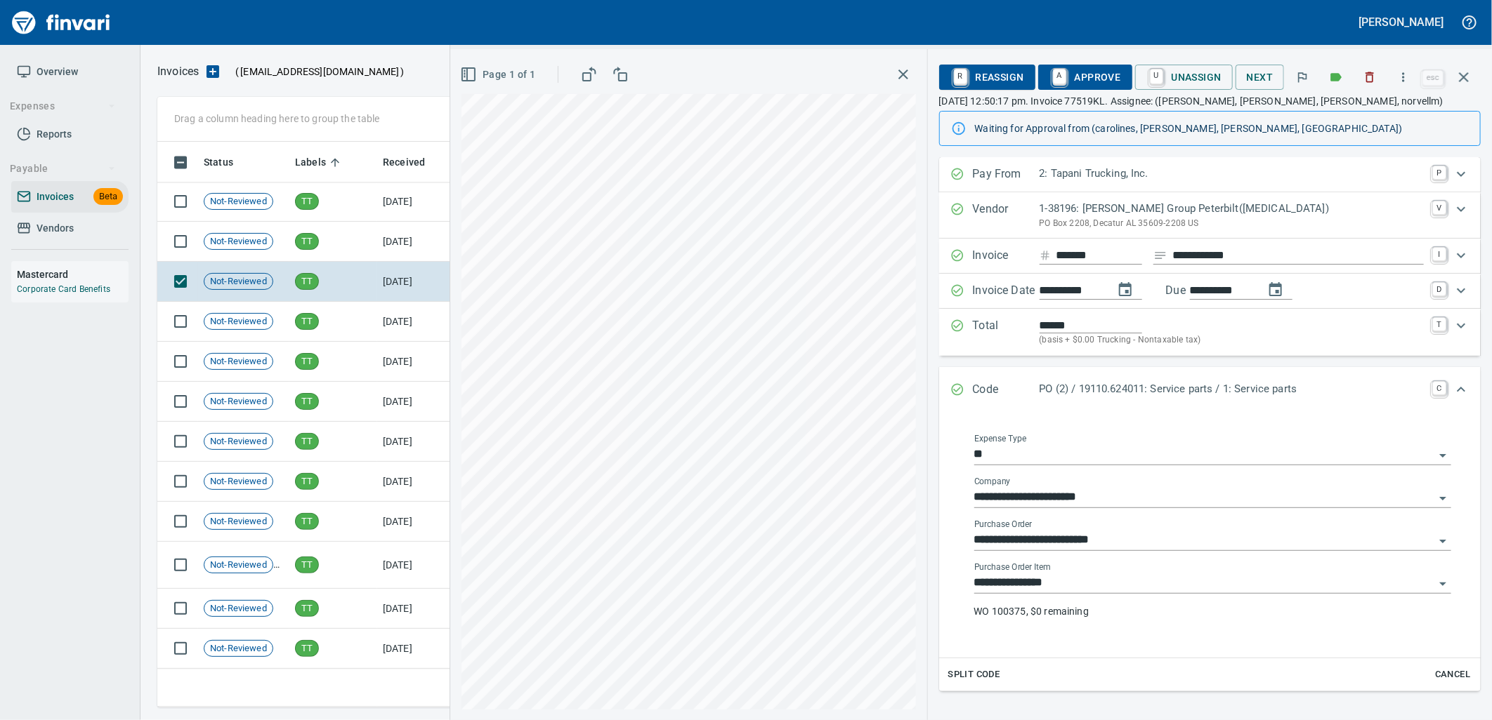
click at [1092, 593] on input "**********" at bounding box center [1204, 584] width 460 height 20
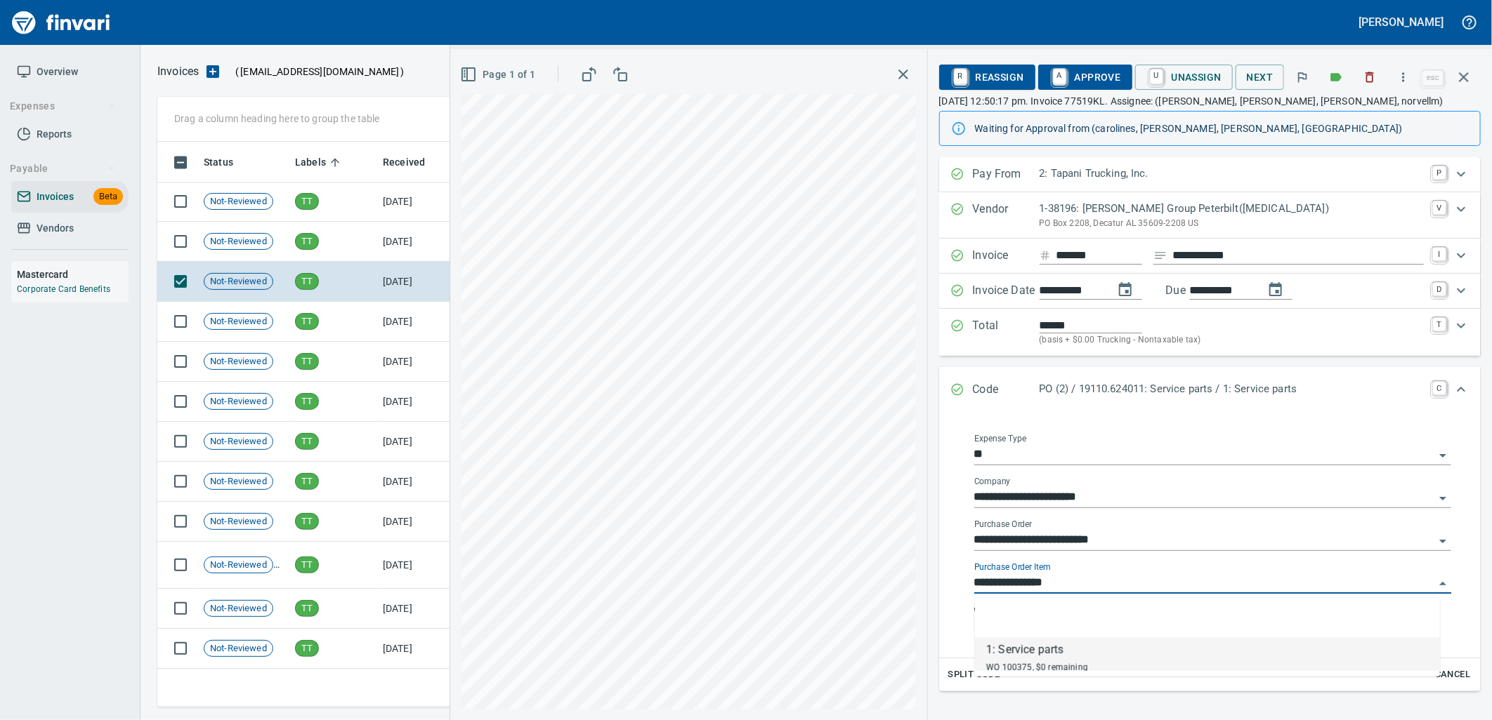
scroll to position [555, 1293]
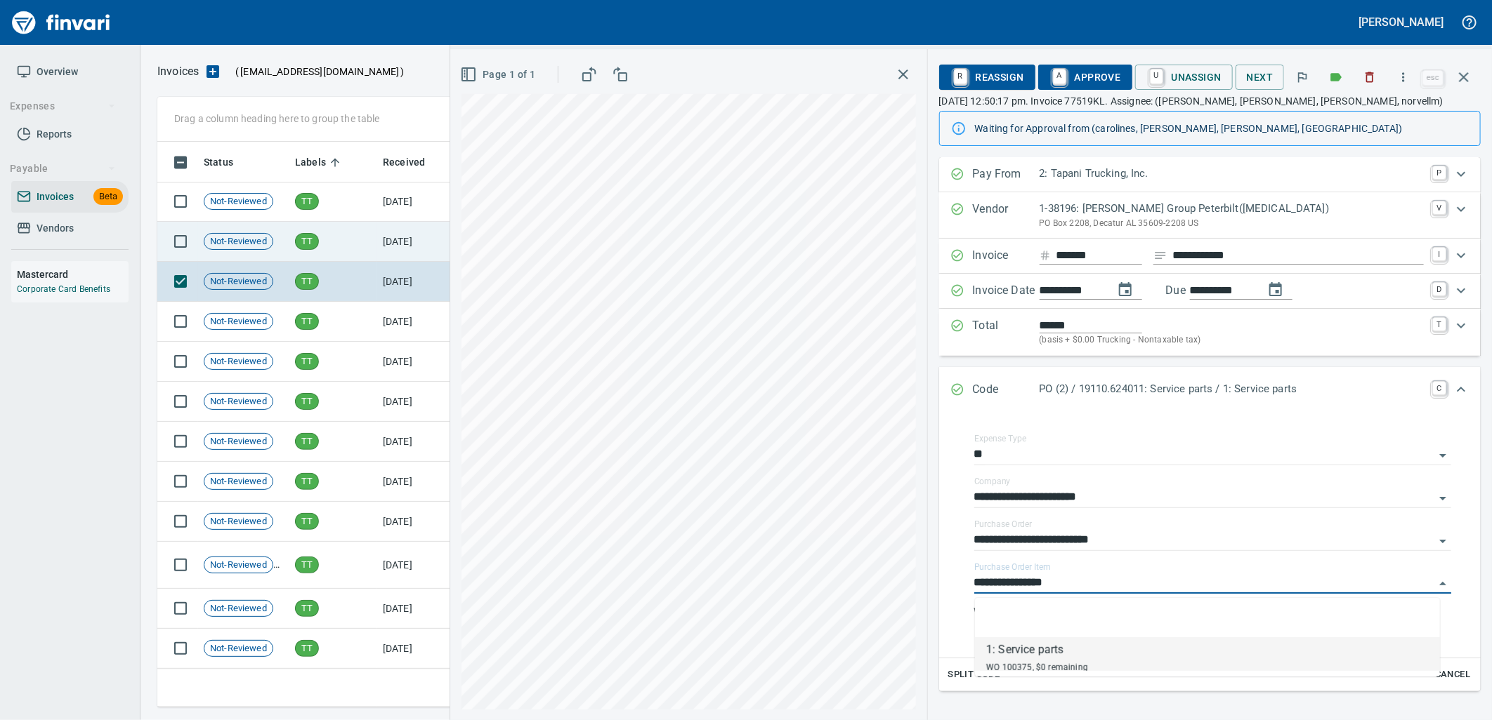
click at [365, 258] on td "TT" at bounding box center [333, 242] width 88 height 40
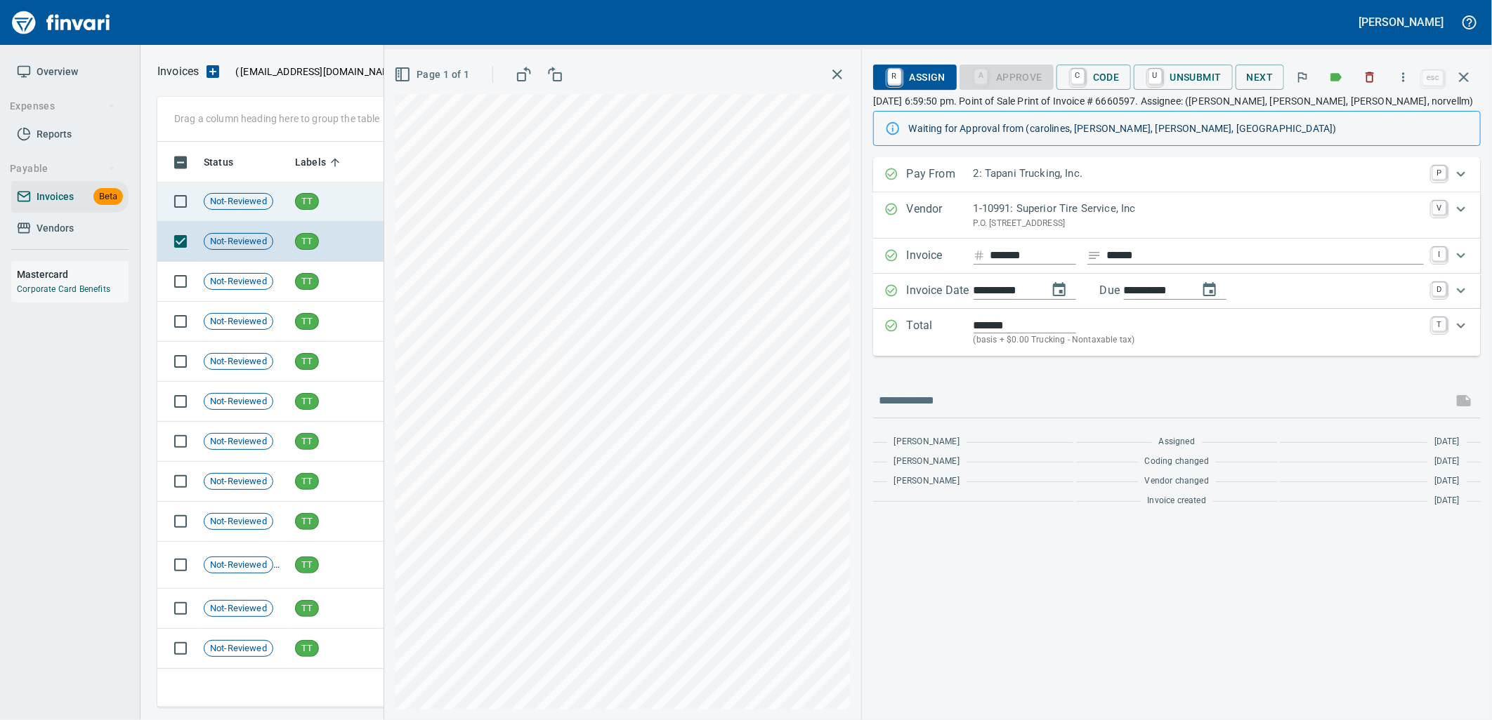
click at [345, 209] on td "TT" at bounding box center [333, 202] width 88 height 40
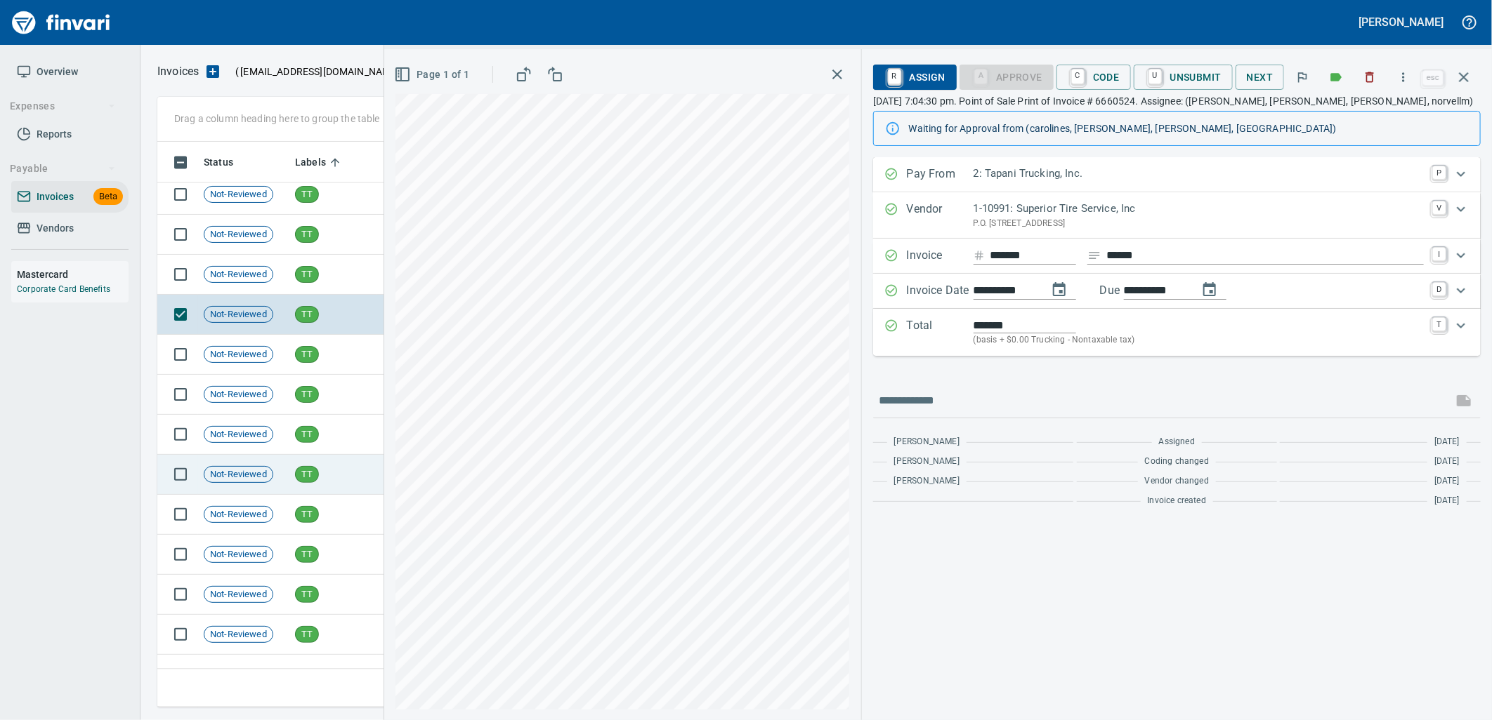
scroll to position [5222, 0]
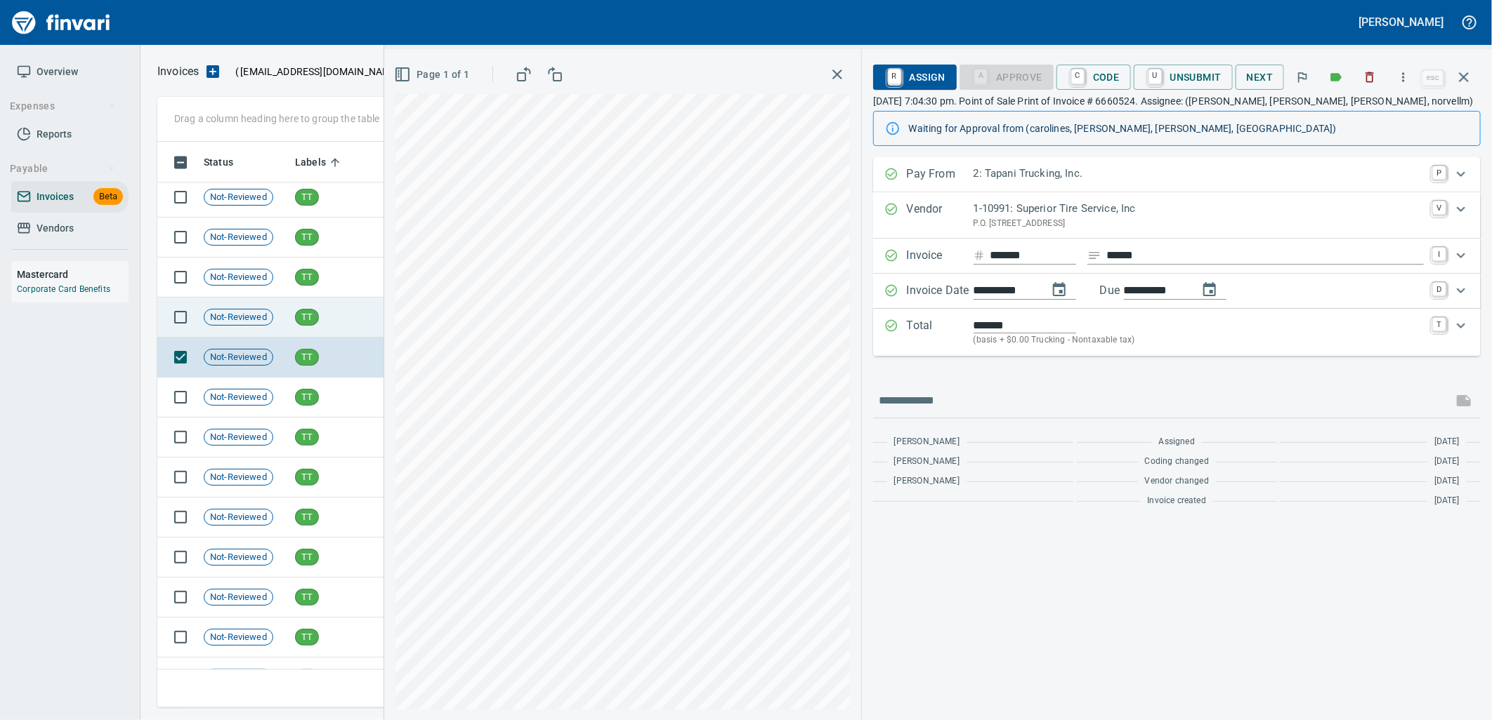
click at [327, 328] on td "TT" at bounding box center [333, 318] width 88 height 40
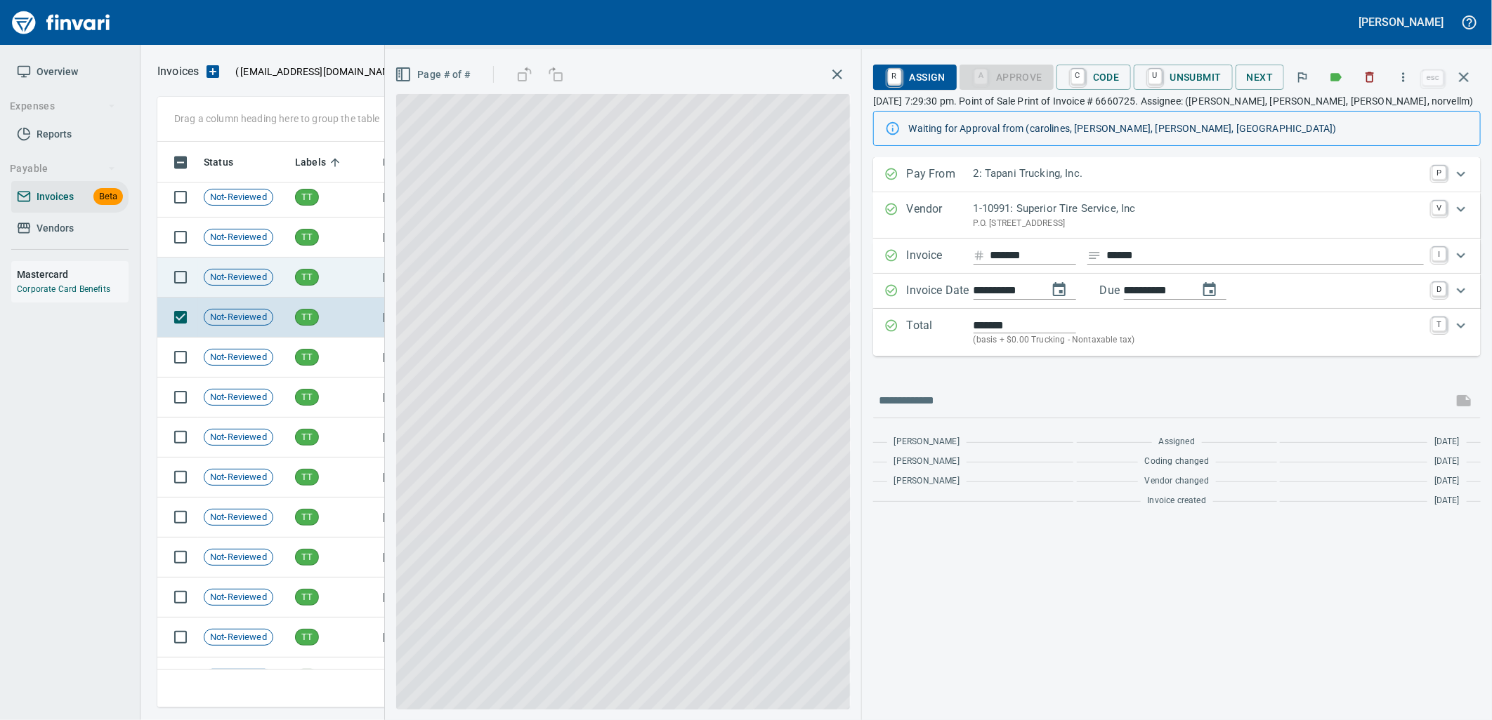
click at [326, 272] on td "TT" at bounding box center [333, 278] width 88 height 40
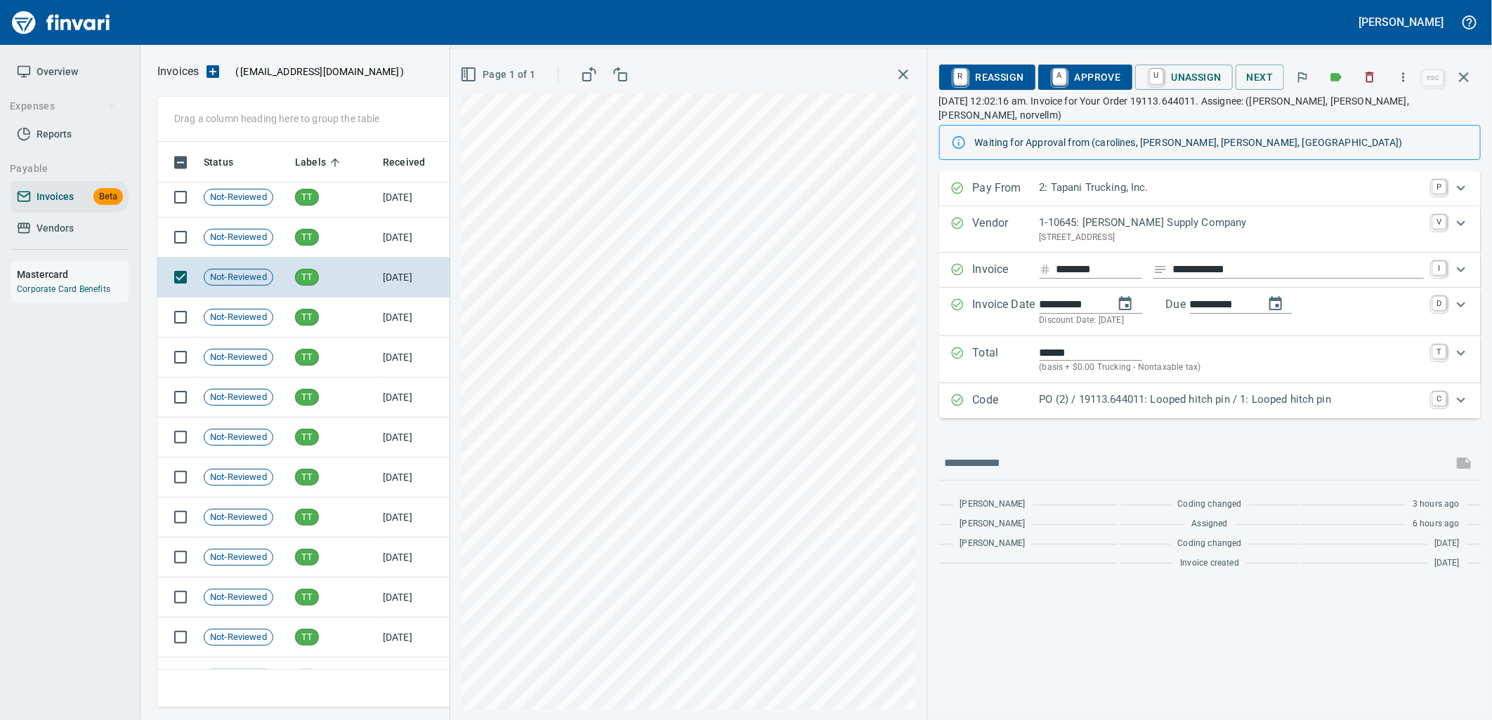
click at [1001, 392] on p "Code" at bounding box center [1006, 401] width 67 height 18
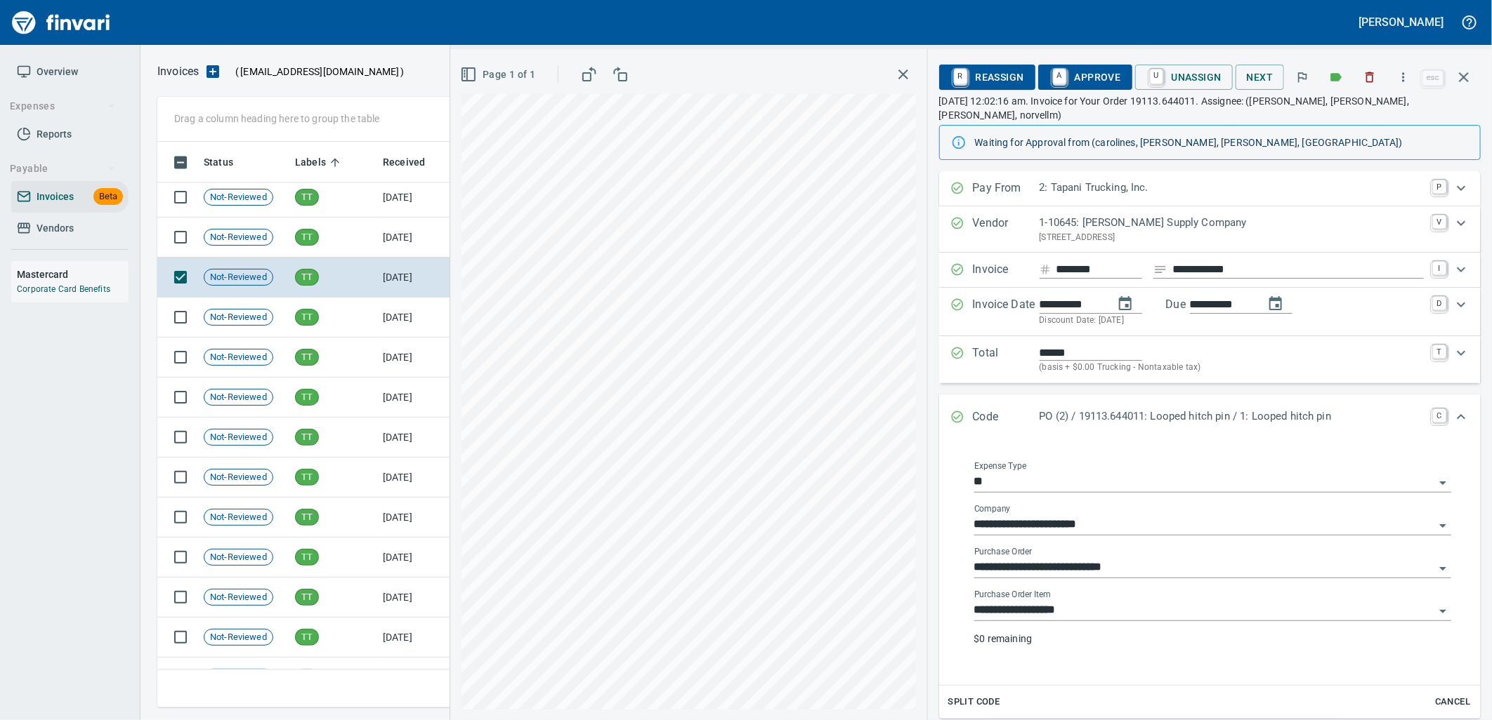
click at [1097, 605] on input "**********" at bounding box center [1204, 611] width 460 height 20
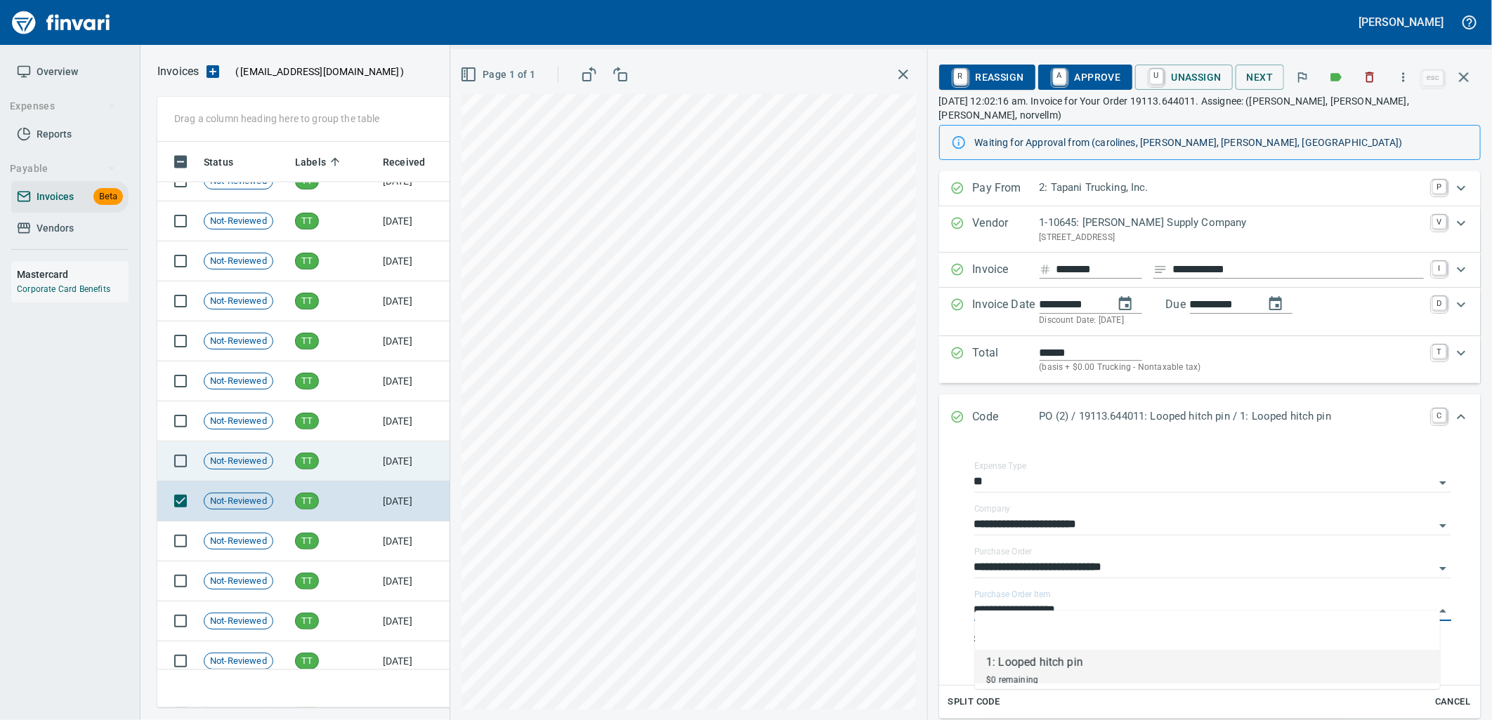
scroll to position [4989, 0]
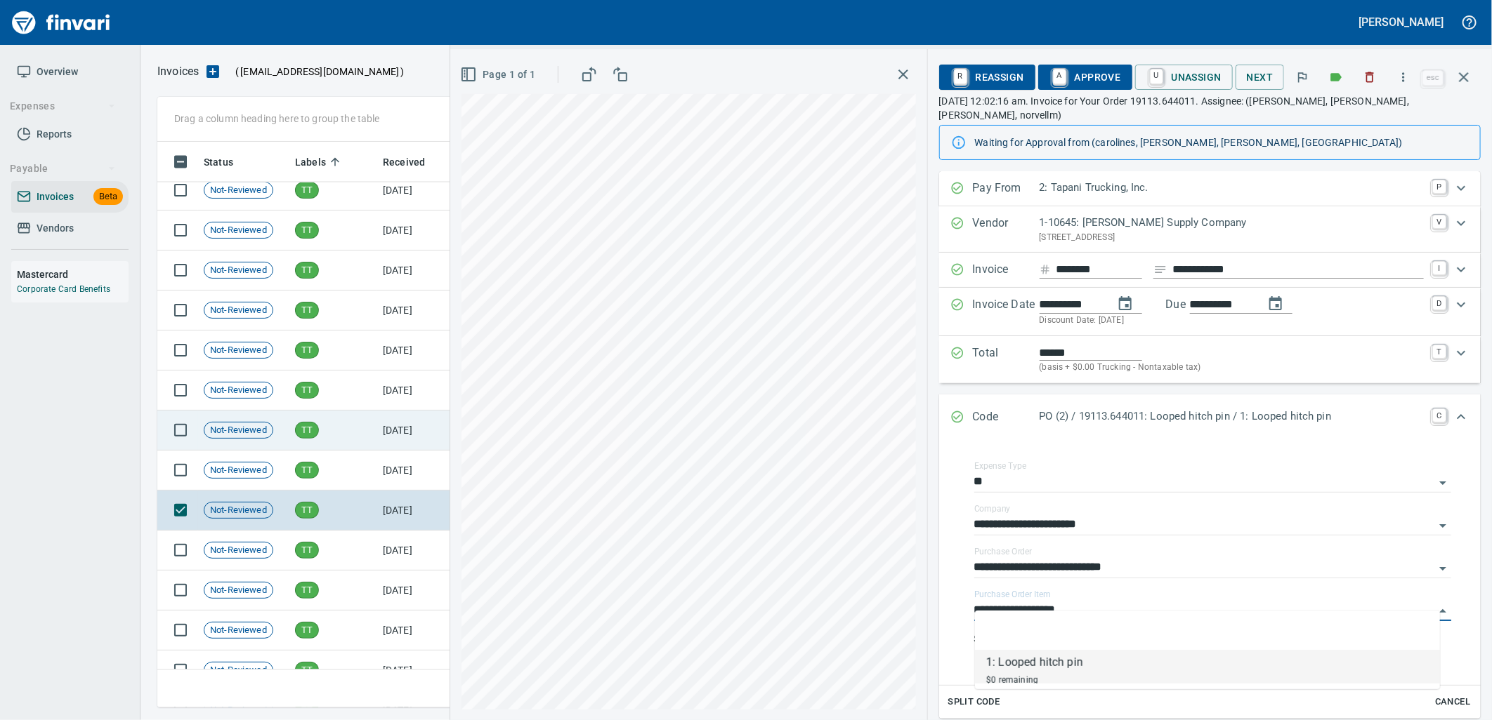
click at [334, 479] on td "TT" at bounding box center [333, 471] width 88 height 40
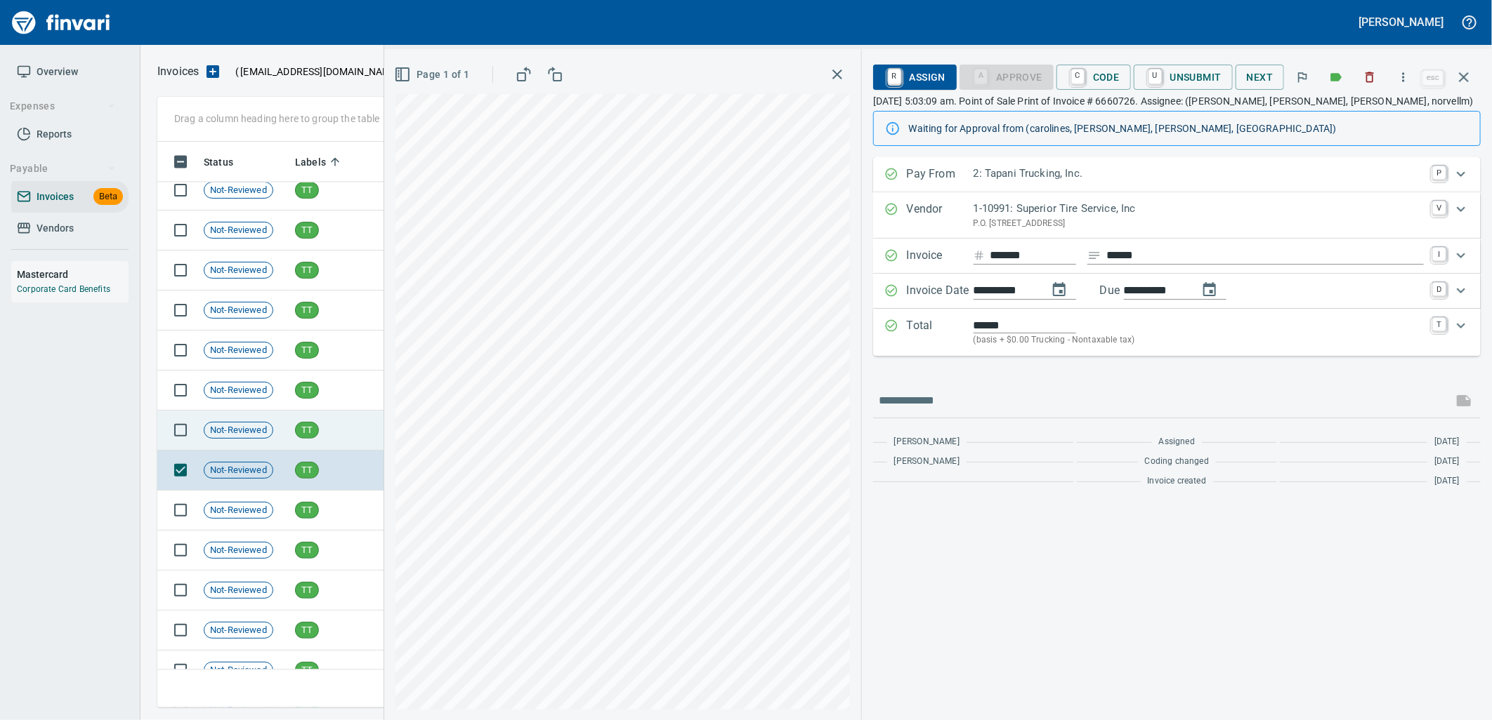
click at [341, 435] on td "TT" at bounding box center [333, 431] width 88 height 40
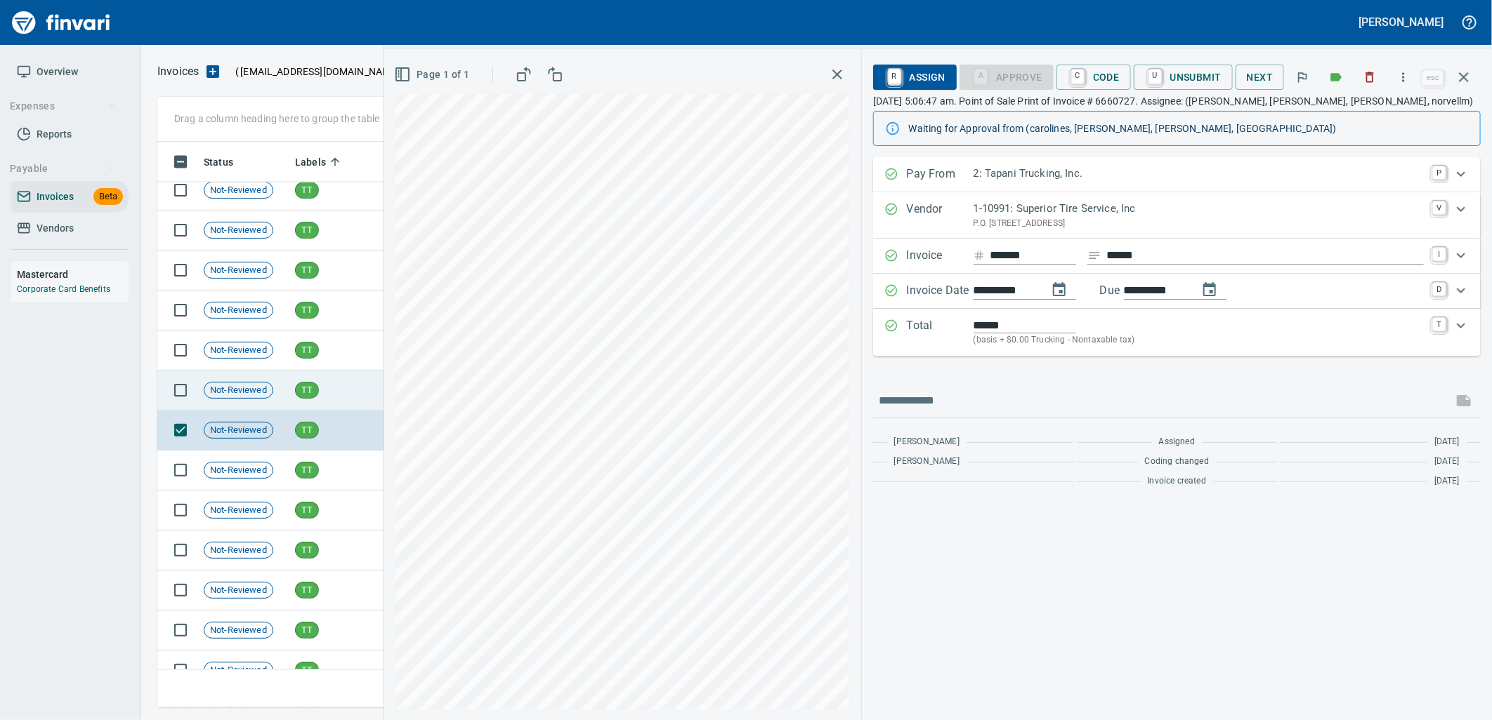
click at [343, 398] on td "TT" at bounding box center [333, 391] width 88 height 40
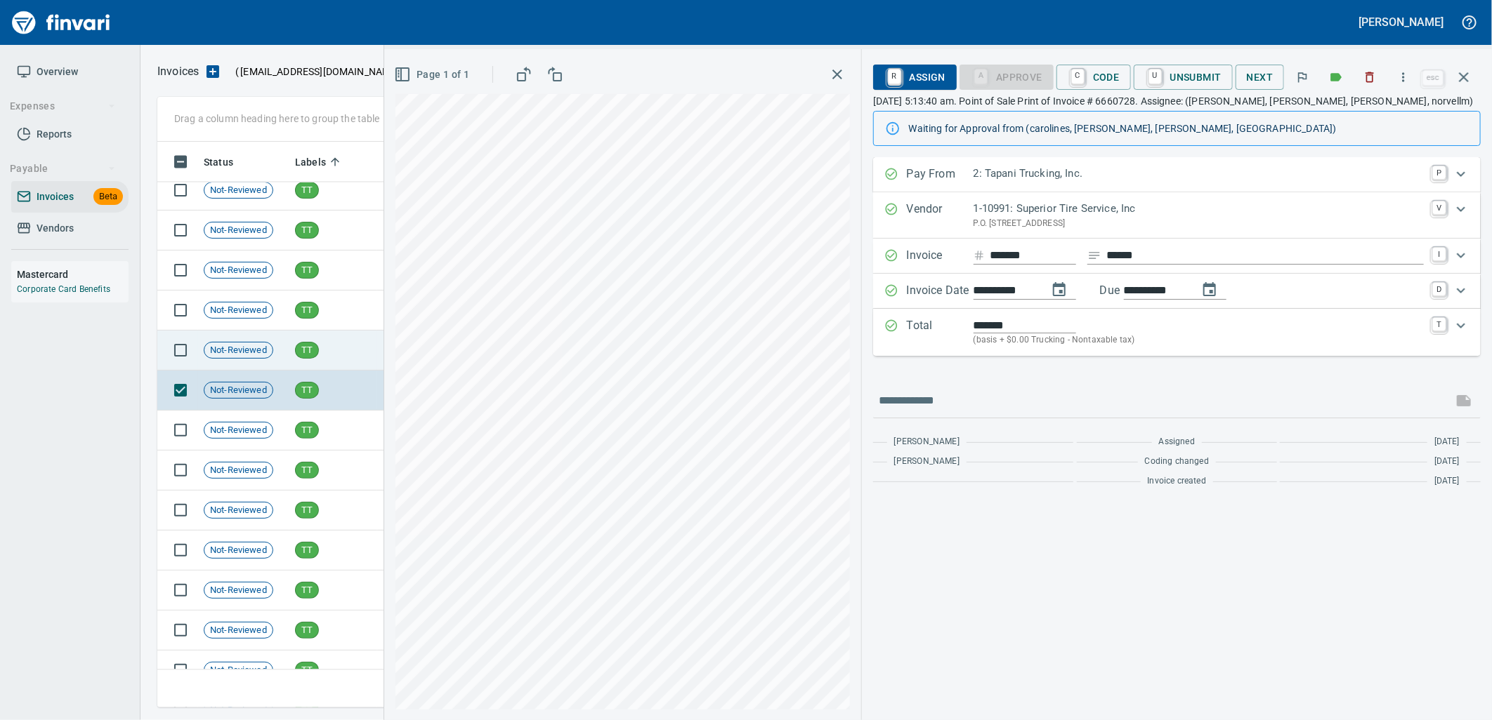
click at [340, 358] on td "TT" at bounding box center [333, 351] width 88 height 40
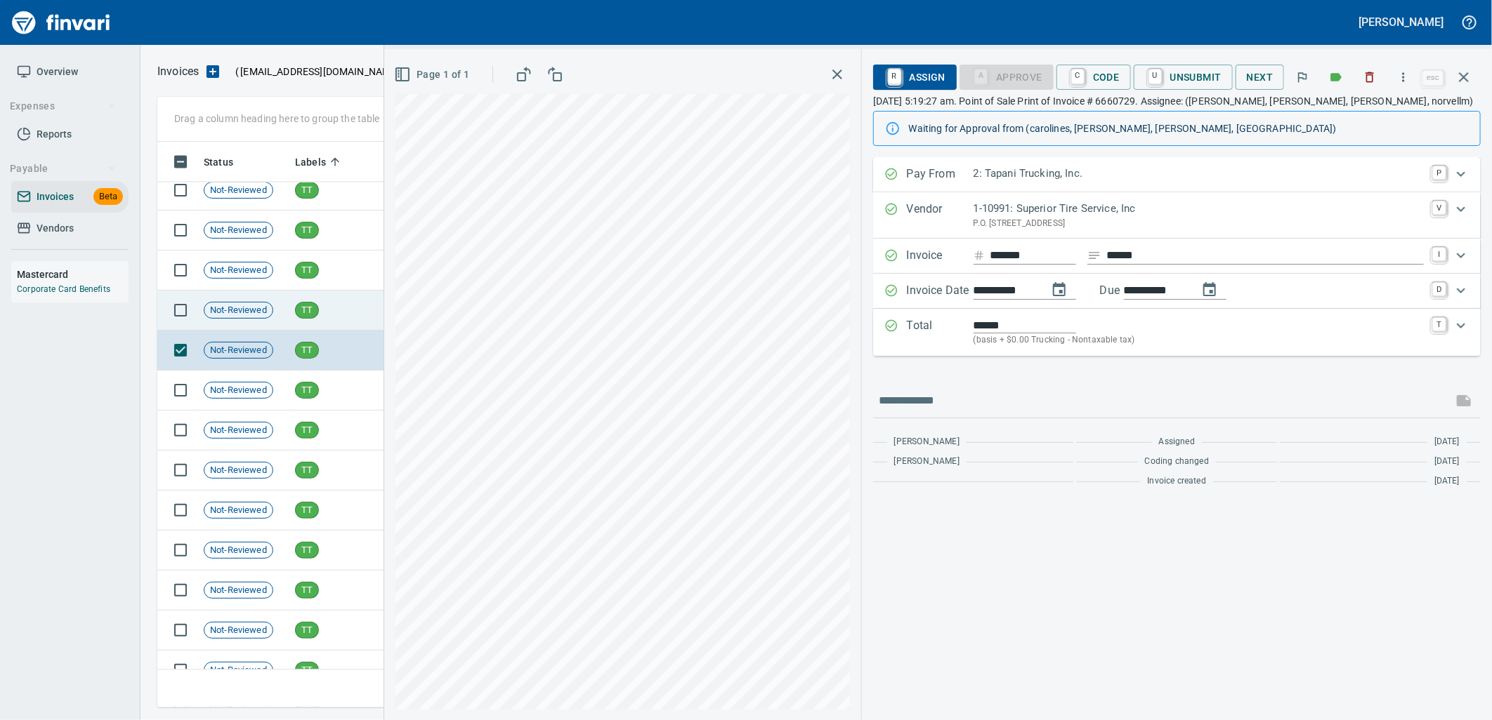
click at [331, 326] on td "TT" at bounding box center [333, 311] width 88 height 40
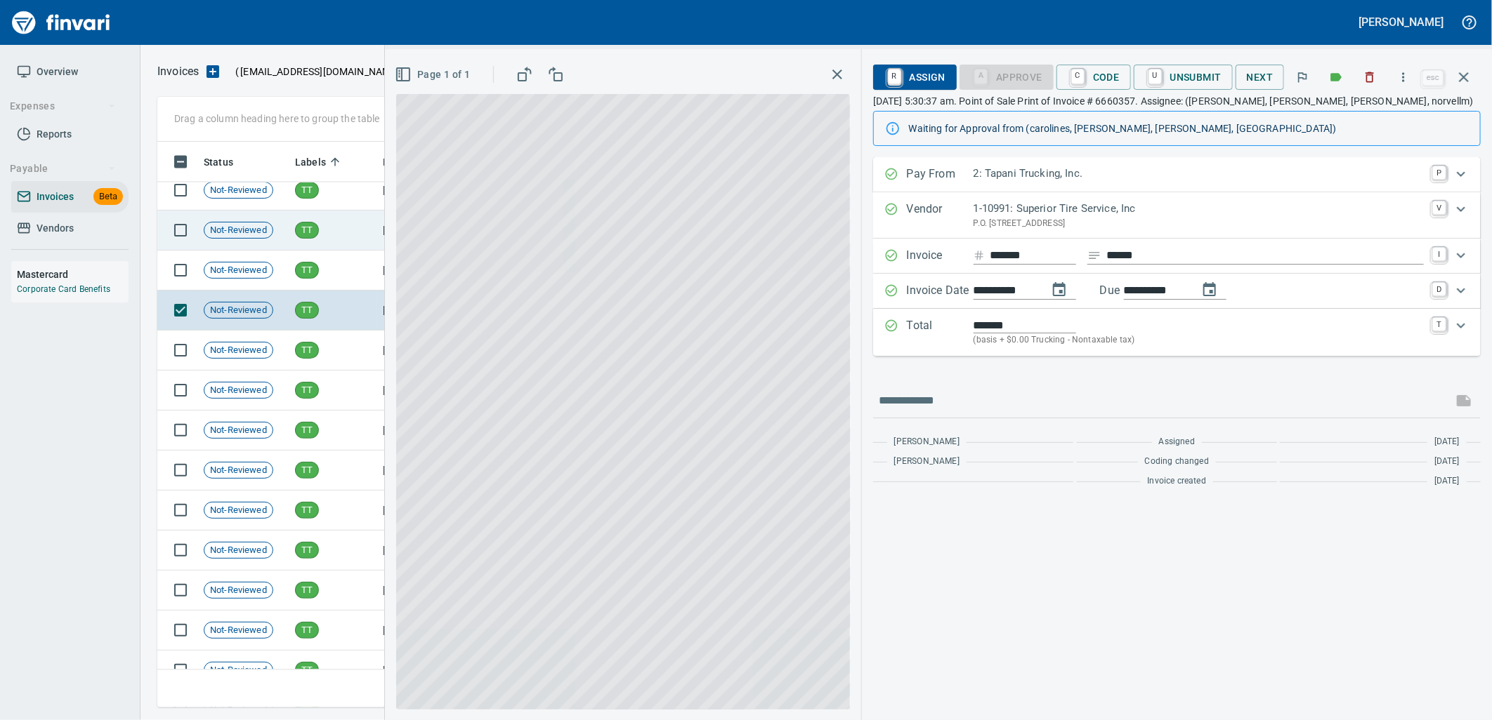
click at [331, 277] on td "TT" at bounding box center [333, 271] width 88 height 40
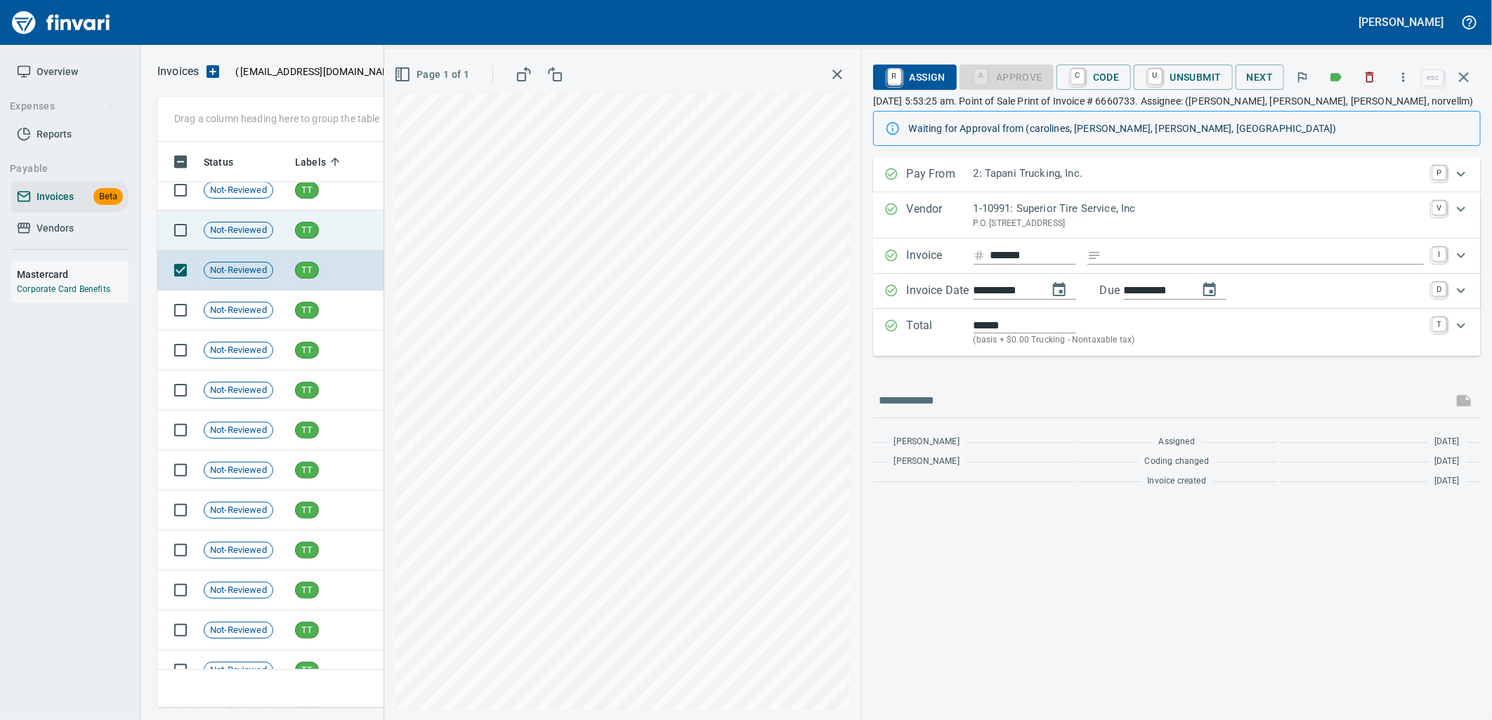
click at [323, 225] on td "TT" at bounding box center [333, 231] width 88 height 40
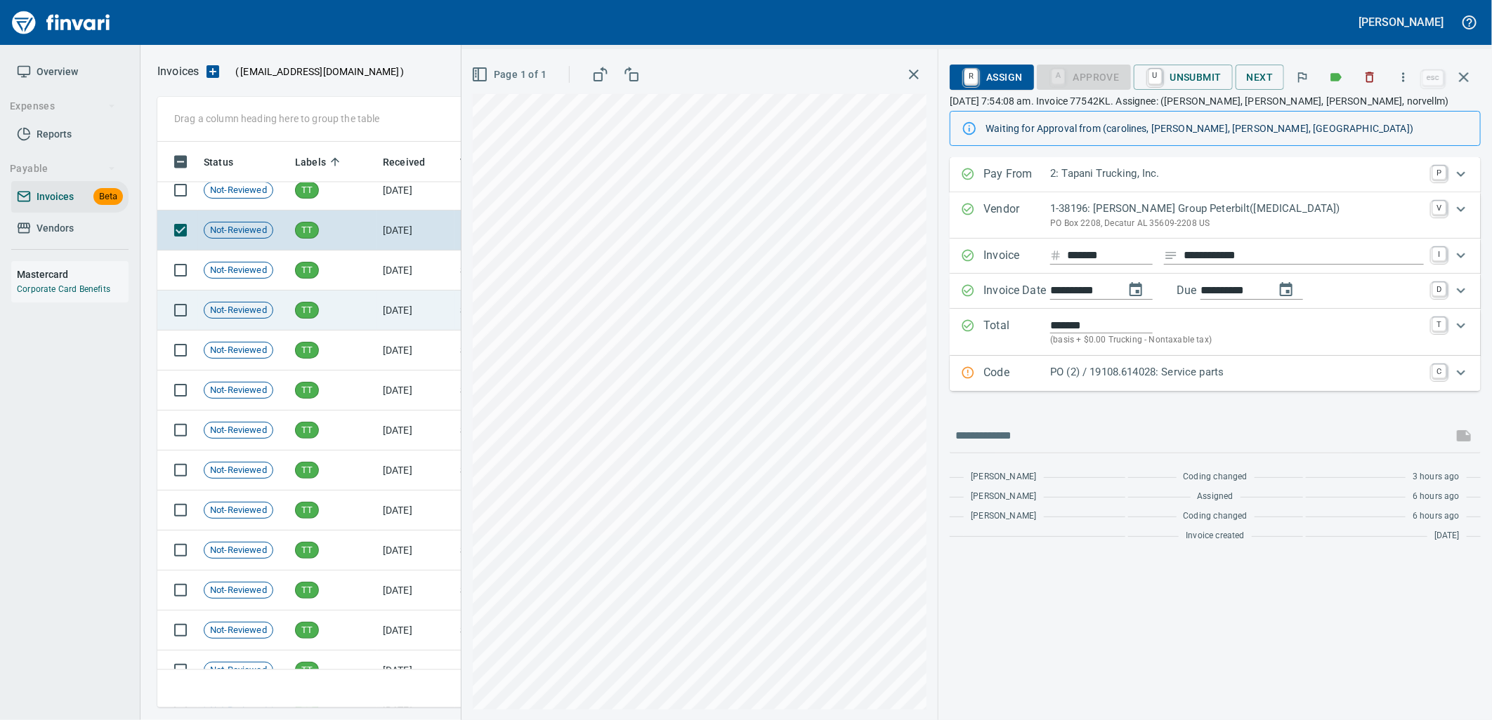
scroll to position [4911, 0]
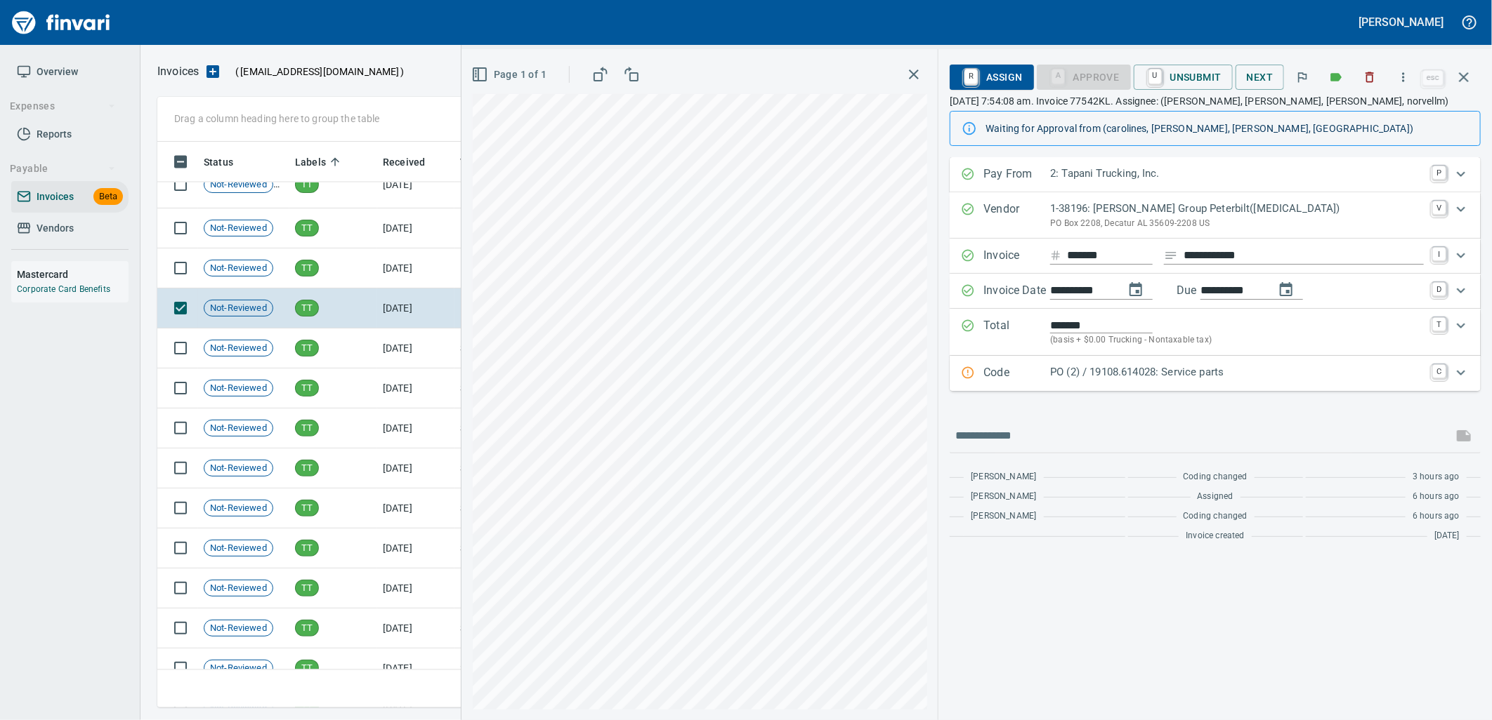
click at [1020, 374] on p "Code" at bounding box center [1016, 373] width 67 height 18
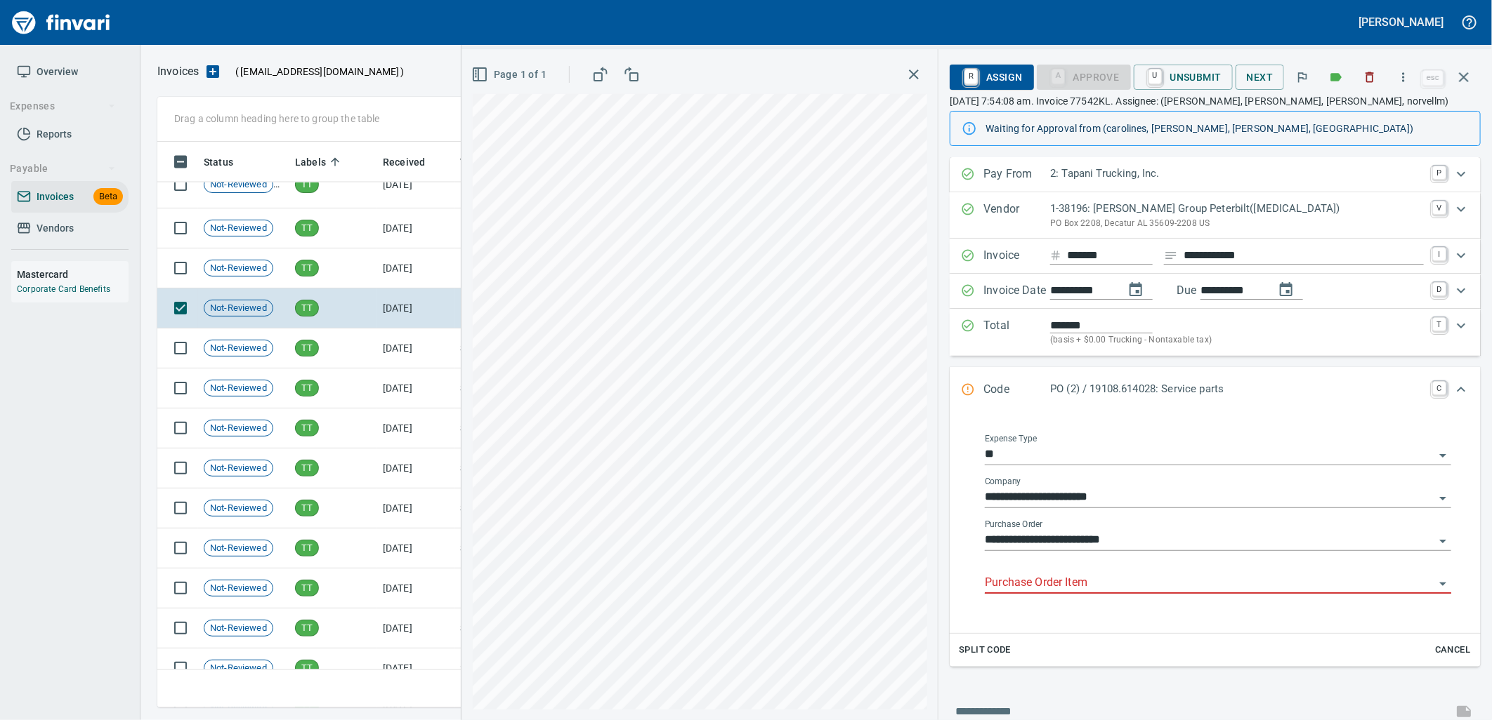
click at [1061, 585] on input "Purchase Order Item" at bounding box center [1209, 584] width 449 height 20
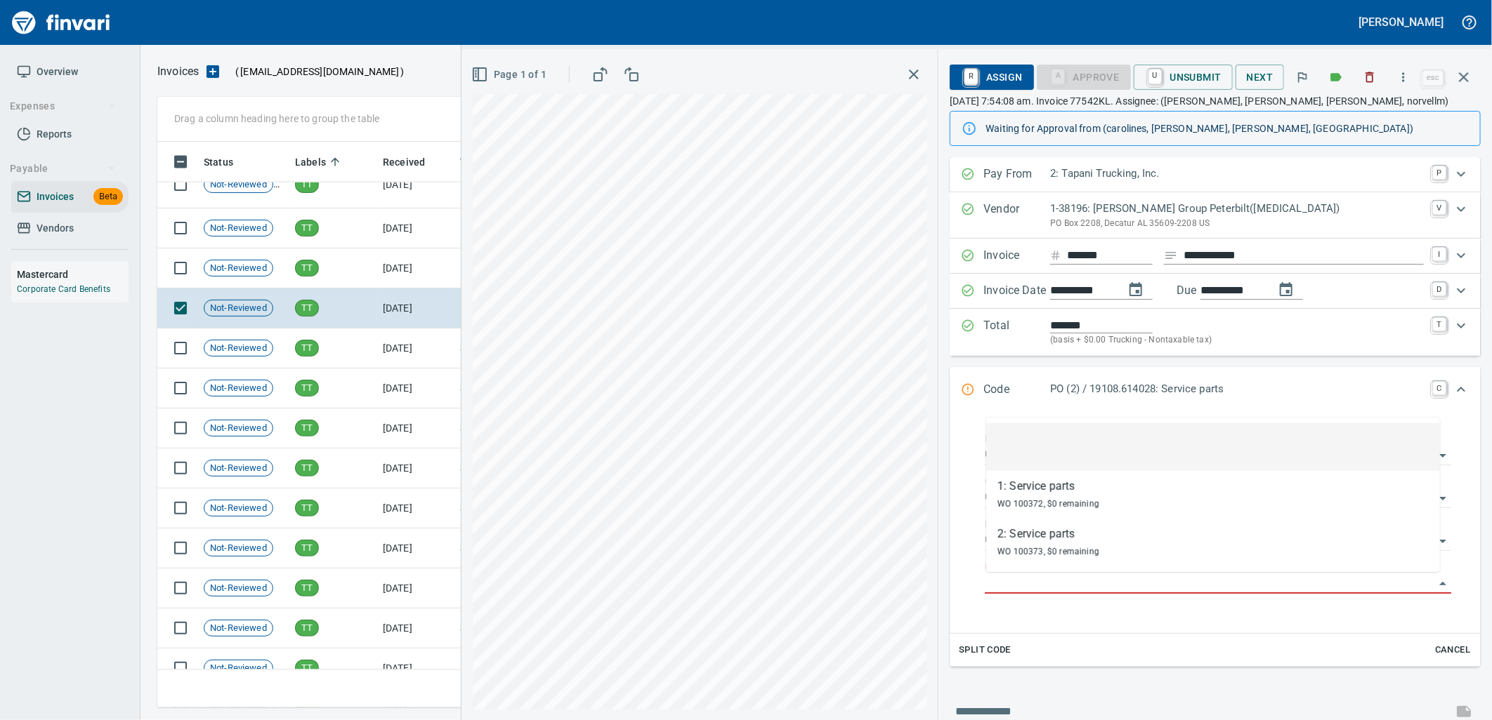
scroll to position [555, 1293]
click at [351, 268] on td "TT" at bounding box center [333, 269] width 88 height 40
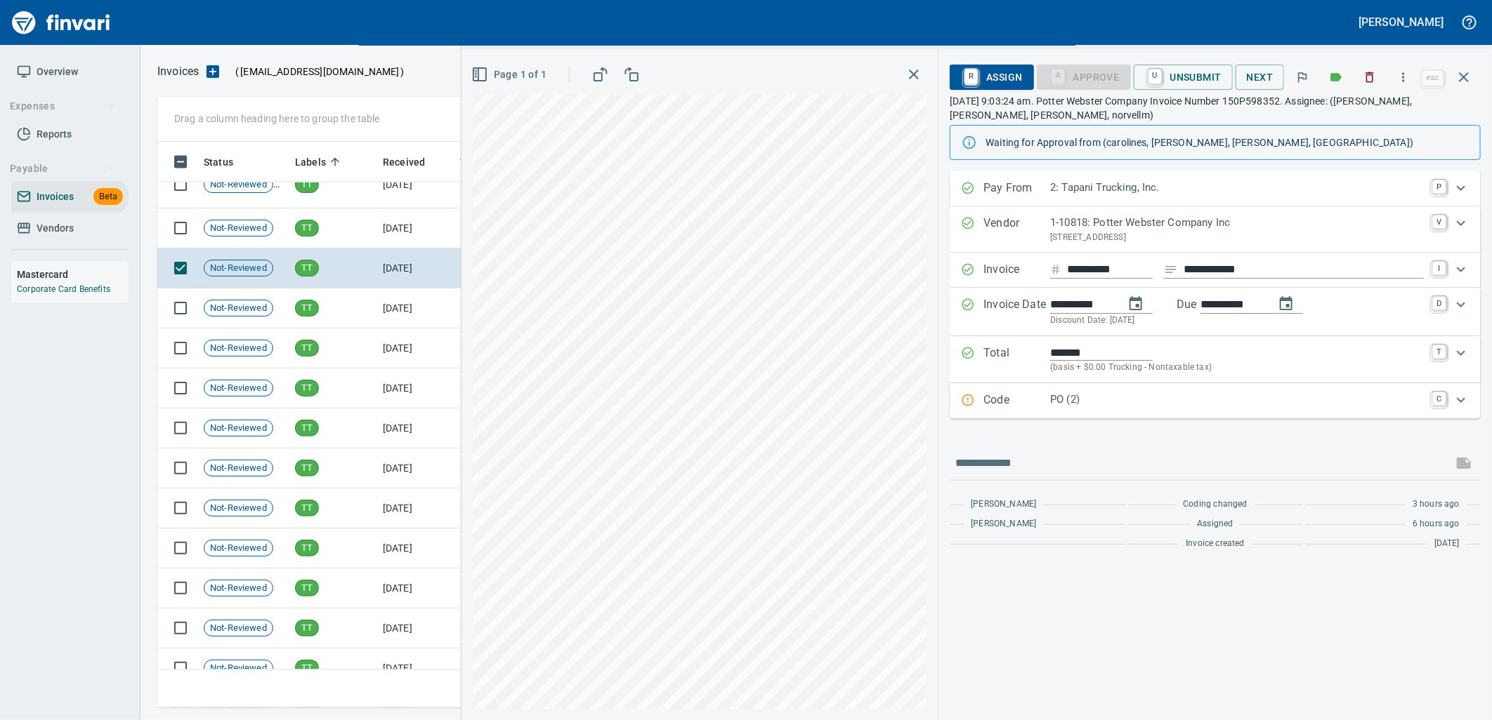
click at [1091, 406] on p "PO (2)" at bounding box center [1237, 400] width 374 height 16
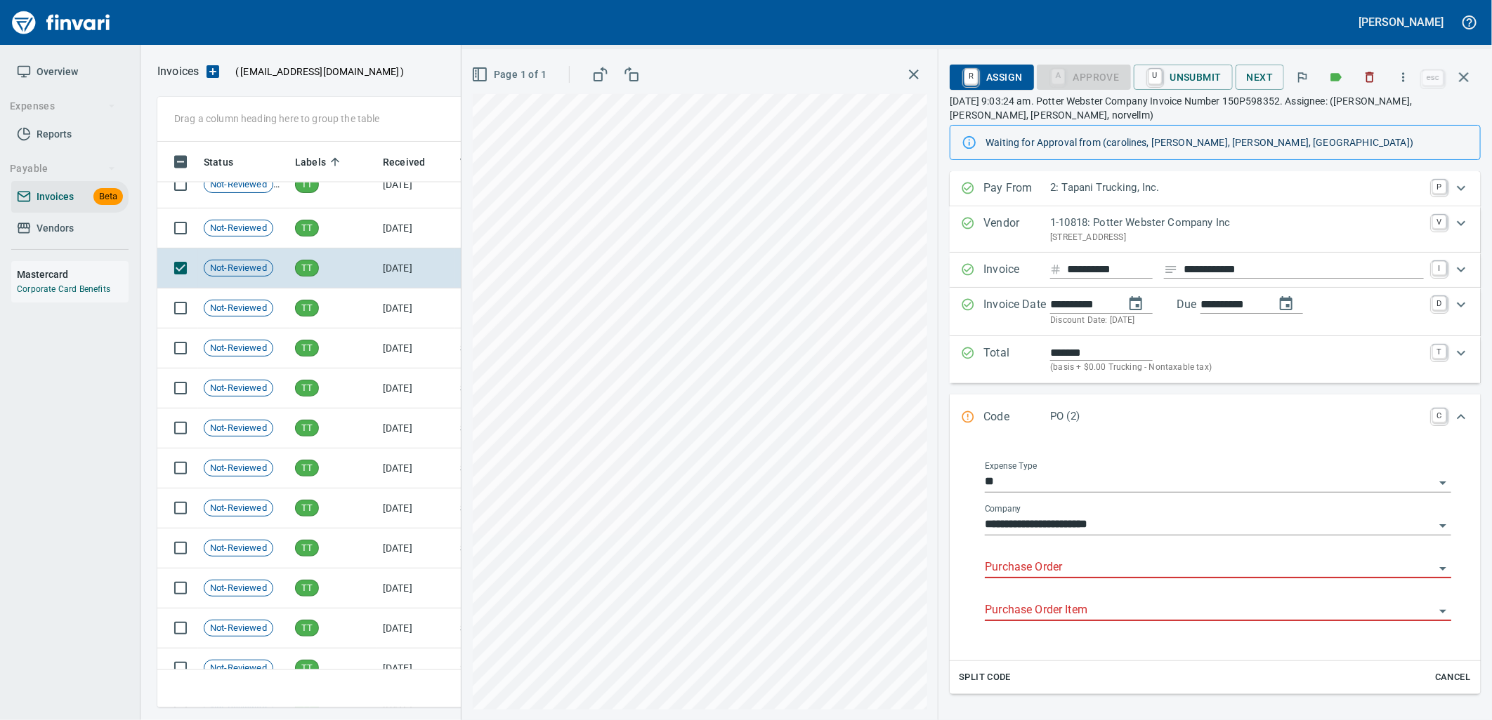
click at [1072, 567] on input "Purchase Order" at bounding box center [1209, 568] width 449 height 20
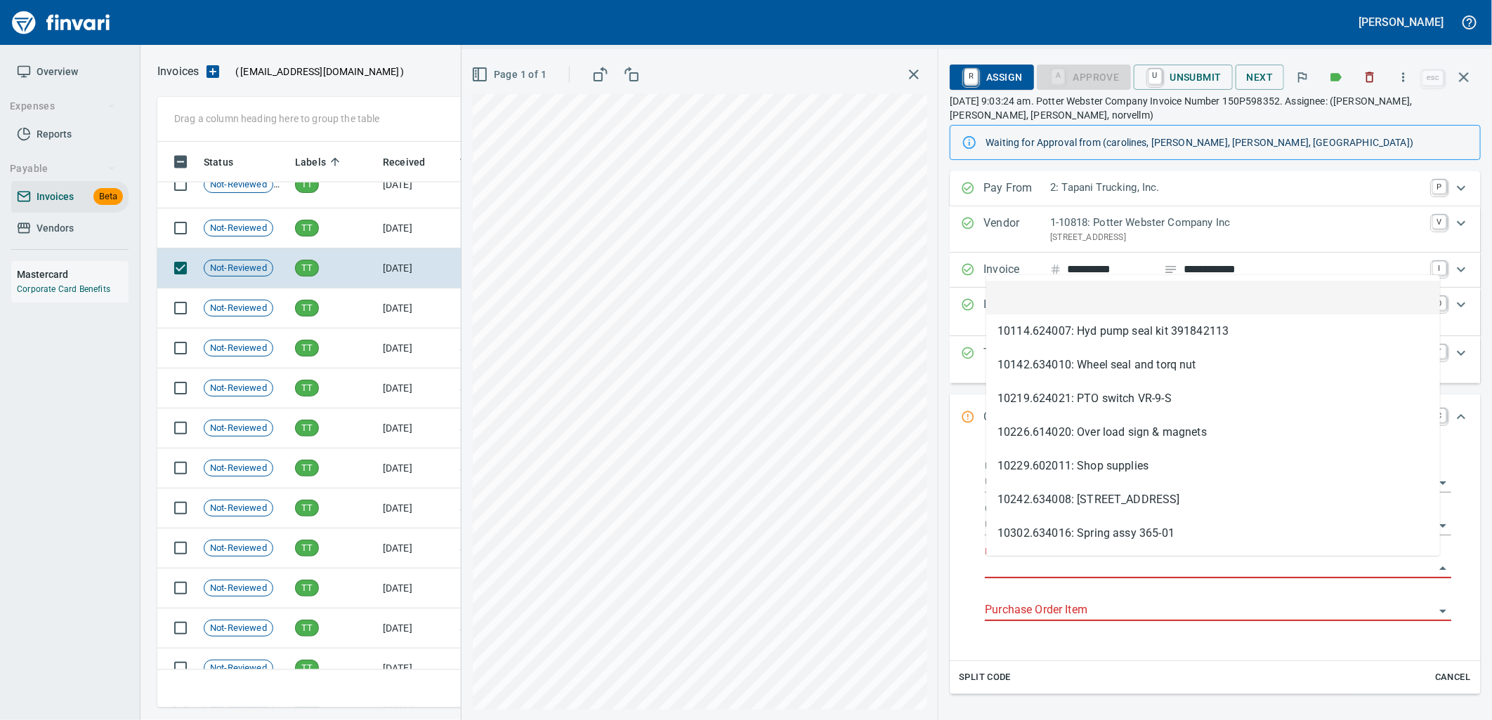
type input "**********"
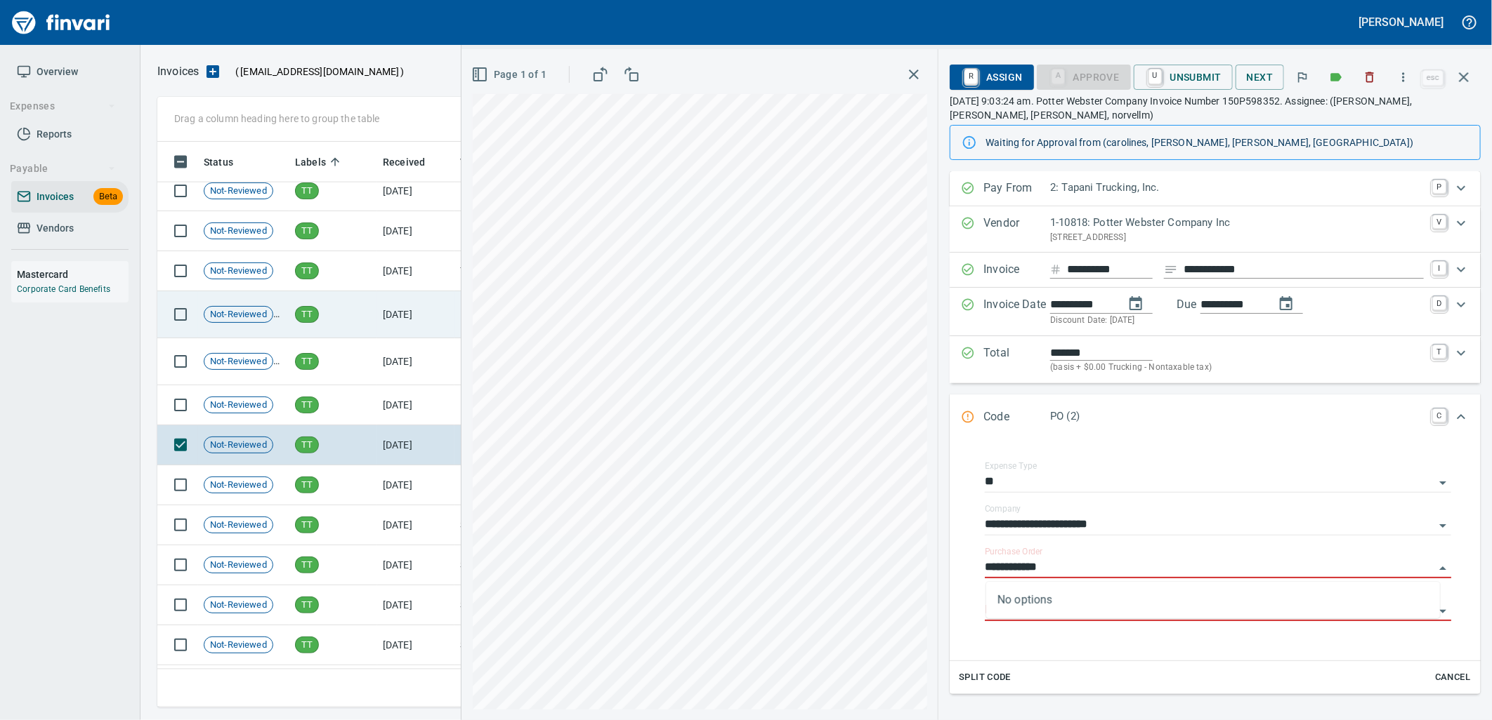
scroll to position [4677, 0]
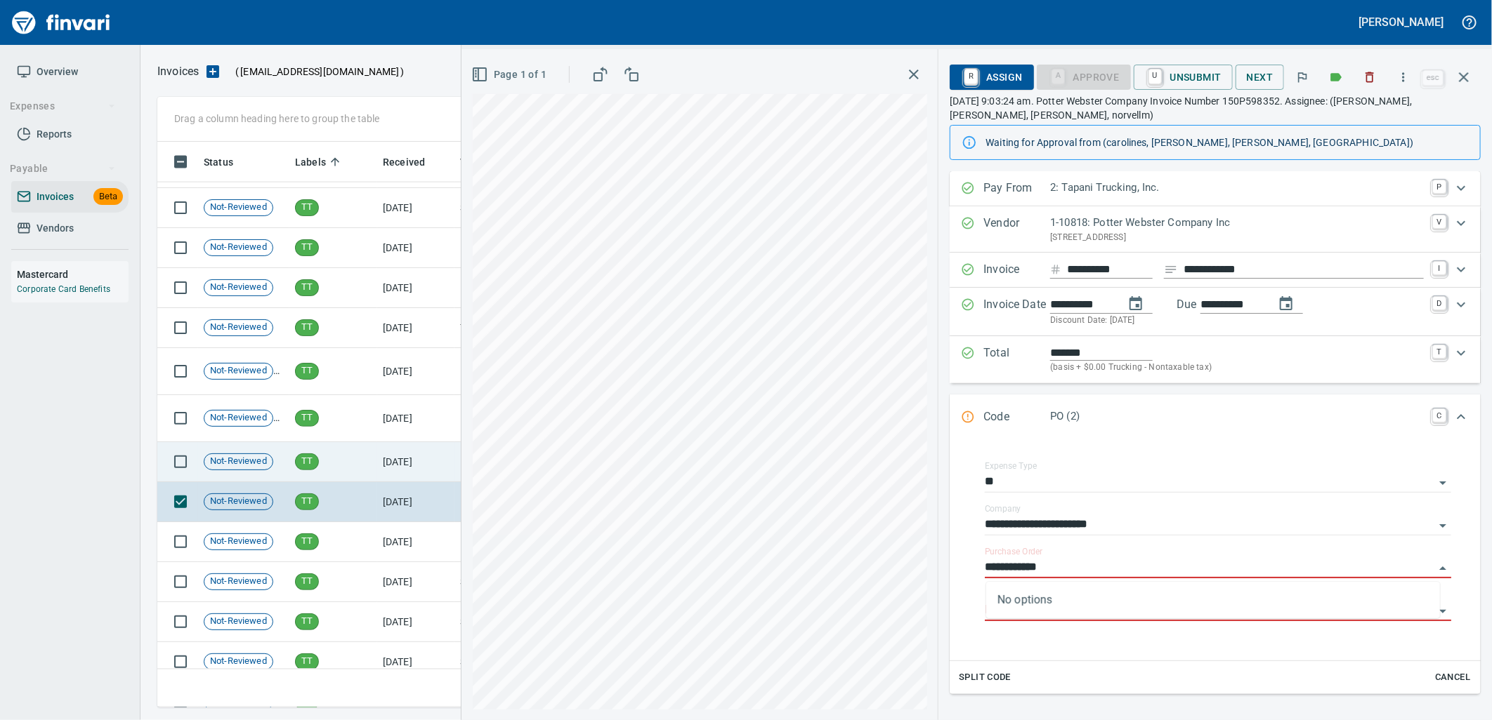
click at [351, 459] on td "TT" at bounding box center [333, 462] width 88 height 40
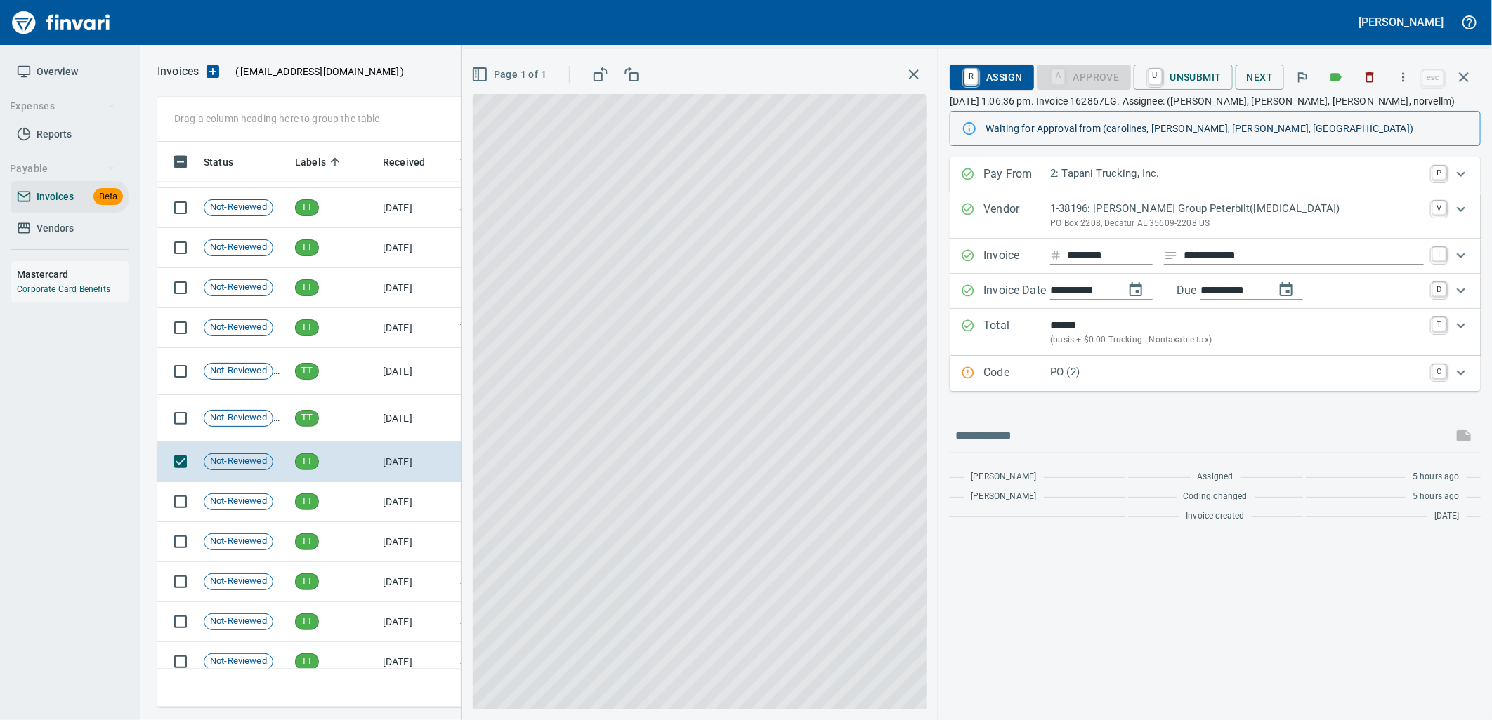
click at [1086, 380] on p "PO (2)" at bounding box center [1237, 372] width 374 height 16
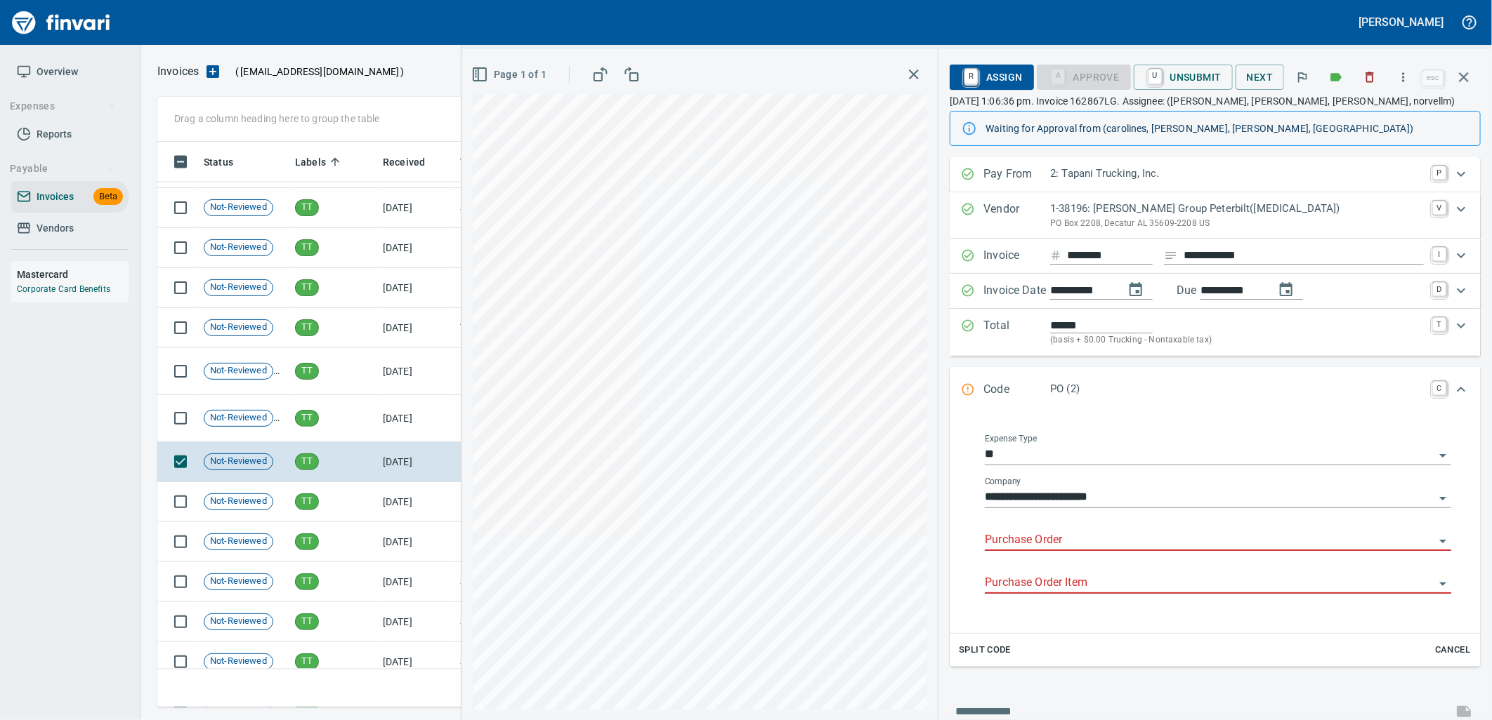
click at [1061, 538] on input "Purchase Order" at bounding box center [1209, 541] width 449 height 20
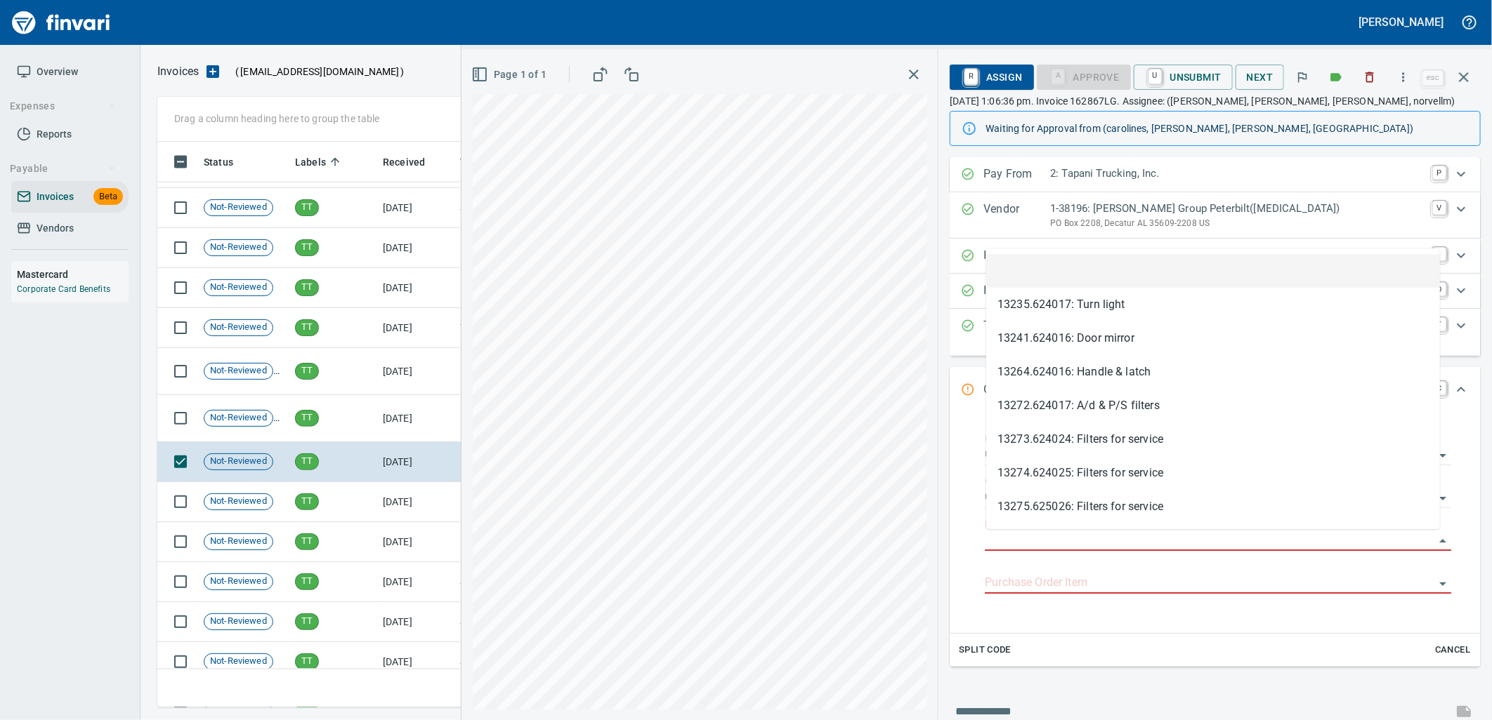
scroll to position [555, 1293]
type input "**********"
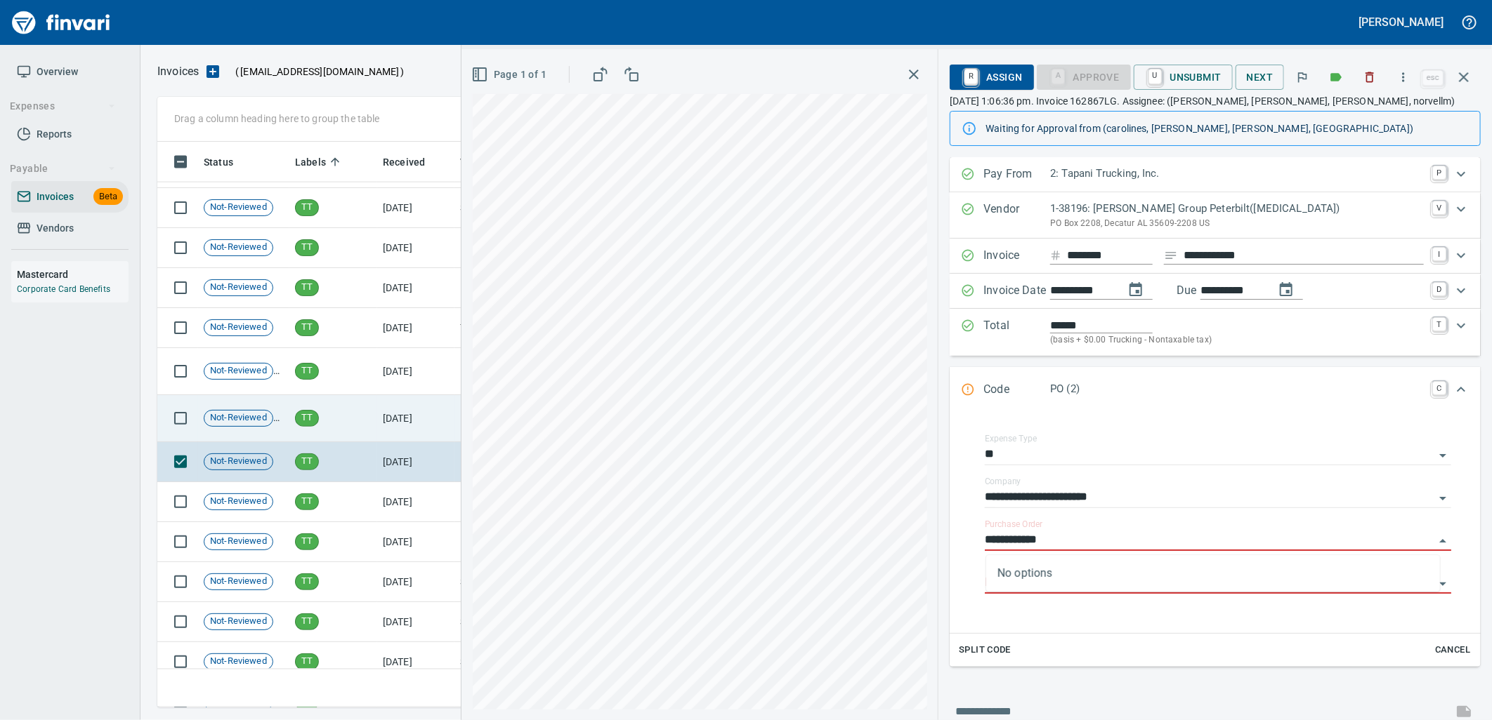
click at [413, 418] on td "[DATE]" at bounding box center [415, 418] width 77 height 47
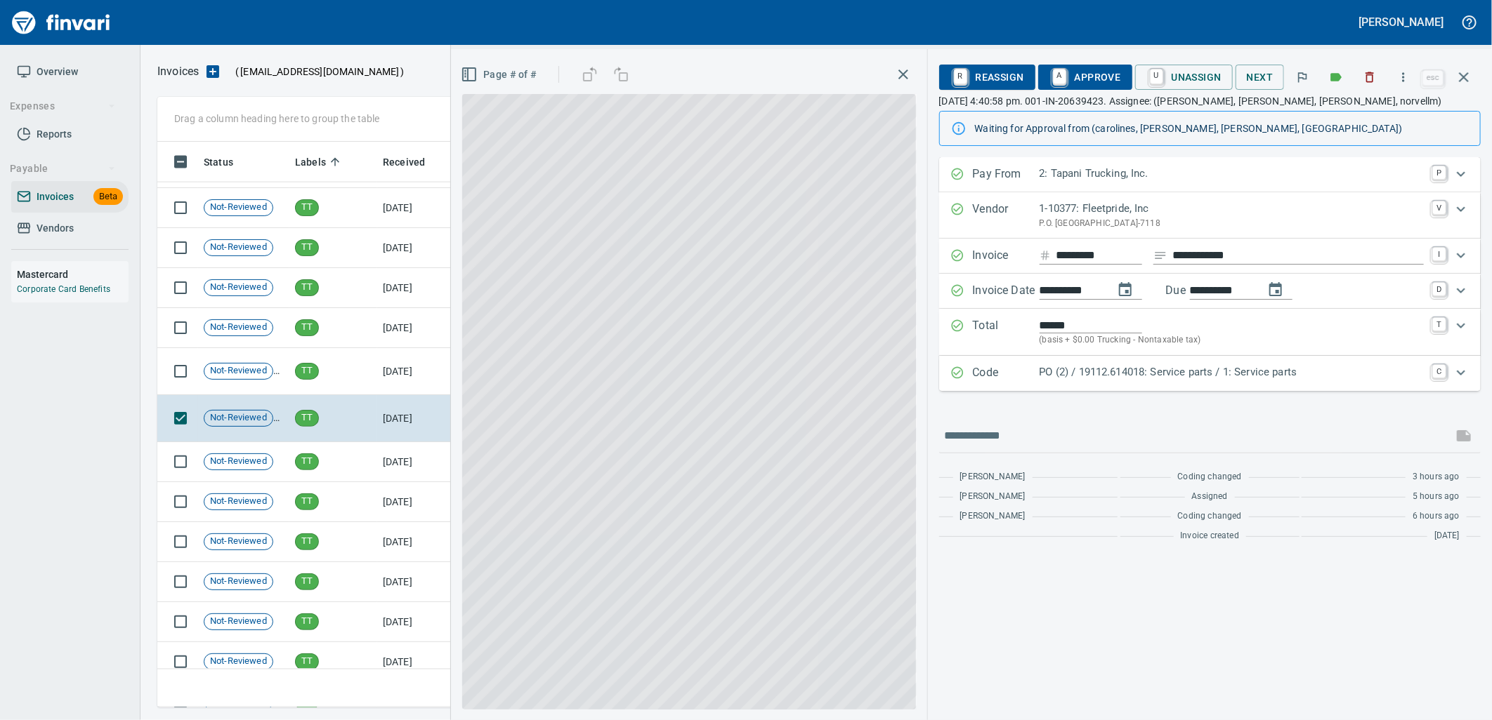
click at [1129, 370] on p "PO (2) / 19112.614018: Service parts / 1: Service parts" at bounding box center [1231, 372] width 384 height 16
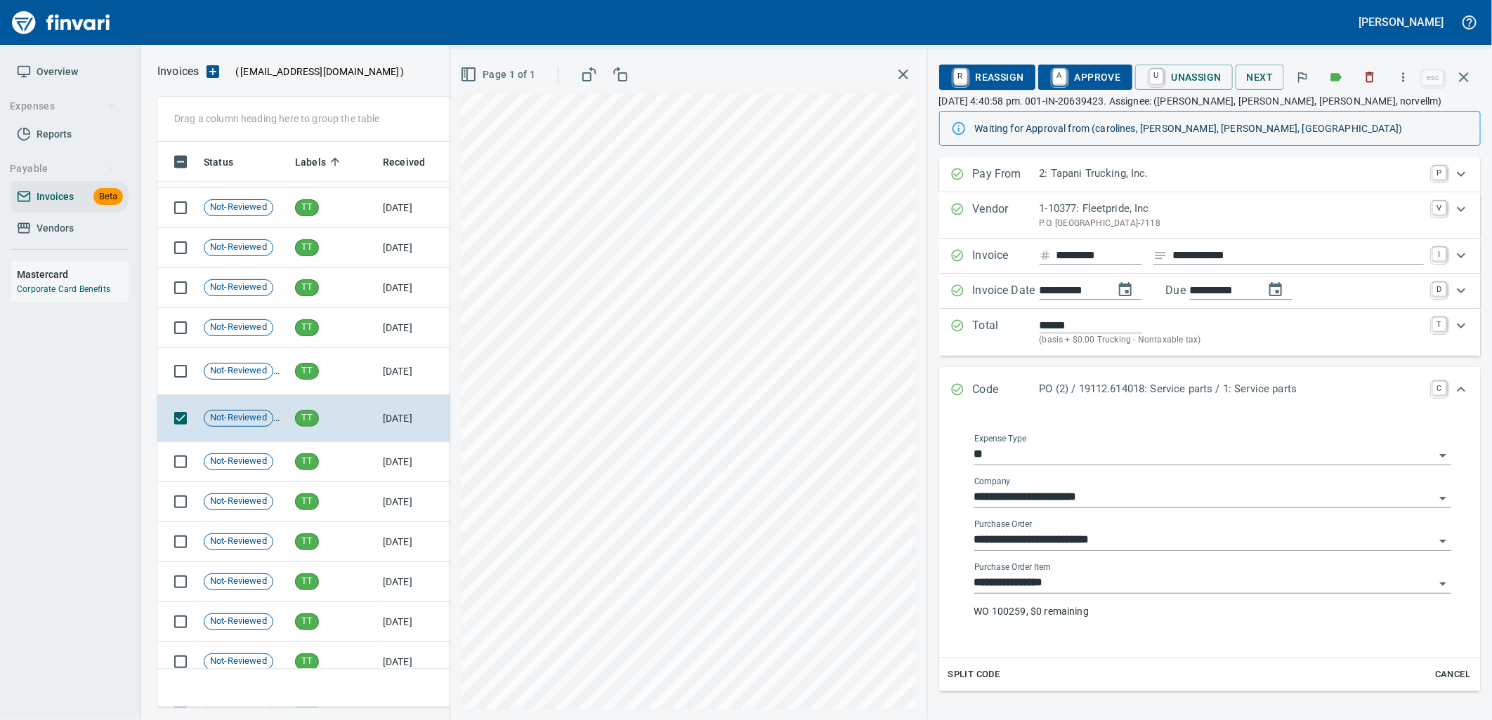
click at [1094, 577] on input "**********" at bounding box center [1204, 584] width 460 height 20
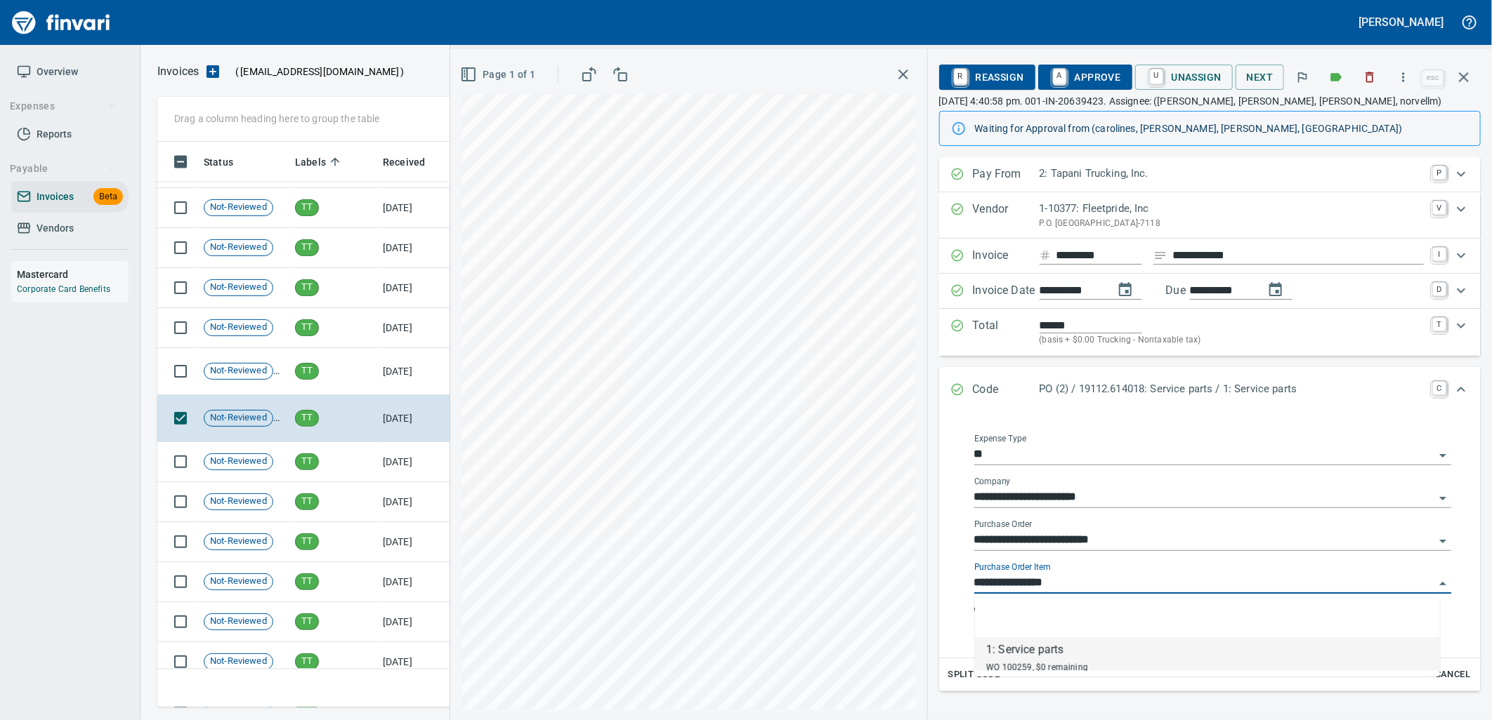
scroll to position [555, 1293]
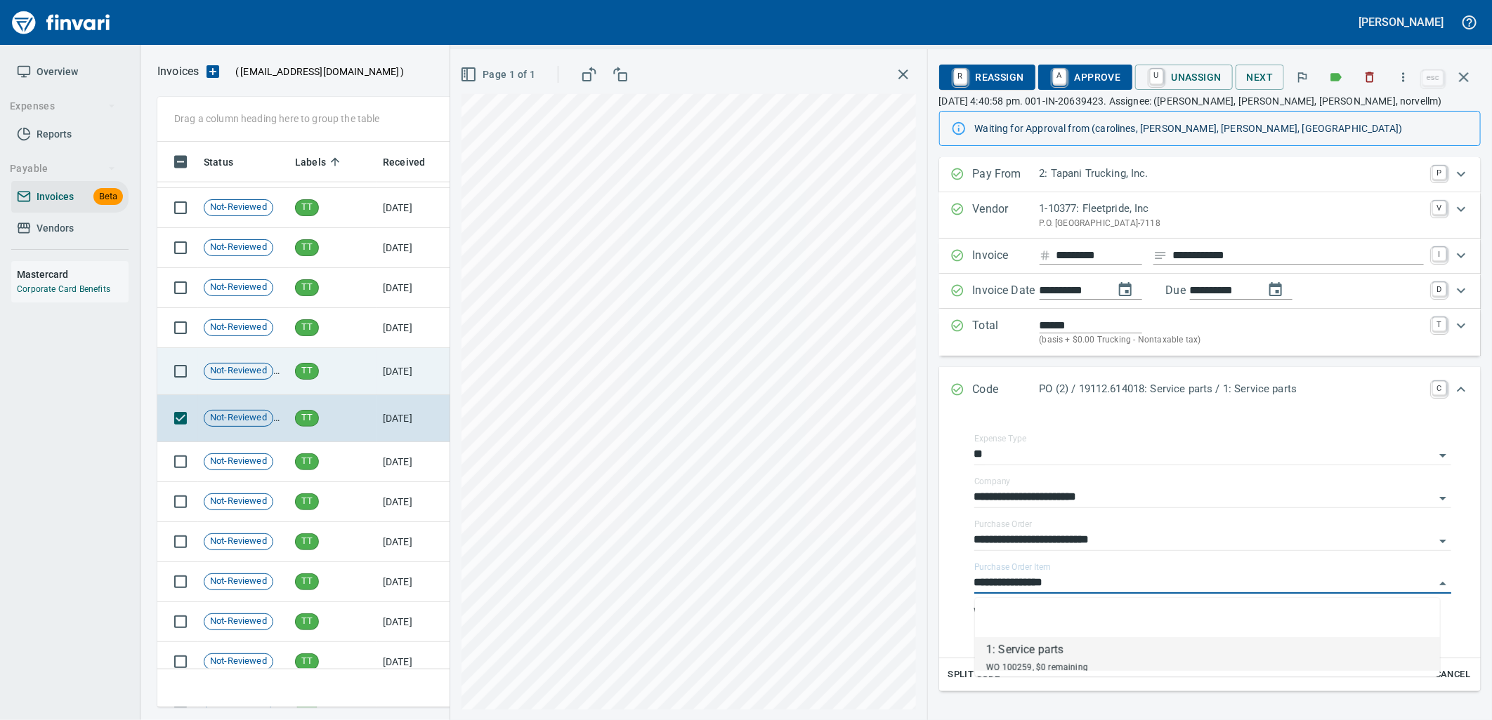
click at [378, 387] on td "[DATE]" at bounding box center [415, 371] width 77 height 47
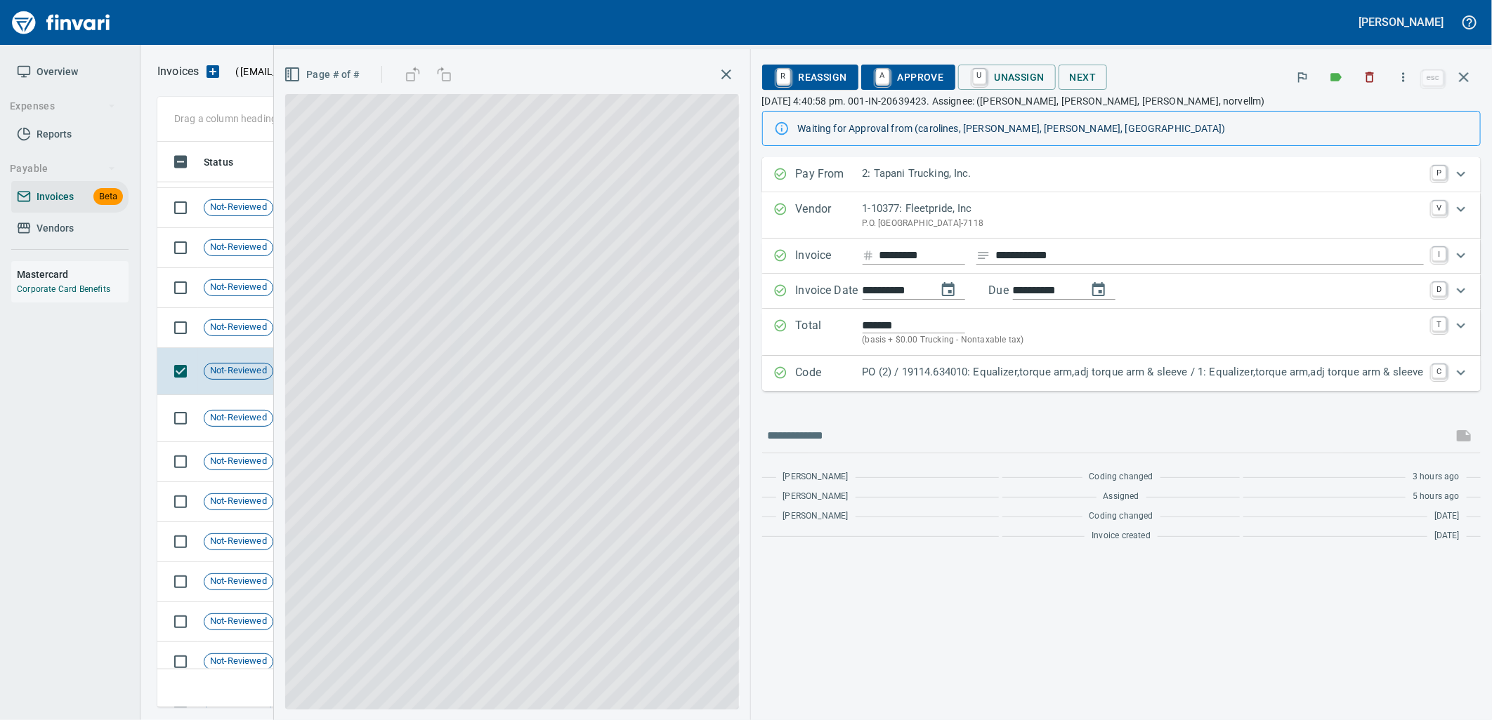
click at [1093, 382] on div "PO (2) / 19114.634010: Equalizer,torque arm,adj torque arm & sleeve / 1: Equali…" at bounding box center [1142, 373] width 561 height 18
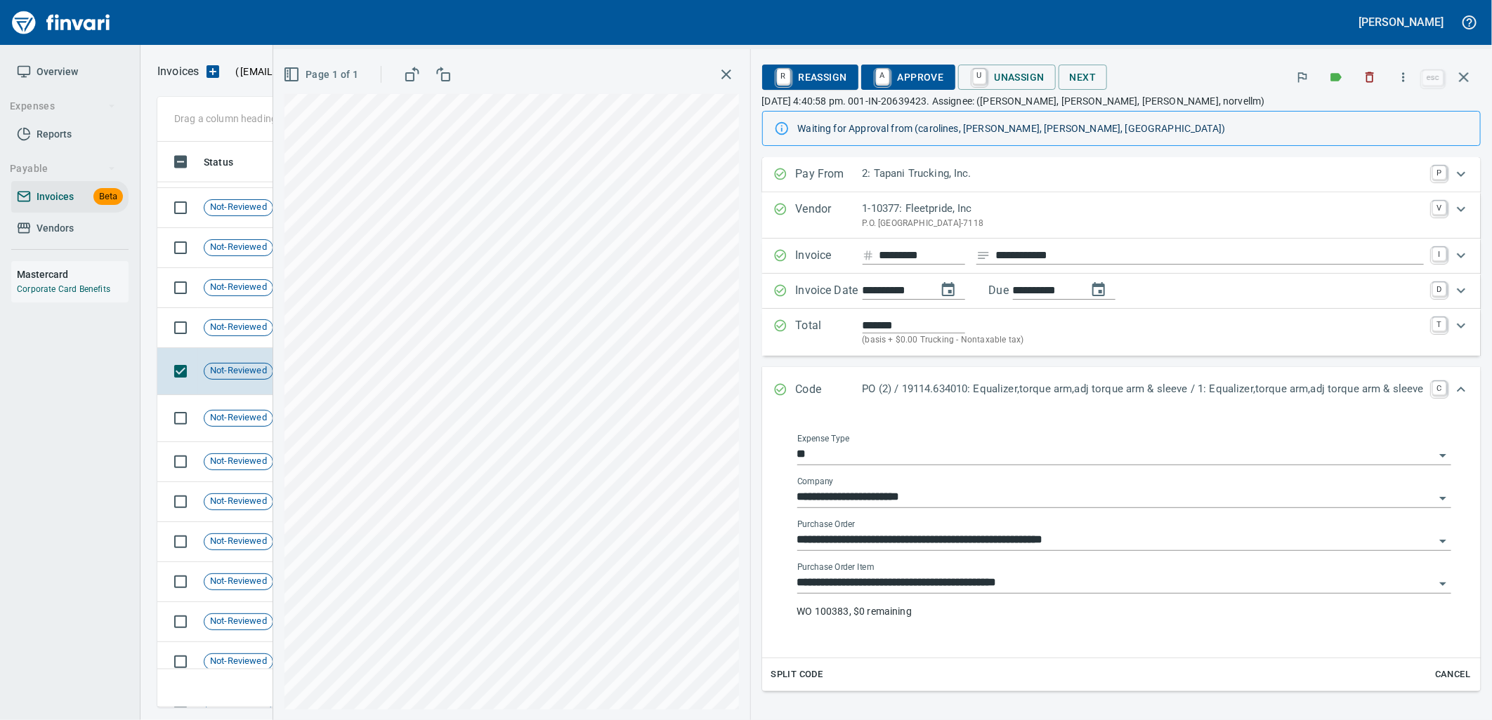
click at [1004, 579] on input "**********" at bounding box center [1115, 584] width 637 height 20
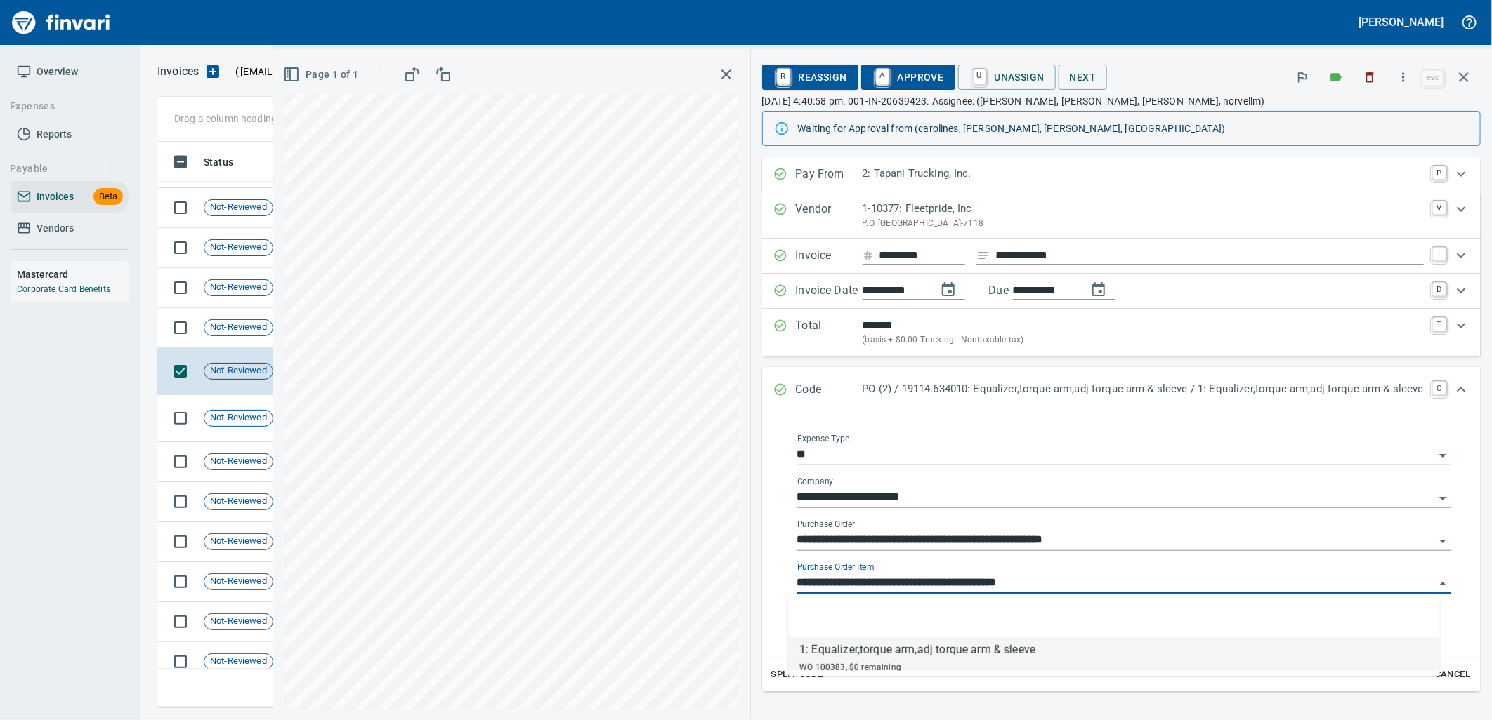
scroll to position [555, 1293]
click at [242, 306] on td "Not-Reviewed" at bounding box center [243, 288] width 91 height 40
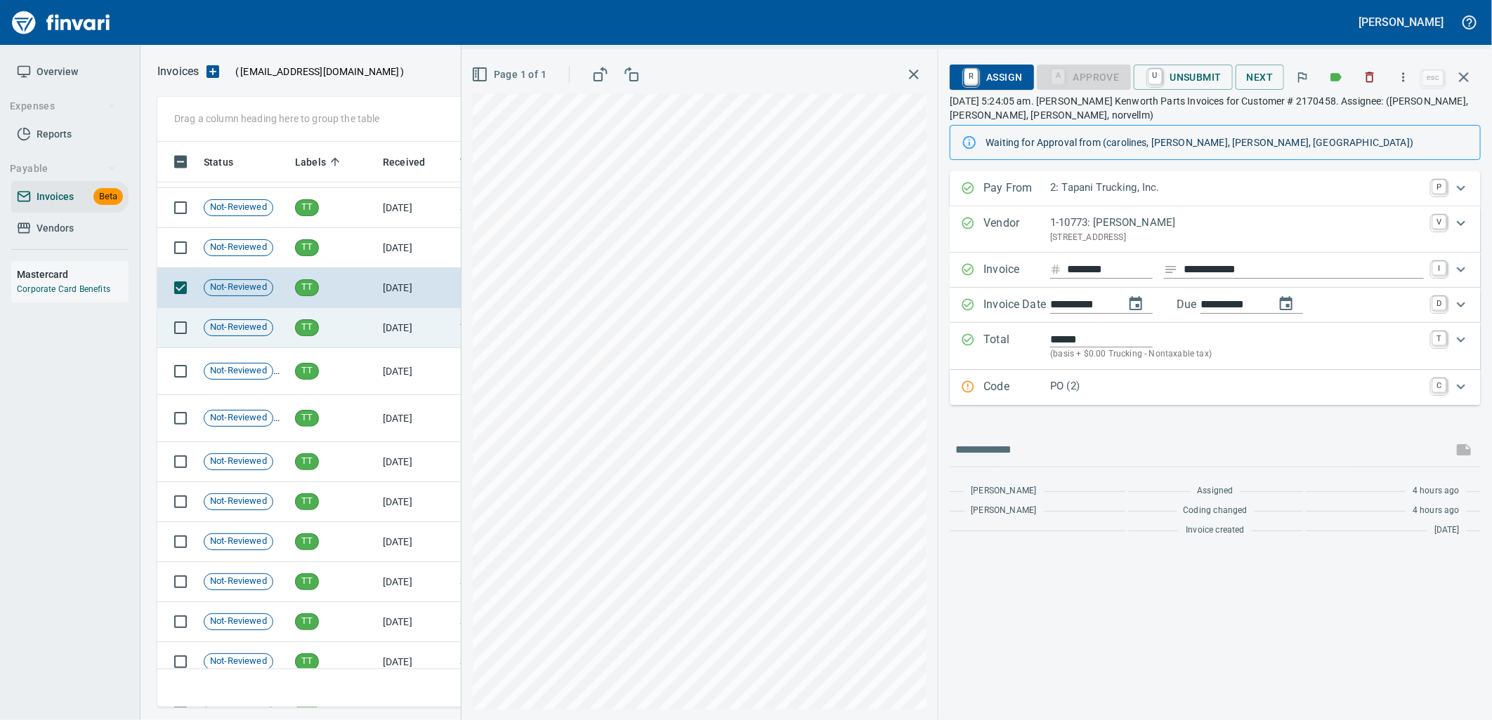
click at [239, 331] on span "Not-Reviewed" at bounding box center [238, 327] width 68 height 13
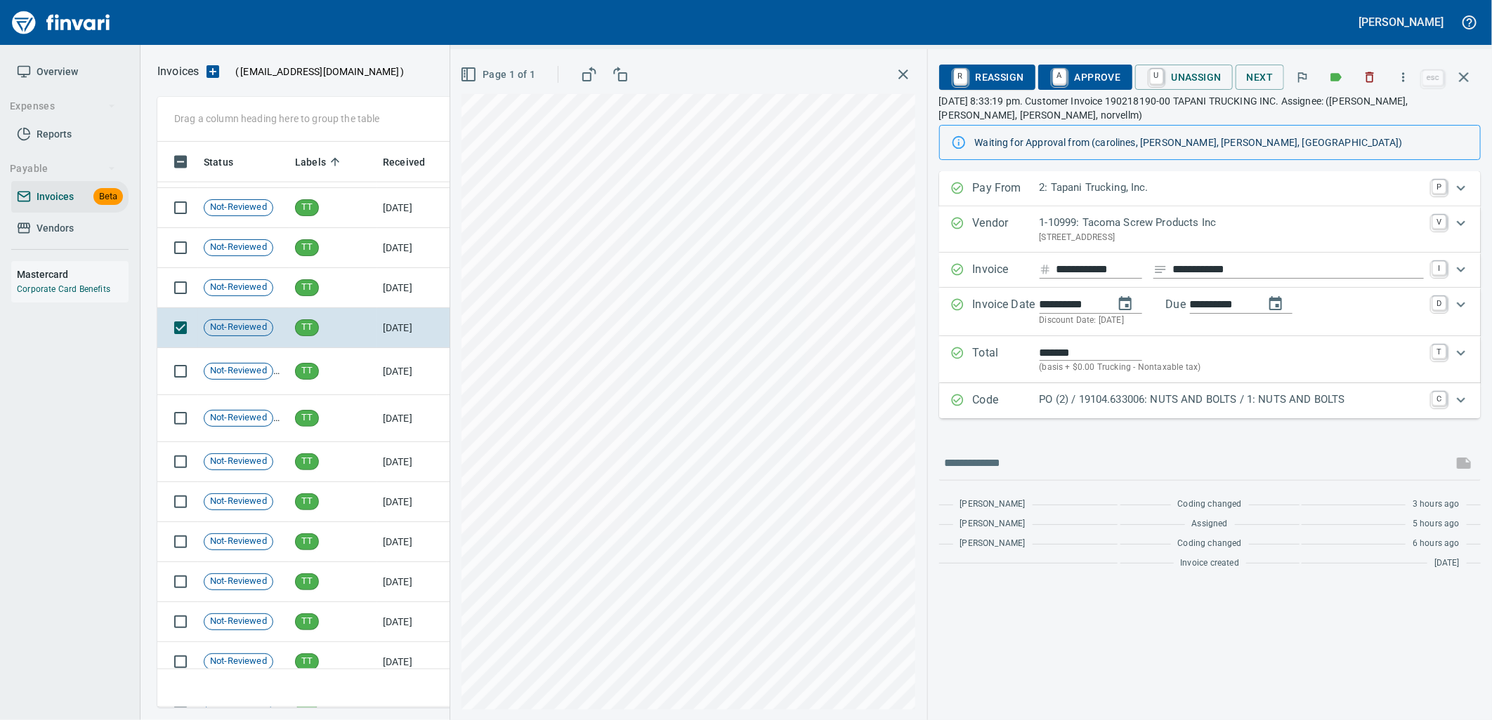
click at [1142, 402] on p "PO (2) / 19104.633006: NUTS AND BOLTS / 1: NUTS AND BOLTS" at bounding box center [1231, 400] width 384 height 16
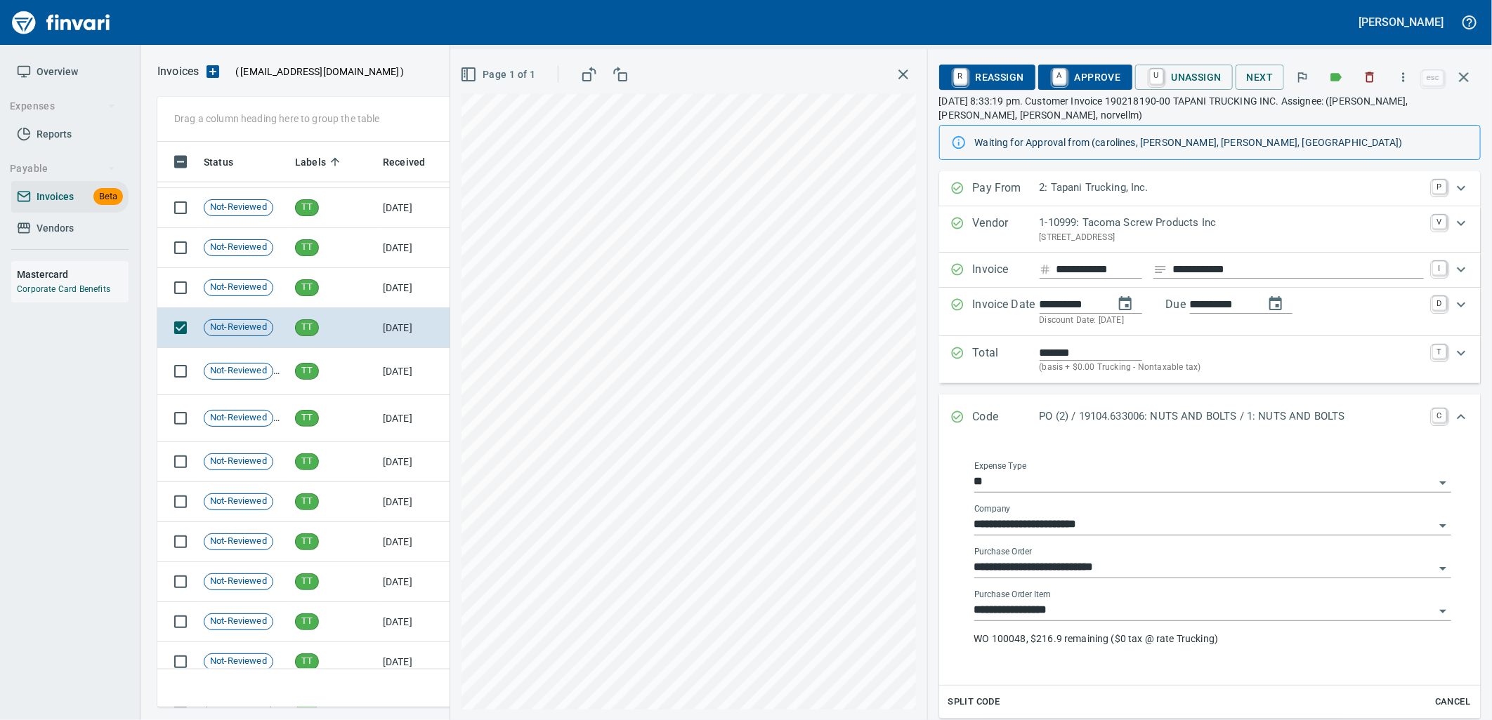
click at [1134, 607] on input "**********" at bounding box center [1204, 611] width 460 height 20
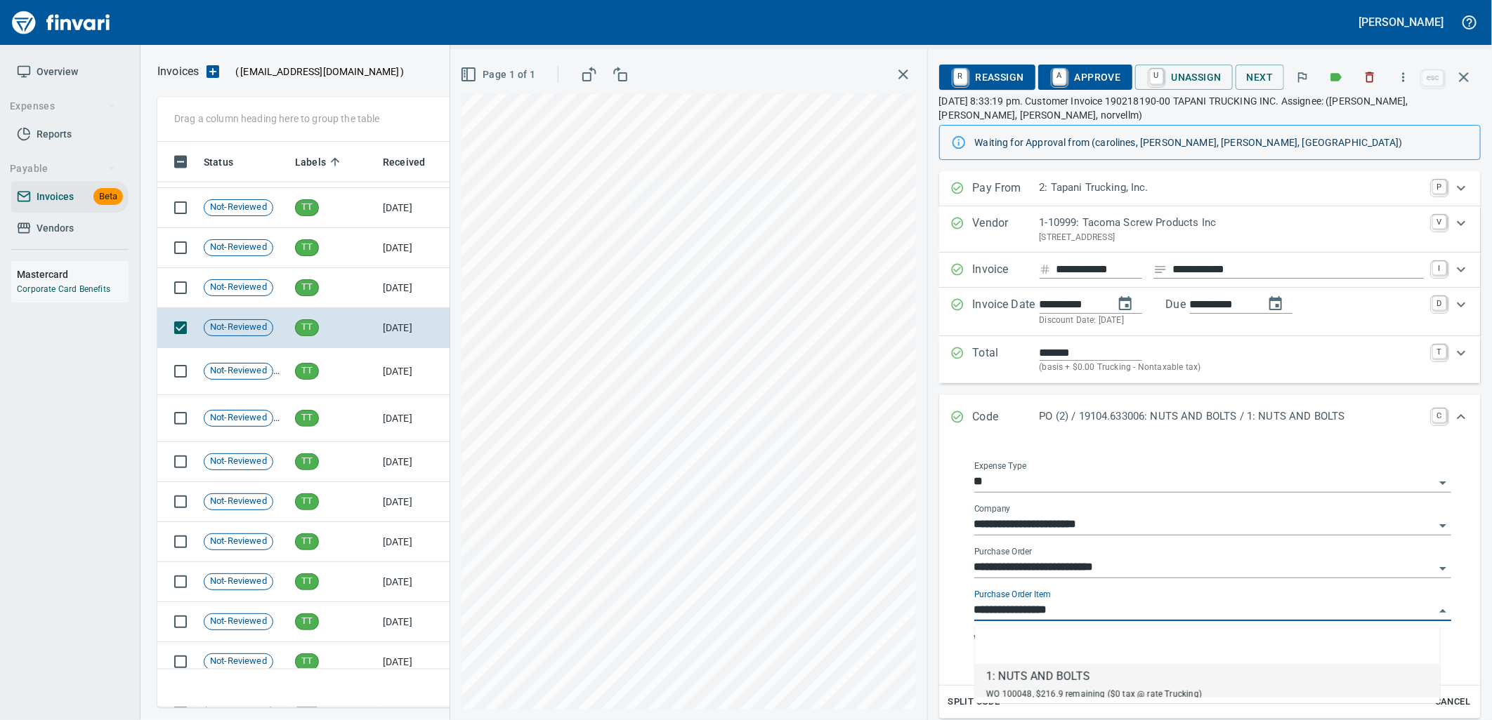
scroll to position [555, 1293]
click at [1099, 78] on span "A Approve" at bounding box center [1085, 77] width 72 height 24
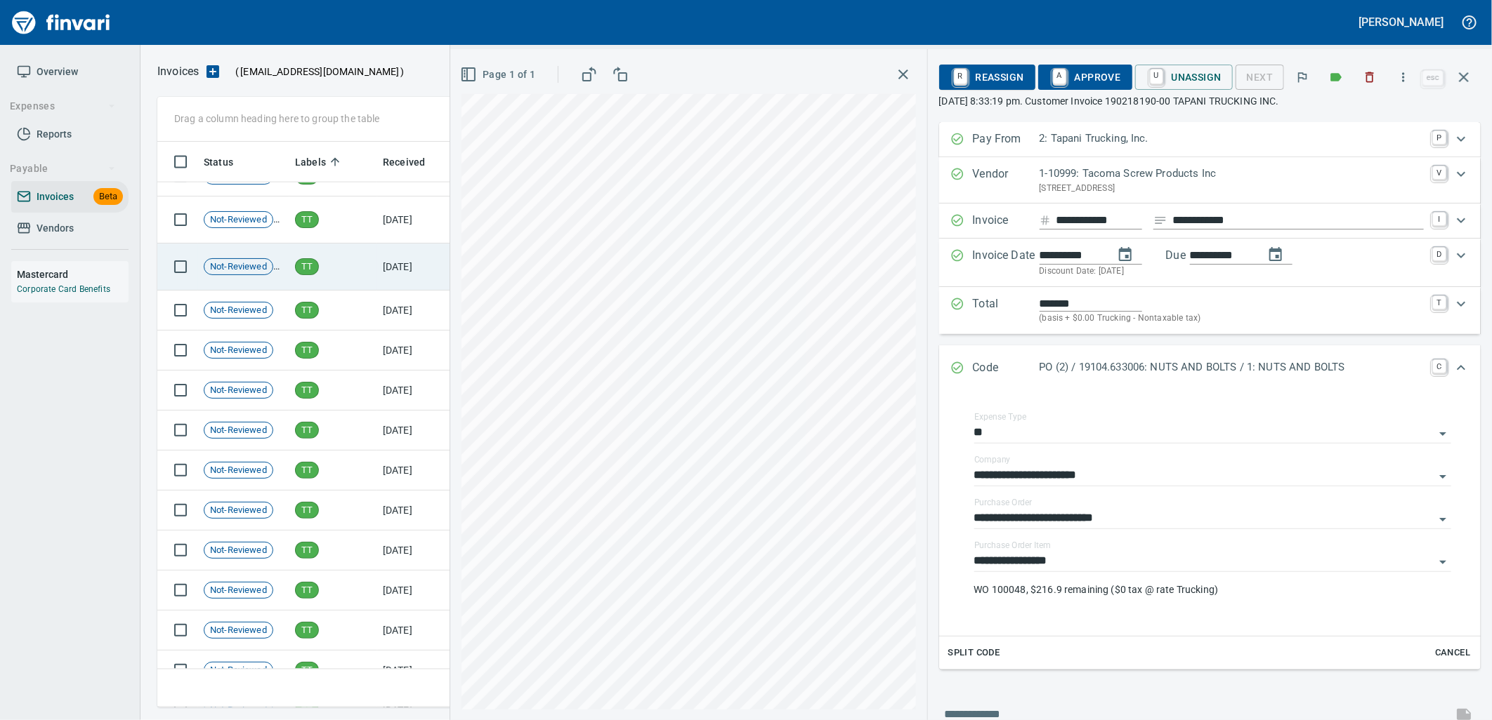
click at [325, 286] on td "TT" at bounding box center [333, 267] width 88 height 47
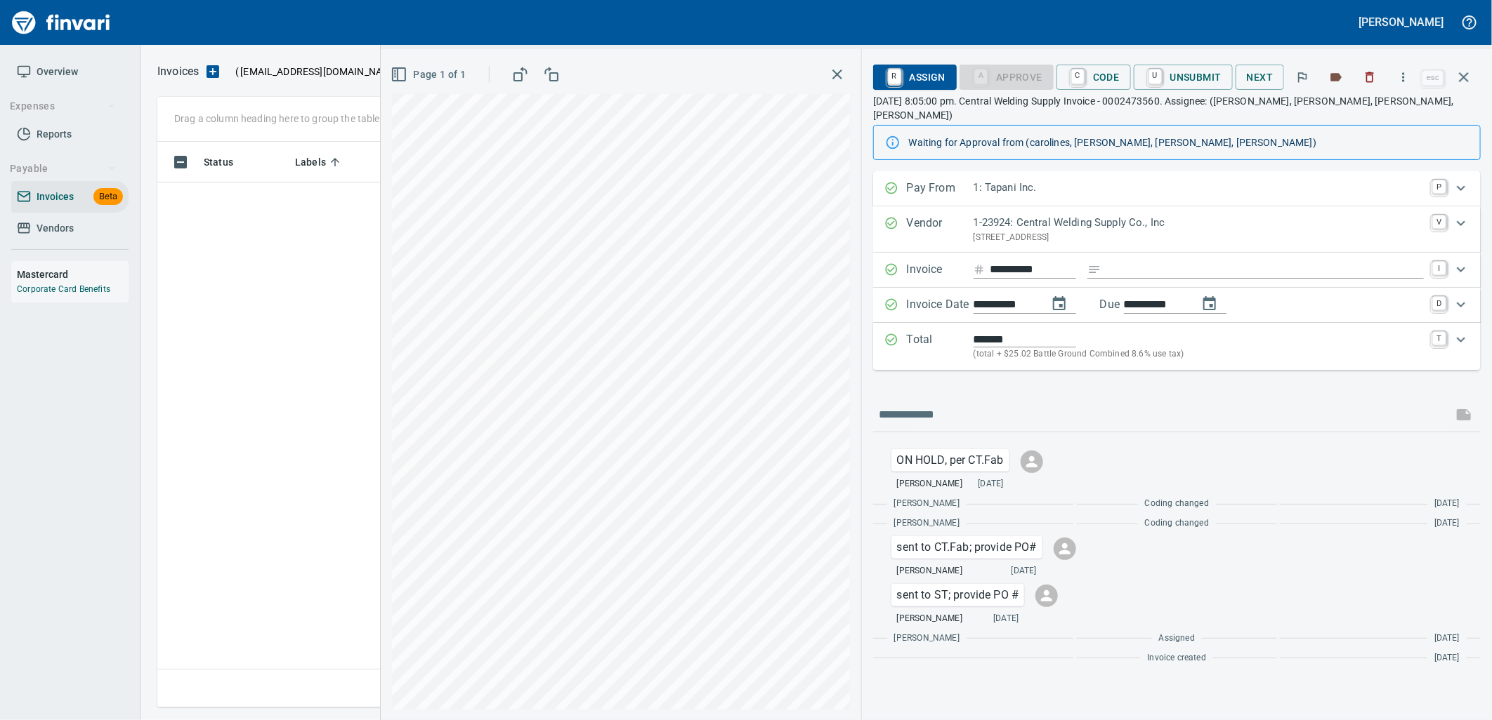
scroll to position [555, 1293]
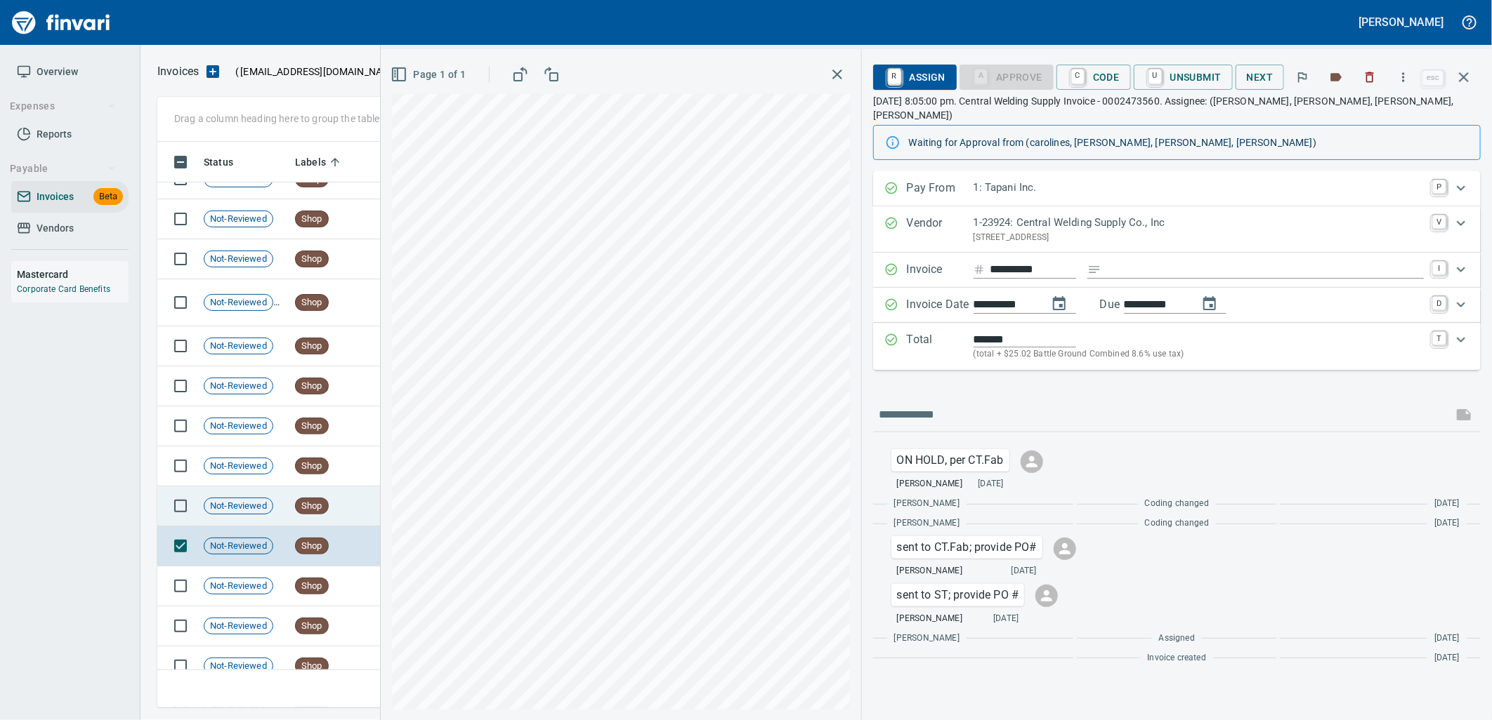
click at [357, 508] on td "Shop" at bounding box center [333, 507] width 88 height 40
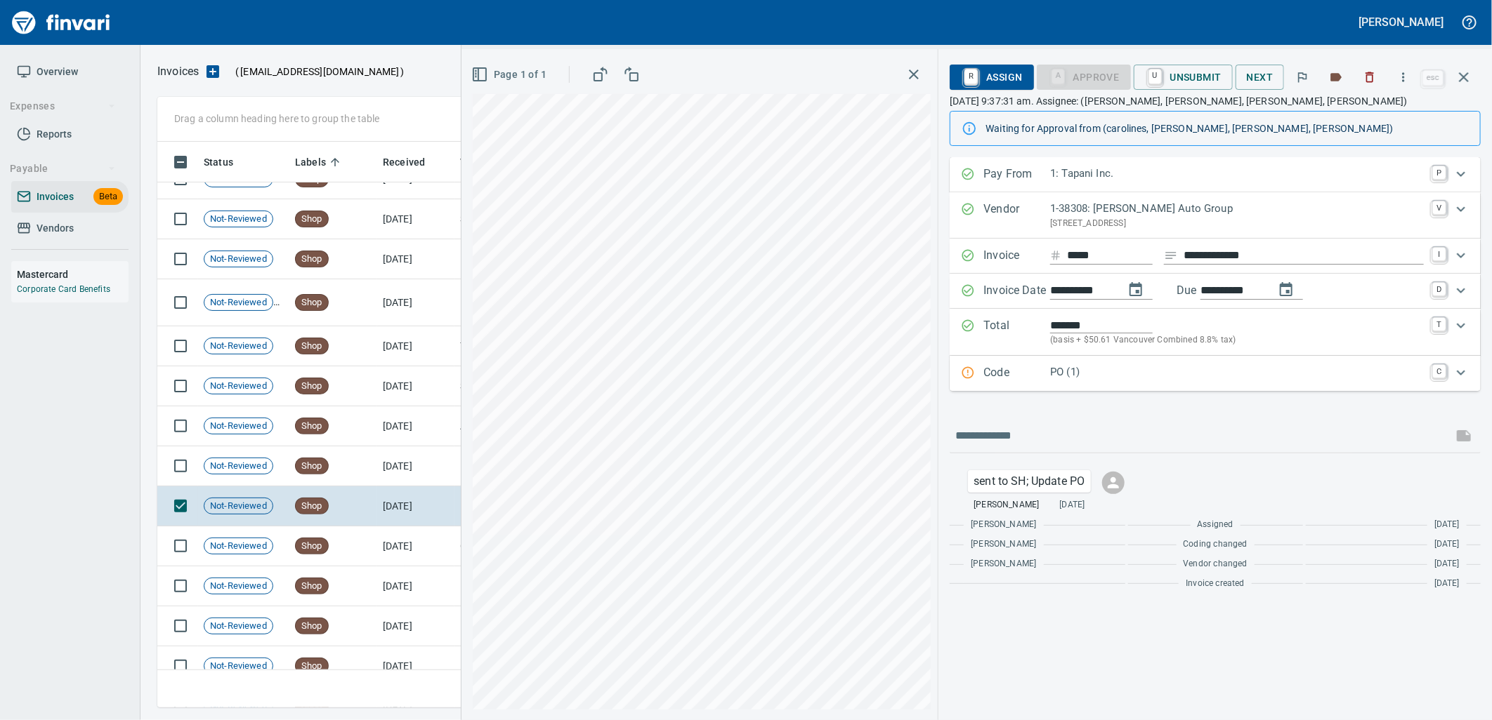
click at [1128, 376] on p "PO (1)" at bounding box center [1237, 372] width 374 height 16
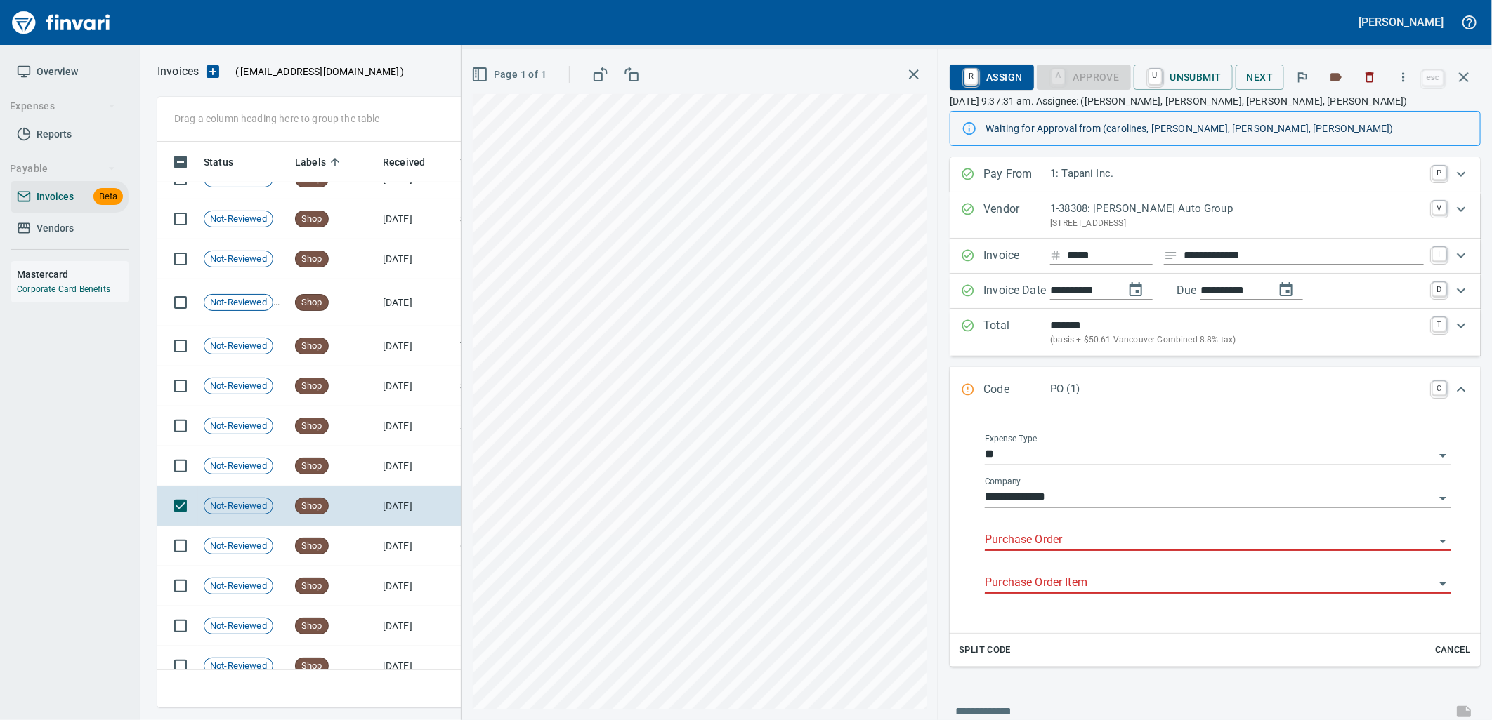
click at [1081, 543] on input "Purchase Order" at bounding box center [1209, 541] width 449 height 20
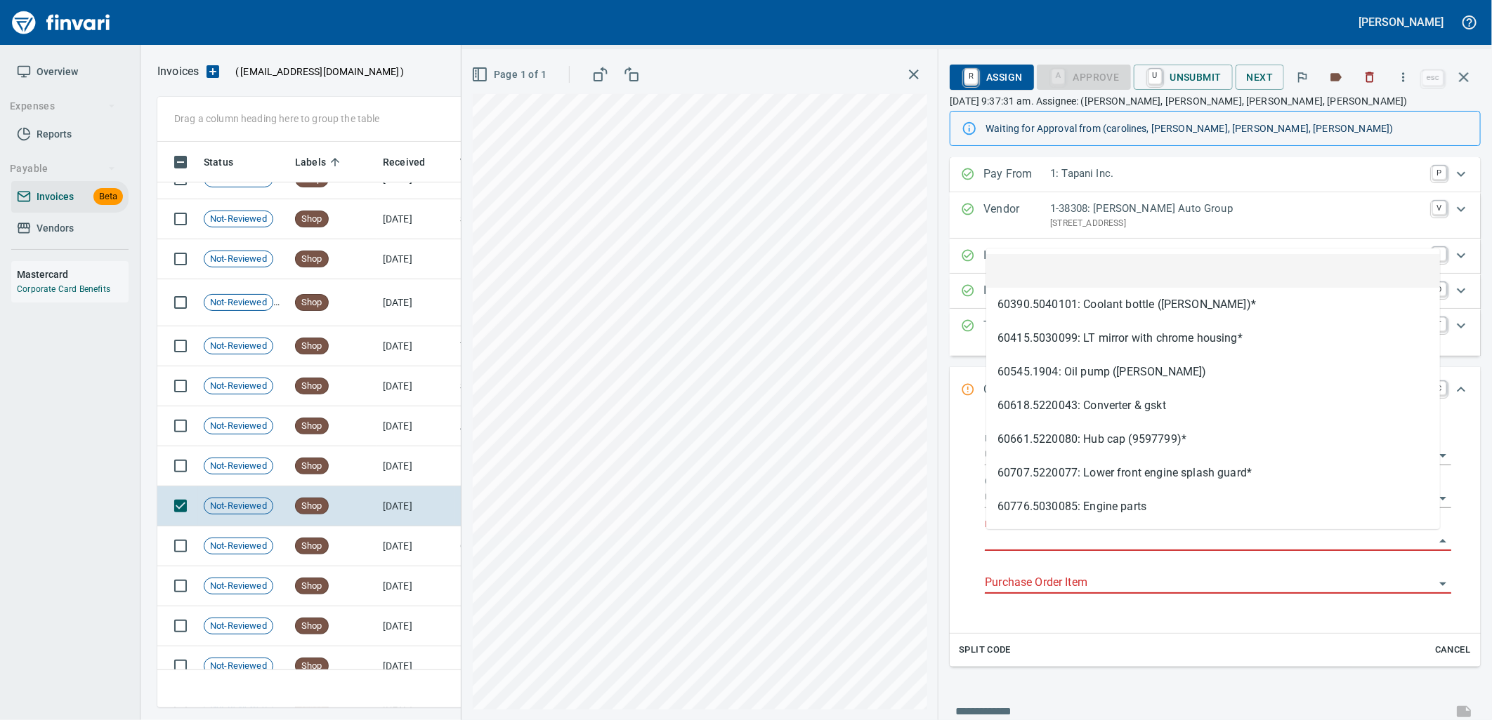
scroll to position [555, 1293]
type input "**********"
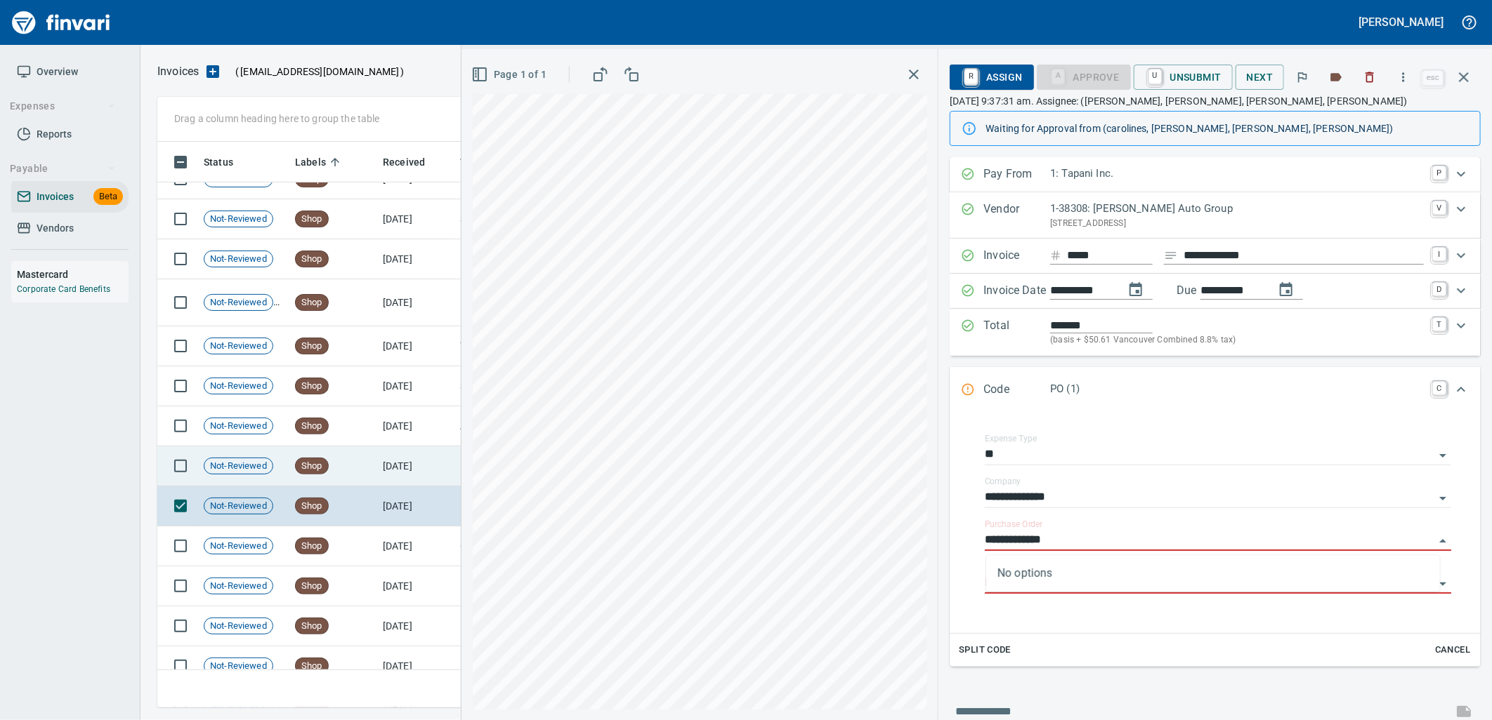
click at [378, 458] on td "9/5/2025" at bounding box center [415, 467] width 77 height 40
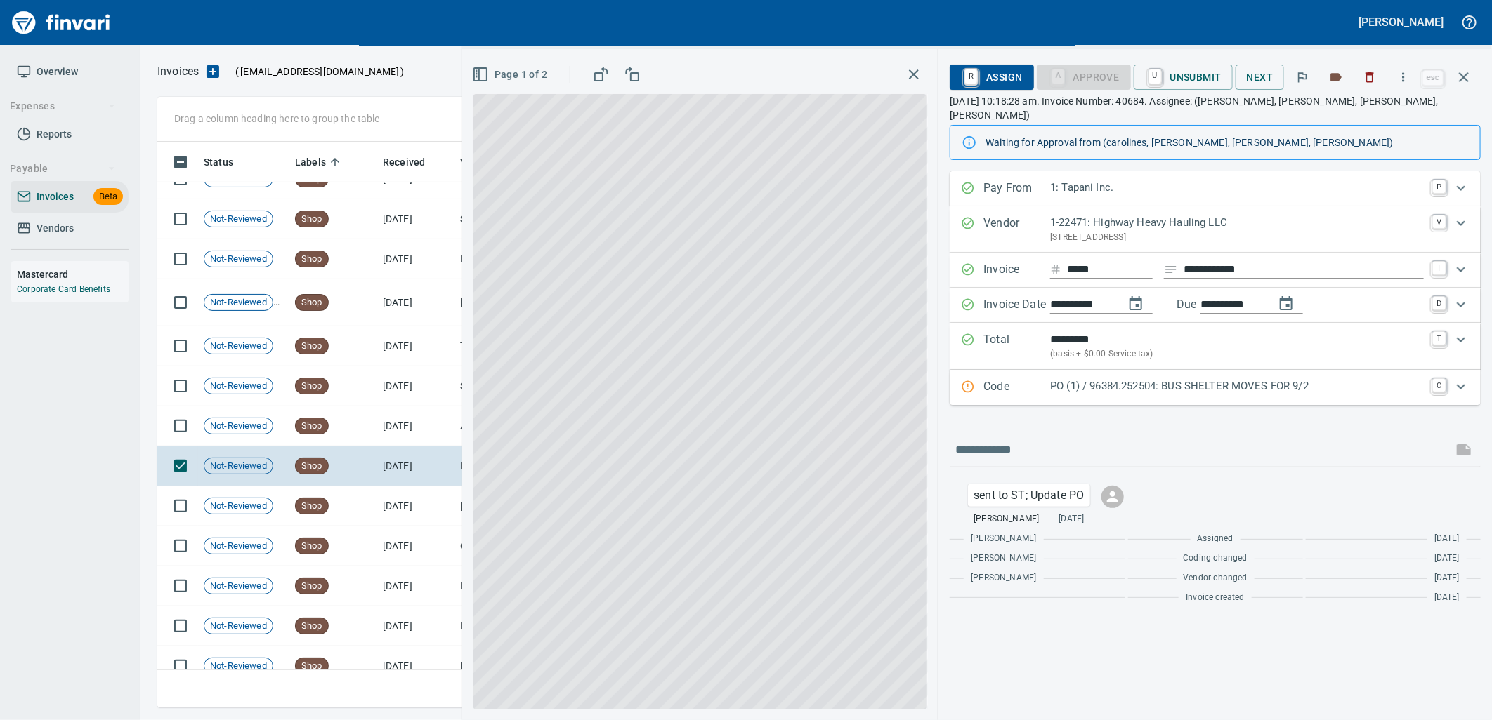
click at [1114, 379] on p "PO (1) / 96384.252504: BUS SHELTER MOVES FOR 9/2" at bounding box center [1237, 386] width 374 height 16
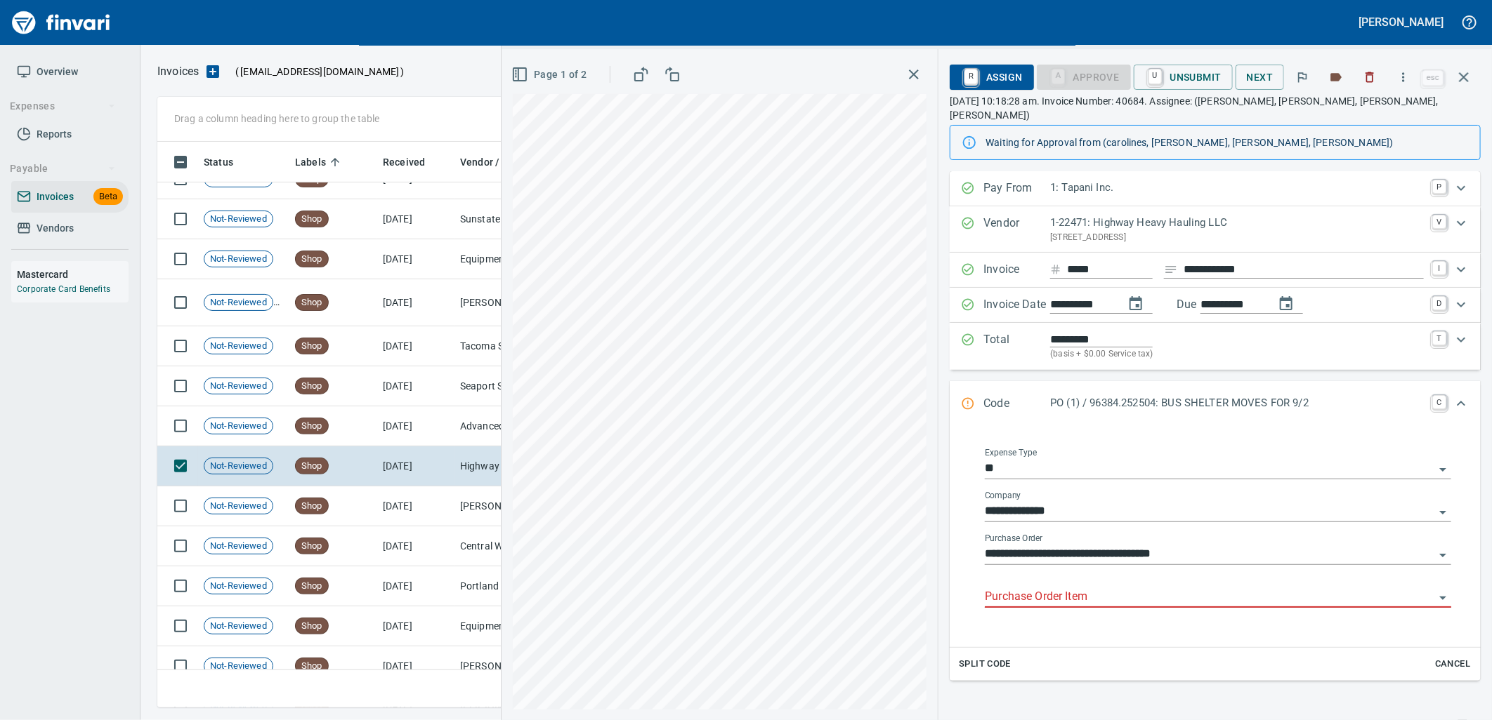
click at [1093, 588] on input "Purchase Order Item" at bounding box center [1209, 598] width 449 height 20
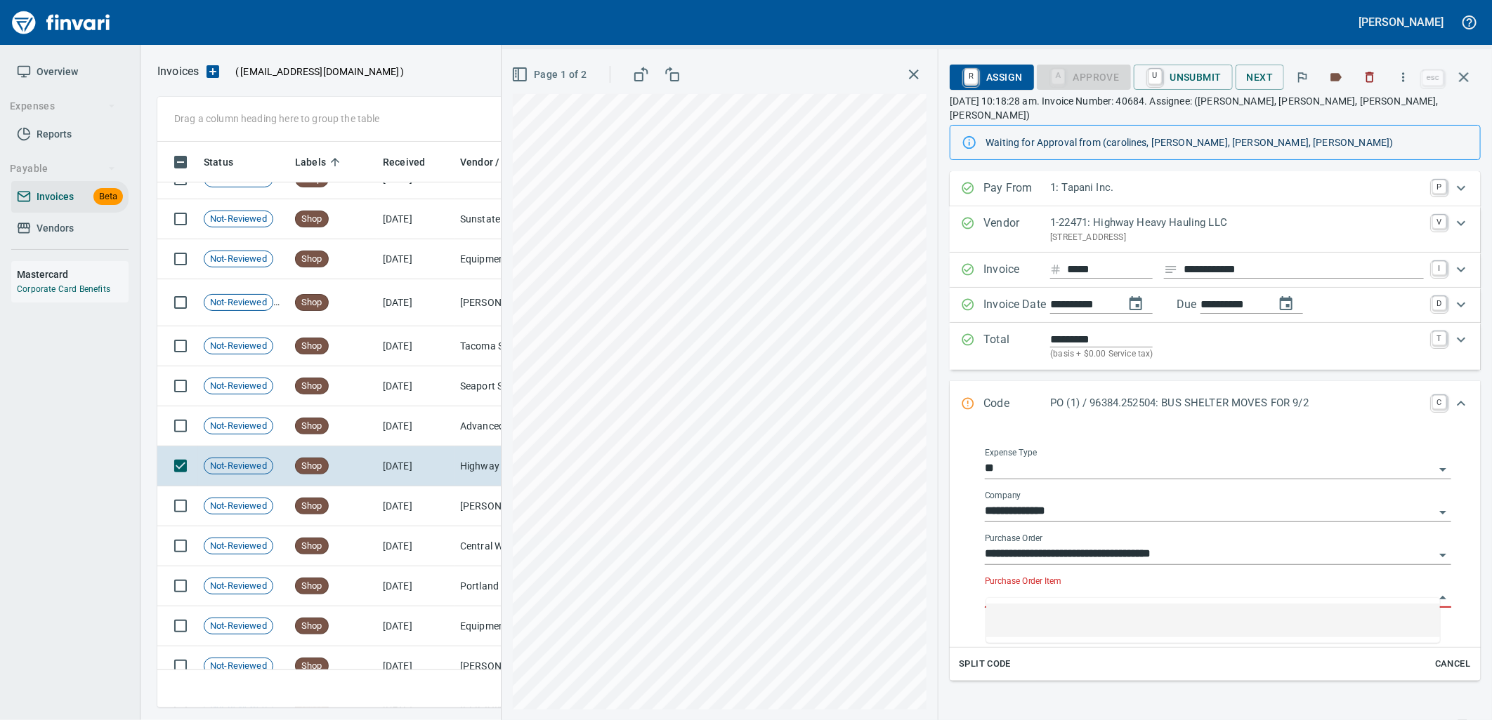
scroll to position [555, 1293]
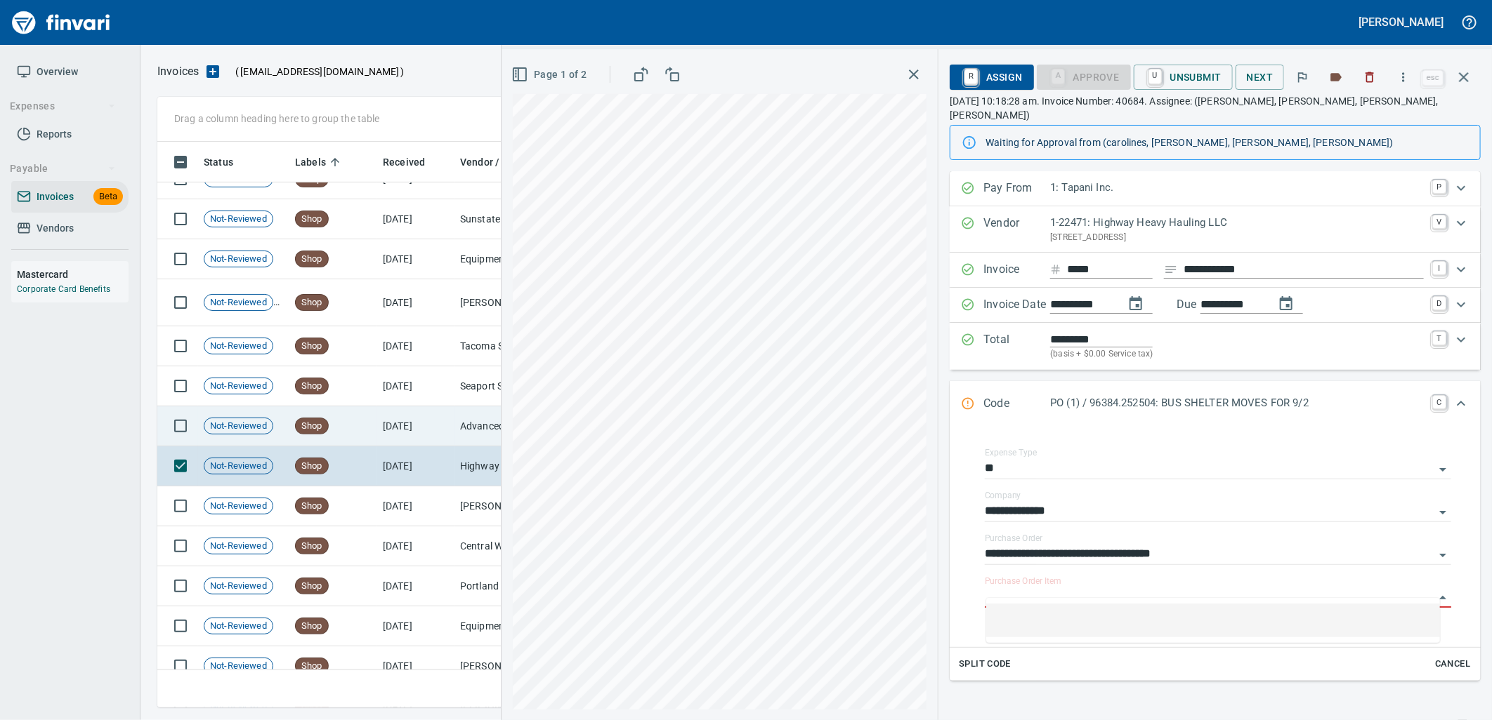
click at [426, 445] on td "9/5/2025" at bounding box center [415, 427] width 77 height 40
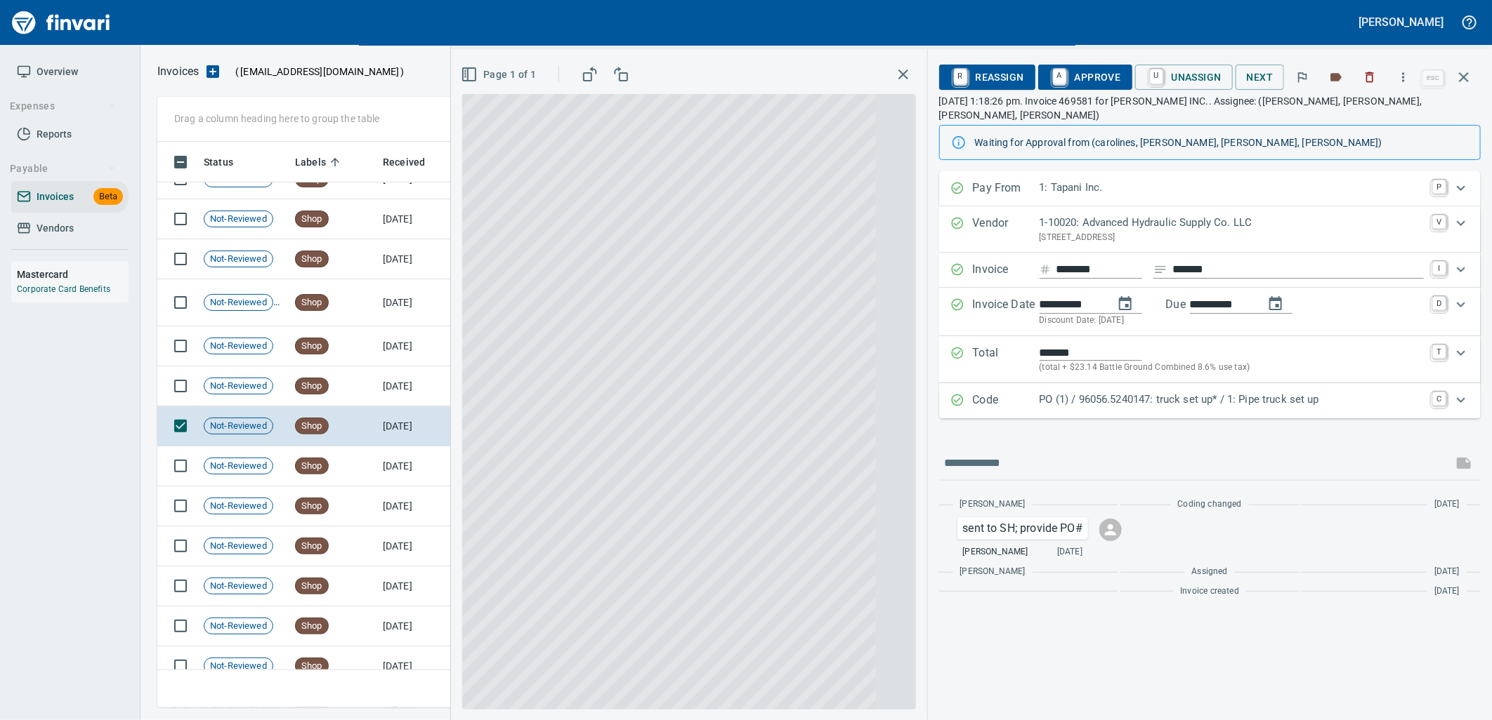
click at [1110, 392] on p "PO (1) / 96056.5240147: truck set up* / 1: Pipe truck set up" at bounding box center [1231, 400] width 384 height 16
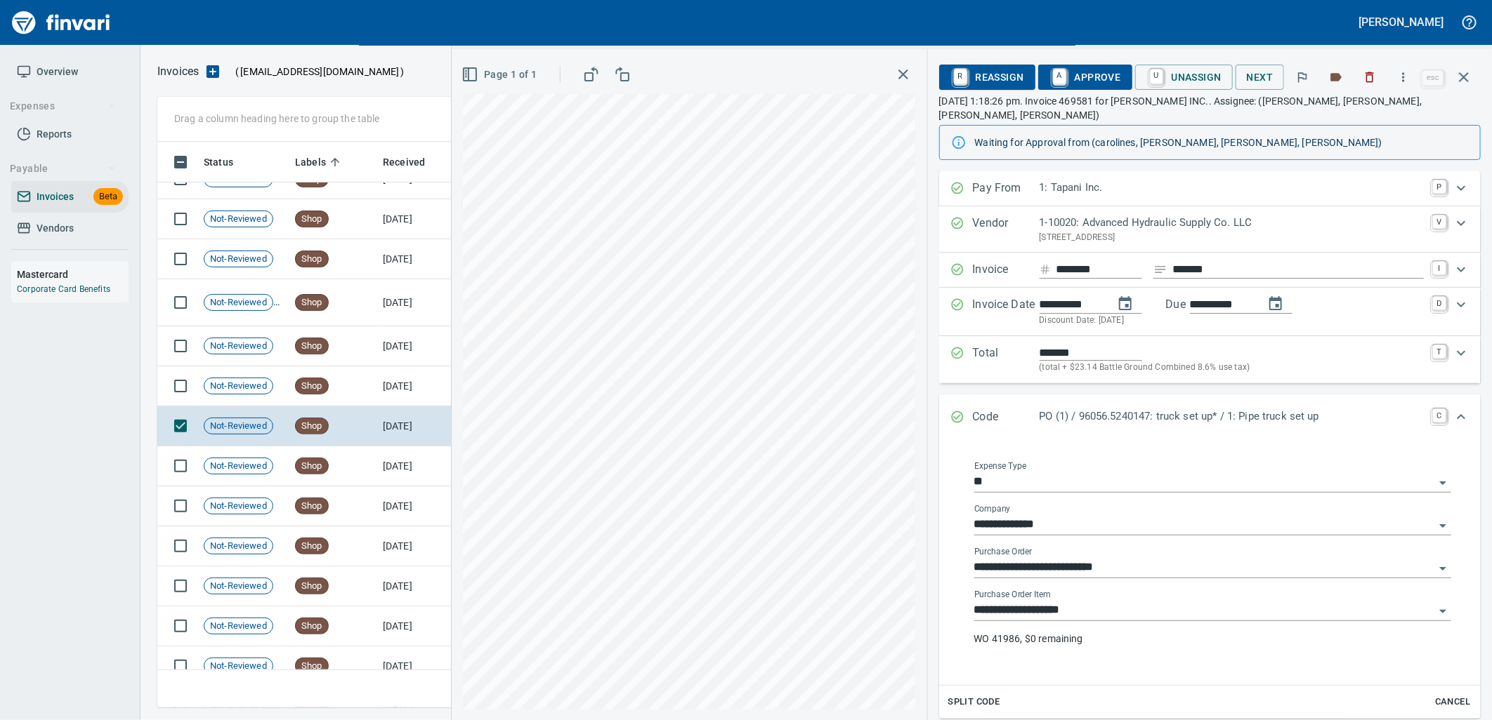
click at [1084, 603] on input "**********" at bounding box center [1204, 611] width 460 height 20
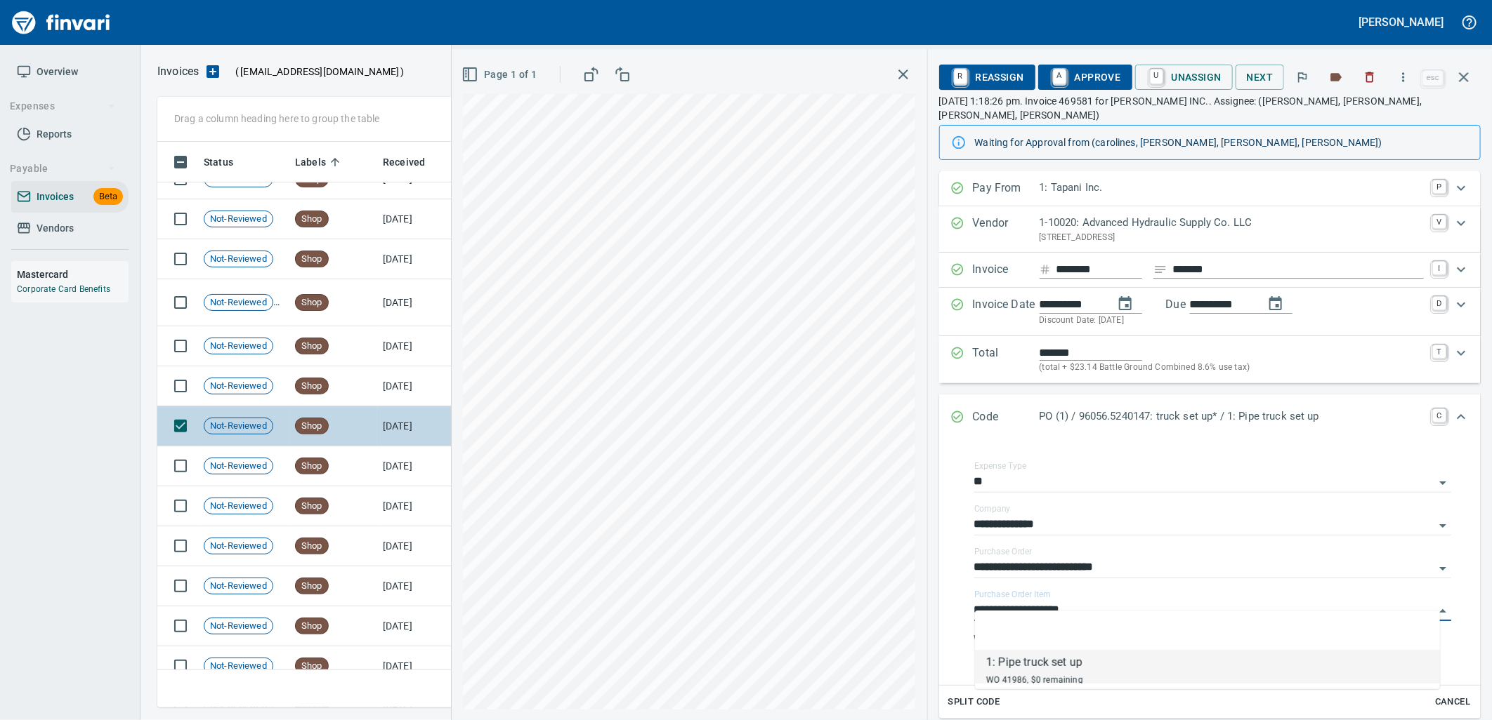
scroll to position [555, 1293]
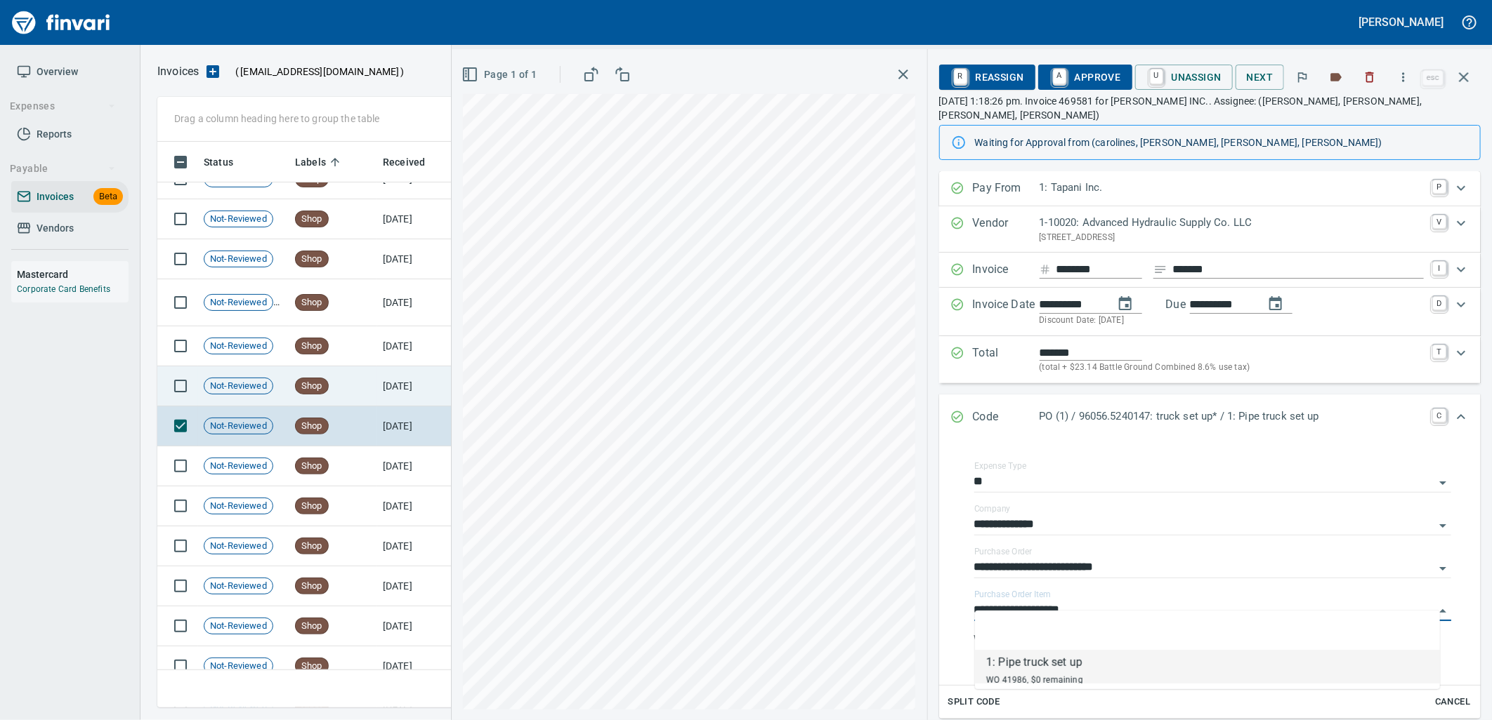
click at [331, 383] on td "Shop" at bounding box center [333, 387] width 88 height 40
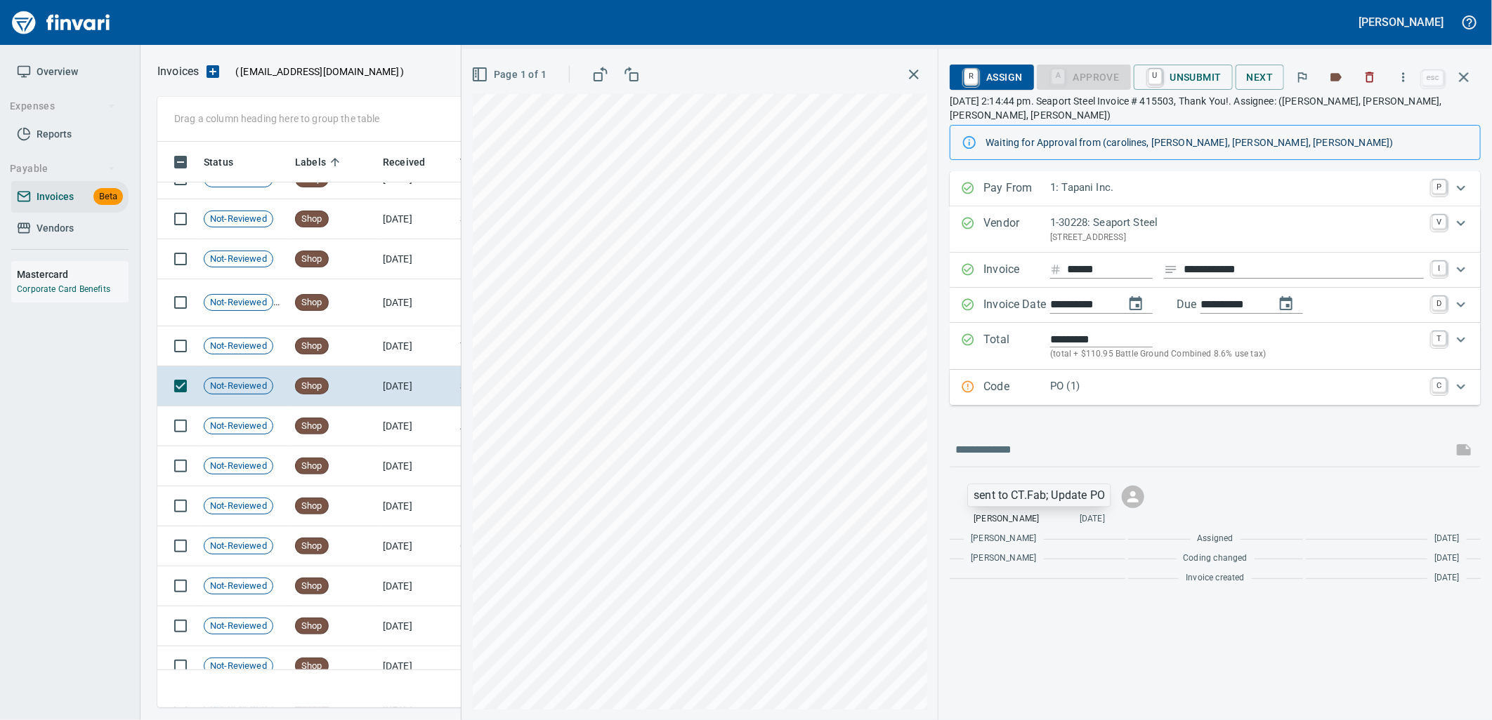
click at [1094, 392] on p "PO (1)" at bounding box center [1237, 386] width 374 height 16
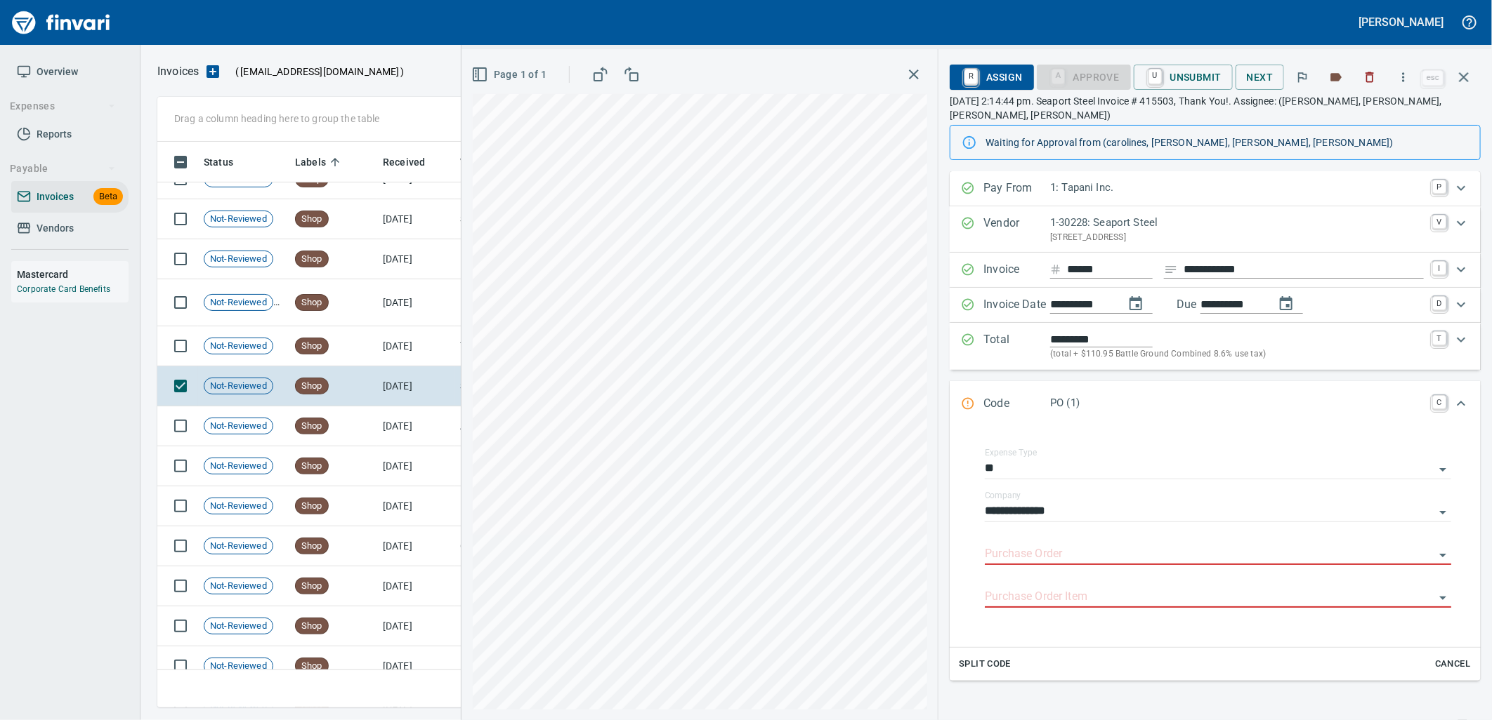
click at [1075, 558] on input "Purchase Order" at bounding box center [1209, 555] width 449 height 20
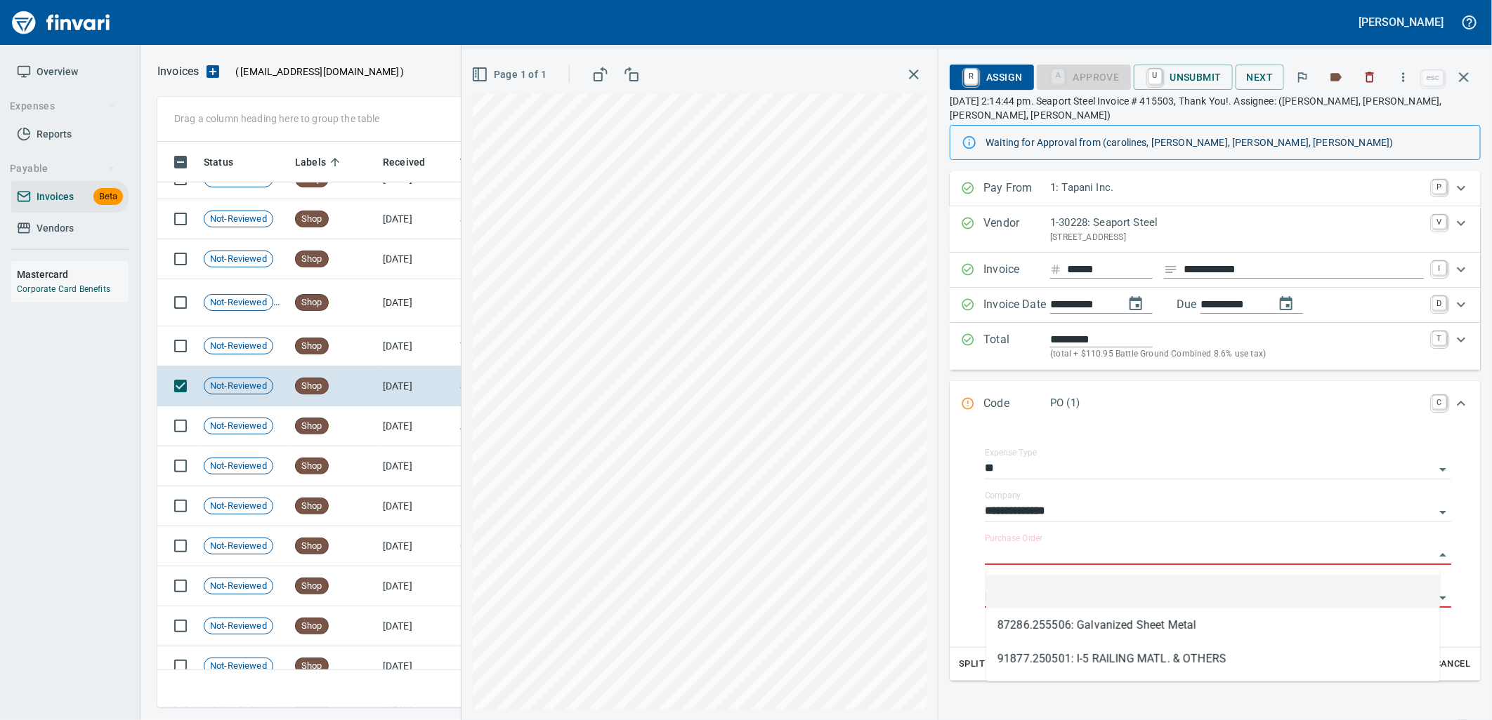
scroll to position [555, 1293]
click at [277, 338] on td "Not-Reviewed" at bounding box center [243, 347] width 91 height 40
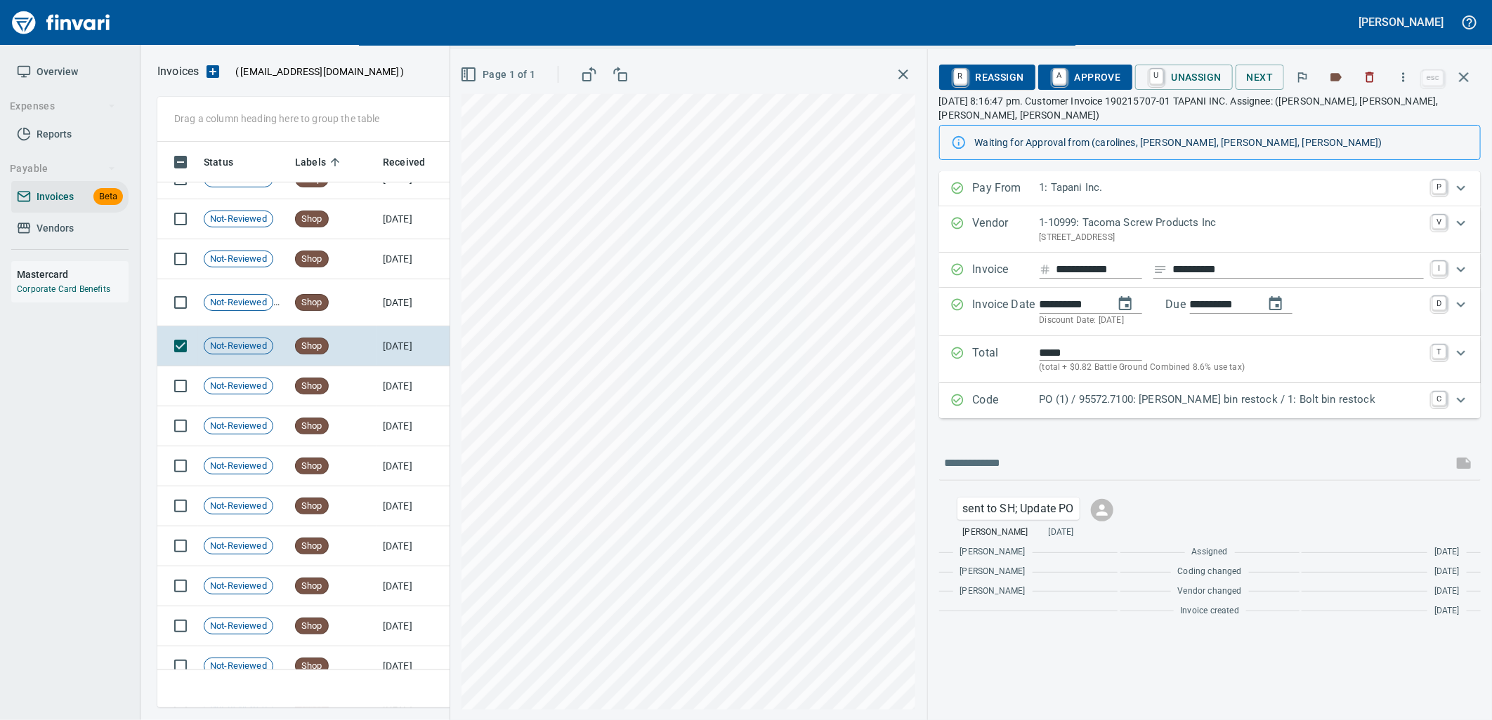
click at [1212, 408] on p "PO (1) / 95572.7100: Bolt bin restock / 1: Bolt bin restock" at bounding box center [1231, 400] width 384 height 16
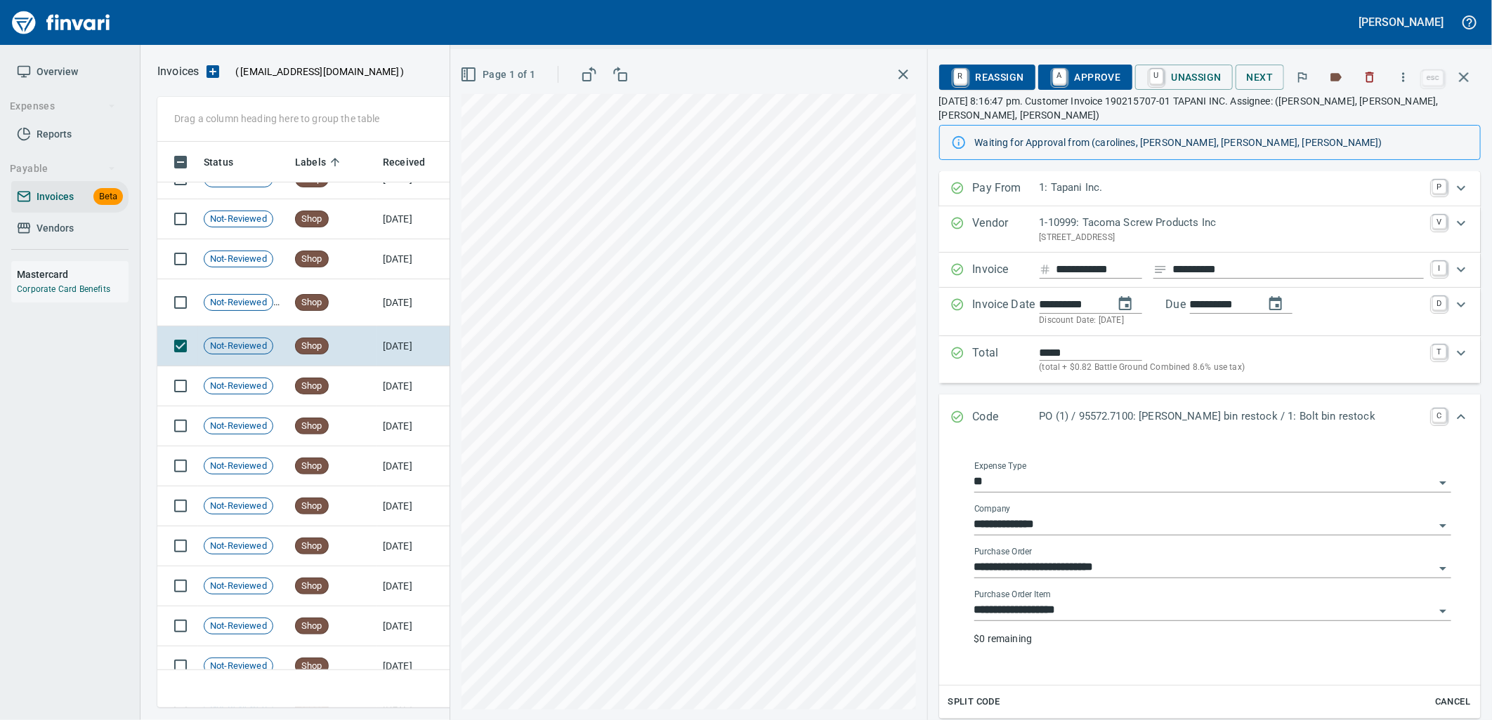
click at [1073, 613] on input "**********" at bounding box center [1204, 611] width 460 height 20
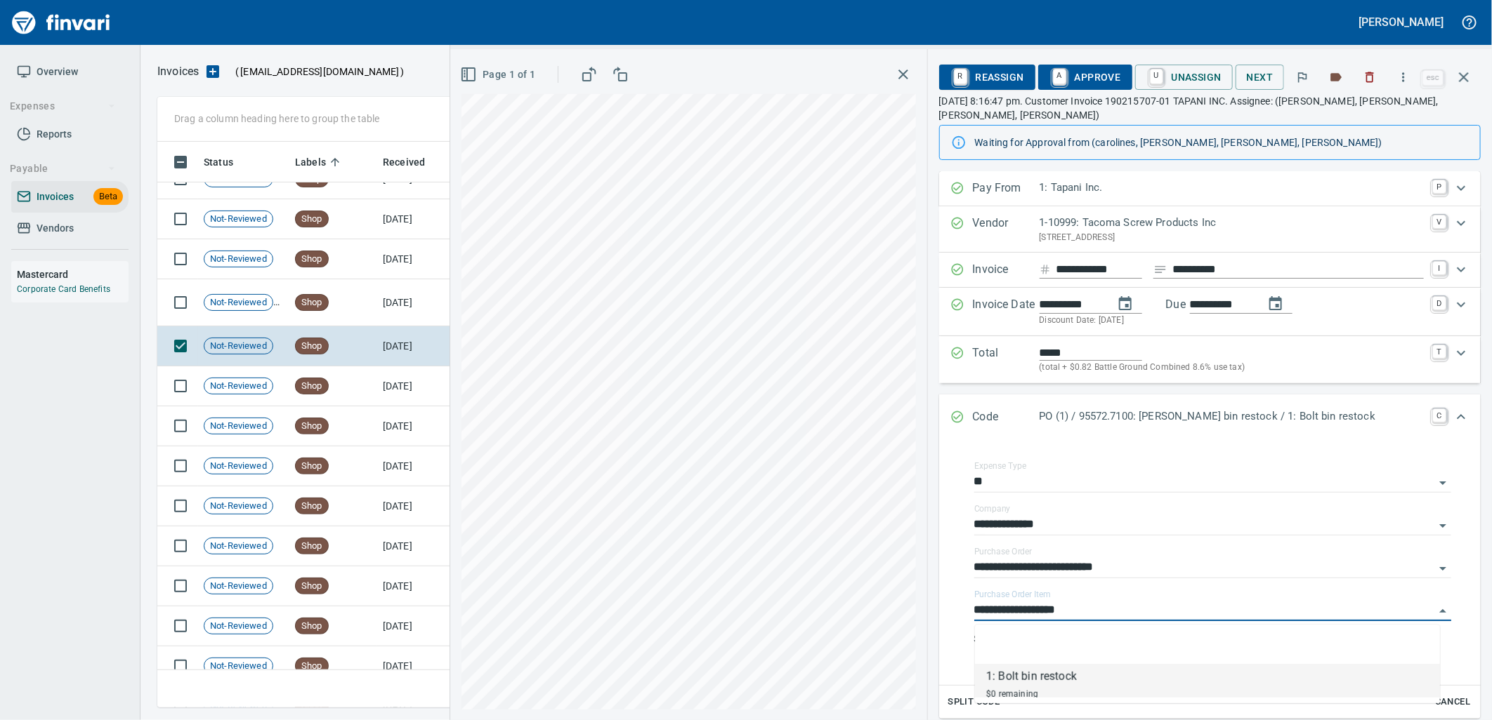
scroll to position [555, 1293]
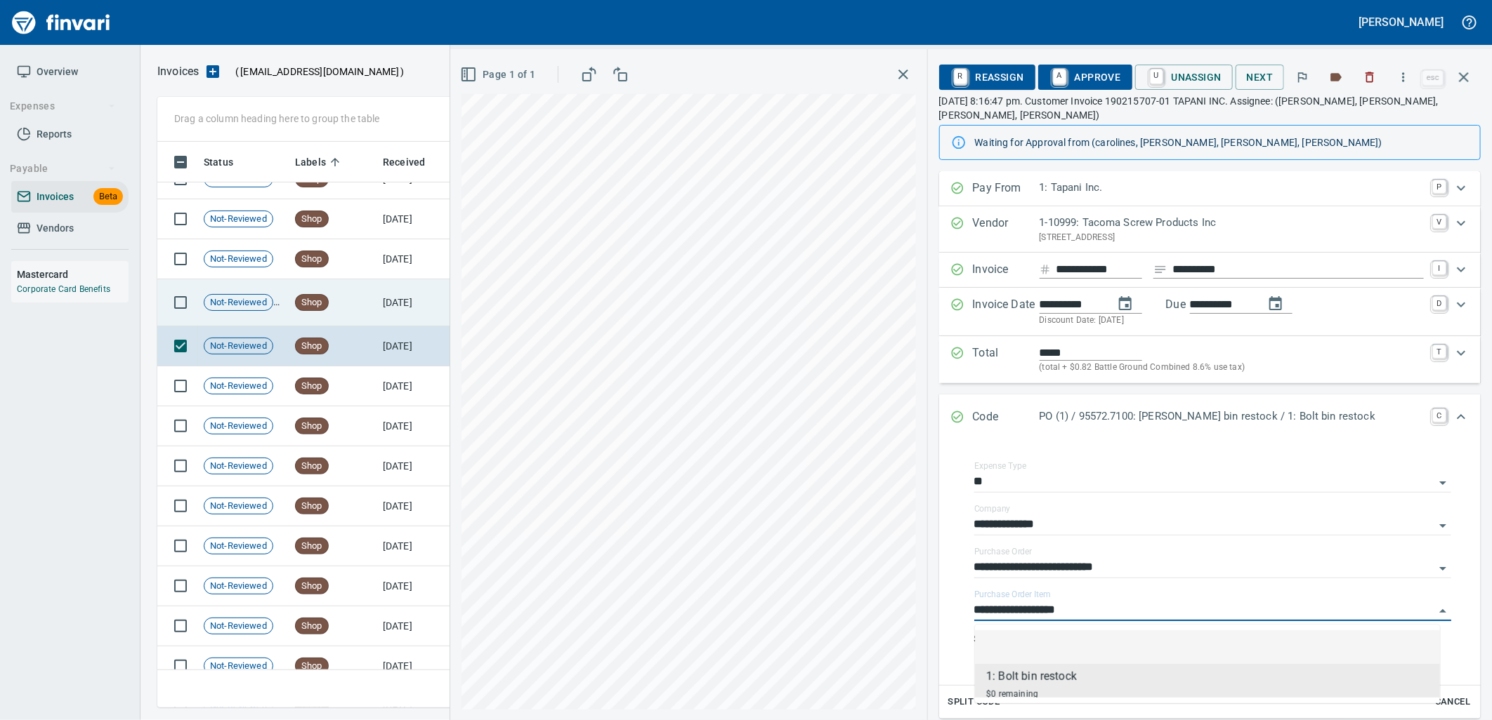
click at [360, 320] on td "Shop" at bounding box center [333, 302] width 88 height 47
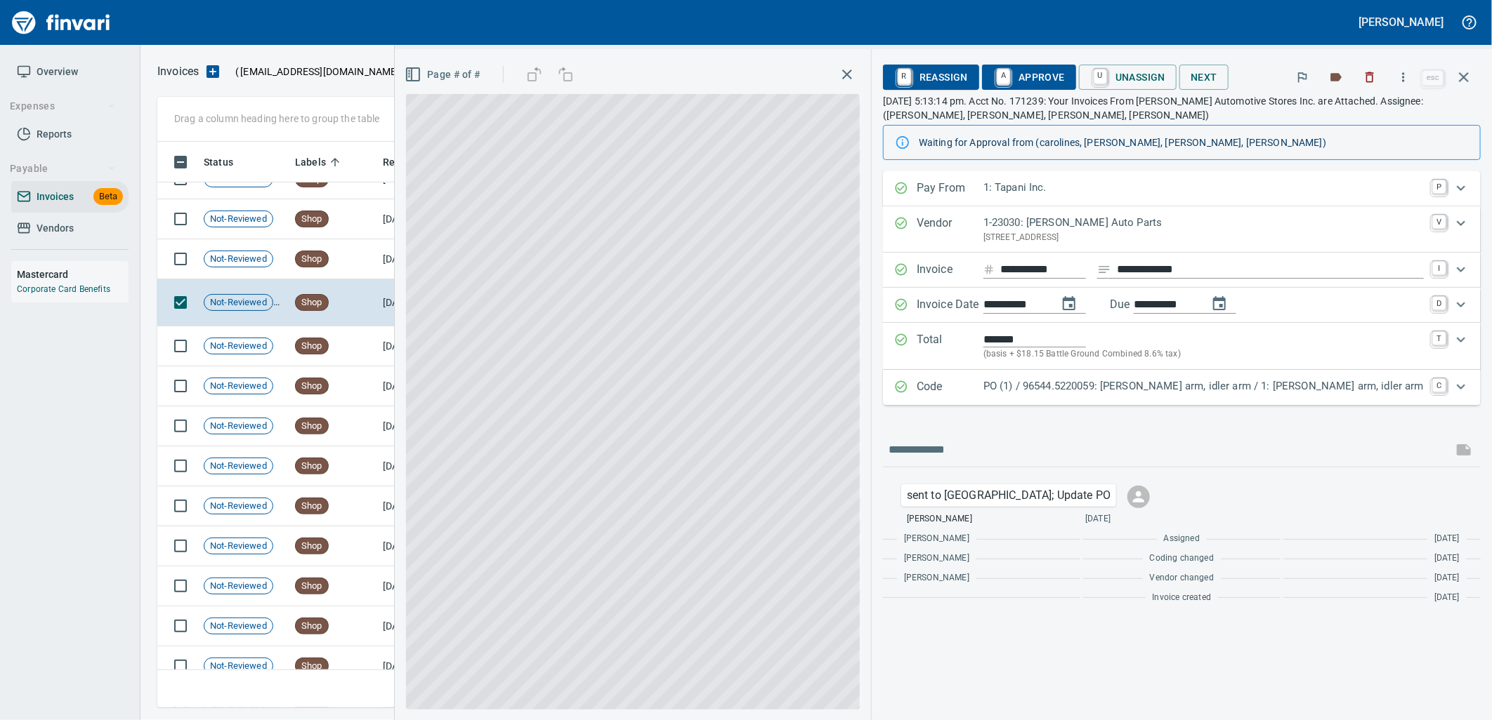
click at [1143, 389] on p "PO (1) / 96544.5220059: Pitman arm, idler arm / 1: Pitman arm, idler arm" at bounding box center [1203, 386] width 440 height 16
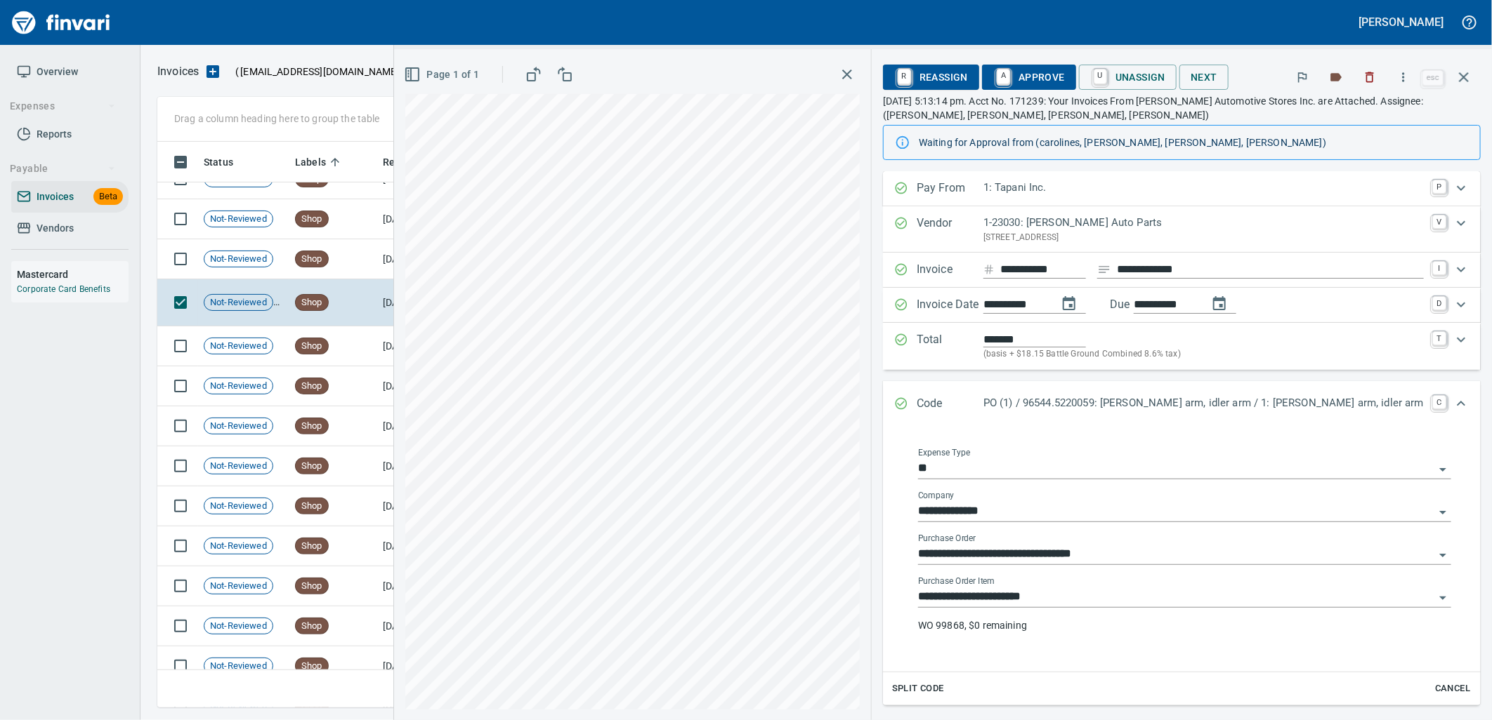
click at [1111, 604] on input "**********" at bounding box center [1176, 598] width 516 height 20
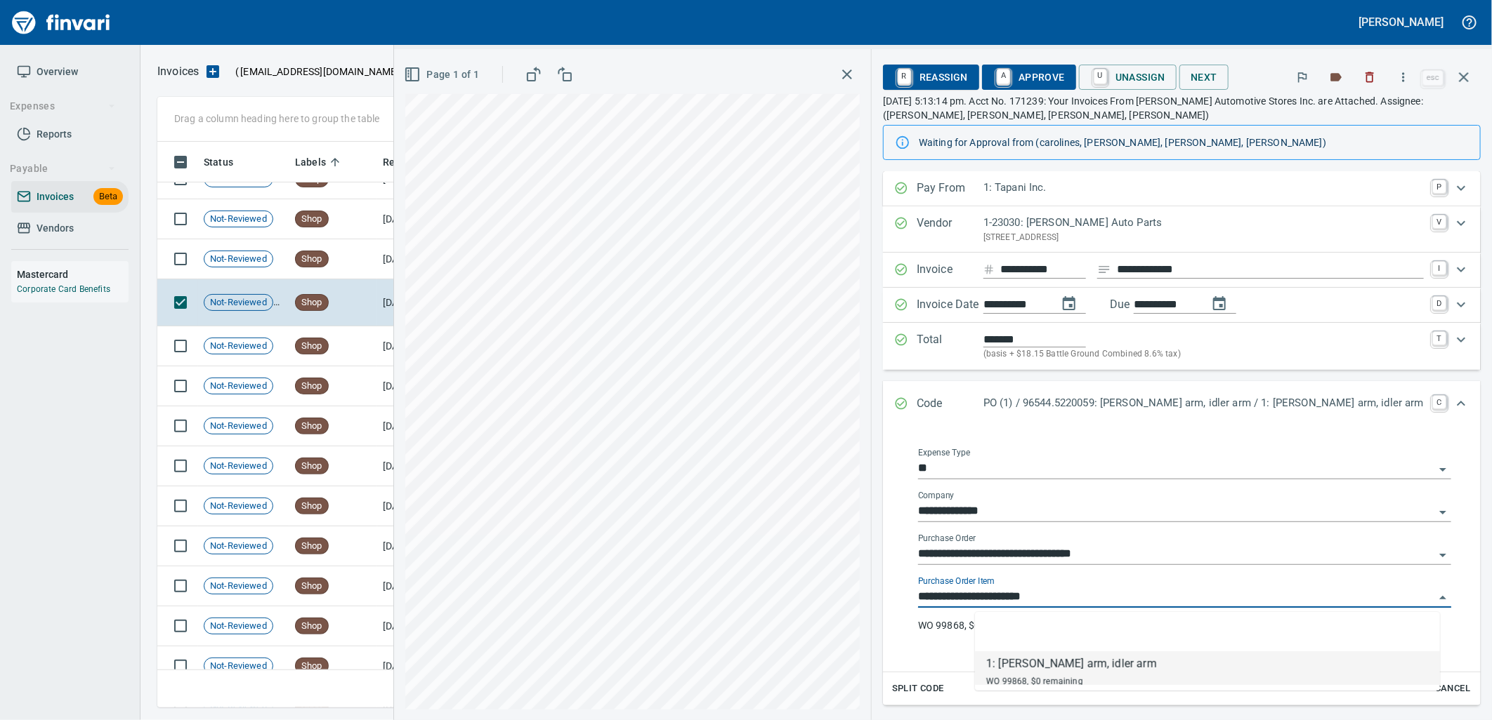
scroll to position [555, 1293]
click at [403, 268] on td "[DATE]" at bounding box center [415, 259] width 77 height 40
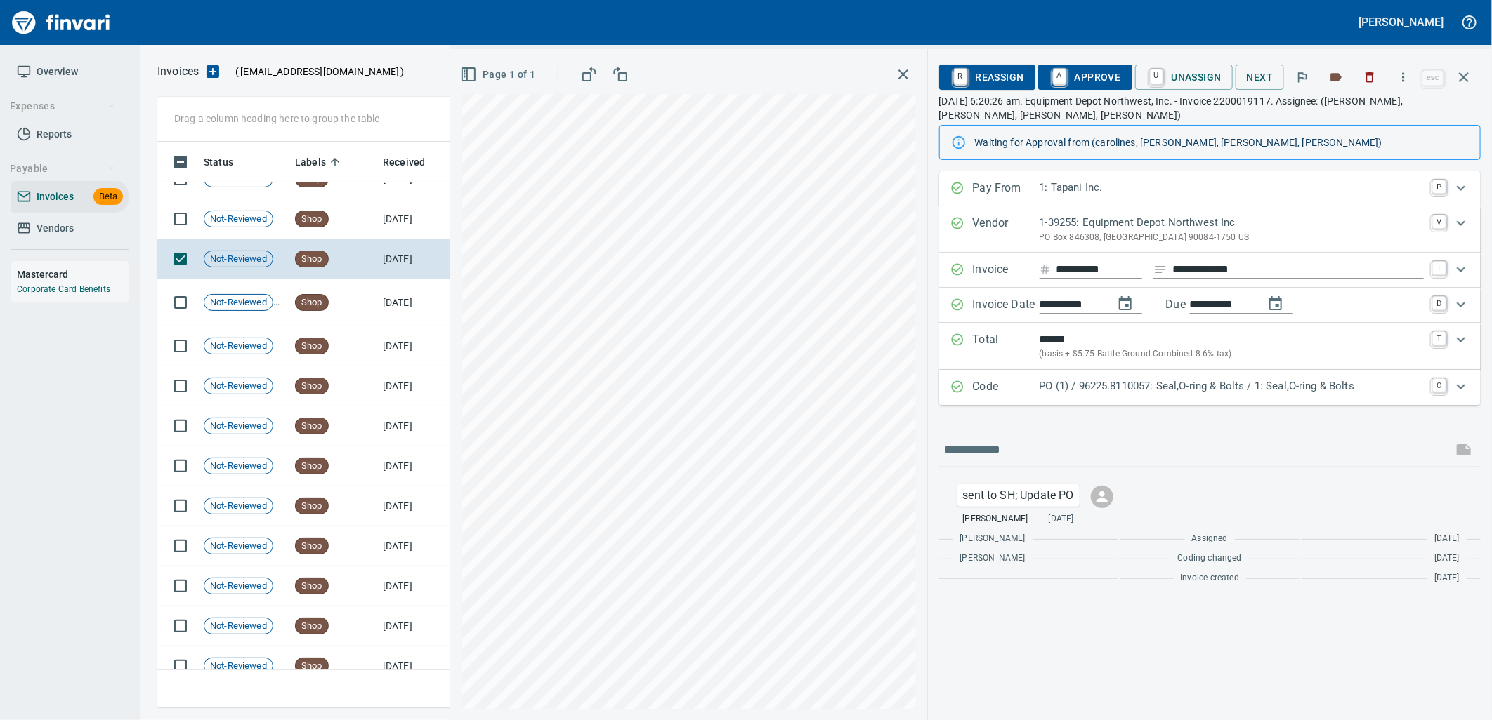
click at [1117, 391] on p "PO (1) / 96225.8110057: Seal,O-ring & Bolts / 1: Seal,O-ring & Bolts" at bounding box center [1231, 386] width 384 height 16
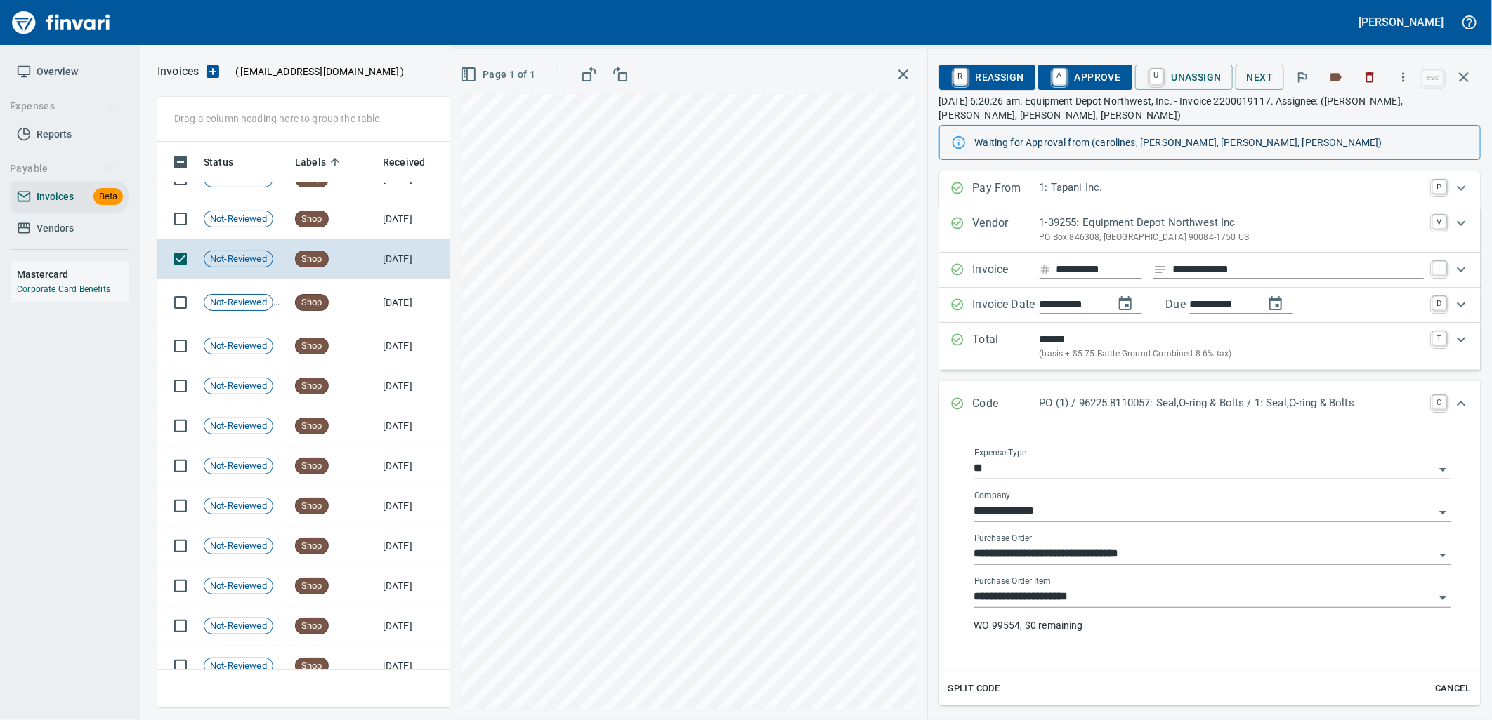
click at [1114, 598] on input "**********" at bounding box center [1204, 598] width 460 height 20
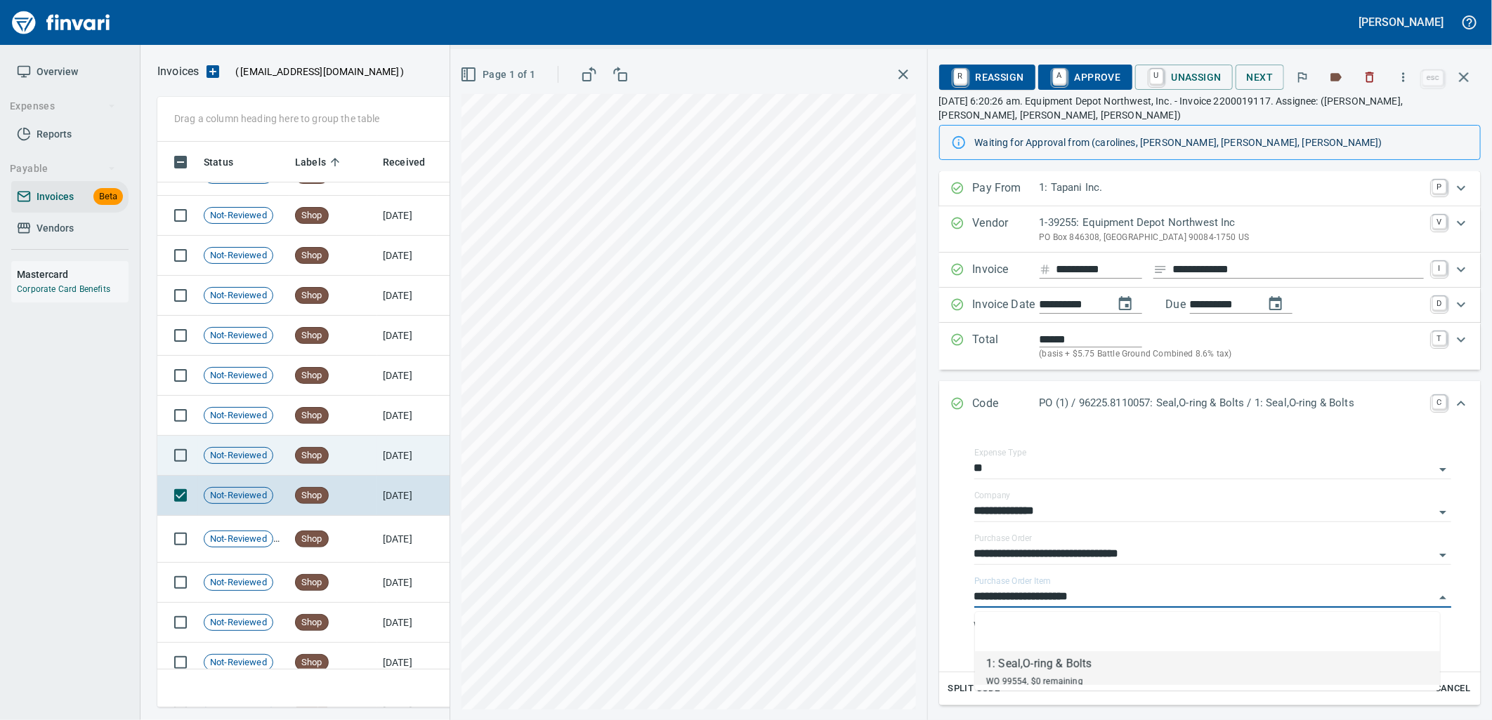
scroll to position [3428, 0]
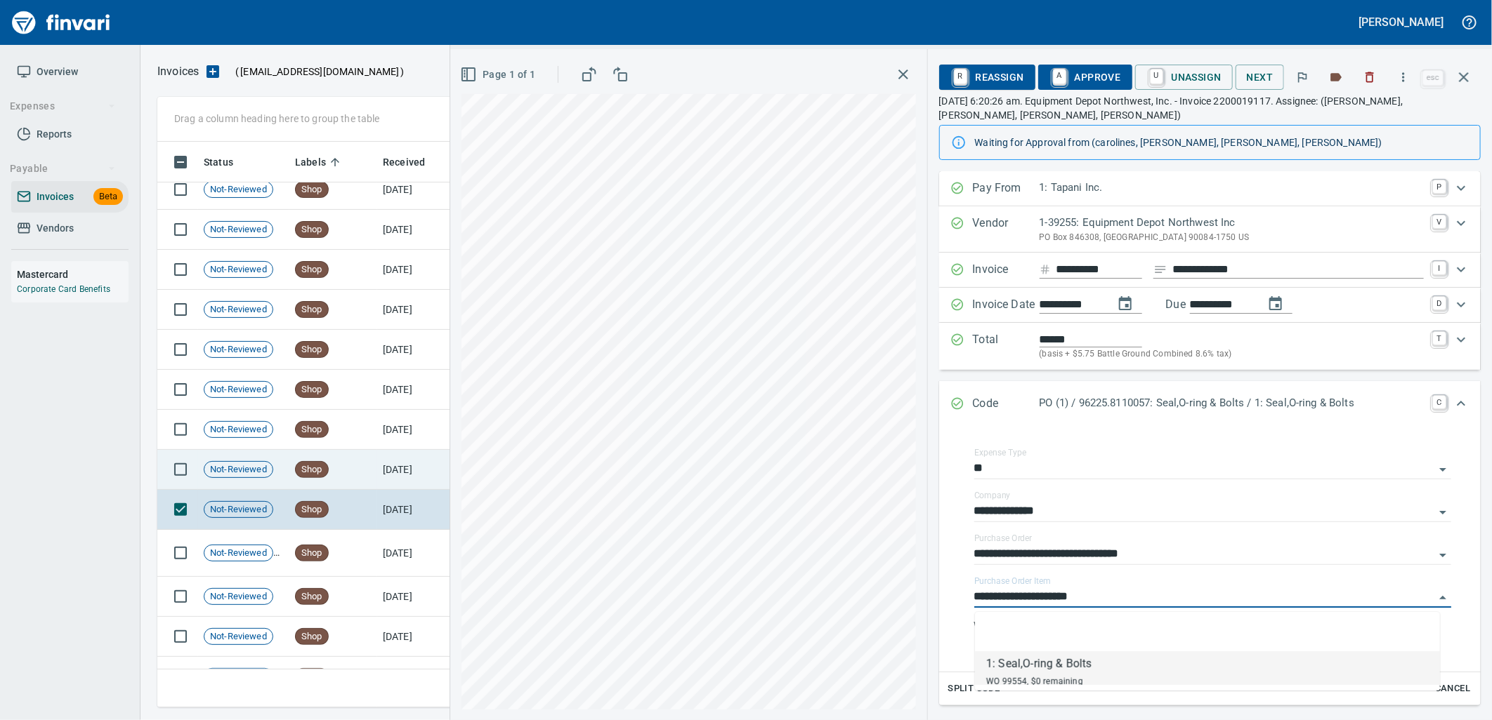
click at [364, 475] on td "Shop" at bounding box center [333, 470] width 88 height 40
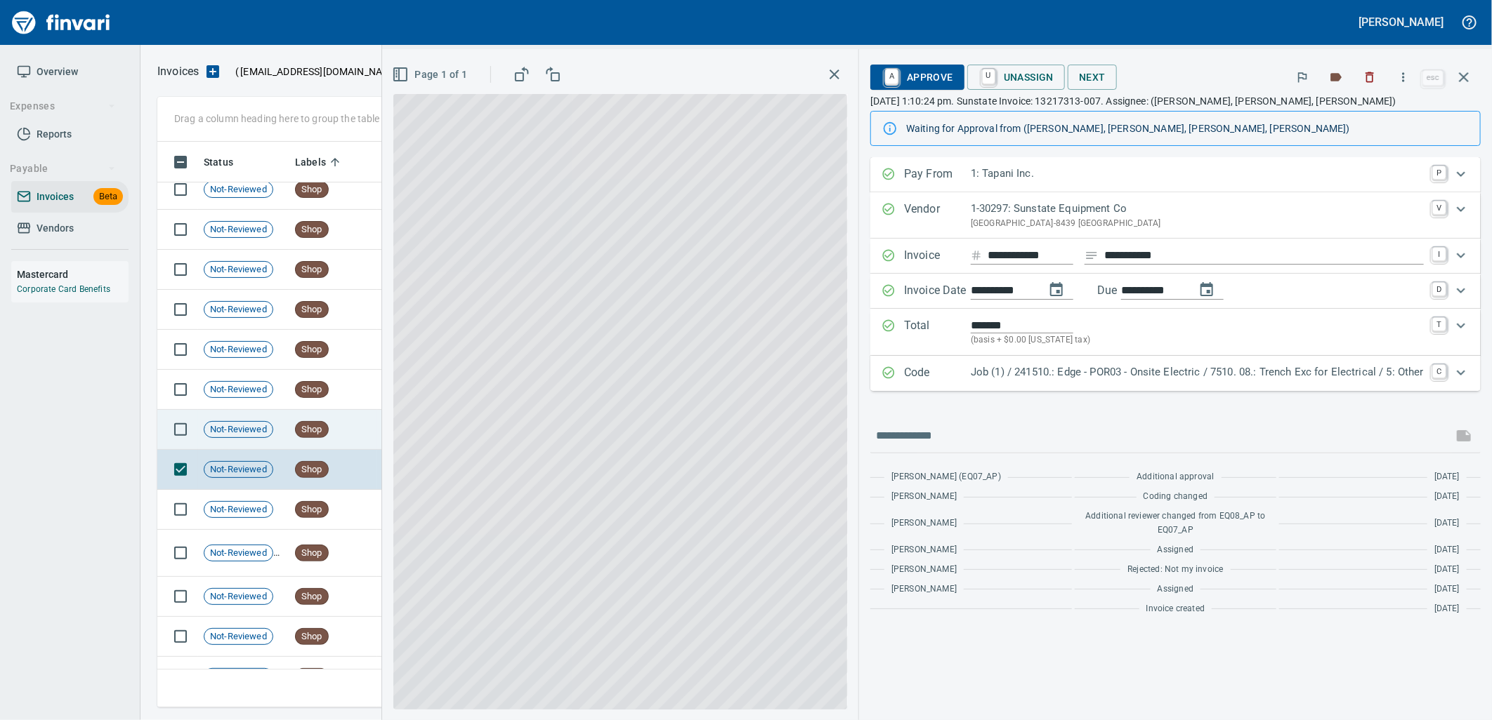
click at [327, 432] on span "Shop" at bounding box center [312, 429] width 32 height 13
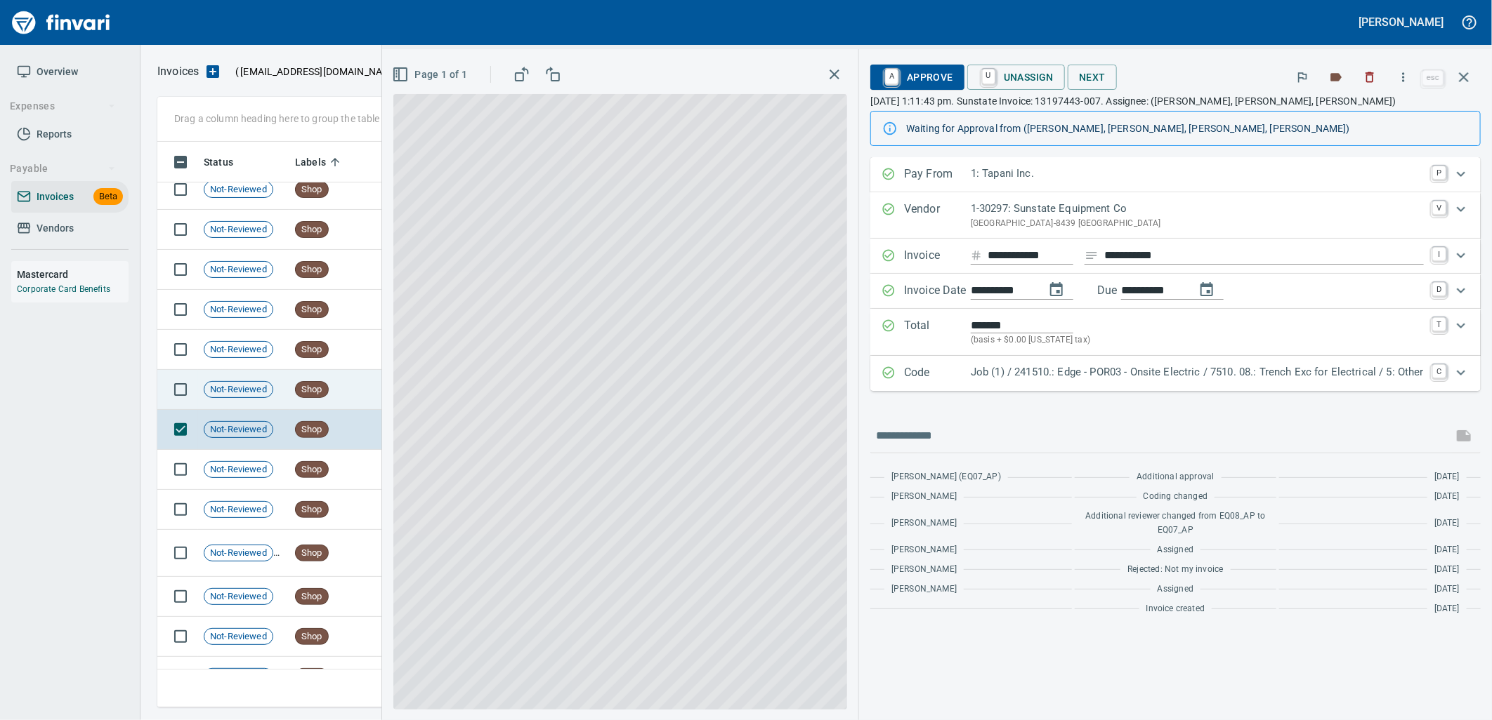
click at [329, 378] on td "Shop" at bounding box center [333, 390] width 88 height 40
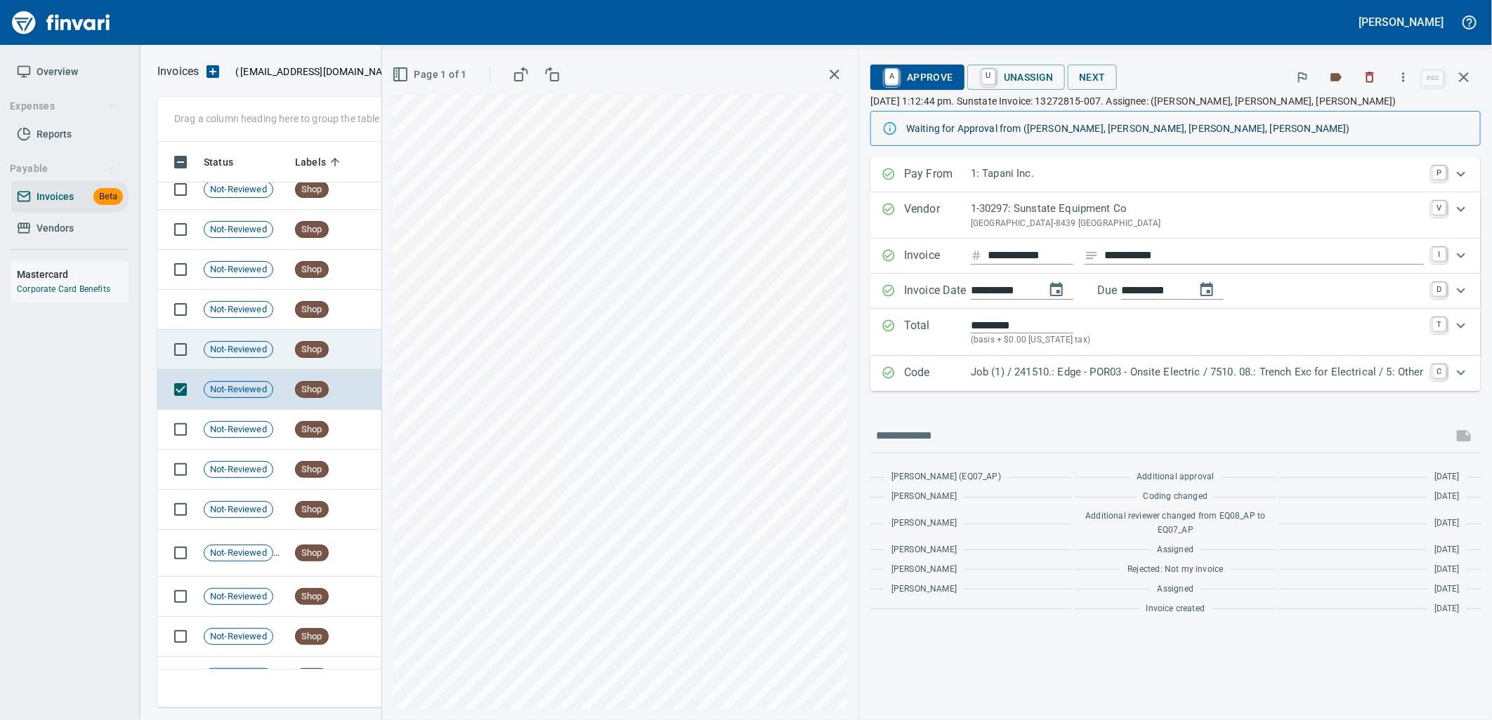
click at [329, 362] on td "Shop" at bounding box center [333, 350] width 88 height 40
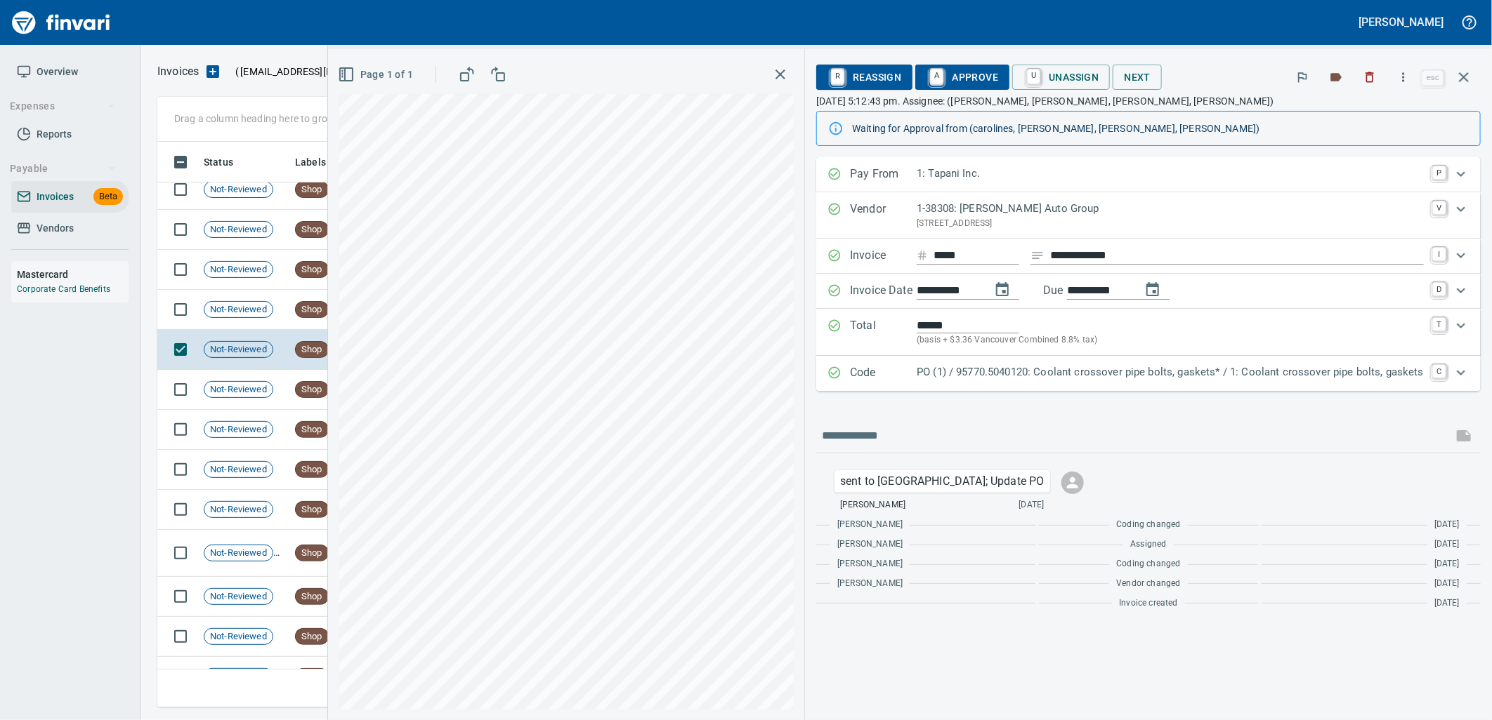
click at [957, 369] on p "PO (1) / 95770.5040120: Coolant crossover pipe bolts, gaskets* / 1: Coolant cro…" at bounding box center [1169, 372] width 507 height 16
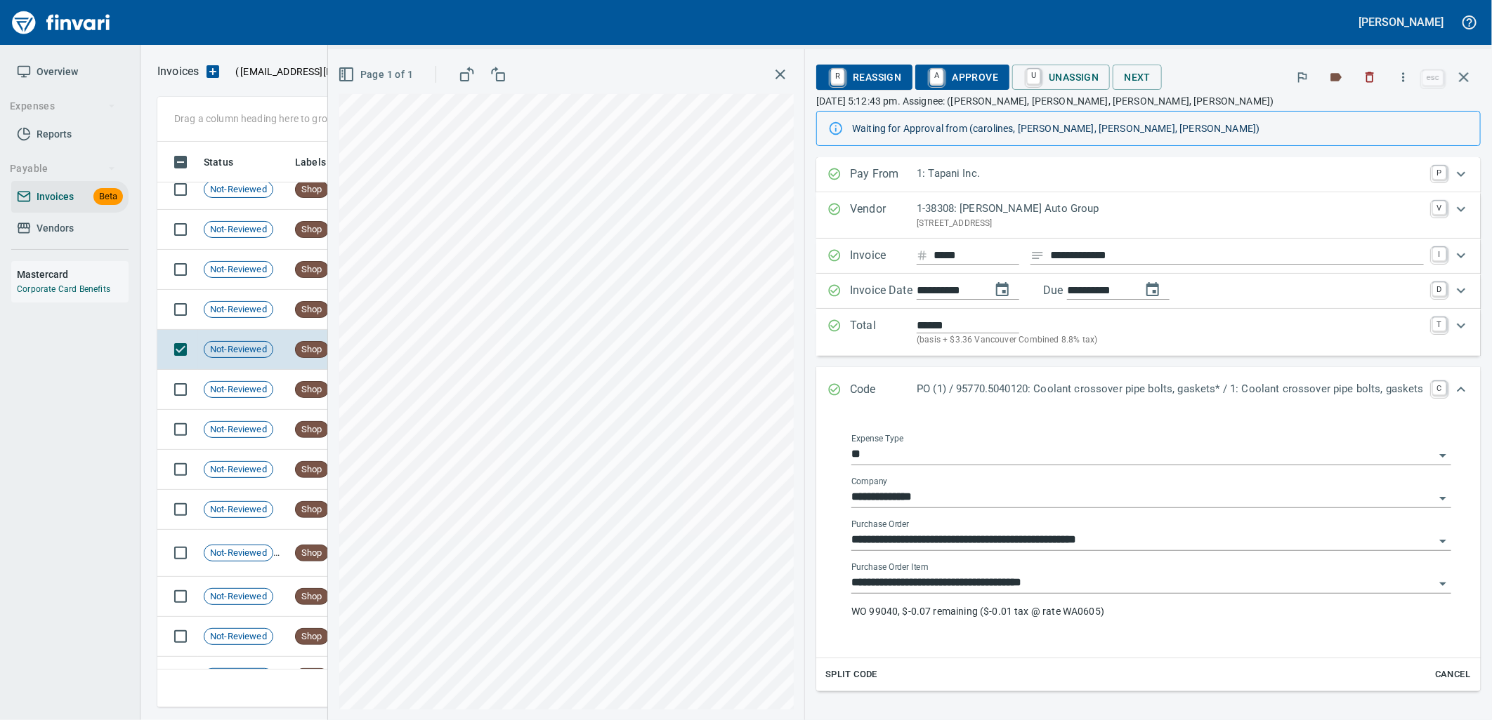
click at [1117, 588] on input "**********" at bounding box center [1142, 584] width 583 height 20
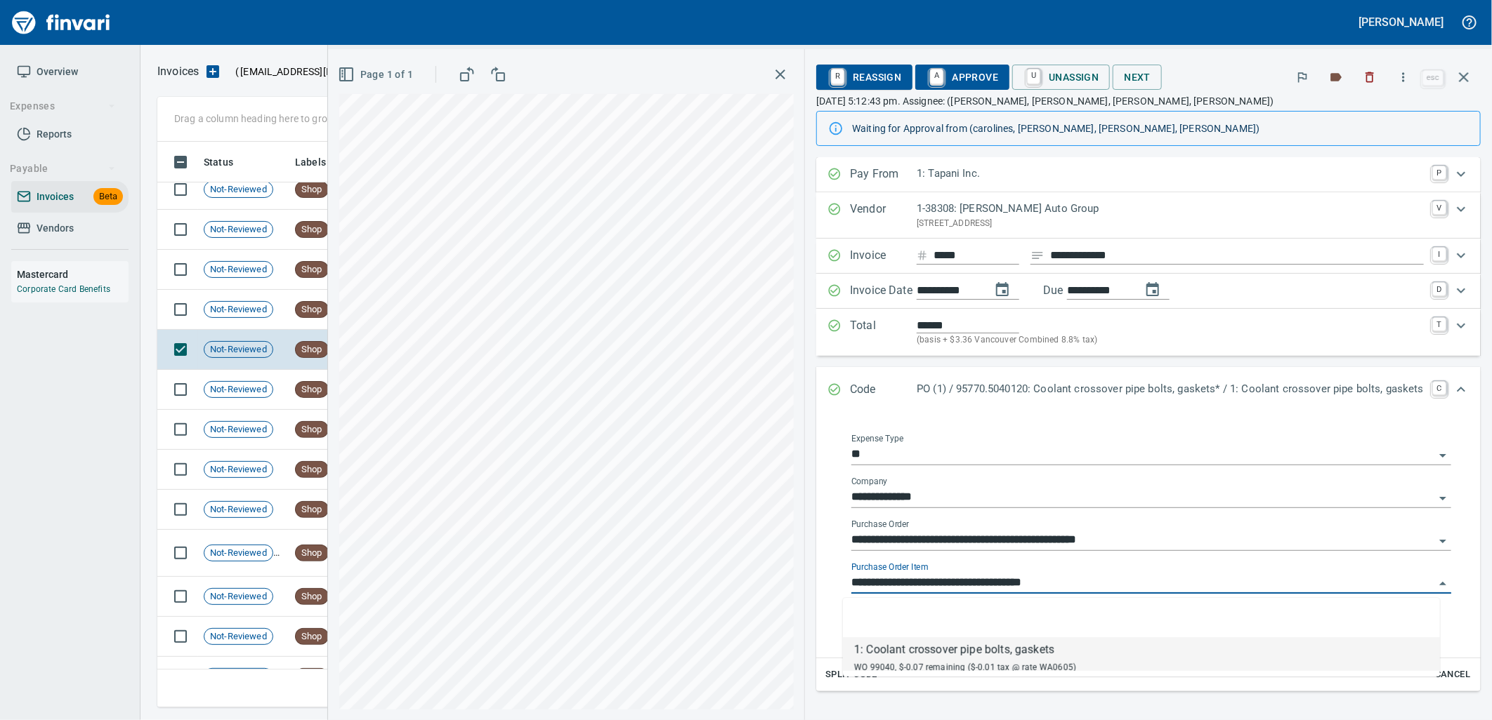
scroll to position [555, 1293]
click at [272, 319] on td "Not-Reviewed" at bounding box center [243, 310] width 91 height 40
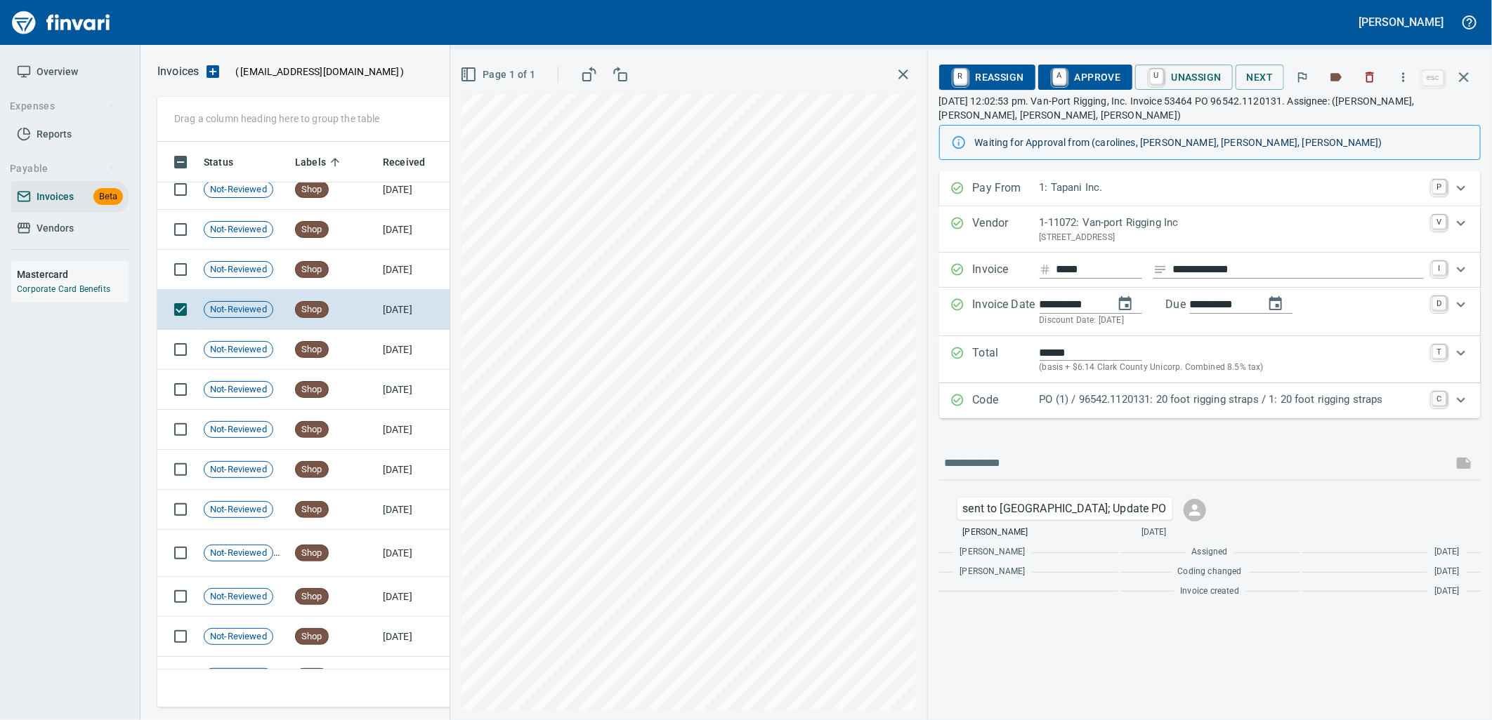
click at [1212, 412] on div "Code PO (1) / 96542.1120131: 20 foot rigging straps / 1: 20 foot rigging straps…" at bounding box center [1209, 400] width 541 height 35
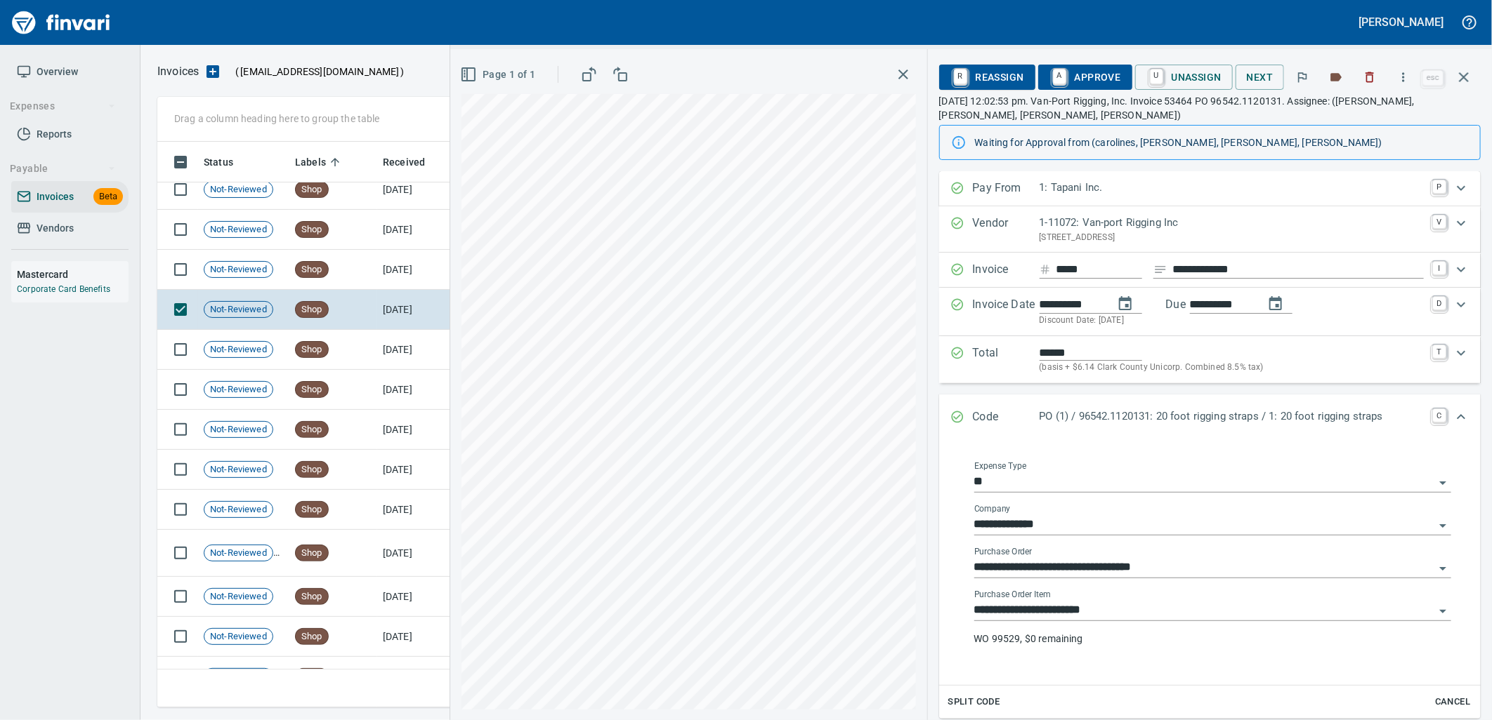
drag, startPoint x: 1114, startPoint y: 621, endPoint x: 1117, endPoint y: 597, distance: 24.0
click at [1114, 620] on input "**********" at bounding box center [1204, 611] width 460 height 20
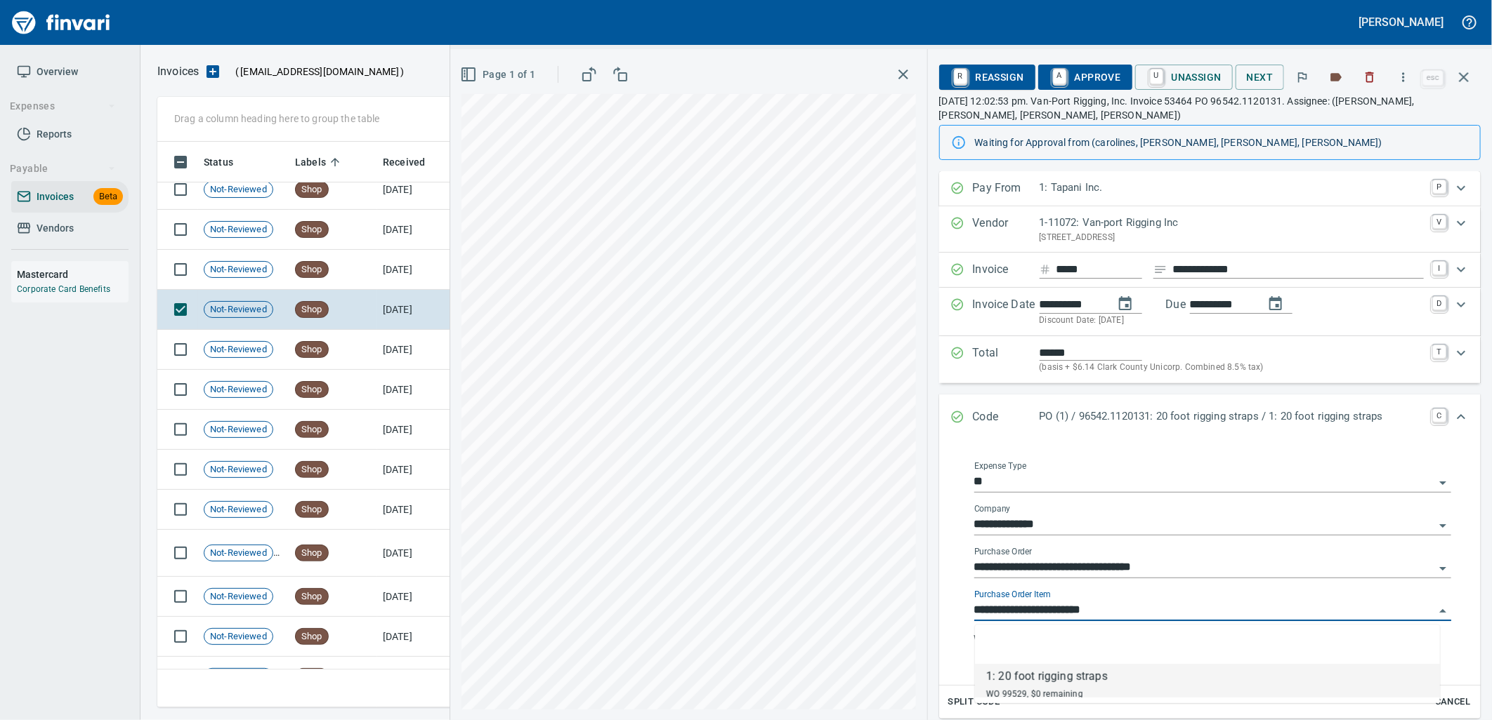
scroll to position [555, 1293]
click at [375, 261] on td "Shop" at bounding box center [333, 270] width 88 height 40
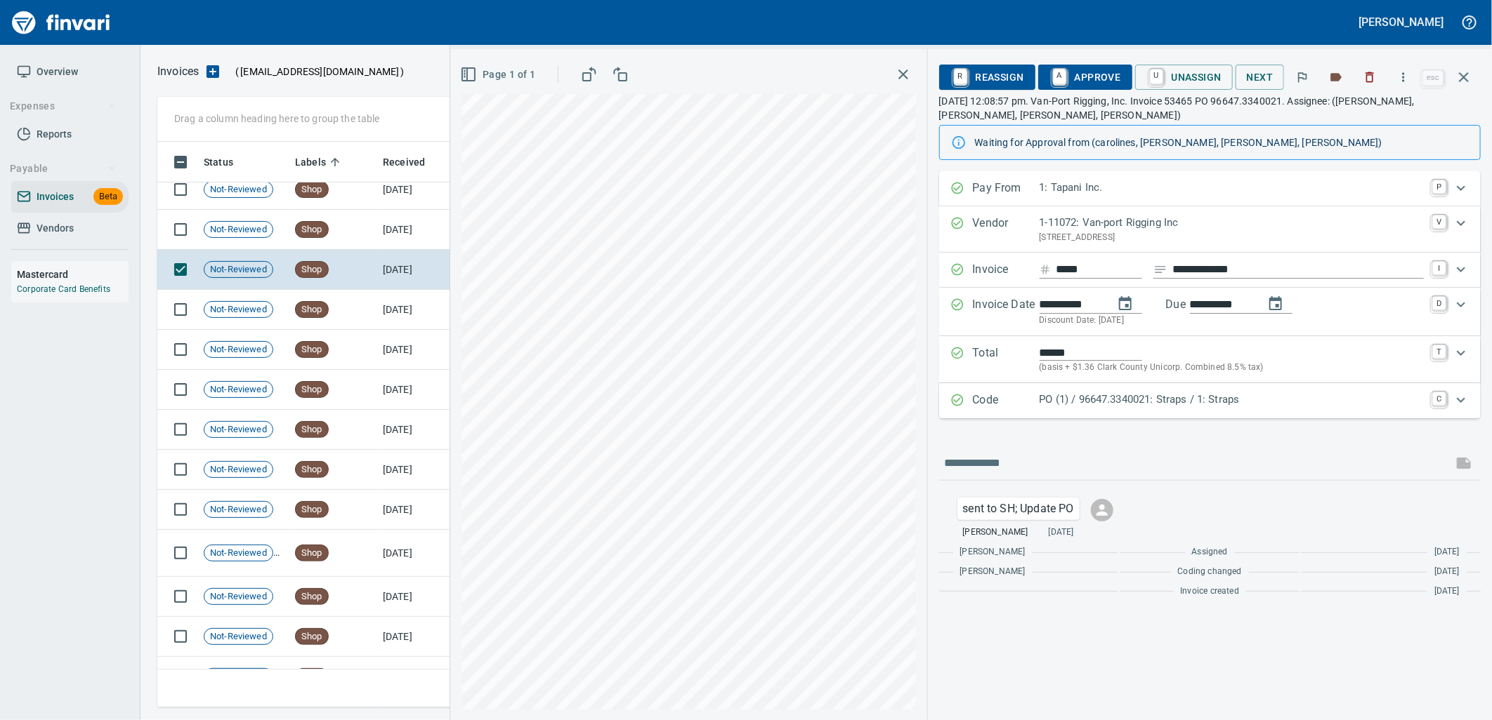
click at [1095, 408] on p "PO (1) / 96647.3340021: Straps / 1: Straps" at bounding box center [1231, 400] width 384 height 16
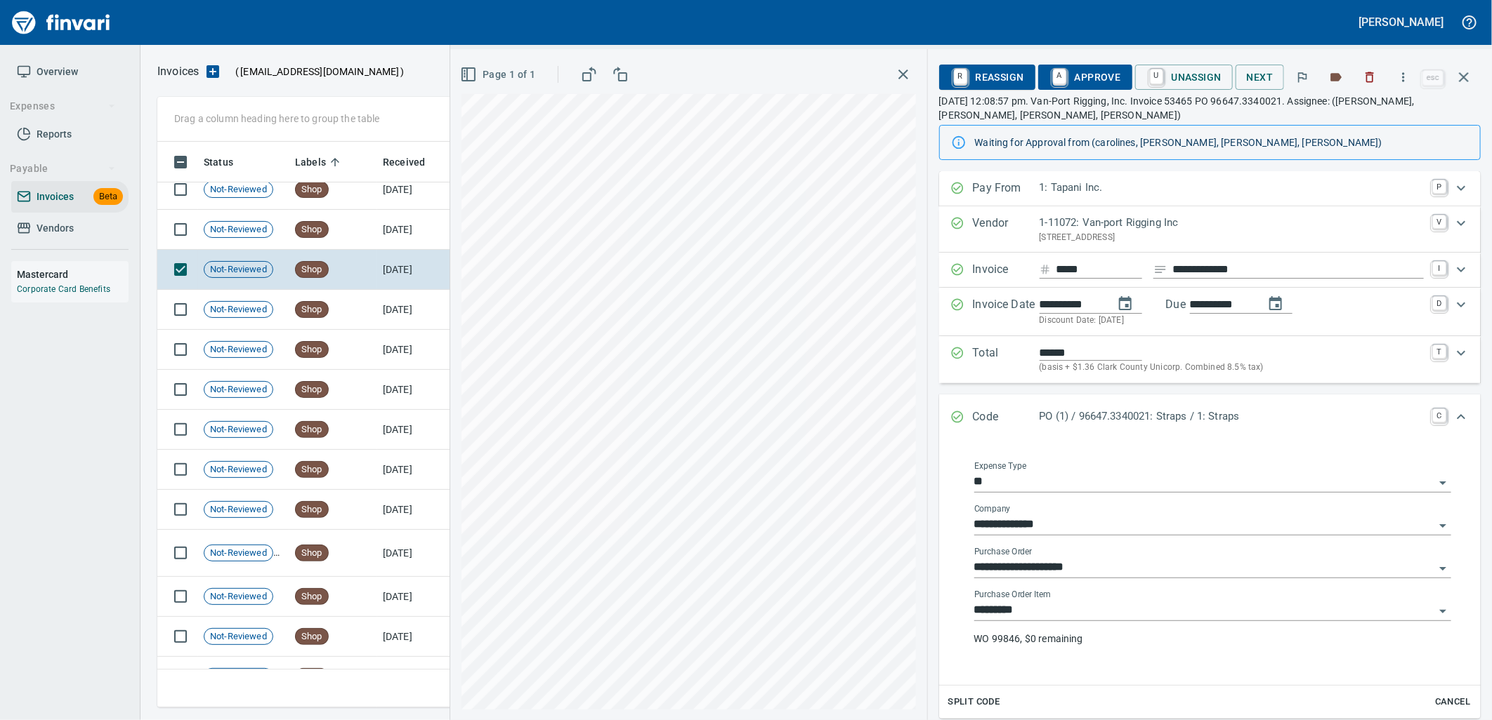
click at [1066, 615] on input "*********" at bounding box center [1204, 611] width 460 height 20
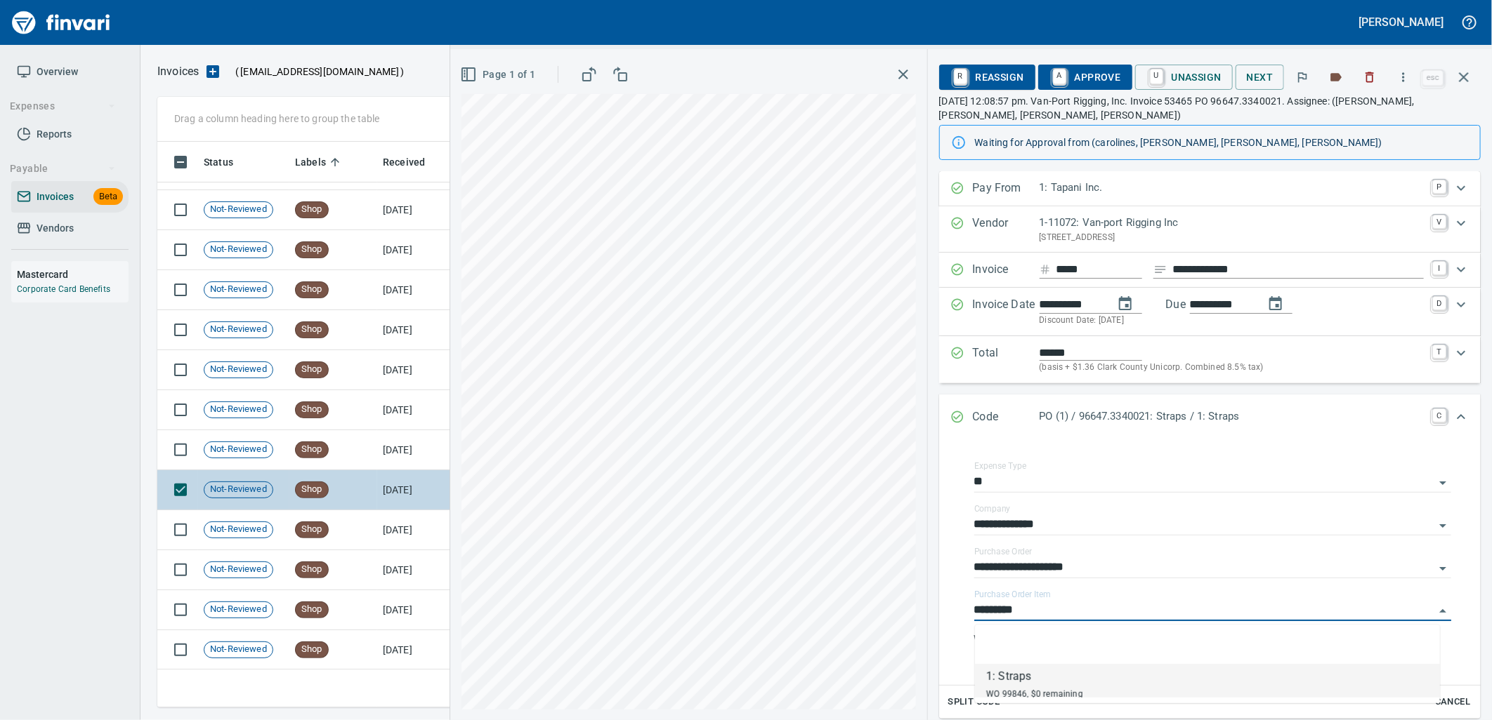
scroll to position [3194, 0]
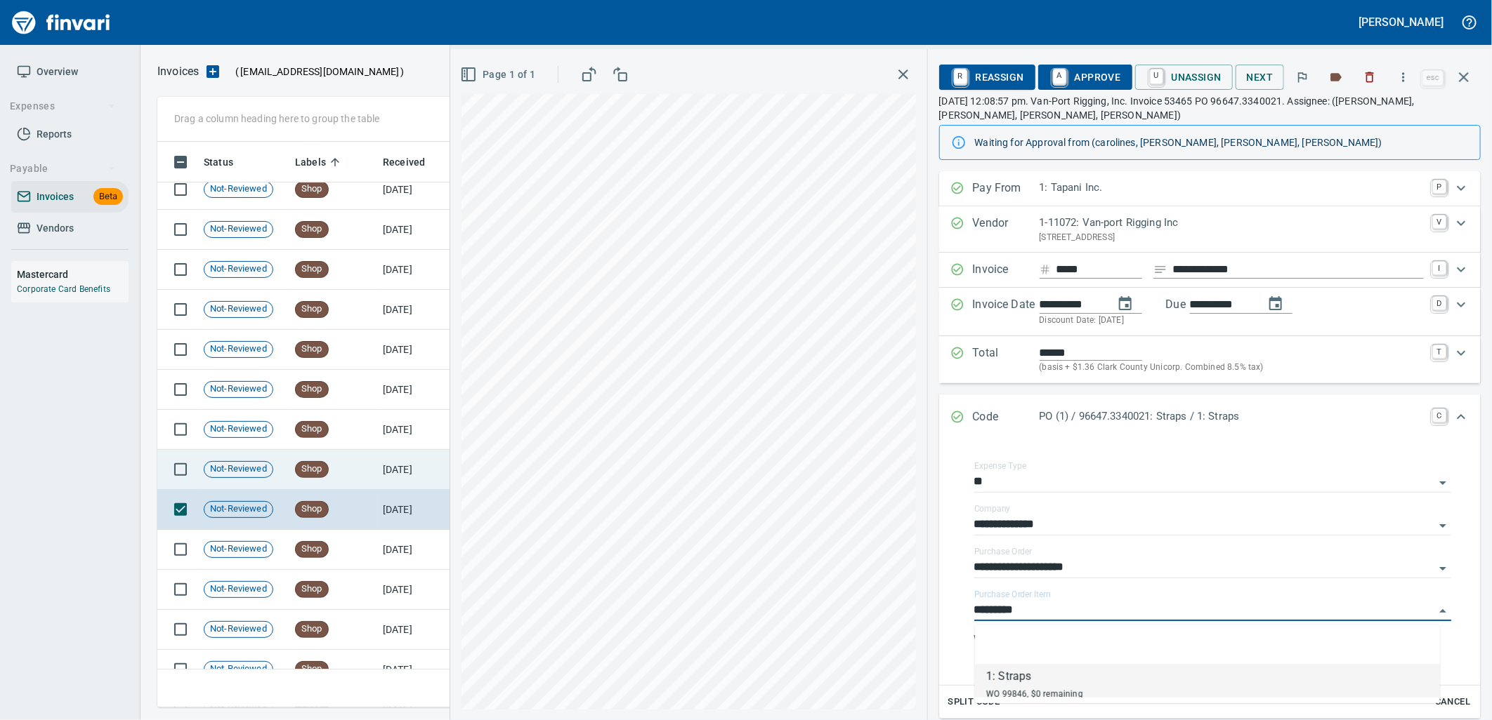
click at [349, 468] on td "Shop" at bounding box center [333, 470] width 88 height 40
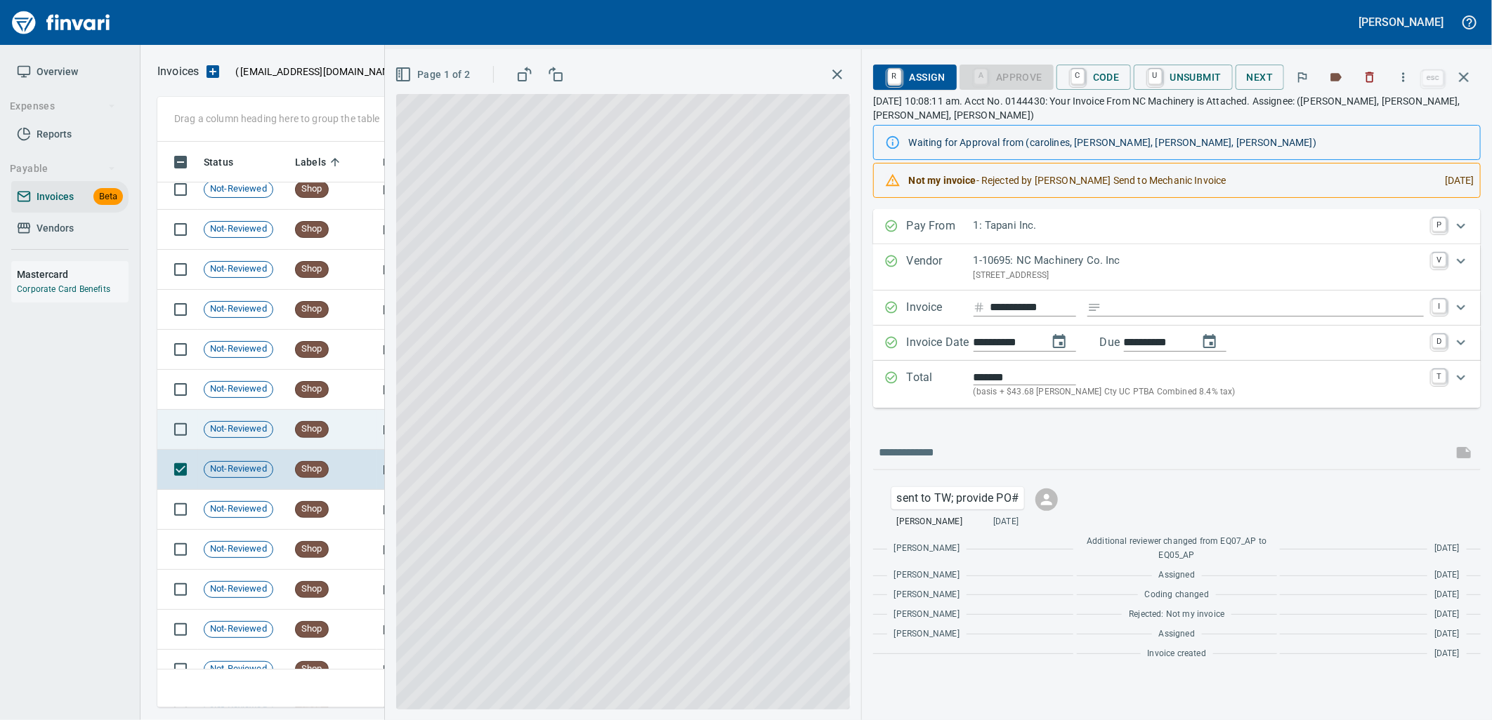
click at [365, 430] on td "Shop" at bounding box center [333, 430] width 88 height 40
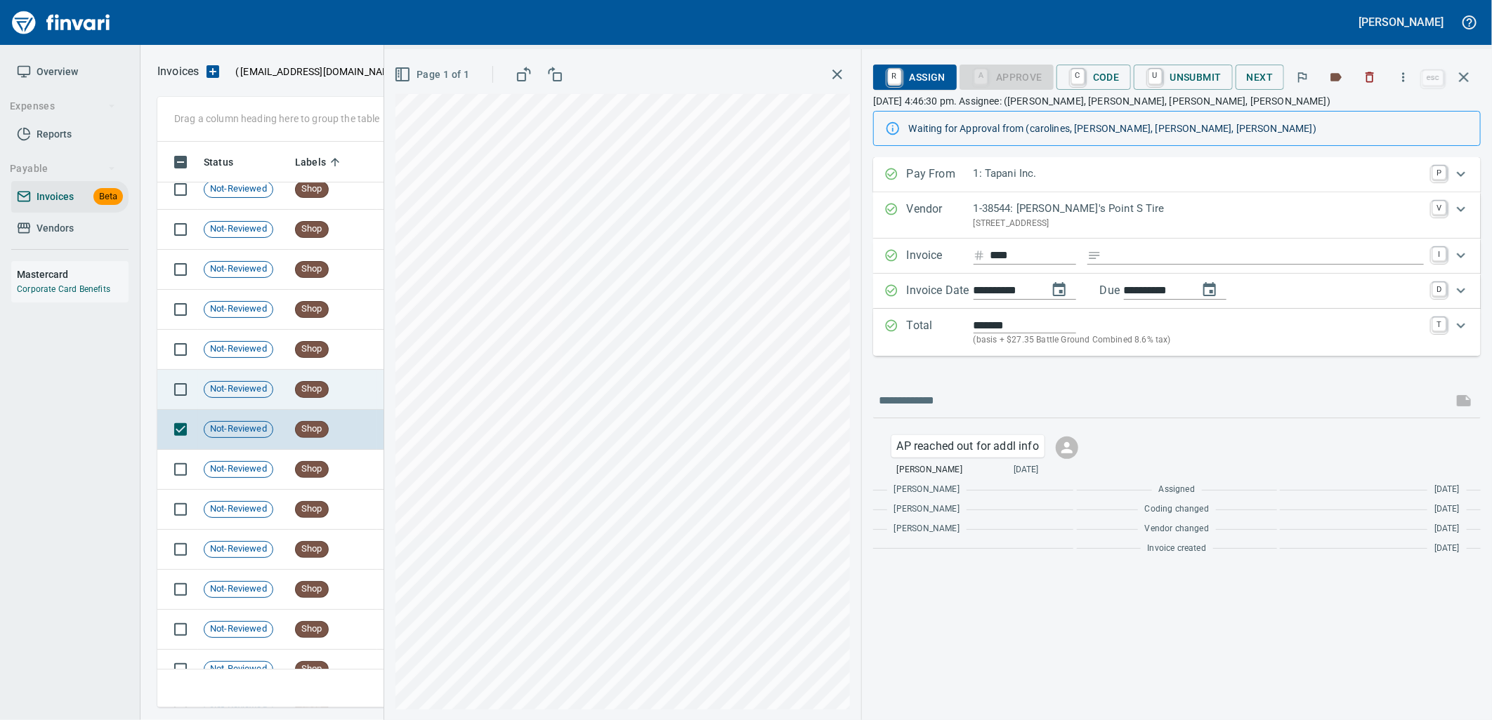
click at [354, 397] on td "Shop" at bounding box center [333, 390] width 88 height 40
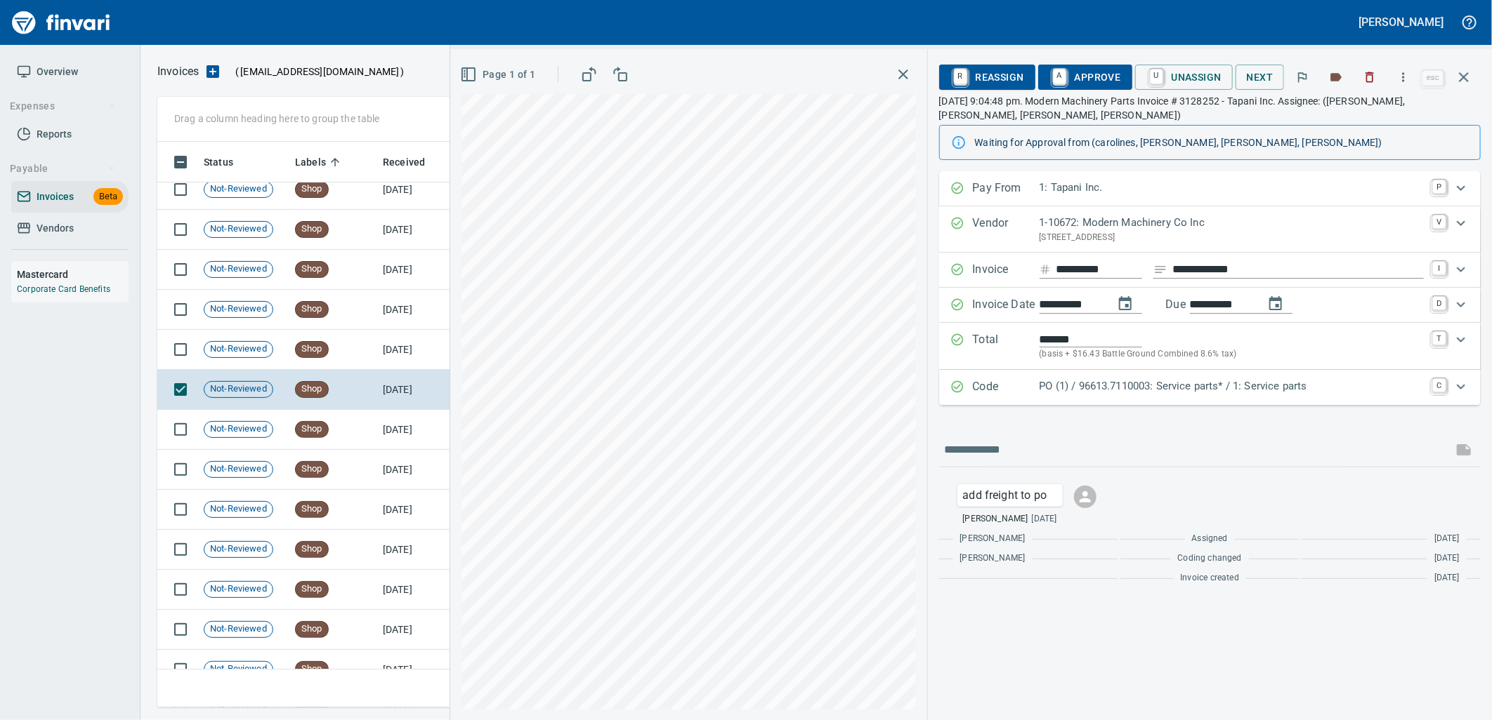
click at [1037, 400] on div "Code PO (1) / 96613.7110003: Service parts* / 1: Service parts C" at bounding box center [1209, 387] width 541 height 35
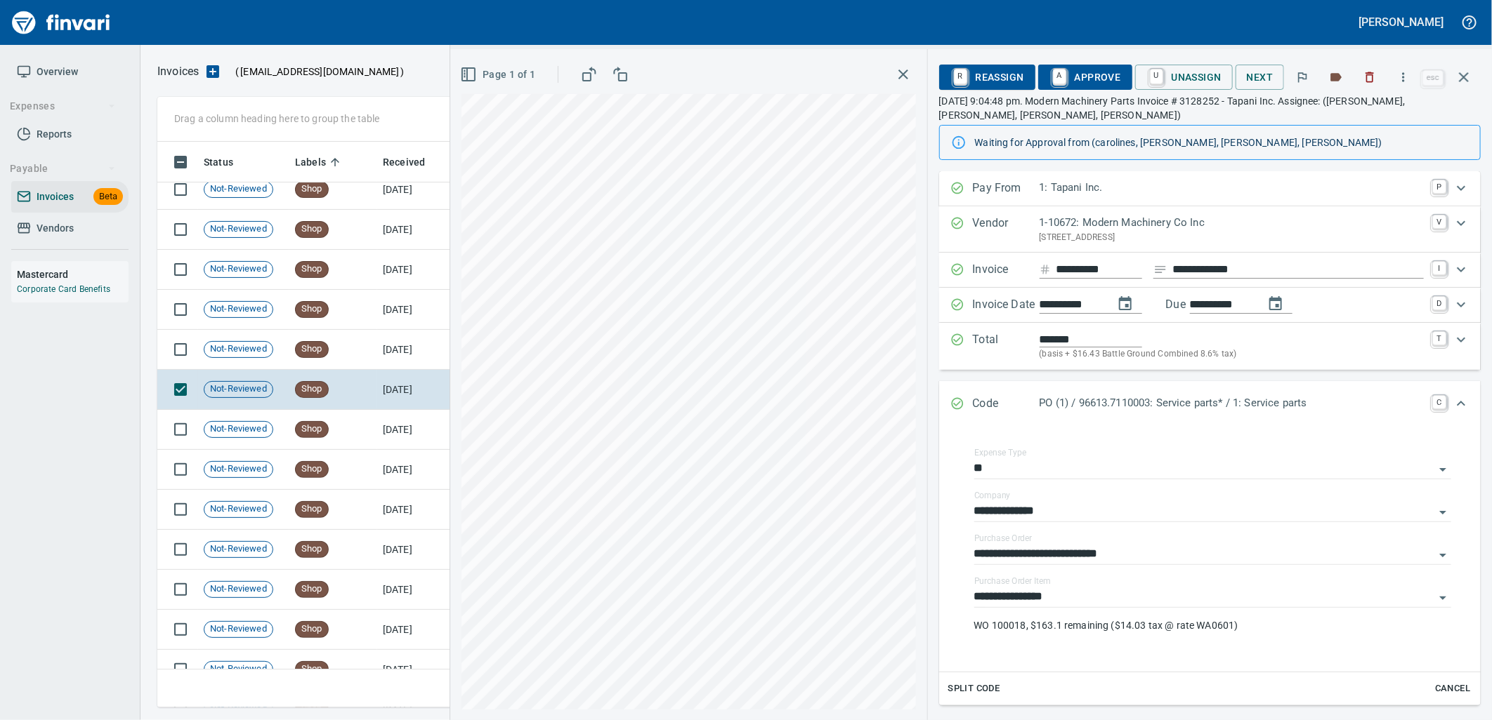
click at [1096, 595] on input "**********" at bounding box center [1204, 598] width 460 height 20
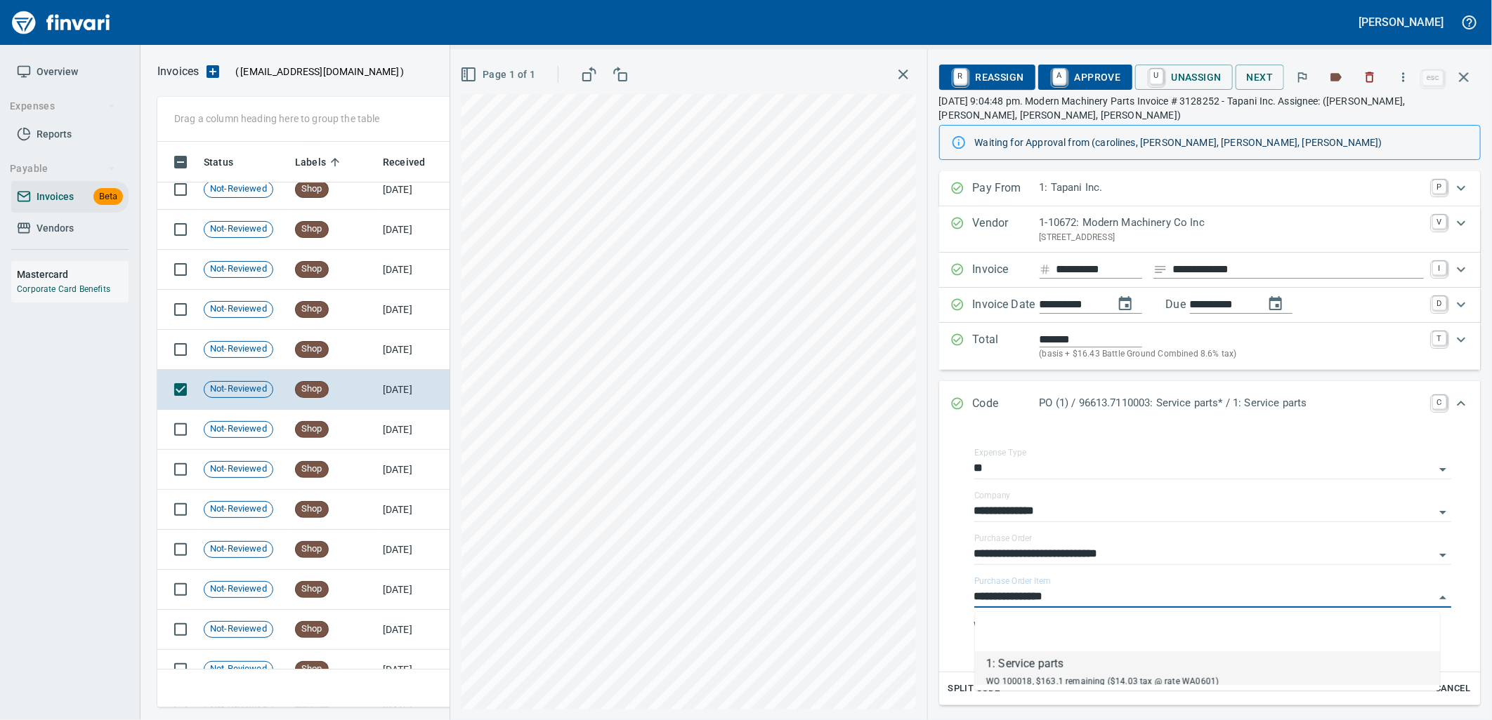
scroll to position [555, 1293]
click at [382, 348] on td "9/13/2025" at bounding box center [415, 350] width 77 height 40
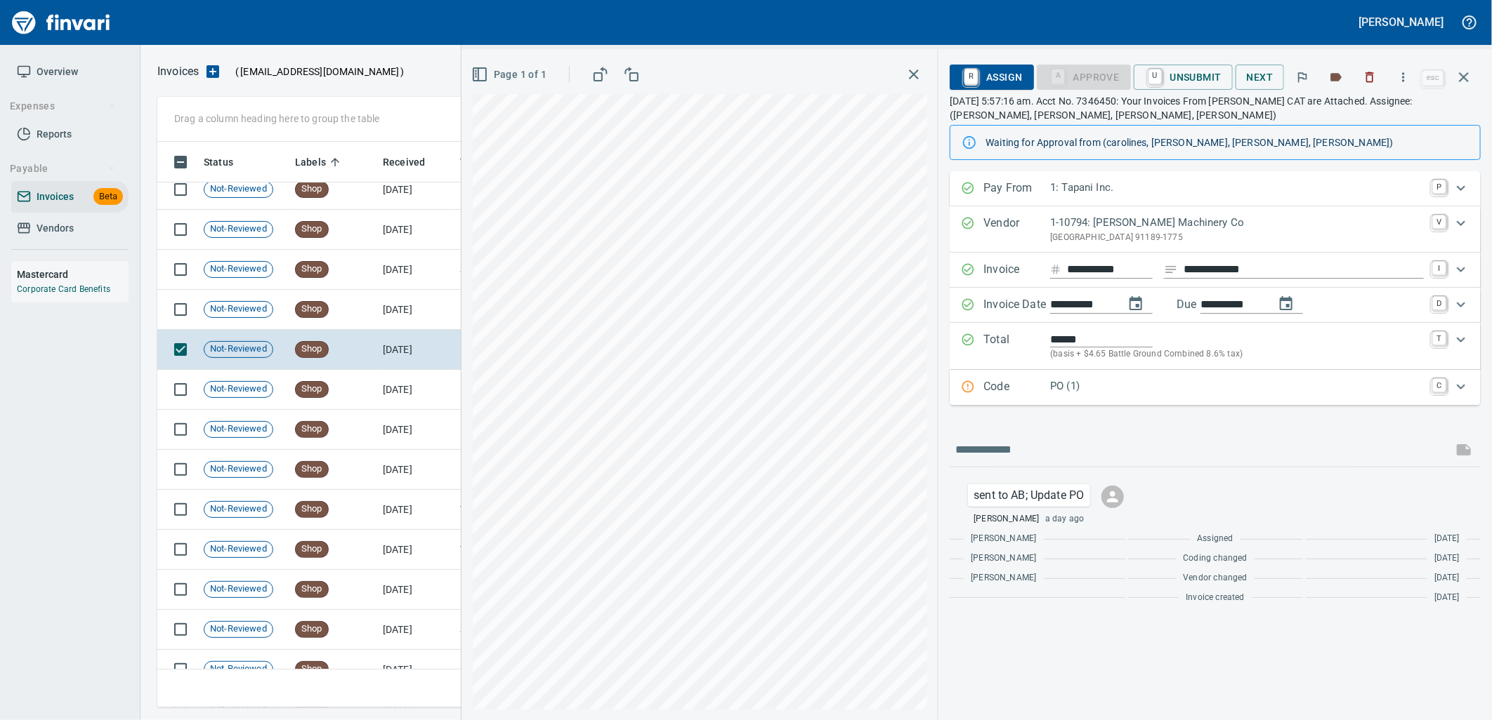
click at [1013, 385] on p "Code" at bounding box center [1016, 387] width 67 height 18
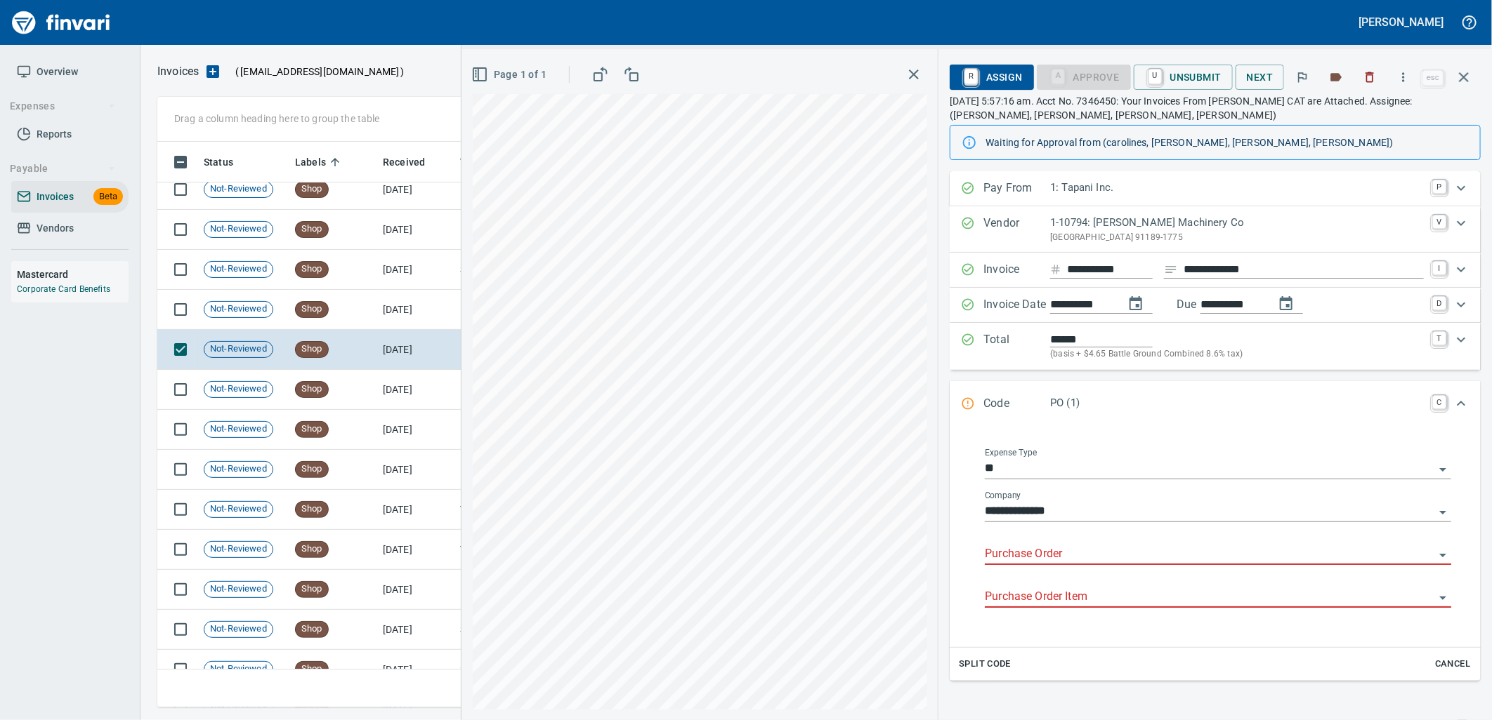
click at [1034, 551] on input "Purchase Order" at bounding box center [1209, 555] width 449 height 20
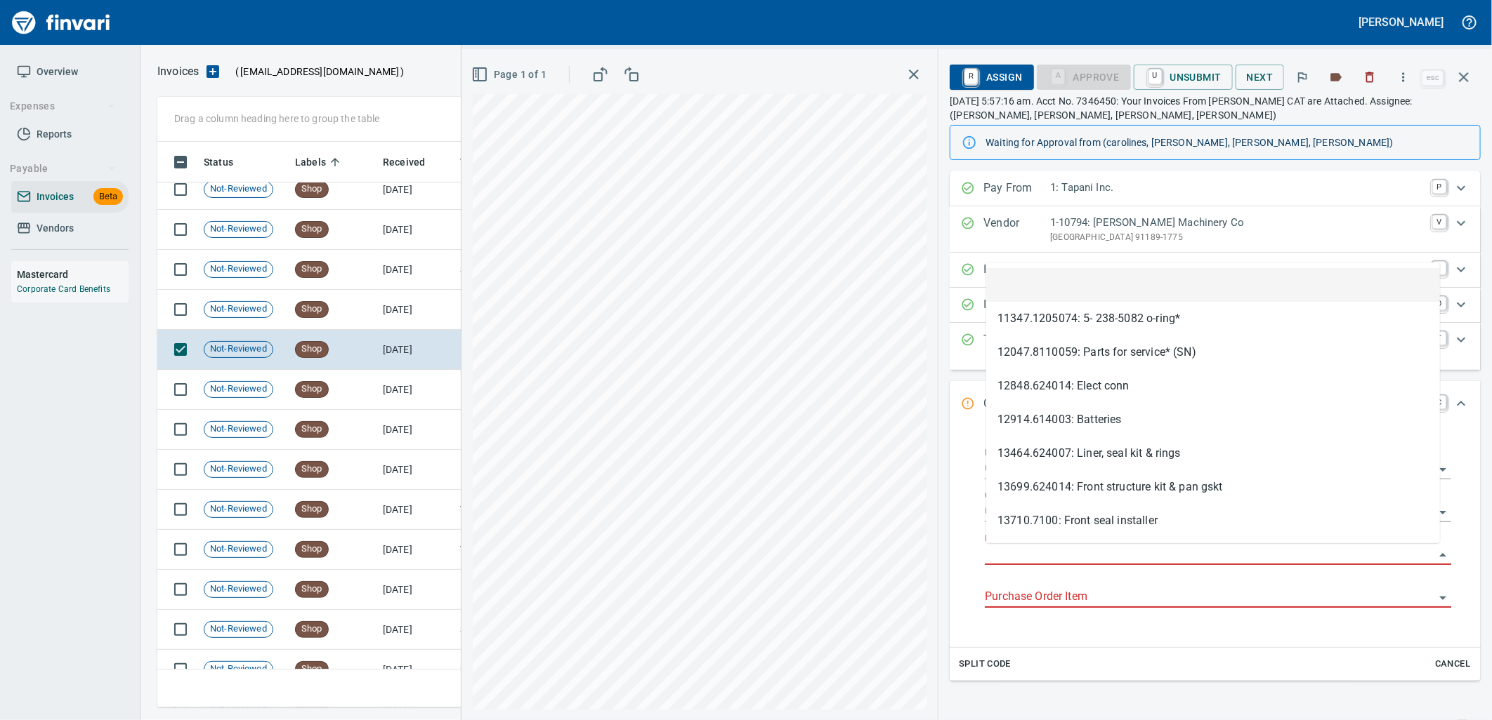
scroll to position [555, 1293]
type input "**********"
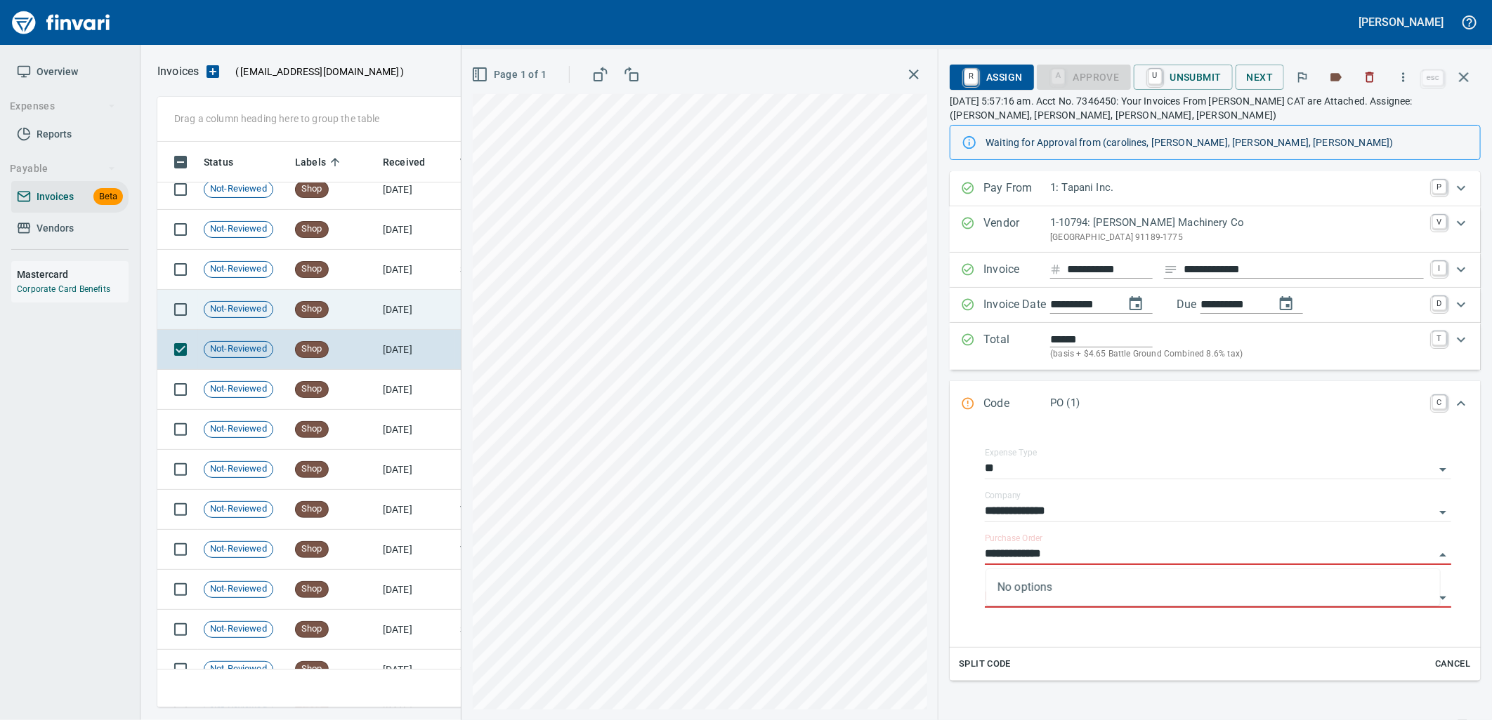
click at [377, 317] on td "9/13/2025" at bounding box center [415, 310] width 77 height 40
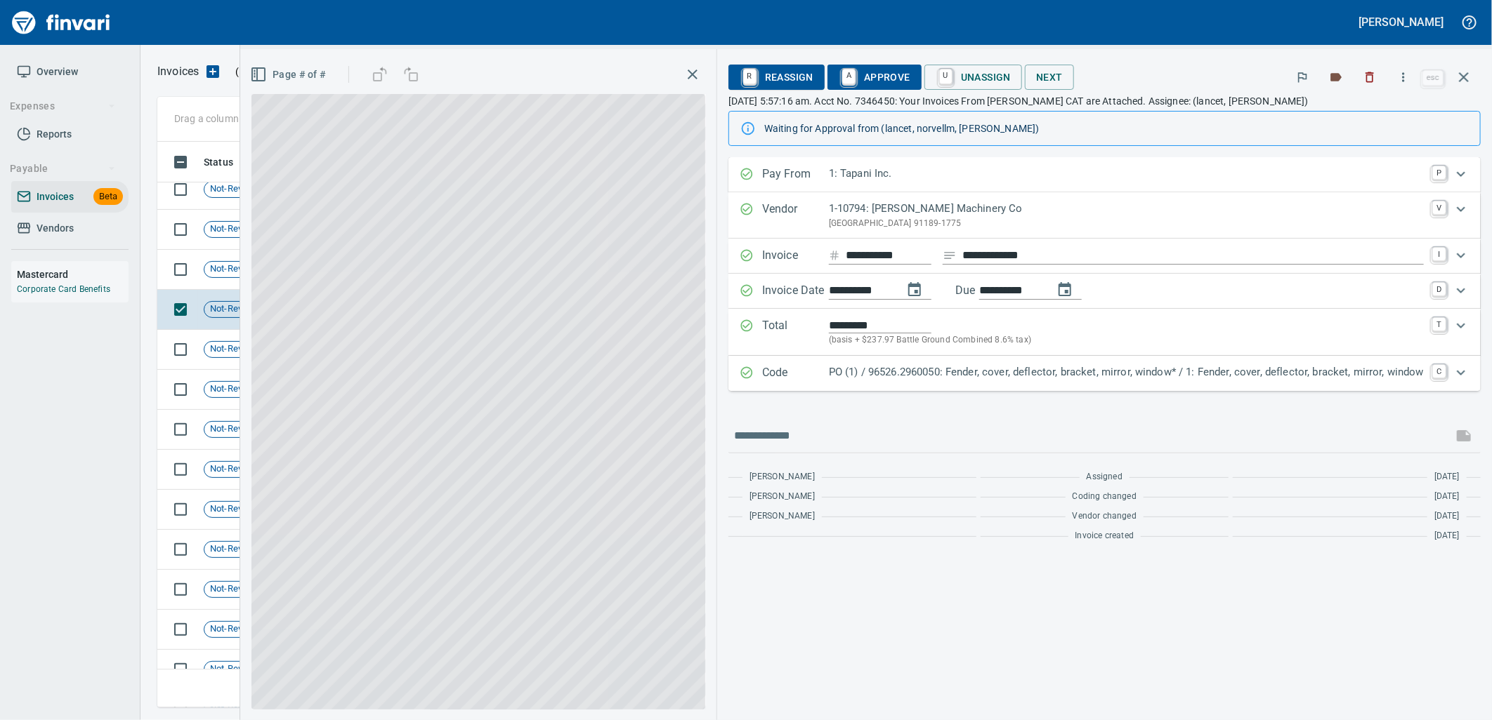
click at [950, 369] on p "PO (1) / 96526.2960050: Fender, cover, deflector, bracket, mirror, window* / 1:…" at bounding box center [1126, 372] width 595 height 16
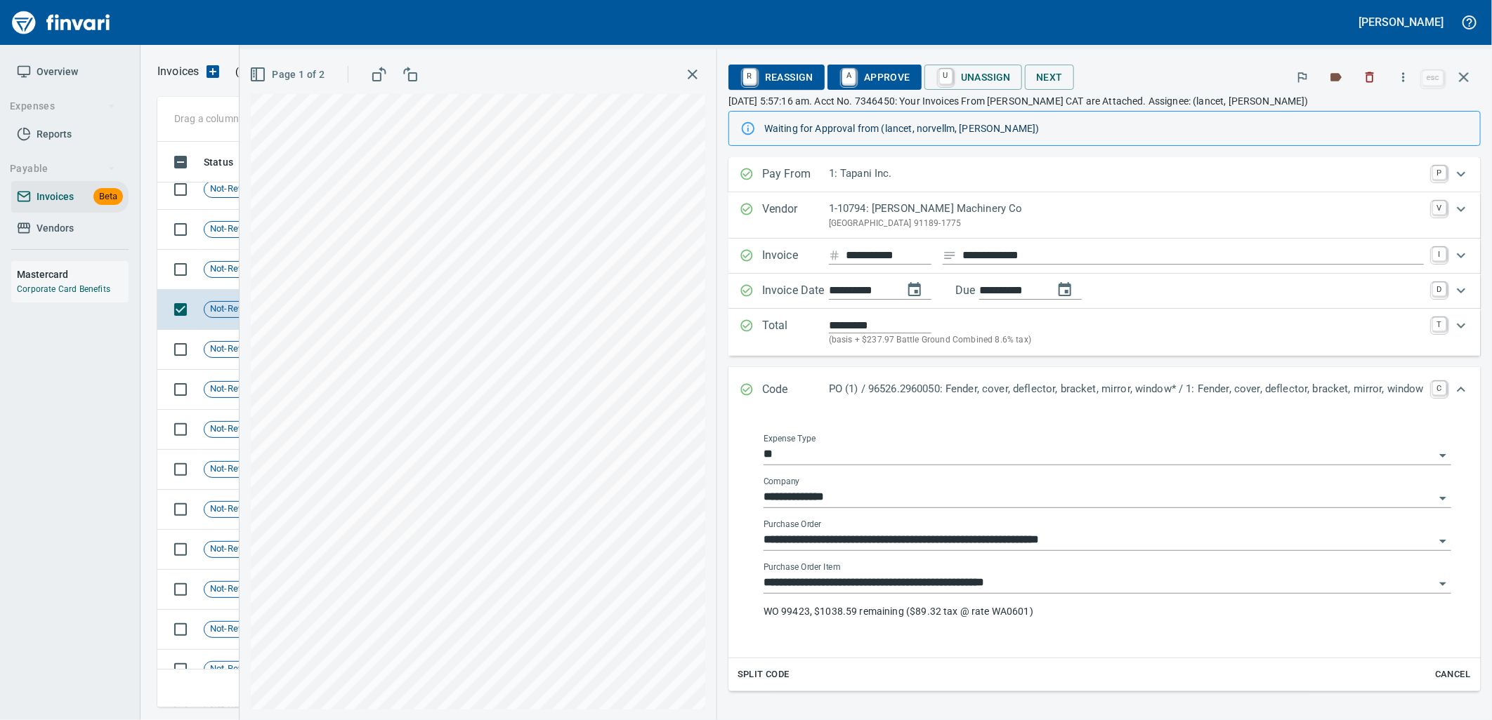
drag, startPoint x: 1062, startPoint y: 593, endPoint x: 1051, endPoint y: 593, distance: 11.2
click at [1051, 593] on input "**********" at bounding box center [1098, 584] width 671 height 20
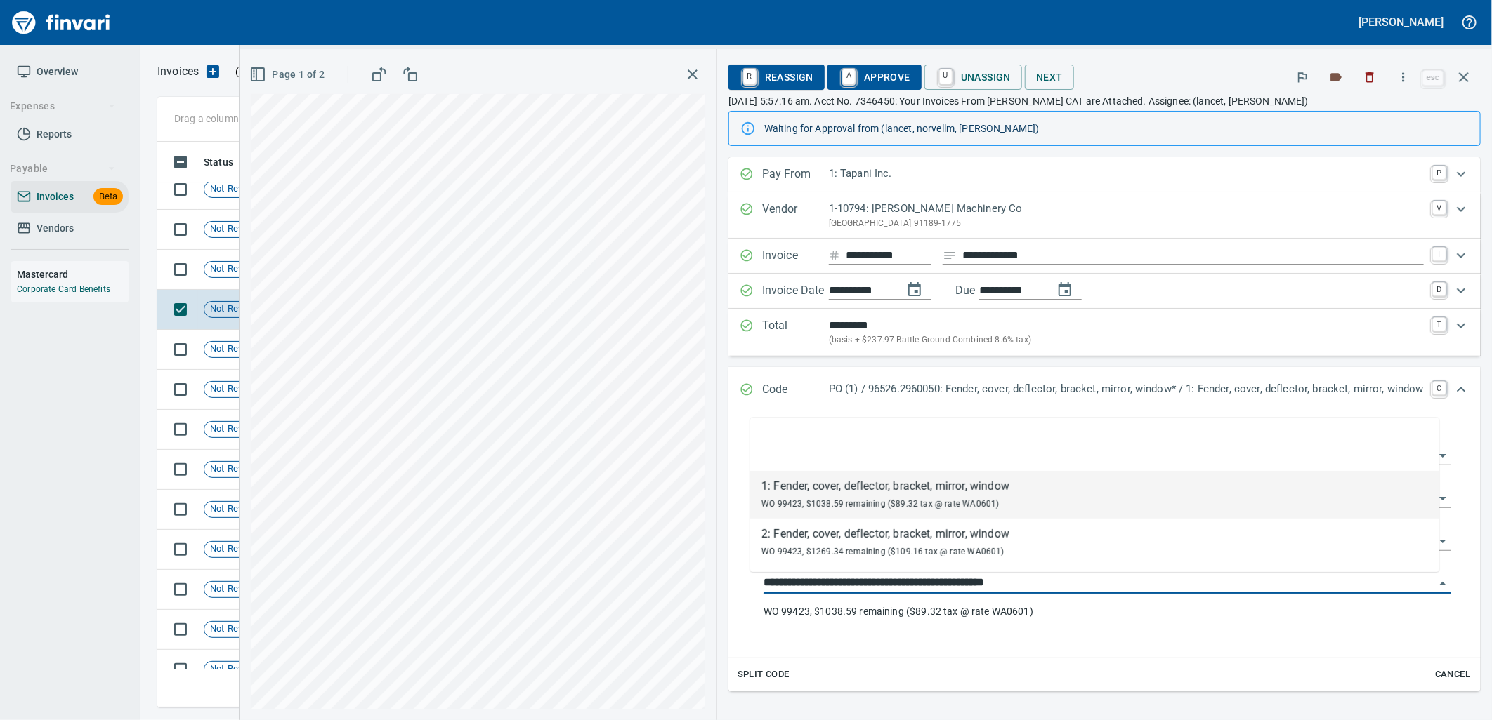
scroll to position [555, 1293]
click at [199, 268] on td "Not-Reviewed" at bounding box center [243, 270] width 91 height 40
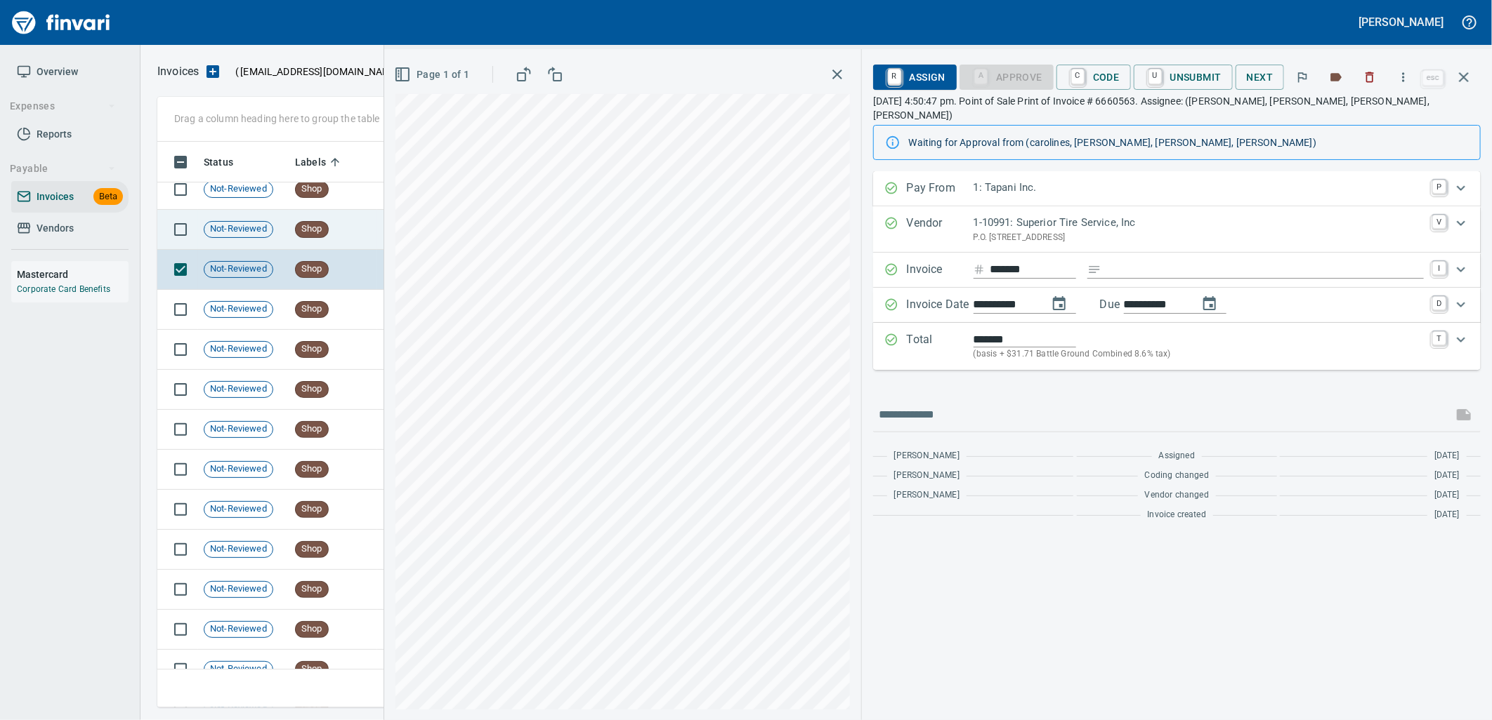
click at [310, 230] on span "Shop" at bounding box center [312, 229] width 32 height 13
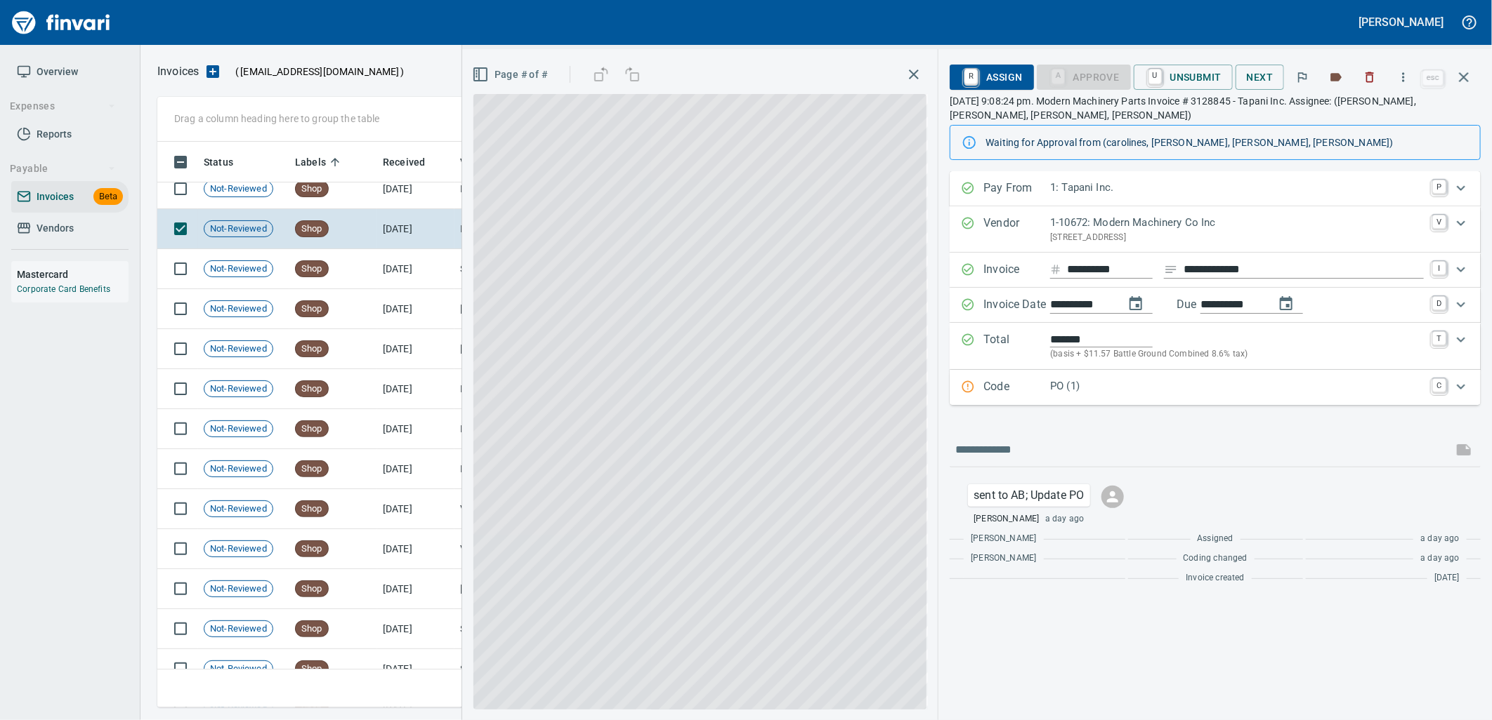
scroll to position [3038, 0]
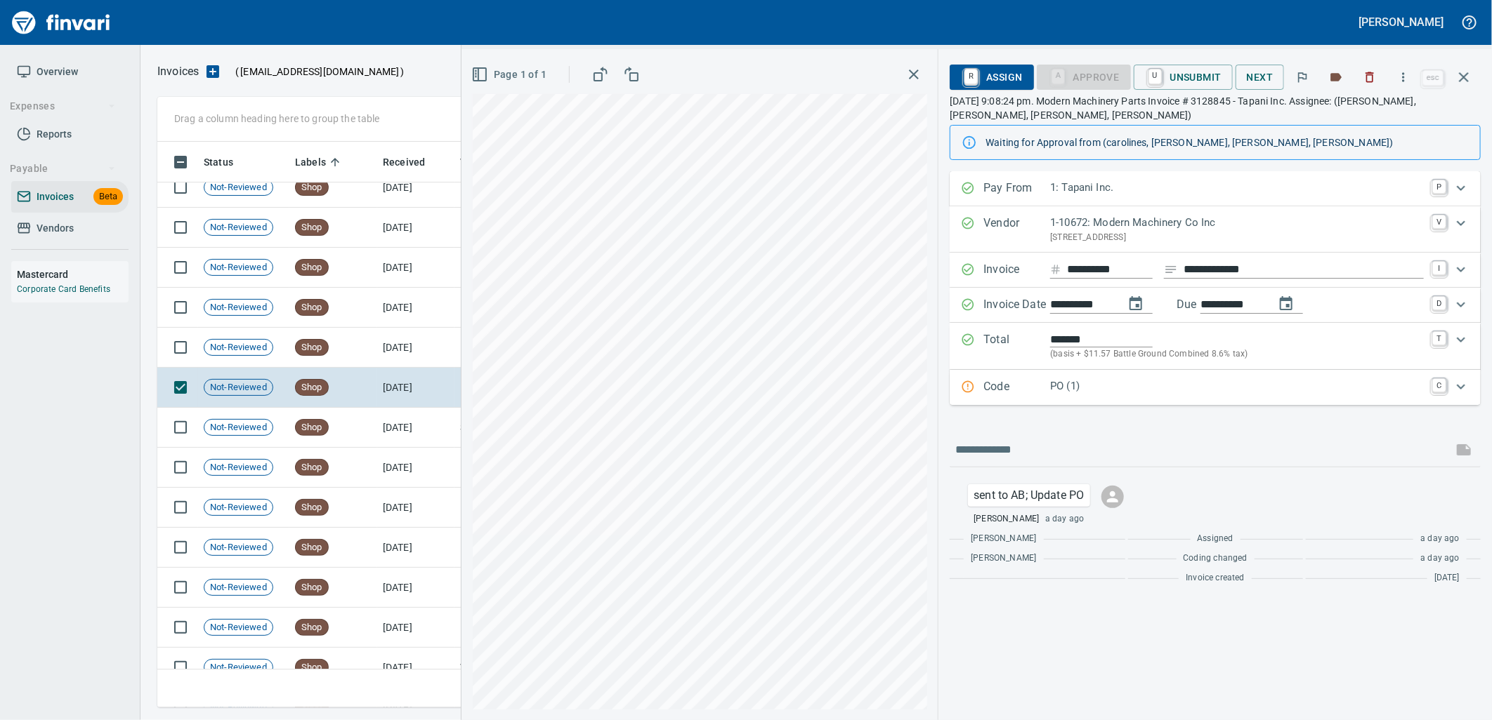
click at [1127, 383] on p "PO (1)" at bounding box center [1237, 386] width 374 height 16
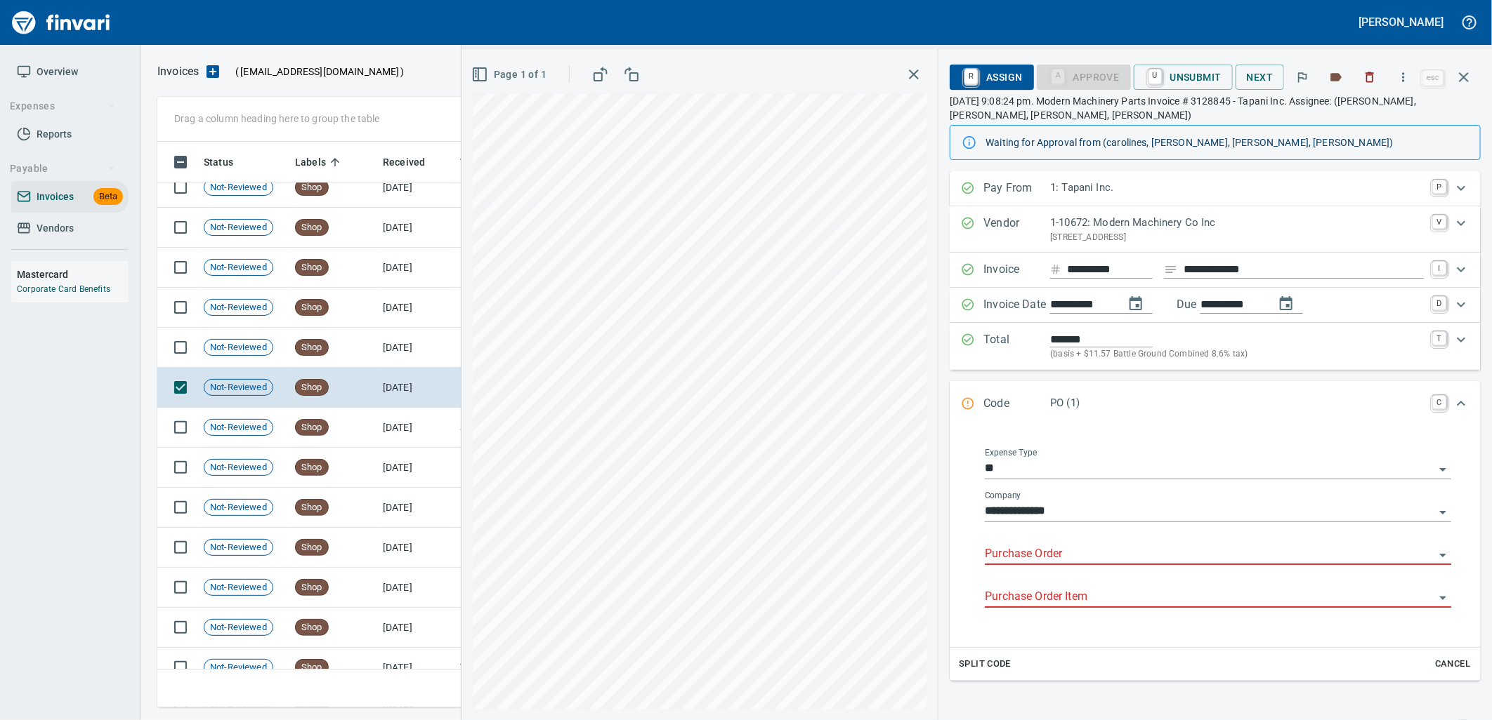
click at [1080, 555] on input "Purchase Order" at bounding box center [1209, 555] width 449 height 20
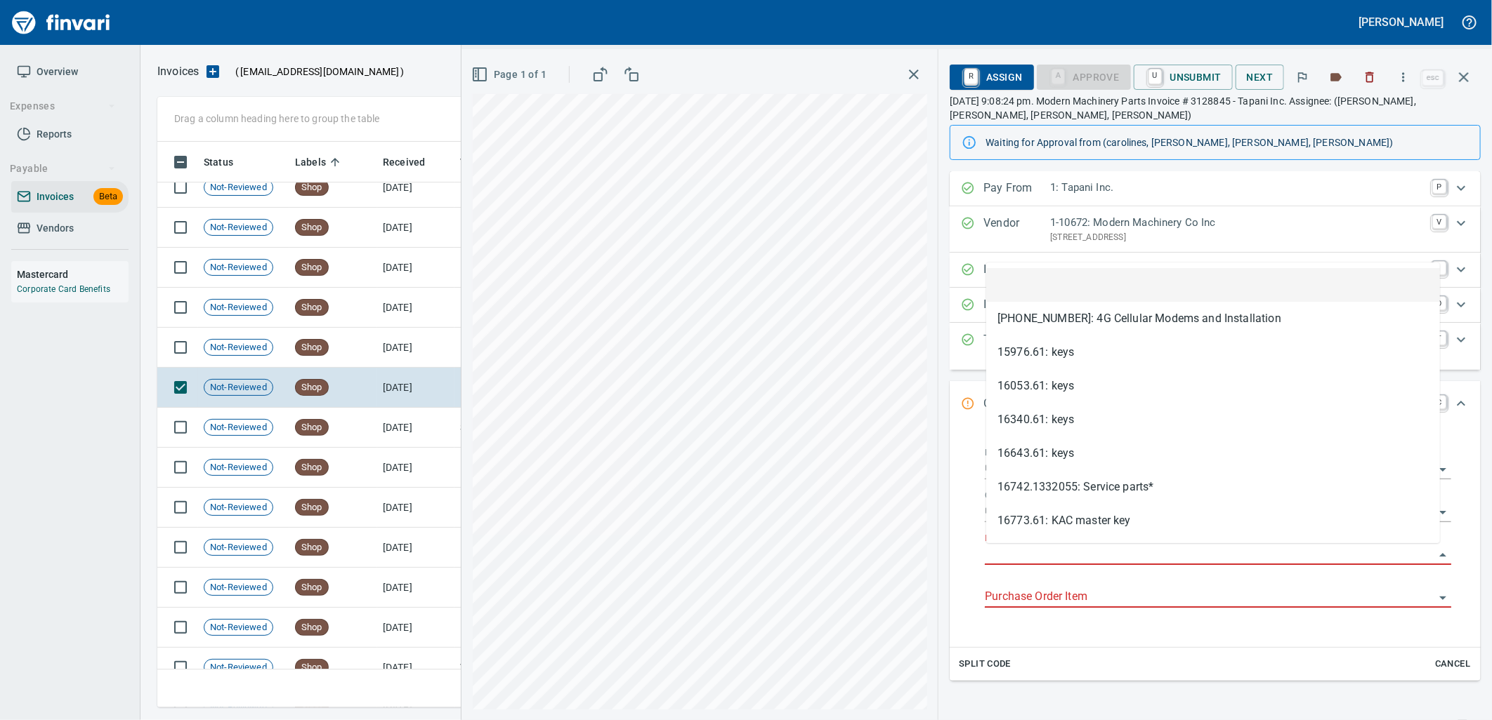
scroll to position [555, 1293]
type input "**********"
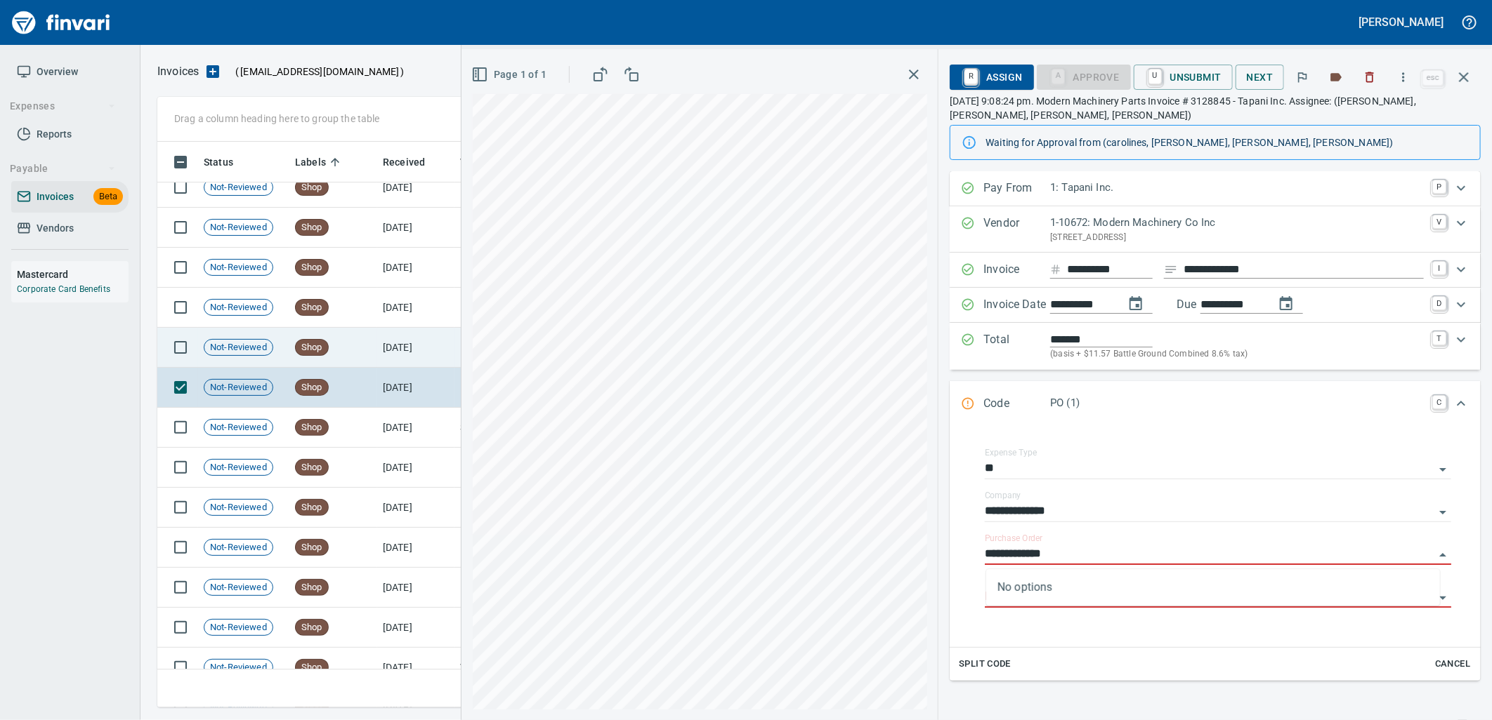
click at [341, 339] on td "Shop" at bounding box center [333, 348] width 88 height 40
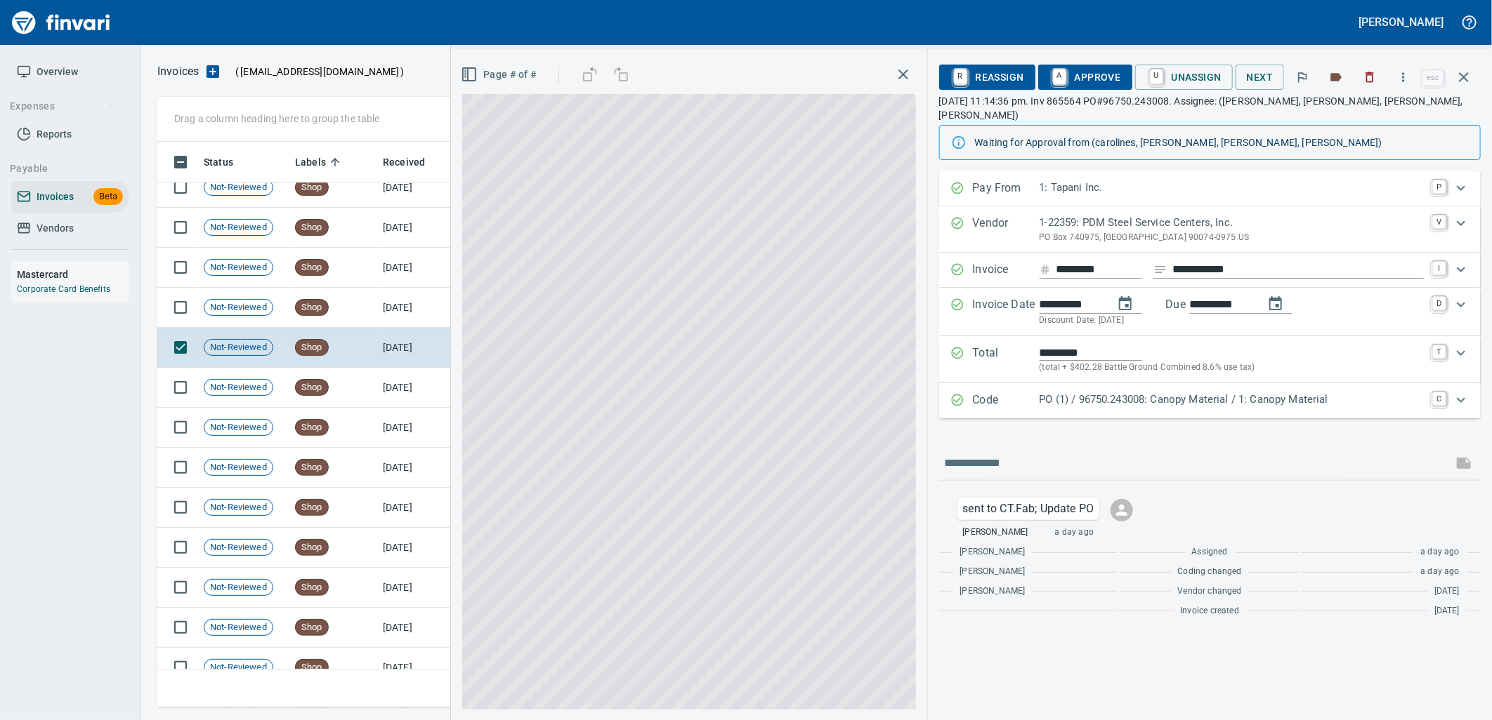
click at [1135, 392] on p "PO (1) / 96750.243008: Canopy Material / 1: Canopy Material" at bounding box center [1231, 400] width 384 height 16
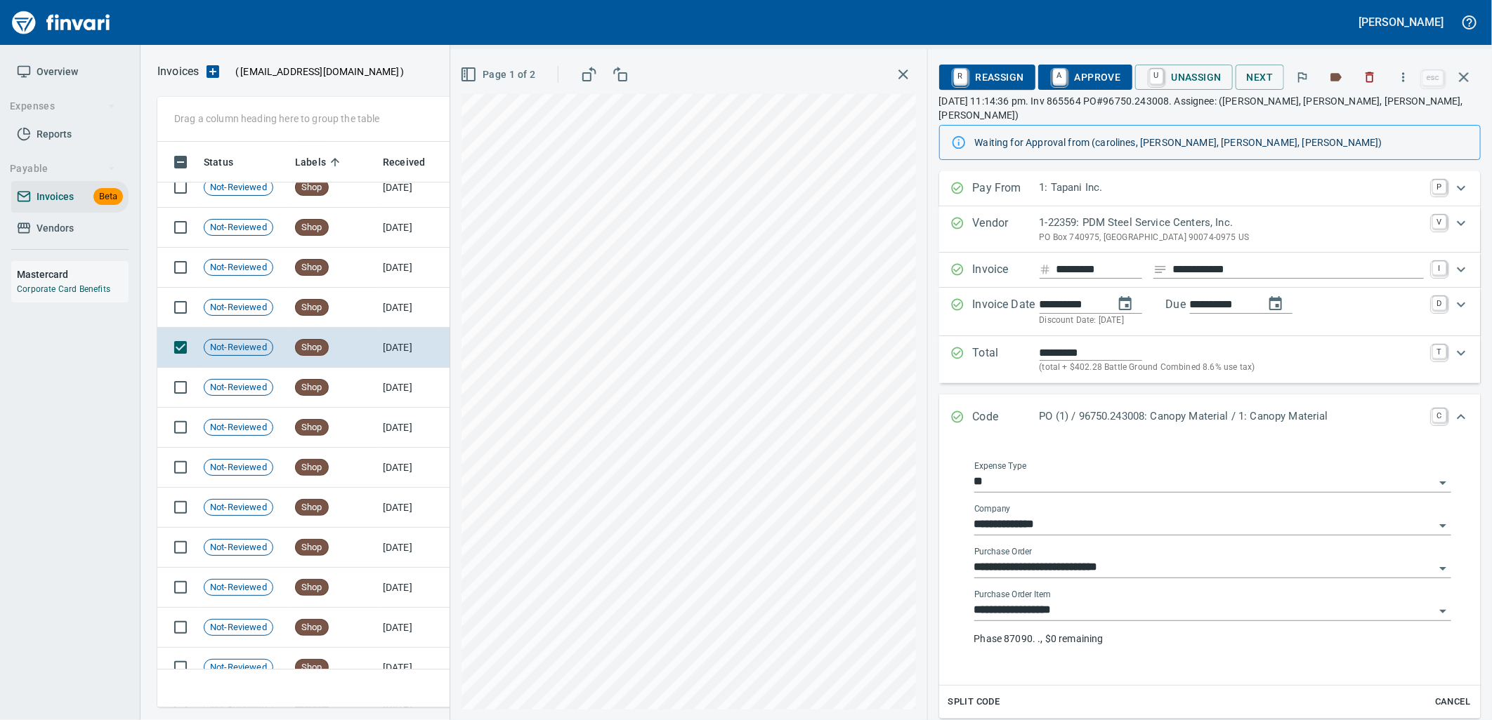
click at [1098, 601] on input "**********" at bounding box center [1204, 611] width 460 height 20
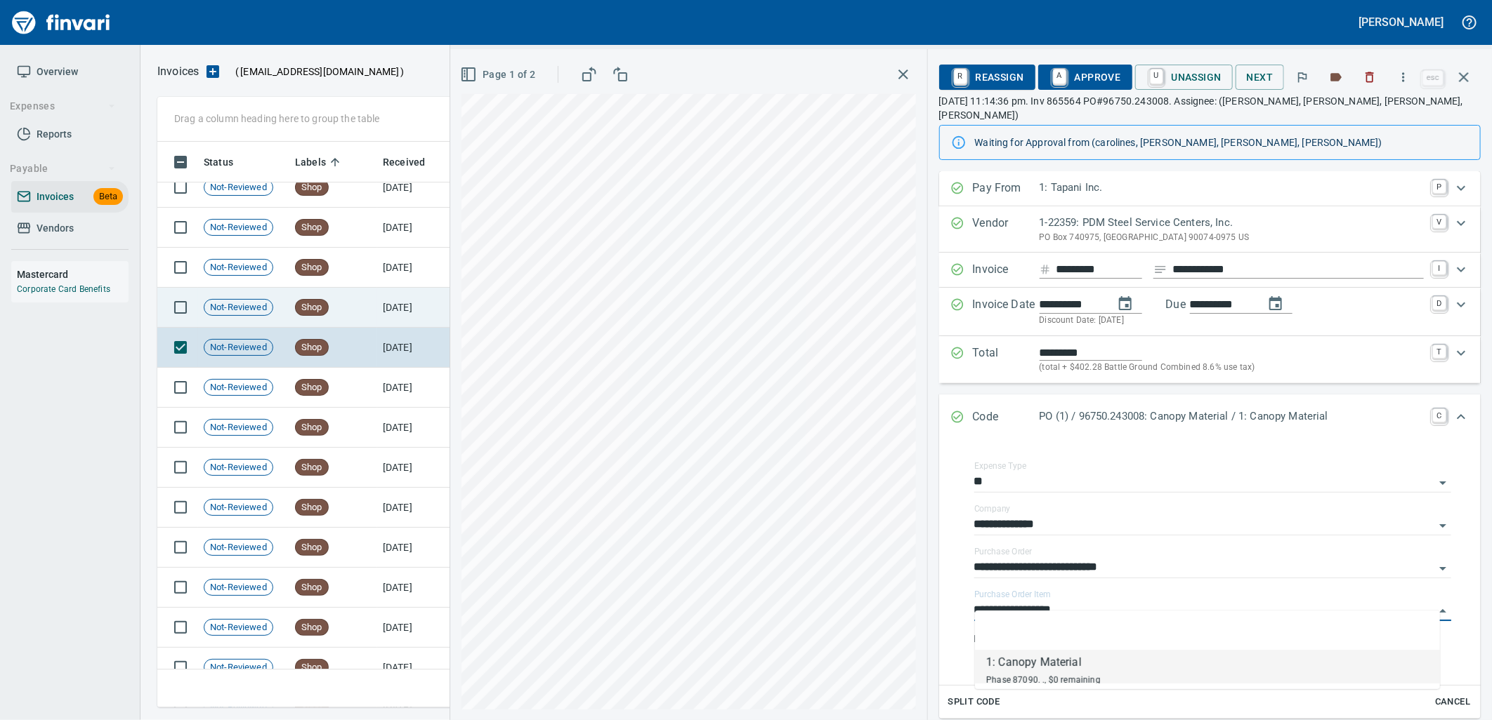
click at [402, 315] on td "9/16/2025" at bounding box center [415, 308] width 77 height 40
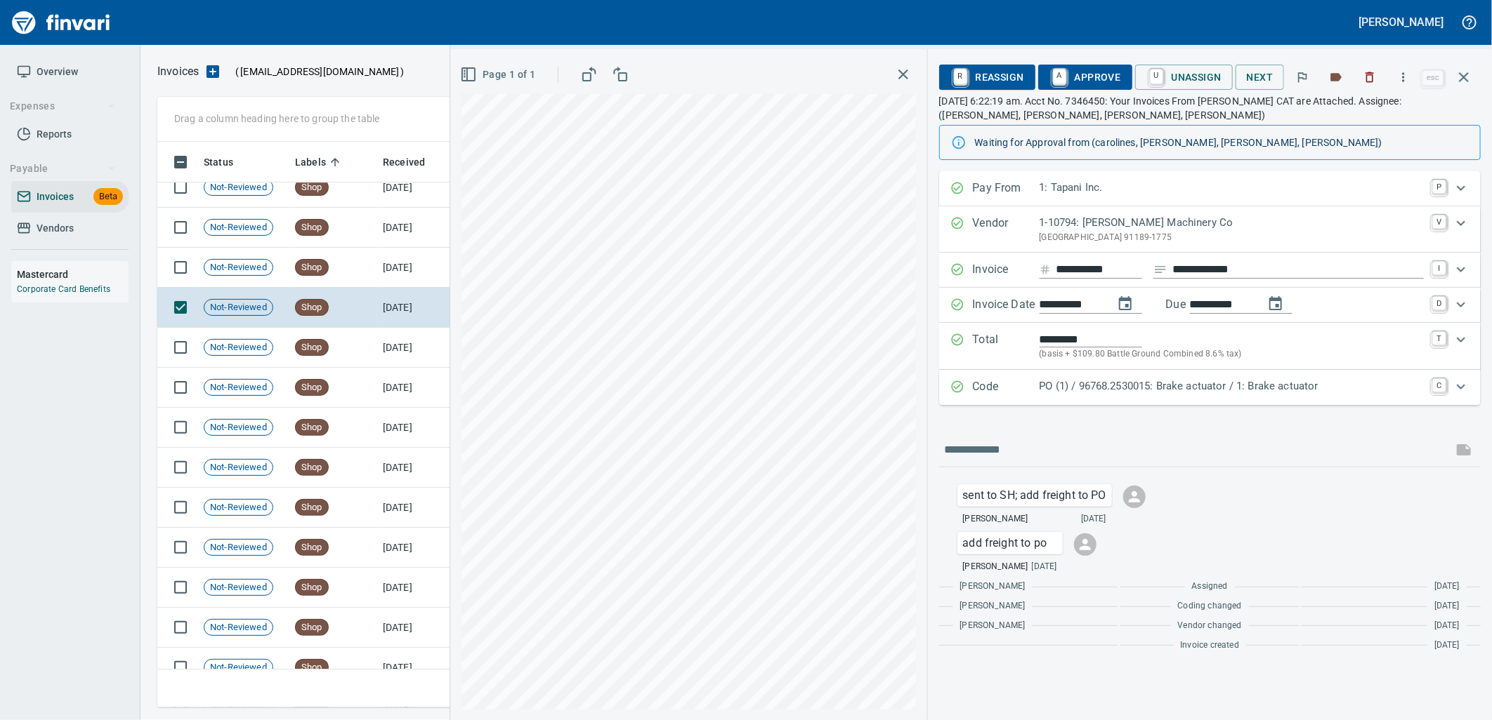
click at [1183, 381] on p "PO (1) / 96768.2530015: Brake actuator / 1: Brake actuator" at bounding box center [1231, 386] width 384 height 16
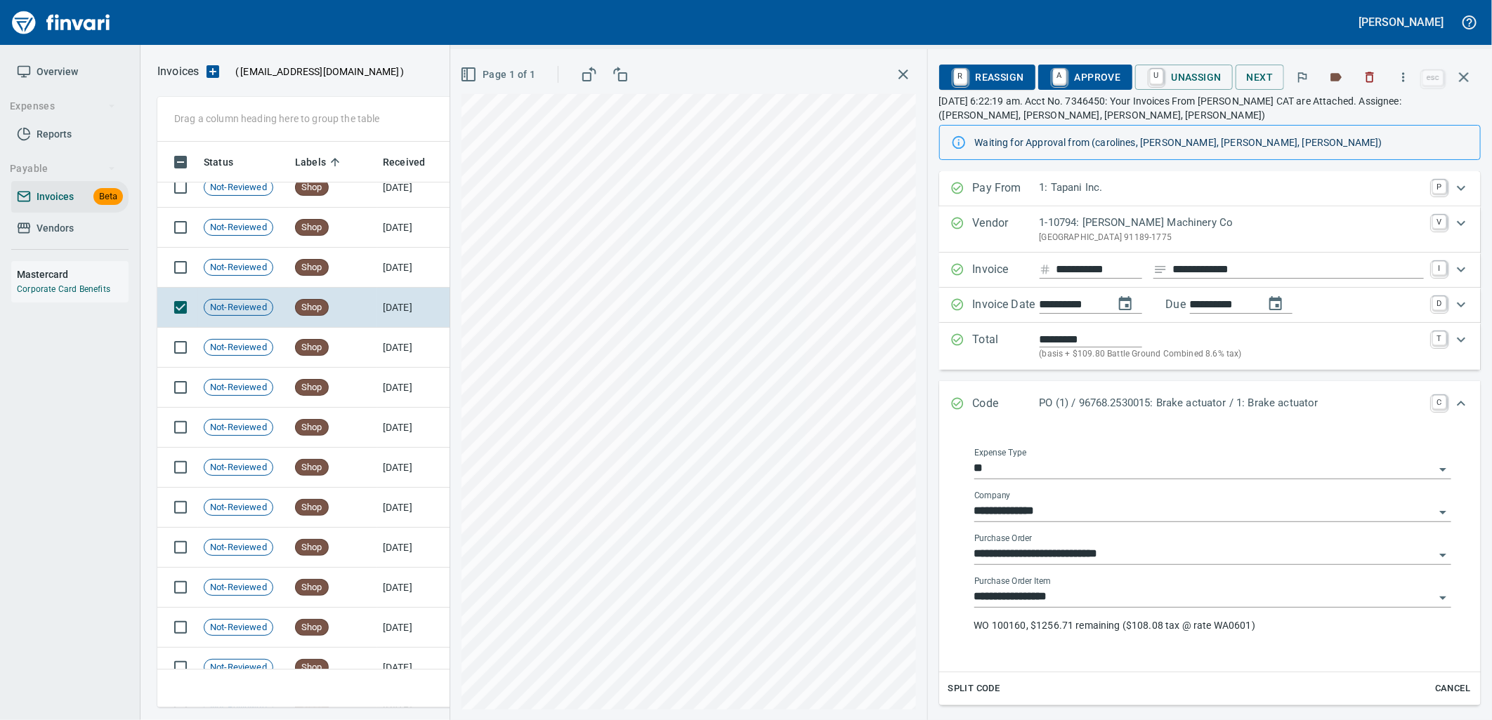
click at [1085, 599] on input "**********" at bounding box center [1204, 598] width 460 height 20
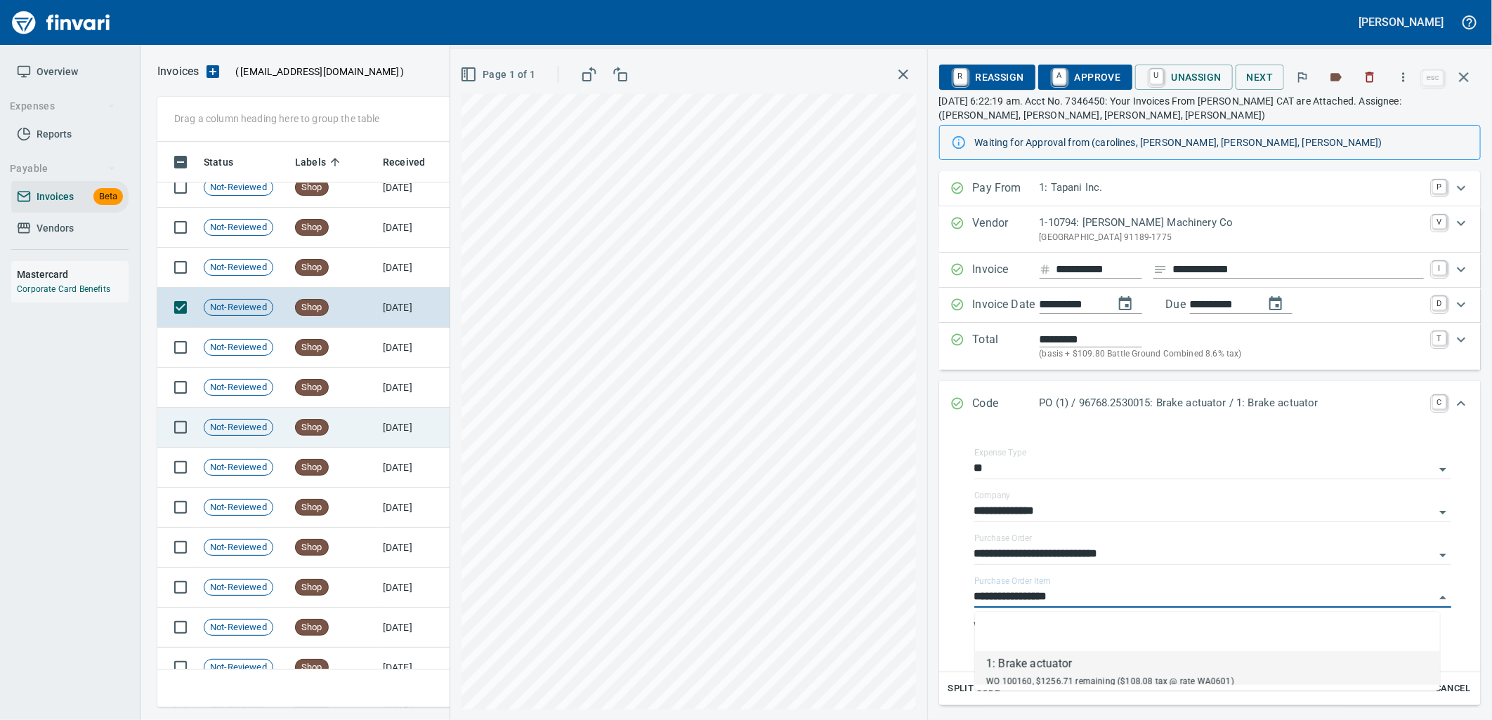
scroll to position [555, 1293]
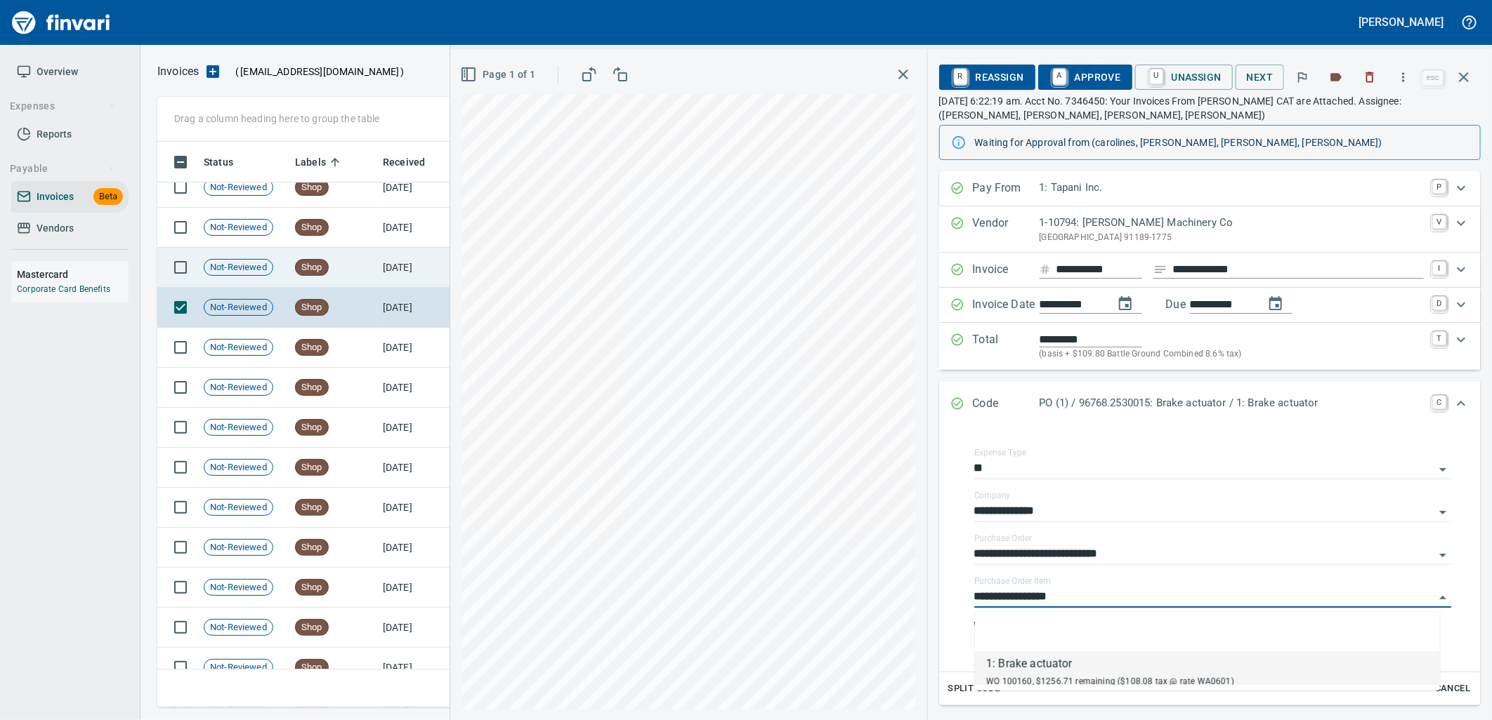
click at [390, 274] on td "9/16/2025" at bounding box center [415, 268] width 77 height 40
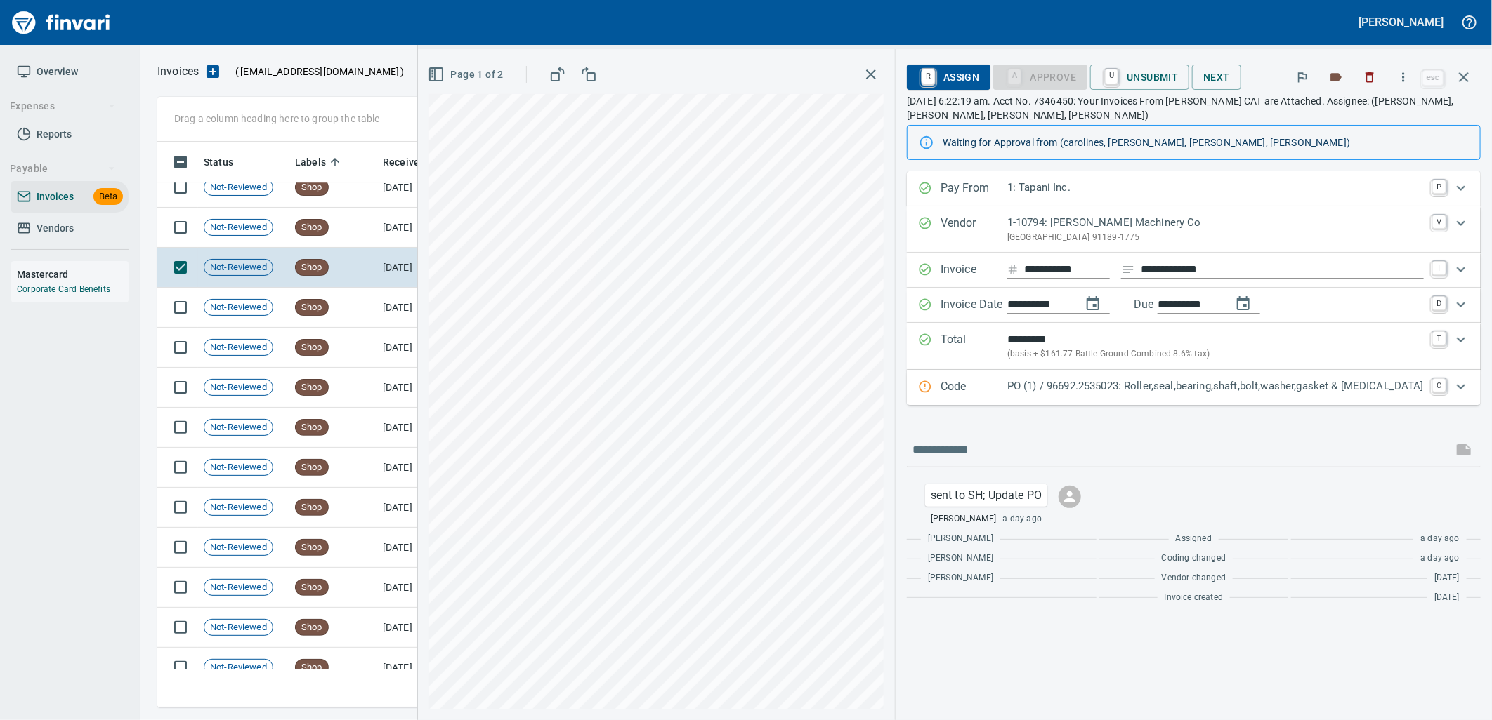
click at [1176, 404] on div "**********" at bounding box center [1194, 391] width 574 height 440
click at [1110, 395] on p "PO (1) / 96692.2535023: Roller,seal,bearing,shaft,bolt,washer,gasket & retainer" at bounding box center [1215, 386] width 416 height 16
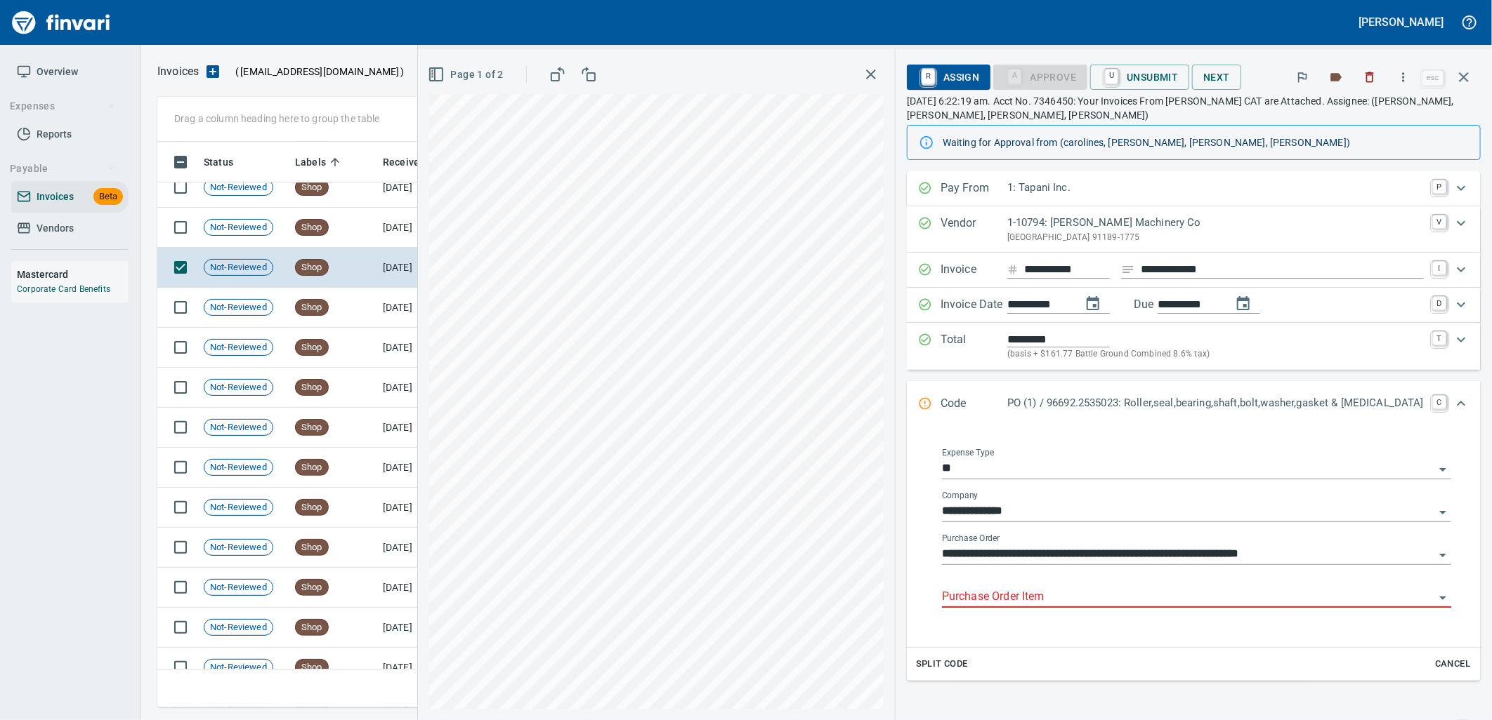
click at [1084, 603] on input "Purchase Order Item" at bounding box center [1188, 598] width 492 height 20
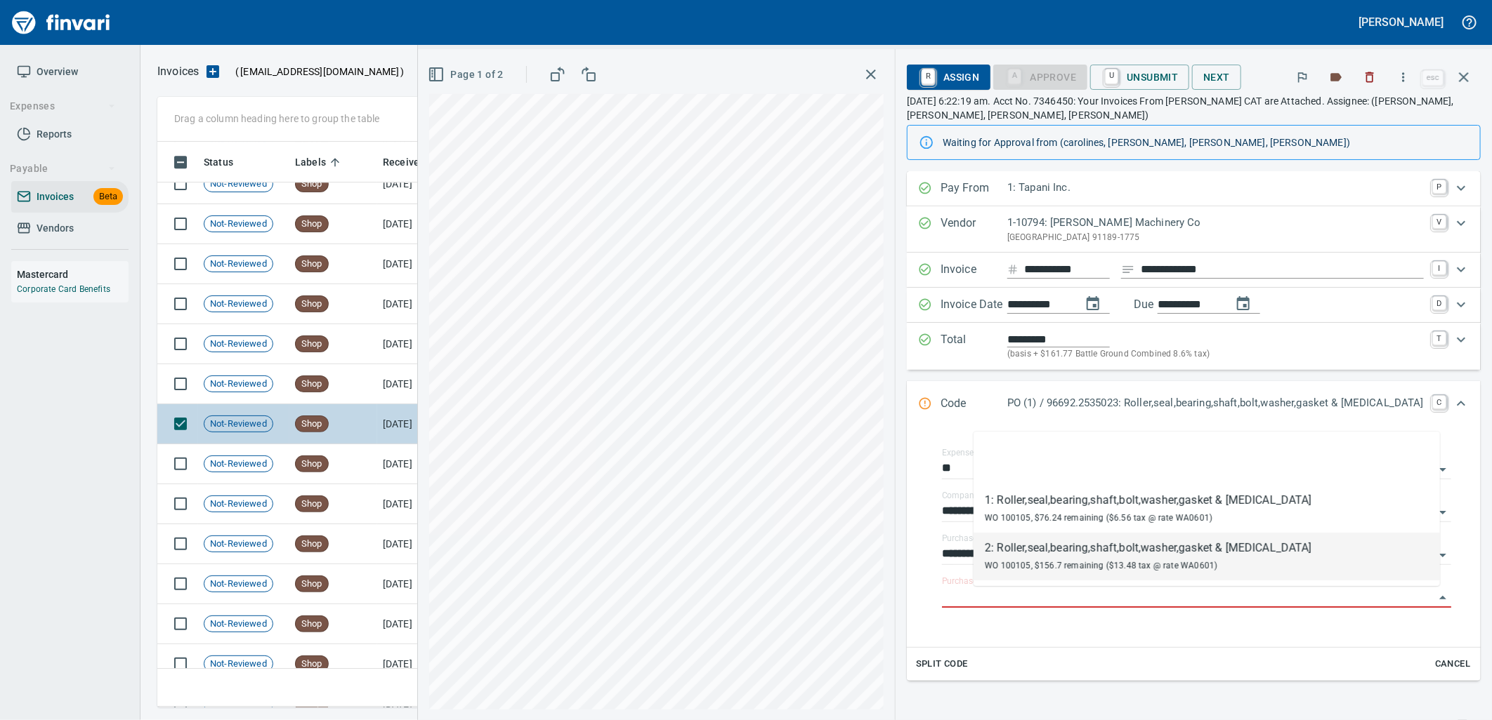
scroll to position [2882, 0]
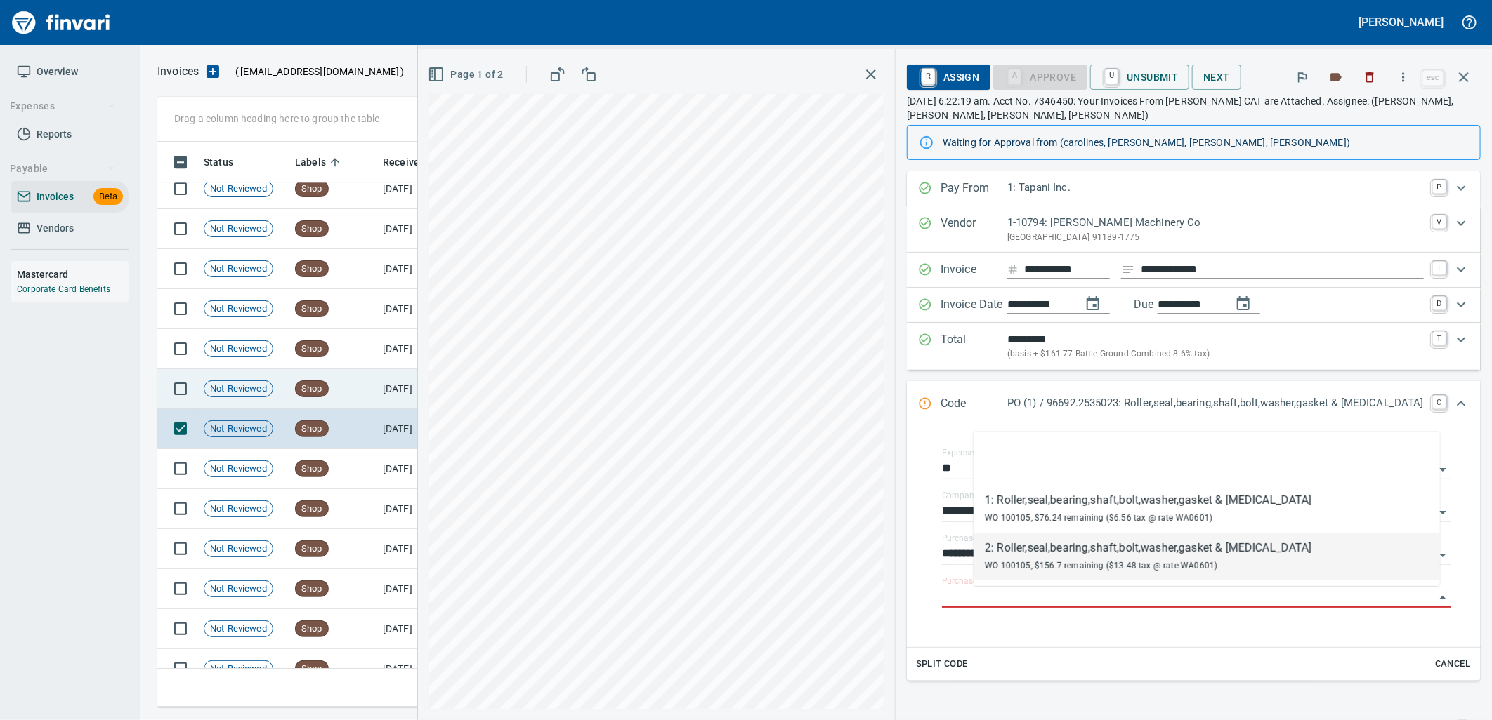
click at [313, 403] on td "Shop" at bounding box center [333, 389] width 88 height 40
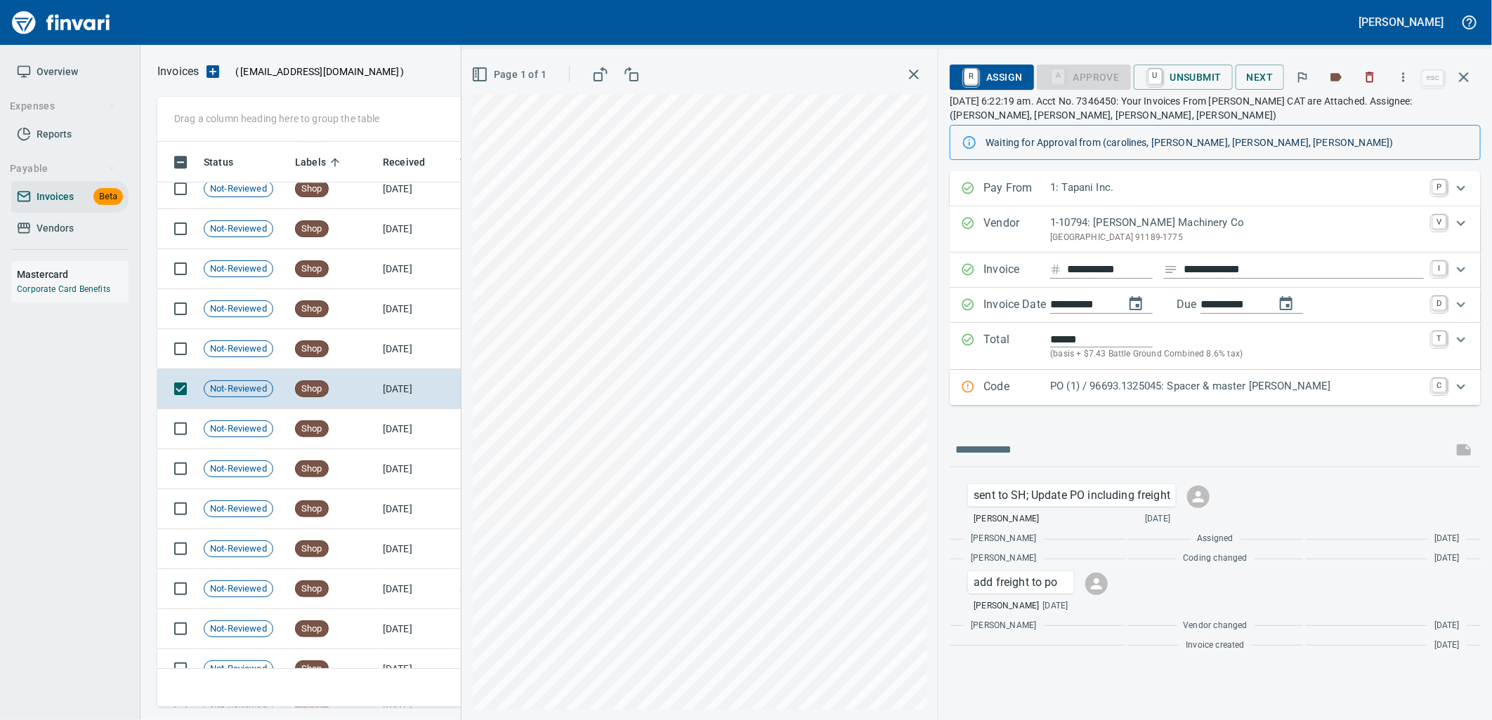
click at [1131, 386] on p "PO (1) / 96693.1325045: Spacer & master bolt" at bounding box center [1237, 386] width 374 height 16
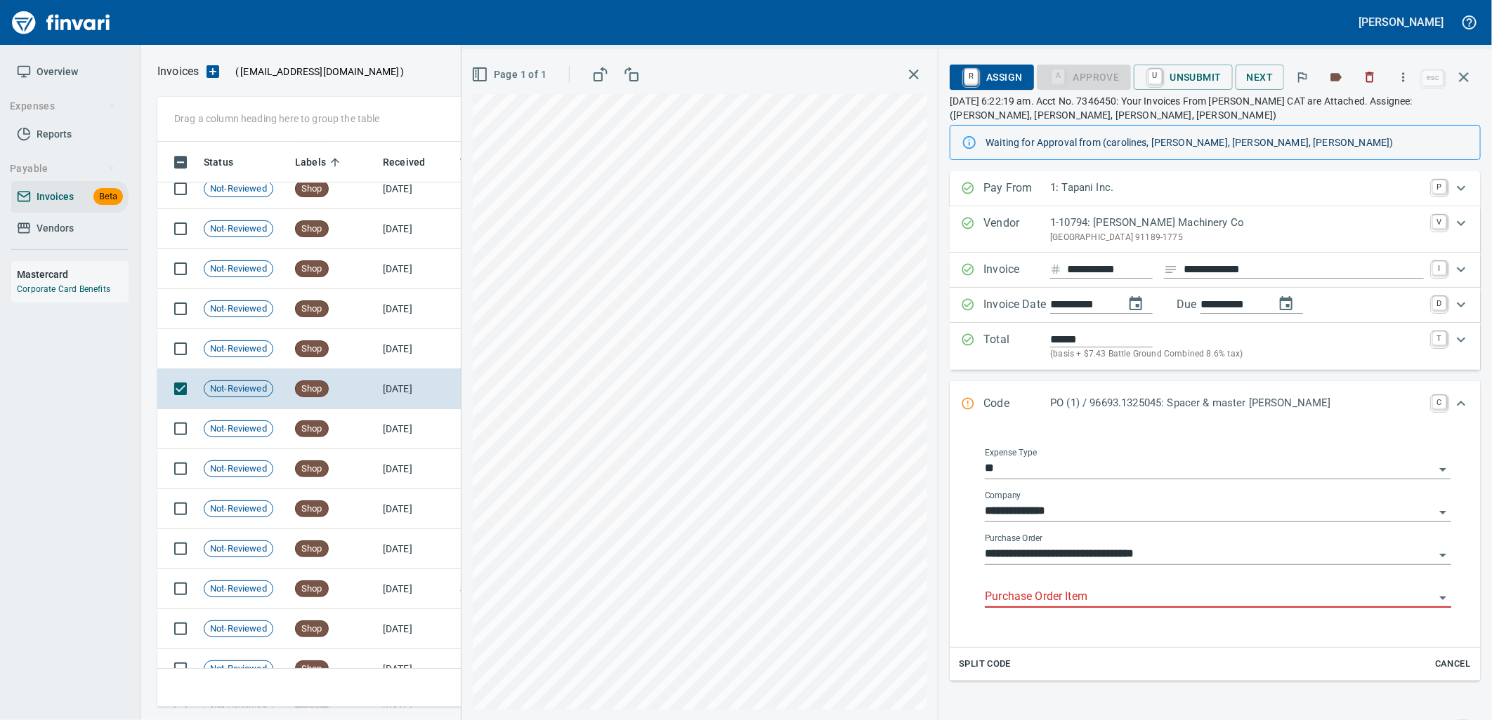
click at [1094, 599] on input "Purchase Order Item" at bounding box center [1209, 598] width 449 height 20
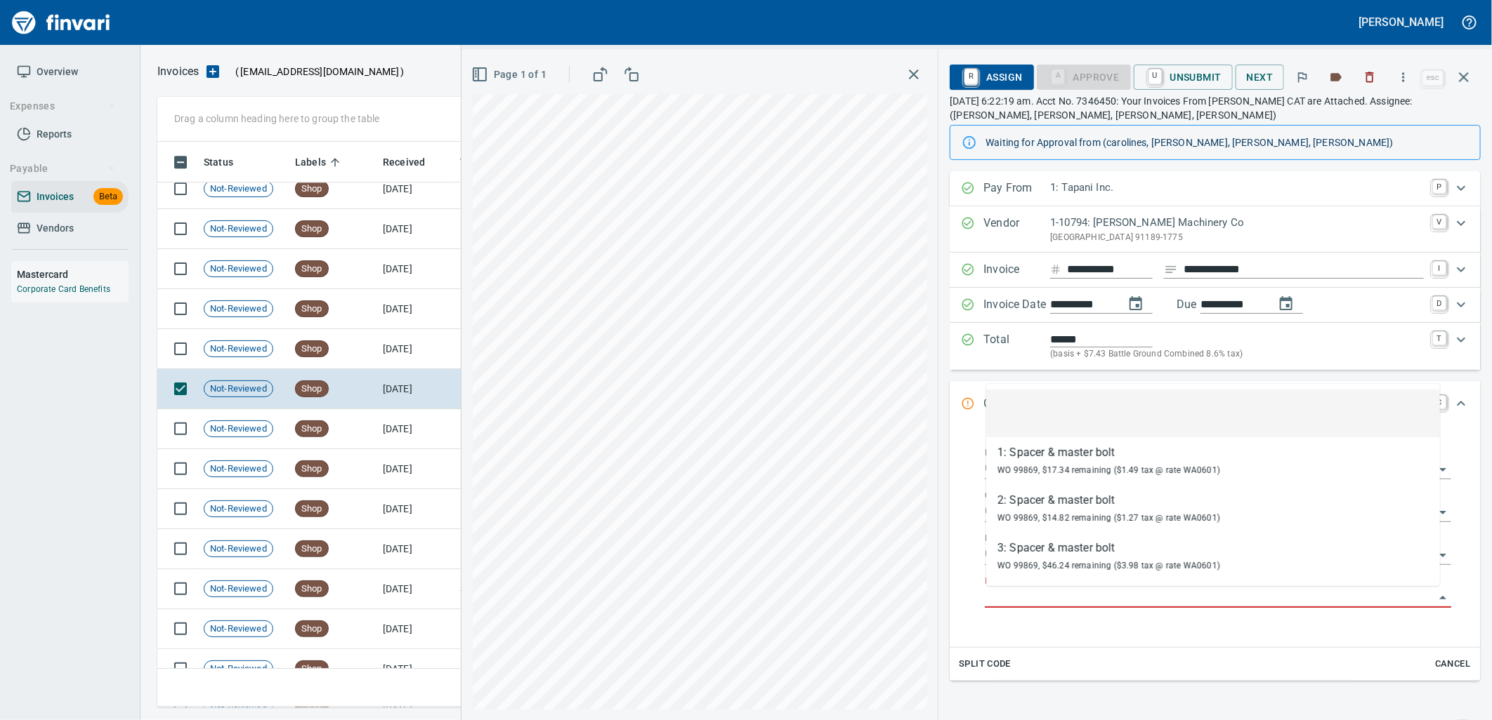
scroll to position [555, 1293]
click at [425, 360] on td "9/16/2025" at bounding box center [415, 349] width 77 height 40
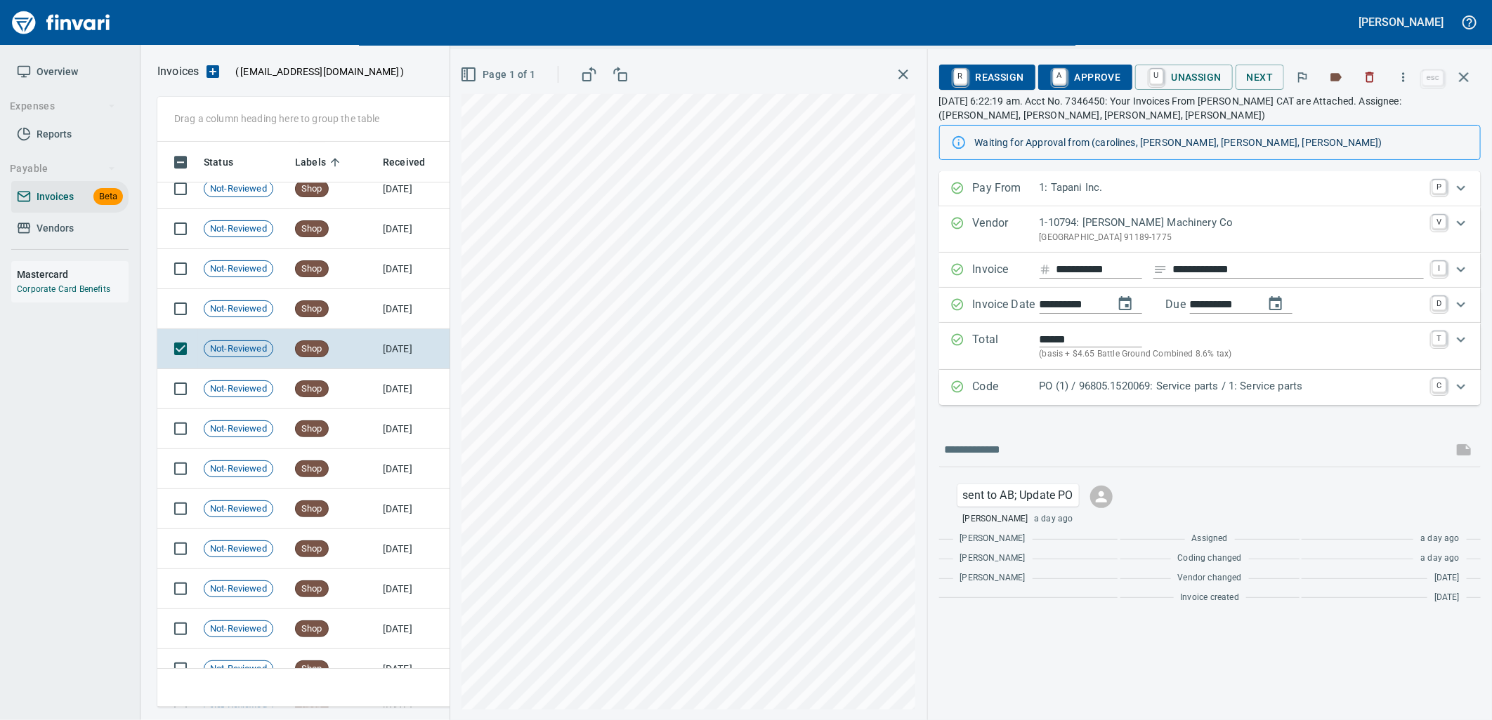
click at [1062, 401] on div "Code PO (1) / 96805.1520069: Service parts / 1: Service parts C" at bounding box center [1209, 387] width 541 height 35
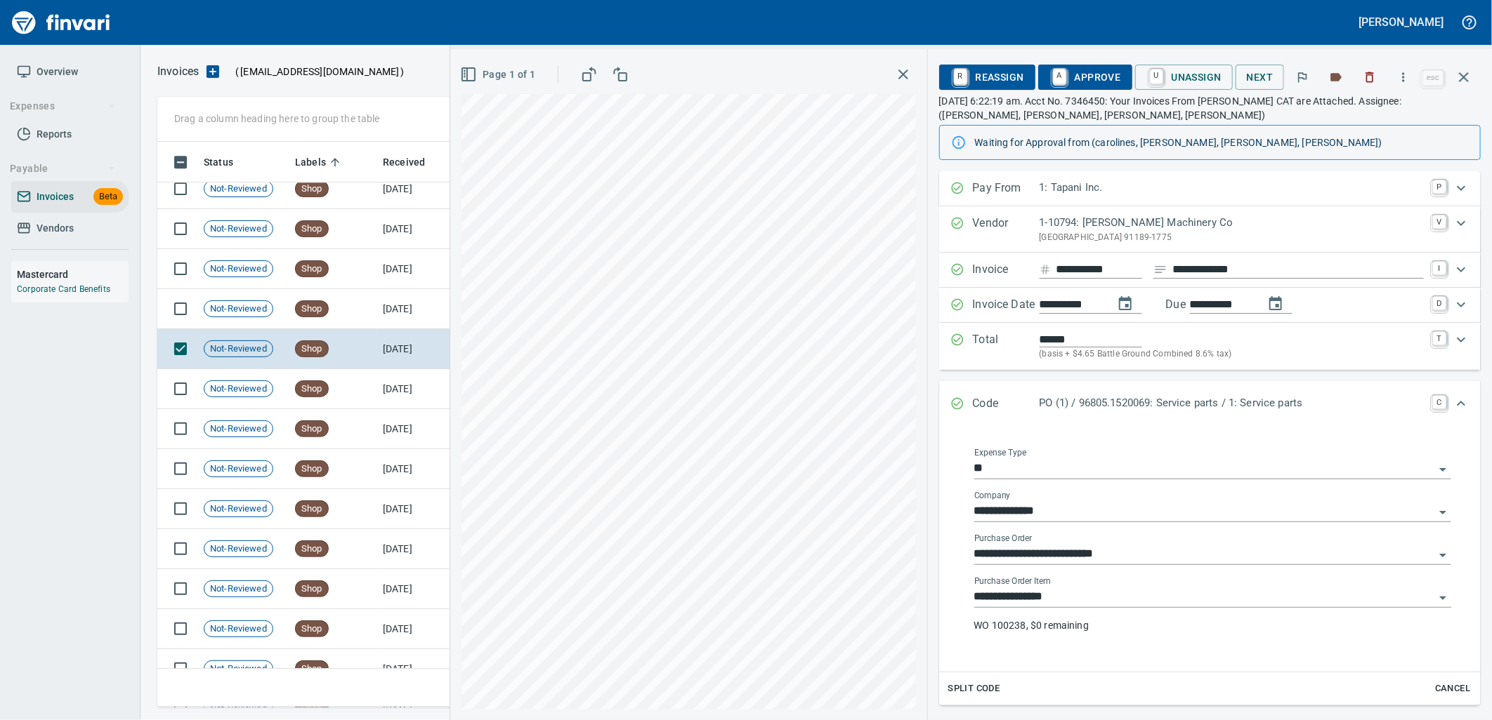
click at [1086, 599] on input "**********" at bounding box center [1204, 598] width 460 height 20
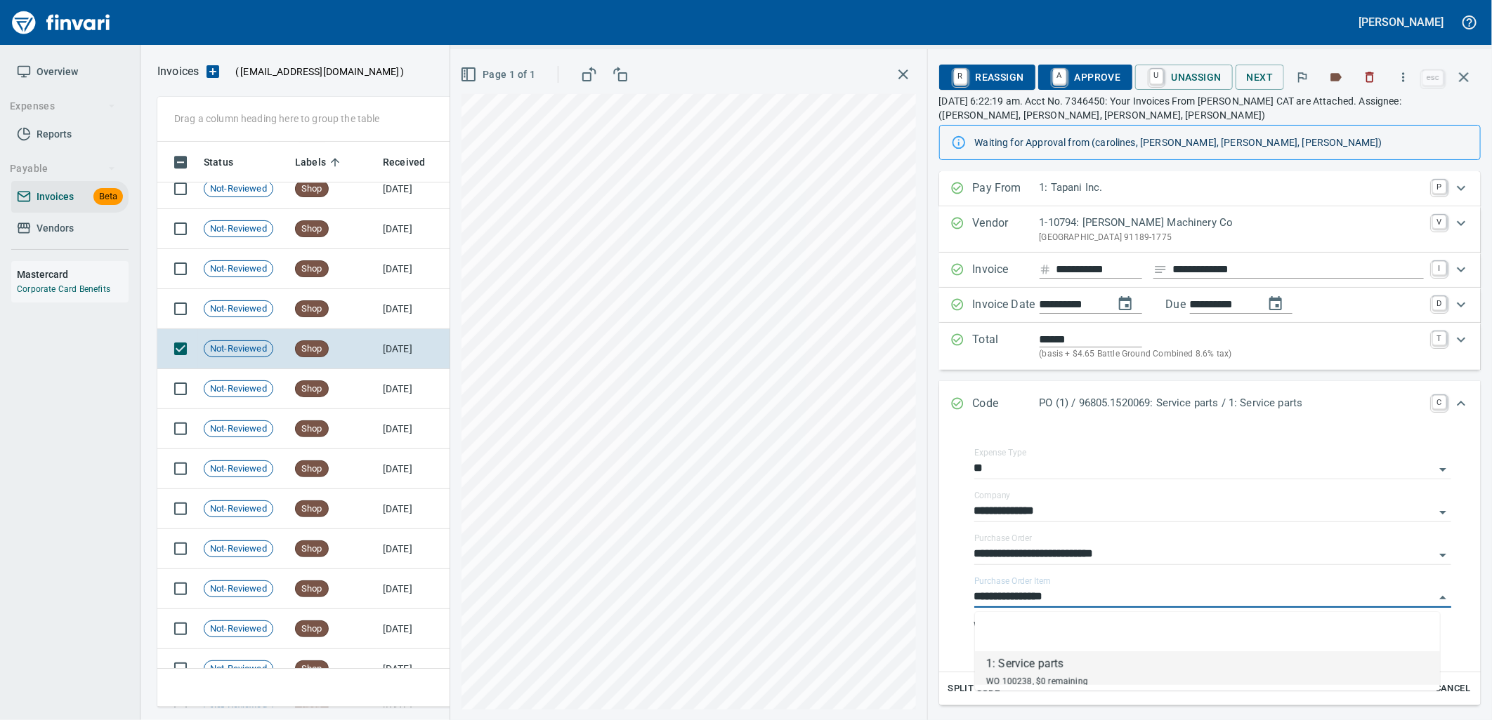
scroll to position [555, 1293]
click at [424, 320] on td "9/16/2025" at bounding box center [415, 309] width 77 height 40
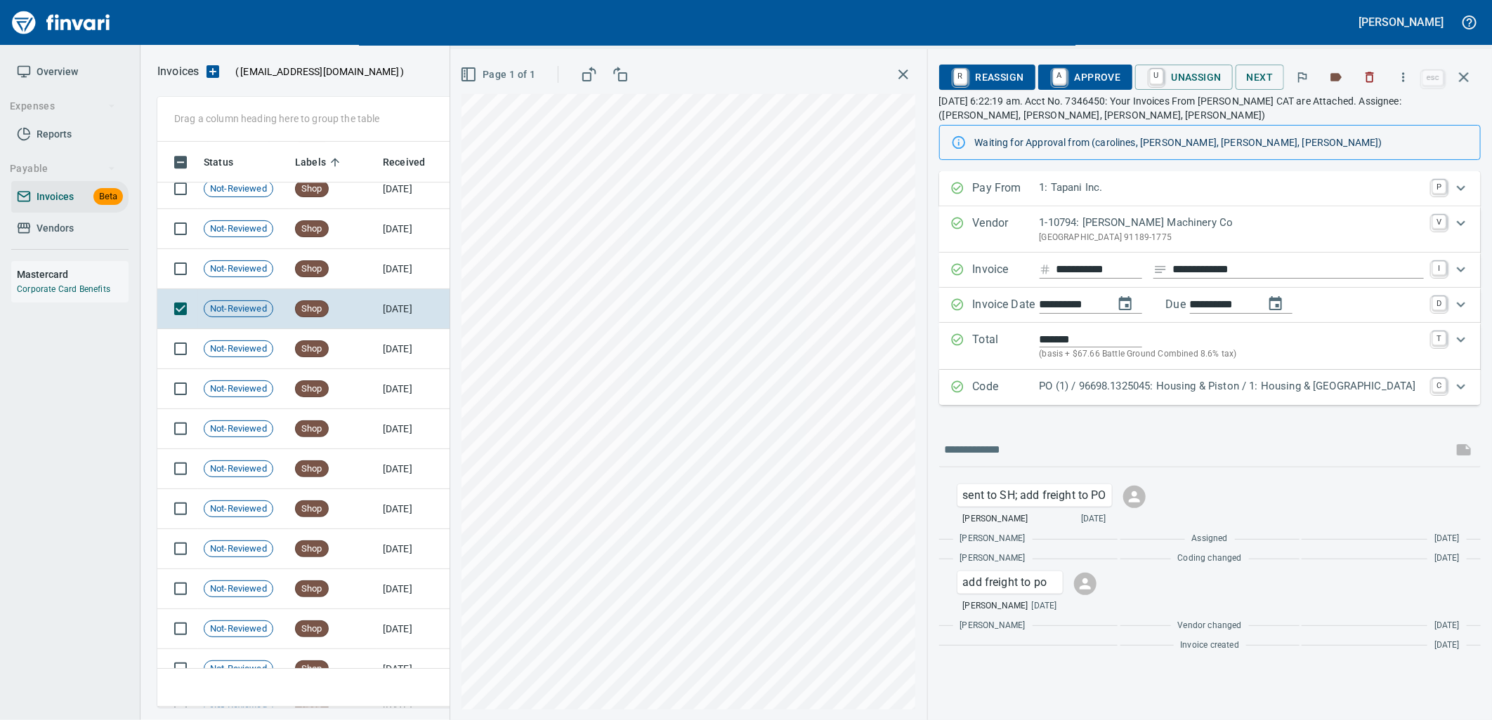
click at [1178, 395] on p "PO (1) / 96698.1325045: Housing & Piston / 1: Housing & Piston" at bounding box center [1231, 386] width 384 height 16
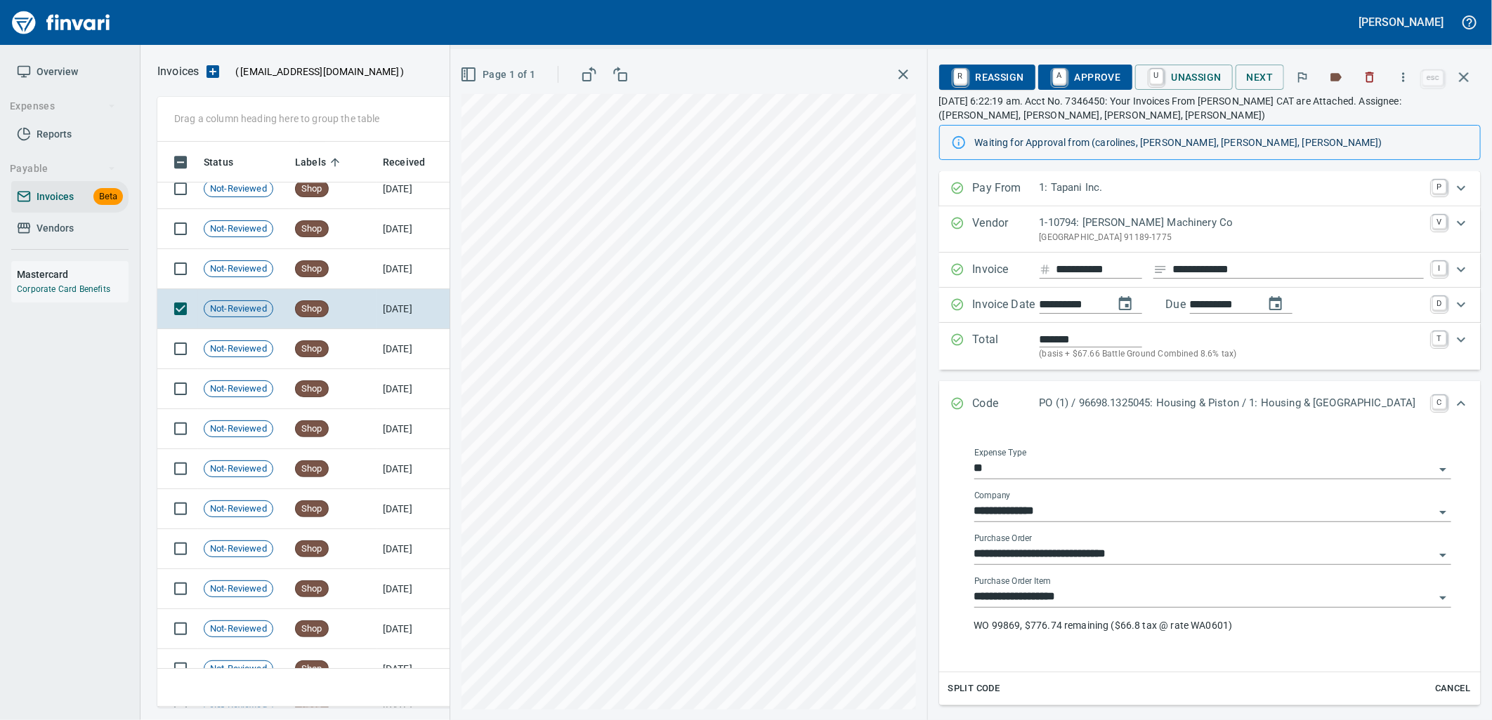
click at [1138, 600] on input "**********" at bounding box center [1204, 598] width 460 height 20
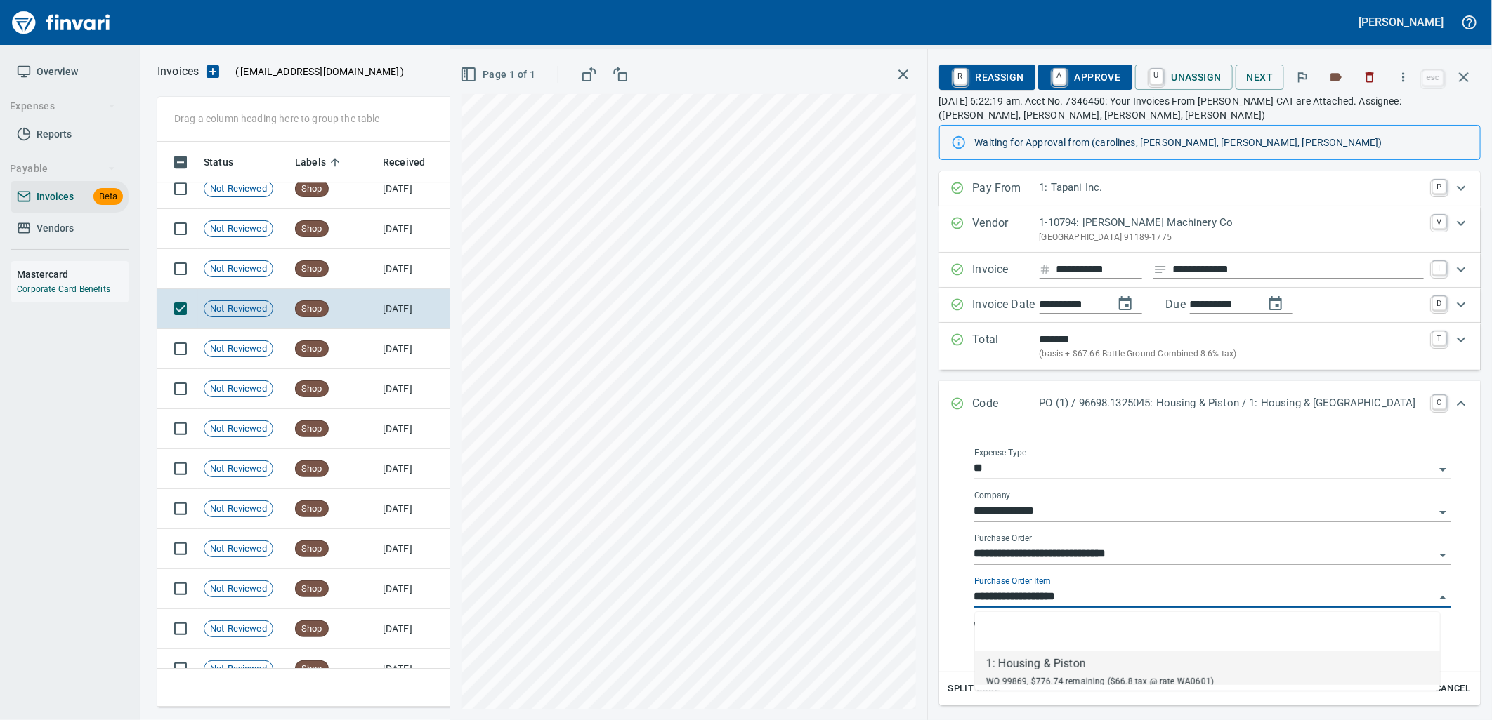
scroll to position [555, 1293]
click at [419, 276] on td "9/16/2025" at bounding box center [415, 269] width 77 height 40
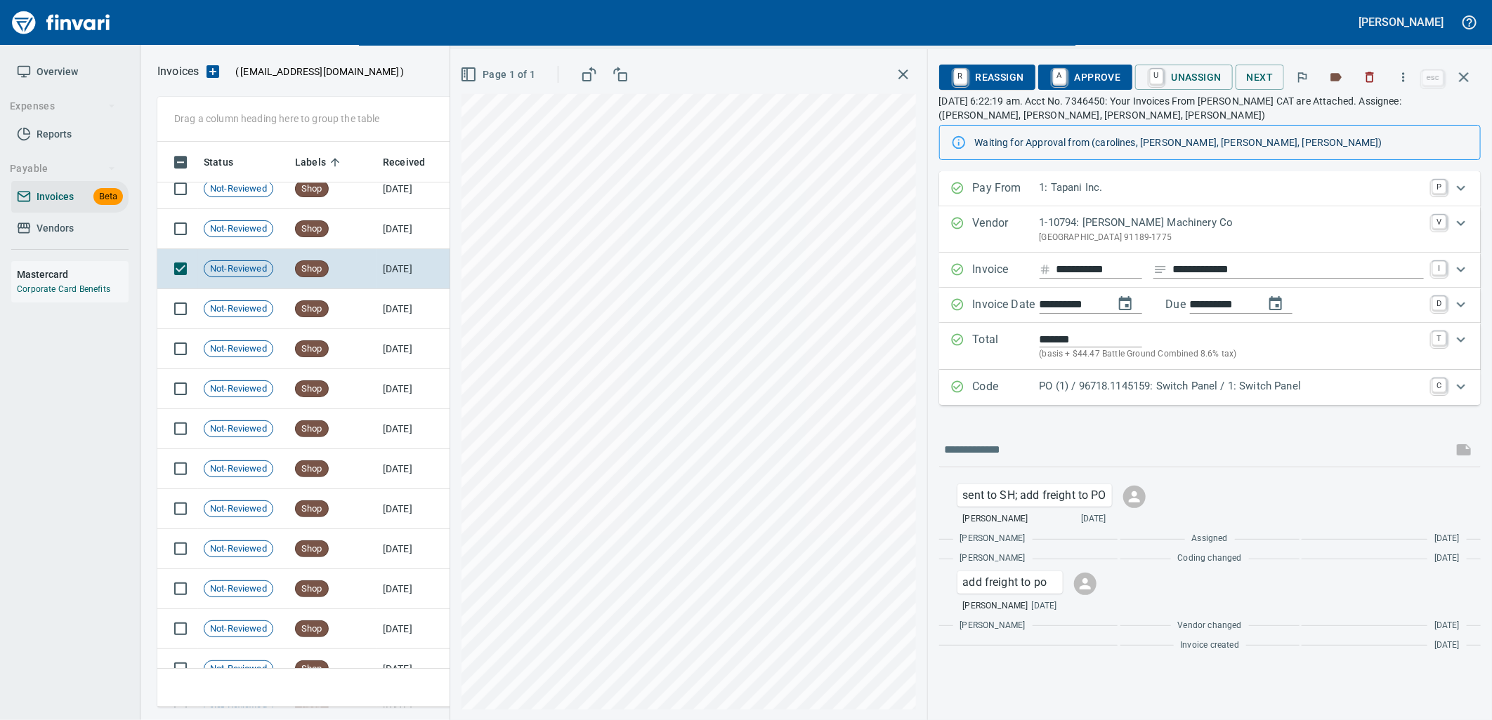
click at [1131, 390] on p "PO (1) / 96718.1145159: Switch Panel / 1: Switch Panel" at bounding box center [1231, 386] width 384 height 16
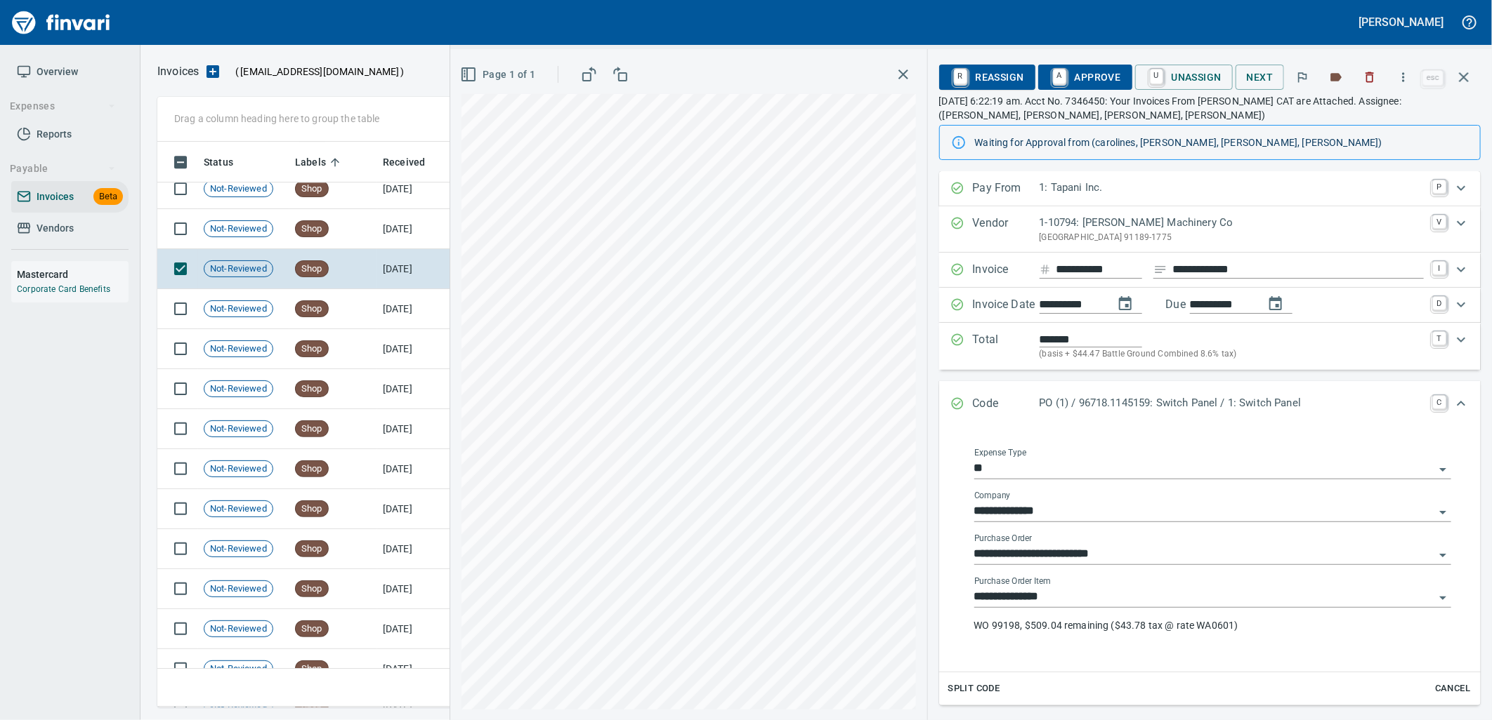
click at [1095, 600] on input "**********" at bounding box center [1204, 598] width 460 height 20
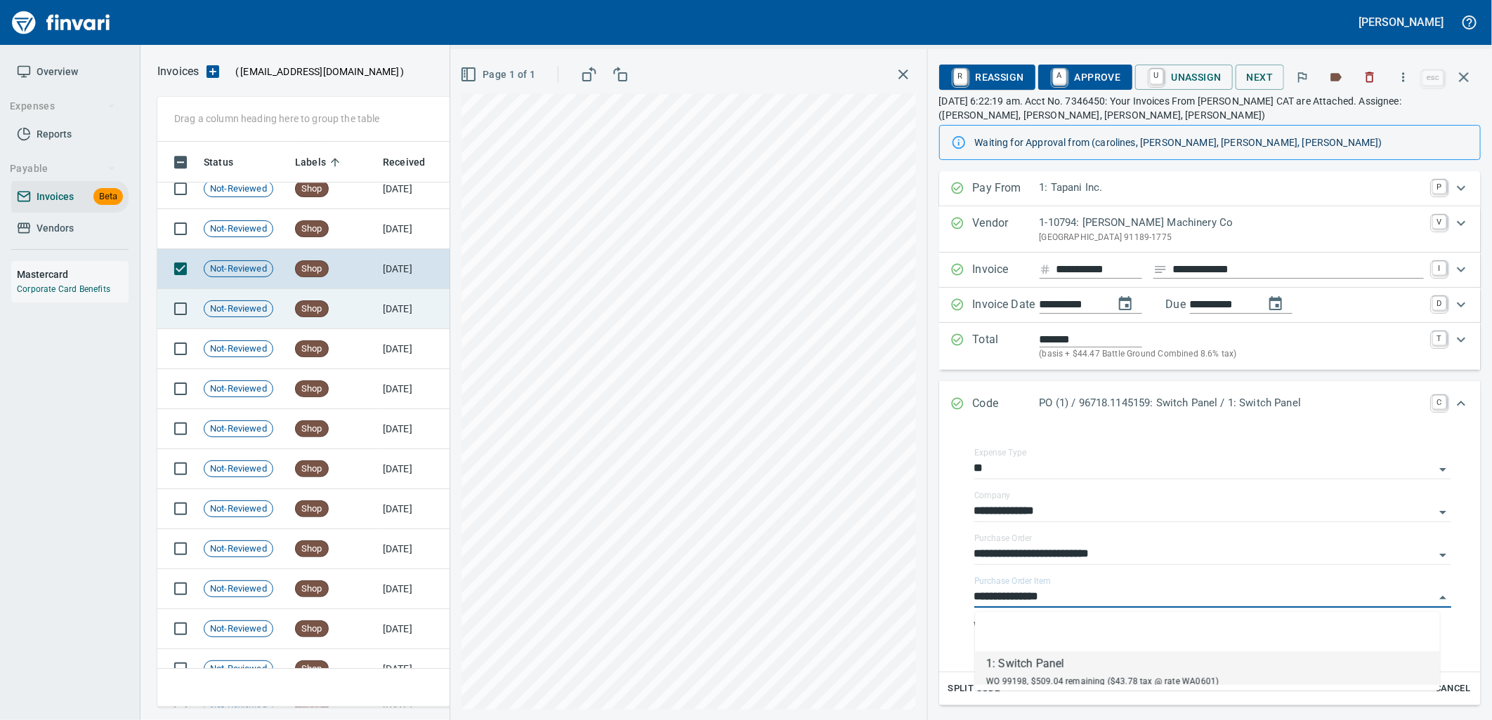
scroll to position [555, 1293]
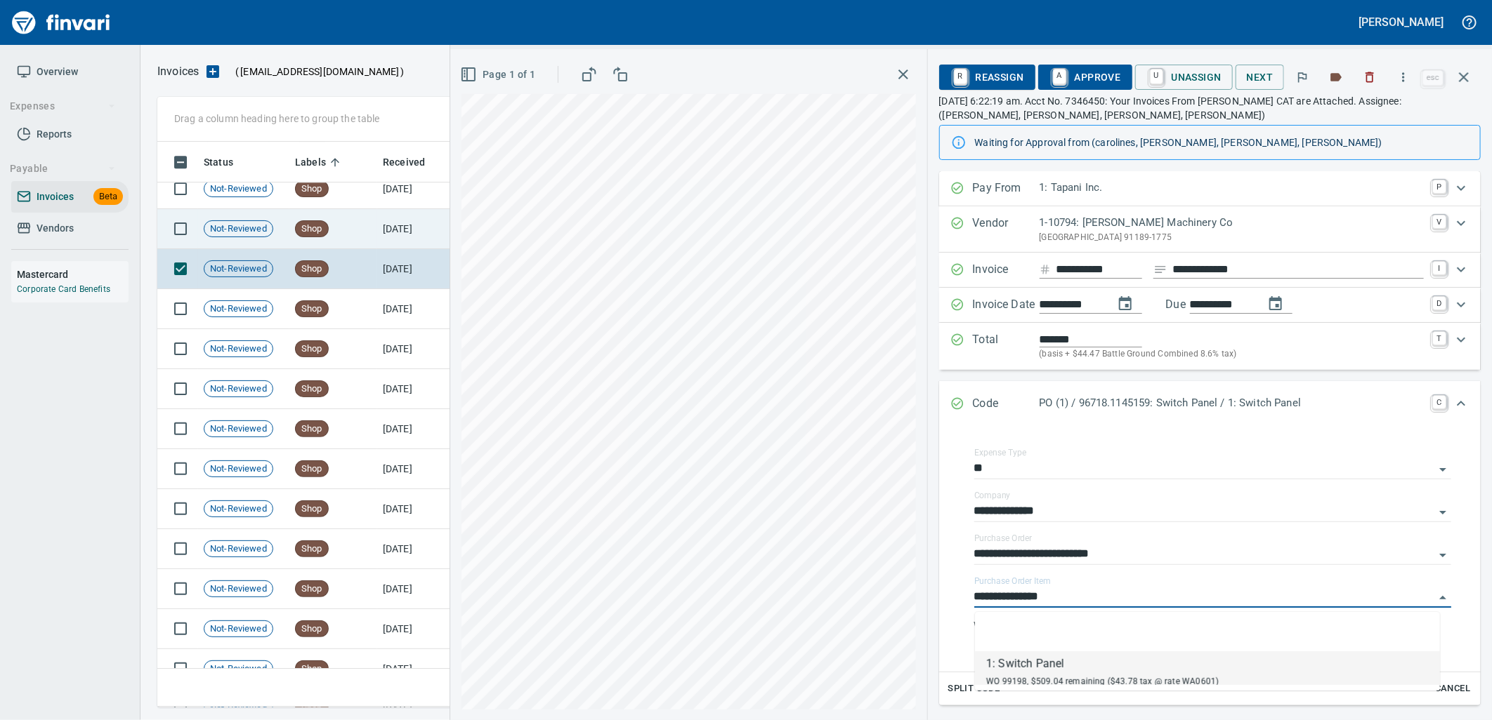
click at [315, 228] on span "Shop" at bounding box center [312, 229] width 32 height 13
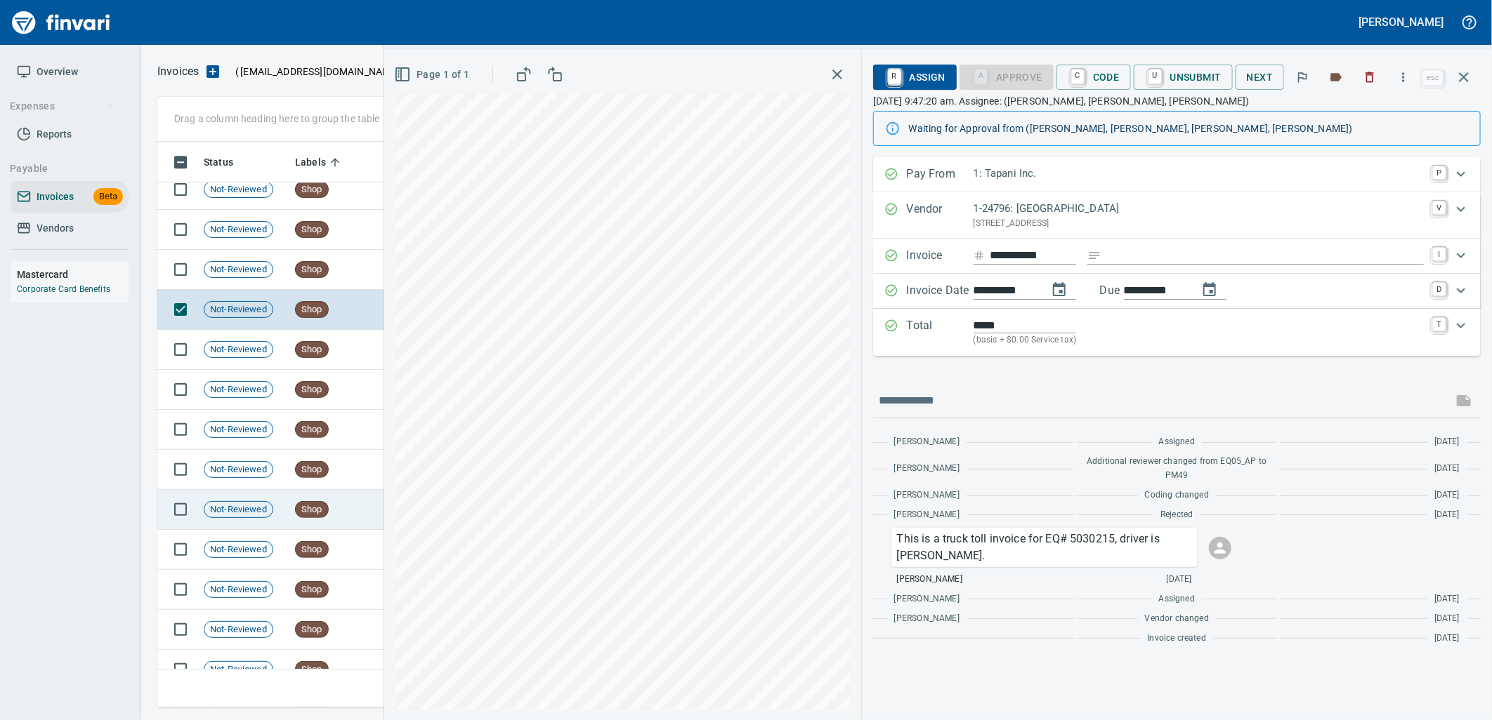
scroll to position [2648, 0]
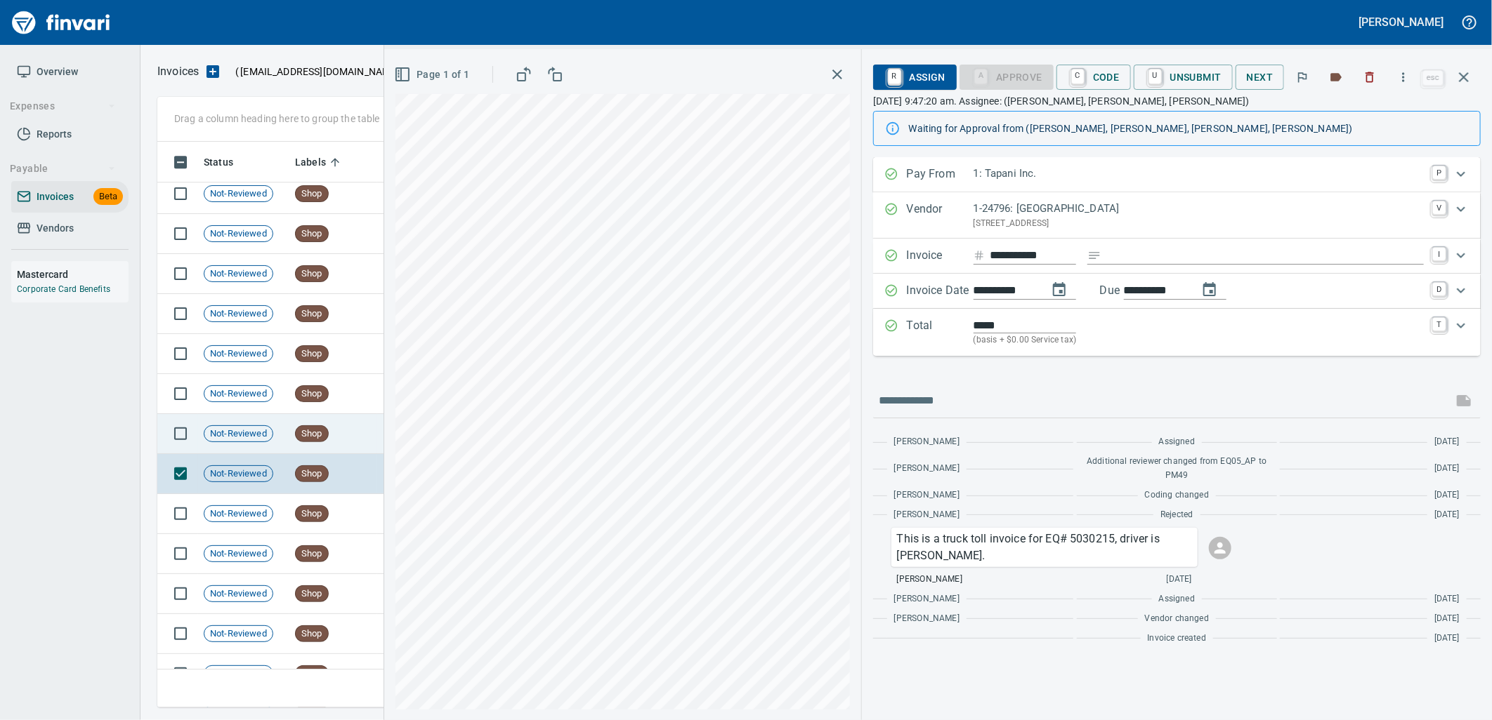
click at [348, 443] on td "Shop" at bounding box center [333, 434] width 88 height 40
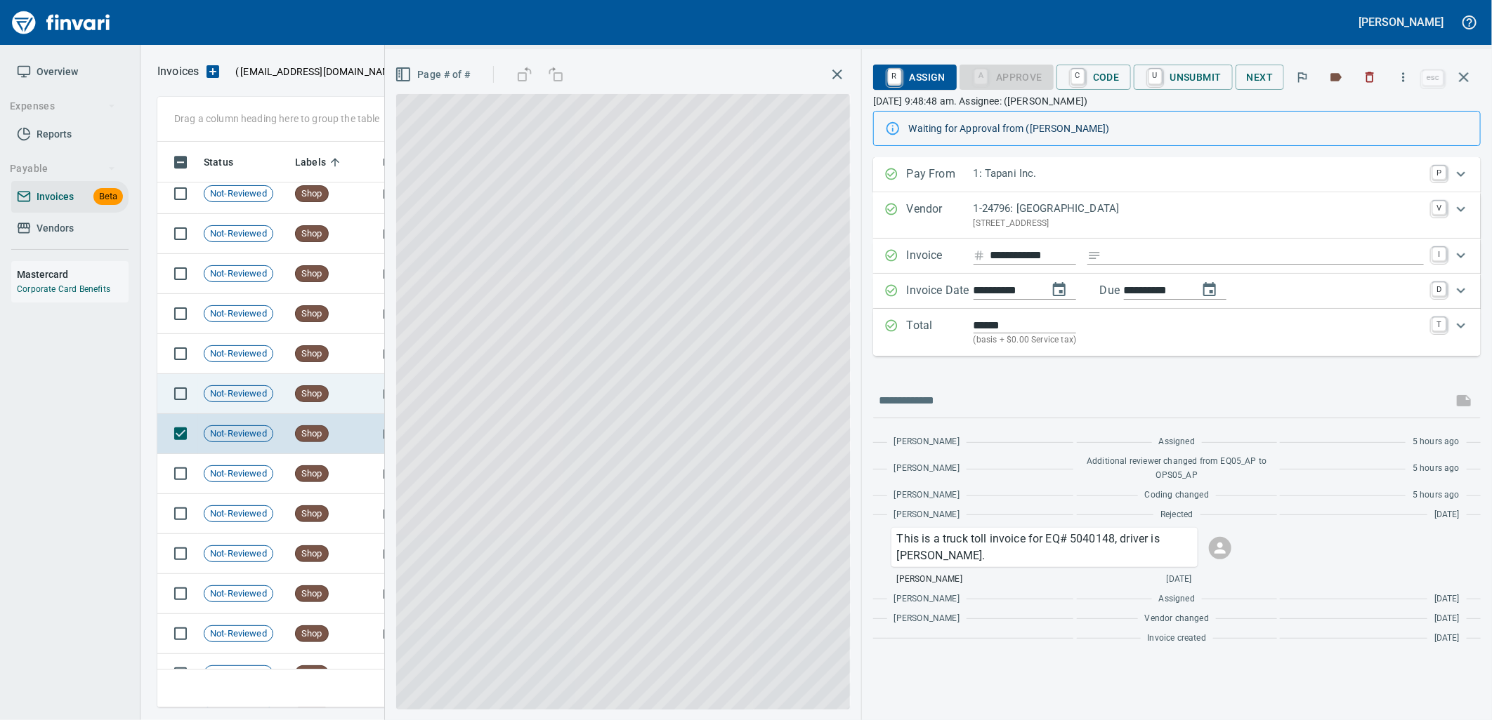
click at [352, 395] on td "Shop" at bounding box center [333, 394] width 88 height 40
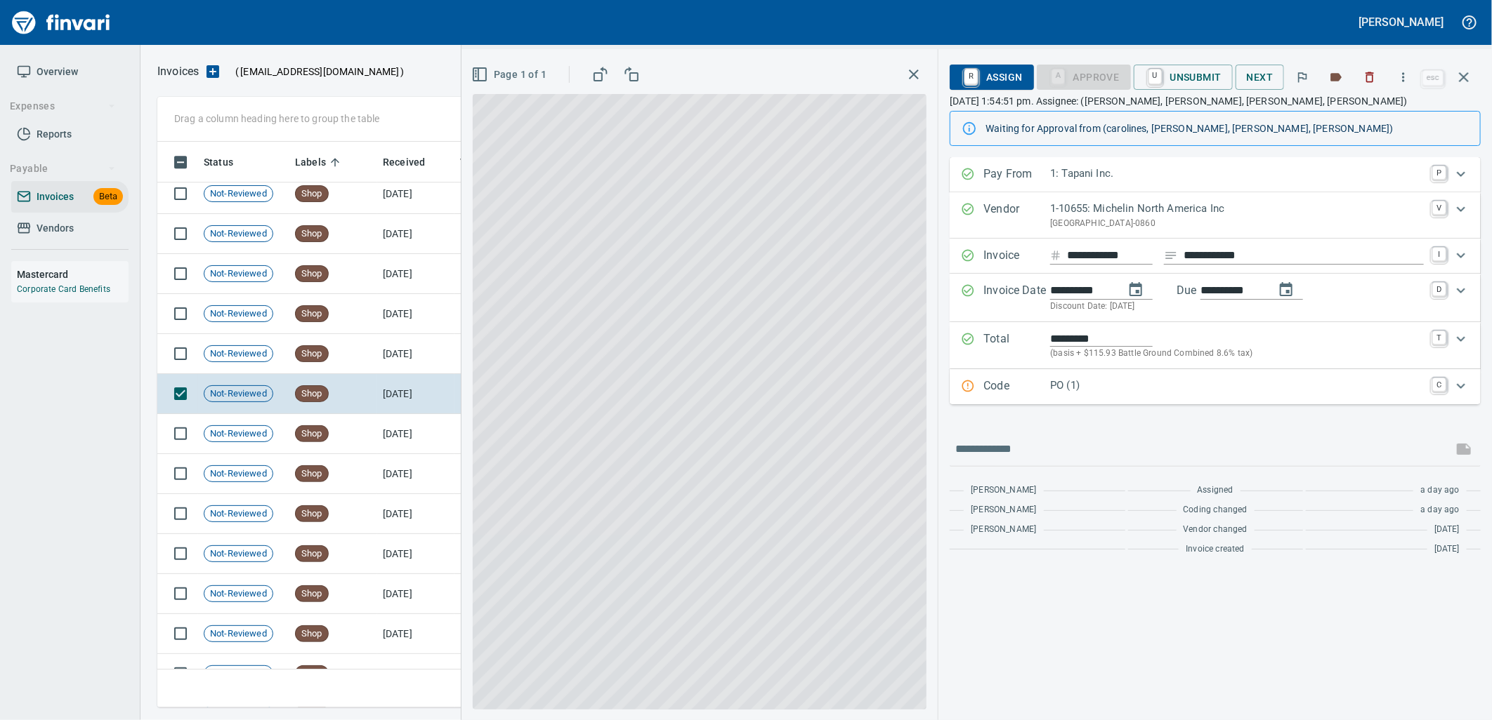
click at [1063, 394] on p "PO (1)" at bounding box center [1237, 386] width 374 height 16
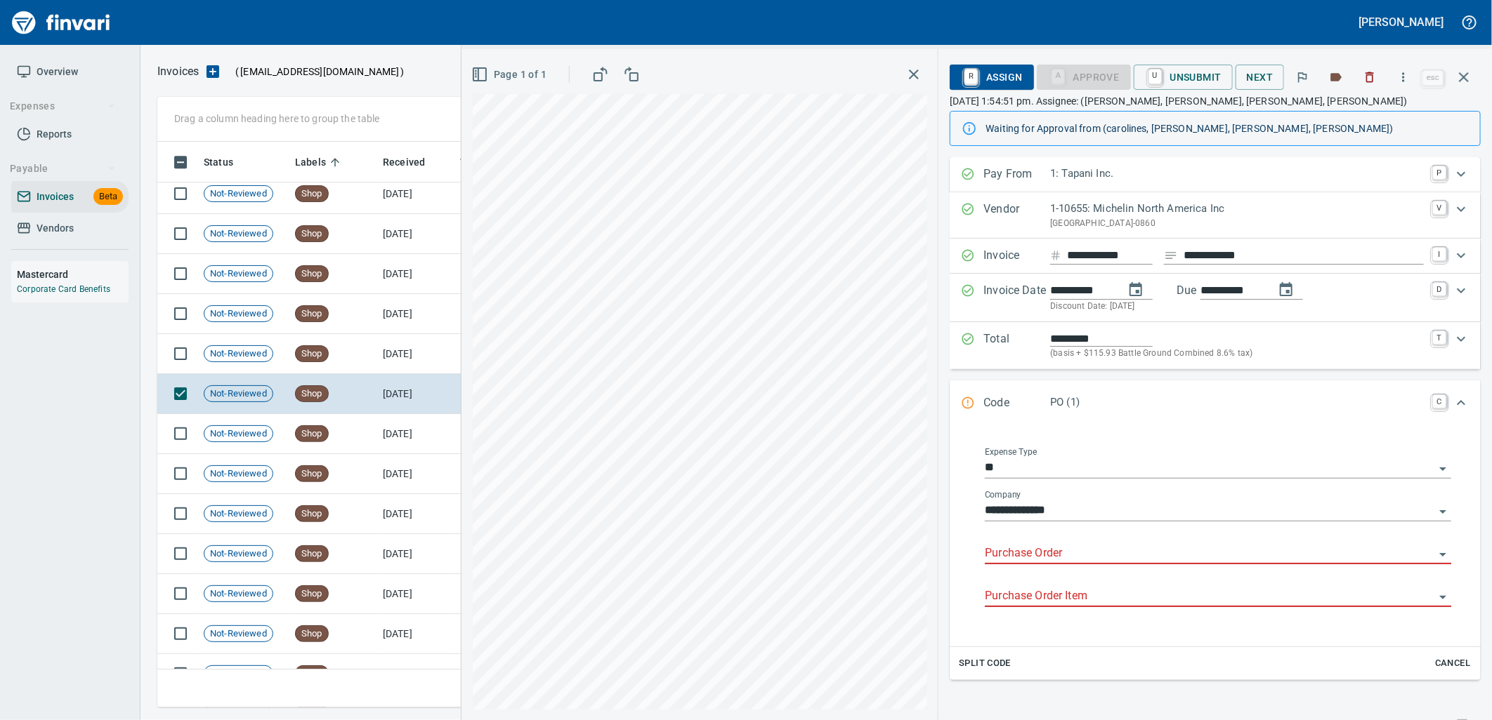
click at [1069, 558] on input "Purchase Order" at bounding box center [1209, 554] width 449 height 20
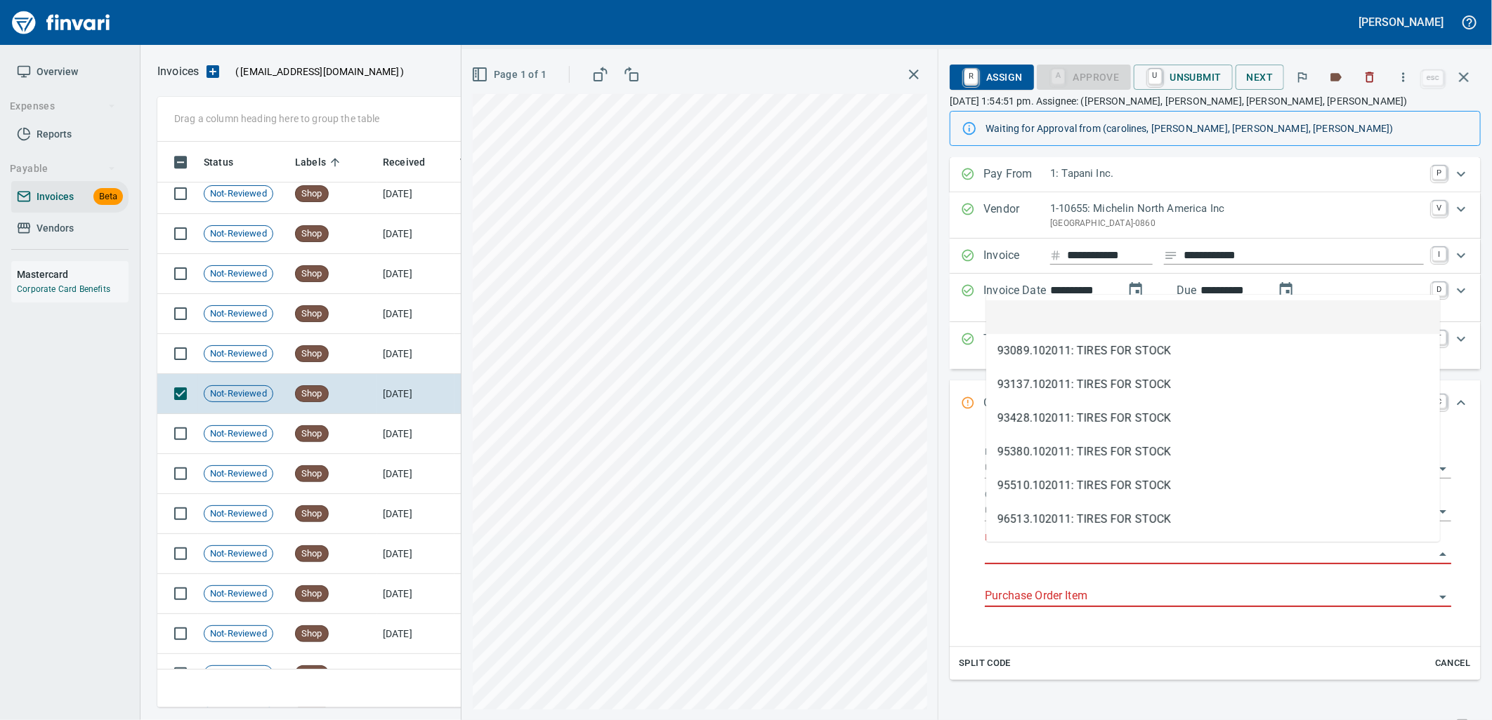
scroll to position [555, 1293]
type input "**********"
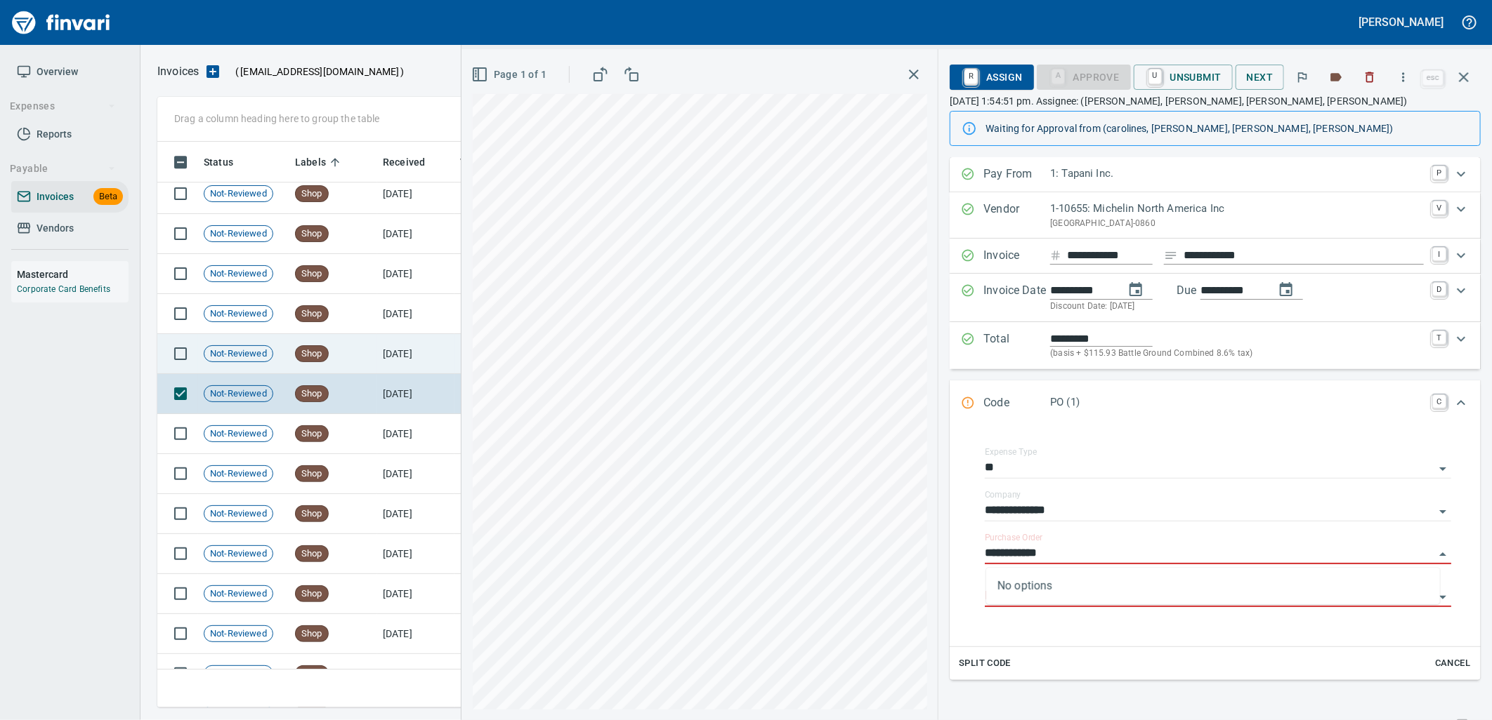
click at [388, 345] on td "9/16/2025" at bounding box center [415, 354] width 77 height 40
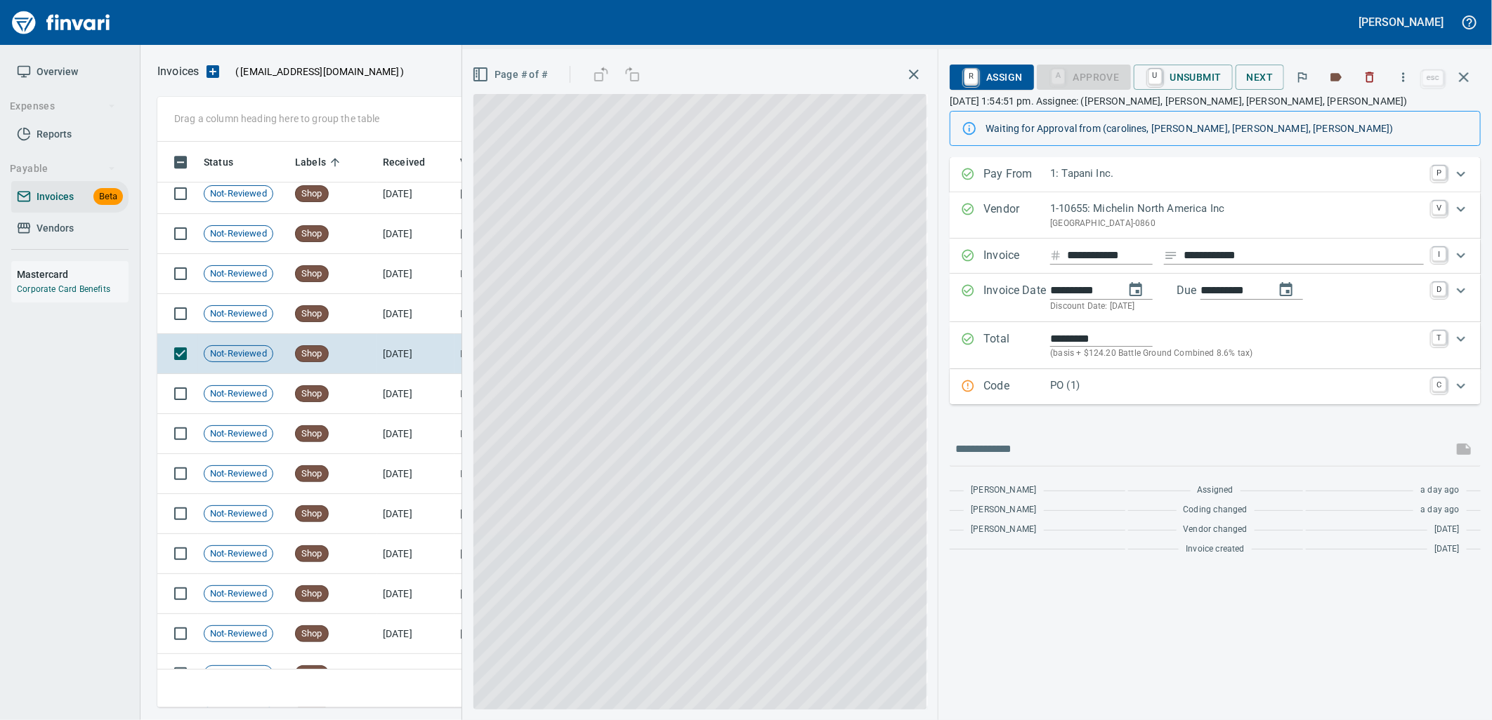
click at [1084, 383] on p "PO (1)" at bounding box center [1237, 386] width 374 height 16
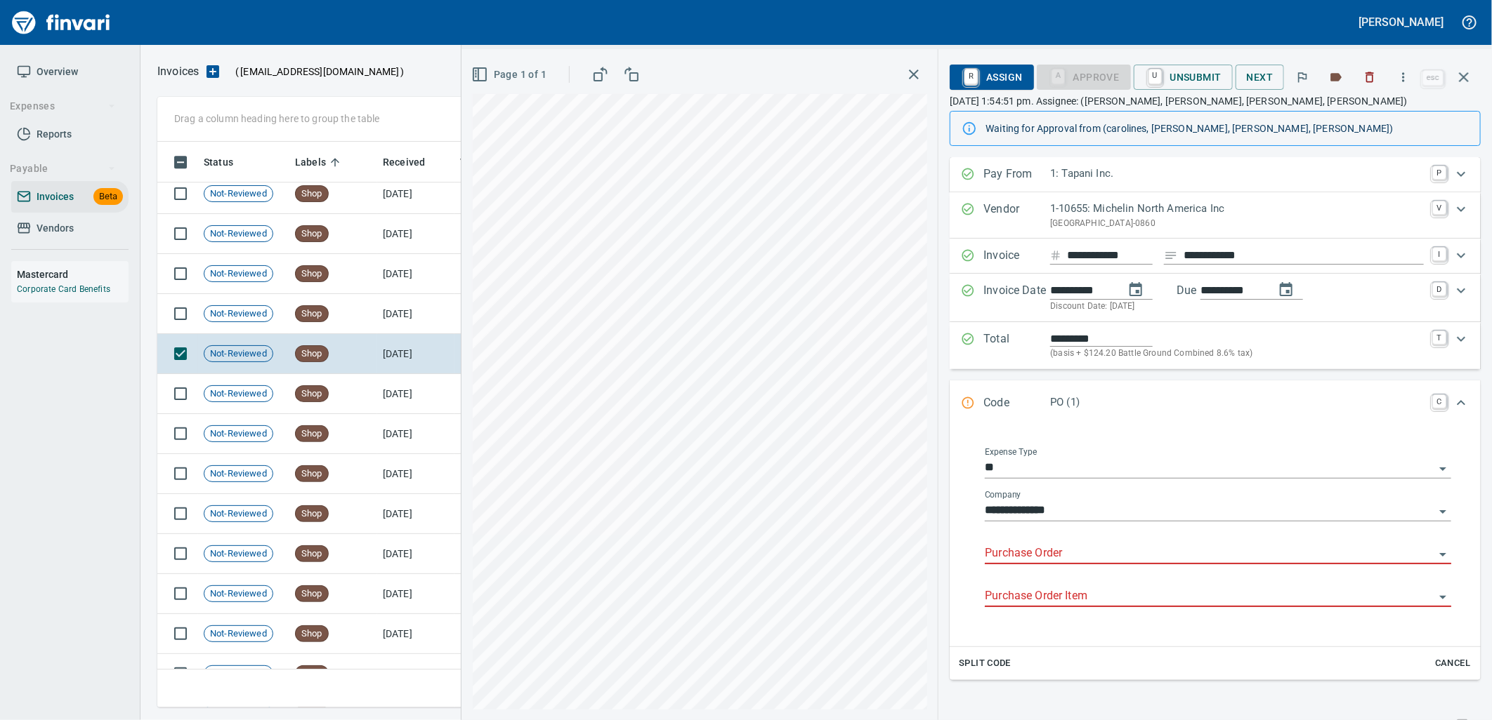
click at [1058, 551] on input "Purchase Order" at bounding box center [1209, 554] width 449 height 20
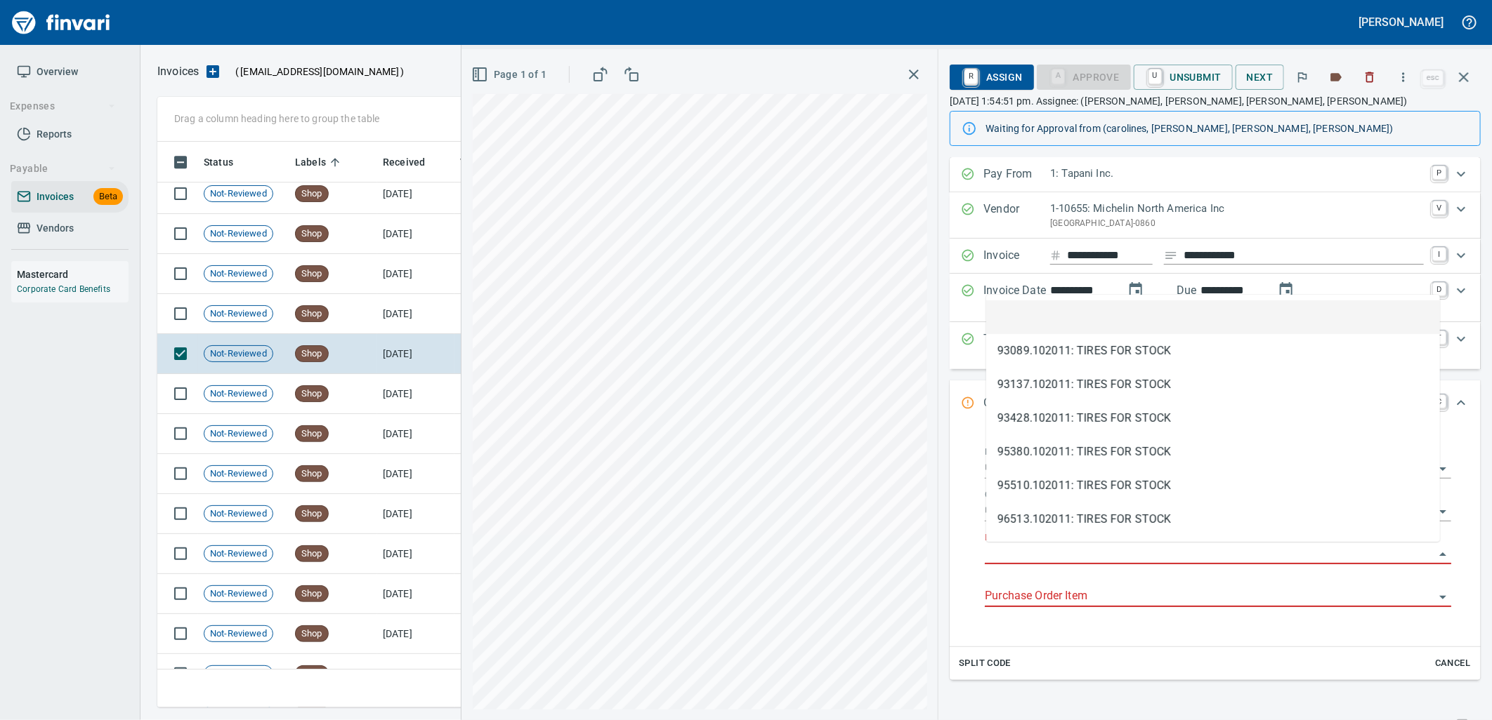
type input "**********"
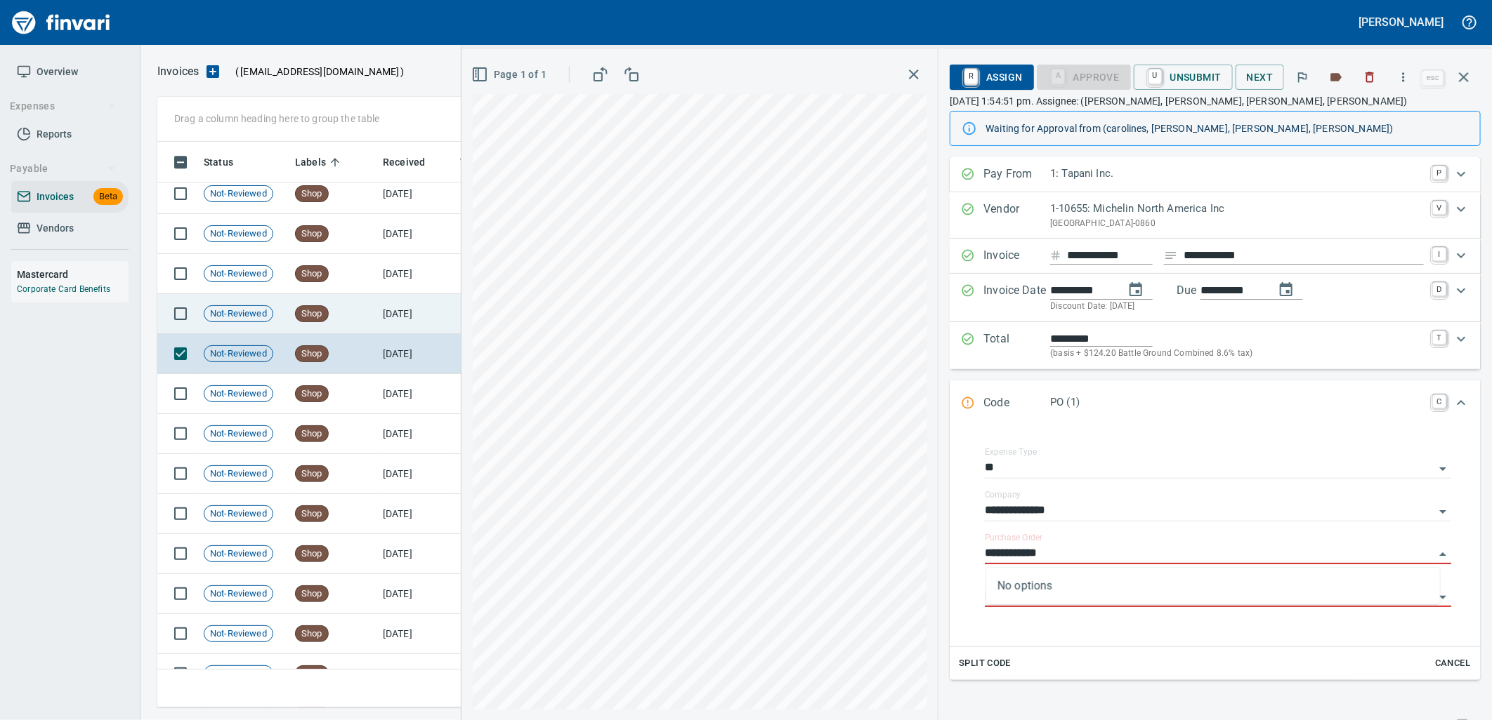
click at [355, 330] on td "Shop" at bounding box center [333, 314] width 88 height 40
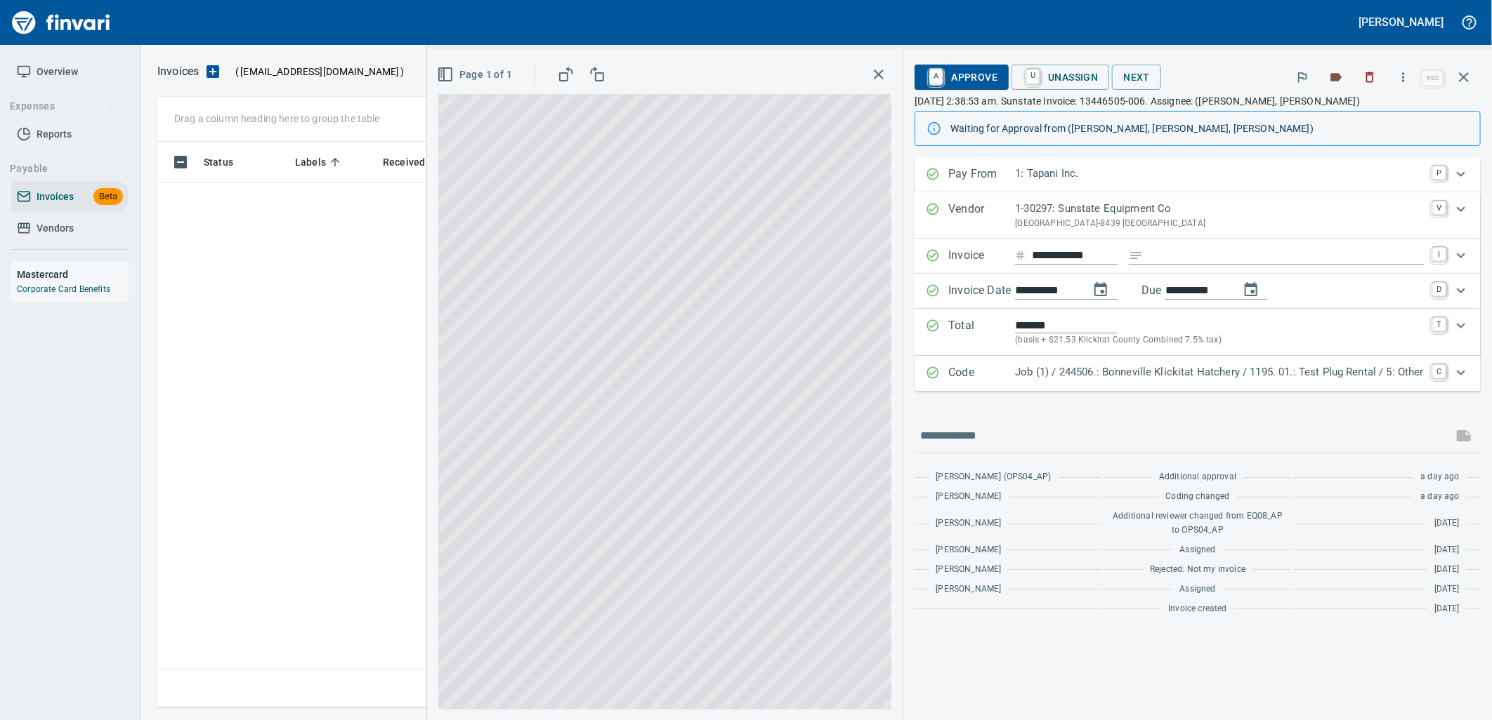
scroll to position [555, 1293]
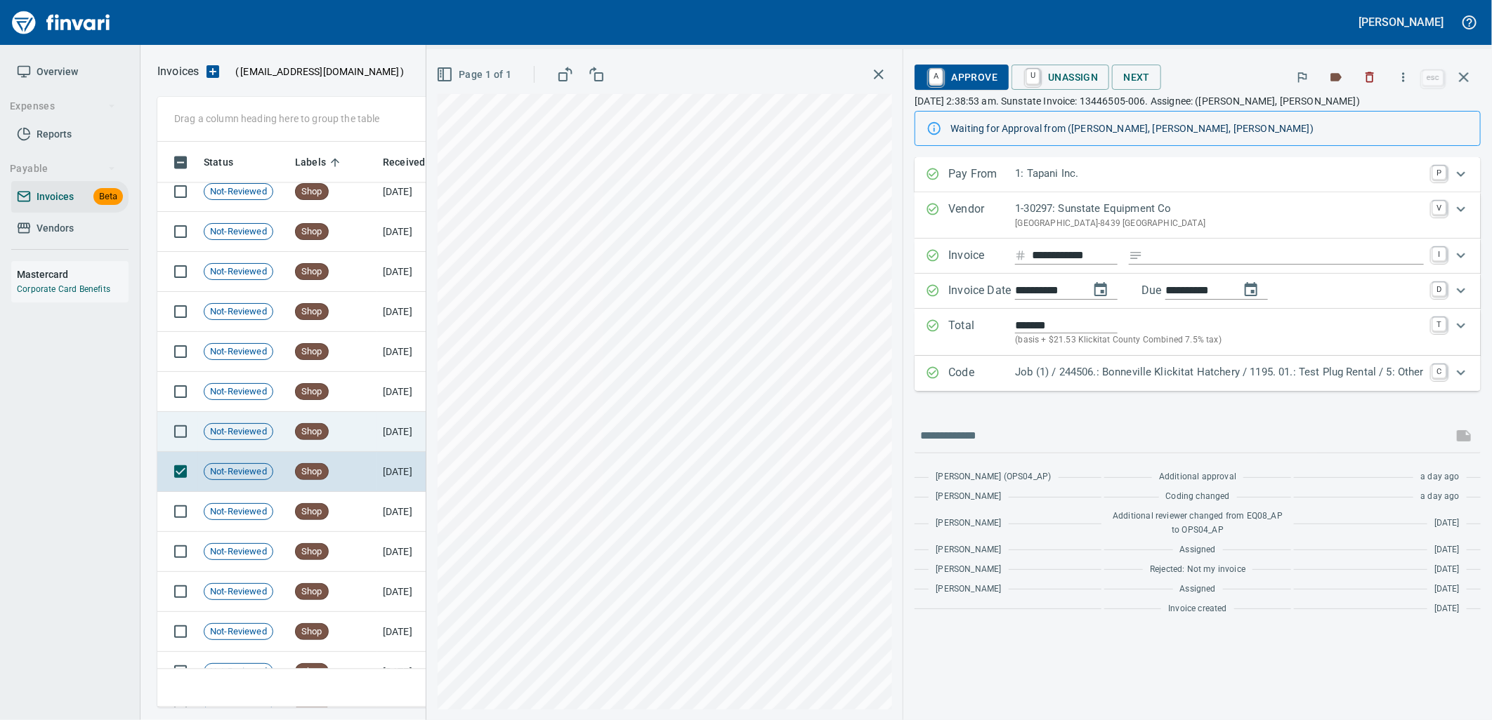
click at [289, 426] on td "Shop" at bounding box center [333, 432] width 88 height 40
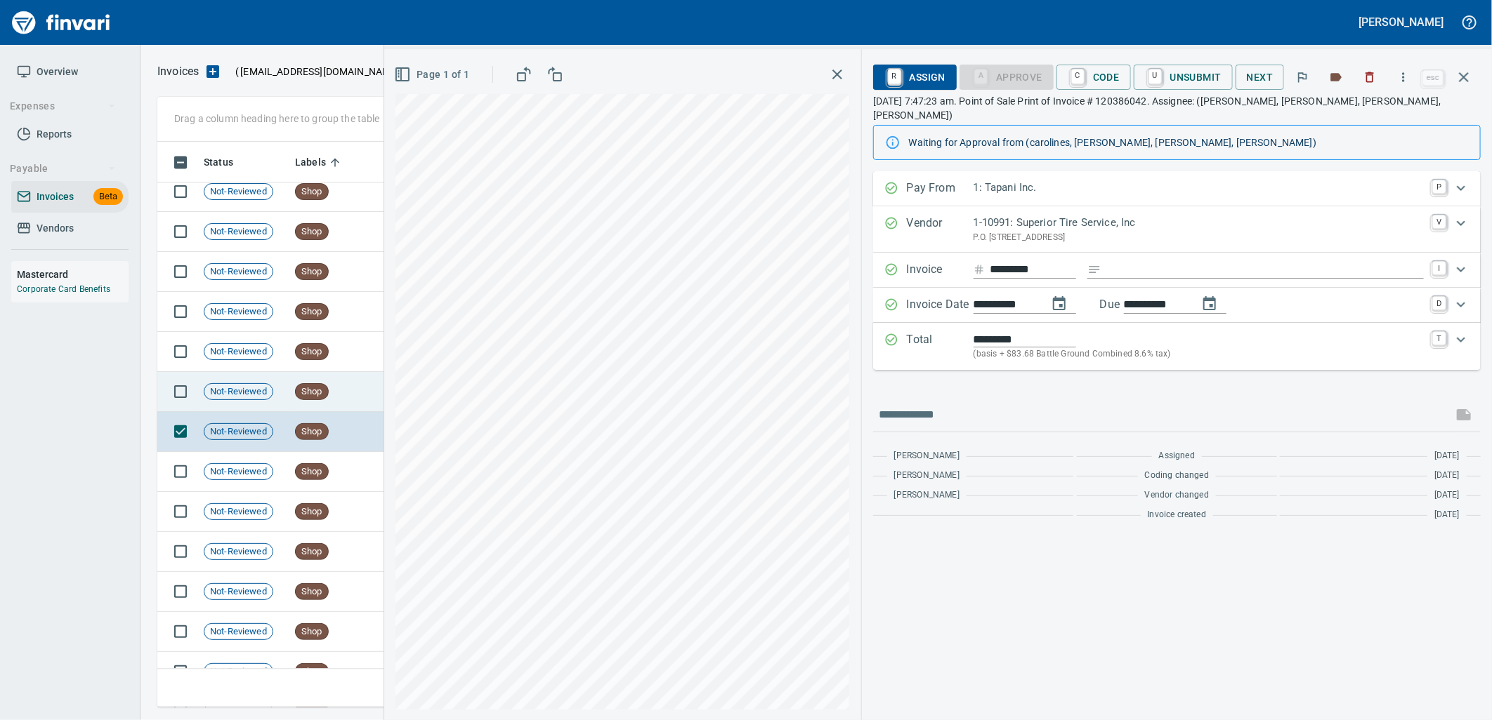
click at [299, 390] on span "Shop" at bounding box center [312, 392] width 32 height 13
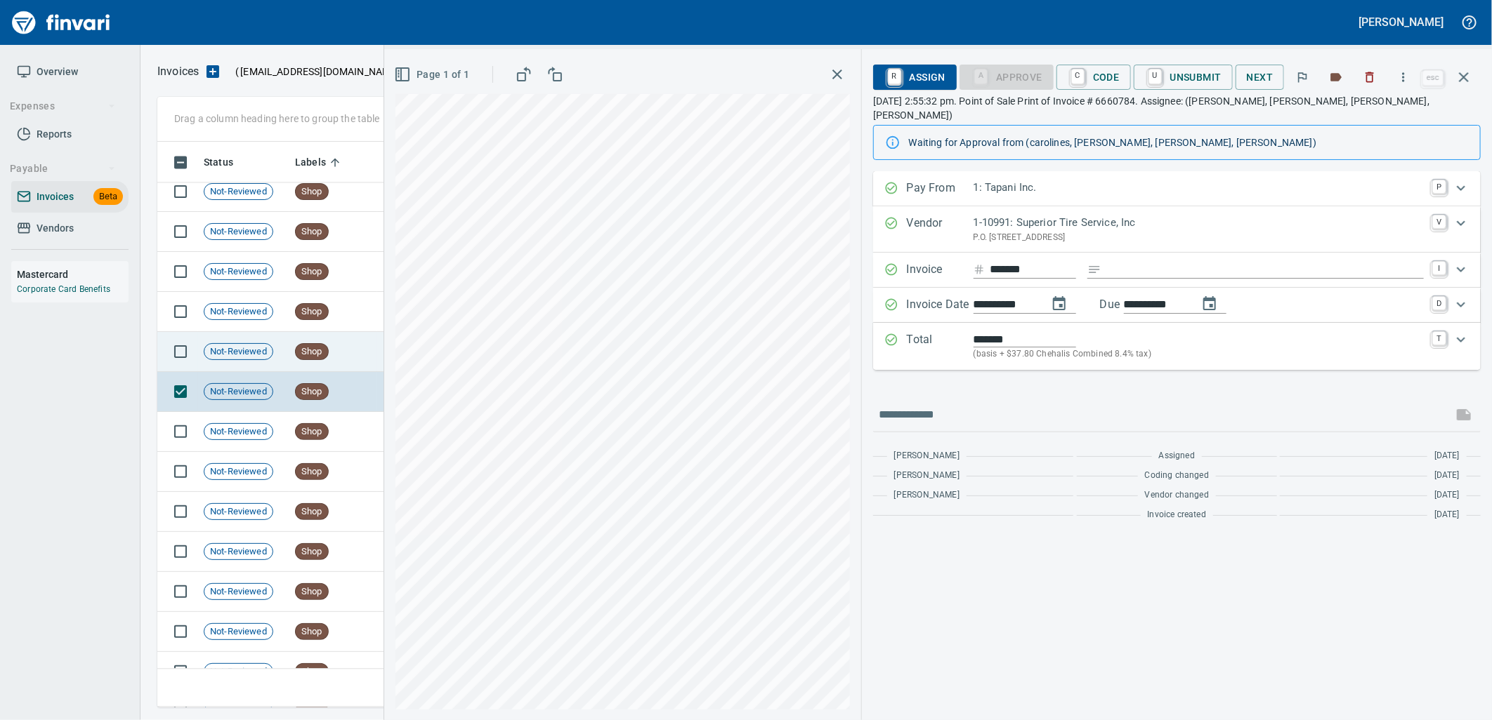
click at [306, 355] on span "Shop" at bounding box center [312, 351] width 32 height 13
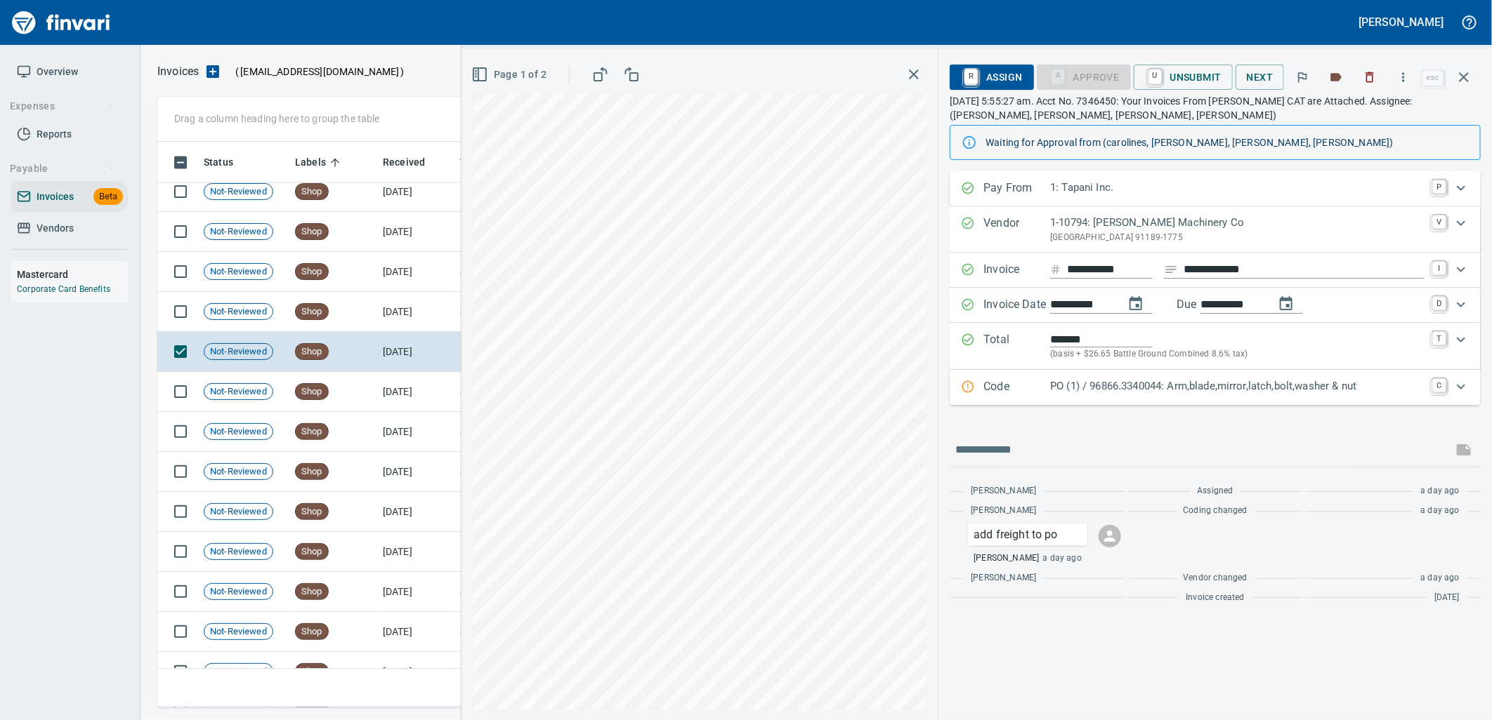
click at [1150, 397] on div "PO (1) / 96866.3340044: Arm,blade,mirror,latch,bolt,washer & nut" at bounding box center [1237, 387] width 374 height 18
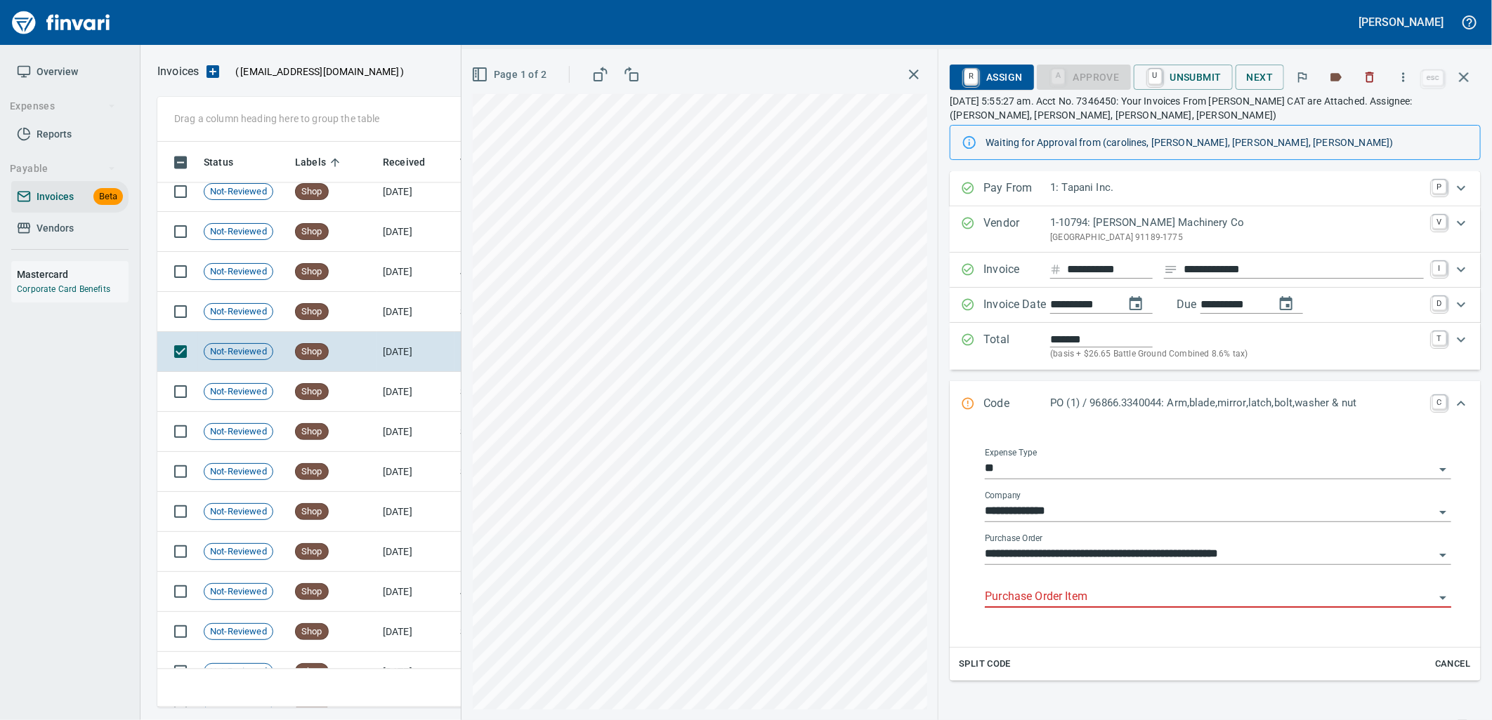
click at [1107, 602] on input "Purchase Order Item" at bounding box center [1209, 598] width 449 height 20
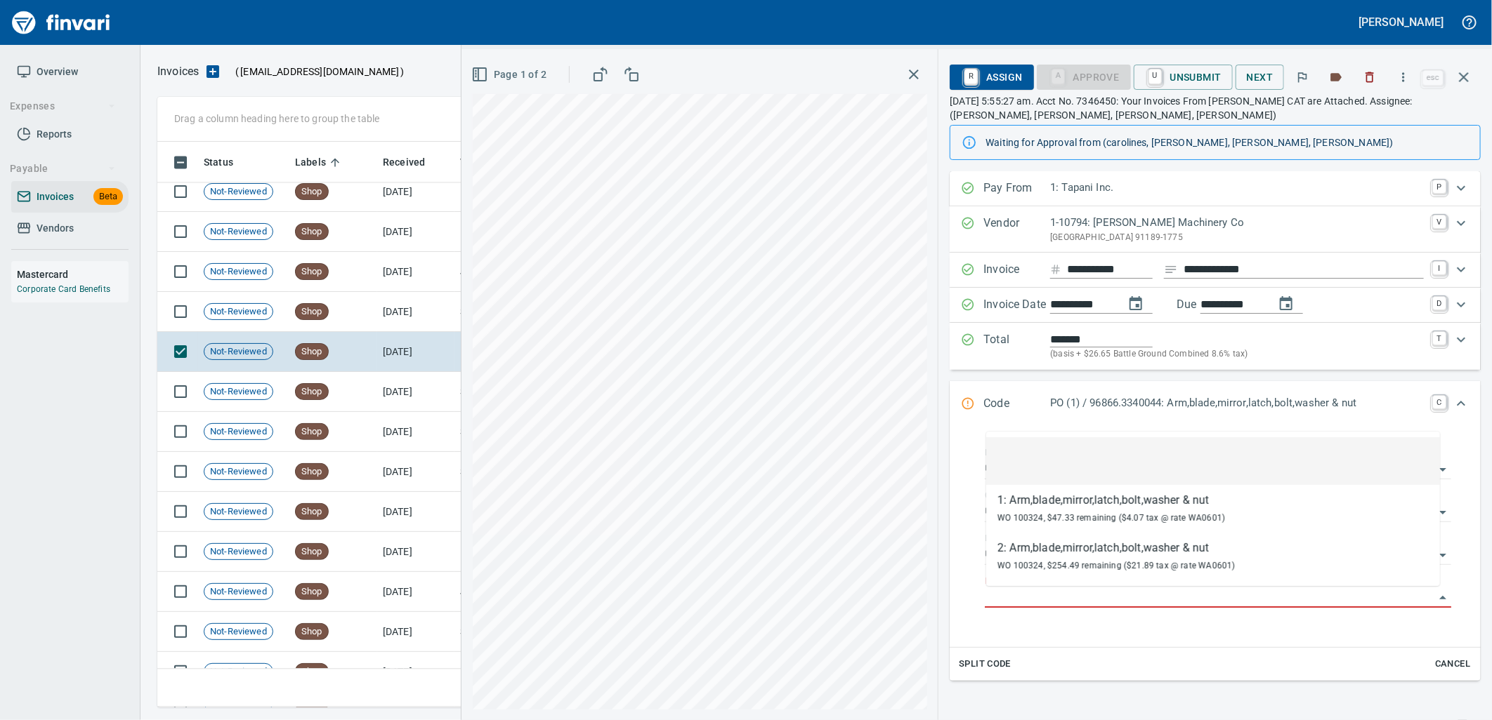
scroll to position [555, 1293]
click at [369, 312] on td "Shop" at bounding box center [333, 312] width 88 height 40
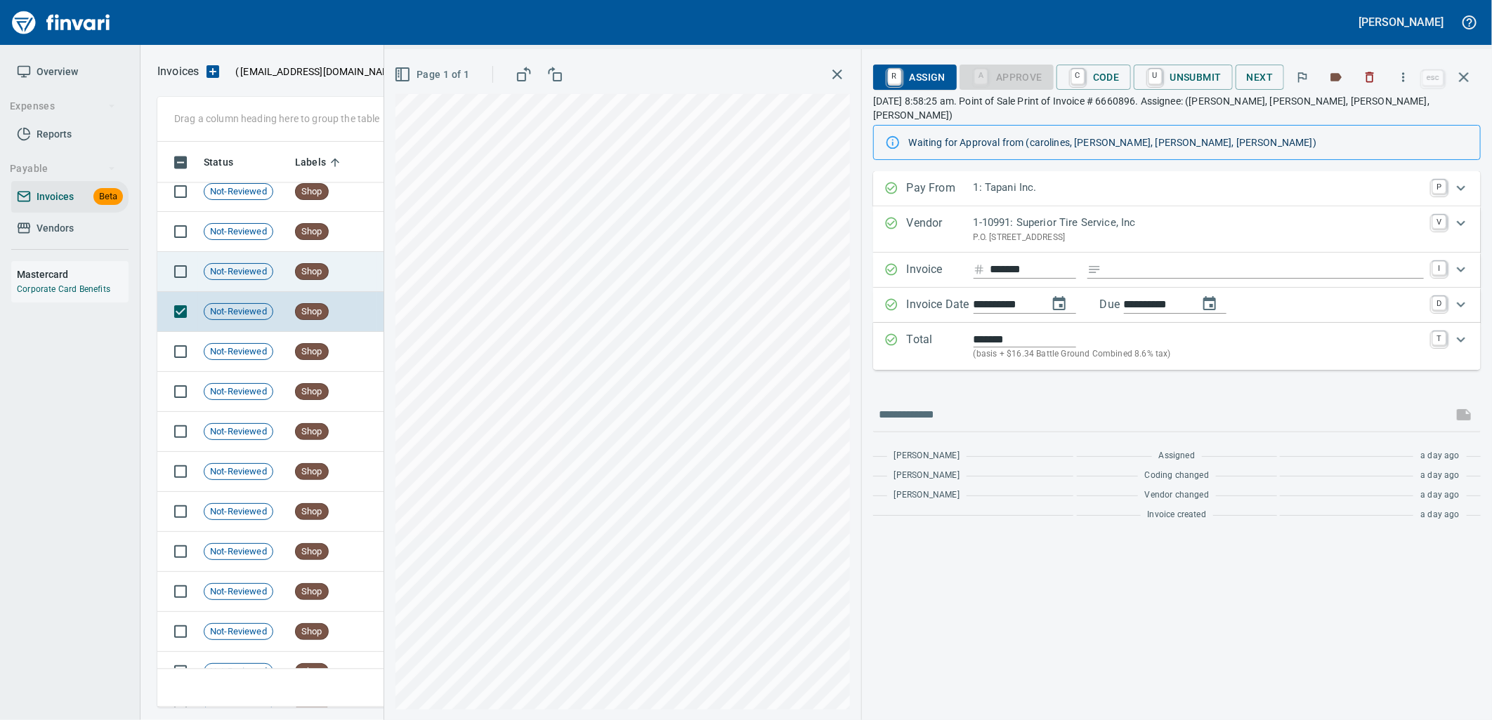
click at [342, 265] on td "Shop" at bounding box center [333, 272] width 88 height 40
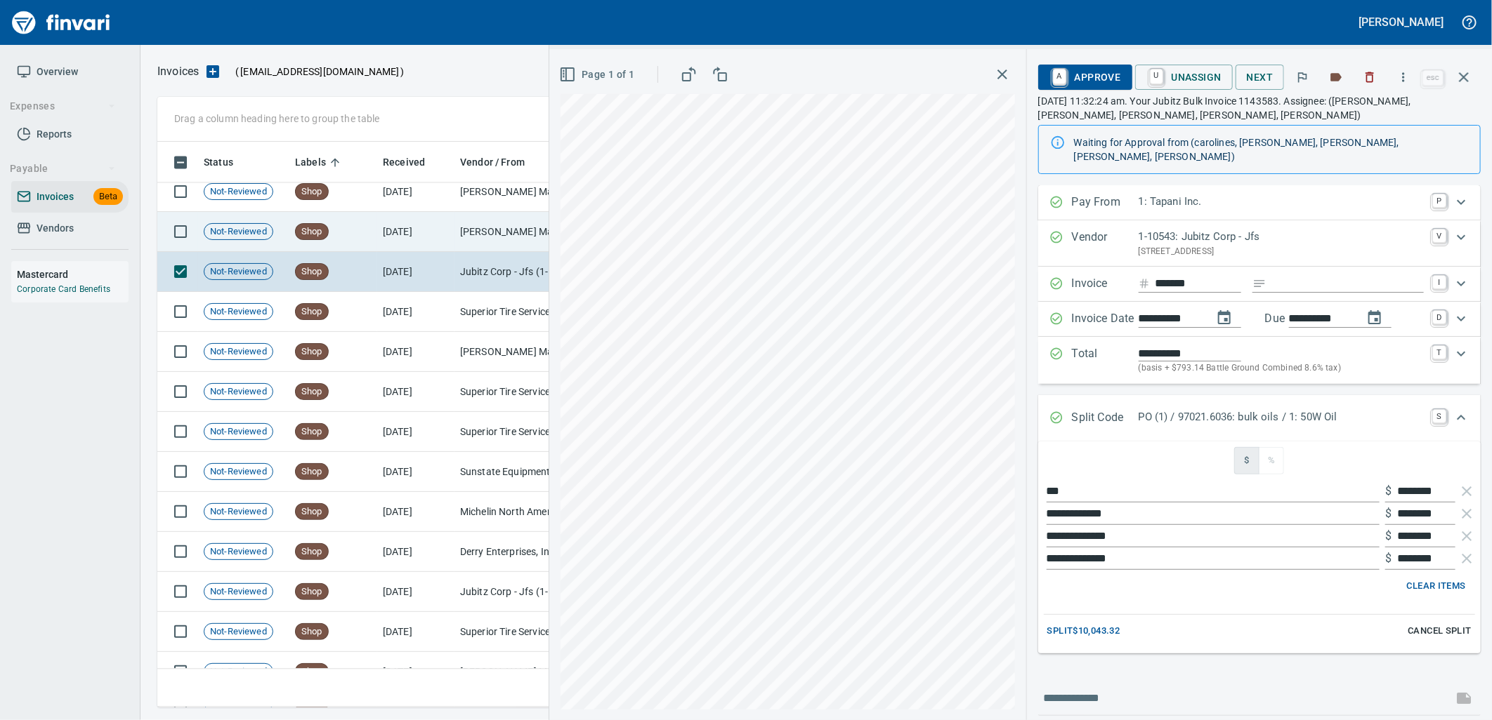
click at [362, 243] on td "Shop" at bounding box center [333, 232] width 88 height 40
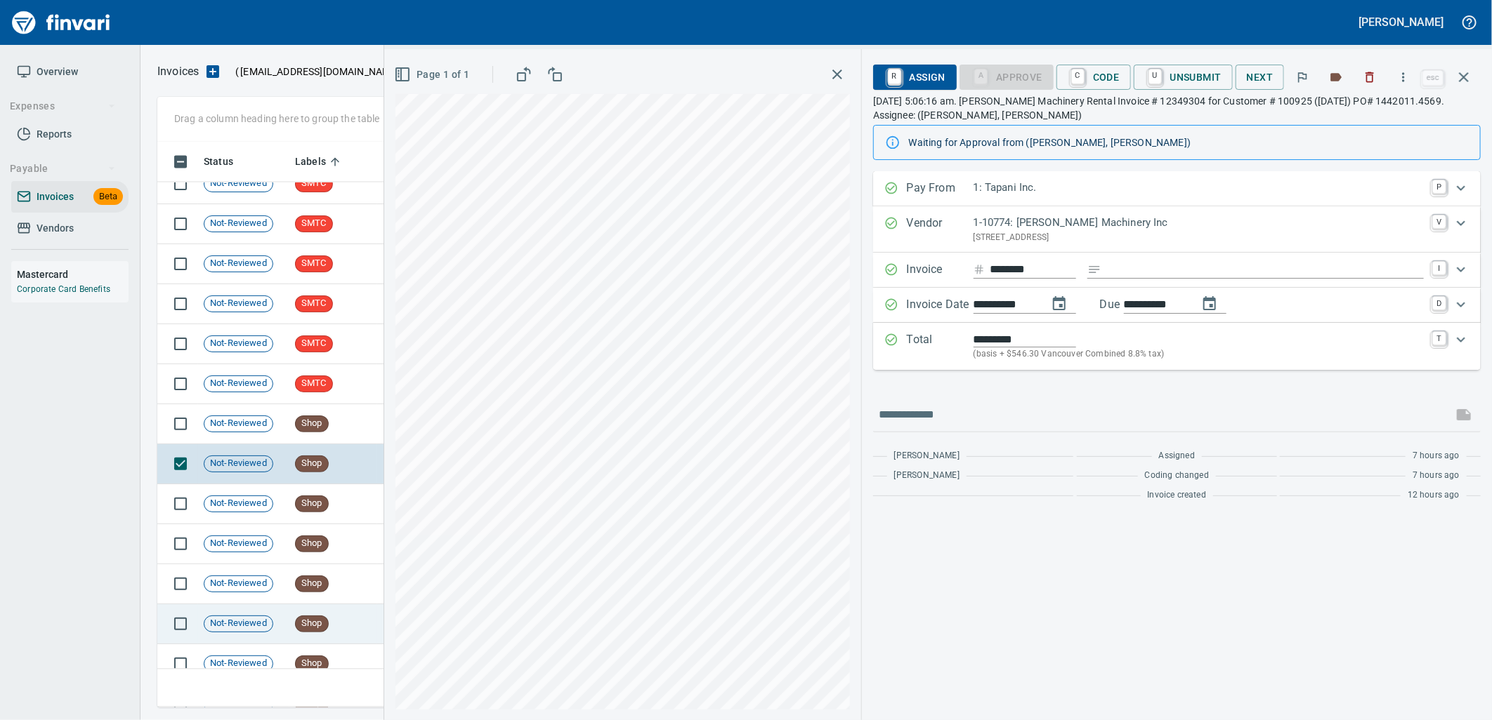
scroll to position [1711, 0]
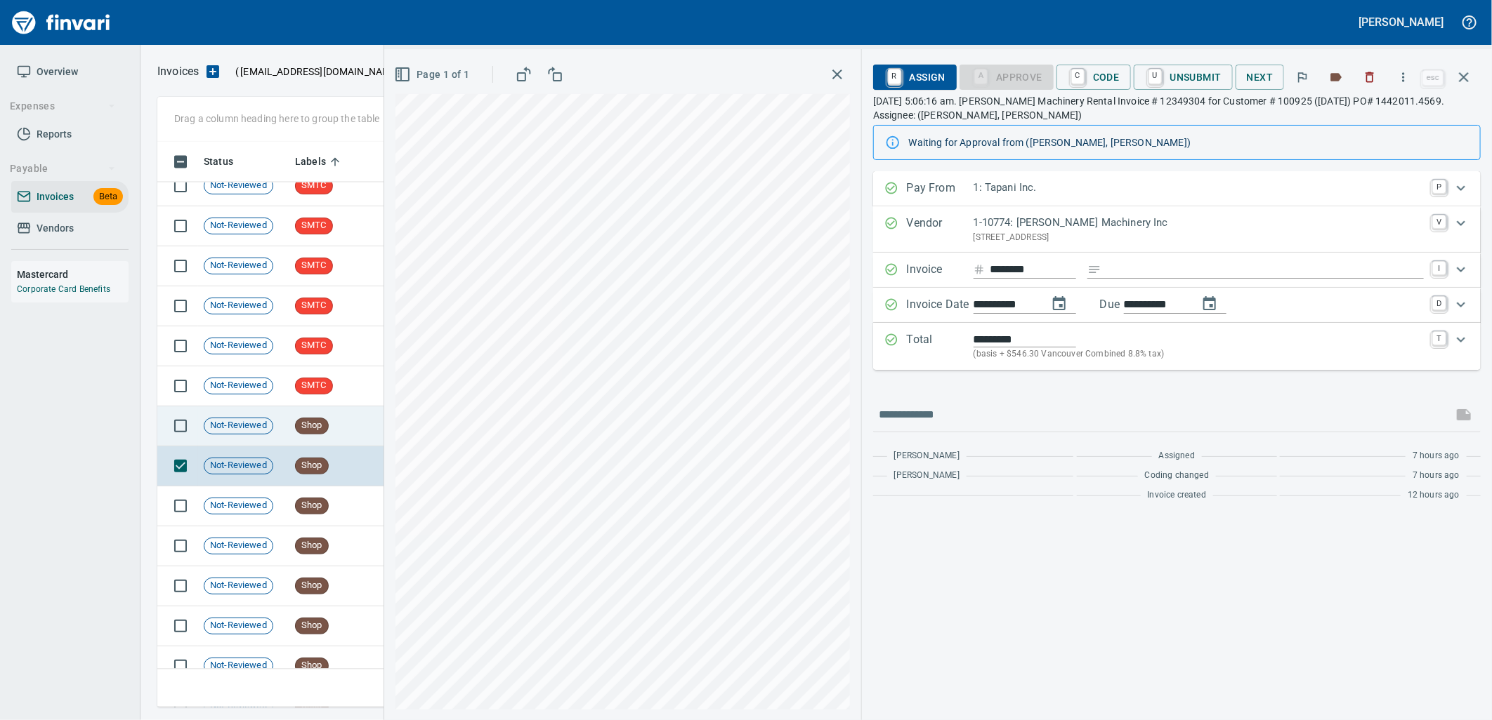
click at [338, 431] on td "Shop" at bounding box center [333, 427] width 88 height 40
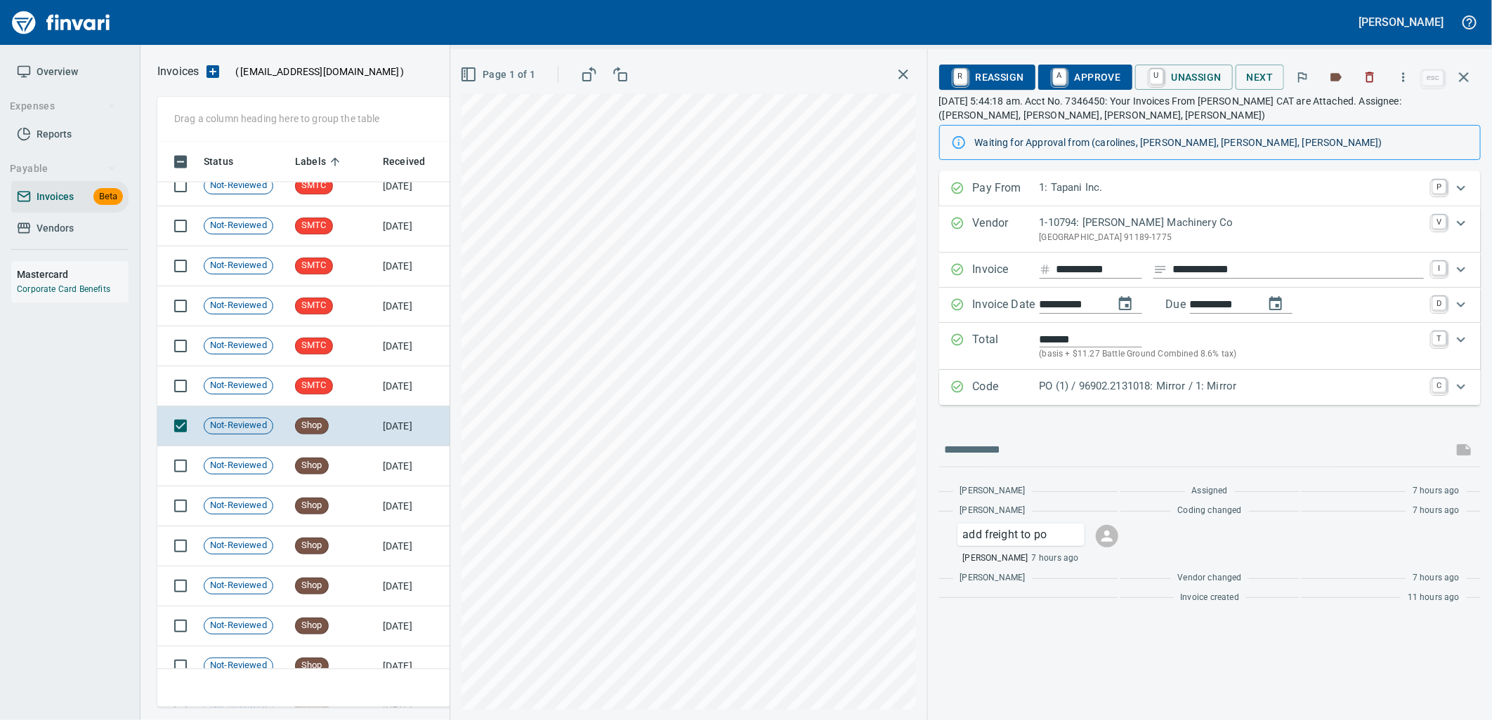
click at [1210, 382] on p "PO (1) / 96902.2131018: Mirror / 1: Mirror" at bounding box center [1231, 386] width 384 height 16
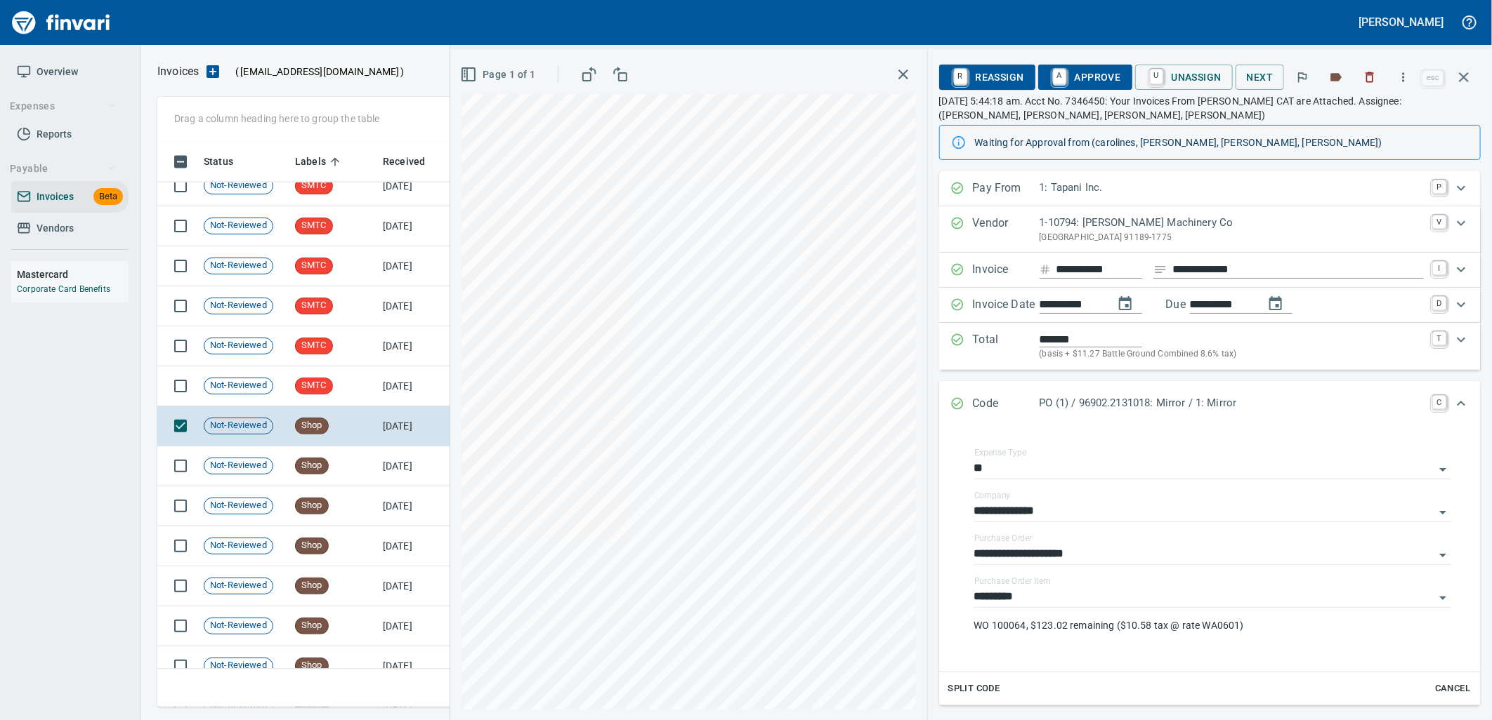
click at [1462, 72] on icon "button" at bounding box center [1463, 77] width 17 height 17
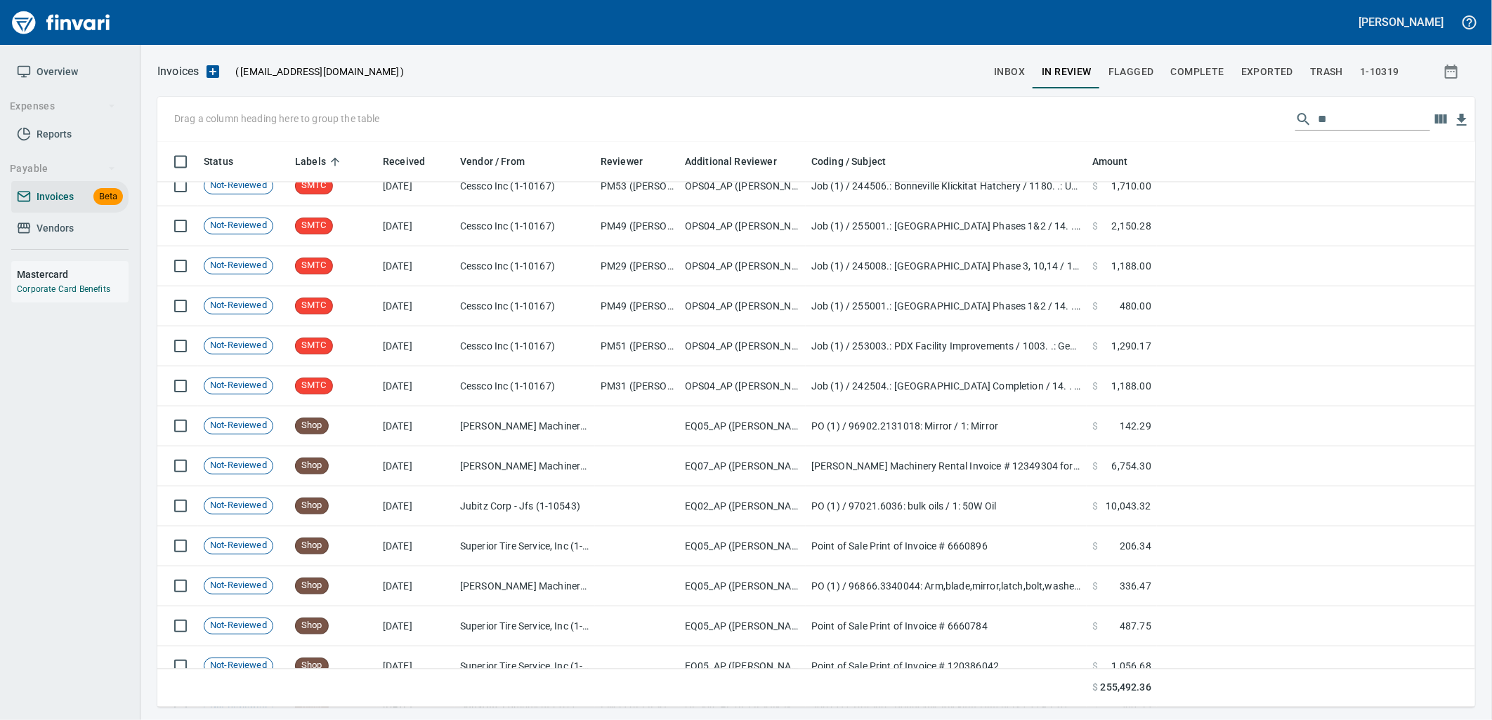
scroll to position [555, 1293]
drag, startPoint x: 1362, startPoint y: 112, endPoint x: 1300, endPoint y: 121, distance: 63.1
click at [1300, 121] on div "**" at bounding box center [1362, 119] width 135 height 22
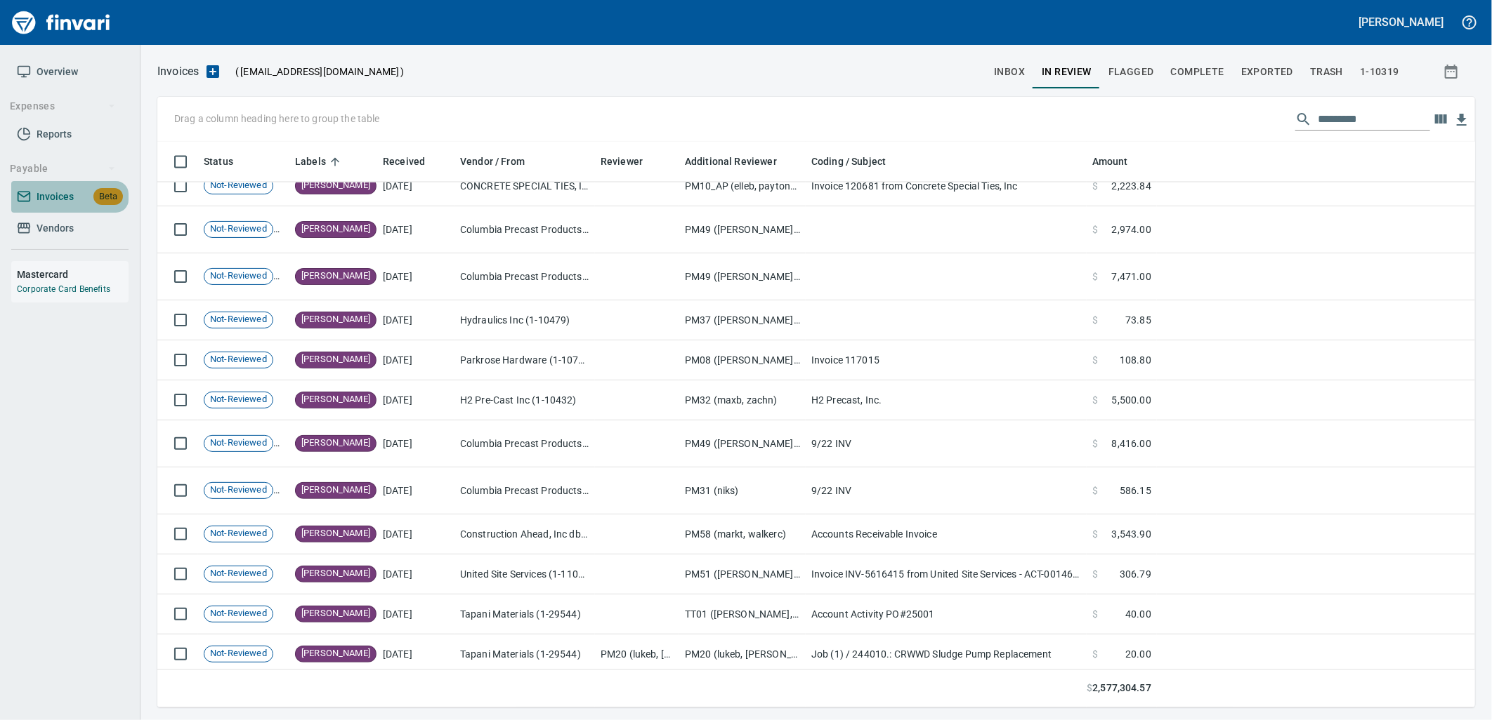
click at [75, 186] on link "Invoices Beta" at bounding box center [69, 197] width 117 height 32
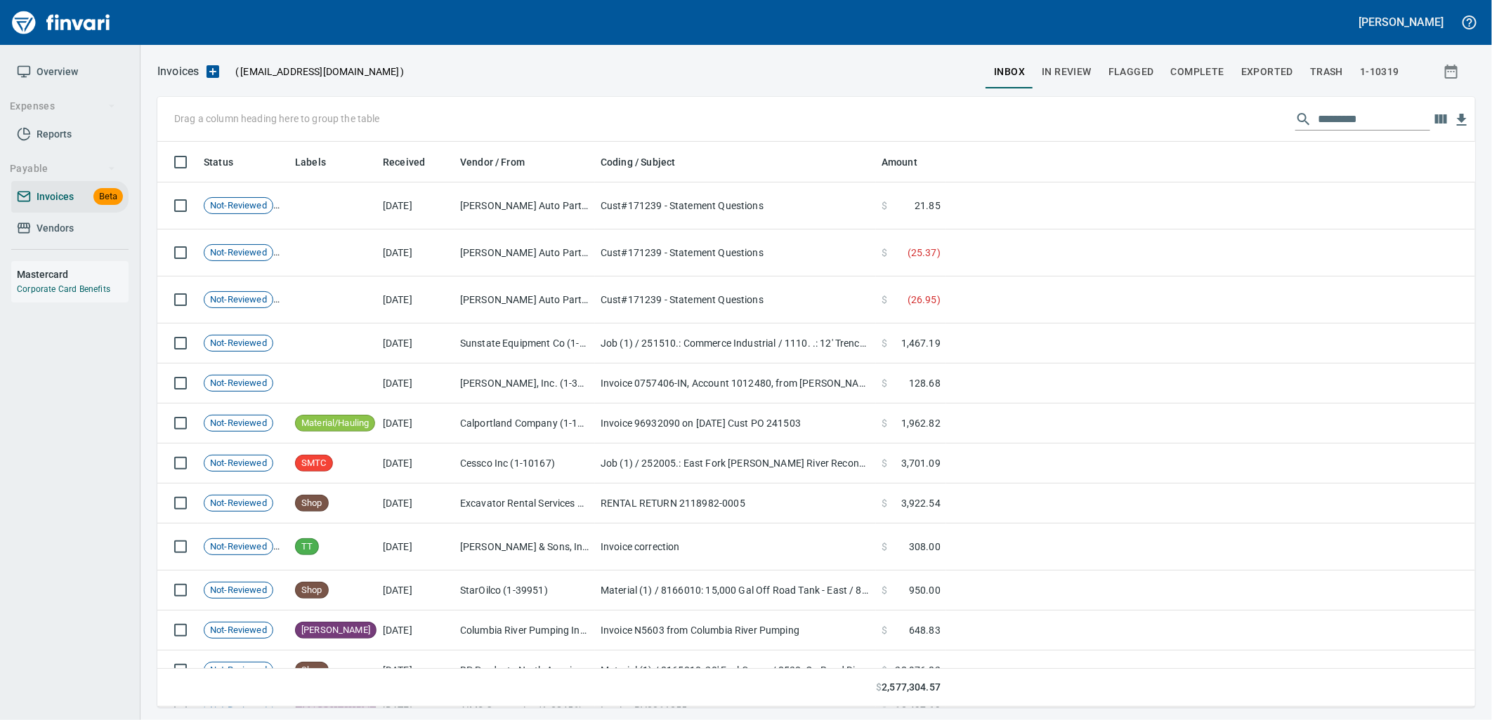
scroll to position [555, 1294]
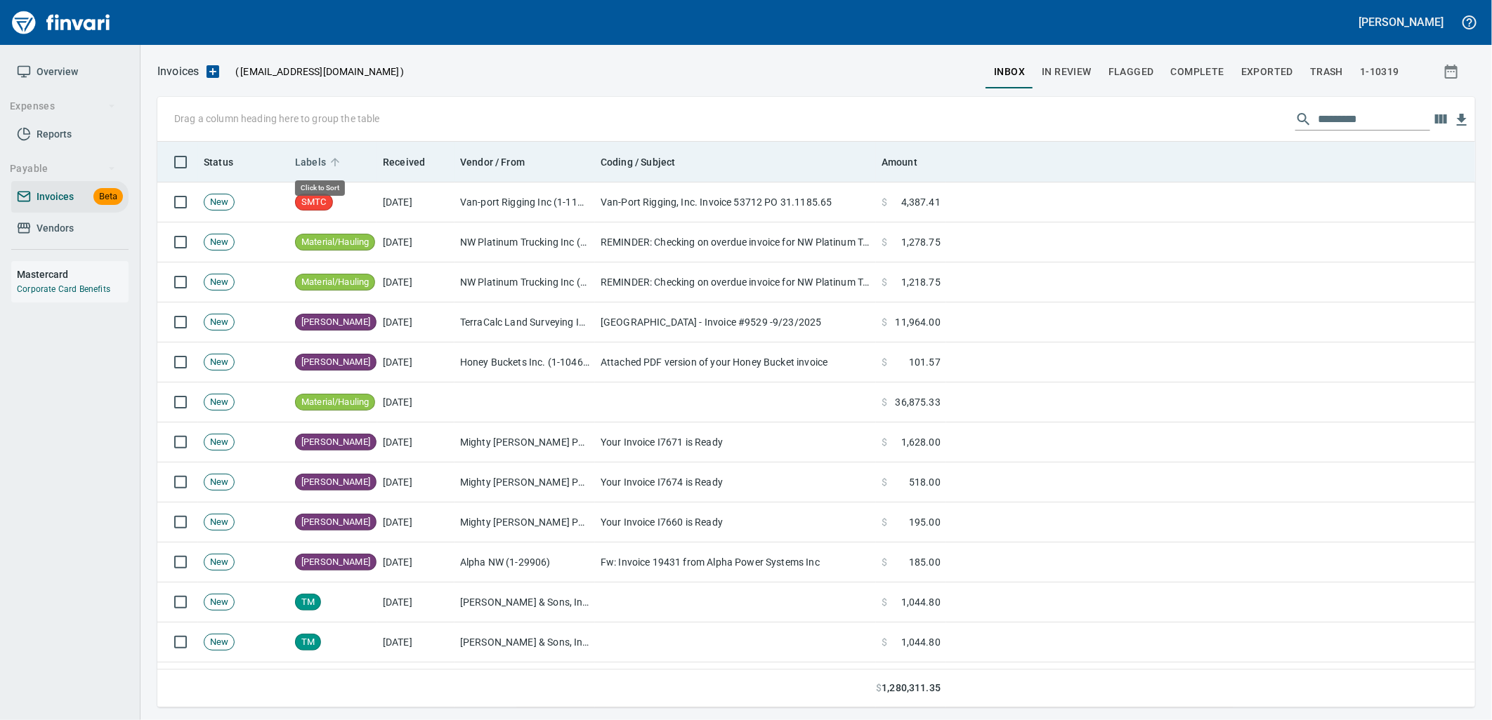
click at [332, 157] on icon at bounding box center [335, 162] width 13 height 13
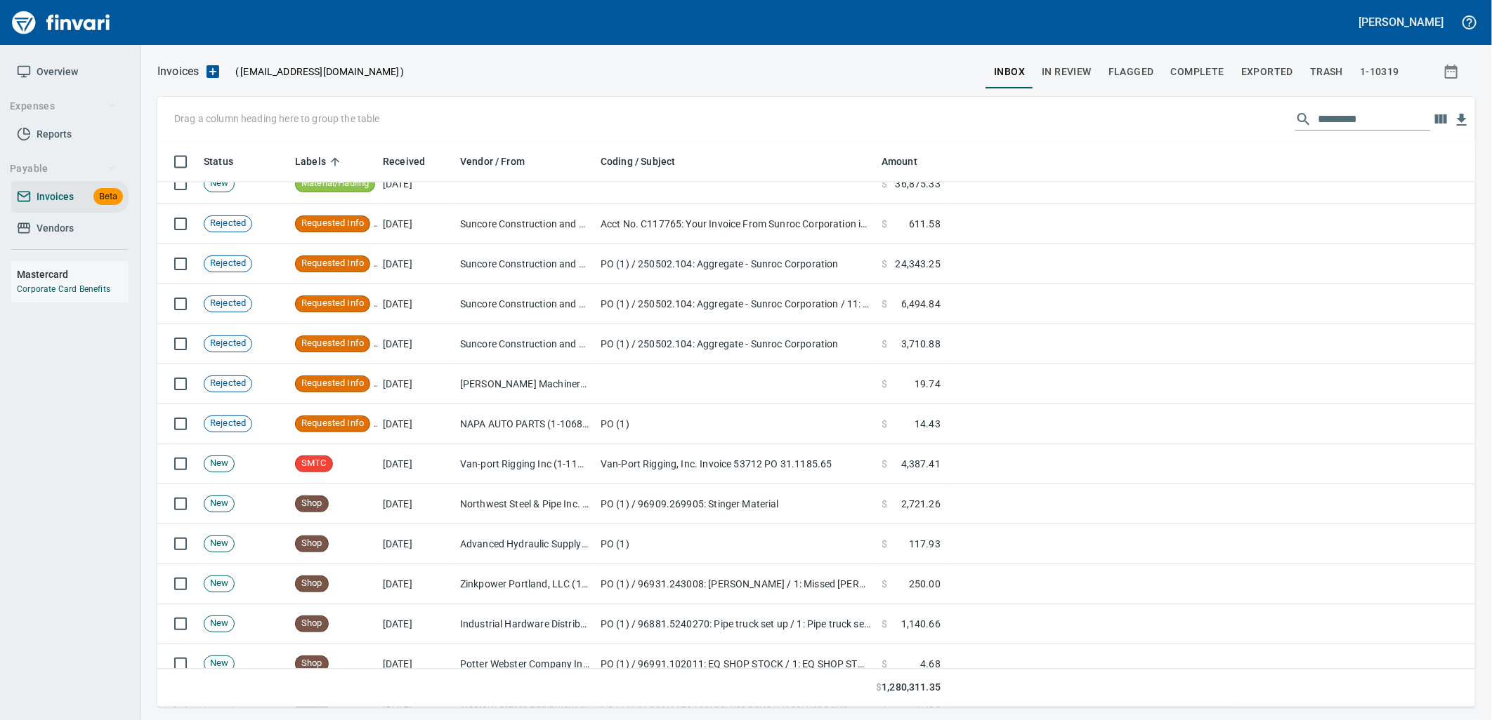
scroll to position [1716, 0]
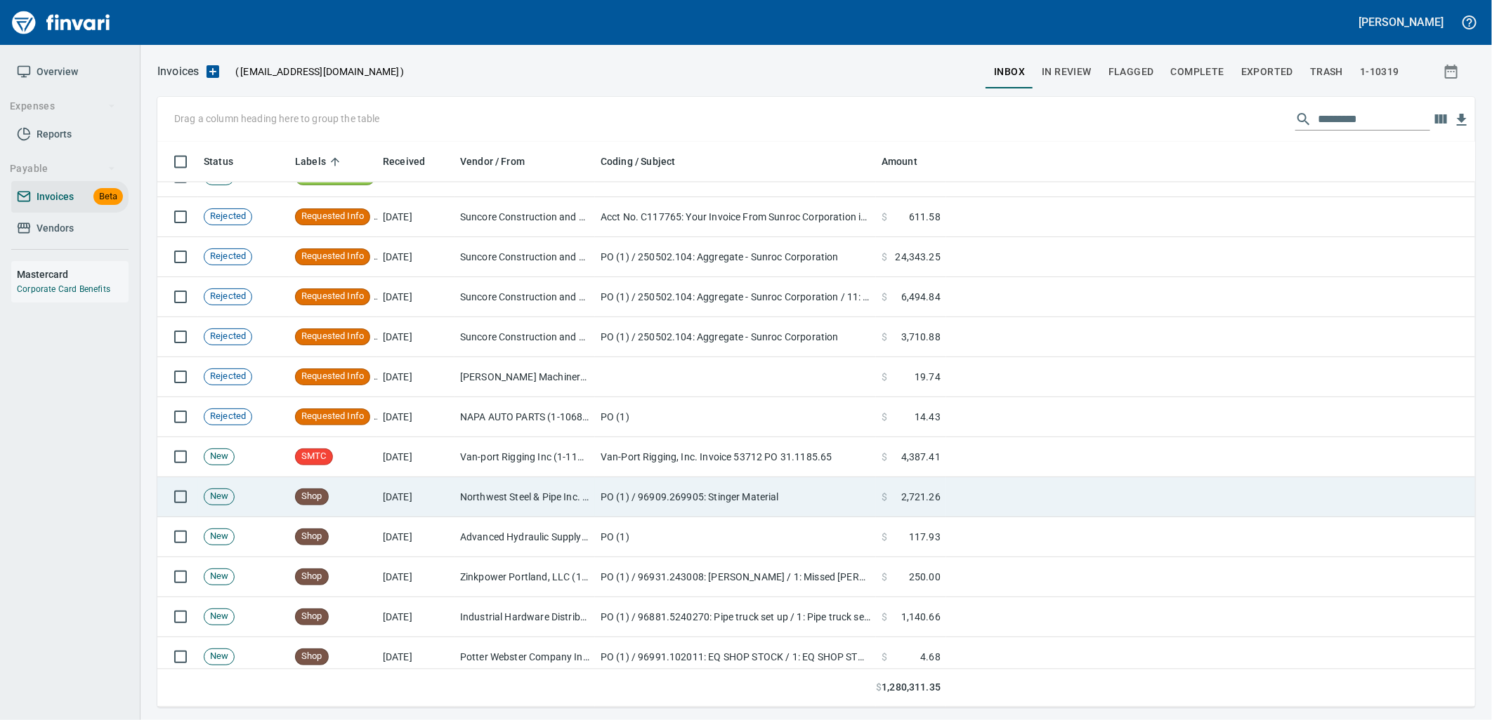
click at [506, 485] on td "Northwest Steel & Pipe Inc. (1-22439)" at bounding box center [524, 498] width 140 height 40
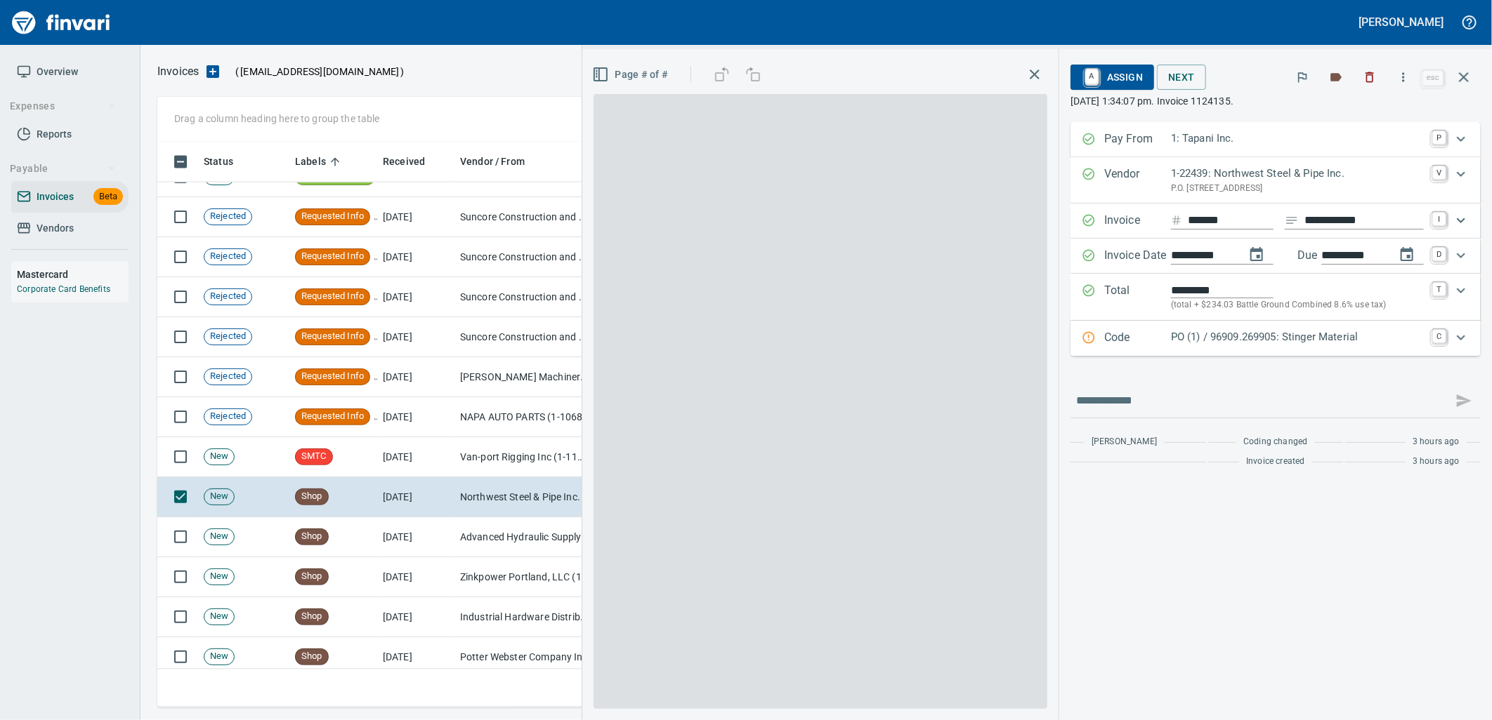
scroll to position [555, 1293]
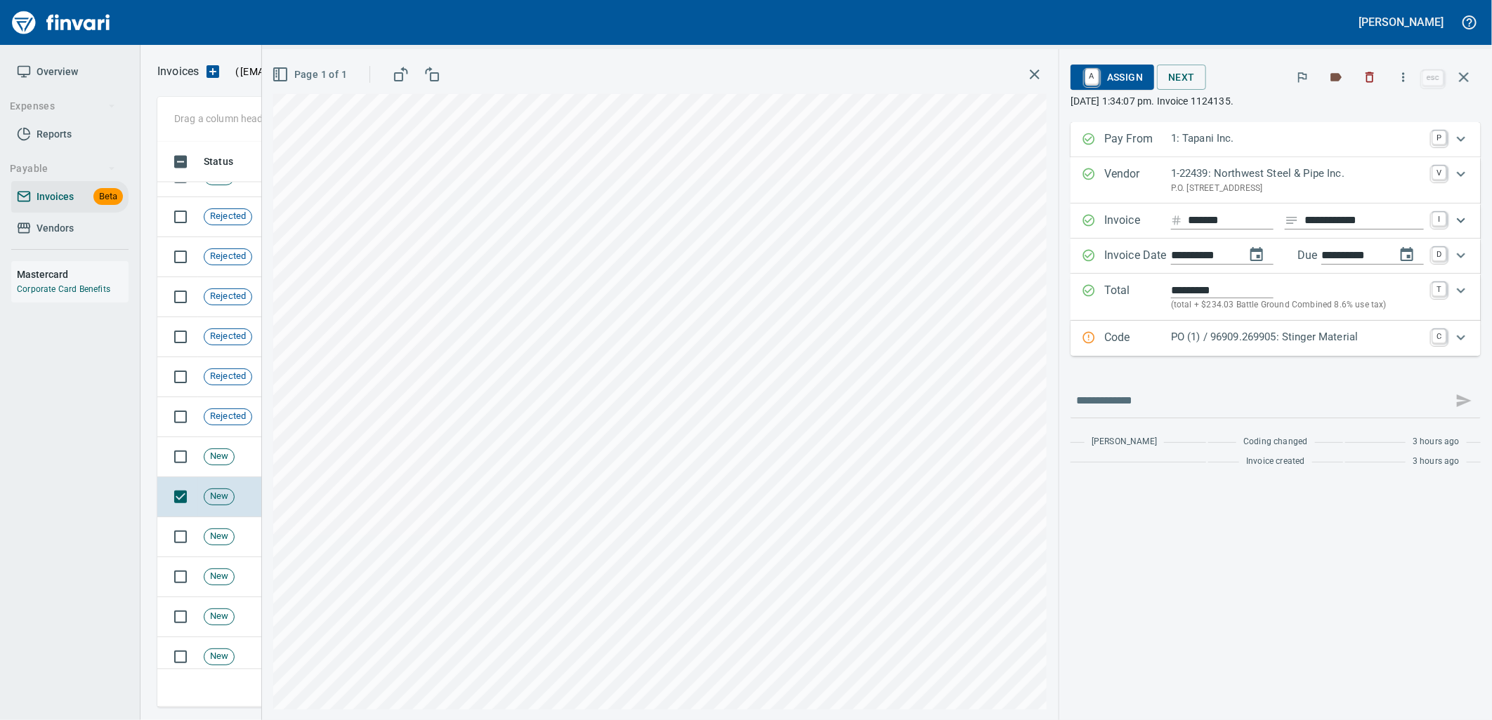
click at [1242, 342] on p "PO (1) / 96909.269905: Stinger Material" at bounding box center [1297, 337] width 253 height 16
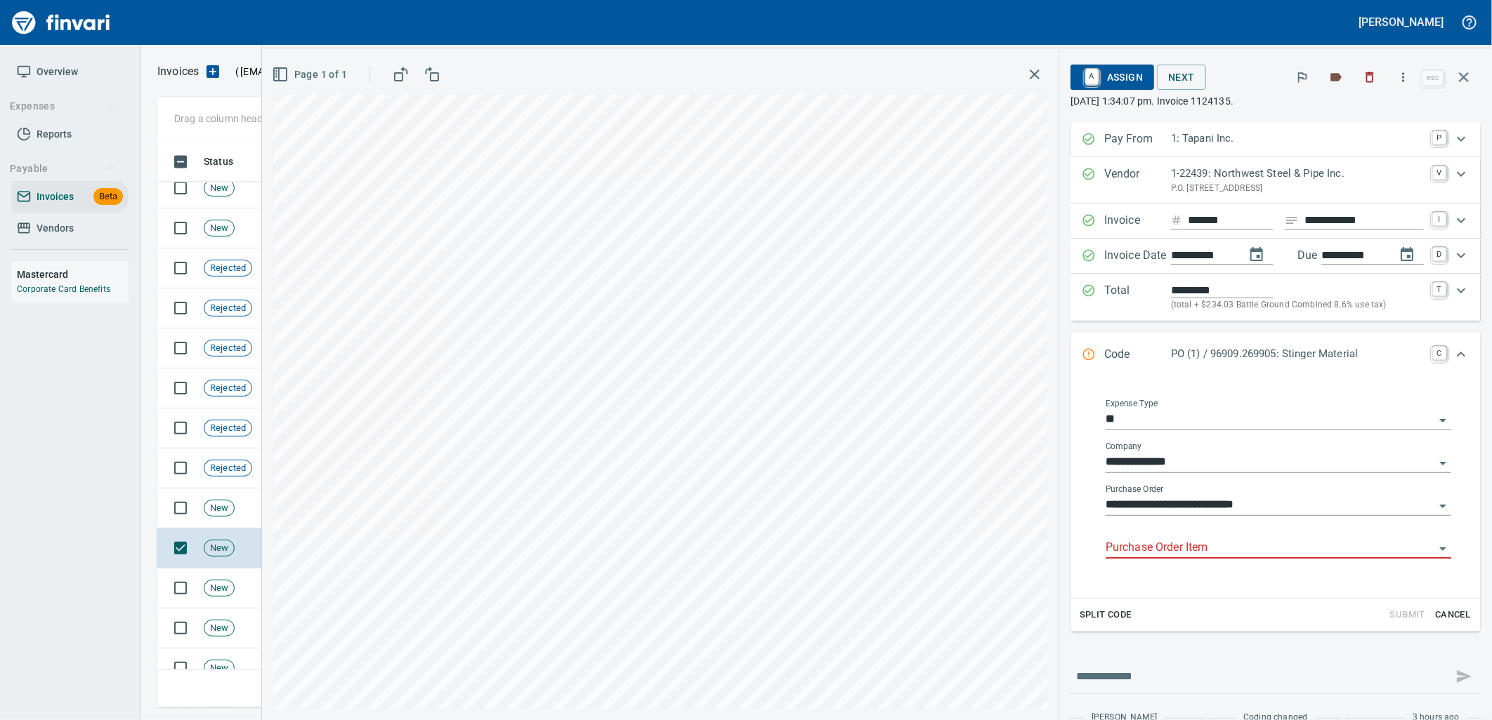
click at [1188, 539] on body "[PERSON_NAME] Overview Expenses Reports Payable Invoices Beta Vendors Mastercar…" at bounding box center [746, 360] width 1492 height 720
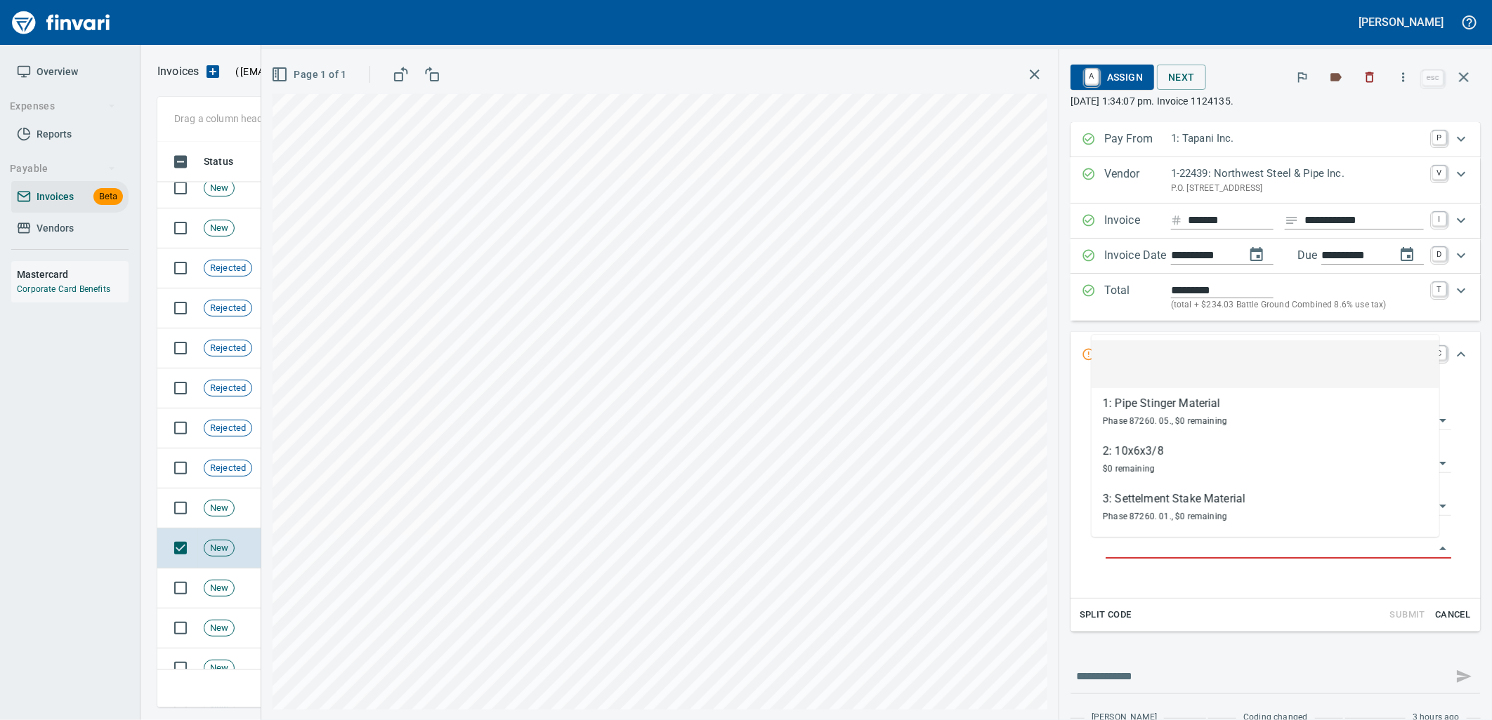
click at [1469, 77] on icon "button" at bounding box center [1463, 77] width 17 height 17
